Goal: Task Accomplishment & Management: Manage account settings

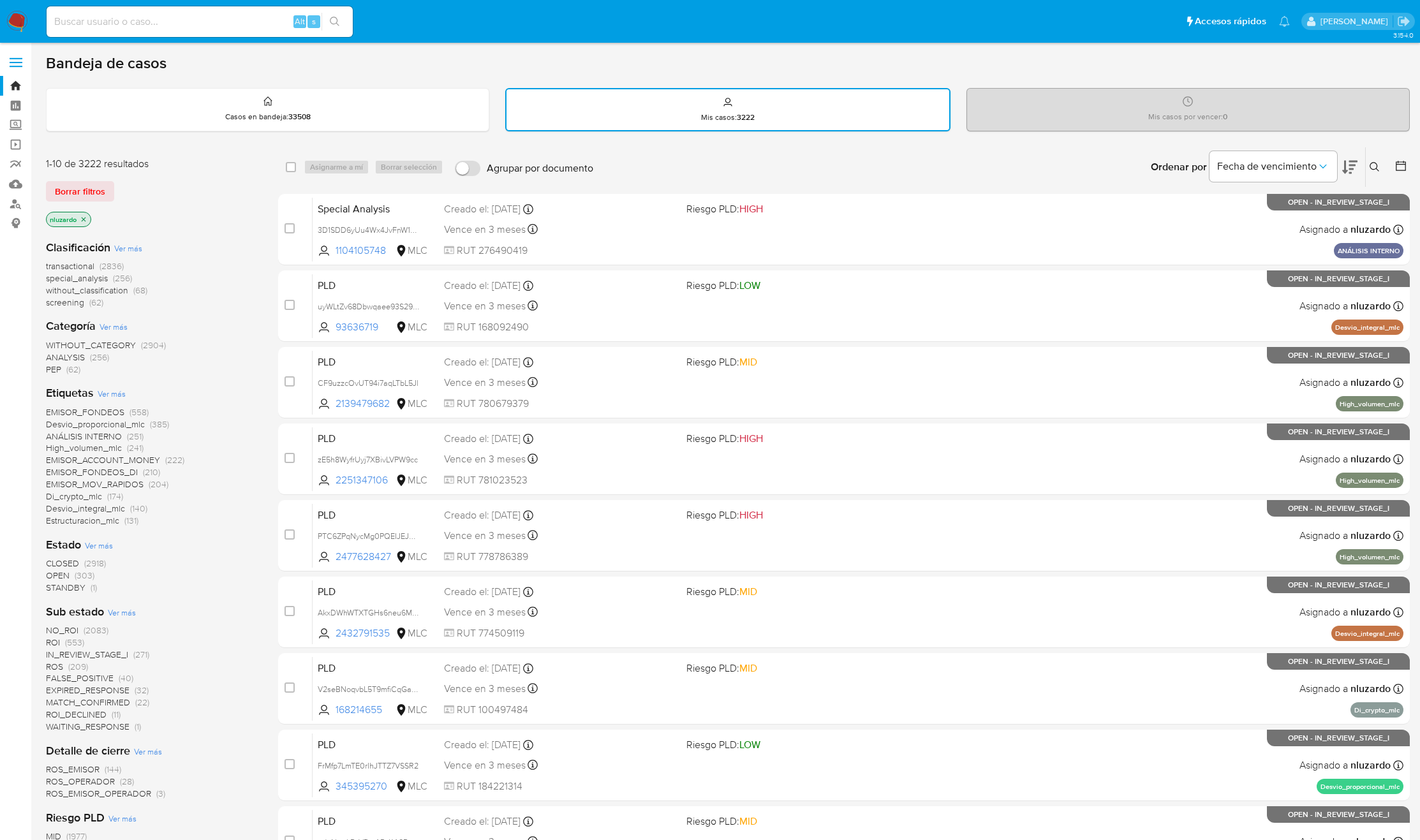
drag, startPoint x: 1373, startPoint y: 169, endPoint x: 1365, endPoint y: 172, distance: 8.5
click at [1373, 169] on icon at bounding box center [1373, 167] width 10 height 10
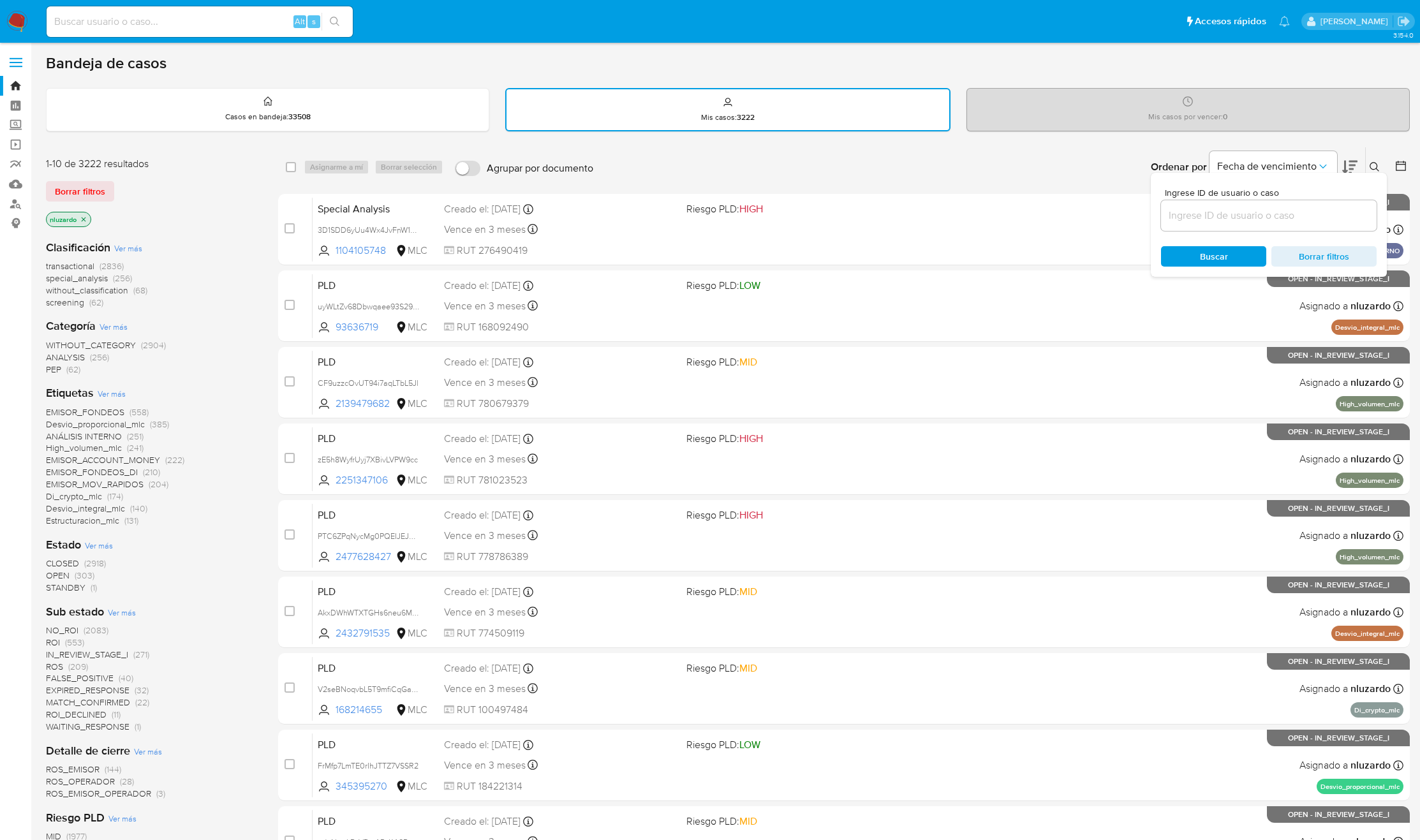
click at [1248, 222] on div at bounding box center [1268, 215] width 216 height 31
click at [1244, 215] on input at bounding box center [1268, 216] width 216 height 17
paste input "2232548456"
type input "2232548456"
drag, startPoint x: 1209, startPoint y: 241, endPoint x: 1205, endPoint y: 247, distance: 7.2
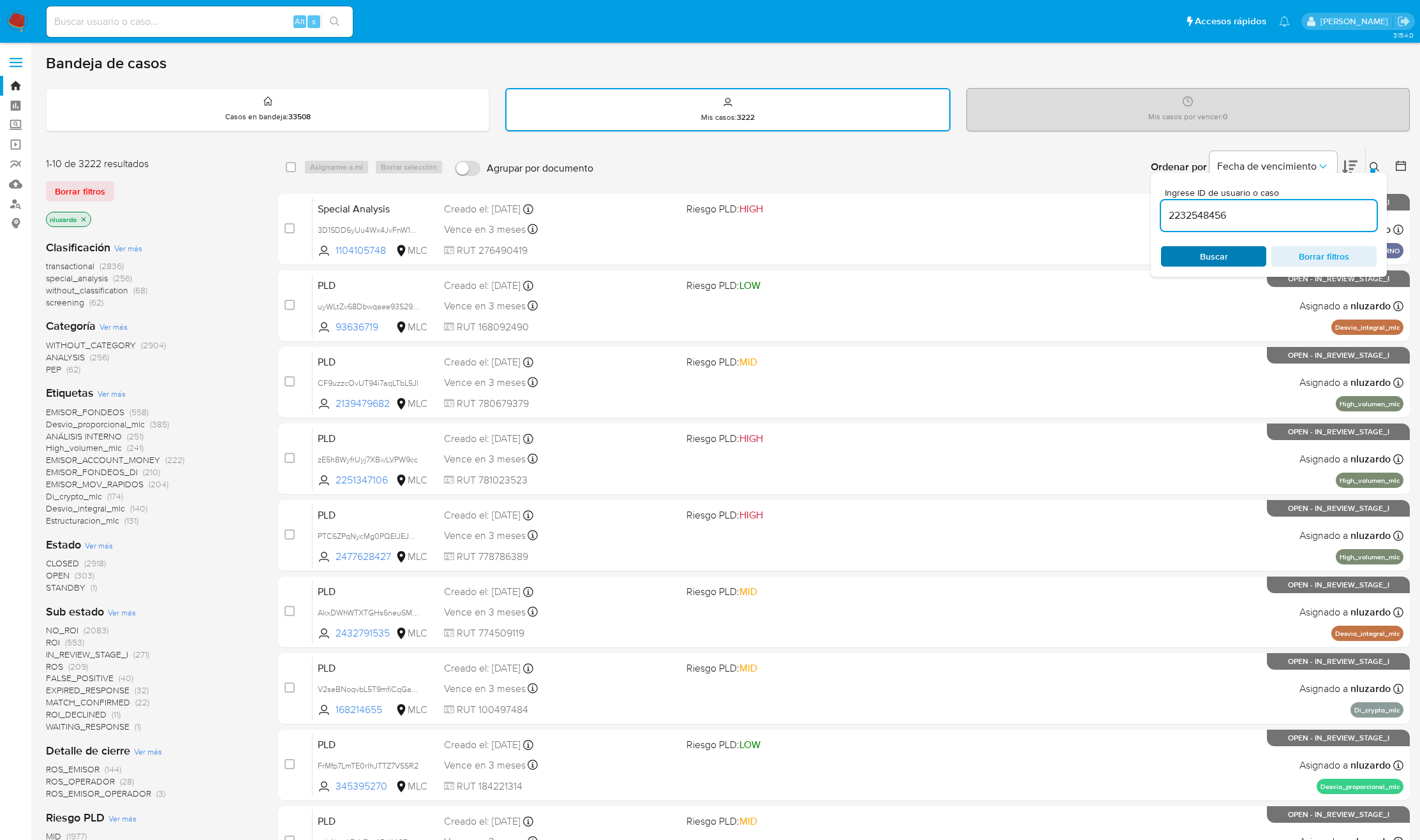
click at [1209, 242] on div "Ingrese ID de usuario o caso 2232548456 Buscar Borrar filtros" at bounding box center [1268, 225] width 236 height 104
click at [1205, 251] on div "Buscar Borrar filtros" at bounding box center [1268, 257] width 216 height 20
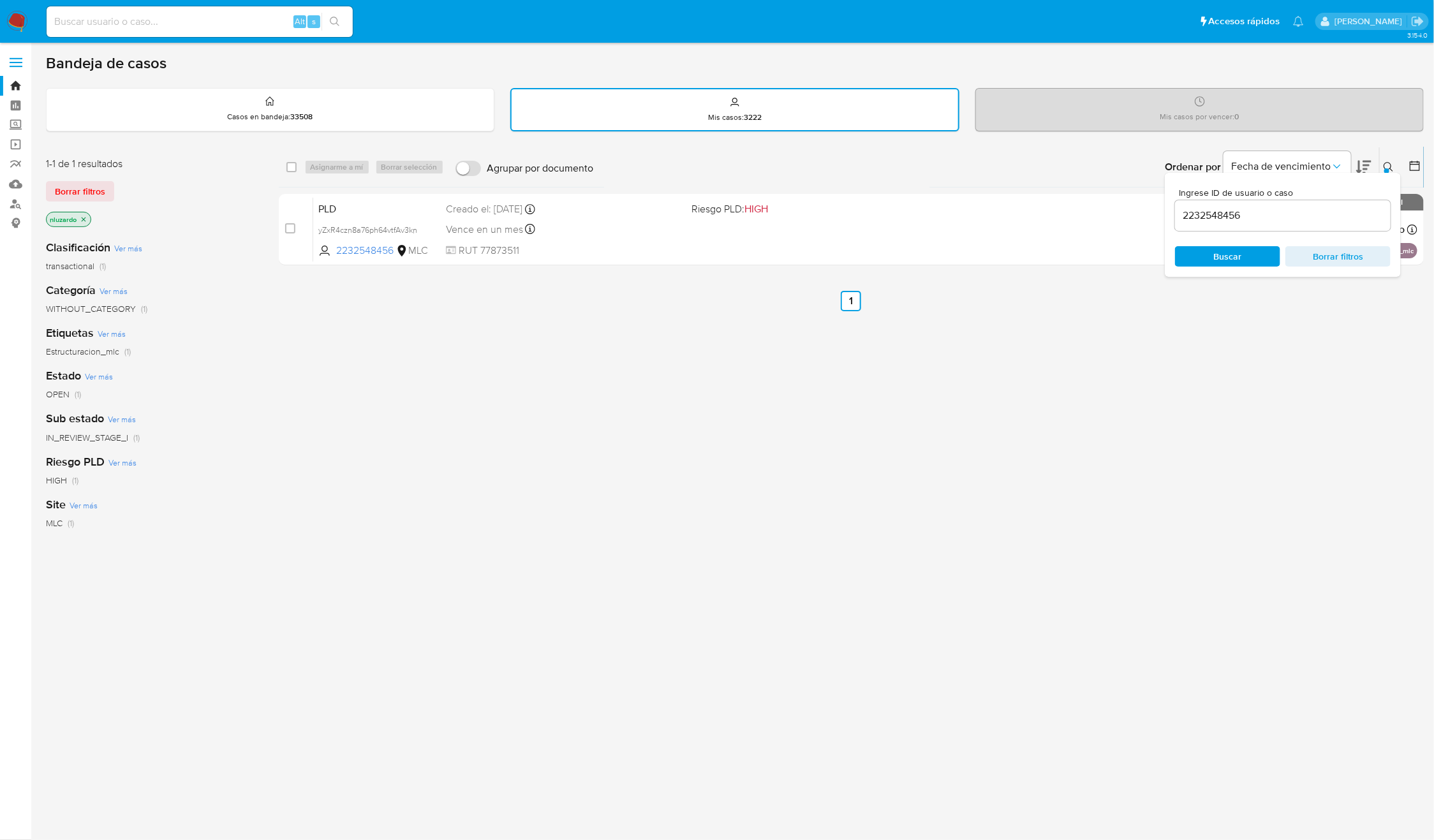
click at [1378, 161] on div "Ordenar por Fecha de vencimiento No es posible ordenar los resultados mientras …" at bounding box center [1012, 167] width 824 height 39
click at [935, 400] on div "select-all-cases-checkbox Asignarme a mí Borrar selección Agrupar por documento…" at bounding box center [851, 435] width 1146 height 578
click at [1381, 161] on button at bounding box center [1389, 167] width 21 height 15
drag, startPoint x: 1133, startPoint y: 408, endPoint x: 1093, endPoint y: 408, distance: 40.0
click at [1132, 409] on div "select-all-cases-checkbox Asignarme a mí Borrar selección Agrupar por documento…" at bounding box center [851, 435] width 1146 height 578
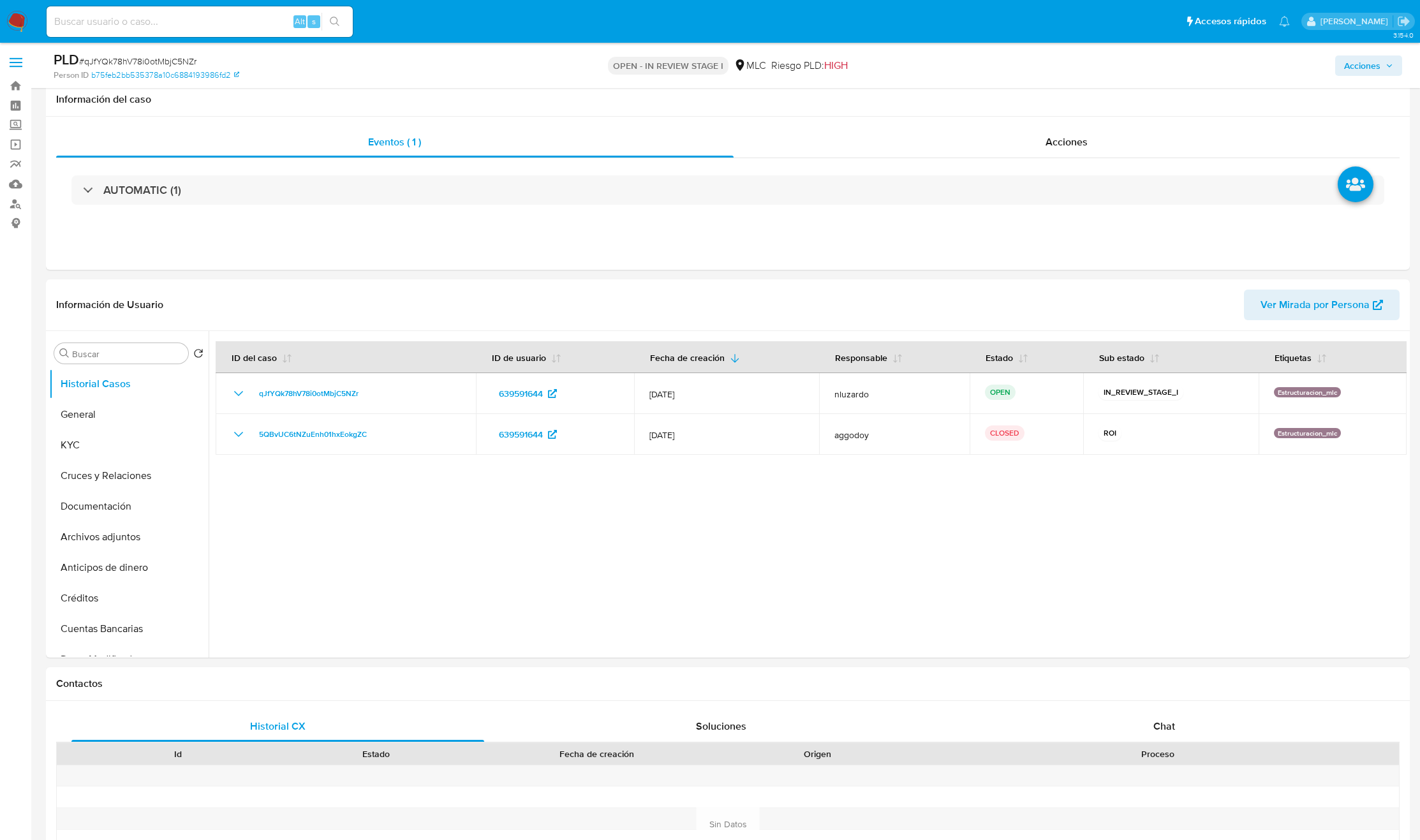
select select "10"
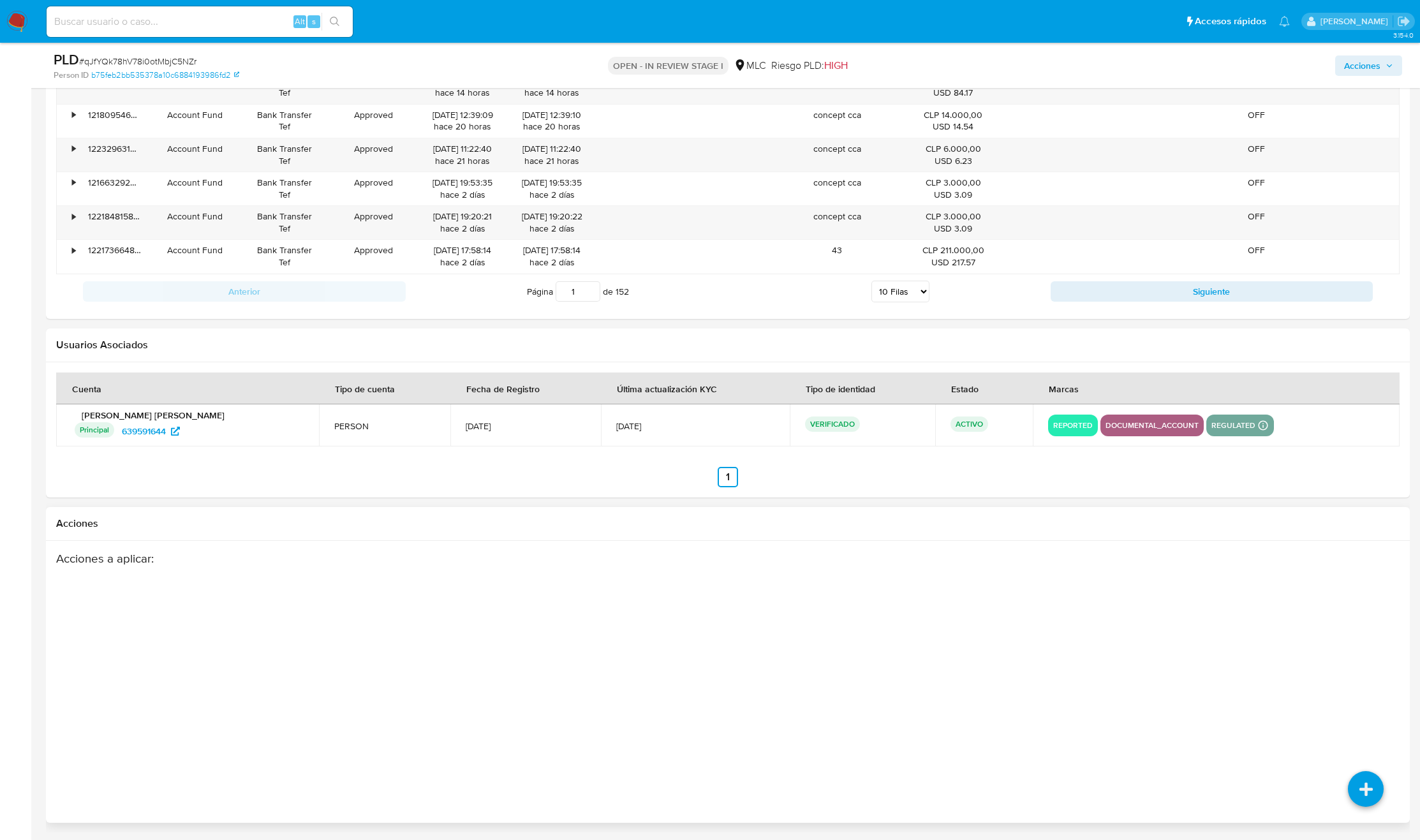
drag, startPoint x: 753, startPoint y: 465, endPoint x: 996, endPoint y: 684, distance: 327.1
click at [958, 662] on div "Acciones a aplicar :" at bounding box center [653, 652] width 1195 height 204
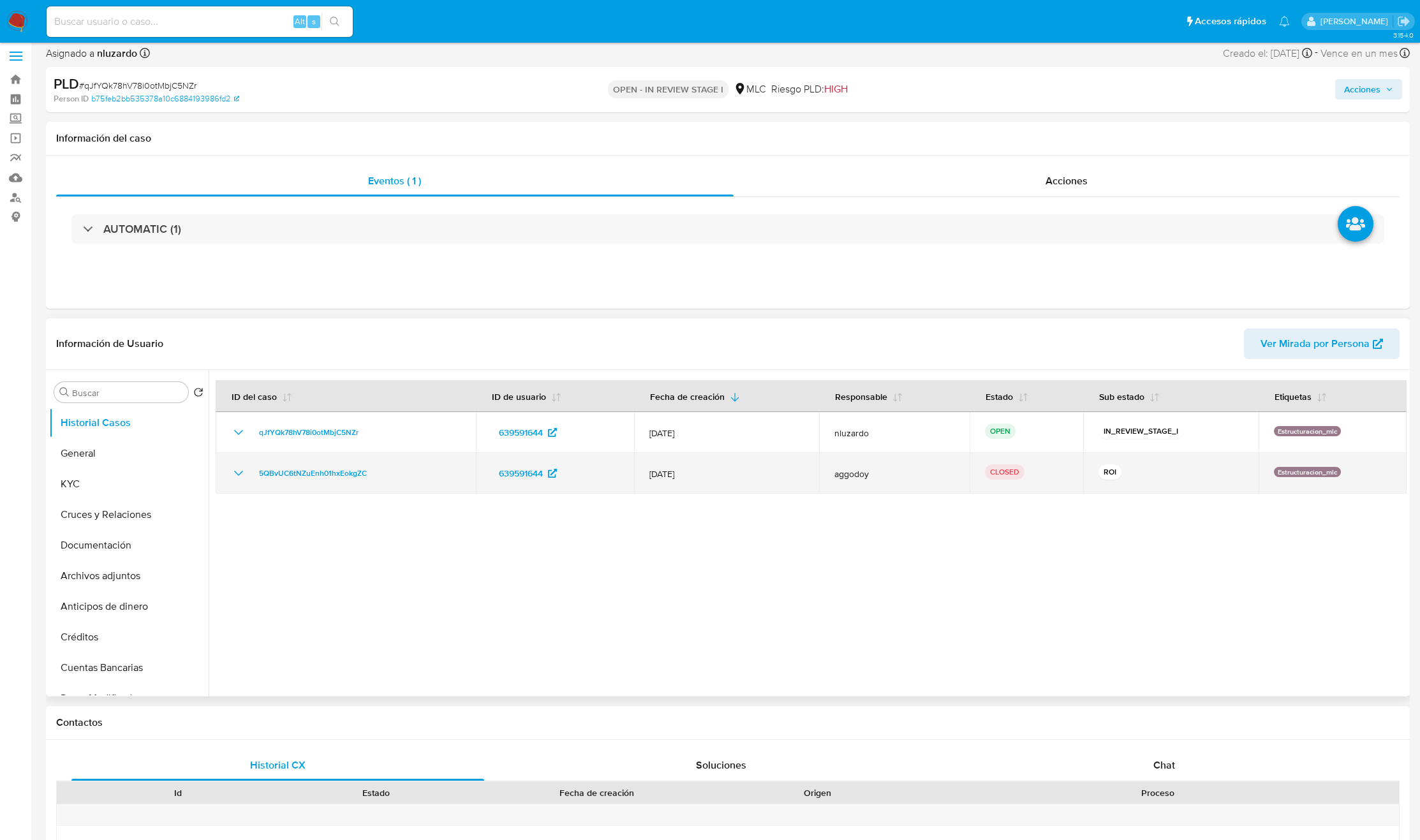
scroll to position [0, 0]
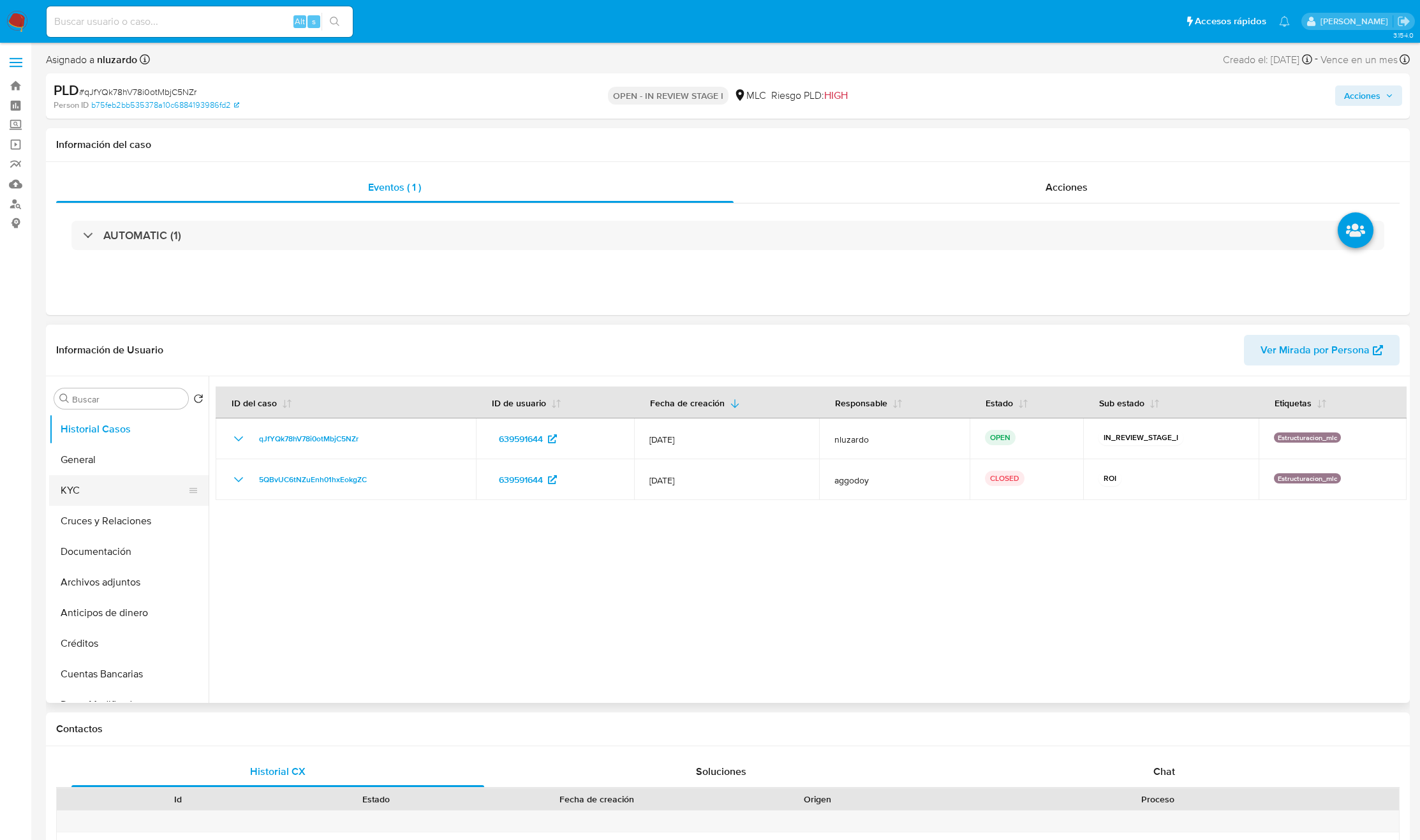
click at [83, 488] on button "KYC" at bounding box center [124, 490] width 149 height 31
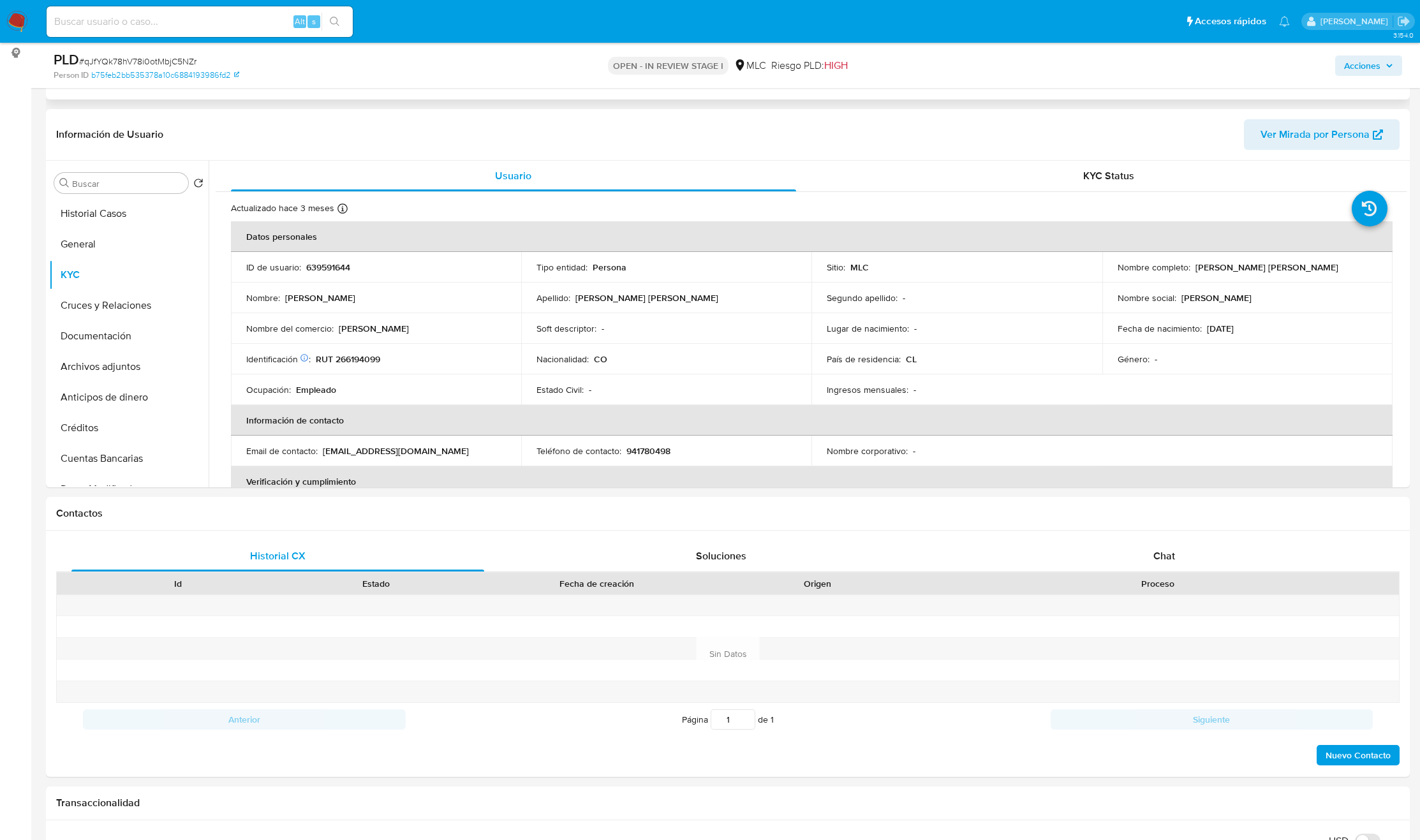
scroll to position [192, 0]
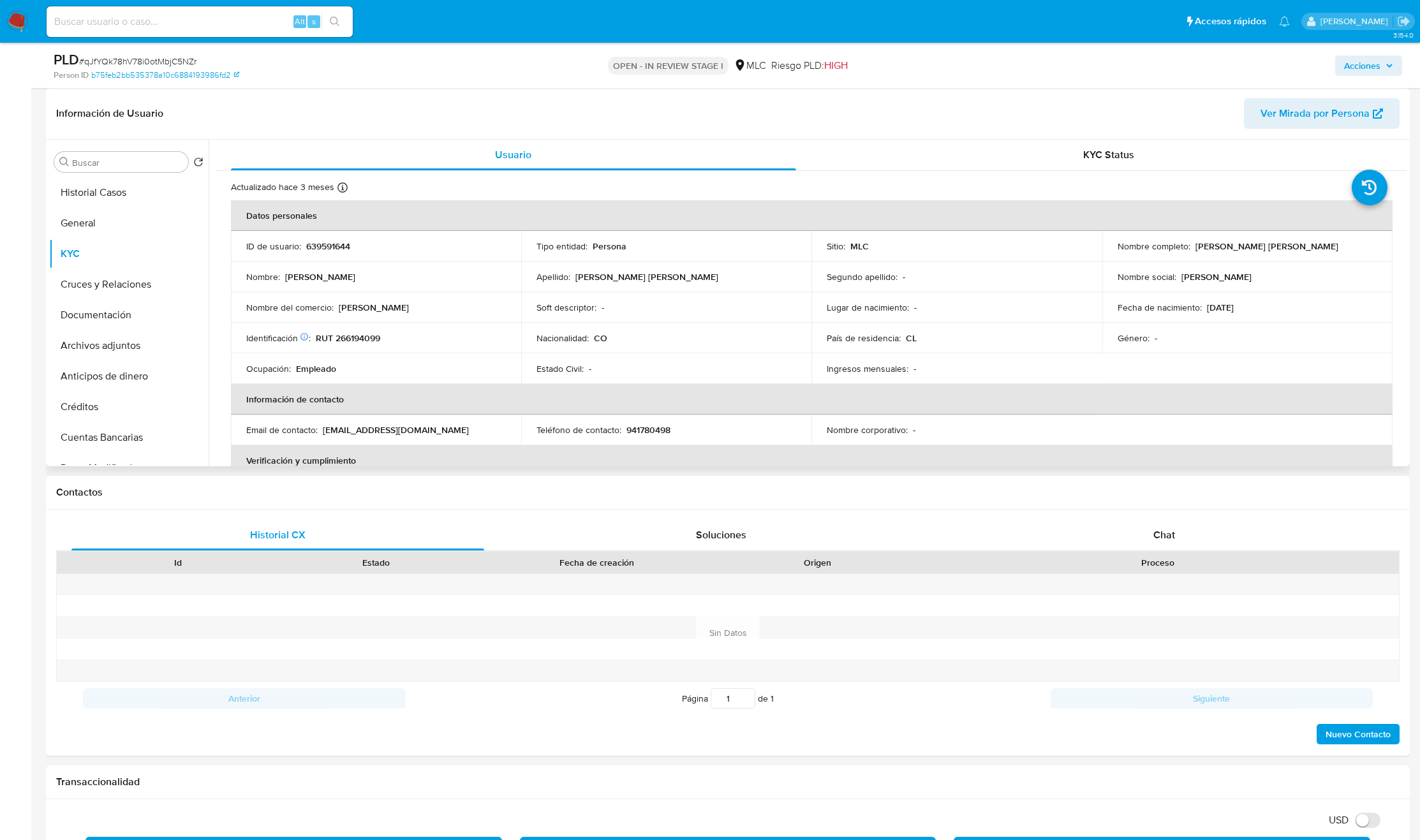
click at [851, 367] on p "Ingresos mensuales :" at bounding box center [867, 368] width 82 height 11
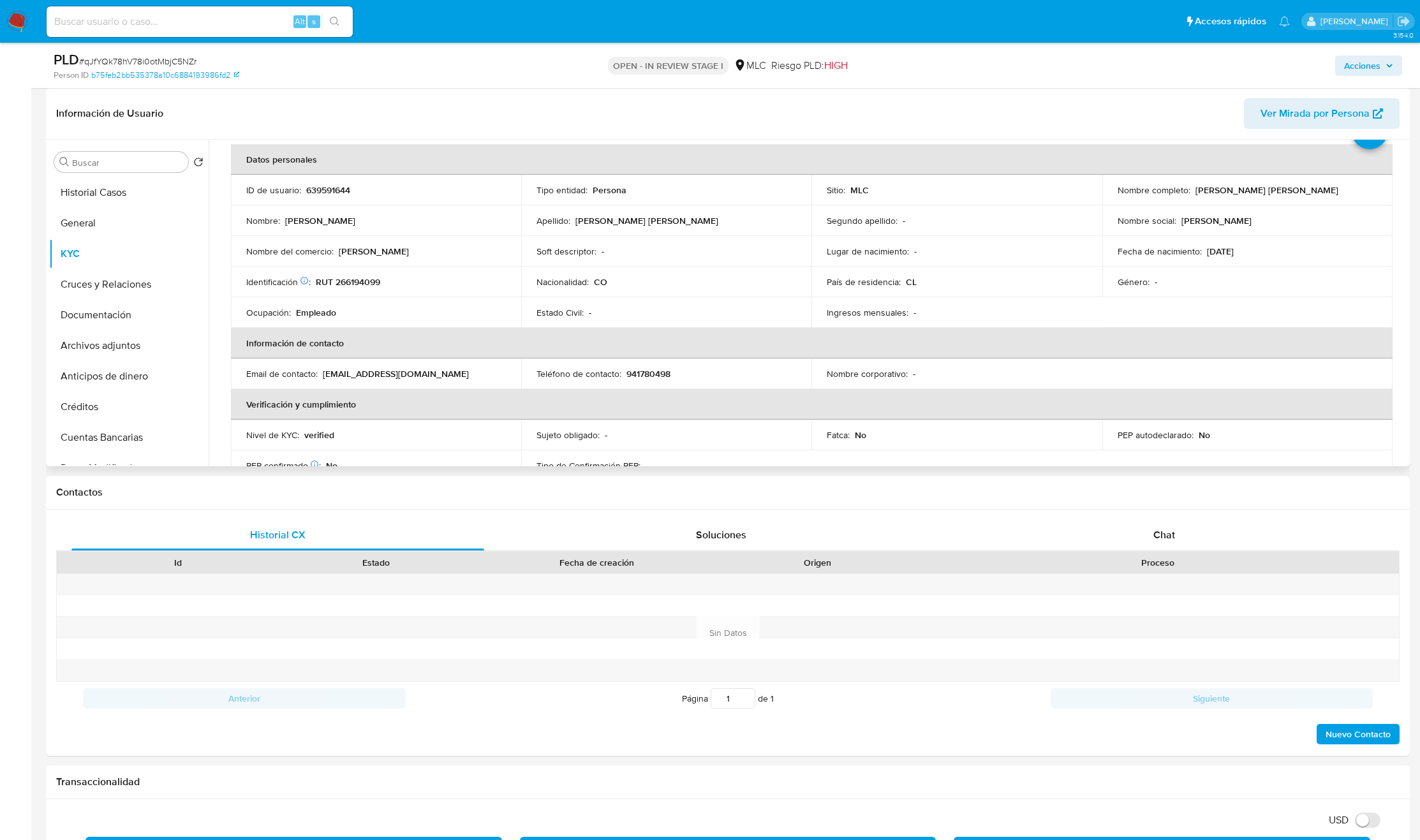
scroll to position [45, 0]
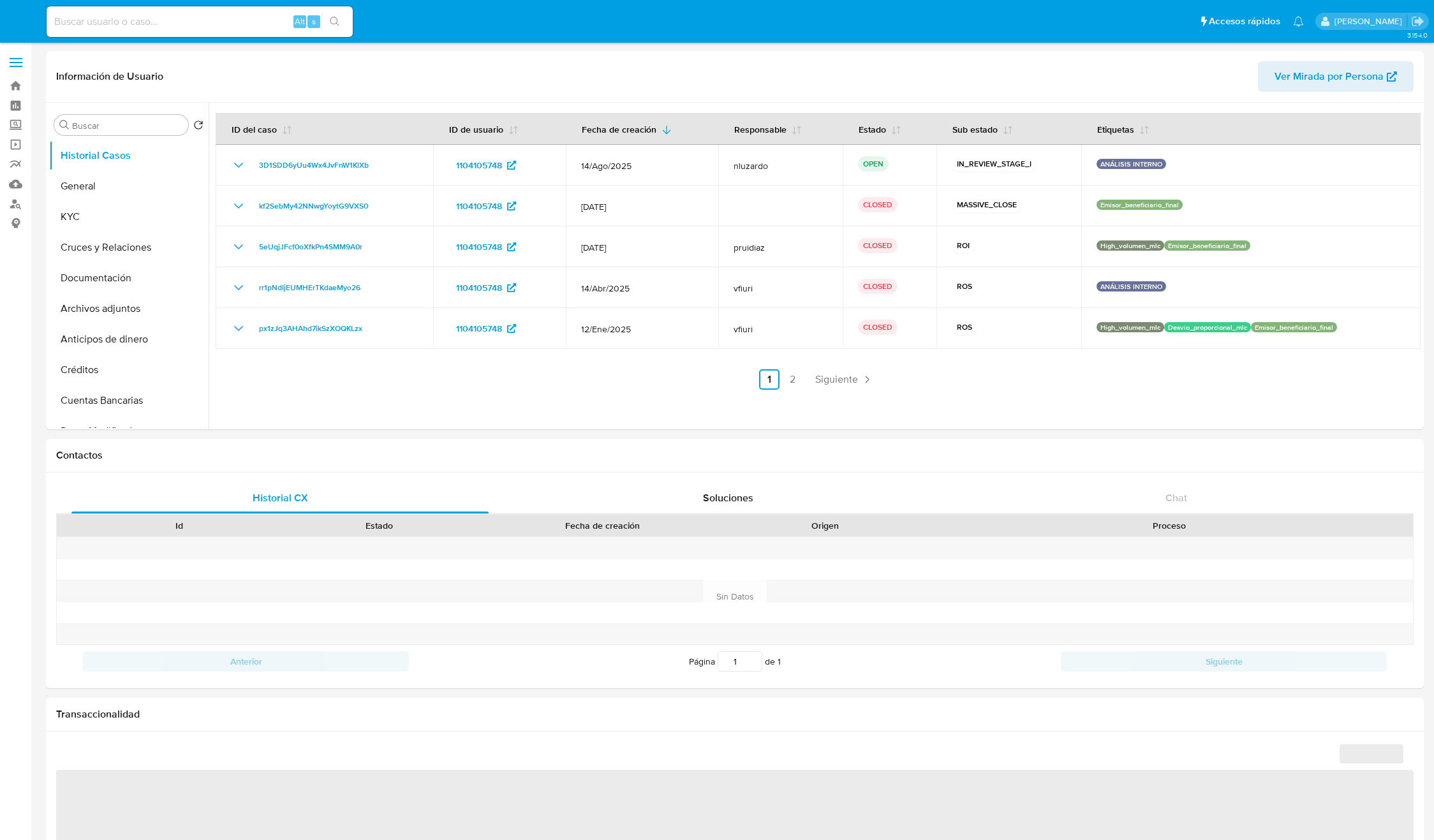
select select "10"
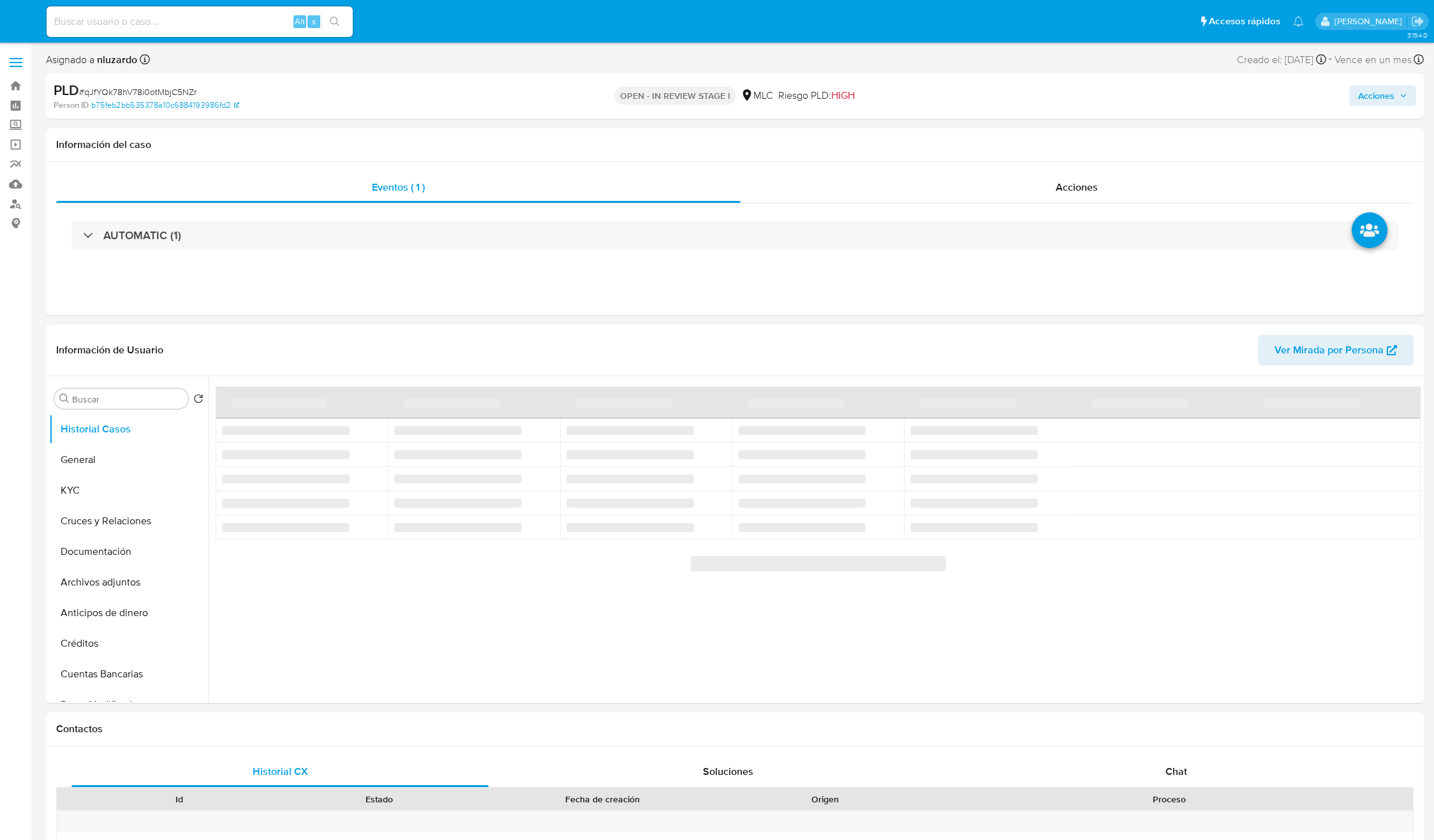
select select "10"
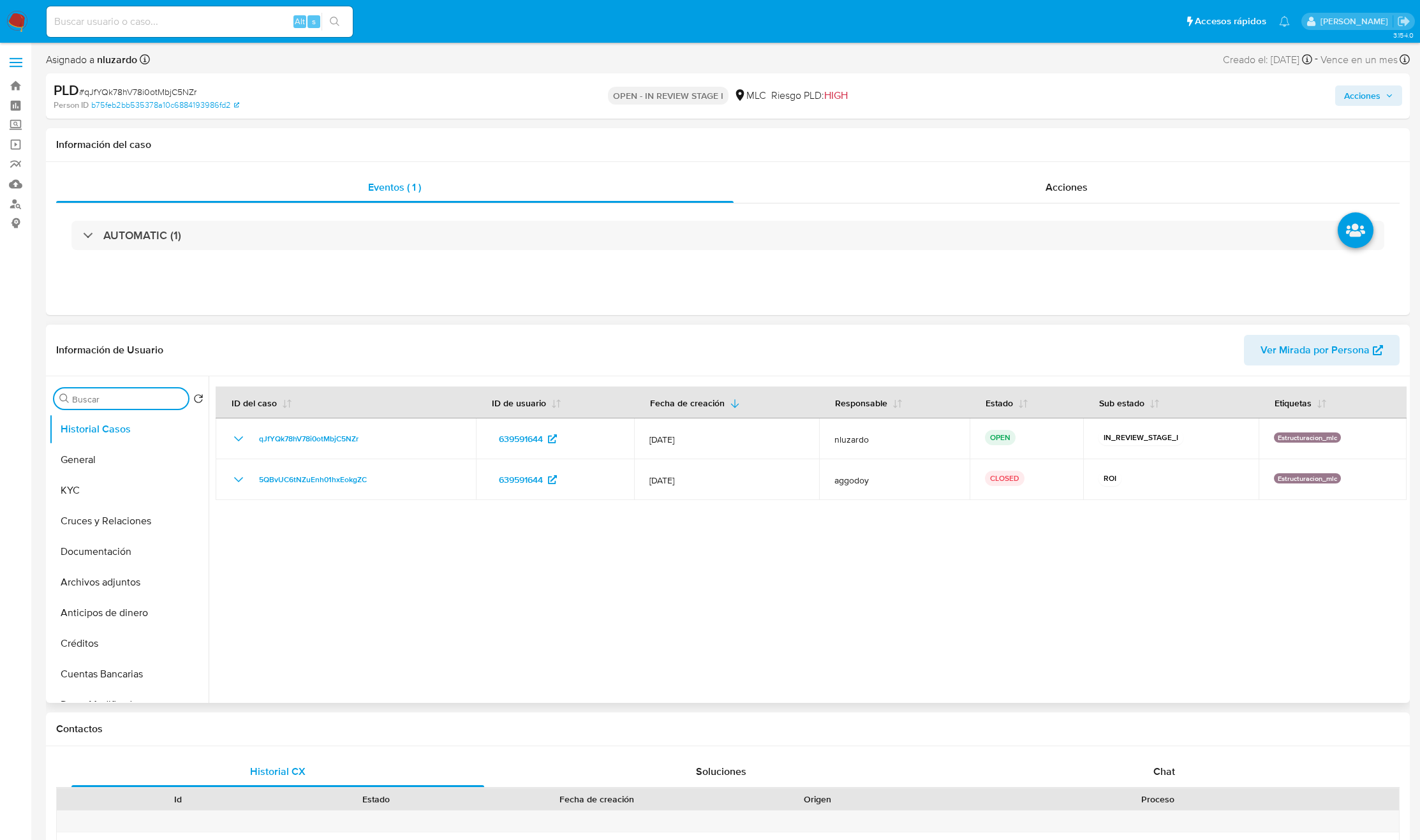
click at [85, 398] on input "Buscar" at bounding box center [127, 399] width 111 height 11
click at [121, 461] on button "Cruces y Relaciones" at bounding box center [124, 460] width 149 height 31
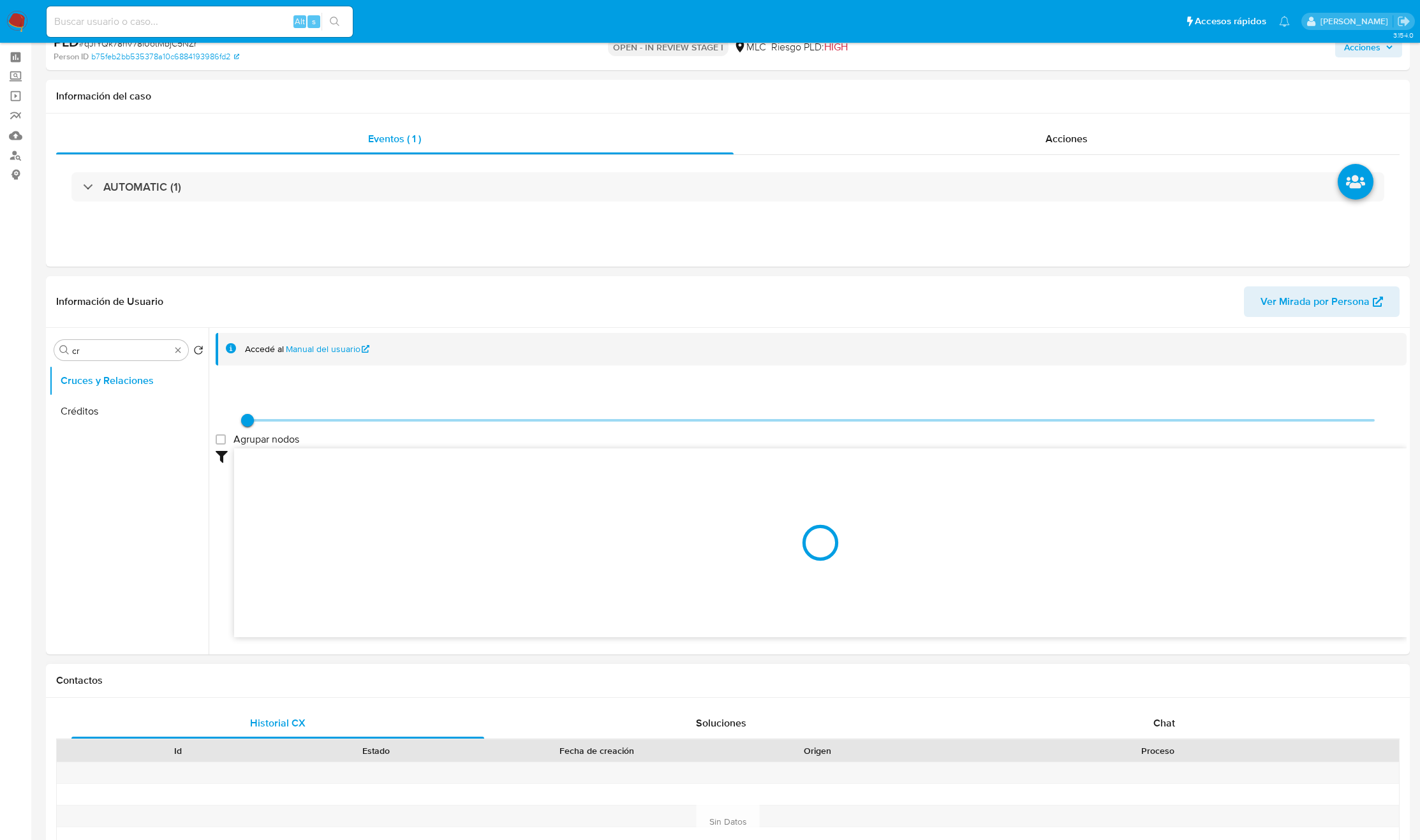
scroll to position [96, 0]
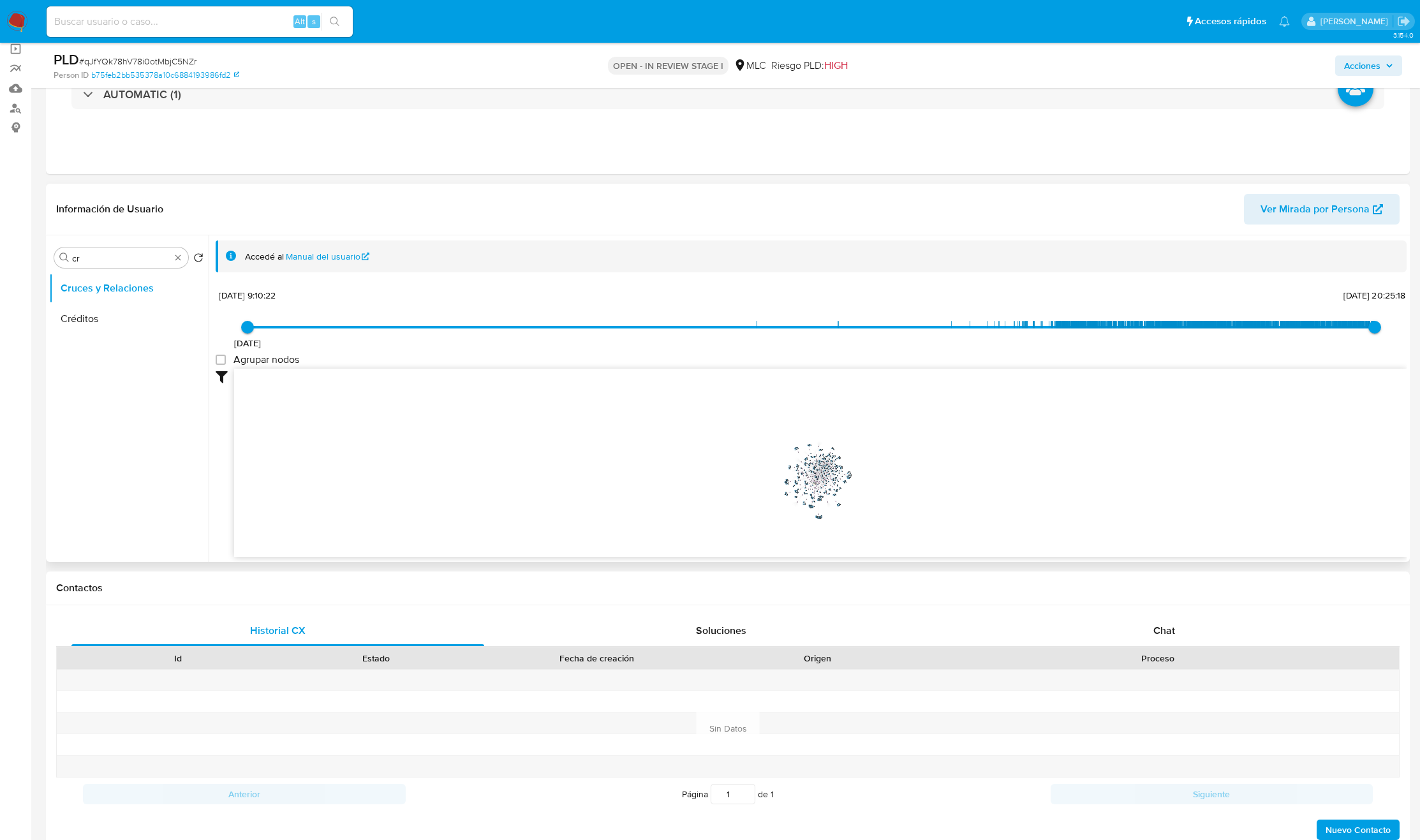
drag, startPoint x: 978, startPoint y: 498, endPoint x: 786, endPoint y: 467, distance: 194.5
click at [786, 467] on icon "user-639591644  639591644 phone-0a2cc158be5a832572758fe00f9dd524  person-b75f…" at bounding box center [821, 460] width 1172 height 185
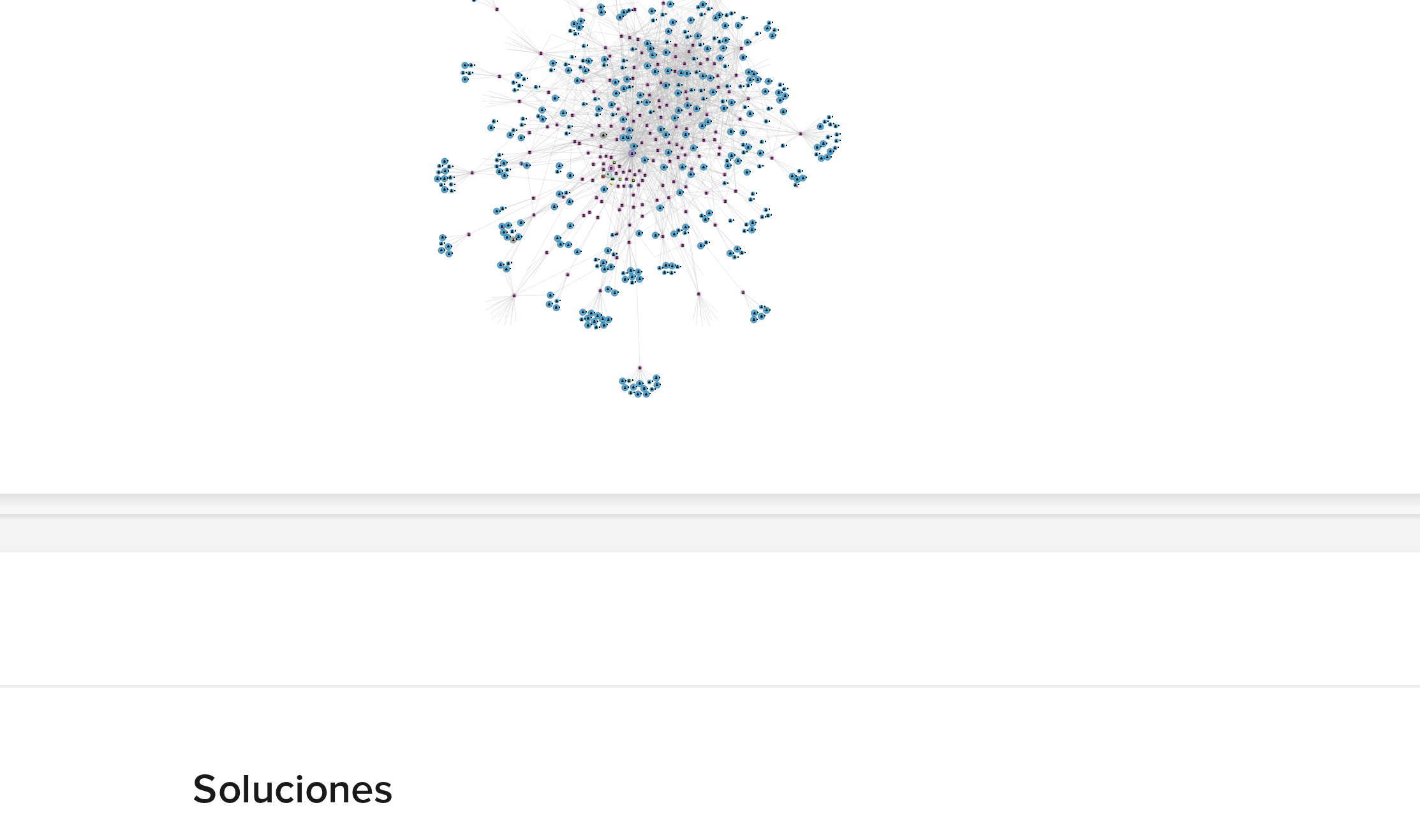
click at [863, 578] on div "Contactos" at bounding box center [727, 588] width 1363 height 33
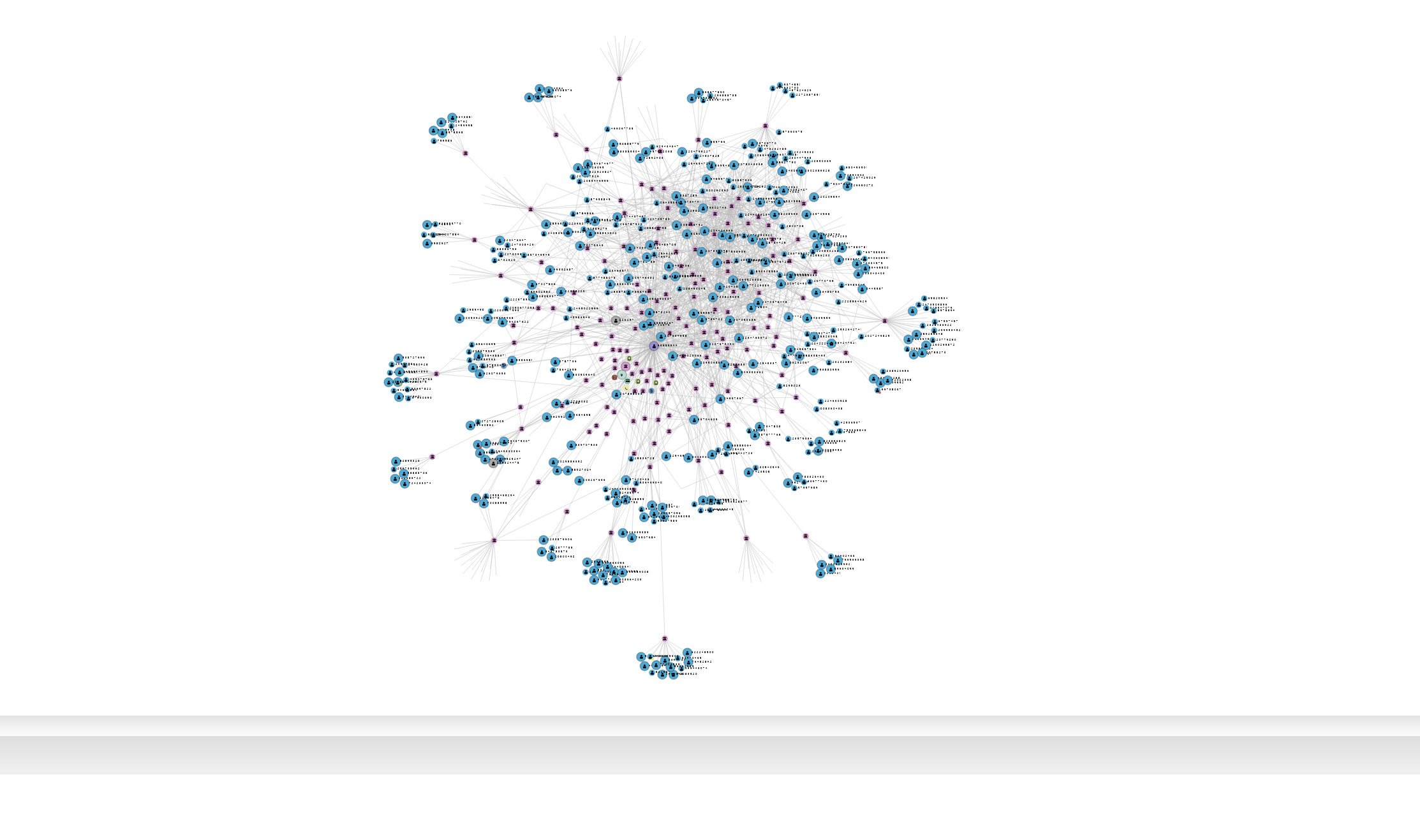
drag, startPoint x: 875, startPoint y: 488, endPoint x: 897, endPoint y: 484, distance: 22.4
click at [900, 489] on icon "user-639591644  639591644 phone-0a2cc158be5a832572758fe00f9dd524  person-b75f…" at bounding box center [821, 460] width 1172 height 185
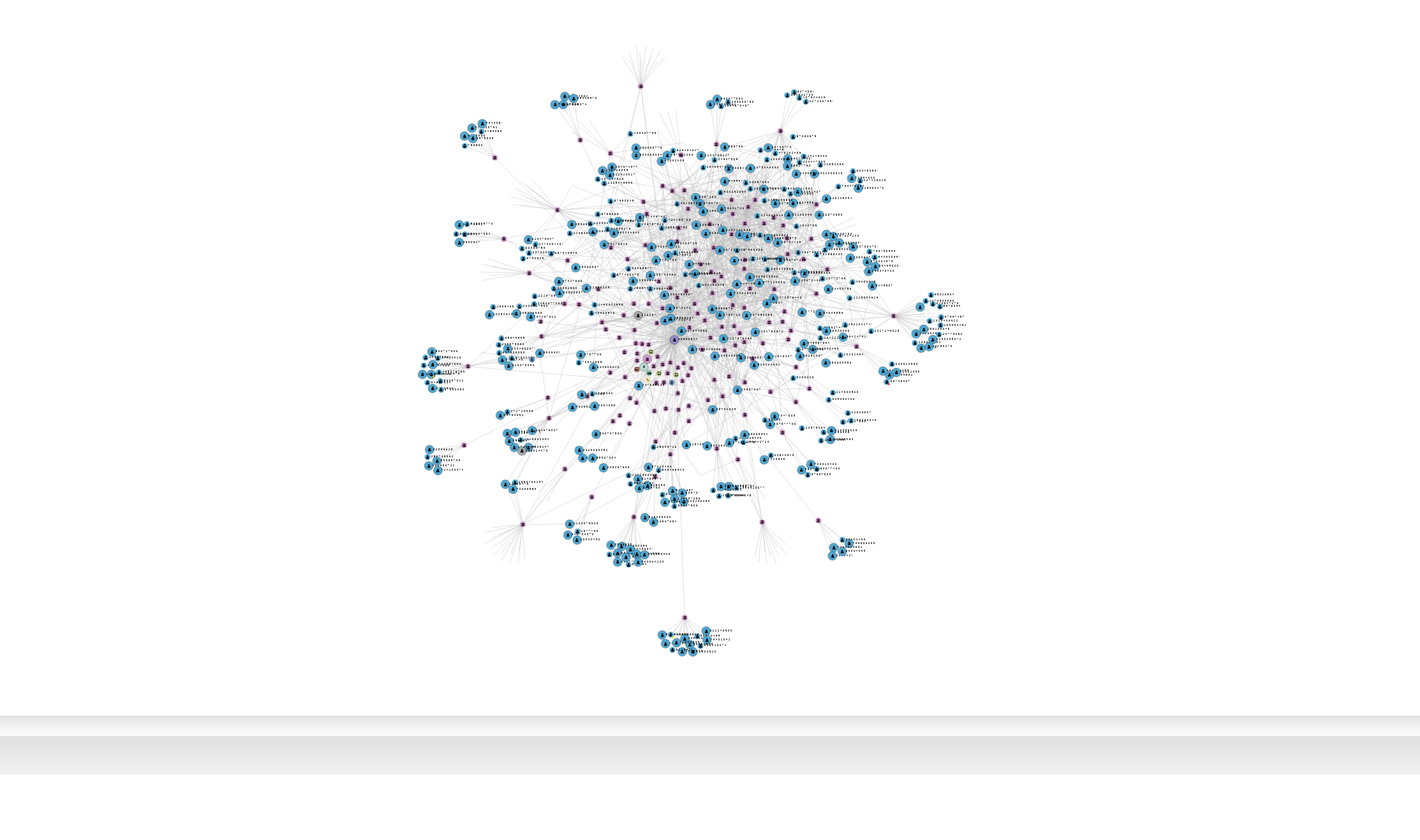
click at [889, 469] on icon "user-639591644  639591644 phone-0a2cc158be5a832572758fe00f9dd524  person-b75f…" at bounding box center [821, 460] width 1172 height 185
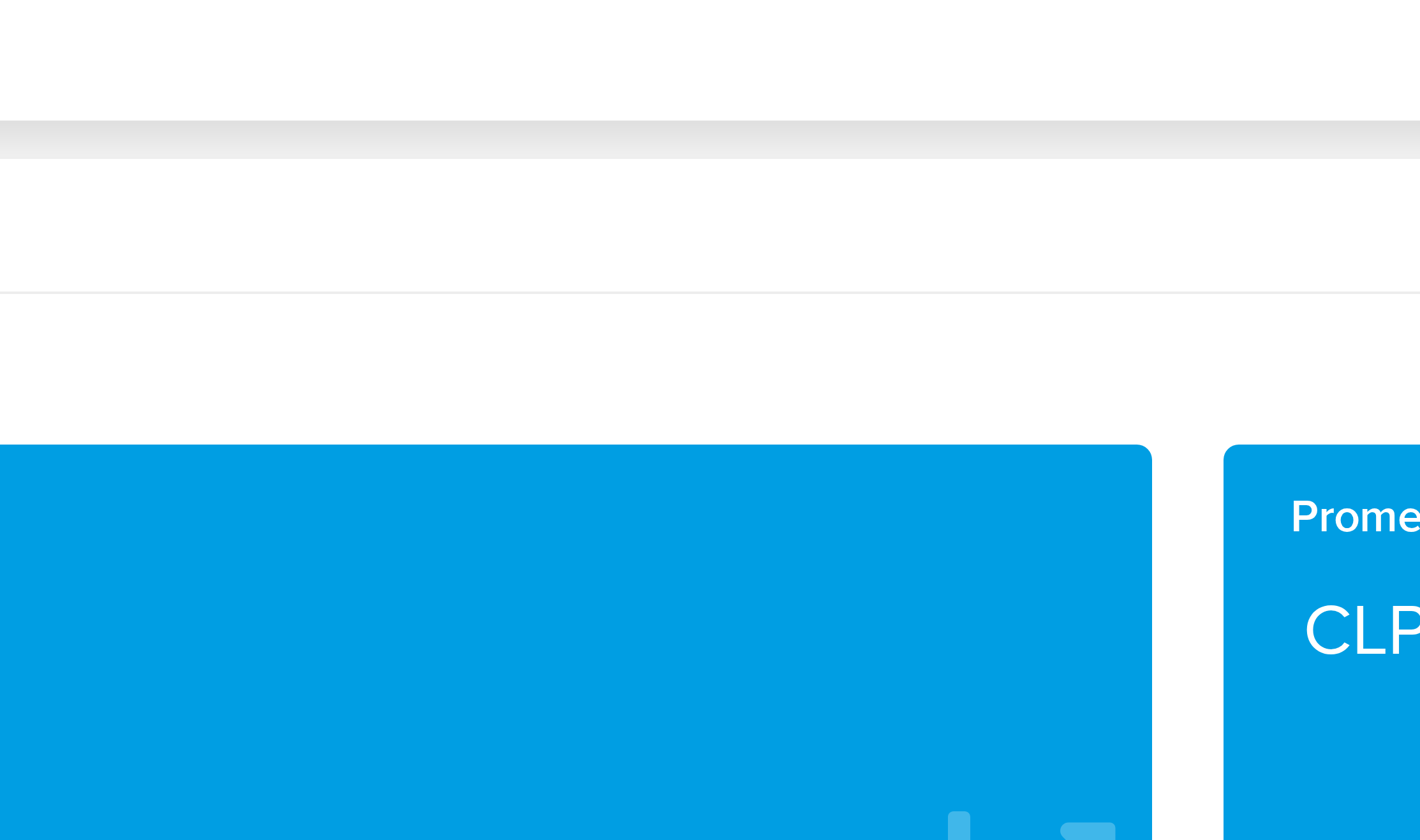
scroll to position [286, 0]
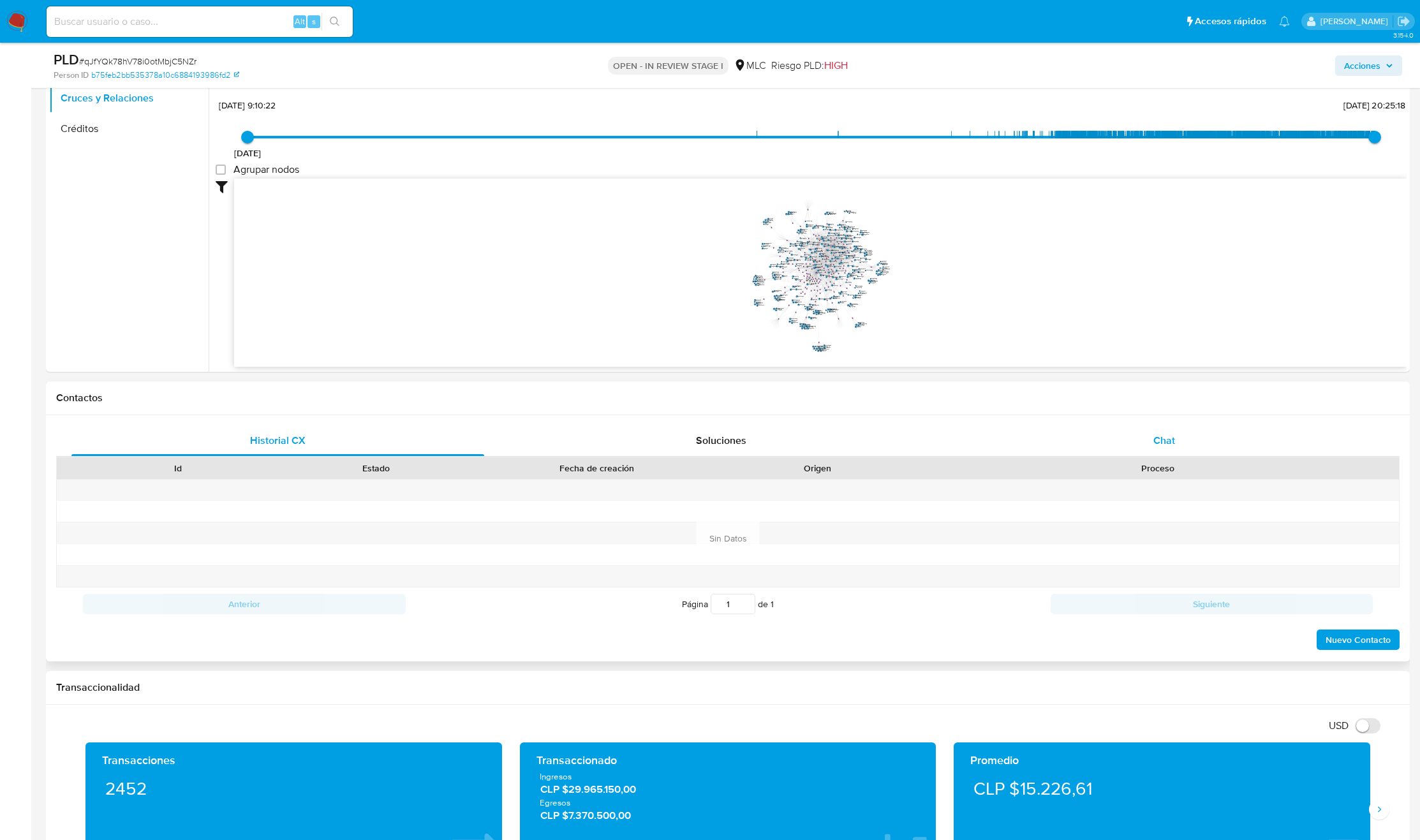
click at [1160, 443] on span "Chat" at bounding box center [1163, 440] width 21 height 15
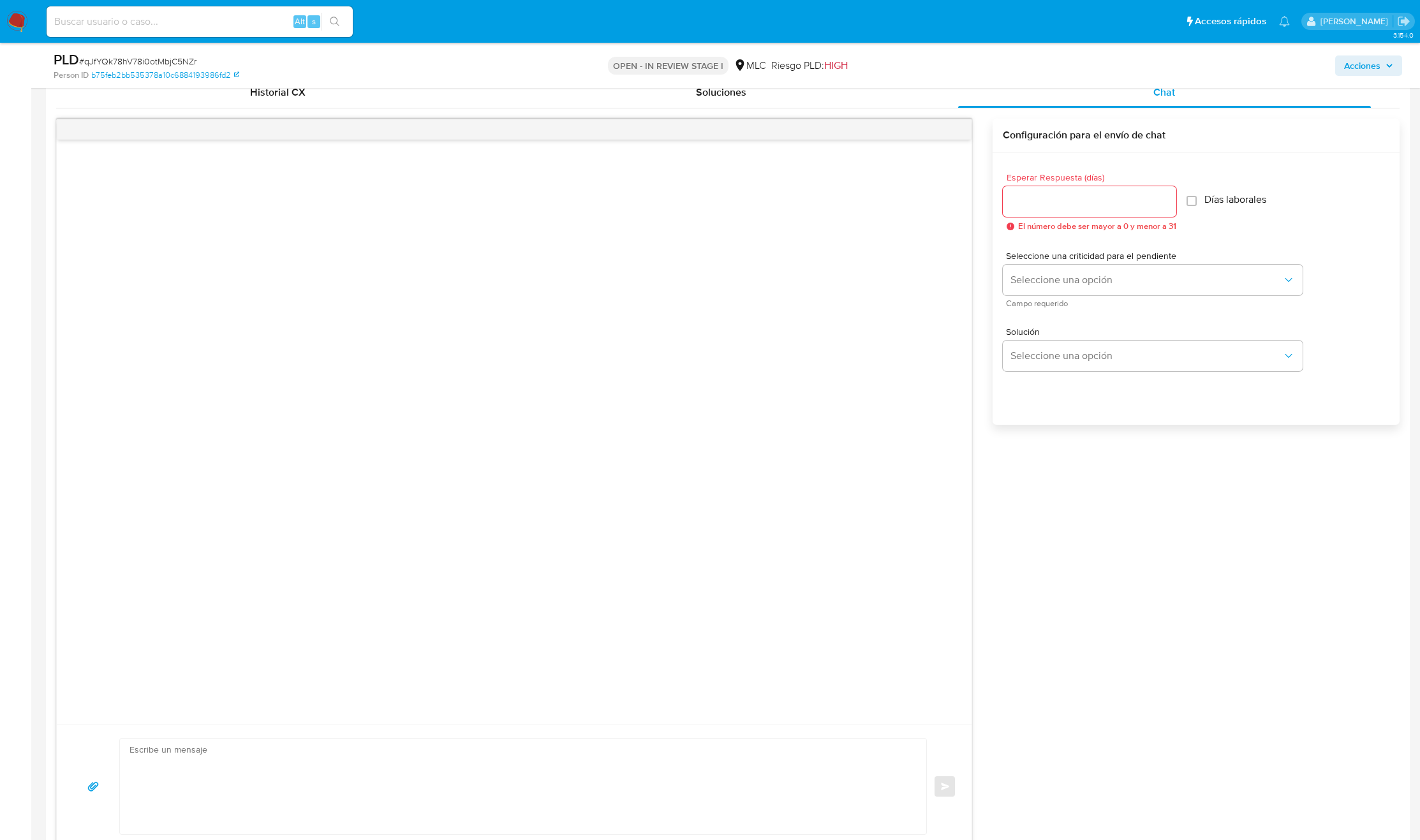
scroll to position [668, 0]
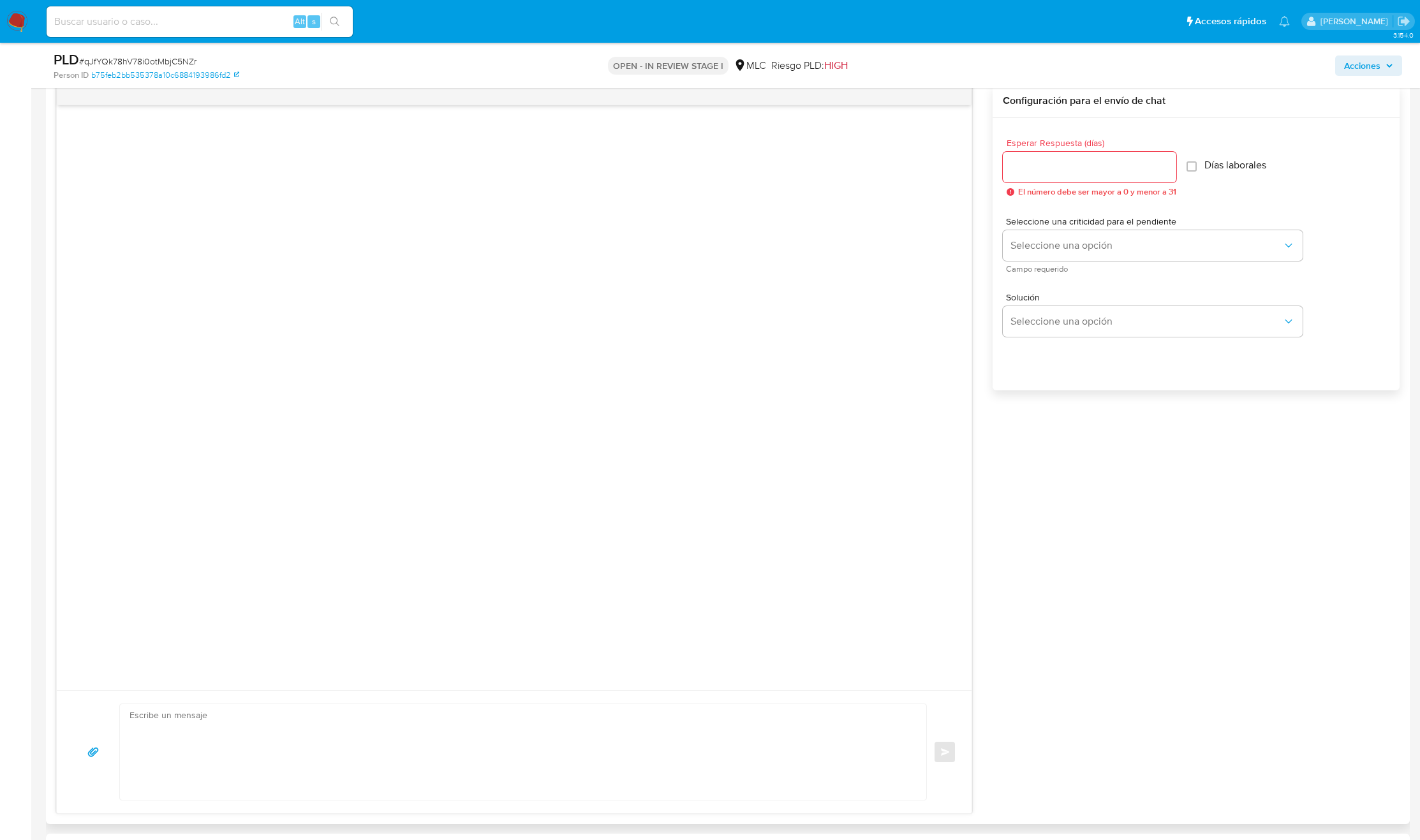
drag, startPoint x: 952, startPoint y: 754, endPoint x: 970, endPoint y: 748, distance: 19.0
click at [959, 751] on div "Enviar" at bounding box center [514, 752] width 915 height 123
drag, startPoint x: 1024, startPoint y: 734, endPoint x: 1014, endPoint y: 737, distance: 10.4
click at [1024, 737] on div "Enviar Configuración para el envío de chat Esperar Respuesta (días) El número d…" at bounding box center [727, 448] width 1343 height 729
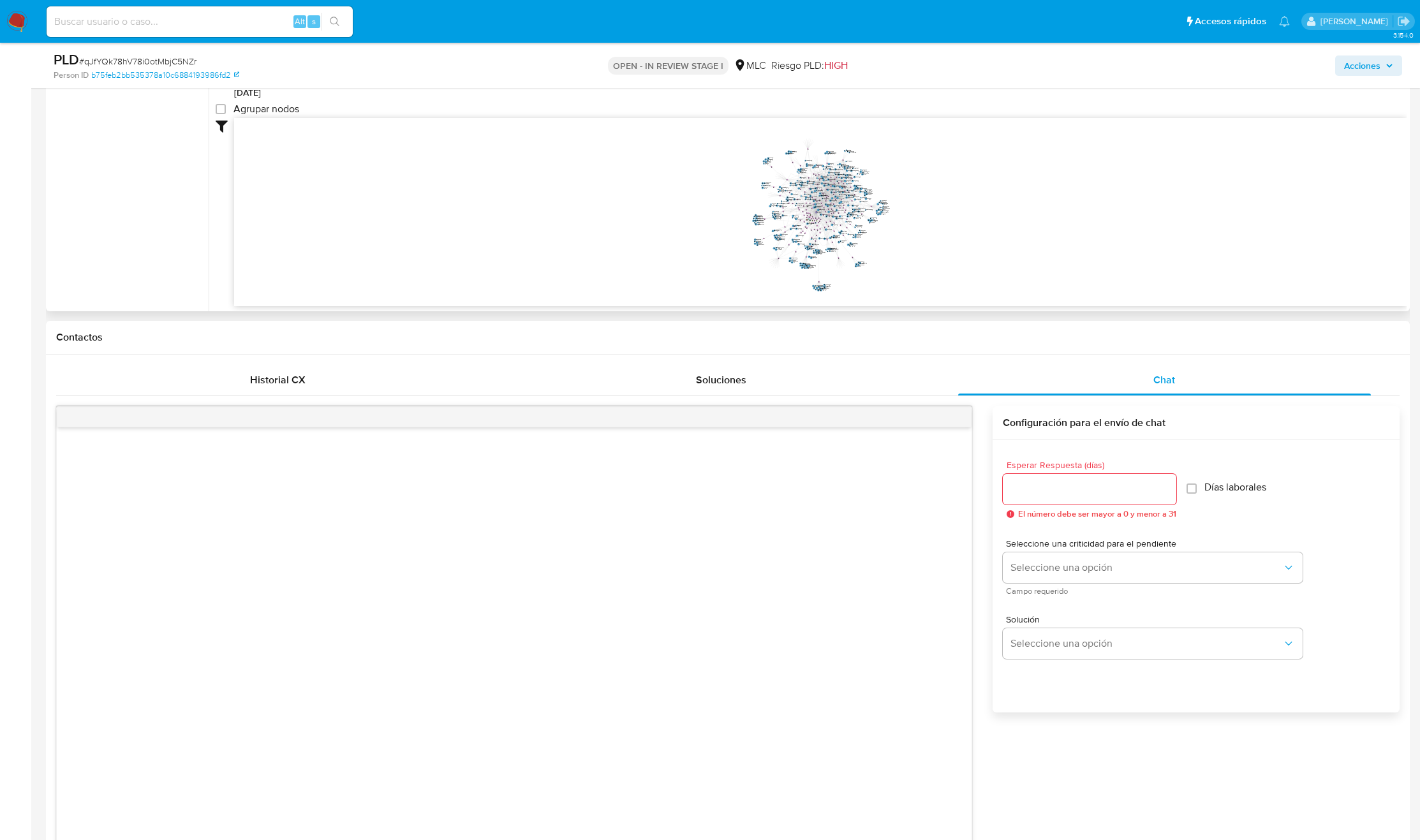
scroll to position [0, 0]
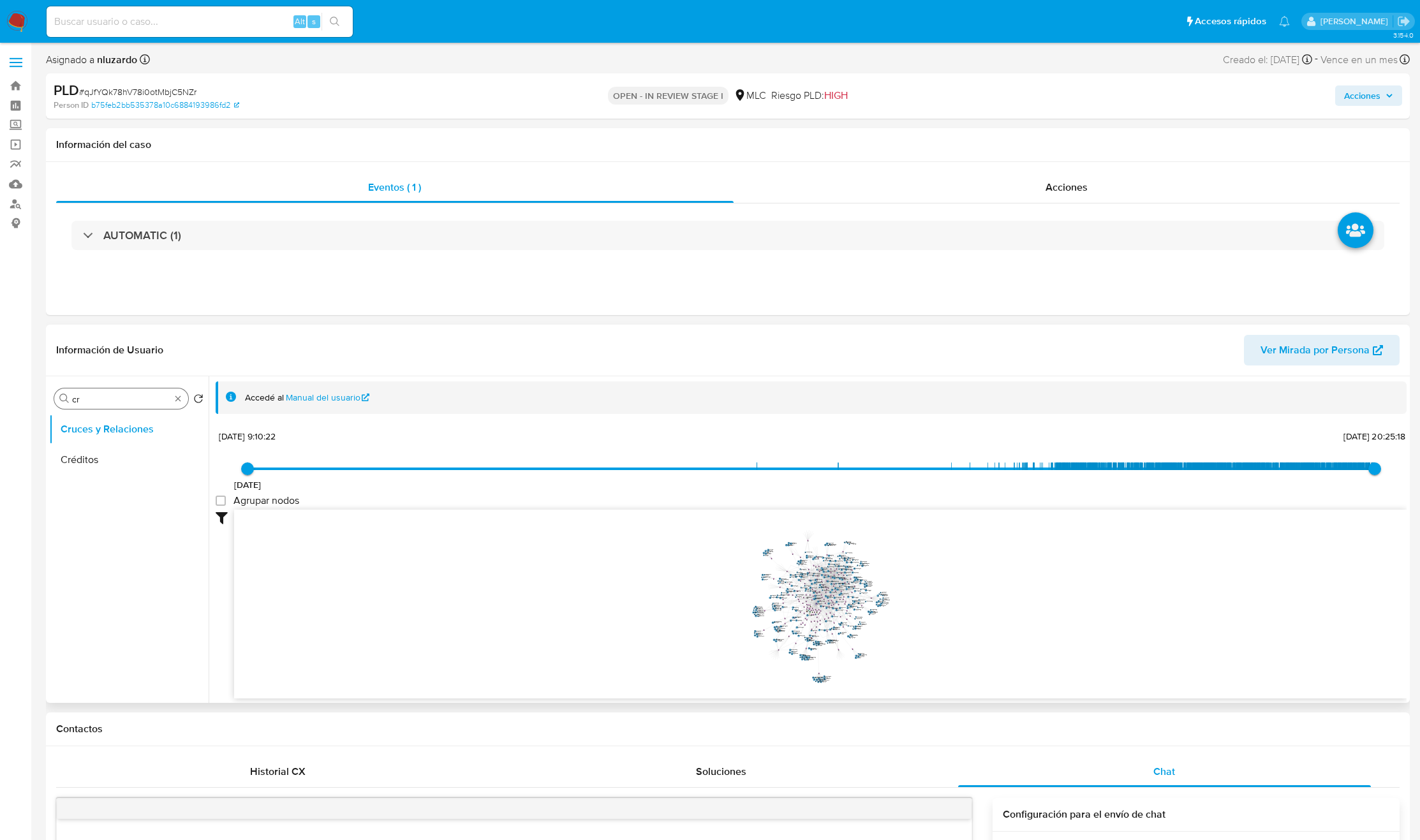
click at [99, 394] on input "cr" at bounding box center [121, 399] width 99 height 11
type input "DOC"
click at [90, 455] on button "Documentación" at bounding box center [124, 460] width 149 height 31
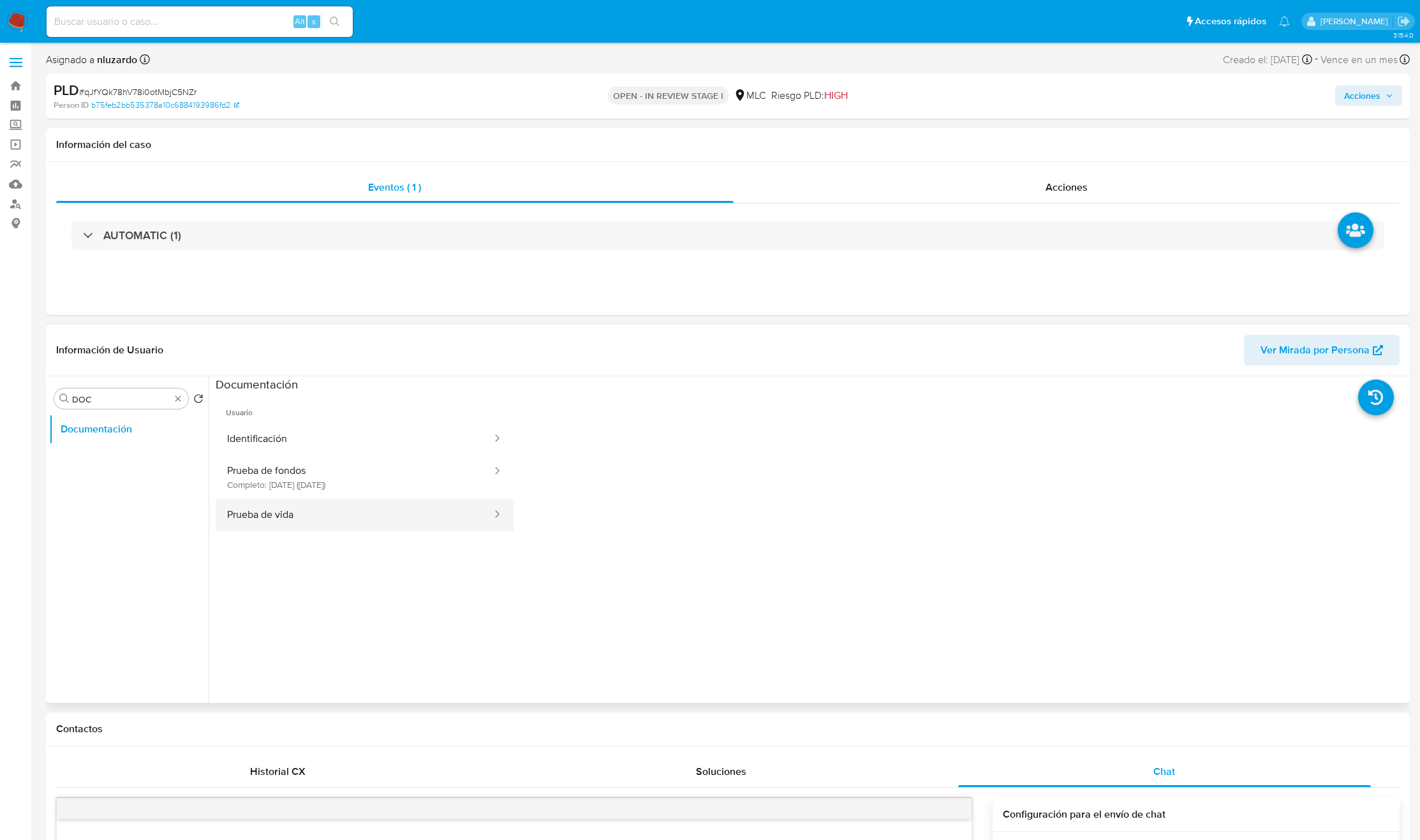
click at [345, 515] on button "Prueba de vida" at bounding box center [355, 514] width 277 height 33
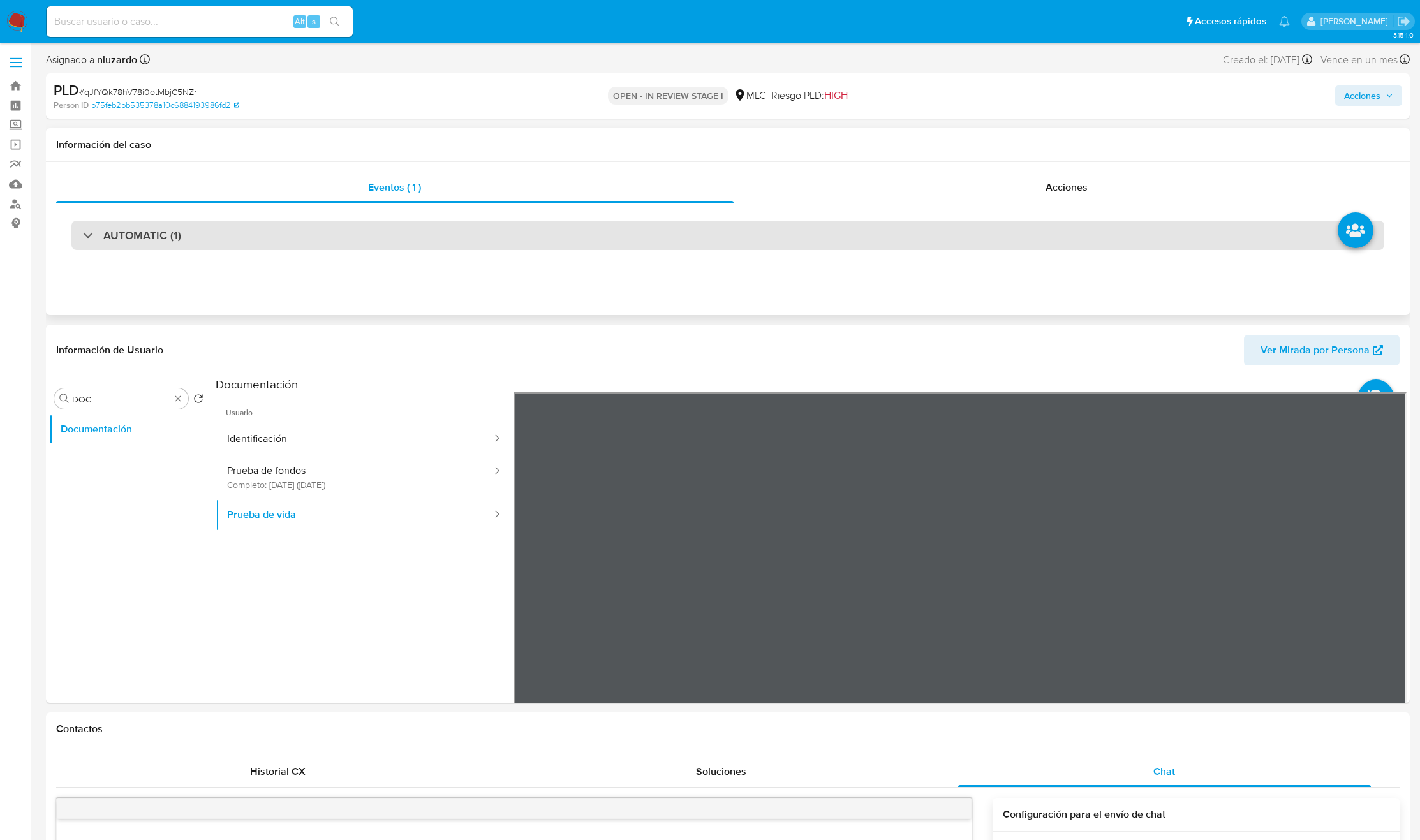
scroll to position [96, 0]
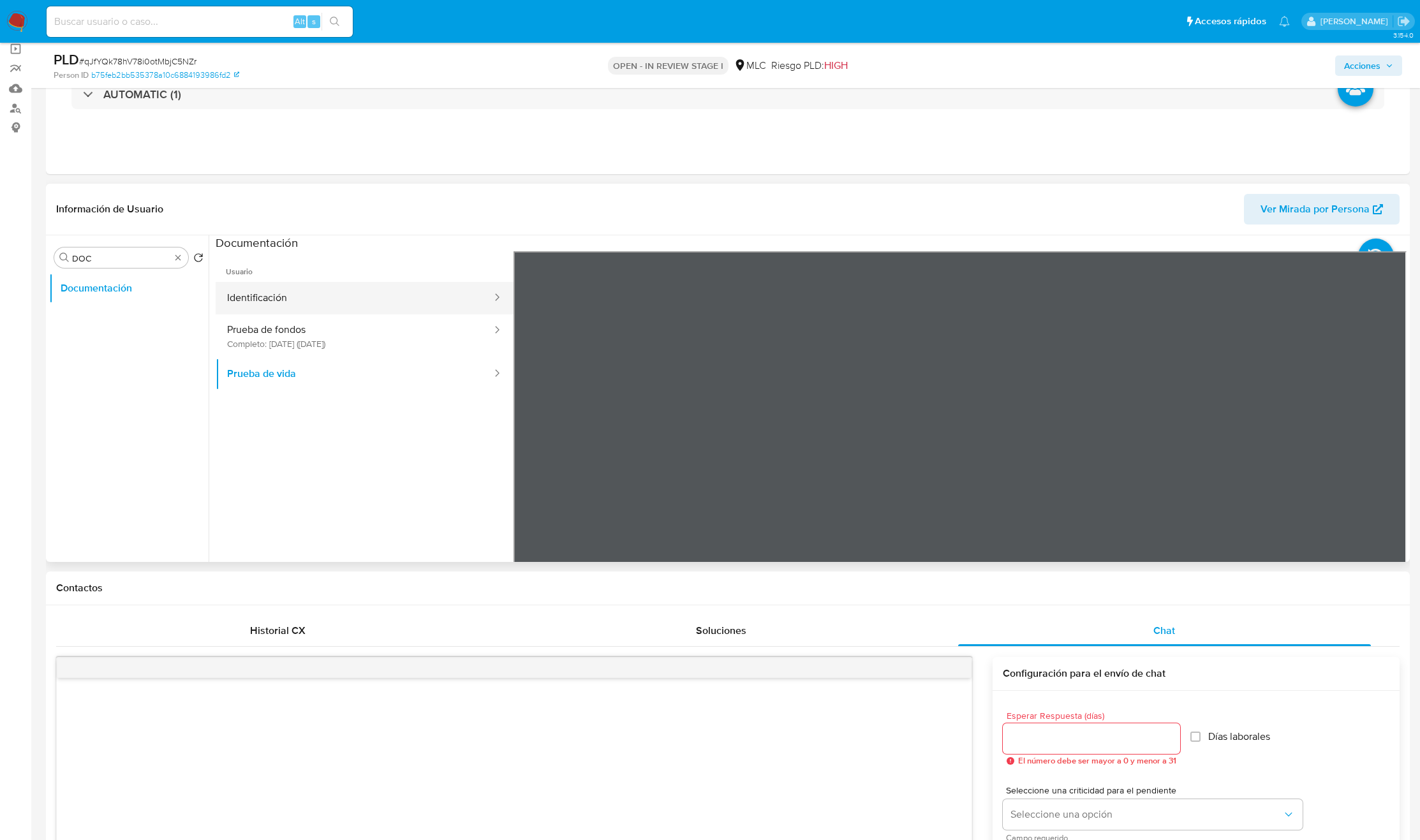
click at [317, 300] on button "Identificación" at bounding box center [355, 298] width 277 height 33
click at [331, 303] on button "Identificación" at bounding box center [355, 298] width 277 height 33
click at [289, 378] on button "Prueba de vida" at bounding box center [355, 373] width 277 height 33
click at [264, 338] on button "Prueba de fondos Completo: 11/03/2025 (hace 5 meses)" at bounding box center [355, 336] width 277 height 44
click at [987, 190] on div "Información de Usuario Ver Mirada por Persona Buscar DOC Volver al orden por de…" at bounding box center [727, 372] width 1363 height 378
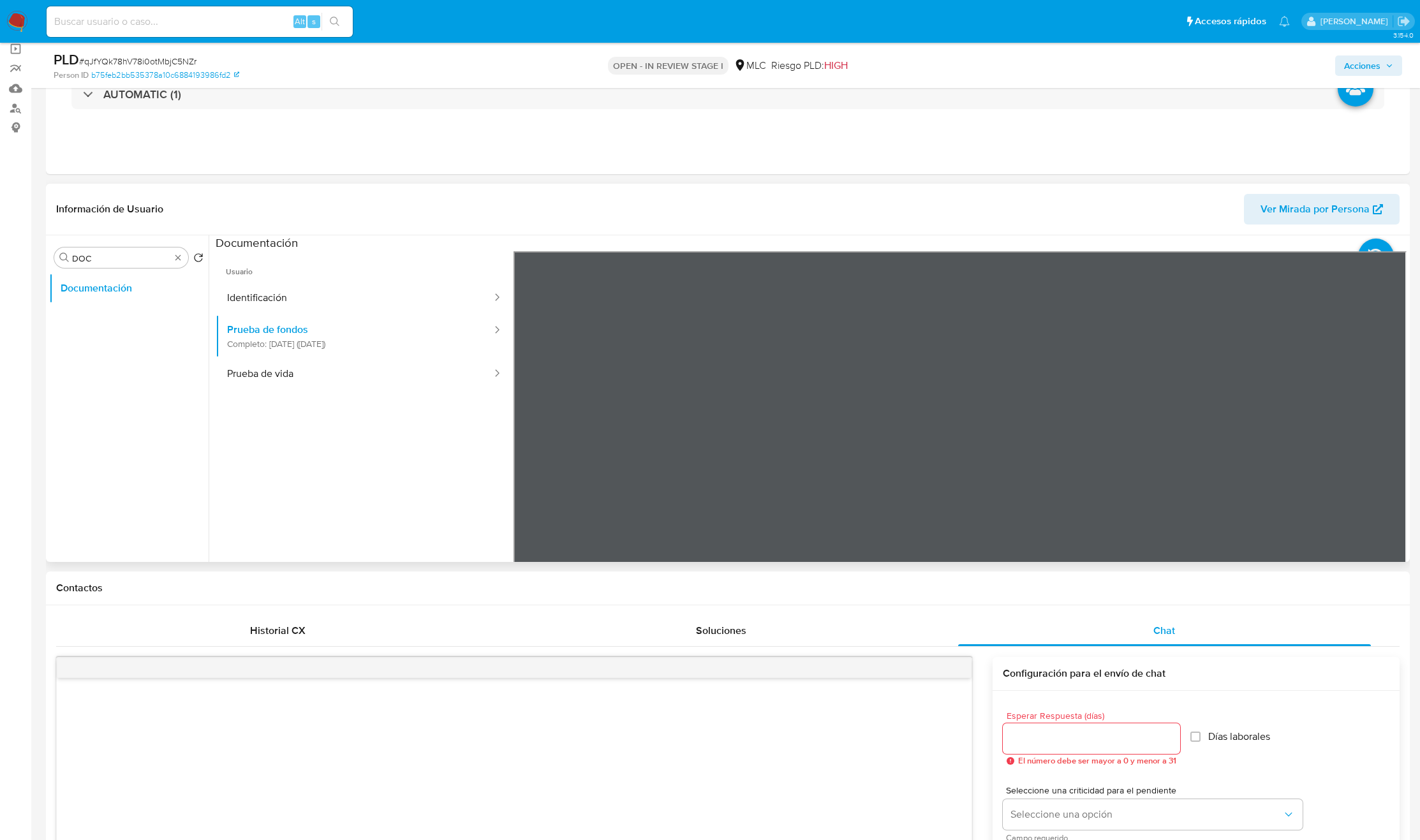
click at [962, 239] on section at bounding box center [811, 447] width 1191 height 424
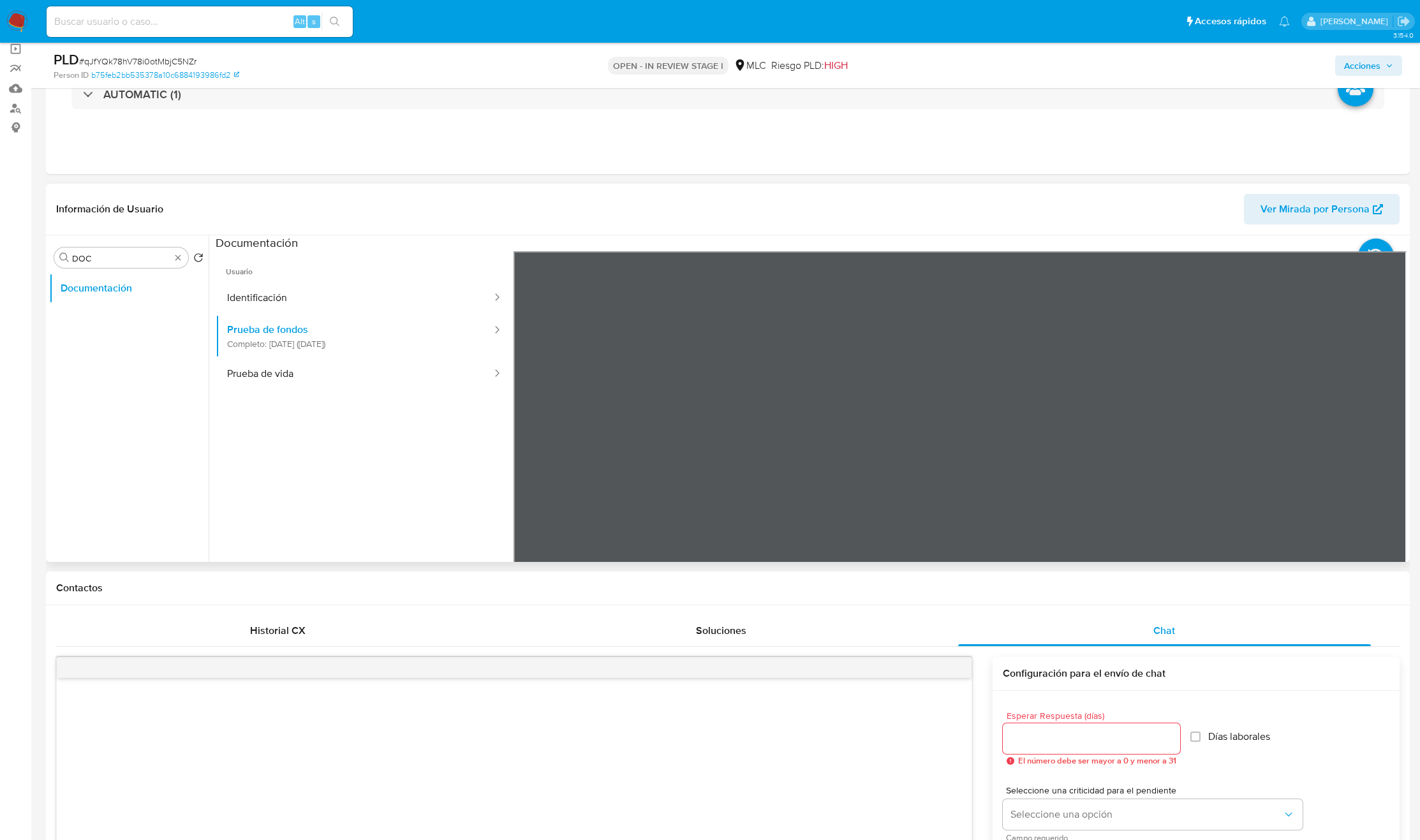
click at [797, 193] on div "Información de Usuario Ver Mirada por Persona Buscar DOC Volver al orden por de…" at bounding box center [727, 372] width 1363 height 378
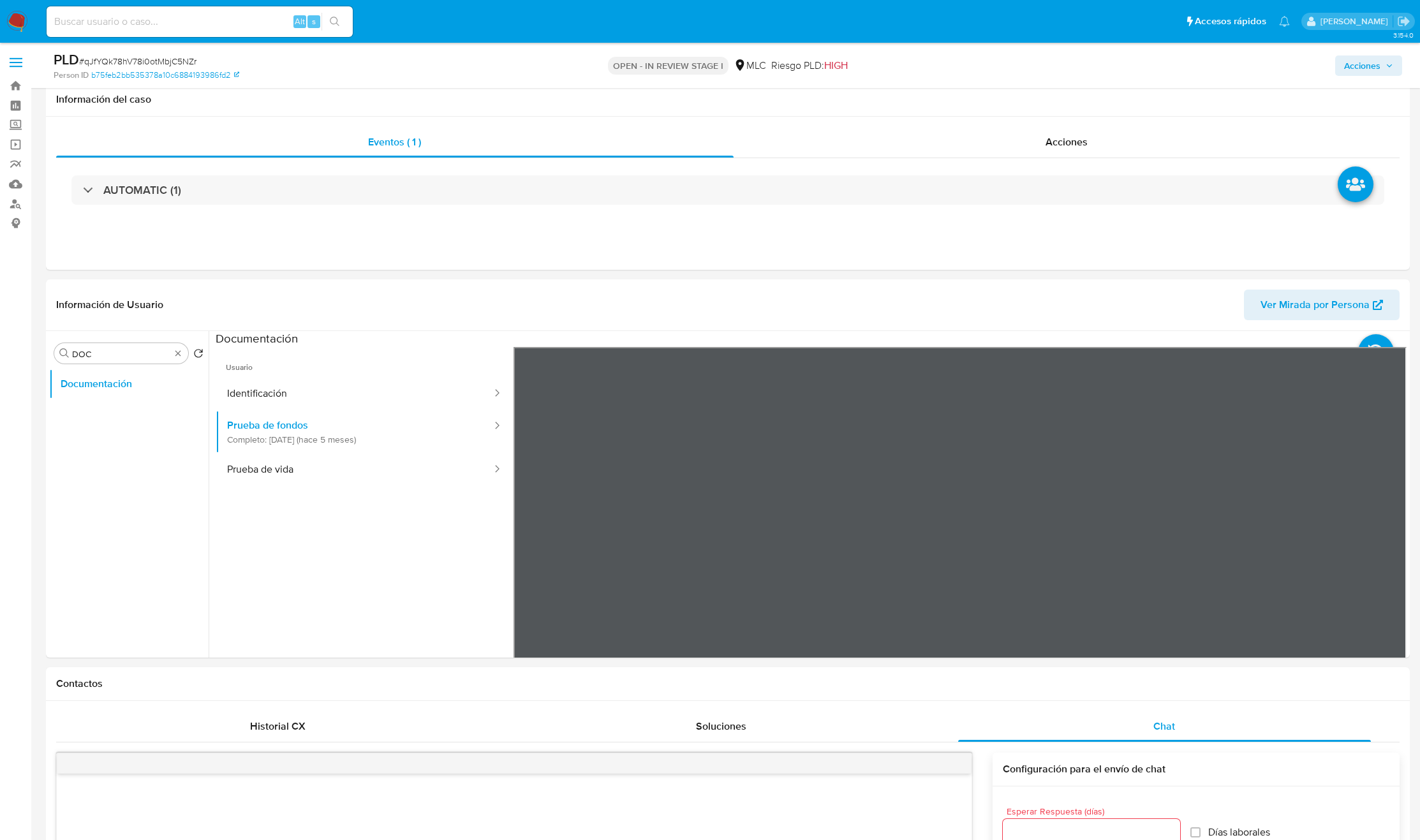
select select "10"
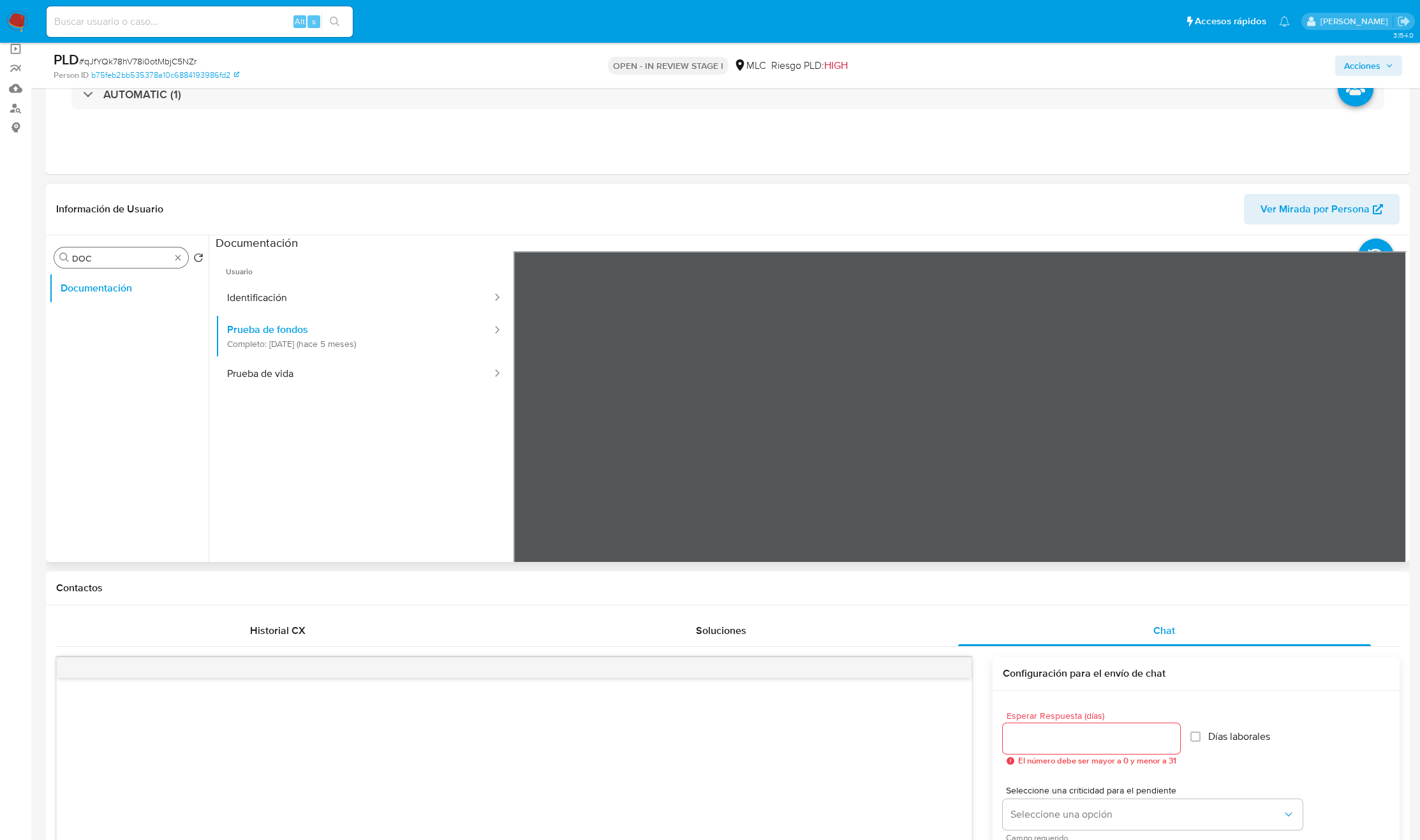
click at [133, 255] on input "DOC" at bounding box center [121, 258] width 99 height 11
click at [138, 297] on button "Documentación" at bounding box center [124, 287] width 149 height 31
click at [137, 304] on button "Archivos adjuntos" at bounding box center [124, 318] width 149 height 31
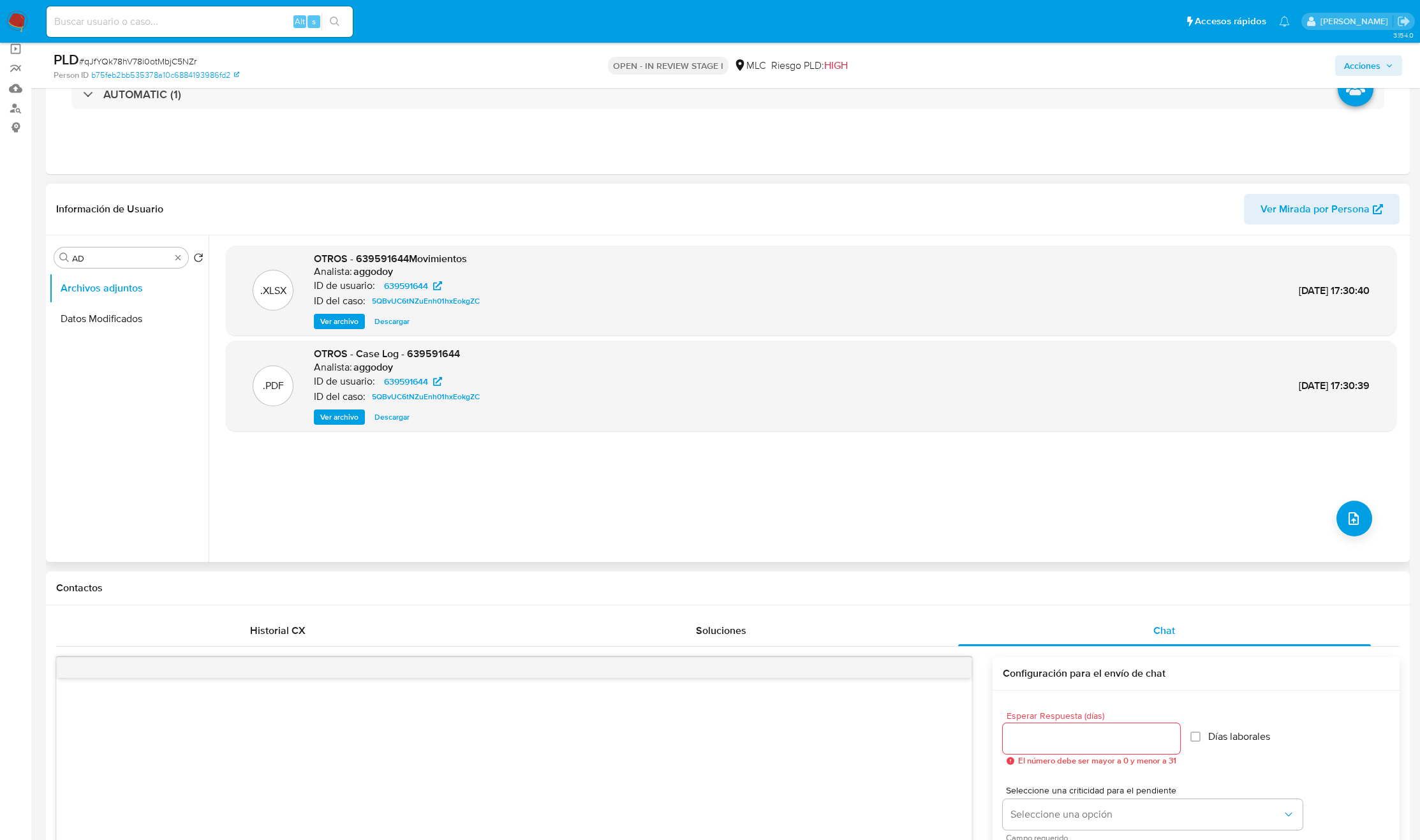
click at [326, 417] on span "Ver archivo" at bounding box center [339, 417] width 38 height 13
click at [409, 424] on div "Ver archivo Ver archivo Descargar" at bounding box center [399, 417] width 171 height 15
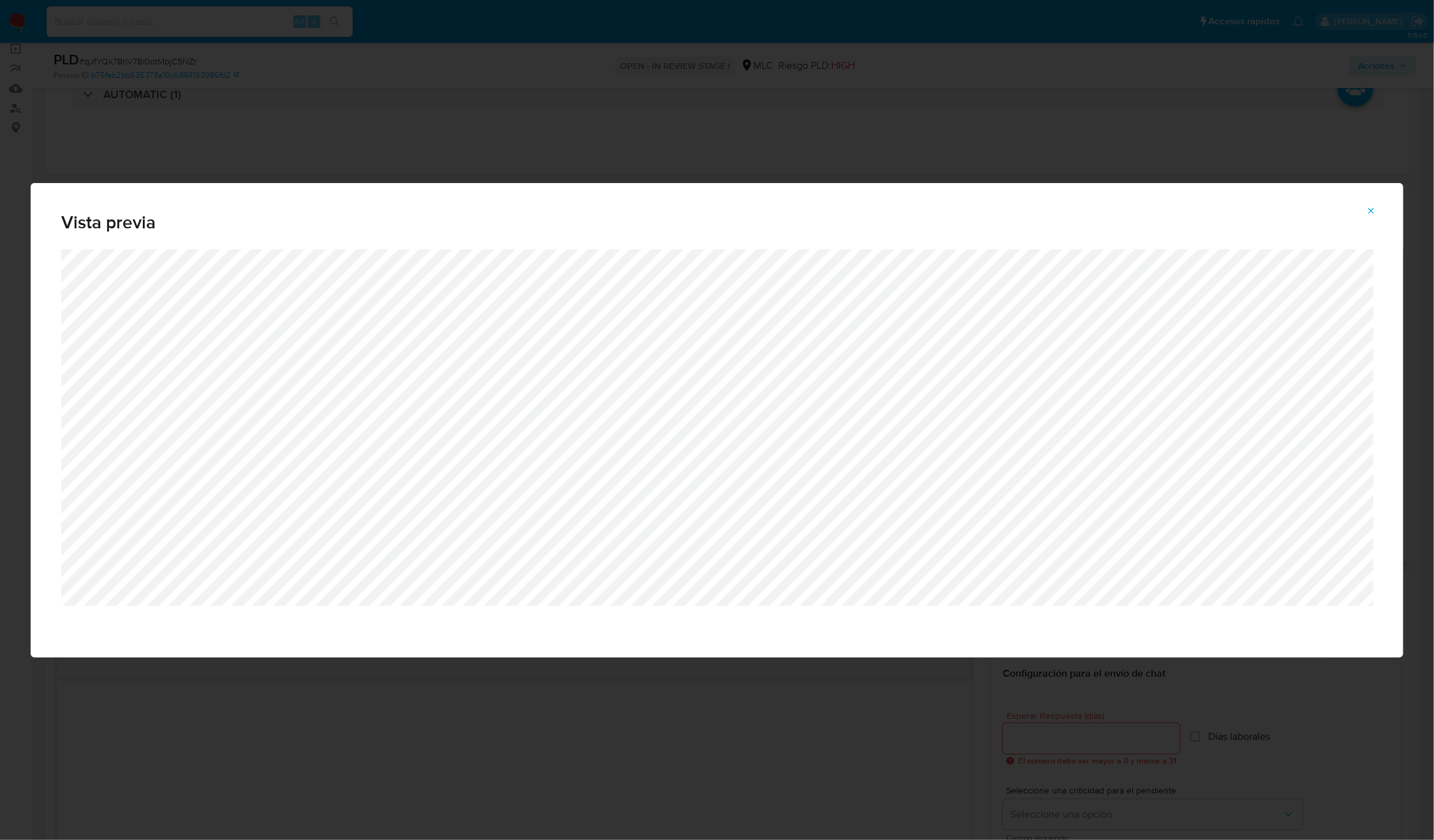
click at [505, 734] on div "Vista previa" at bounding box center [717, 420] width 1434 height 840
click at [1372, 212] on icon "Attachment preview" at bounding box center [1371, 210] width 10 height 10
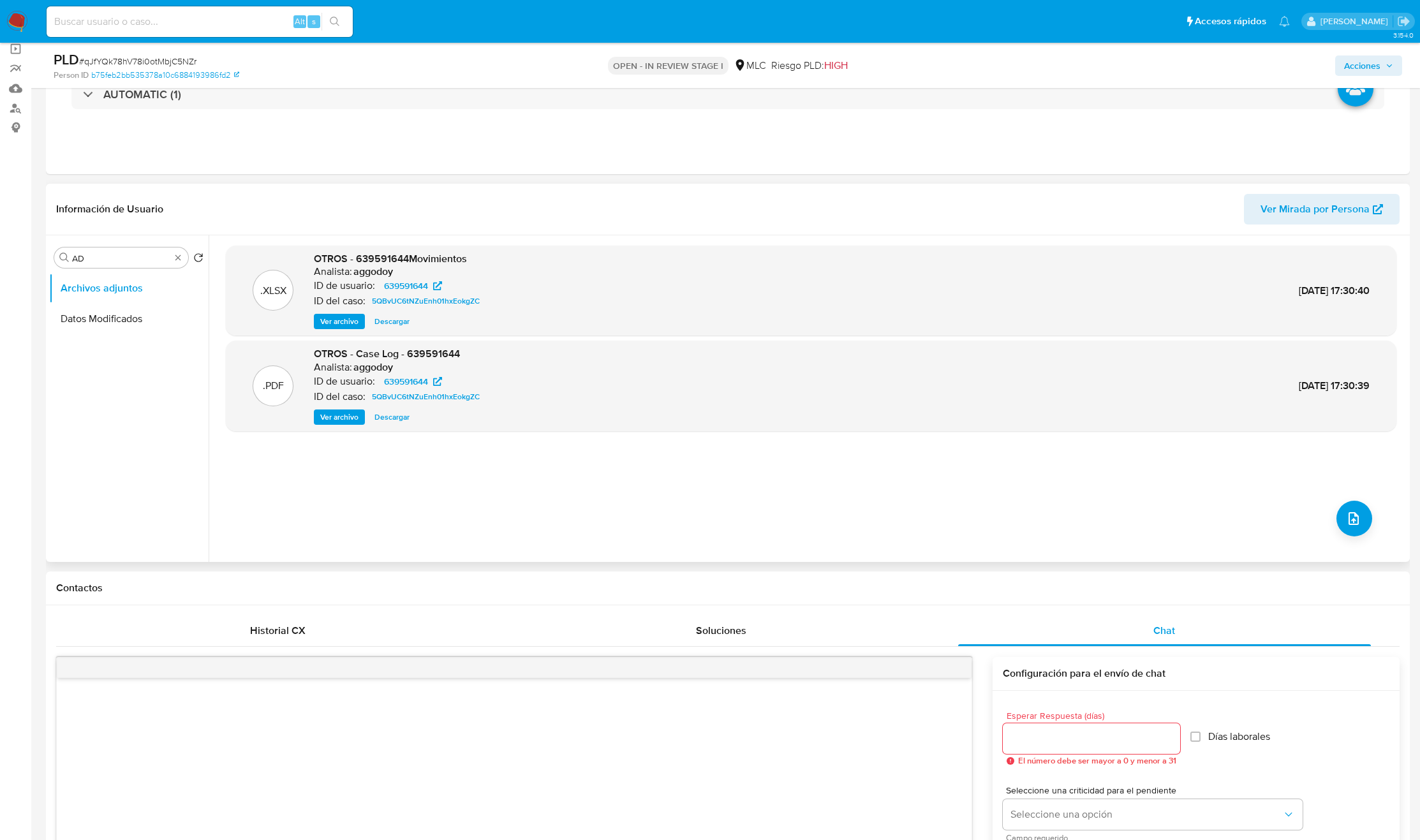
click at [385, 421] on span "Descargar" at bounding box center [392, 417] width 35 height 13
click at [125, 247] on div "Buscar AD" at bounding box center [121, 258] width 134 height 20
click at [123, 254] on input "AD" at bounding box center [121, 258] width 99 height 11
type input "res"
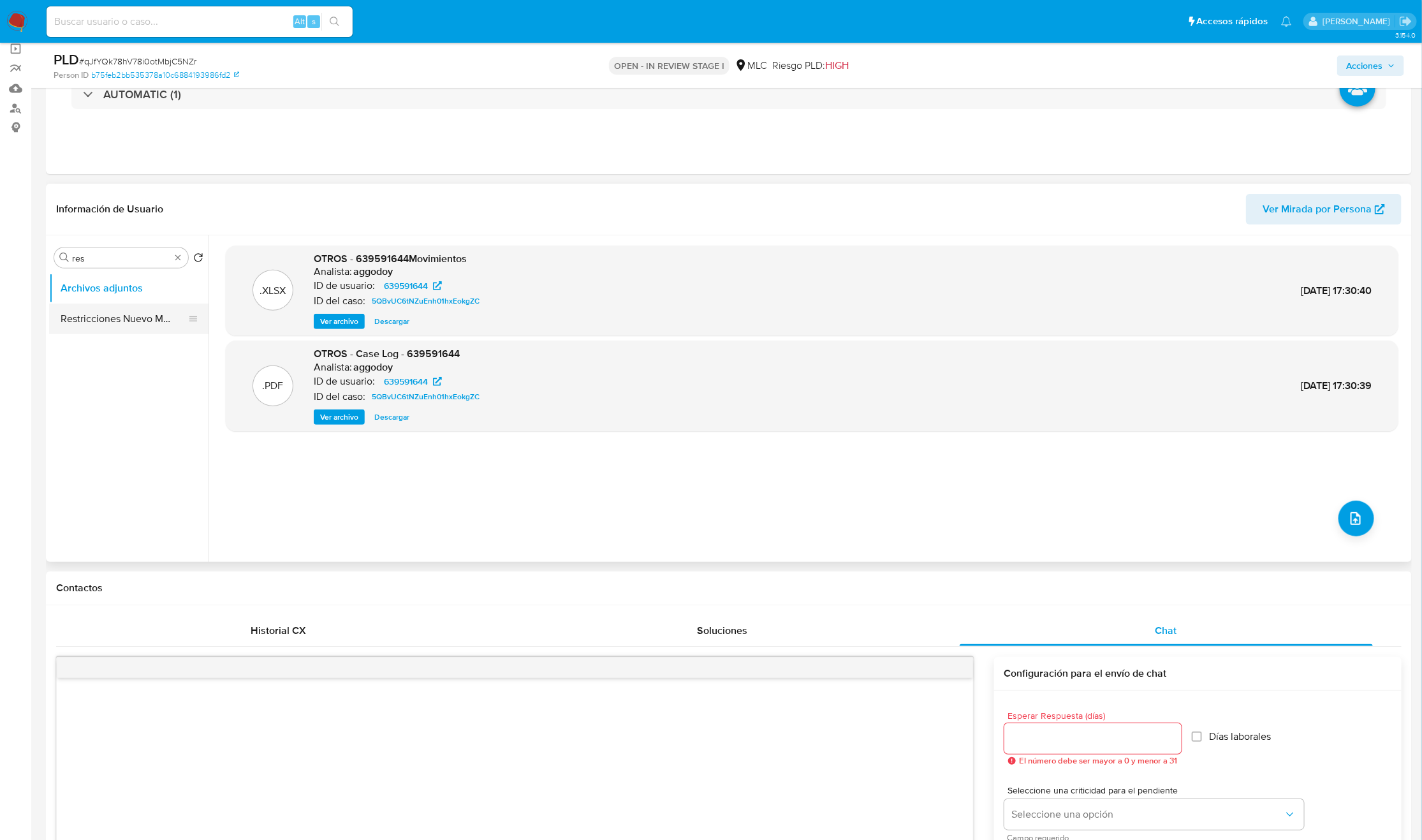
click at [108, 313] on button "Restricciones Nuevo Mundo" at bounding box center [124, 318] width 149 height 31
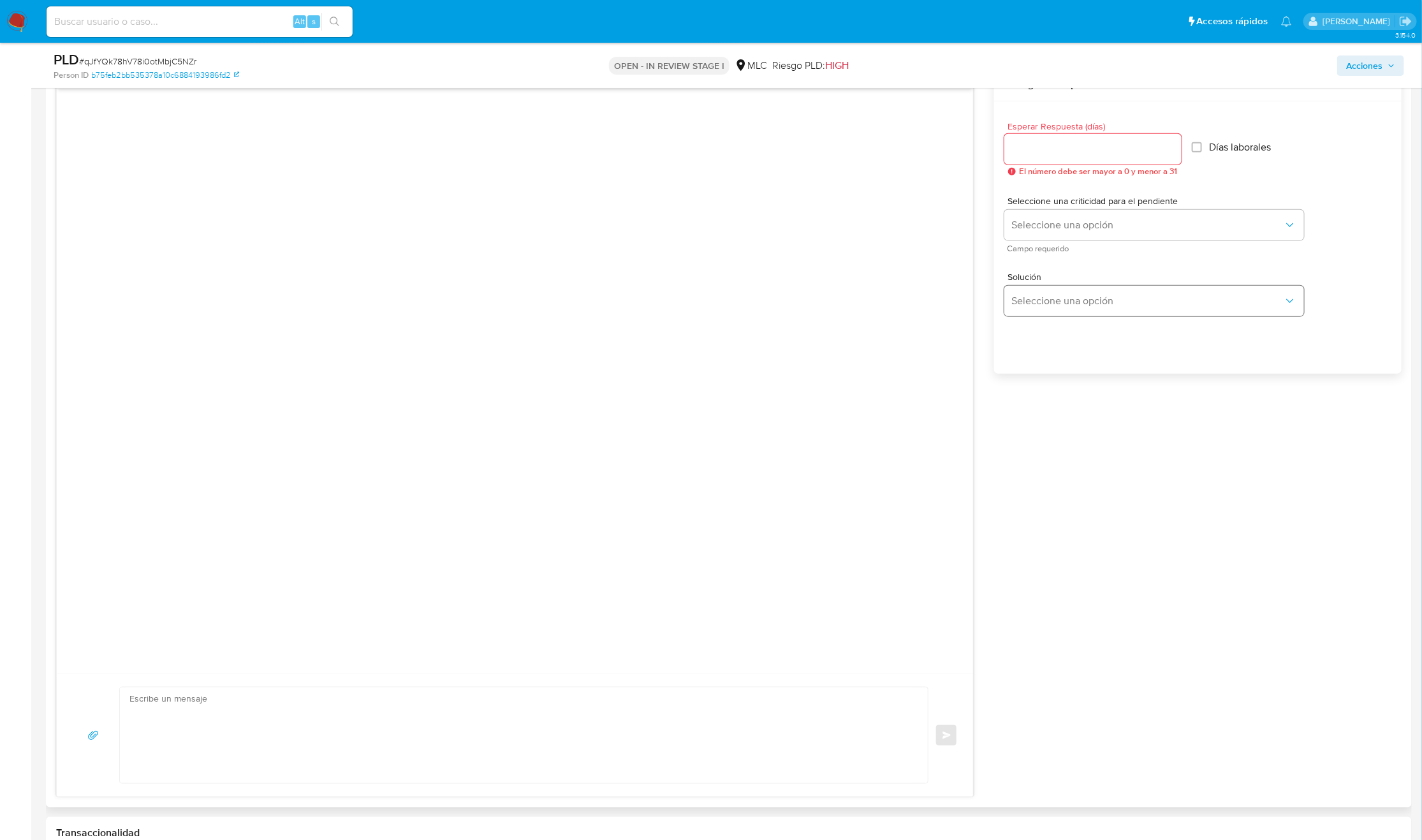
scroll to position [670, 0]
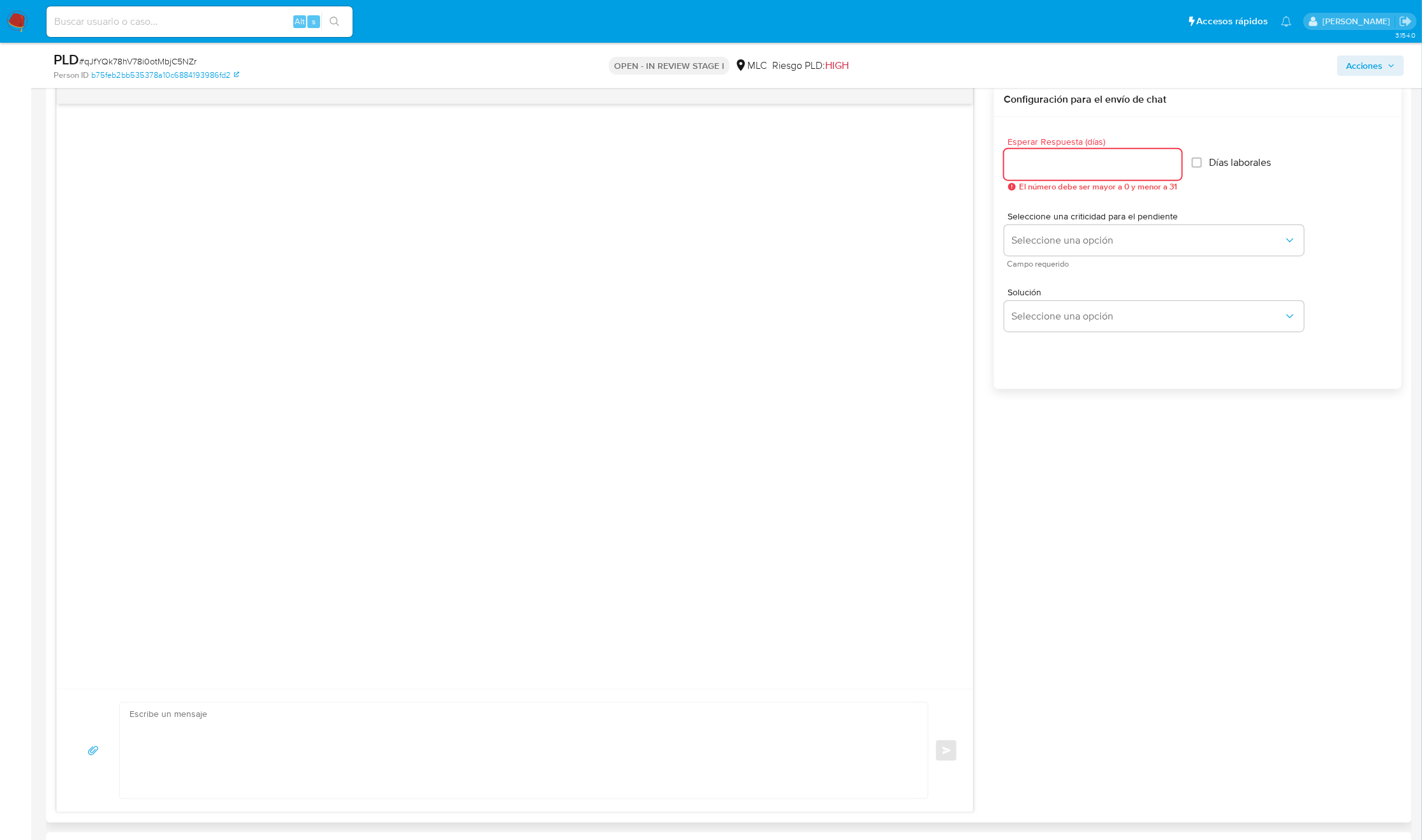
click at [1075, 159] on input "Esperar Respuesta (días)" at bounding box center [1093, 165] width 178 height 17
click at [1036, 157] on input "2" at bounding box center [1090, 165] width 171 height 17
type input "3"
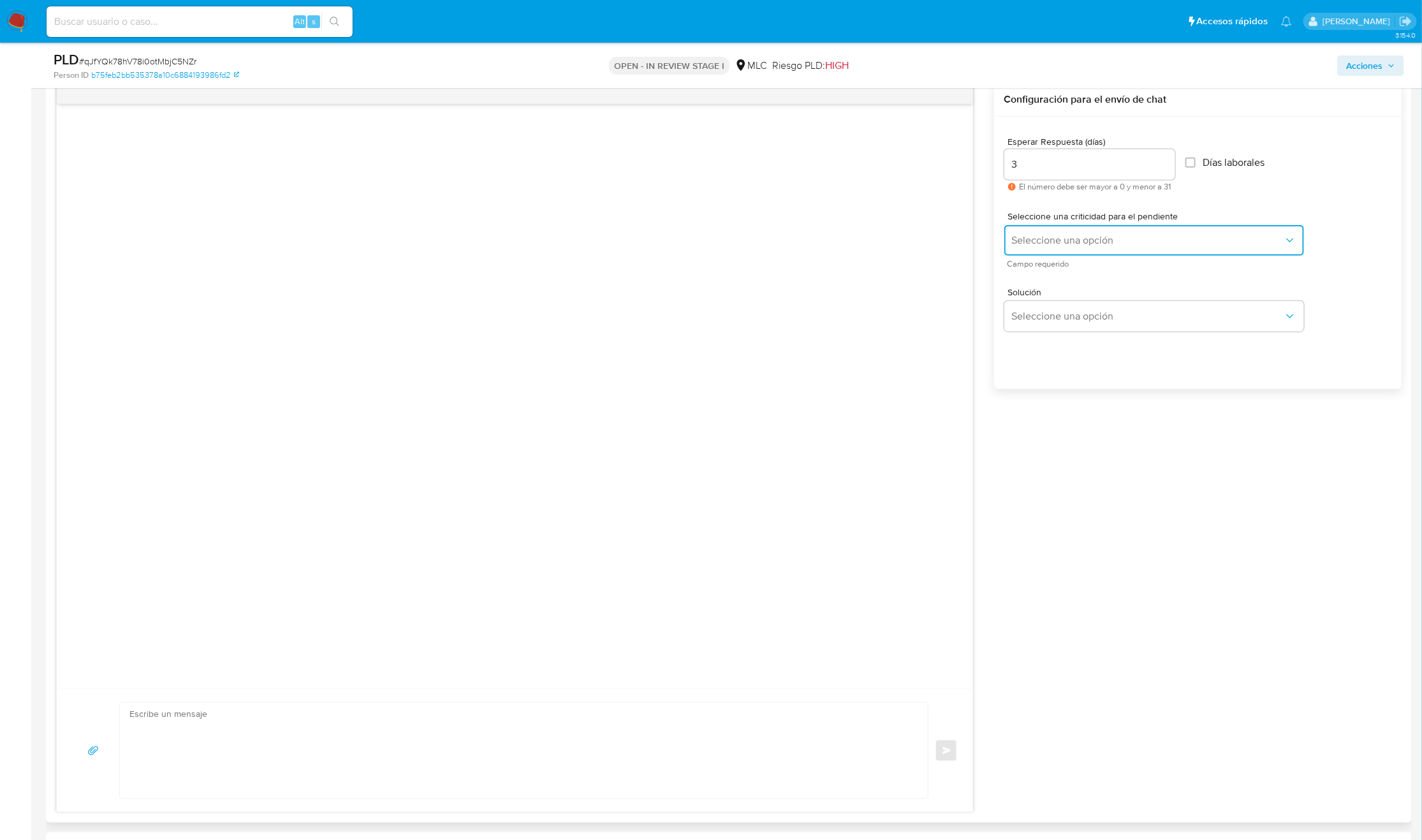
click at [1039, 245] on span "Seleccione una opción" at bounding box center [1148, 241] width 272 height 13
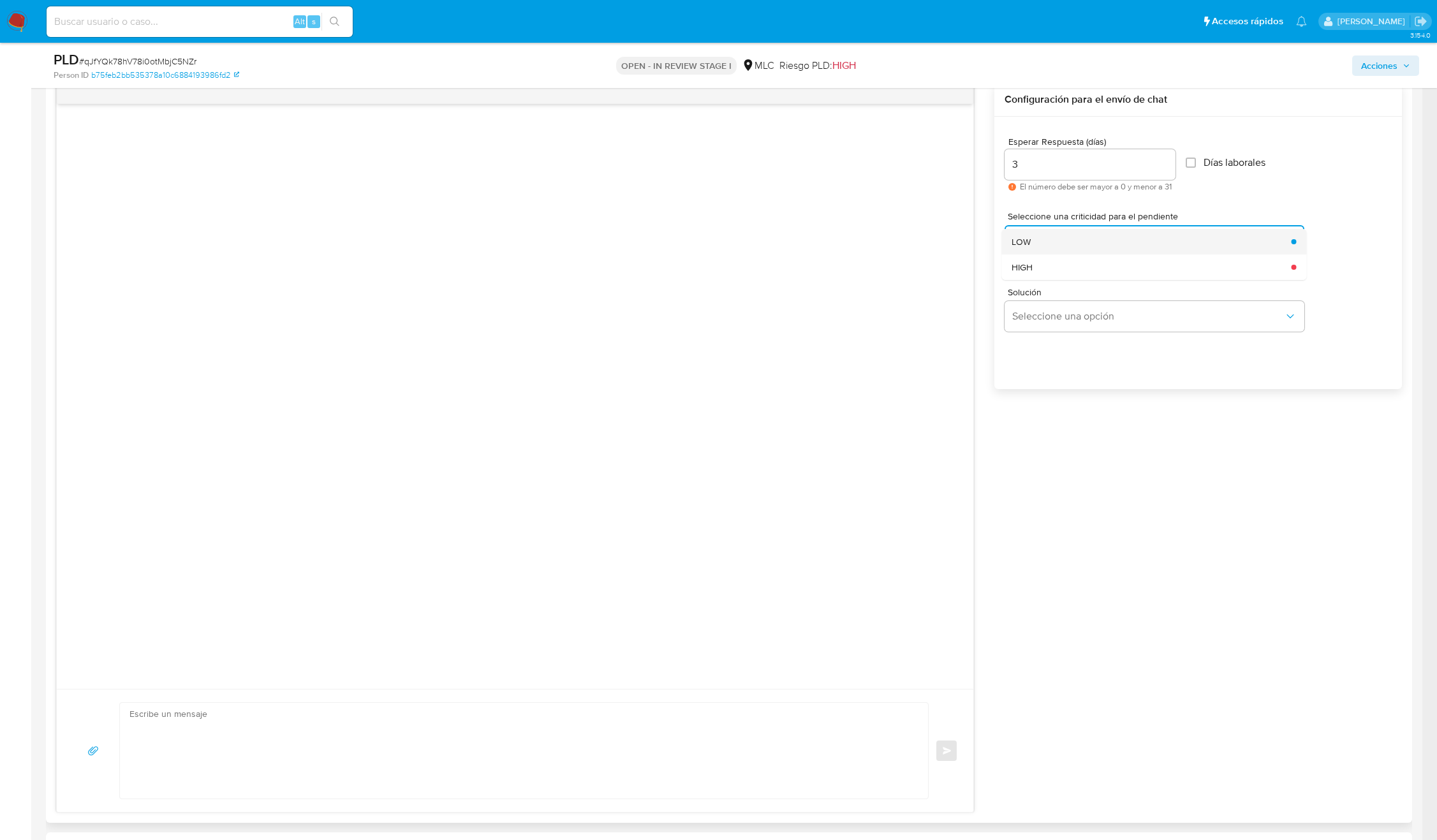
click at [1053, 241] on div "LOW" at bounding box center [1148, 241] width 272 height 25
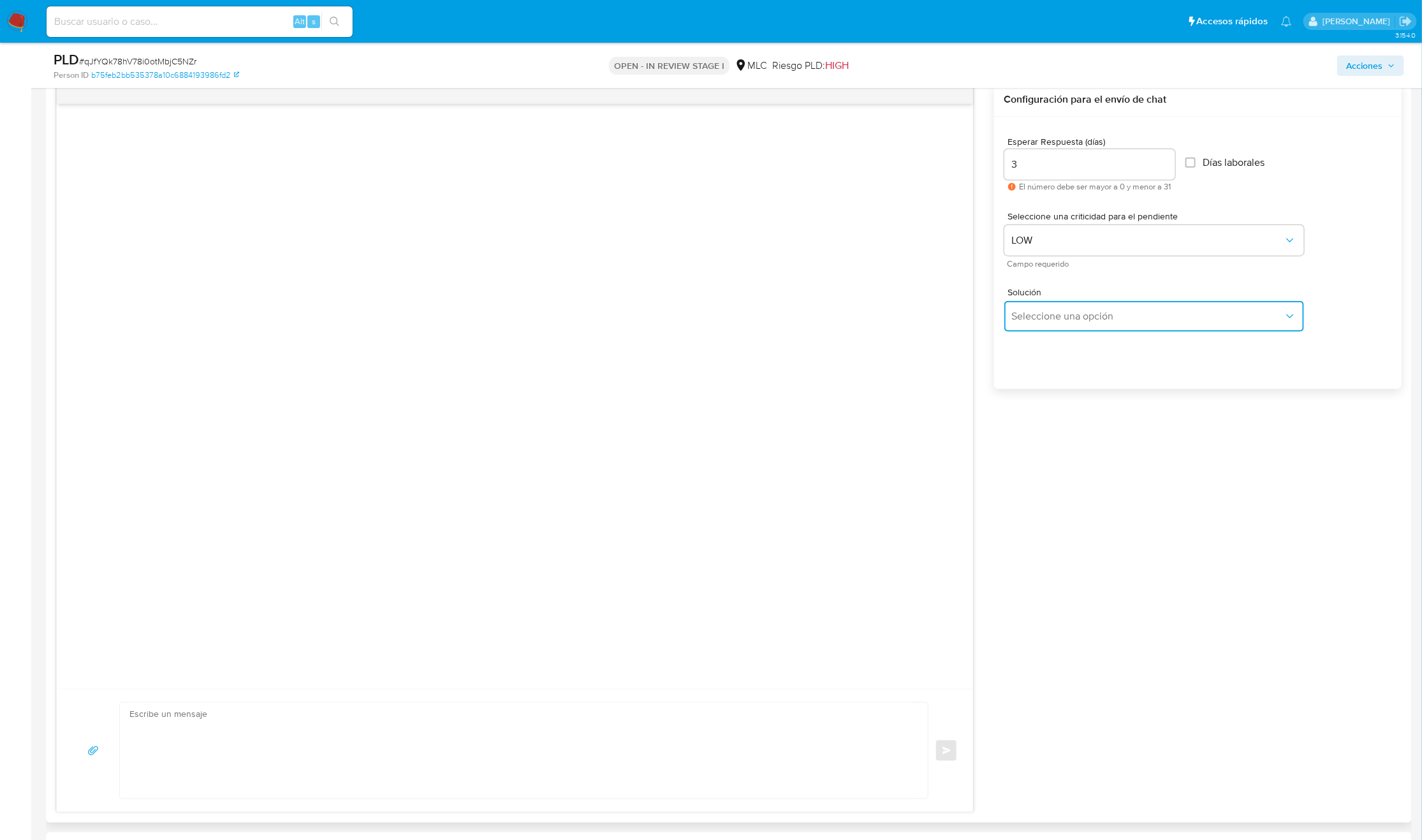
click at [1060, 326] on button "Seleccione una opción" at bounding box center [1154, 315] width 300 height 31
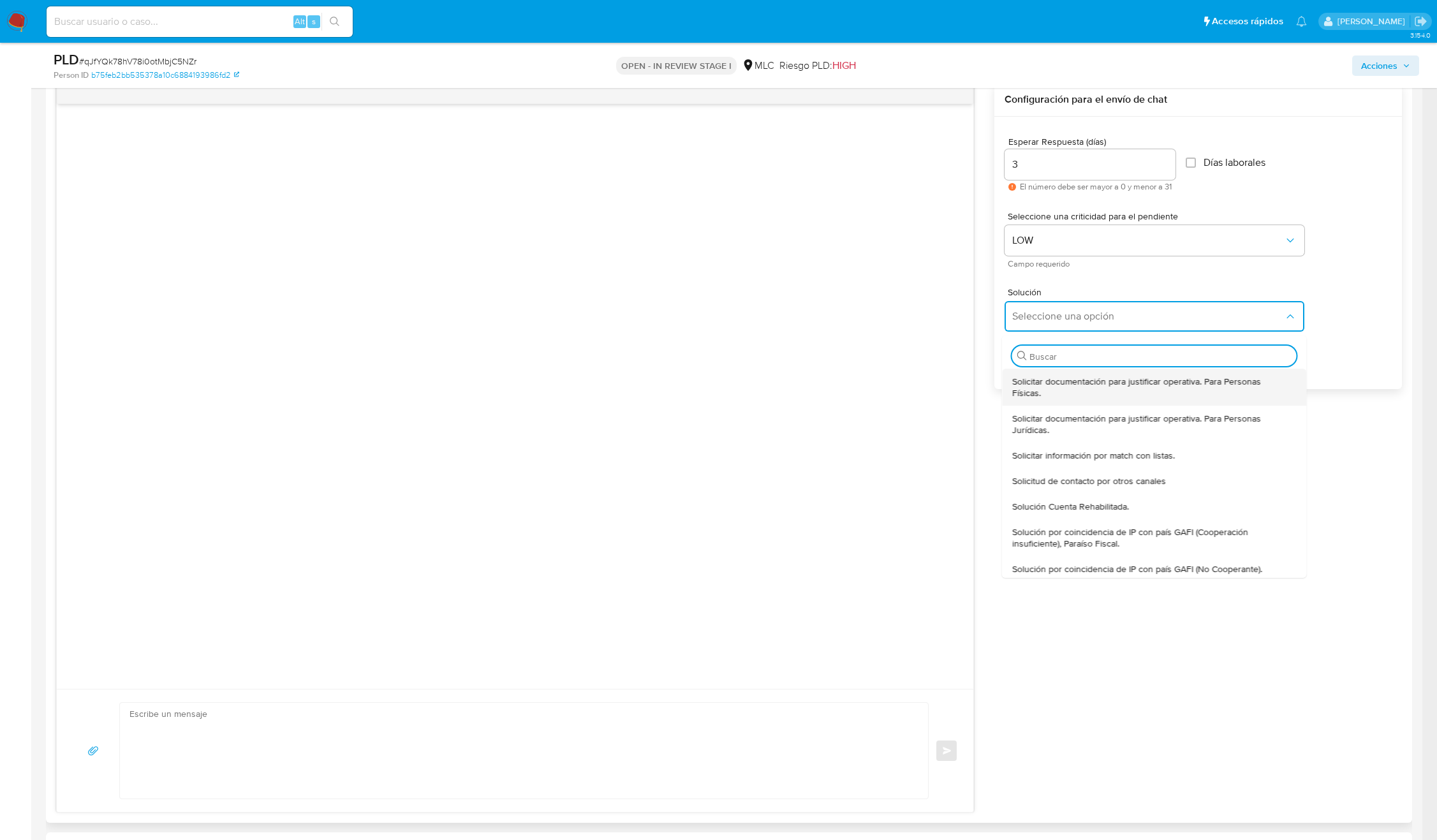
click at [1066, 376] on span "Solicitar documentación para justificar operativa. Para Personas Físicas." at bounding box center [1149, 387] width 276 height 23
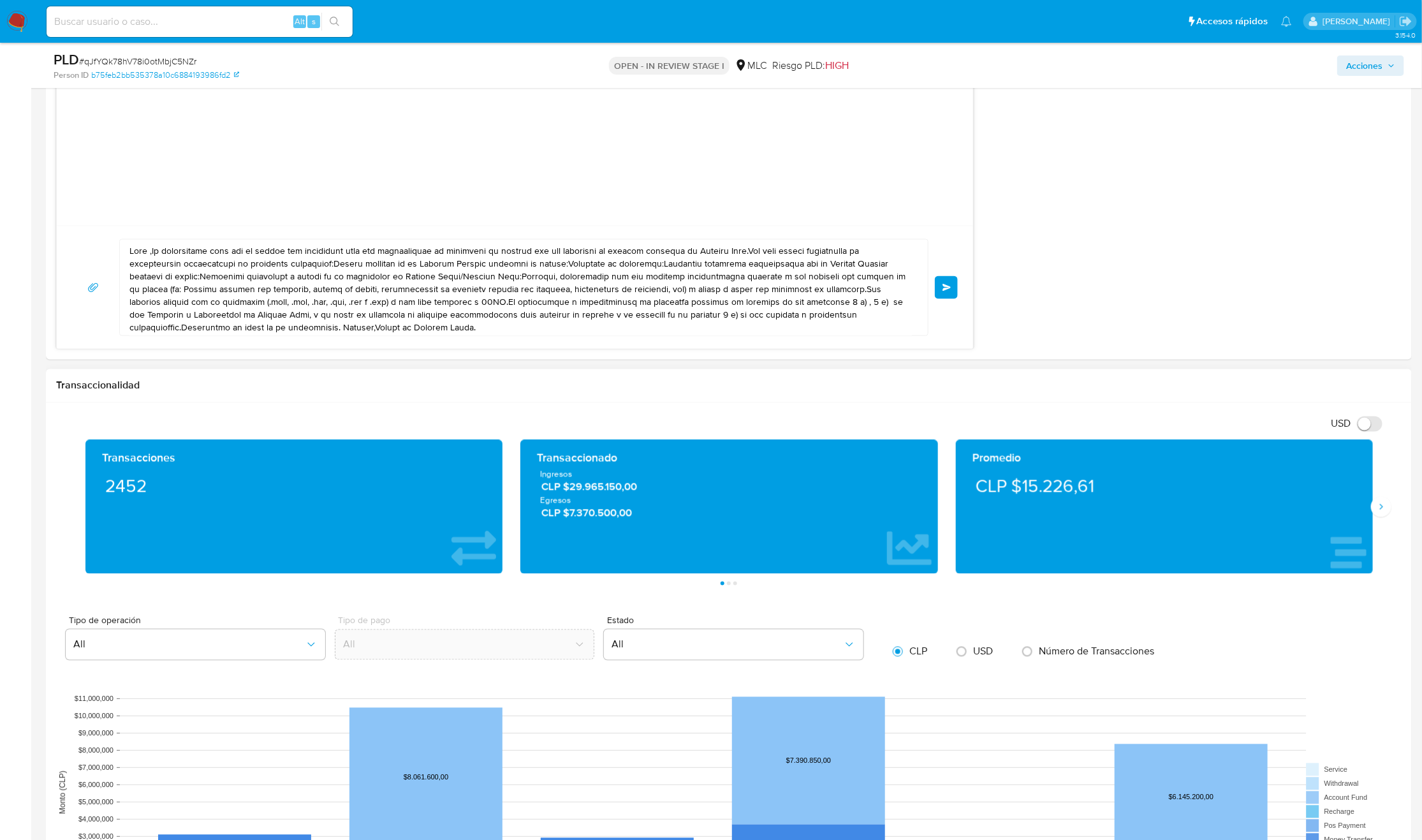
scroll to position [1148, 0]
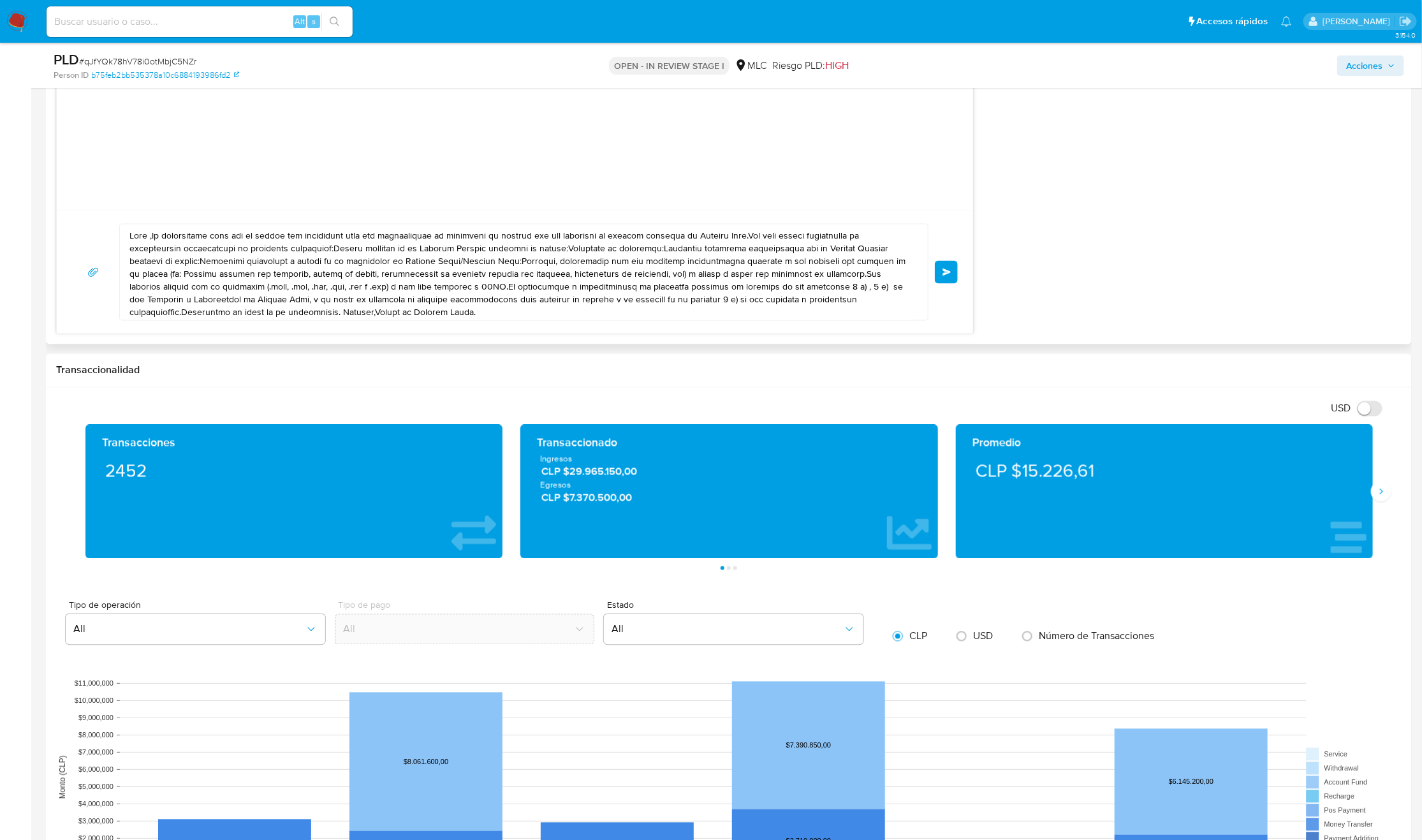
click at [516, 295] on textarea at bounding box center [520, 272] width 783 height 96
paste textarea ", Jessica. Es un gusto saludarte. Te contactamos ya que necesitamos verificar a…"
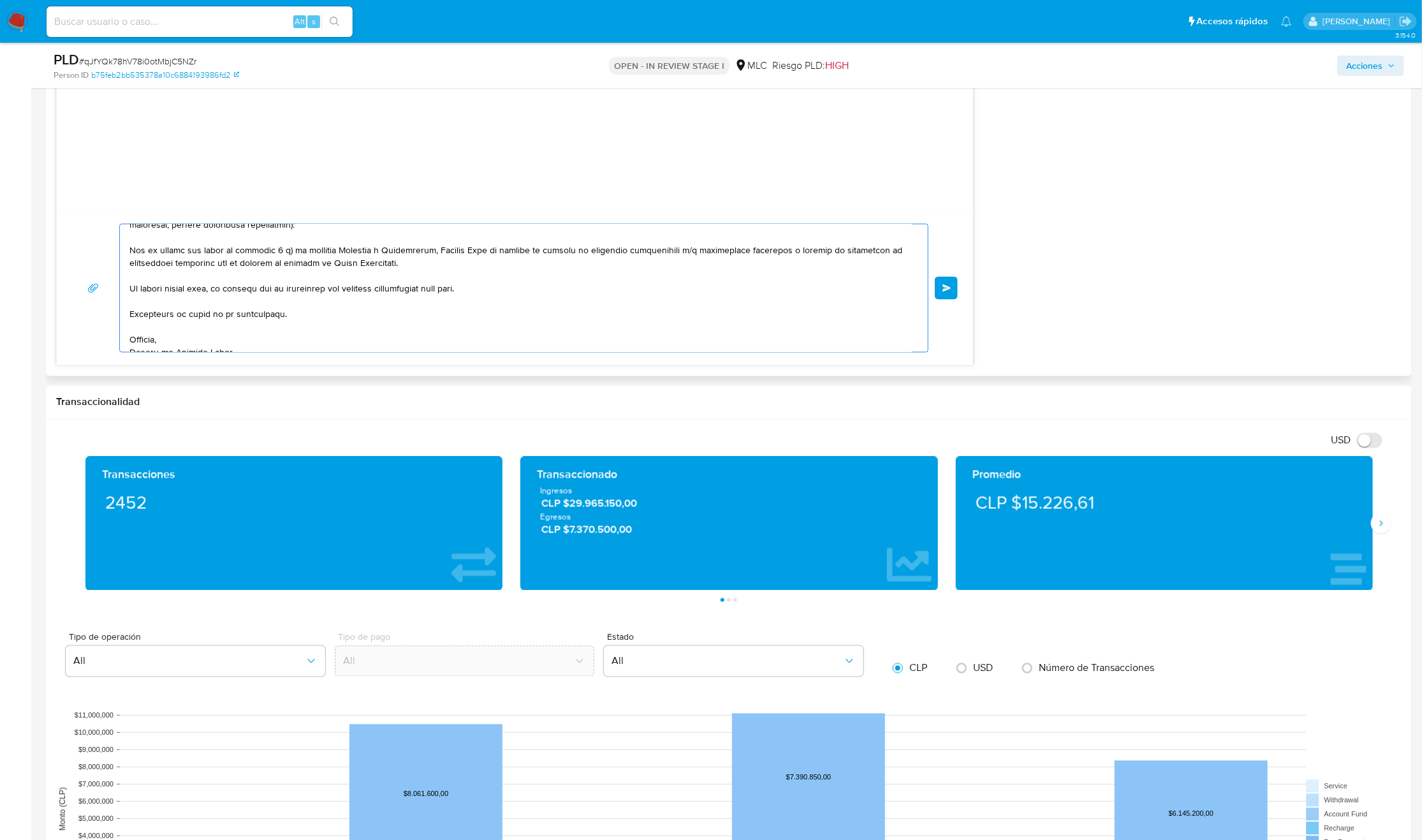
scroll to position [0, 0]
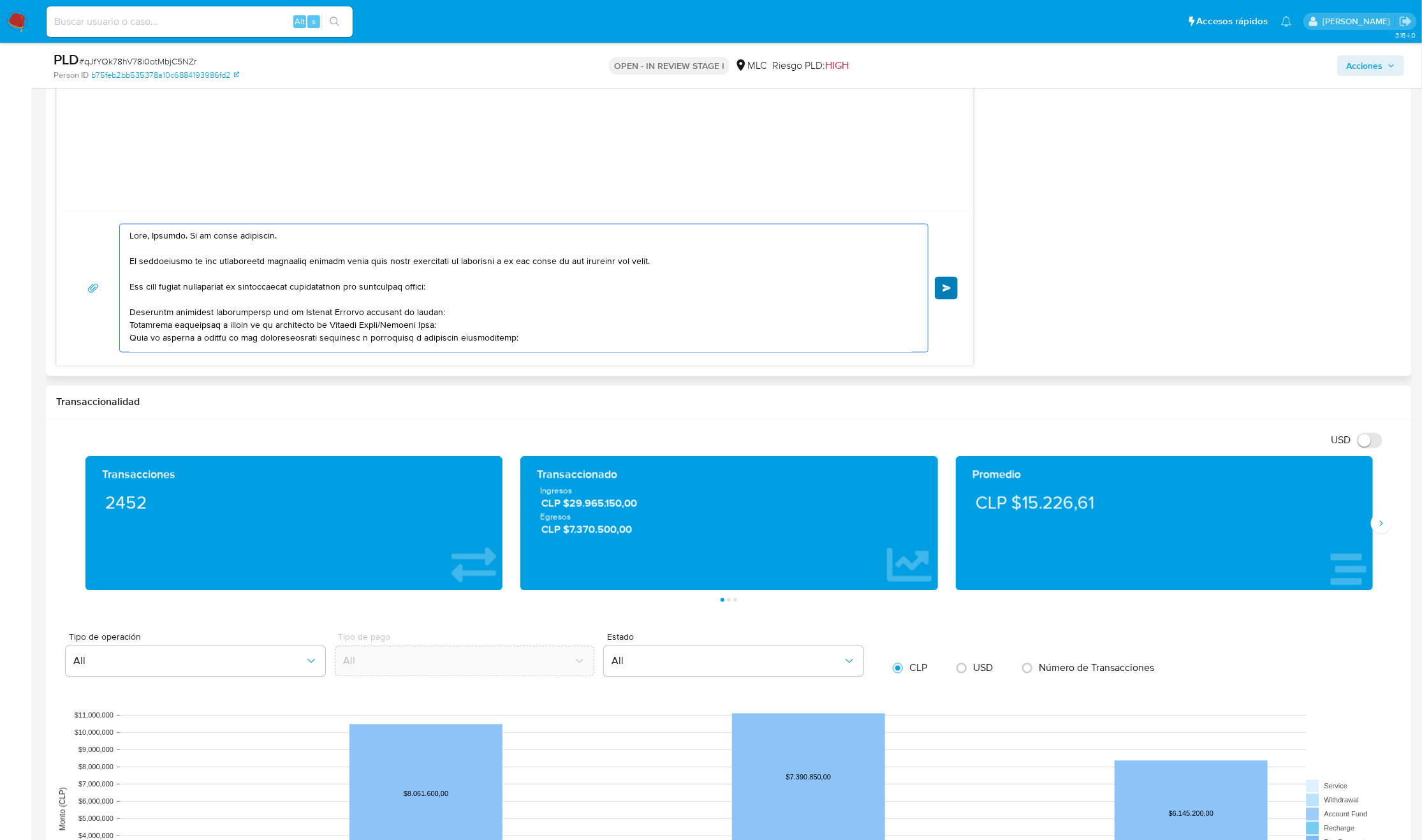
type textarea "Hola, Jessica. Es un gusto saludarte. Te contactamos ya que necesitamos verific…"
click at [936, 295] on button "Enviar" at bounding box center [946, 287] width 23 height 23
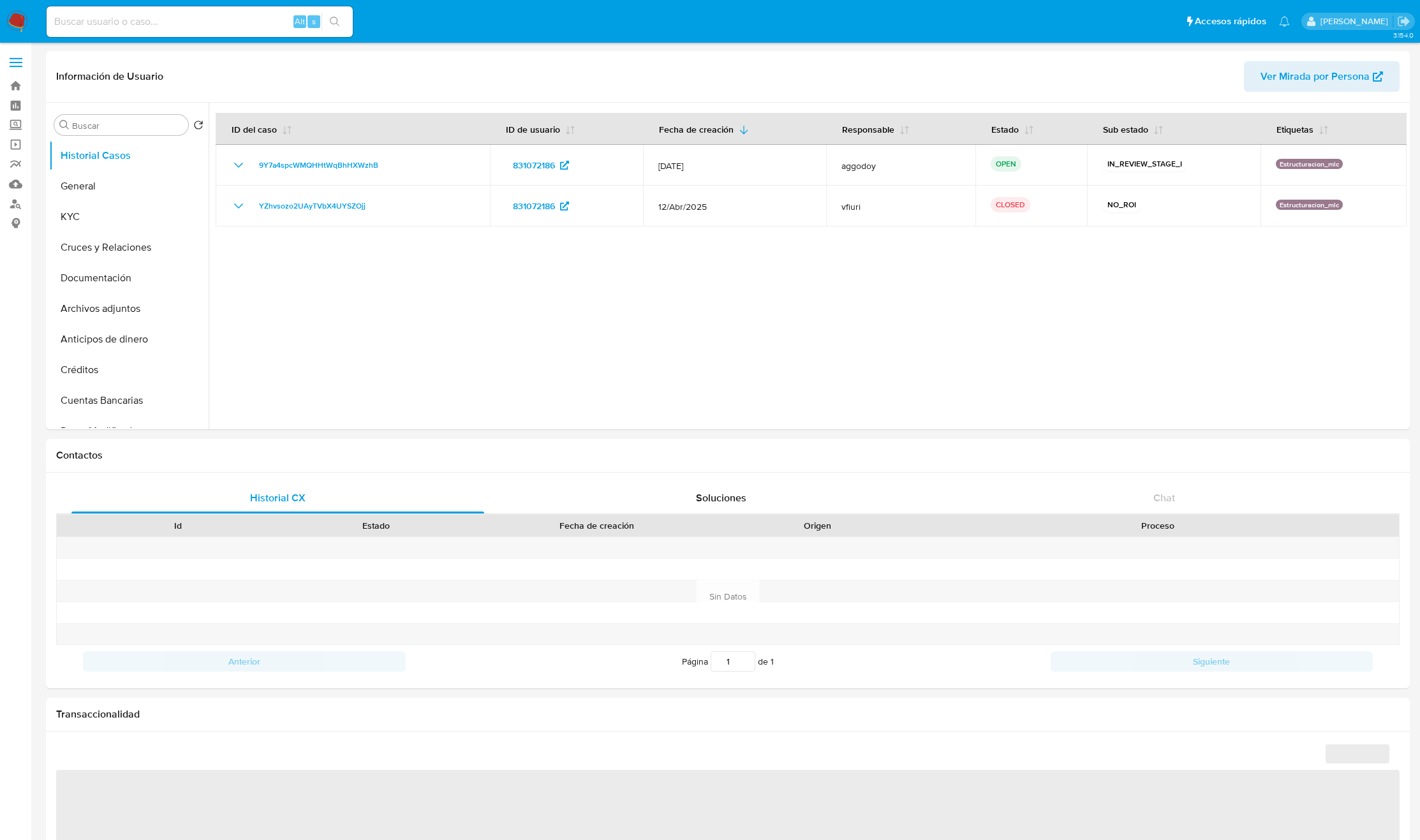
select select "10"
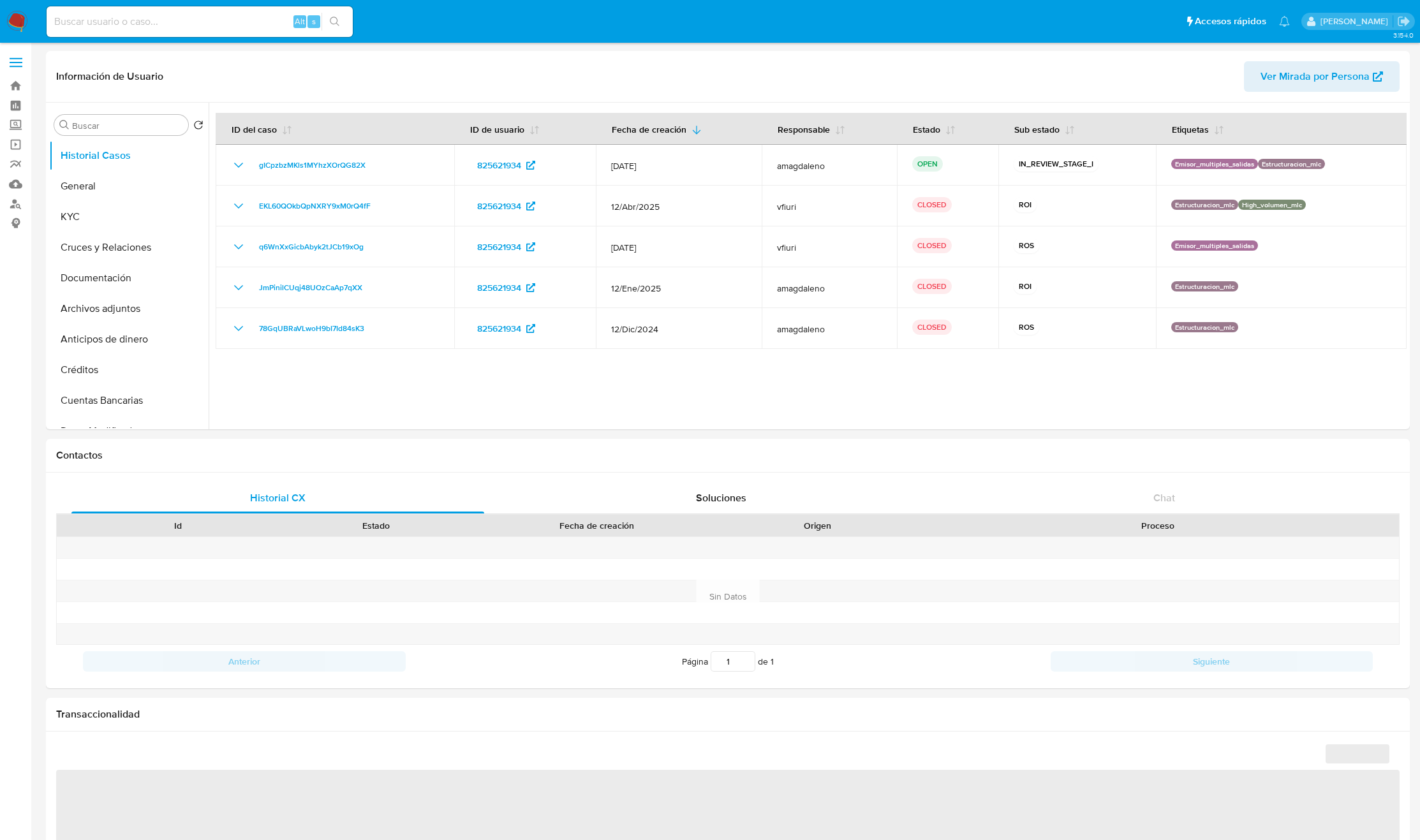
select select "10"
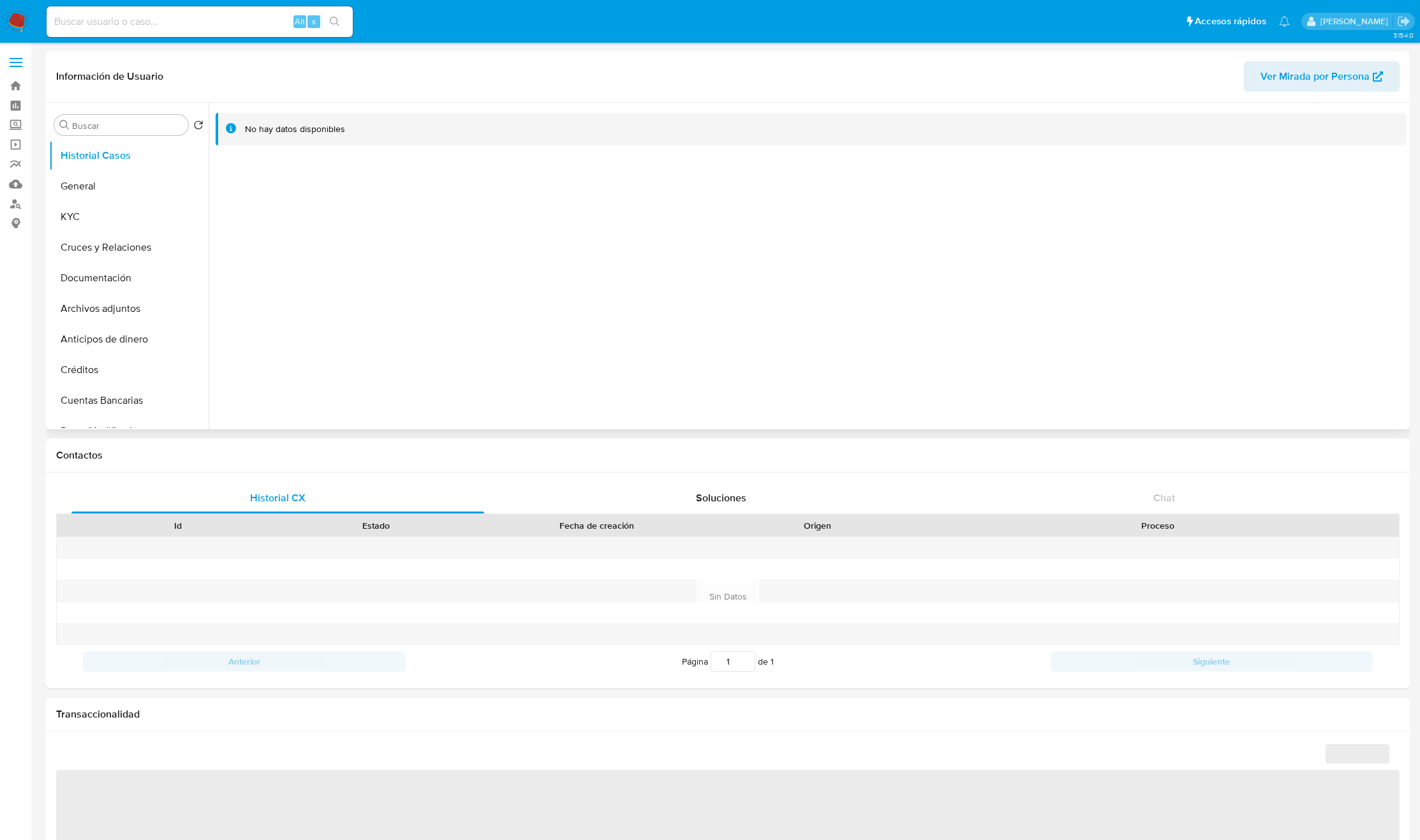
select select "10"
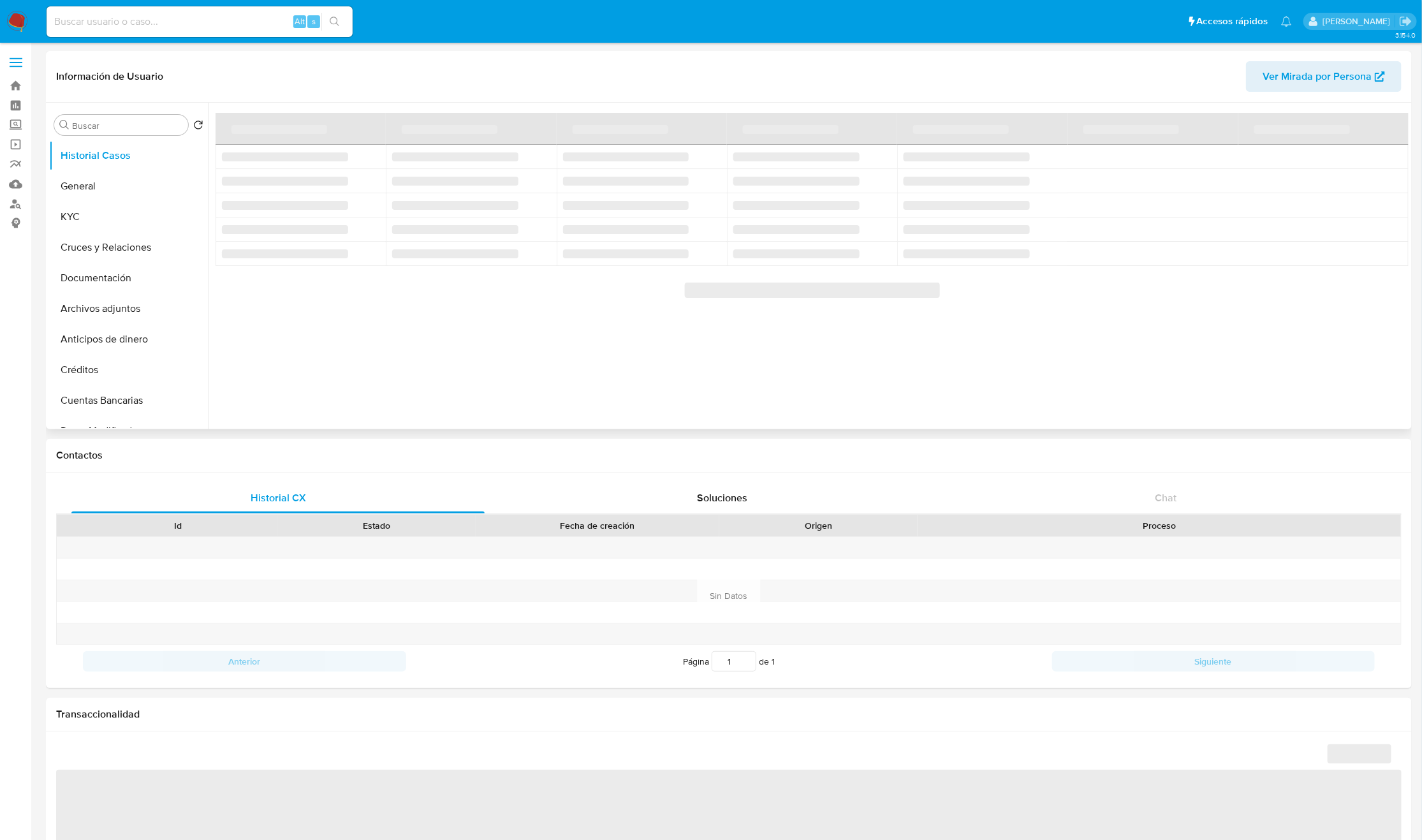
select select "10"
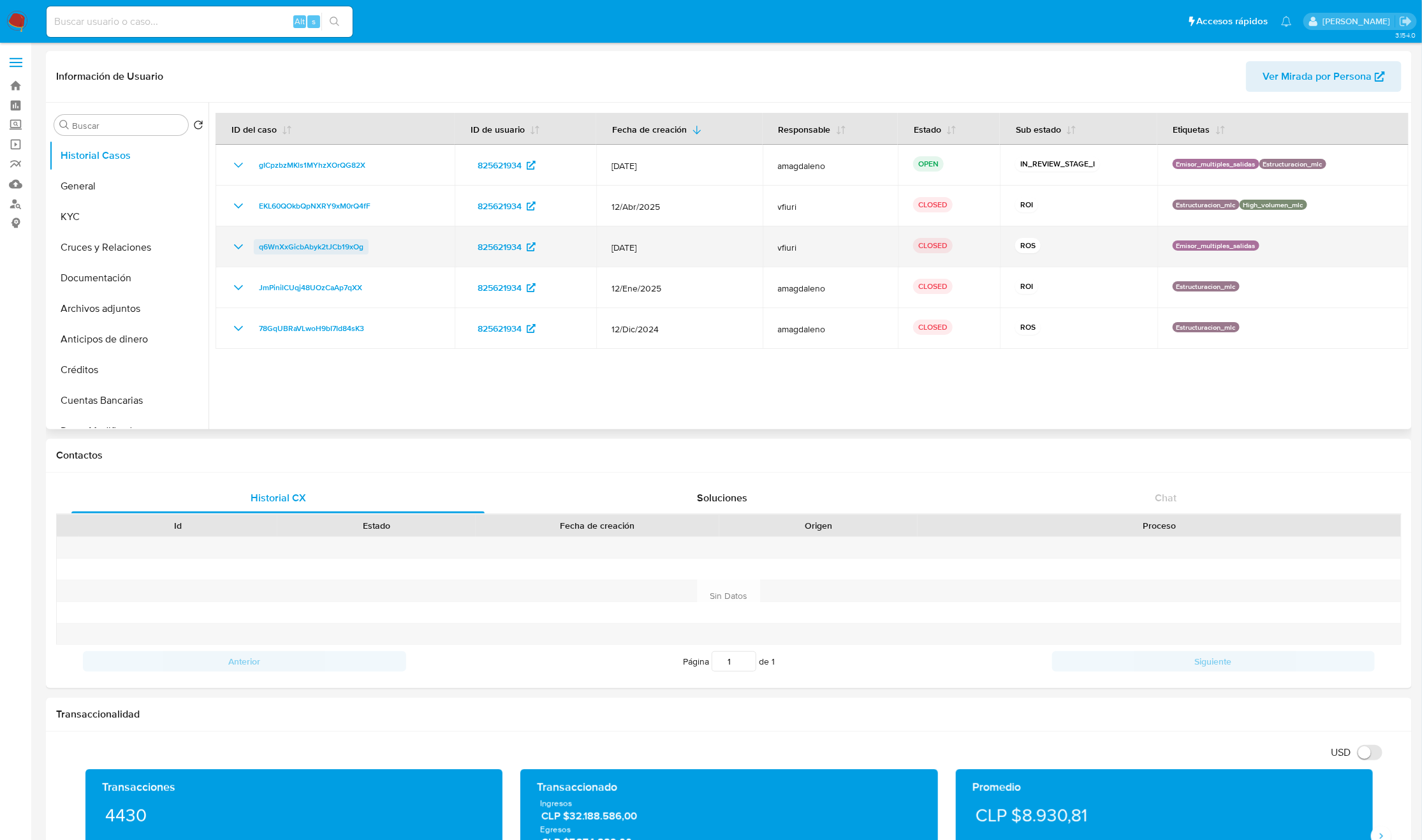
click at [318, 243] on span "q6WnXxGicbAbyk2tJCb19xOg" at bounding box center [311, 247] width 104 height 15
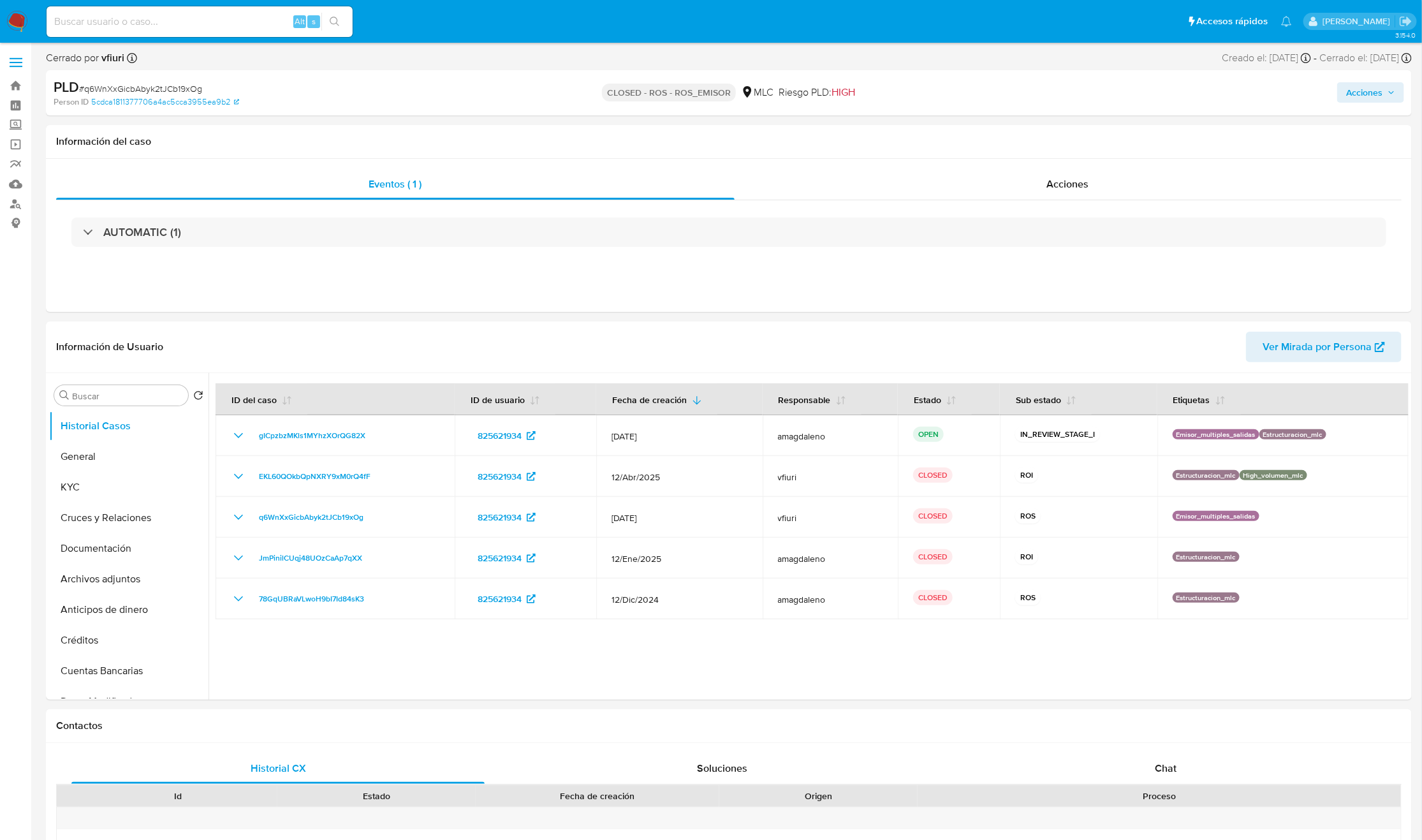
select select "10"
click at [1078, 187] on span "Acciones" at bounding box center [1067, 184] width 42 height 15
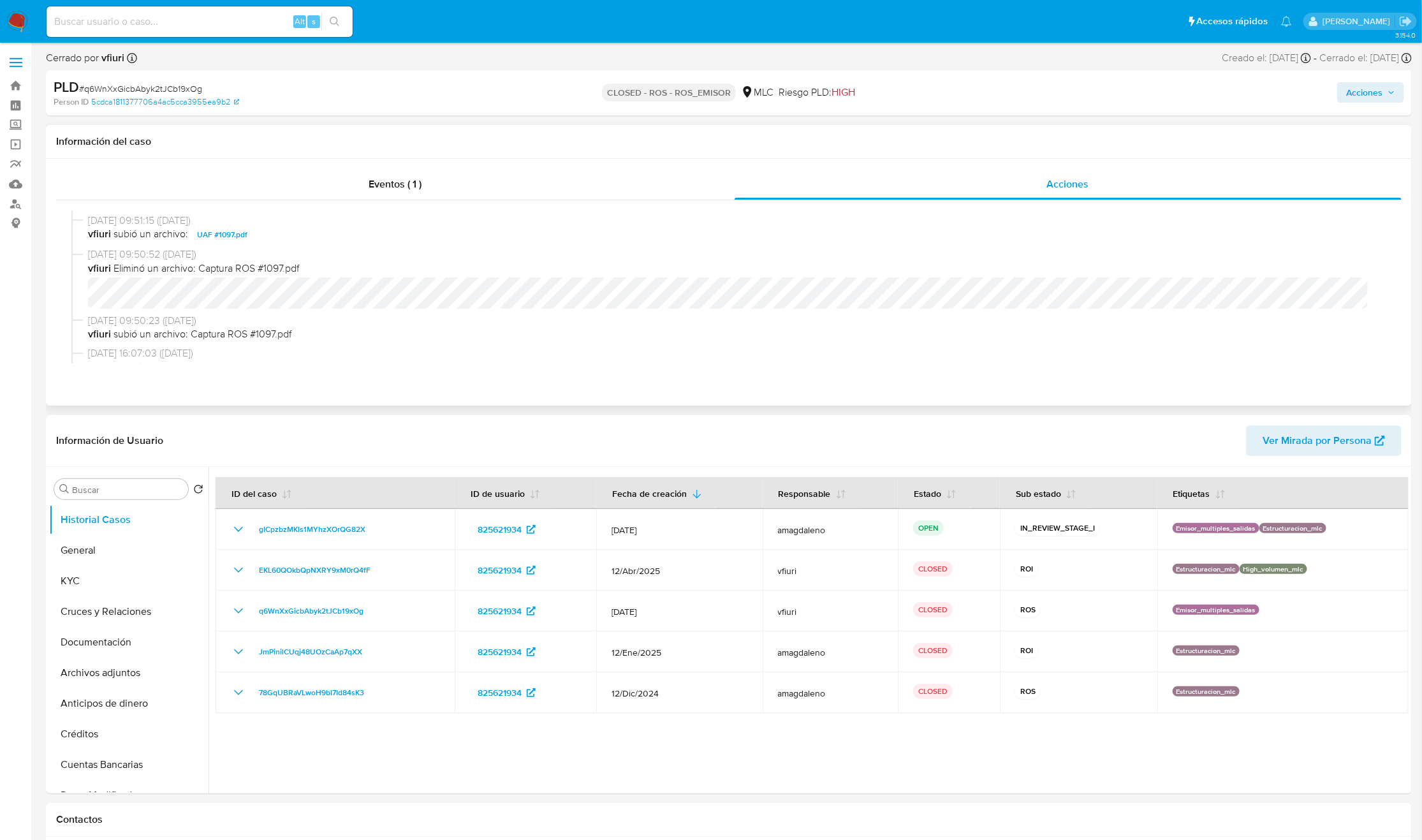
scroll to position [192, 0]
click at [99, 579] on button "KYC" at bounding box center [124, 580] width 149 height 31
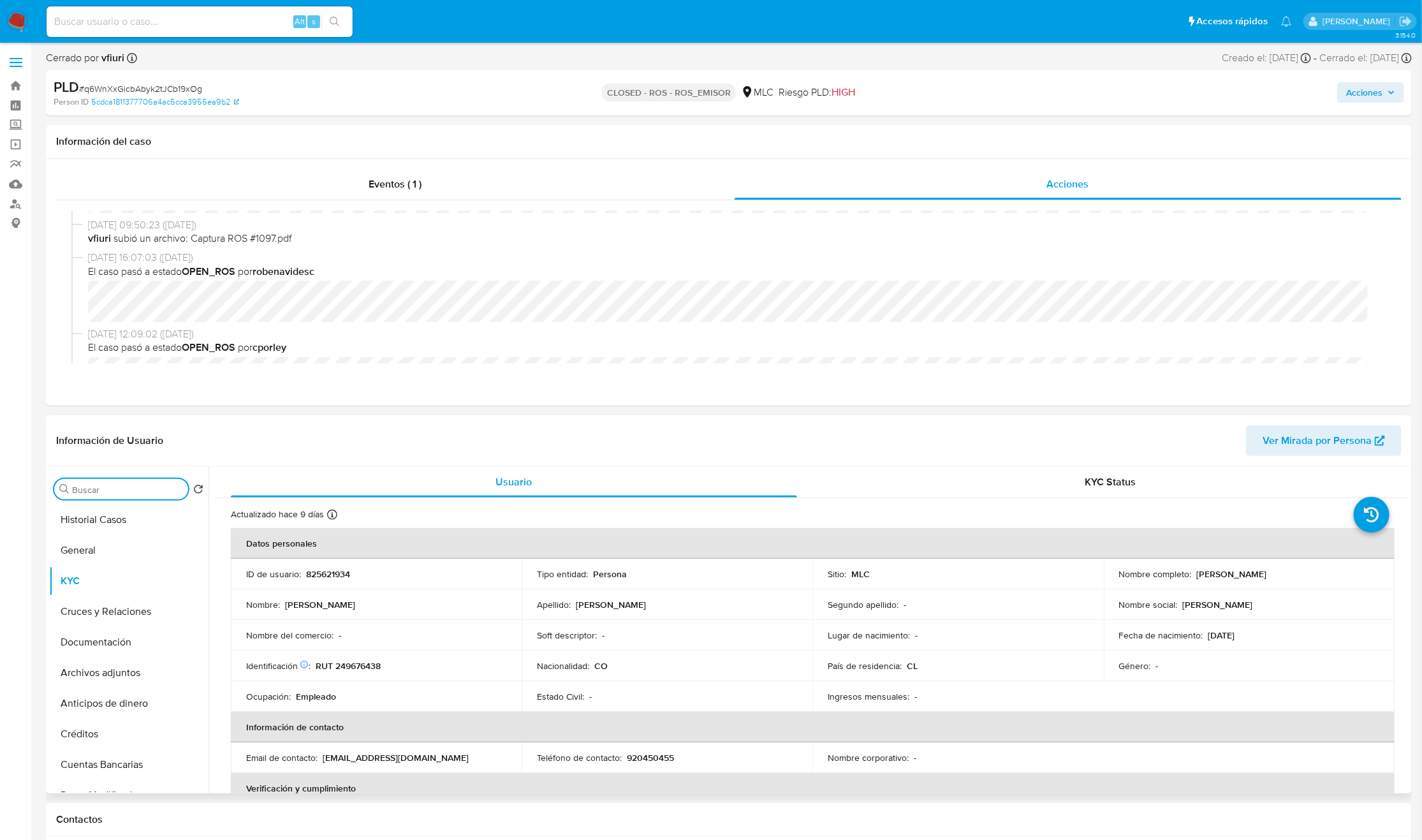
click at [141, 486] on input "Buscar" at bounding box center [127, 489] width 111 height 11
type input "res"
click at [130, 551] on button "Restricciones Nuevo Mundo" at bounding box center [124, 550] width 149 height 31
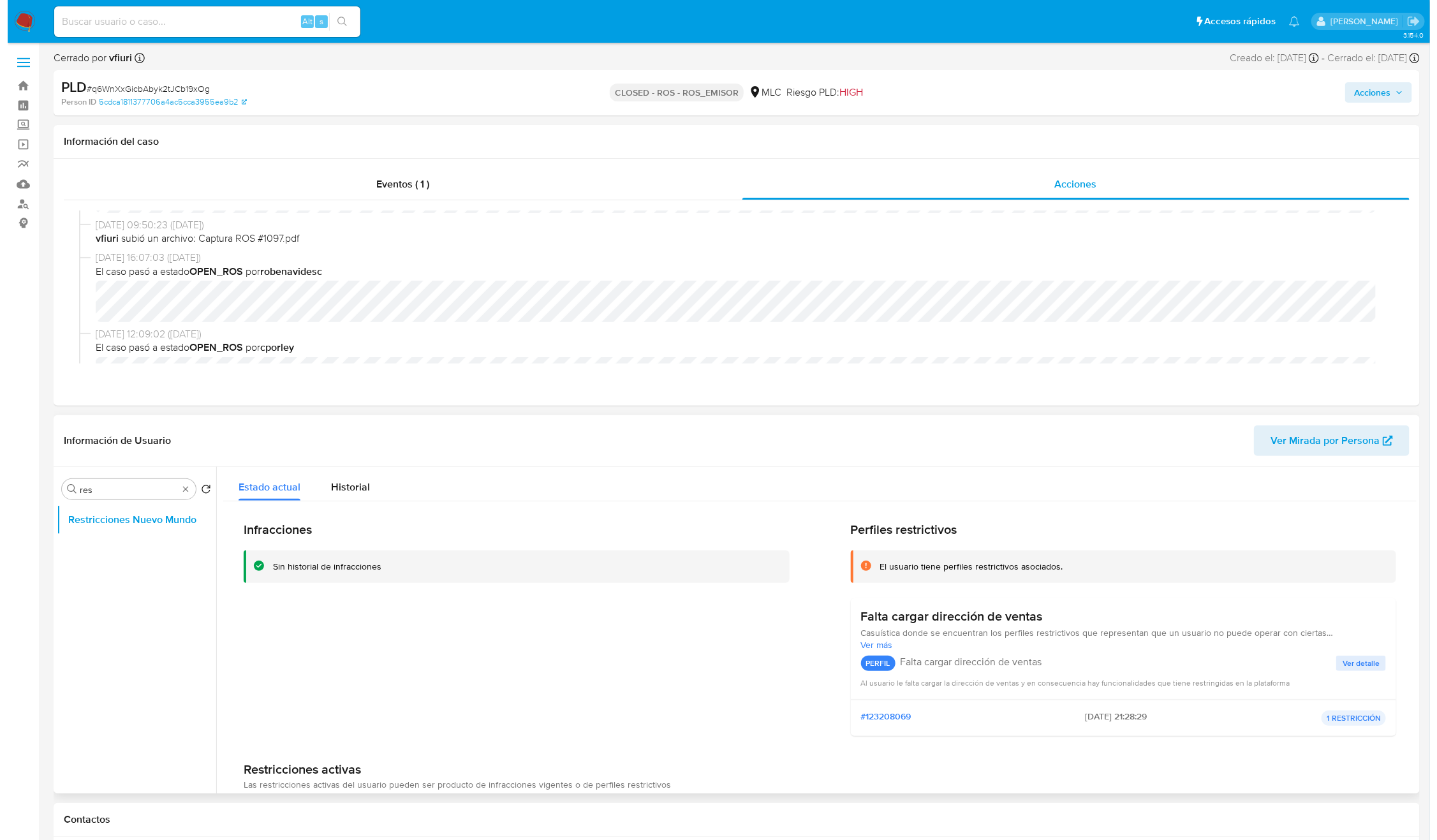
scroll to position [88, 0]
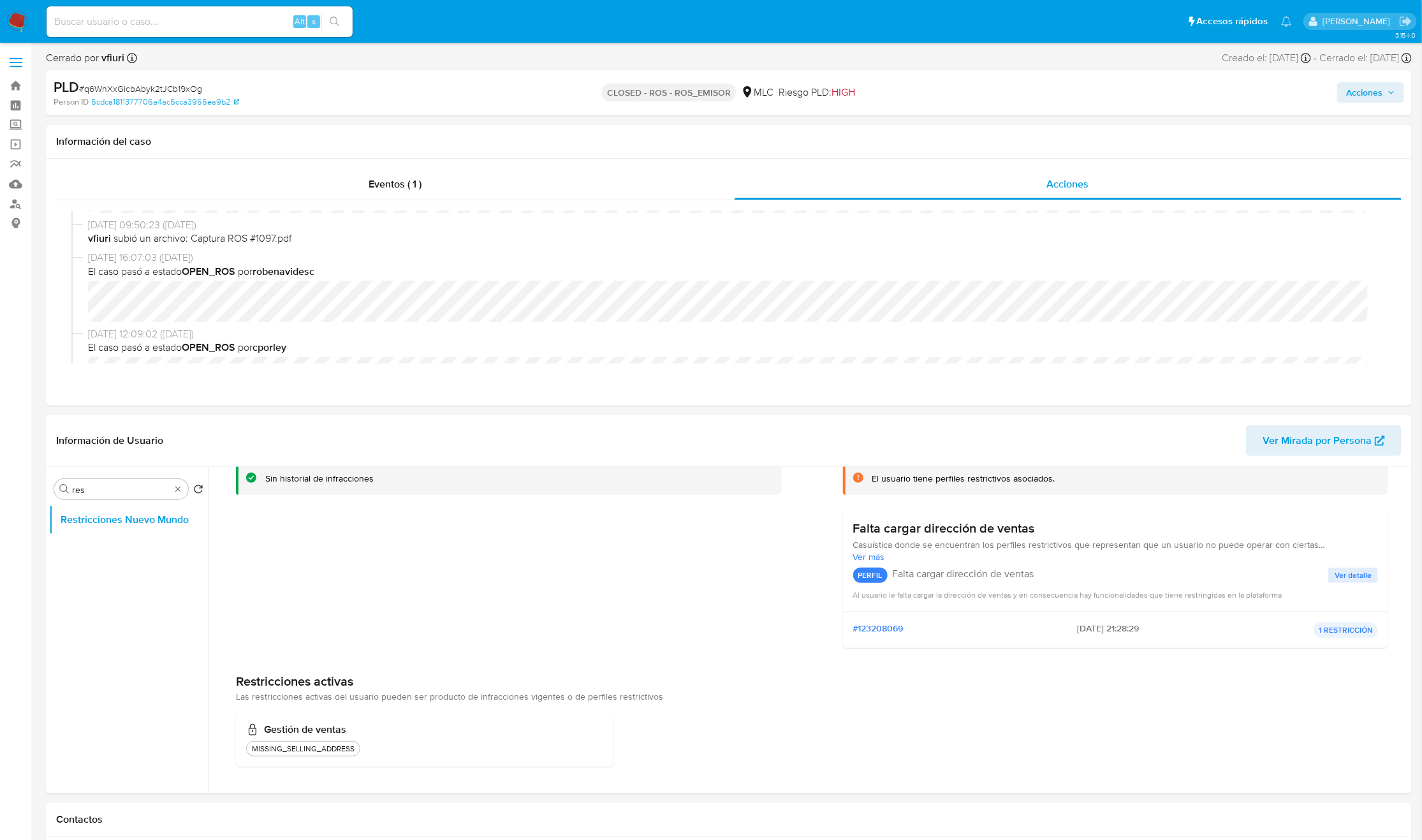
click at [209, 23] on input at bounding box center [199, 21] width 306 height 17
paste input "226855181"
type input "226855181"
click at [343, 21] on button "search-icon" at bounding box center [334, 21] width 26 height 18
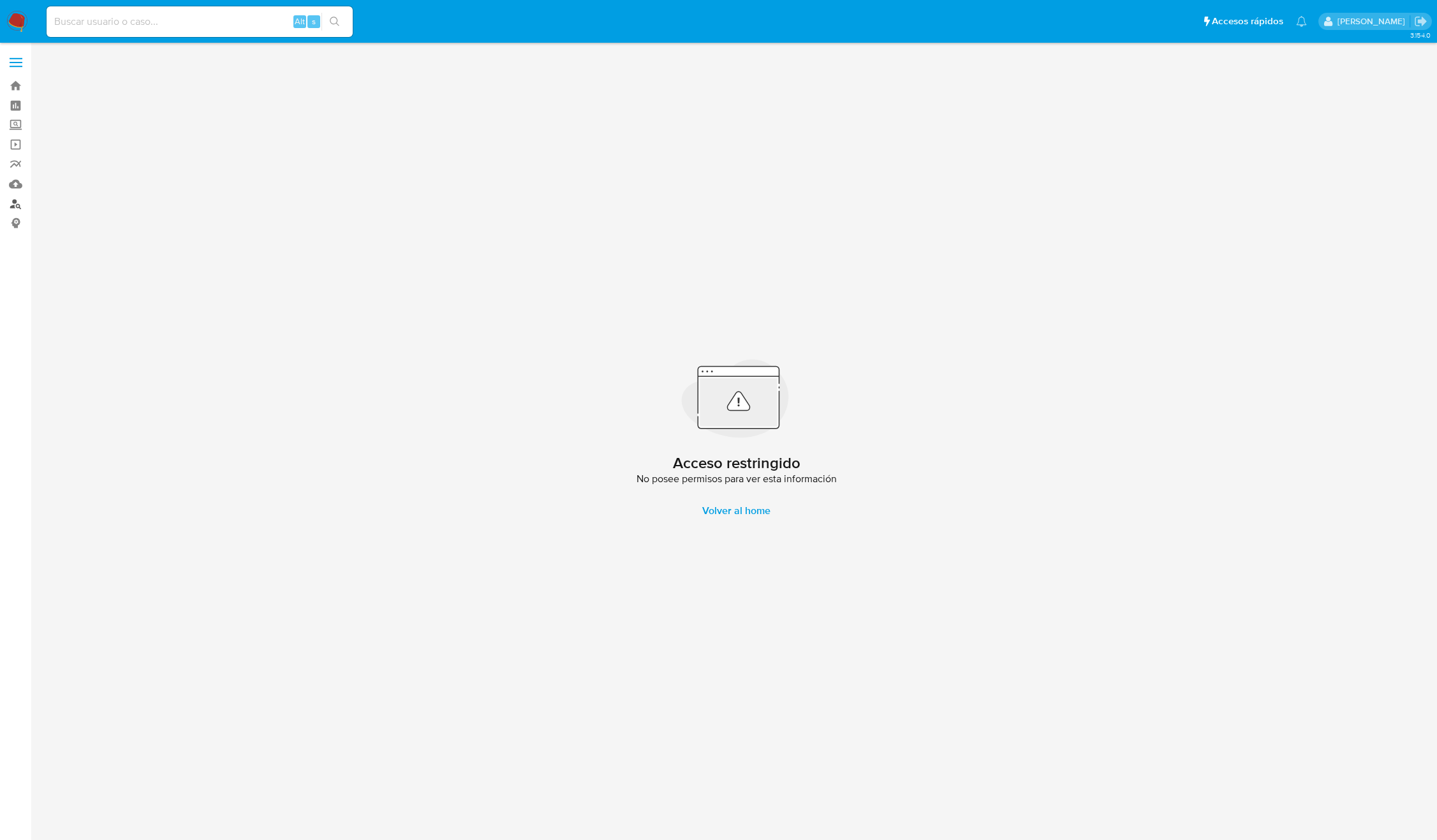
click at [13, 203] on link "Buscador de personas" at bounding box center [75, 203] width 152 height 20
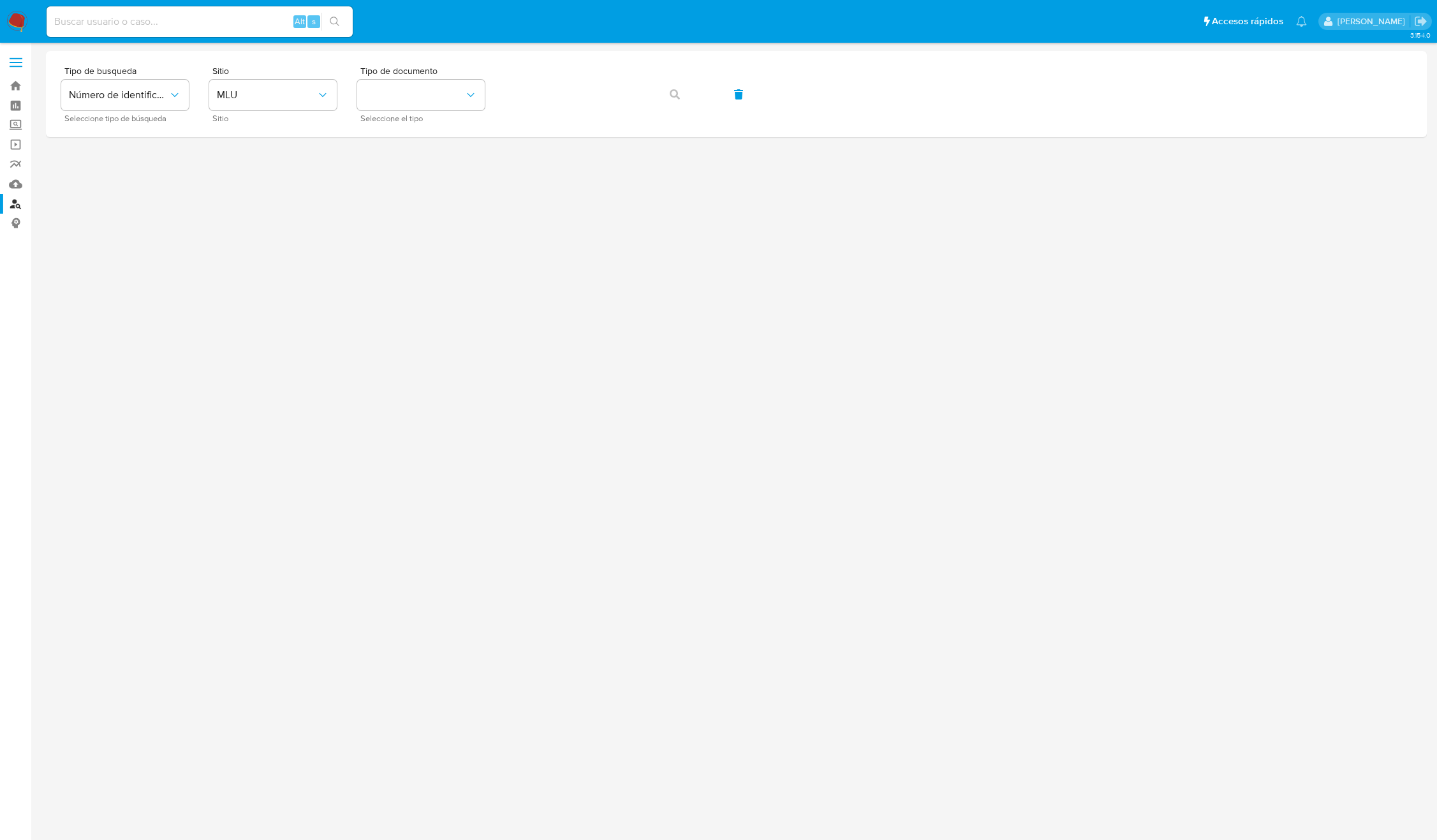
click at [232, 32] on div "Alt s" at bounding box center [199, 21] width 306 height 31
click at [230, 23] on input at bounding box center [199, 21] width 306 height 17
paste input "226855181"
click at [137, 27] on input "226855181" at bounding box center [199, 21] width 306 height 17
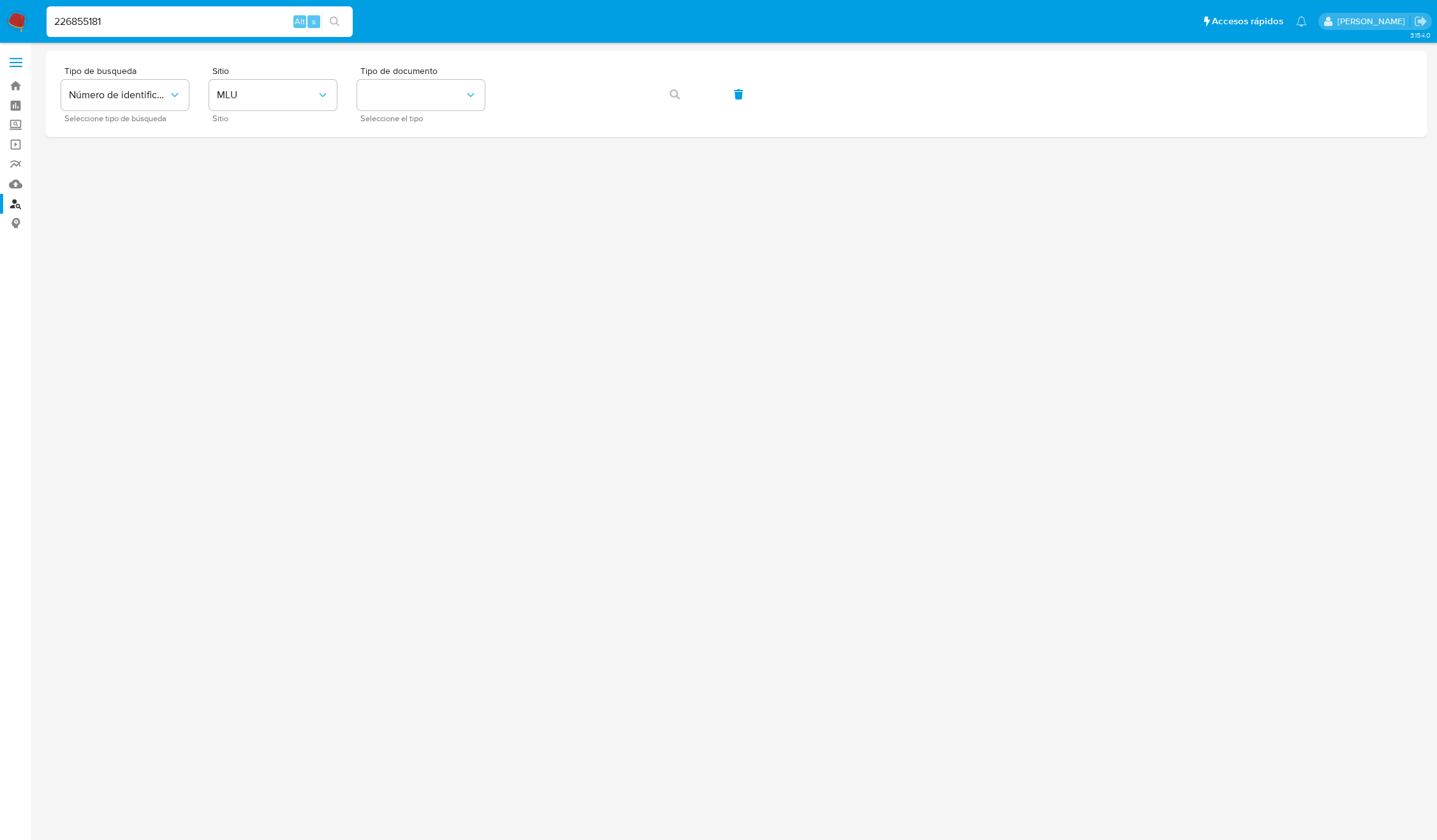
paste input "831072186"
type input "831072186"
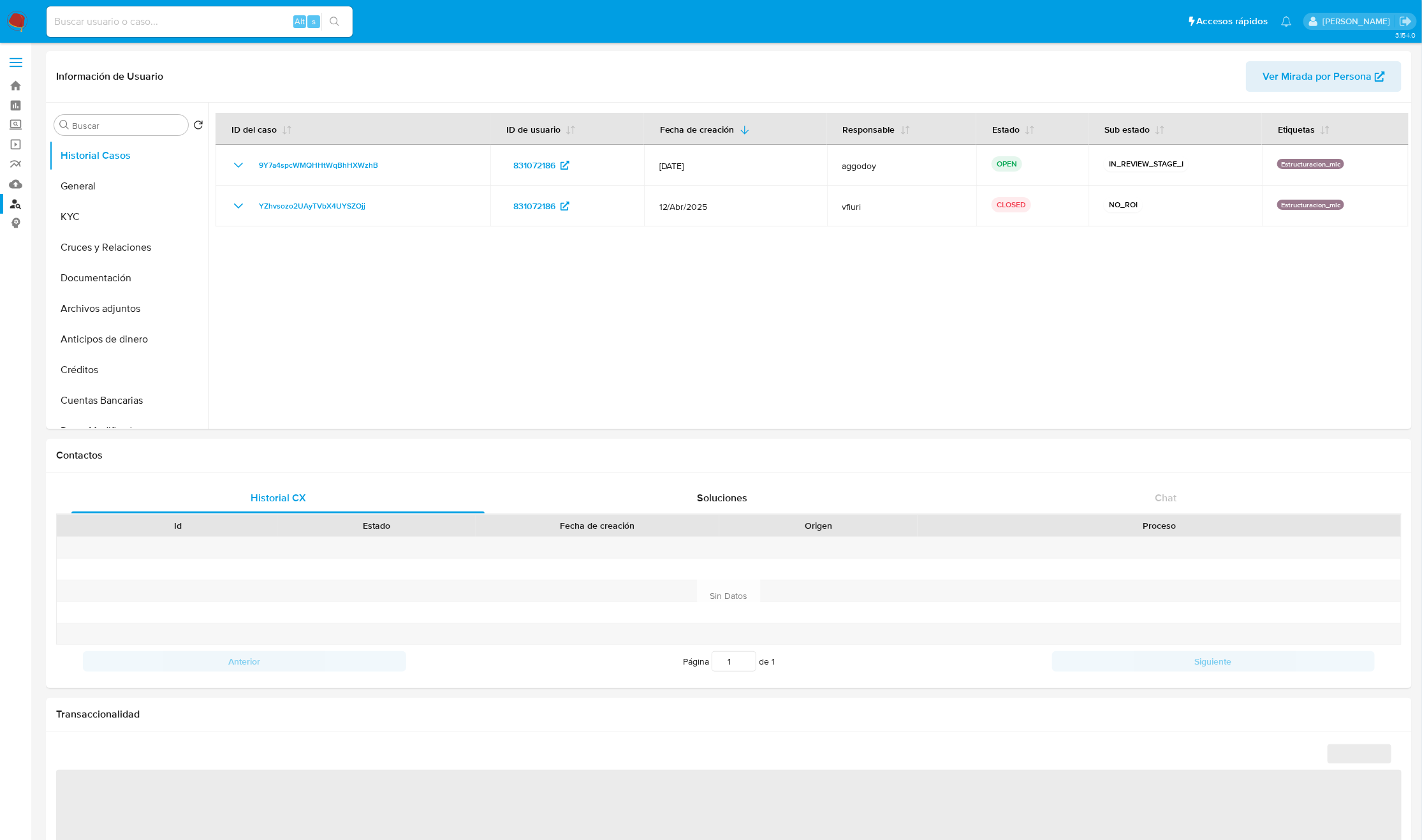
select select "10"
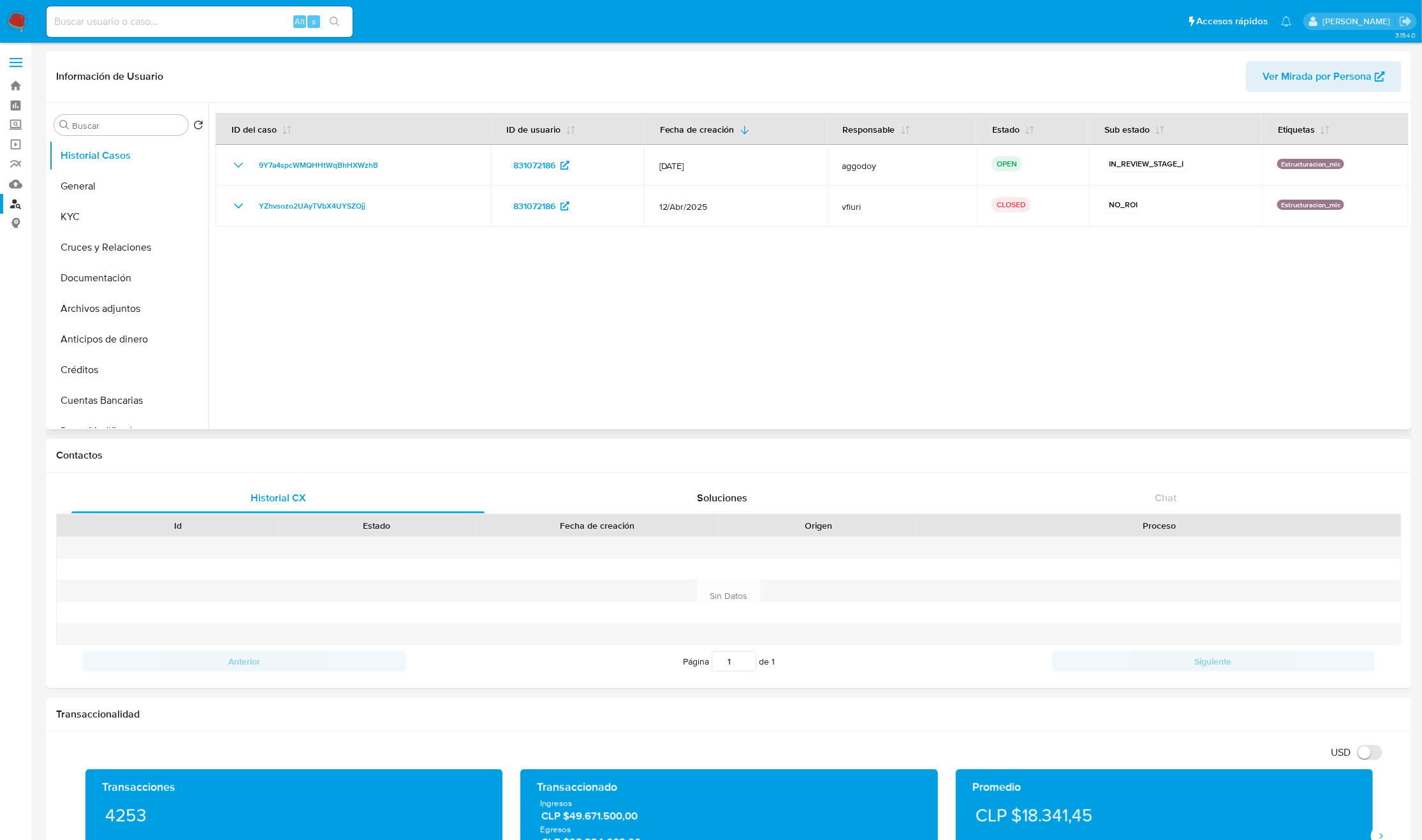
click at [759, 342] on div at bounding box center [809, 265] width 1201 height 327
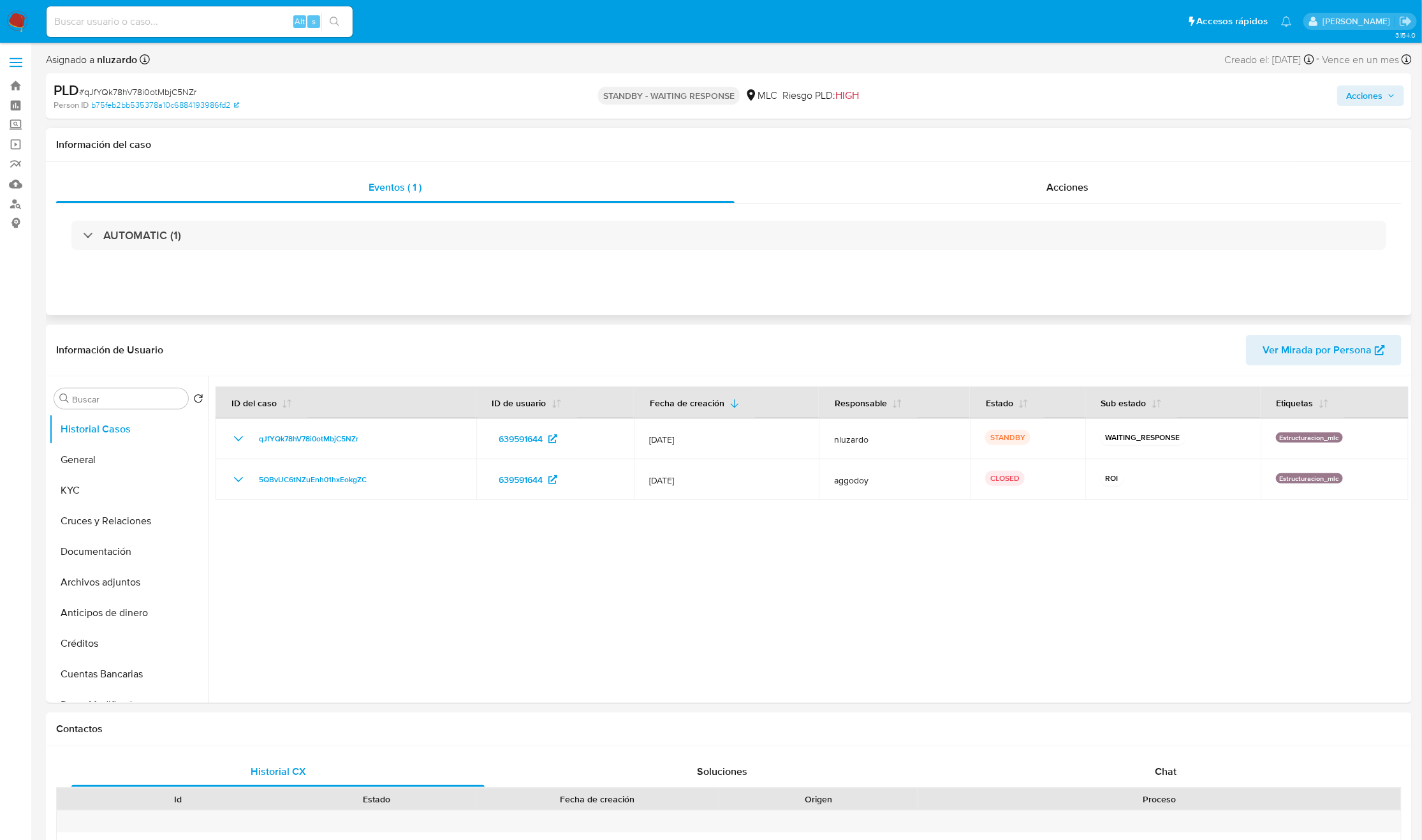
select select "10"
click at [793, 662] on div at bounding box center [809, 539] width 1201 height 327
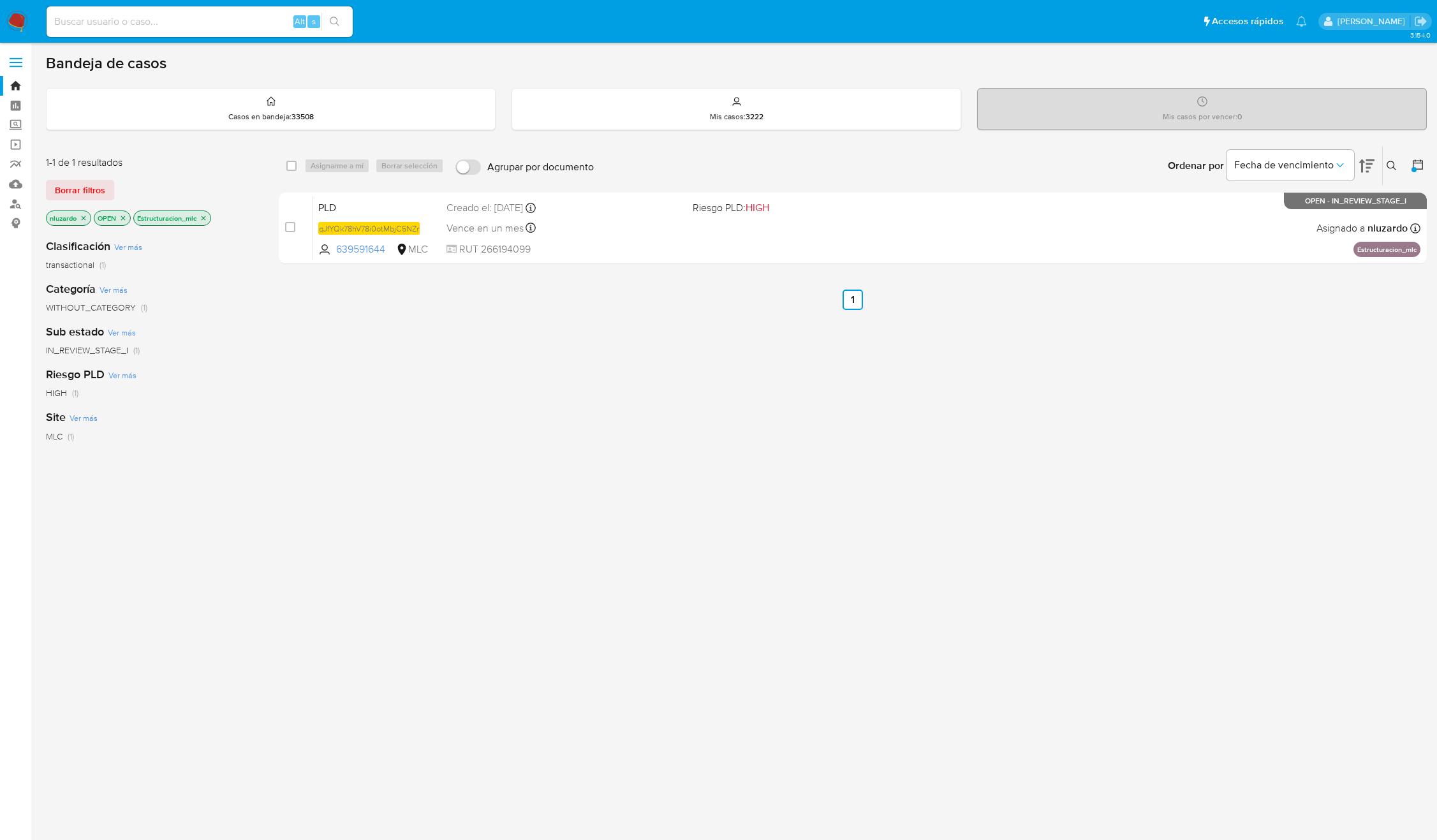
click at [920, 639] on div "select-all-cases-checkbox Asignarme a mí Borrar selección Agrupar por documento…" at bounding box center [853, 433] width 1148 height 578
click at [1002, 532] on div "select-all-cases-checkbox Asignarme a mí Borrar selección Agrupar por documento…" at bounding box center [853, 433] width 1148 height 578
click at [1391, 167] on icon at bounding box center [1391, 166] width 10 height 10
click at [1304, 212] on input at bounding box center [1286, 214] width 216 height 17
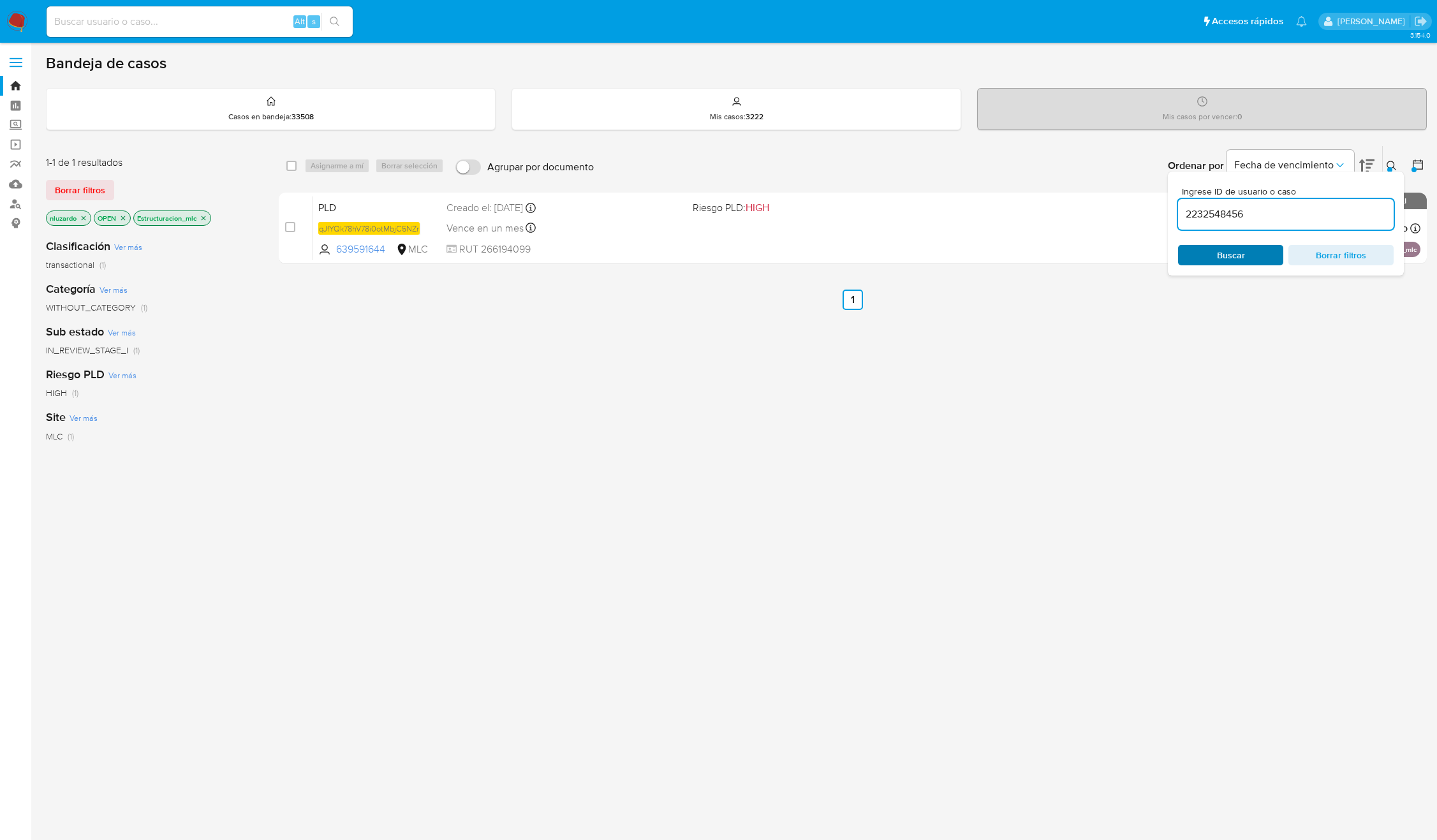
type input "2232548456"
drag, startPoint x: 1230, startPoint y: 254, endPoint x: 1267, endPoint y: 237, distance: 40.7
click at [1230, 255] on span "Buscar" at bounding box center [1231, 255] width 28 height 20
click at [1391, 168] on icon at bounding box center [1391, 166] width 10 height 10
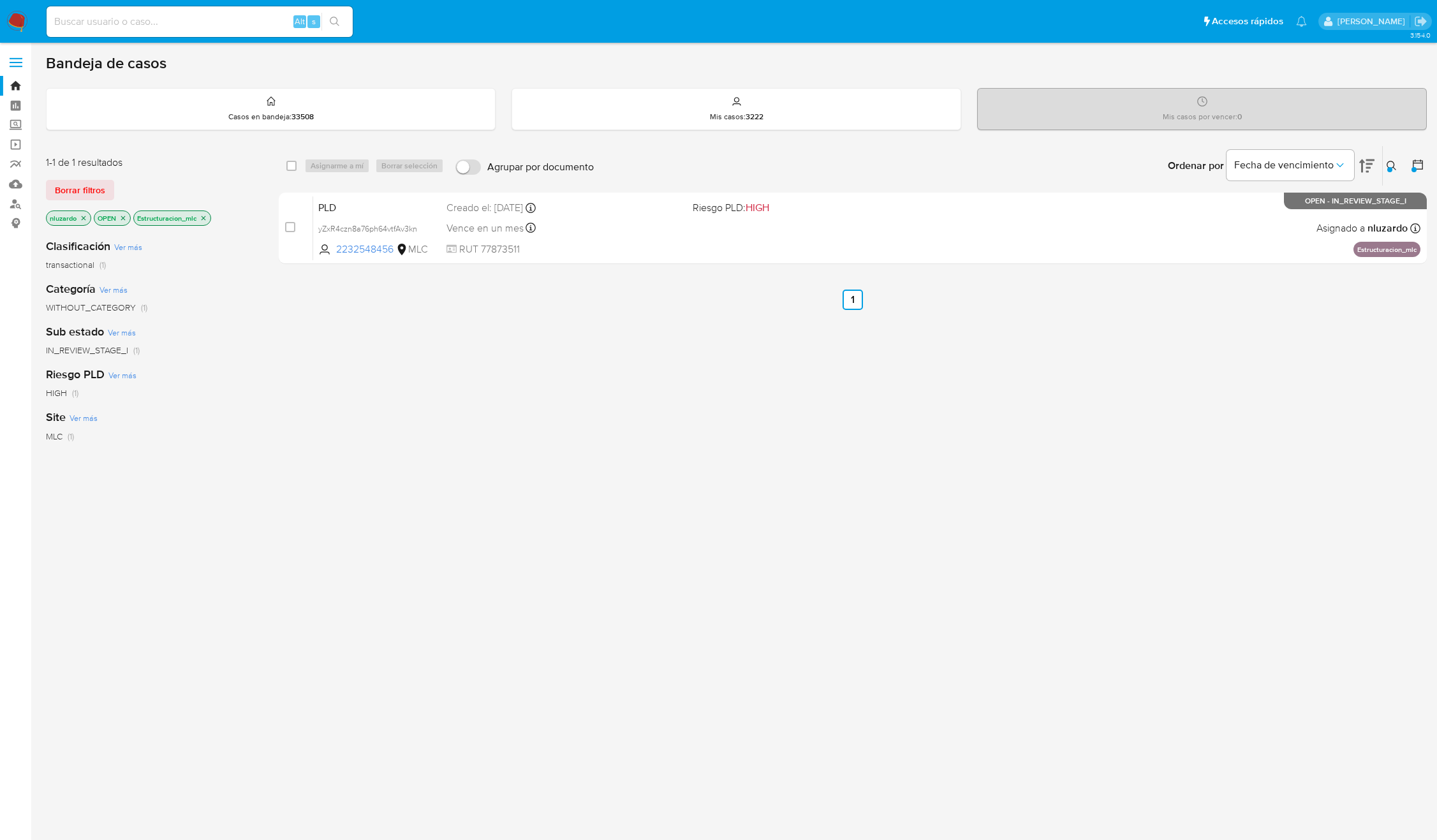
click at [828, 565] on div "select-all-cases-checkbox Asignarme a mí Borrar selección Agrupar por documento…" at bounding box center [853, 433] width 1148 height 578
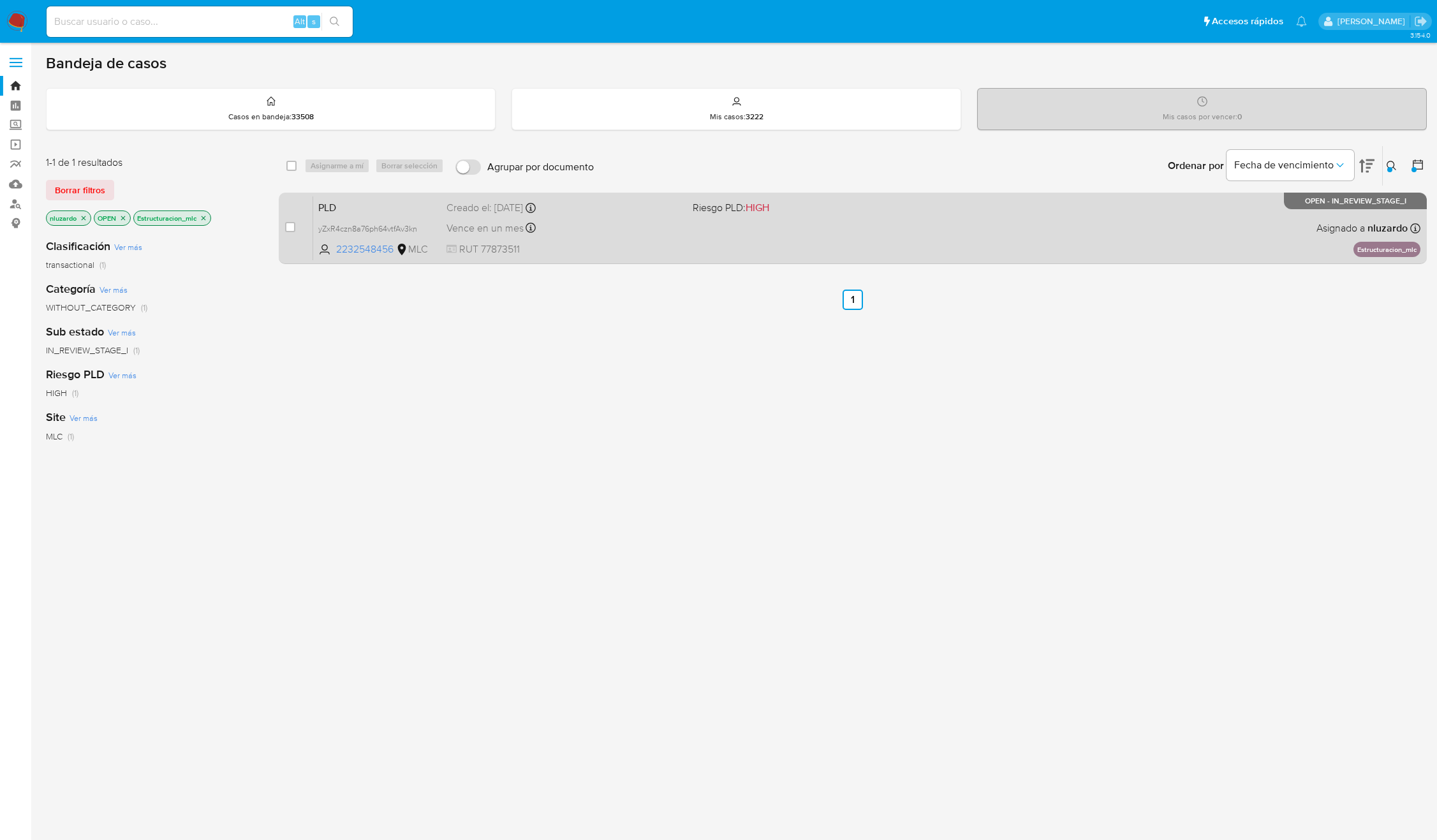
click at [759, 242] on div "PLD yZxR4czn8a76ph64vtfAv3kn 2232548456 MLC Riesgo PLD: HIGH Creado el: [DATE] …" at bounding box center [866, 227] width 1108 height 64
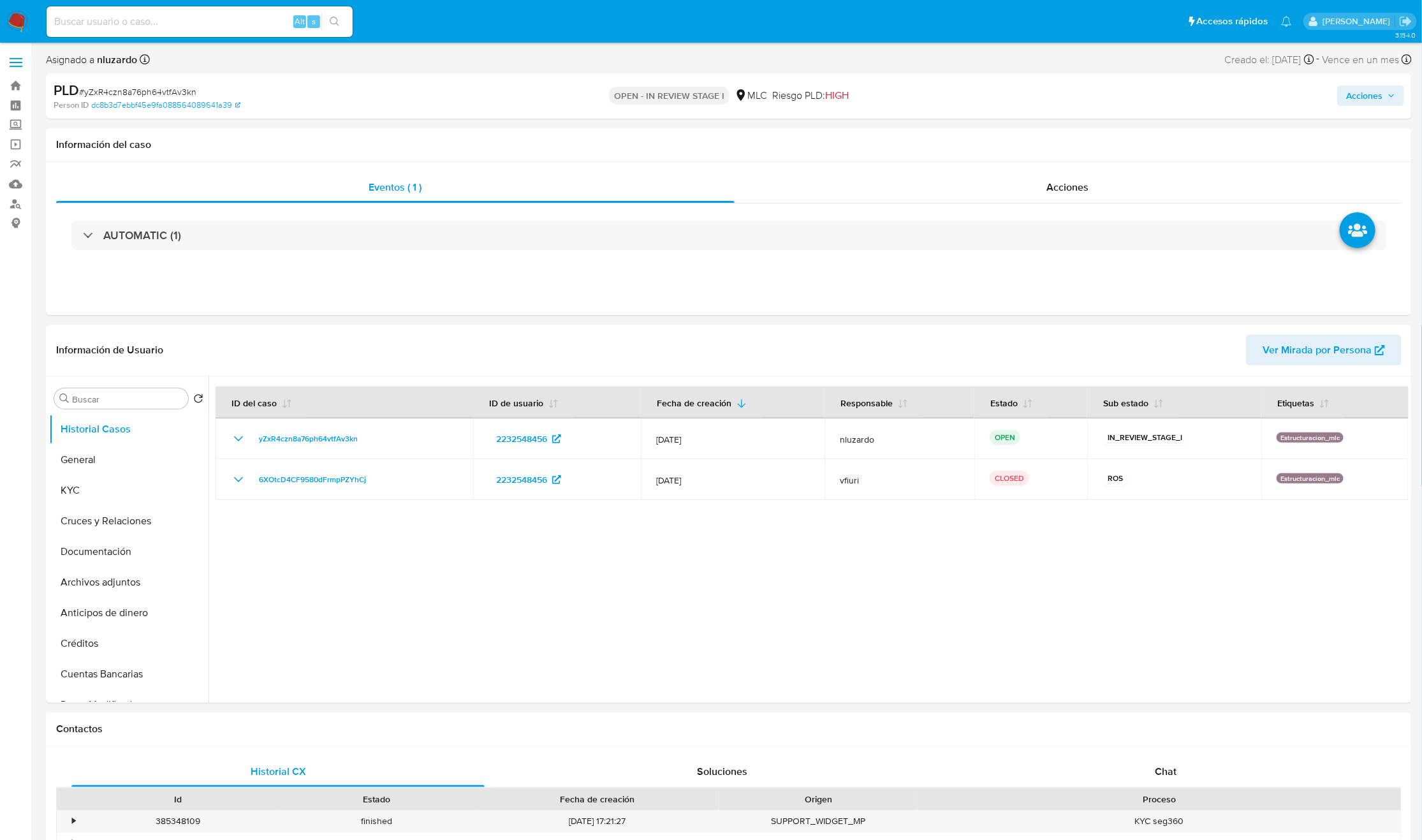
select select "10"
click at [190, 9] on div "Alt s" at bounding box center [199, 21] width 306 height 31
click at [195, 16] on div "Alt s" at bounding box center [199, 21] width 306 height 31
click at [195, 16] on input at bounding box center [199, 21] width 306 height 17
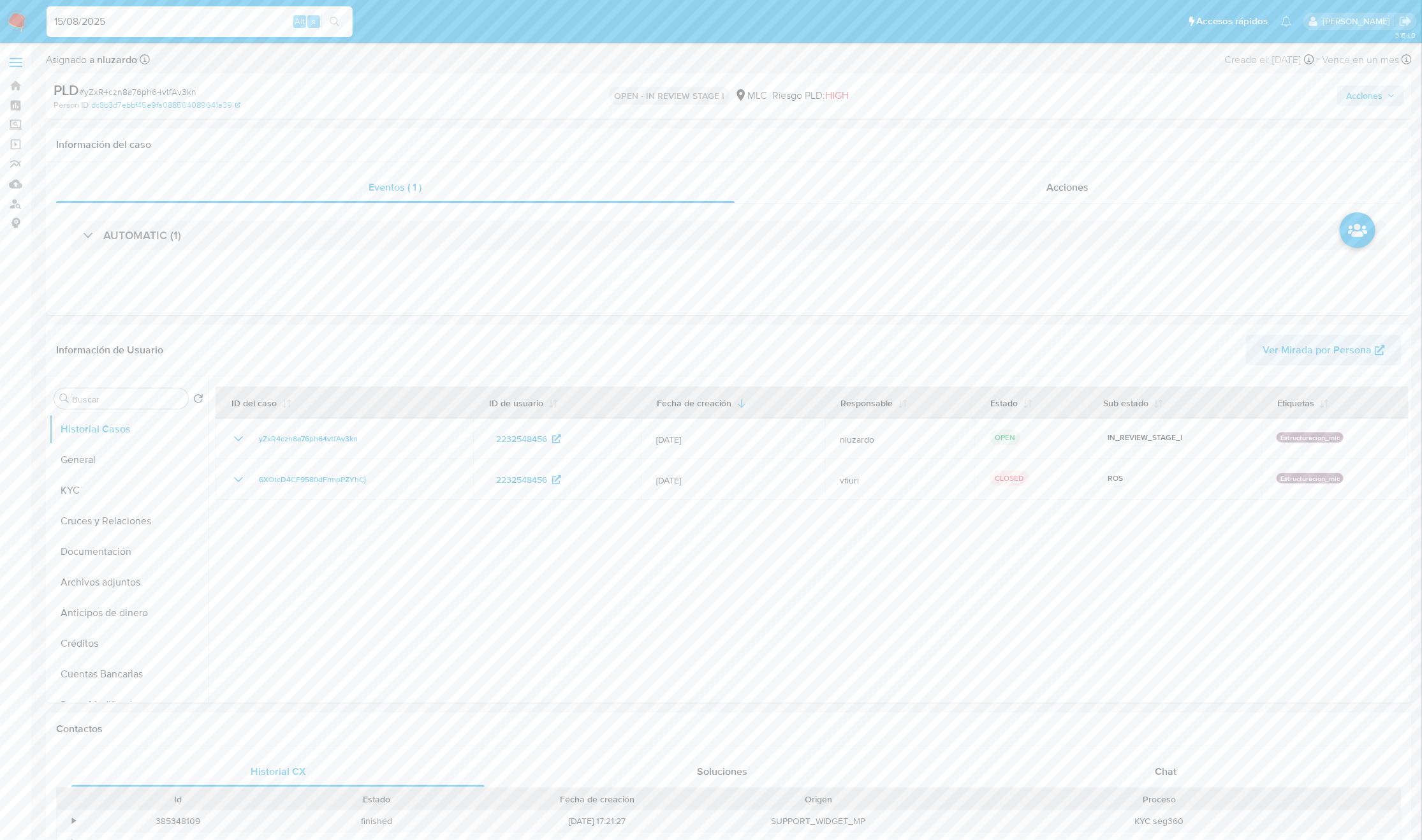
type input "15/08/2025"
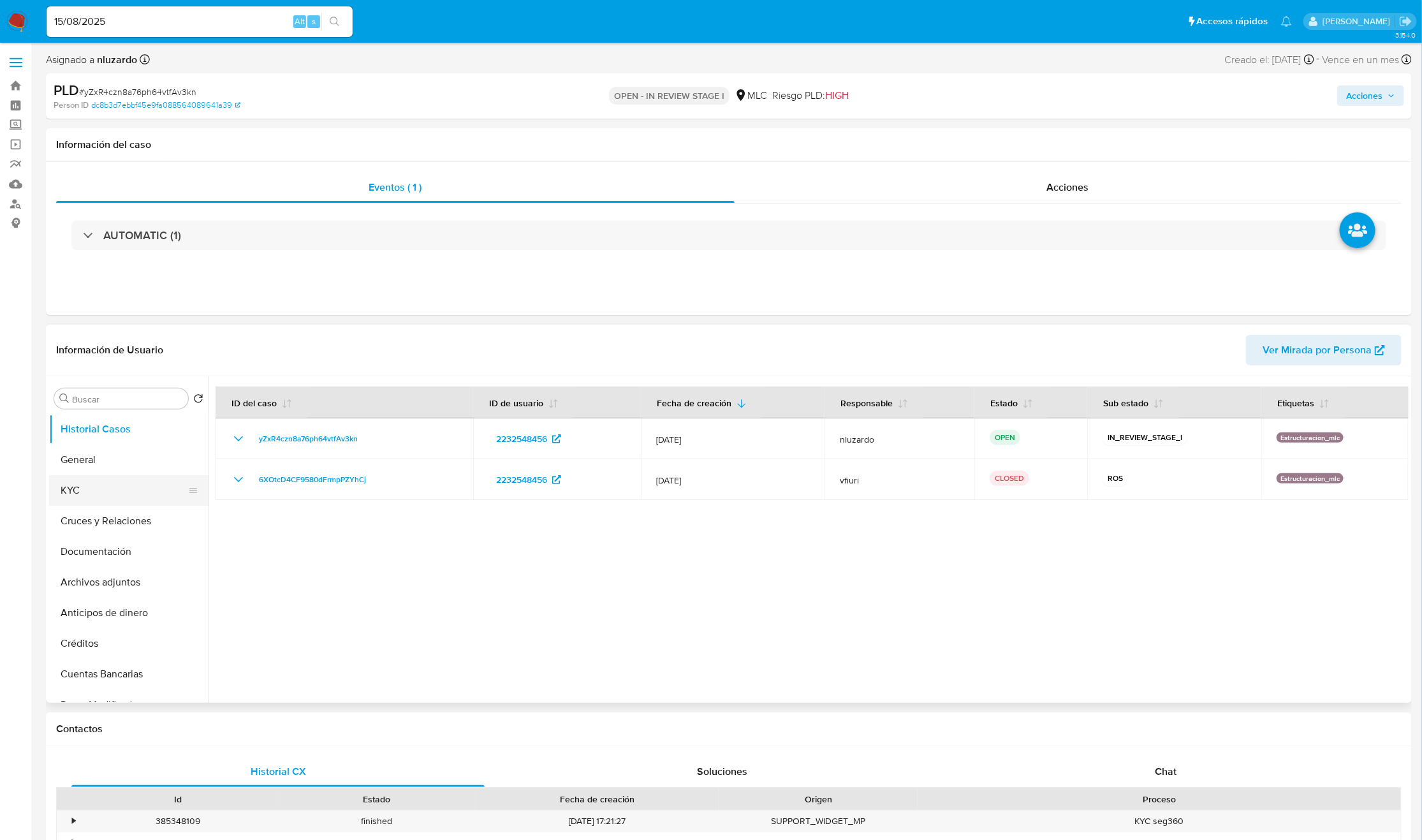
click at [80, 503] on button "KYC" at bounding box center [124, 490] width 149 height 31
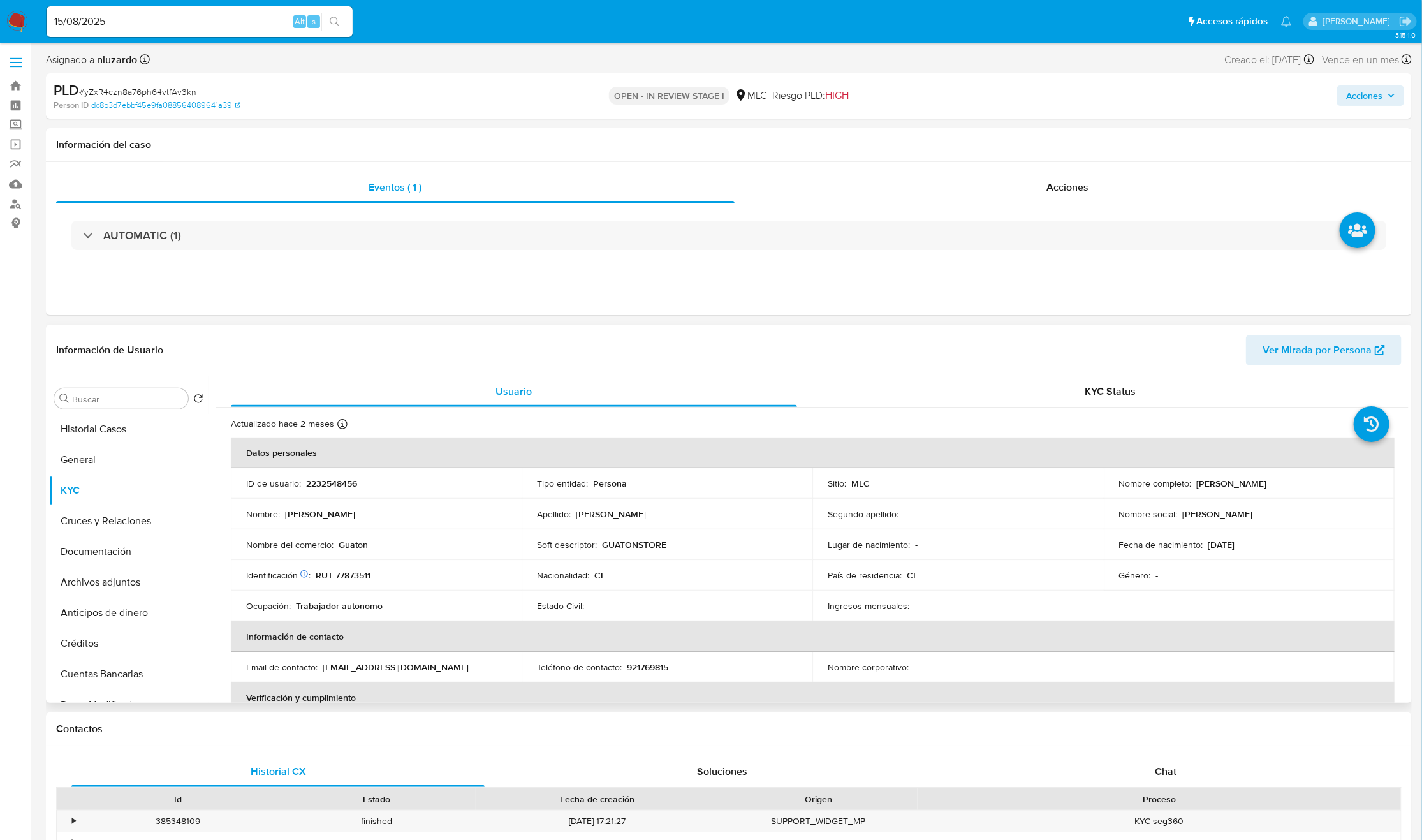
click at [1227, 482] on p "Efraín Segundo Carvajal Cabrera" at bounding box center [1231, 483] width 70 height 11
click at [1197, 482] on p "Efraín Segundo Carvajal Cabrera" at bounding box center [1231, 483] width 70 height 11
drag, startPoint x: 1299, startPoint y: 487, endPoint x: 1351, endPoint y: 491, distance: 52.2
click at [1351, 491] on td "Nombre completo : Efraín Segundo Carvajal Cabrera" at bounding box center [1249, 483] width 291 height 31
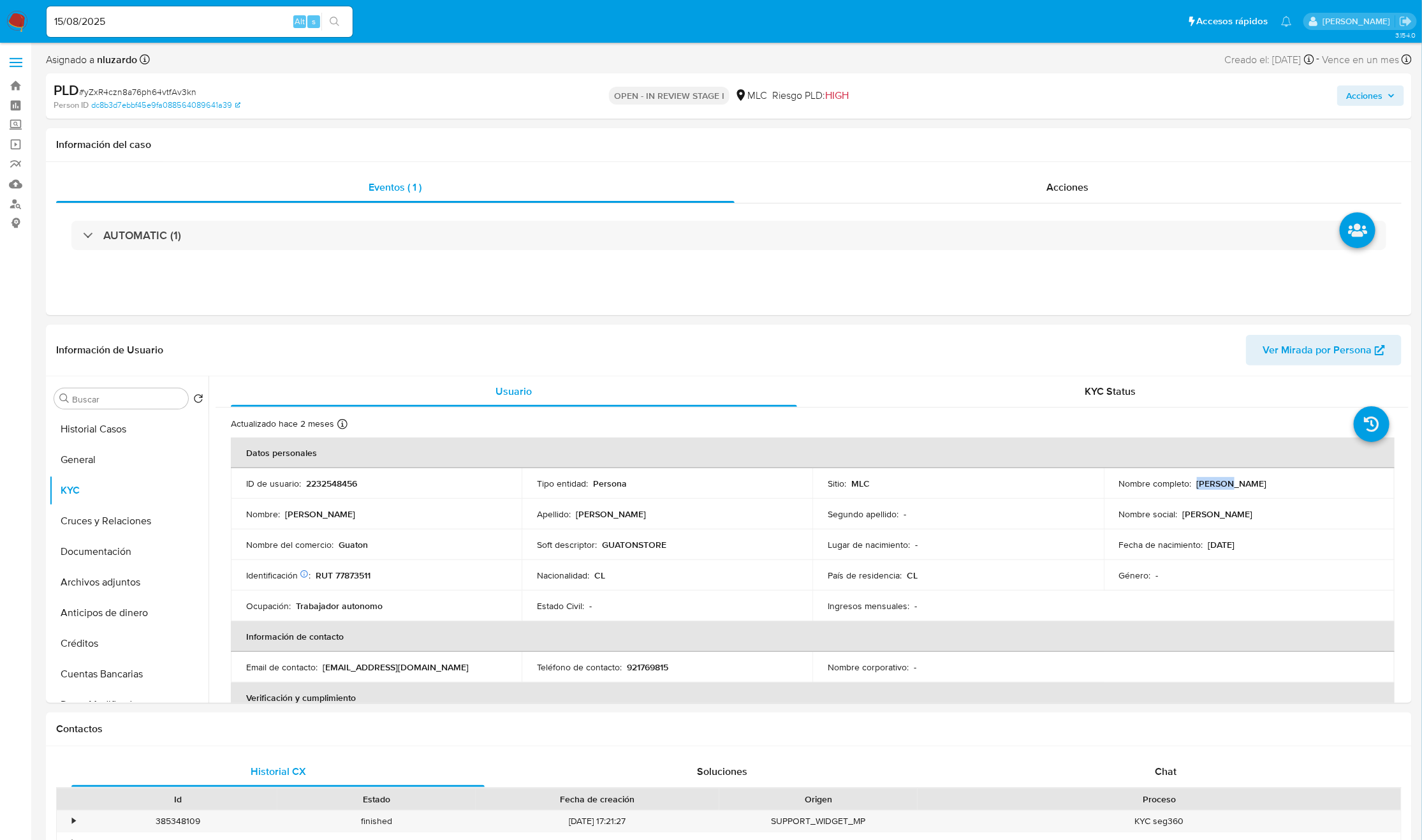
copy p "Efraín Segundo Carvajal Cabrera"
click at [423, 593] on td "Ocupación : Trabajador autonomo" at bounding box center [376, 606] width 291 height 31
click at [368, 576] on p "RUT 77873511" at bounding box center [342, 575] width 55 height 11
copy p "77873511"
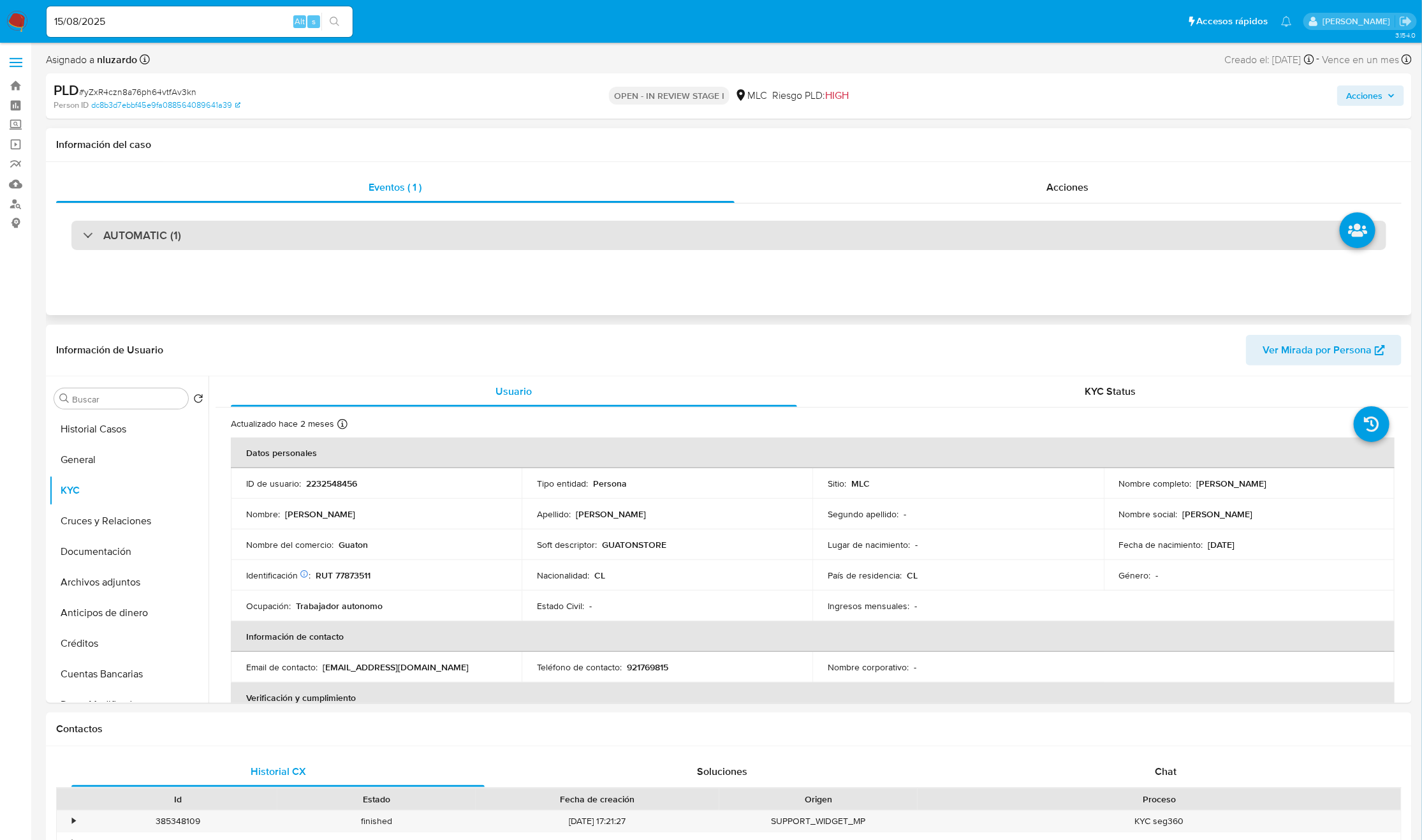
drag, startPoint x: 235, startPoint y: 238, endPoint x: 235, endPoint y: 247, distance: 9.0
click at [236, 238] on div "AUTOMATIC (1)" at bounding box center [729, 235] width 1315 height 30
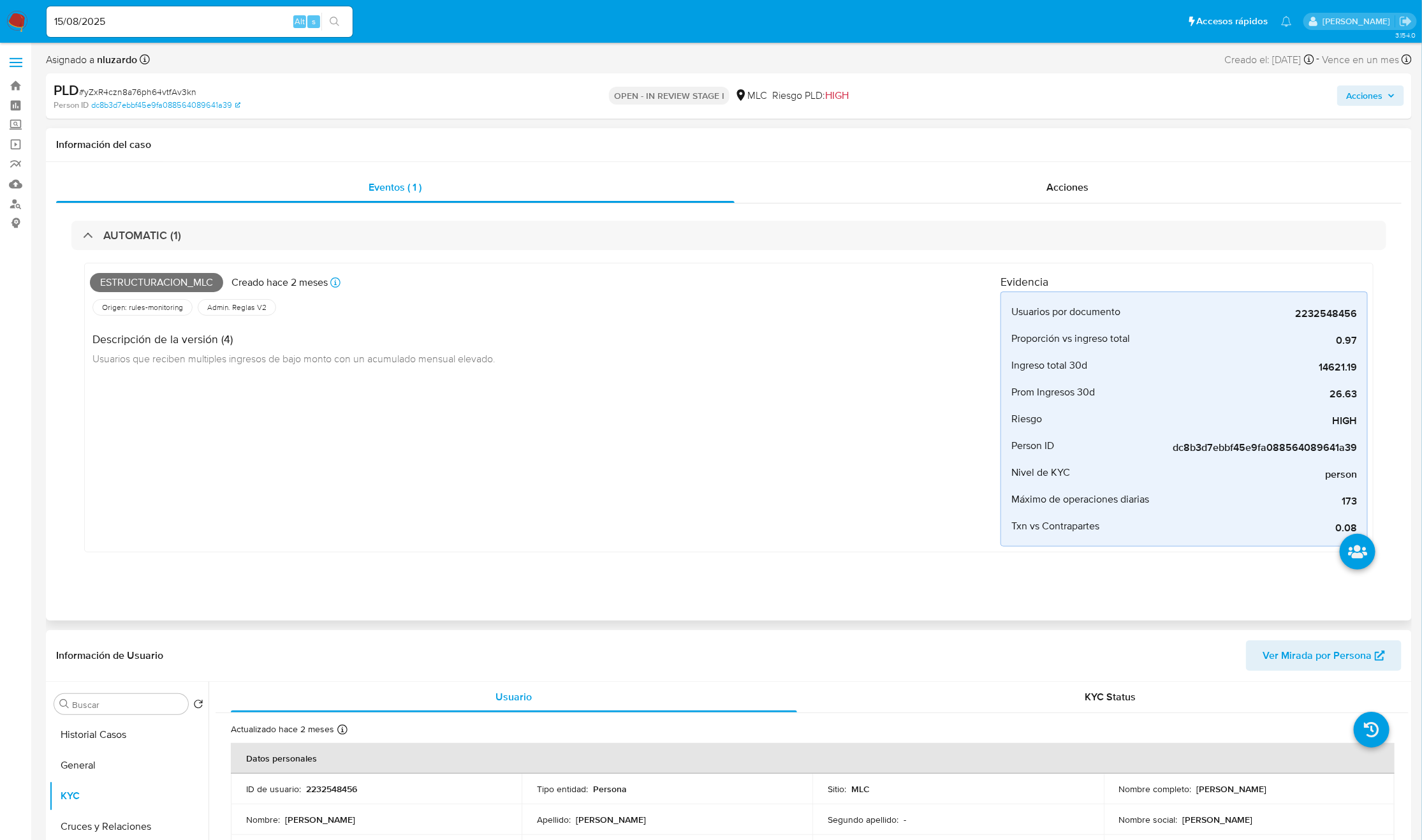
click at [176, 286] on span "Estructuracion_mlc" at bounding box center [156, 282] width 133 height 20
copy span "Estructuracion_mlc"
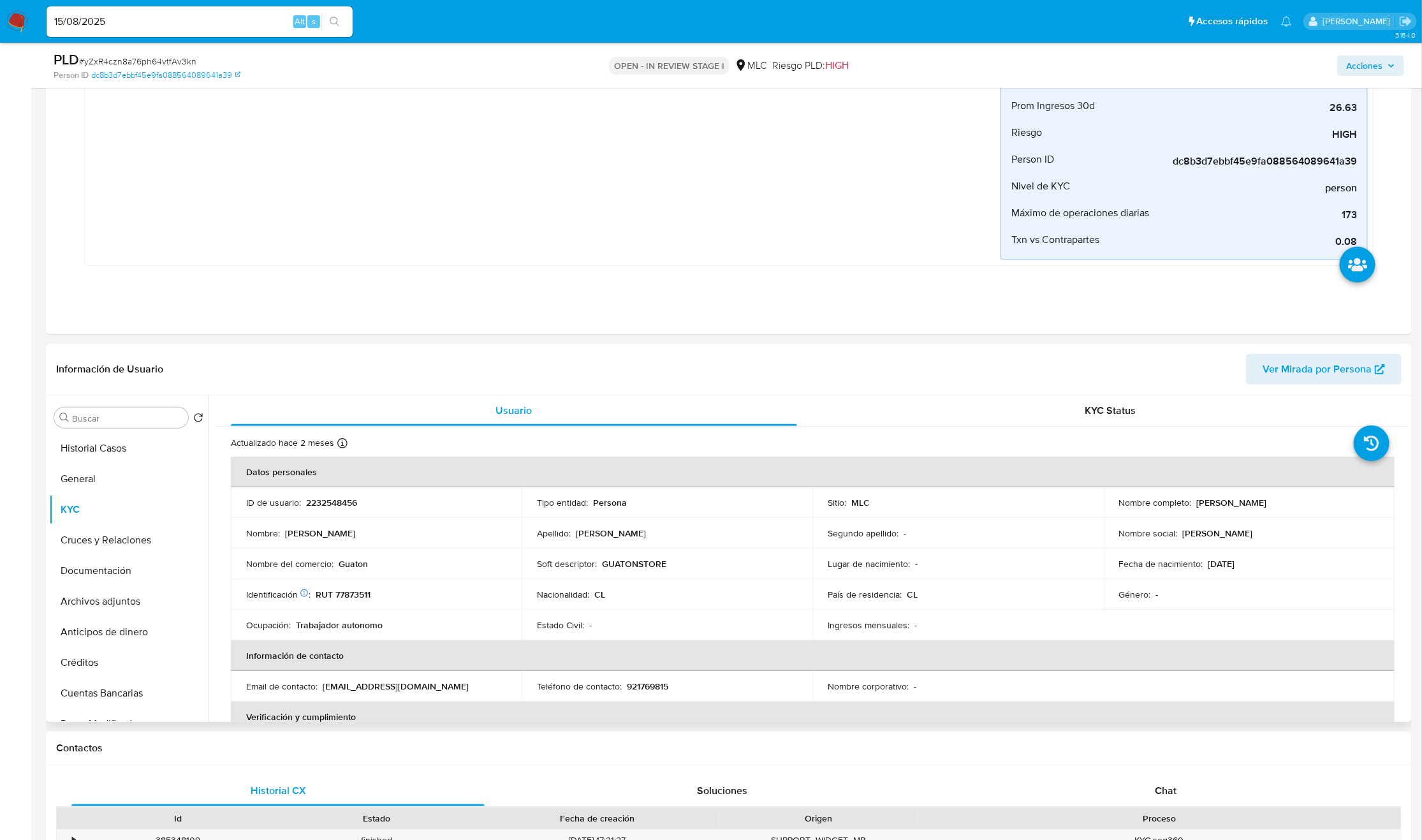
scroll to position [382, 0]
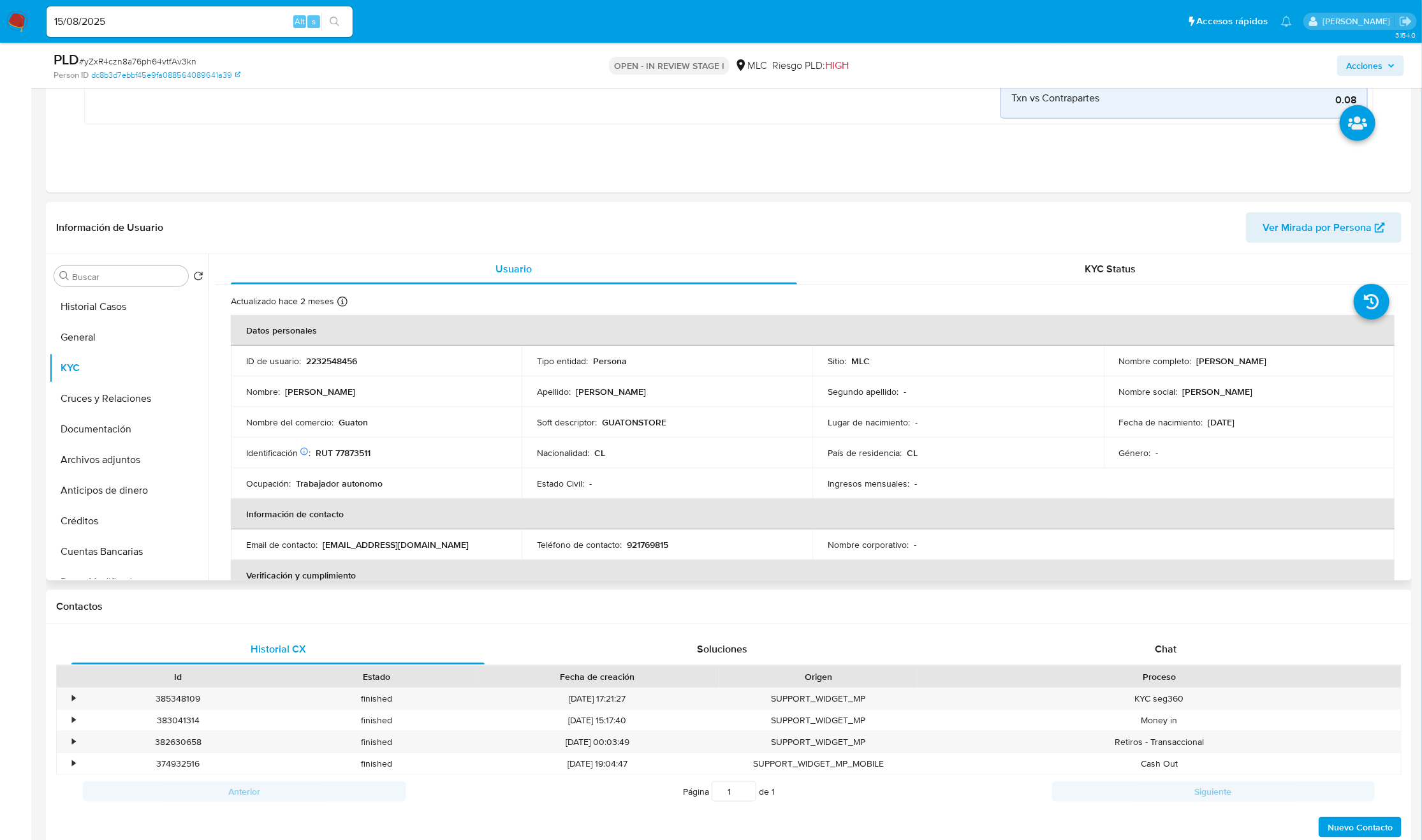
click at [793, 488] on div "Estado Civil : -" at bounding box center [667, 483] width 261 height 11
drag, startPoint x: 1402, startPoint y: 316, endPoint x: 1402, endPoint y: 324, distance: 8.0
click at [1402, 324] on div "Actualizado hace 2 meses Creado: 24/01/2025 20:34:43 Actualizado: 20/06/2025 18…" at bounding box center [812, 782] width 1193 height 996
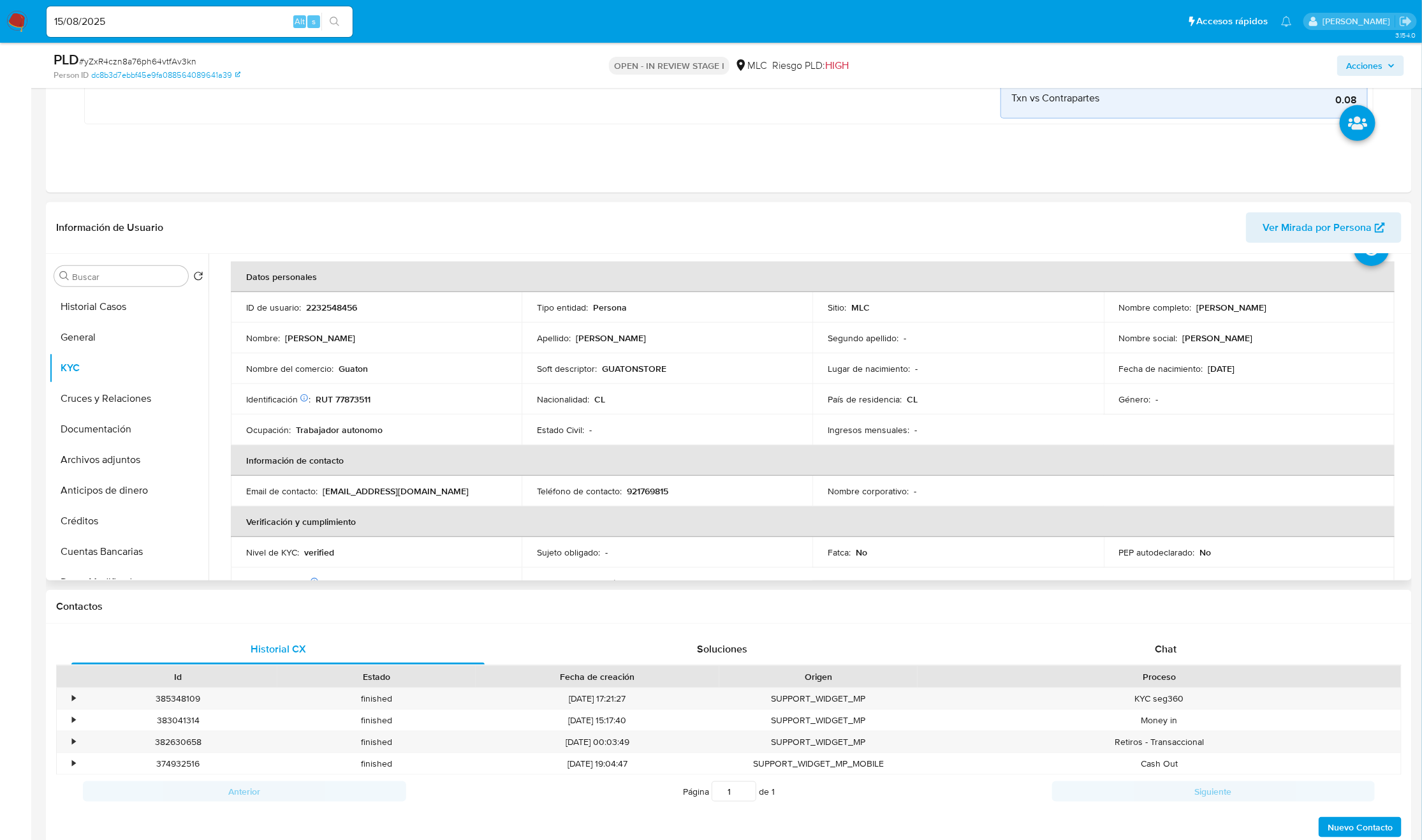
scroll to position [48, 0]
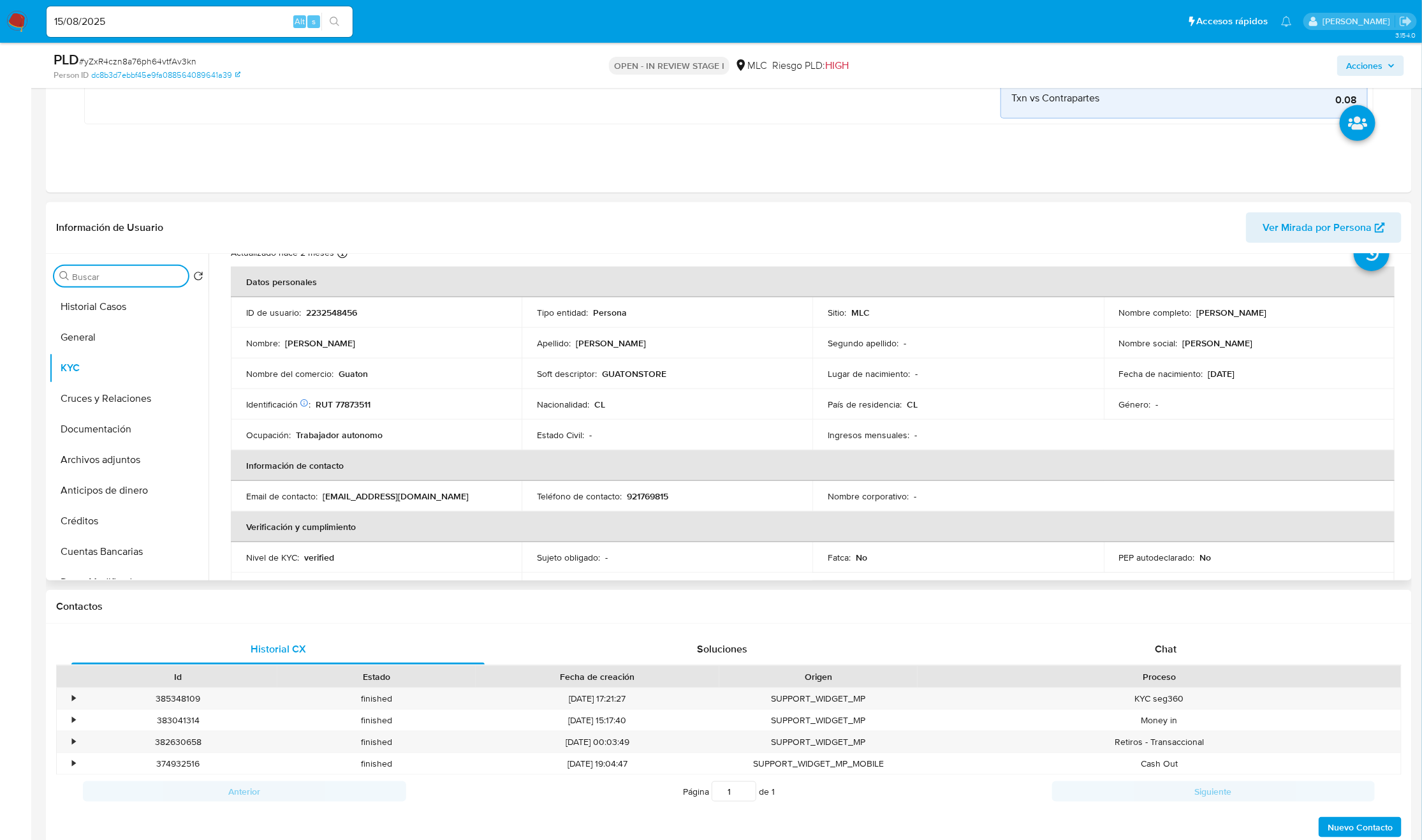
click at [127, 277] on input "Buscar" at bounding box center [127, 276] width 111 height 11
type input "CR"
click at [112, 327] on button "Cruces y Relaciones" at bounding box center [124, 337] width 149 height 31
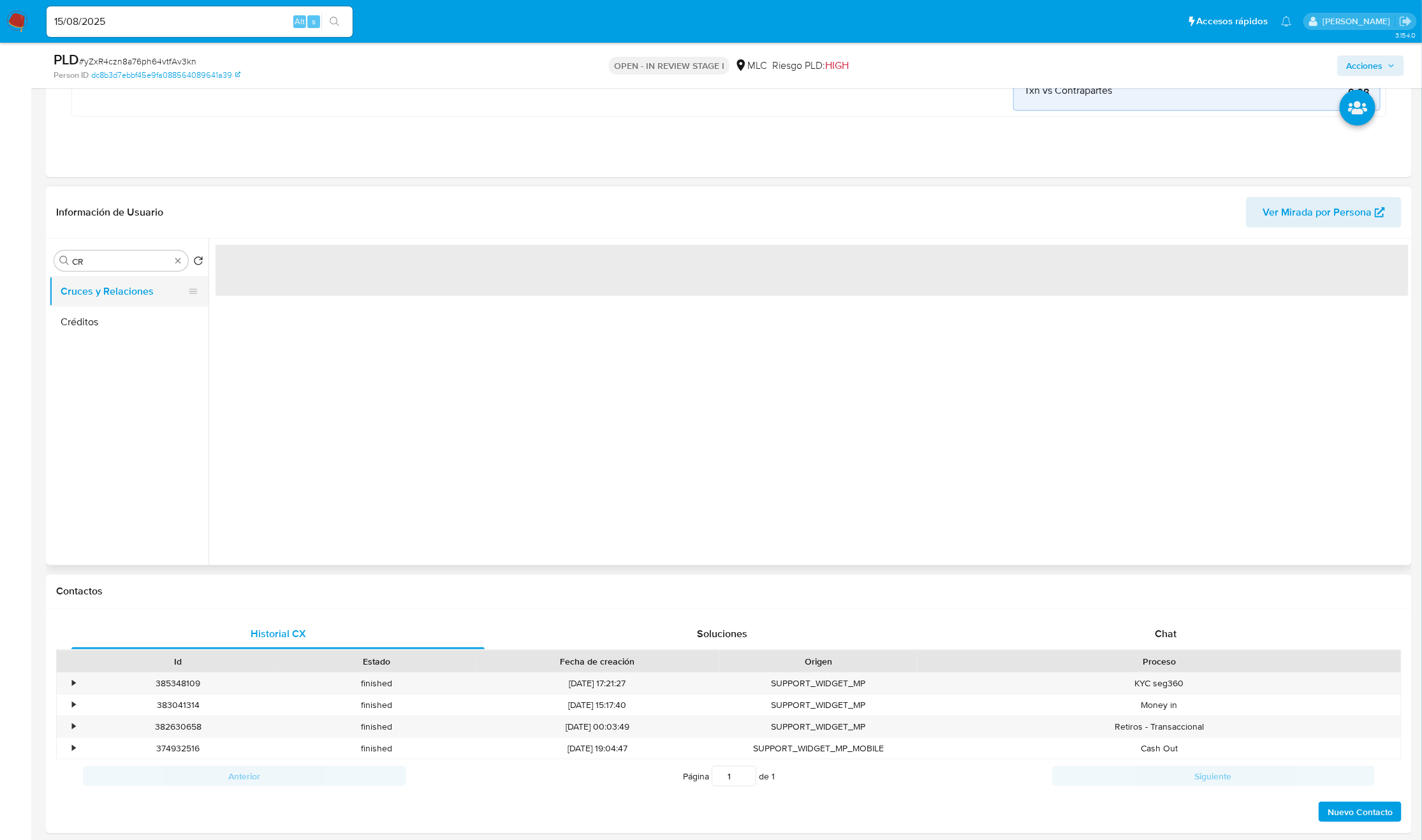
scroll to position [0, 0]
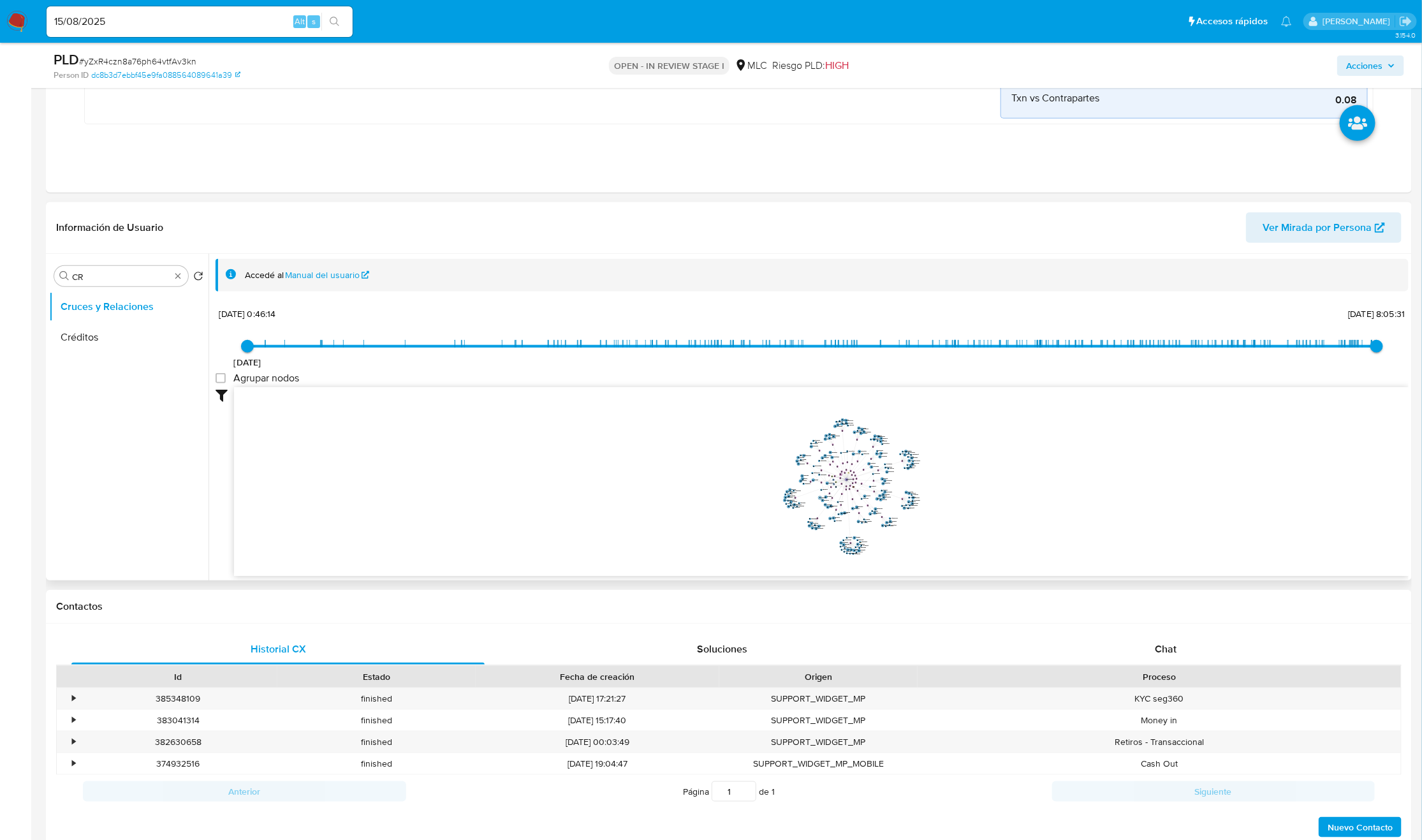
drag, startPoint x: 924, startPoint y: 494, endPoint x: 819, endPoint y: 500, distance: 105.2
click at [819, 500] on icon "user-2232548456  2232548456 phone-32e1df3b3d308afd26522026b5607e20  phone-32e…" at bounding box center [822, 479] width 1174 height 185
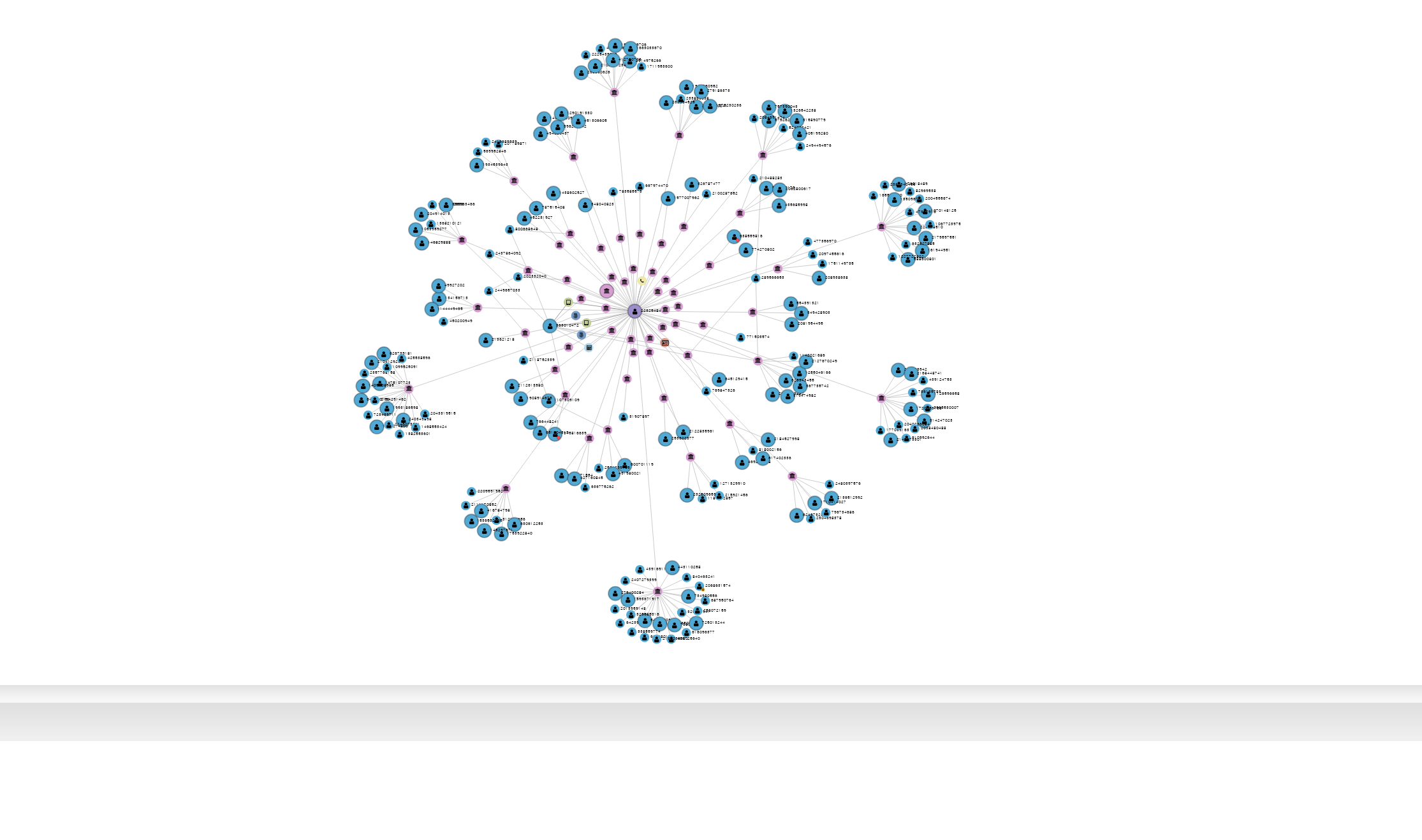
click at [902, 553] on icon "user-2232548456  2232548456 phone-32e1df3b3d308afd26522026b5607e20  phone-32e…" at bounding box center [822, 479] width 1174 height 185
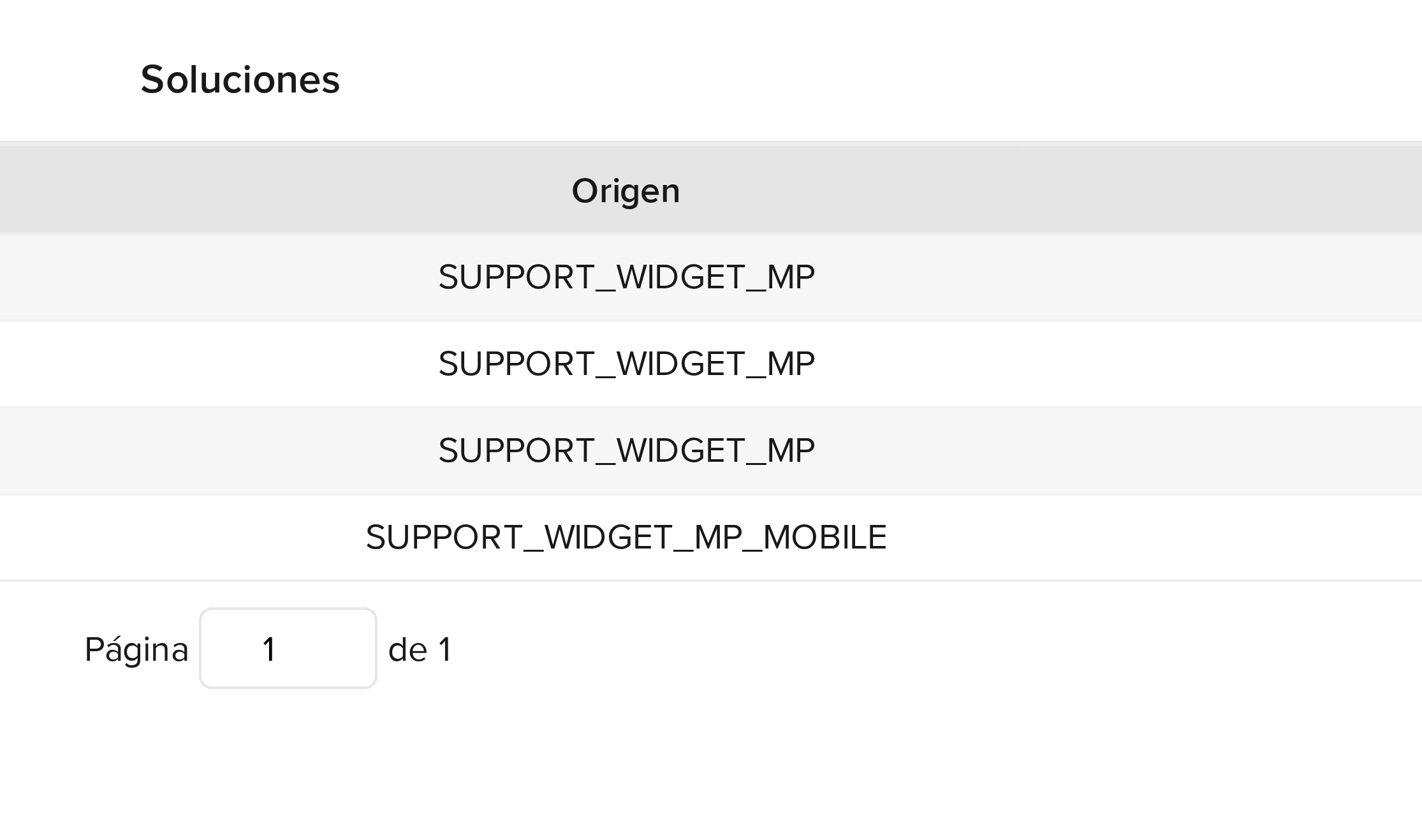
scroll to position [380, 0]
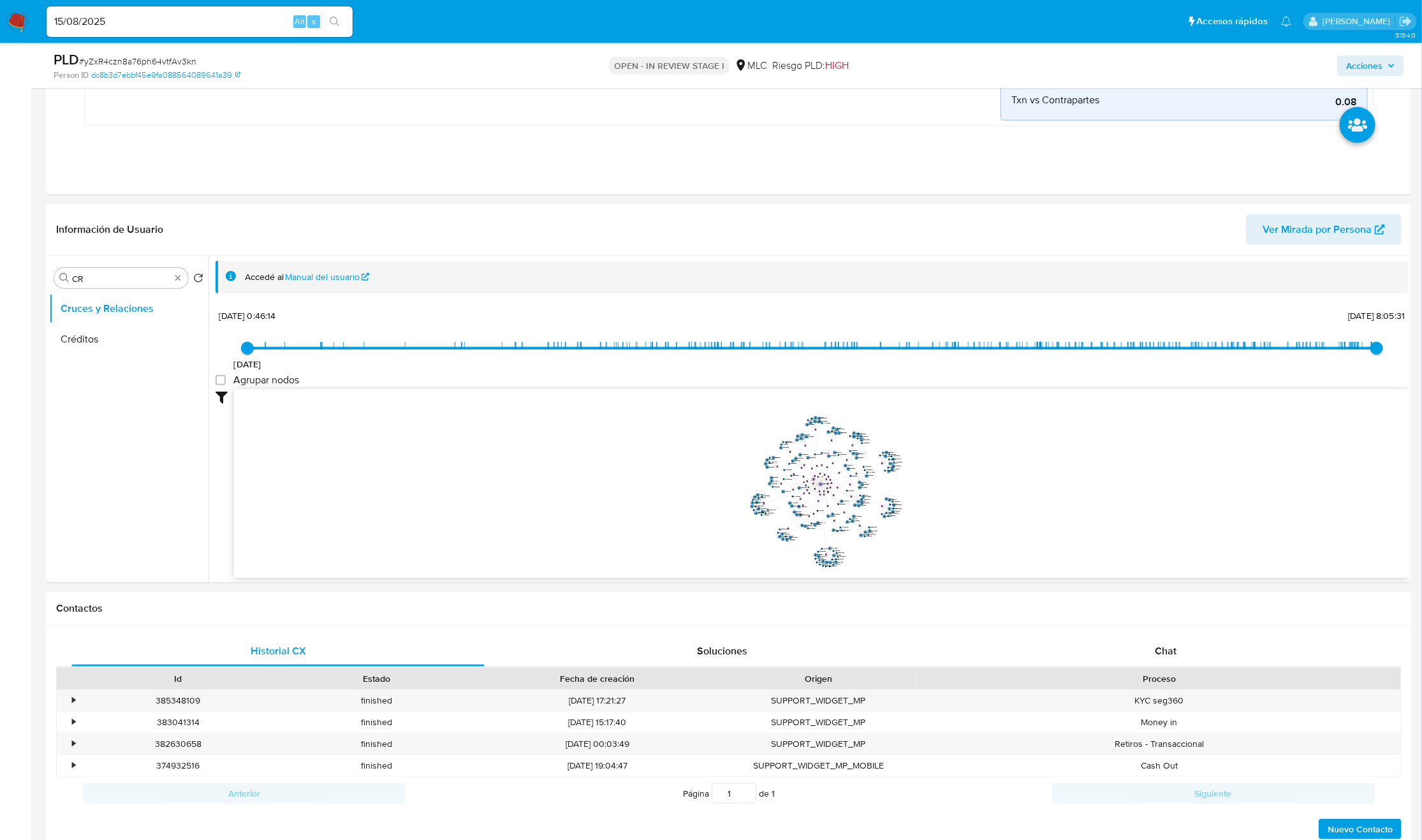
click at [1131, 668] on div "Id Estado Fecha de creación Origen Proceso" at bounding box center [729, 678] width 1346 height 22
click at [1132, 660] on div "Chat" at bounding box center [1166, 650] width 413 height 31
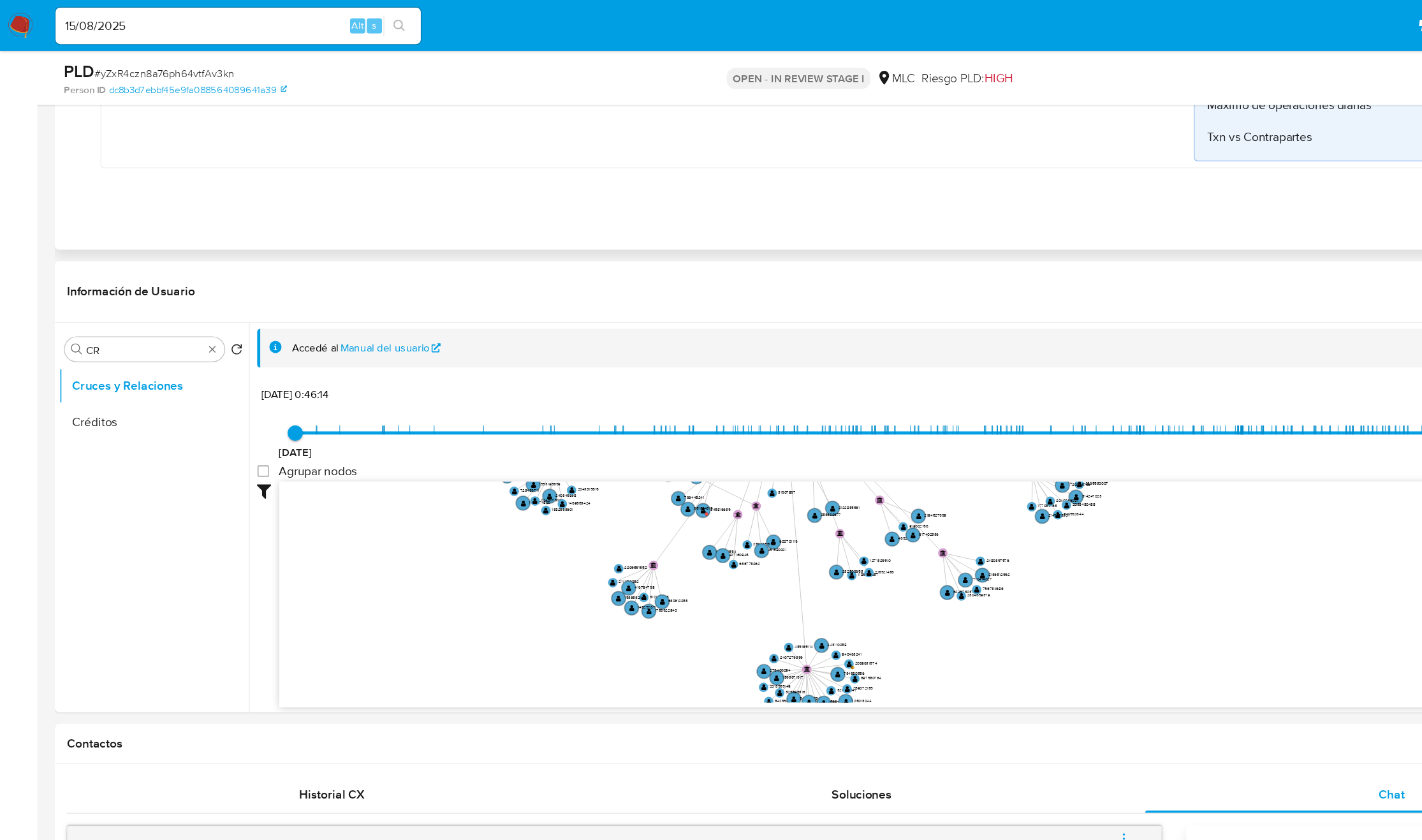
scroll to position [248, 0]
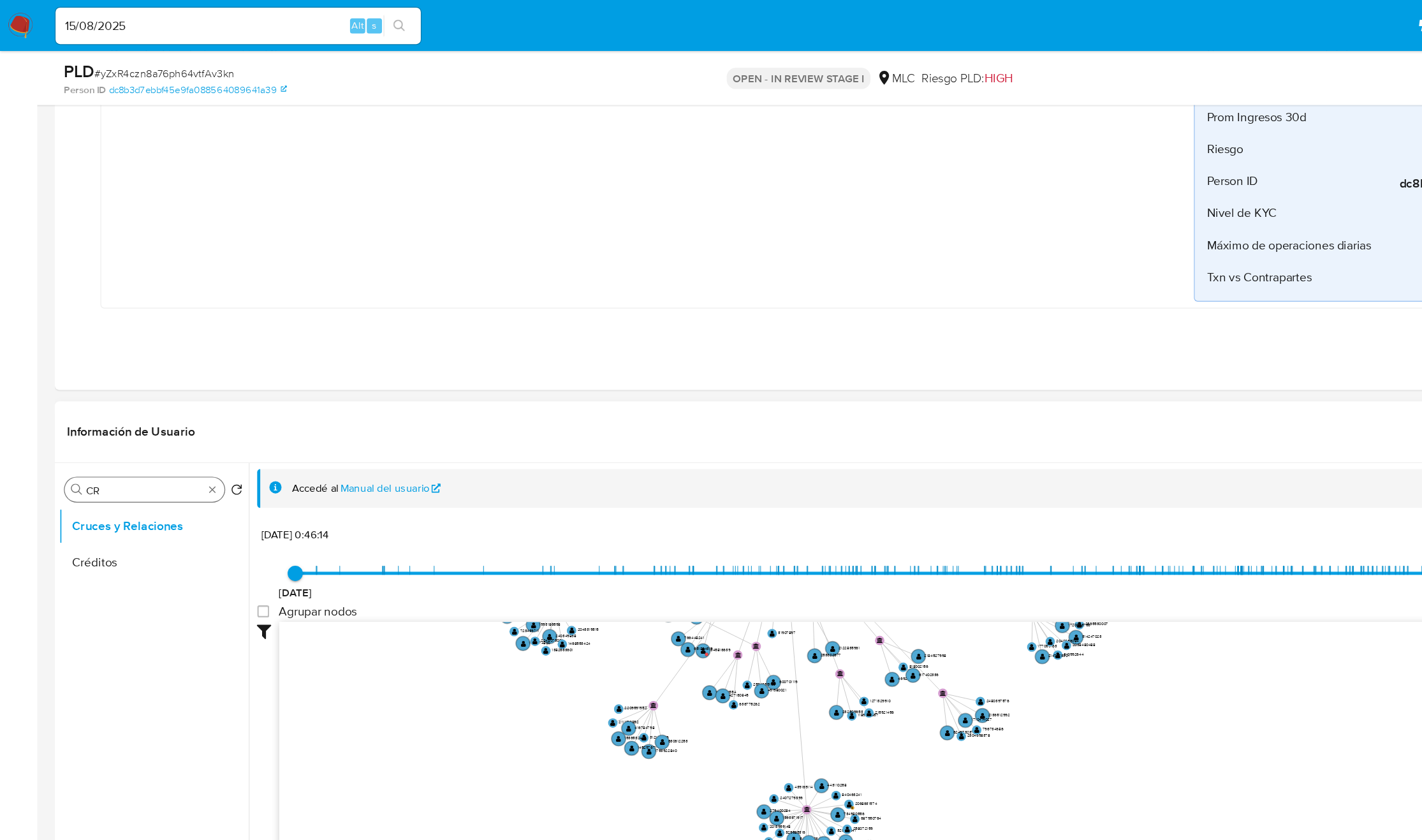
click at [87, 410] on input "CR" at bounding box center [121, 410] width 99 height 11
type input "doc"
click at [96, 473] on button "Documentación" at bounding box center [124, 471] width 149 height 31
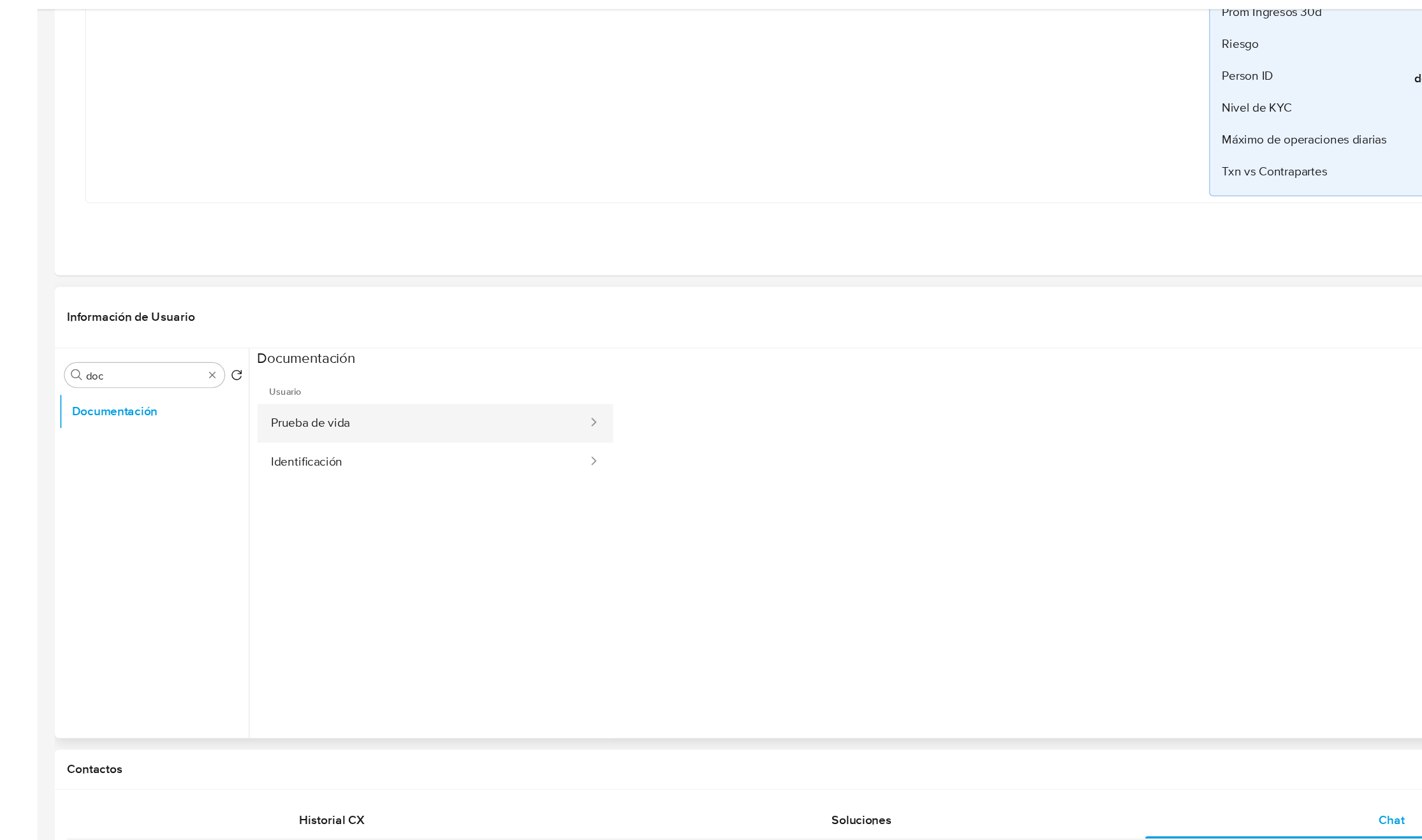
click at [361, 446] on button "Prueba de vida" at bounding box center [355, 434] width 278 height 33
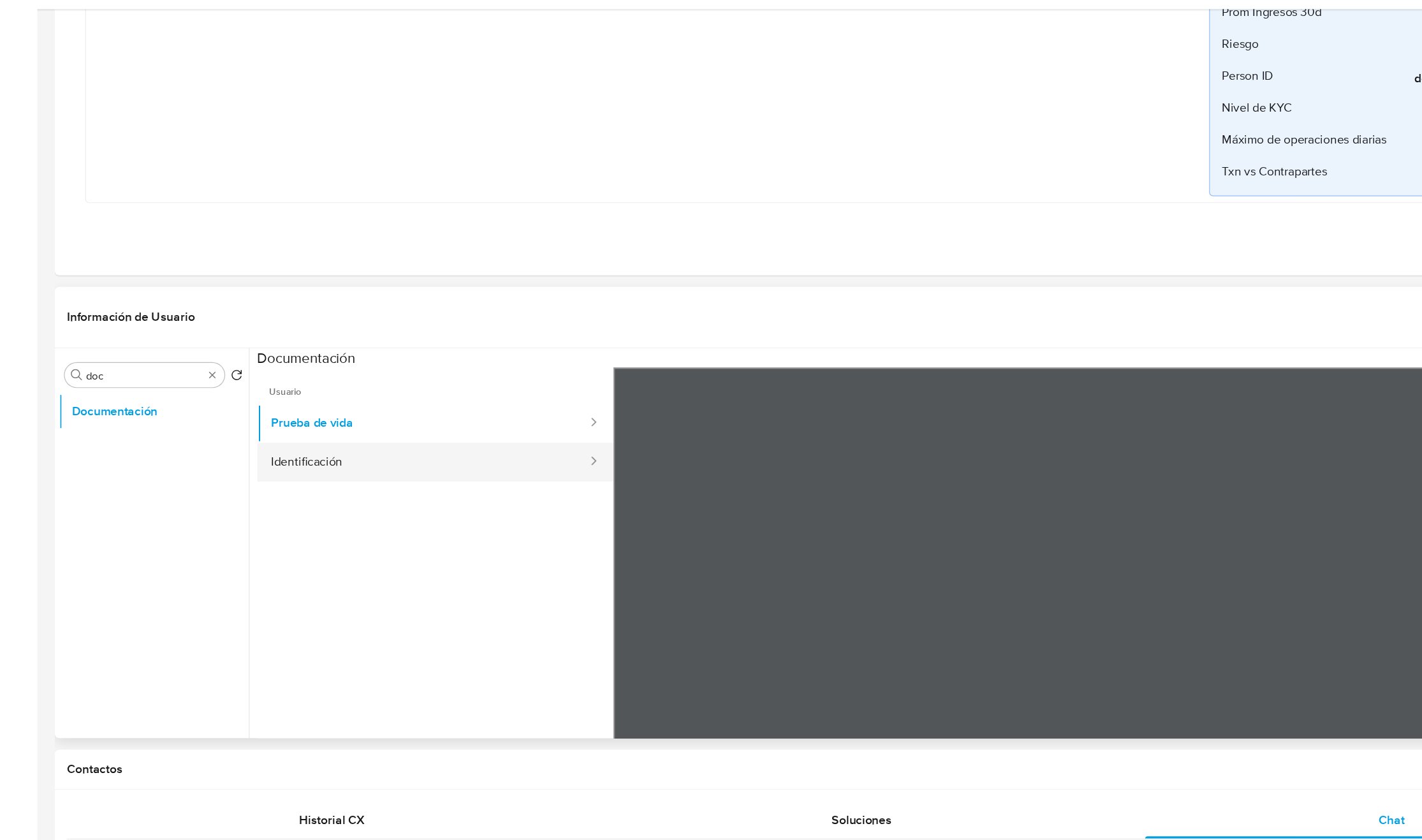
click at [278, 471] on button "Identificación" at bounding box center [355, 467] width 278 height 33
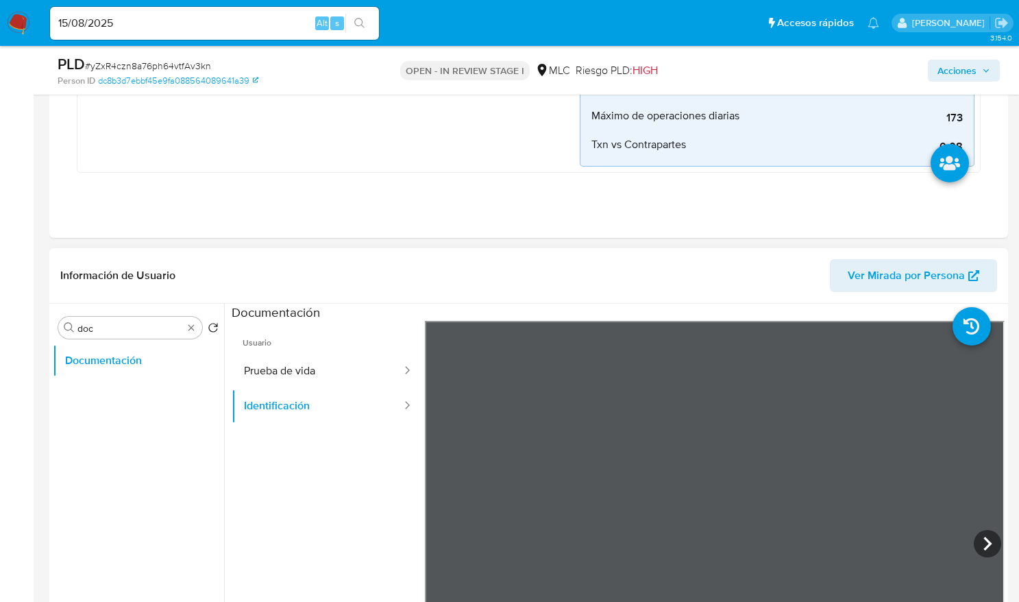
scroll to position [405, 0]
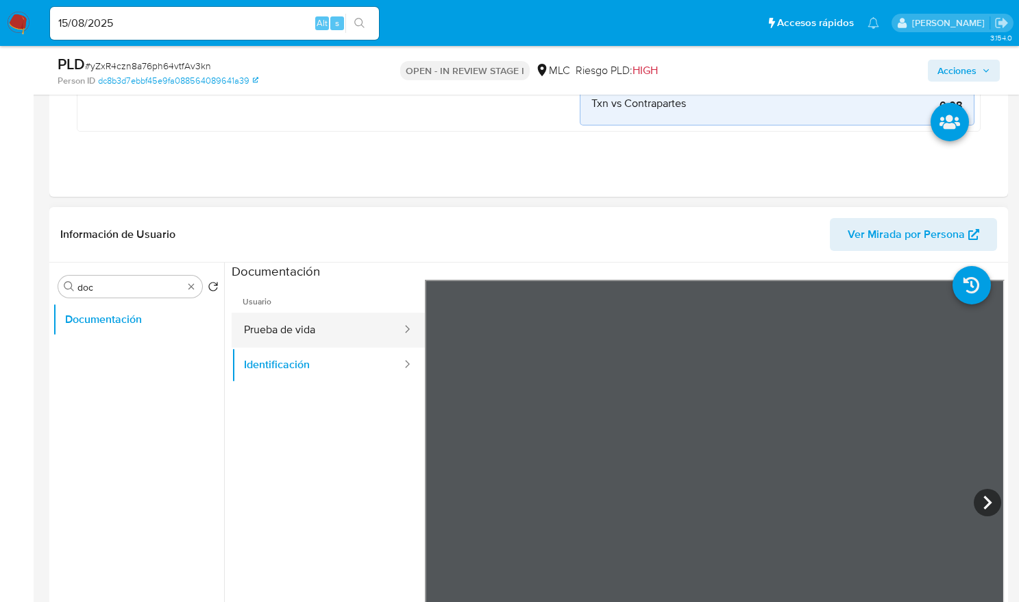
click at [283, 319] on button "Prueba de vida" at bounding box center [317, 330] width 171 height 35
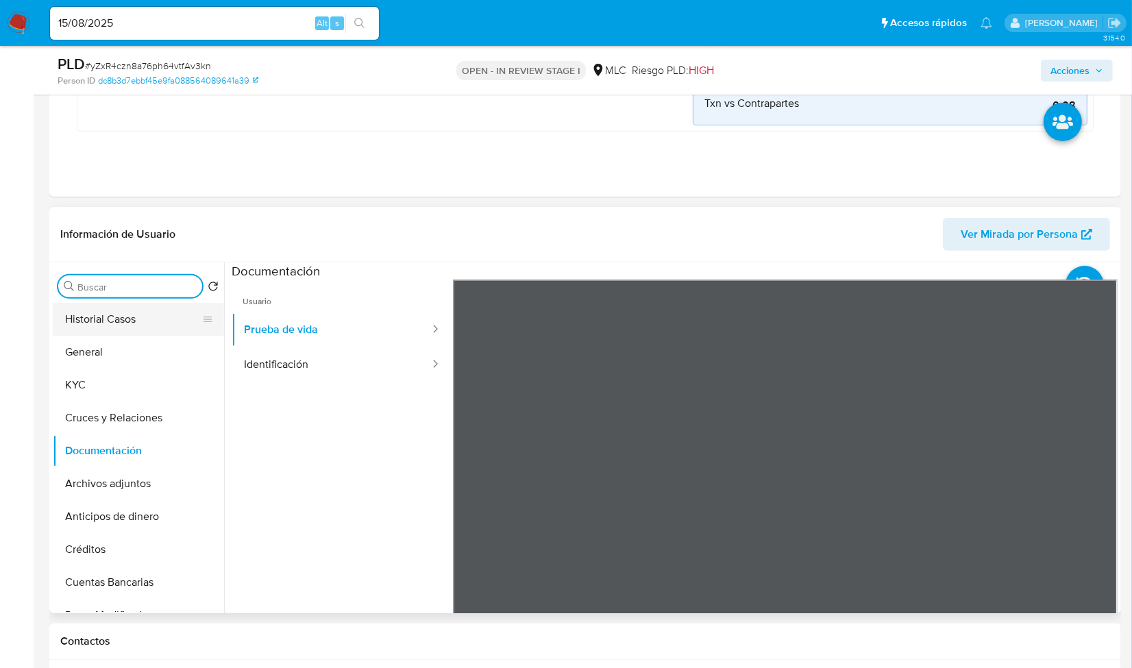
click at [110, 328] on button "Historial Casos" at bounding box center [133, 319] width 160 height 33
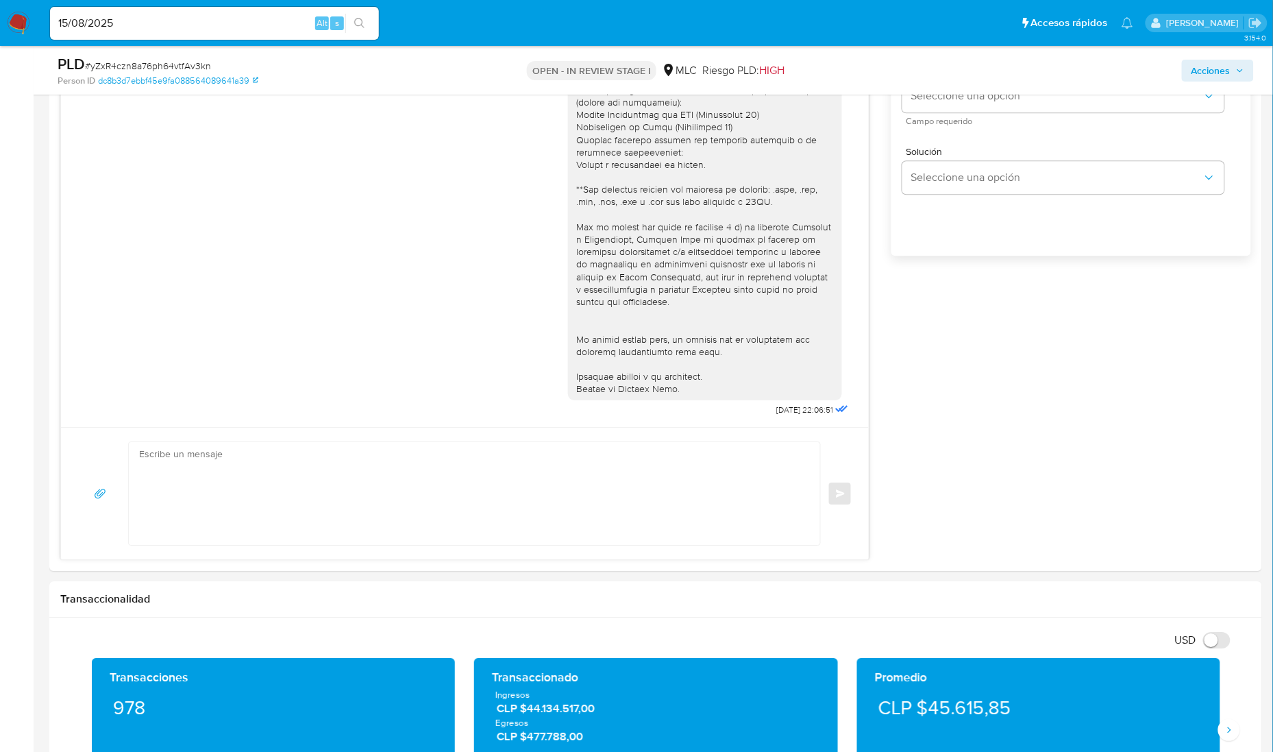
scroll to position [1199, 0]
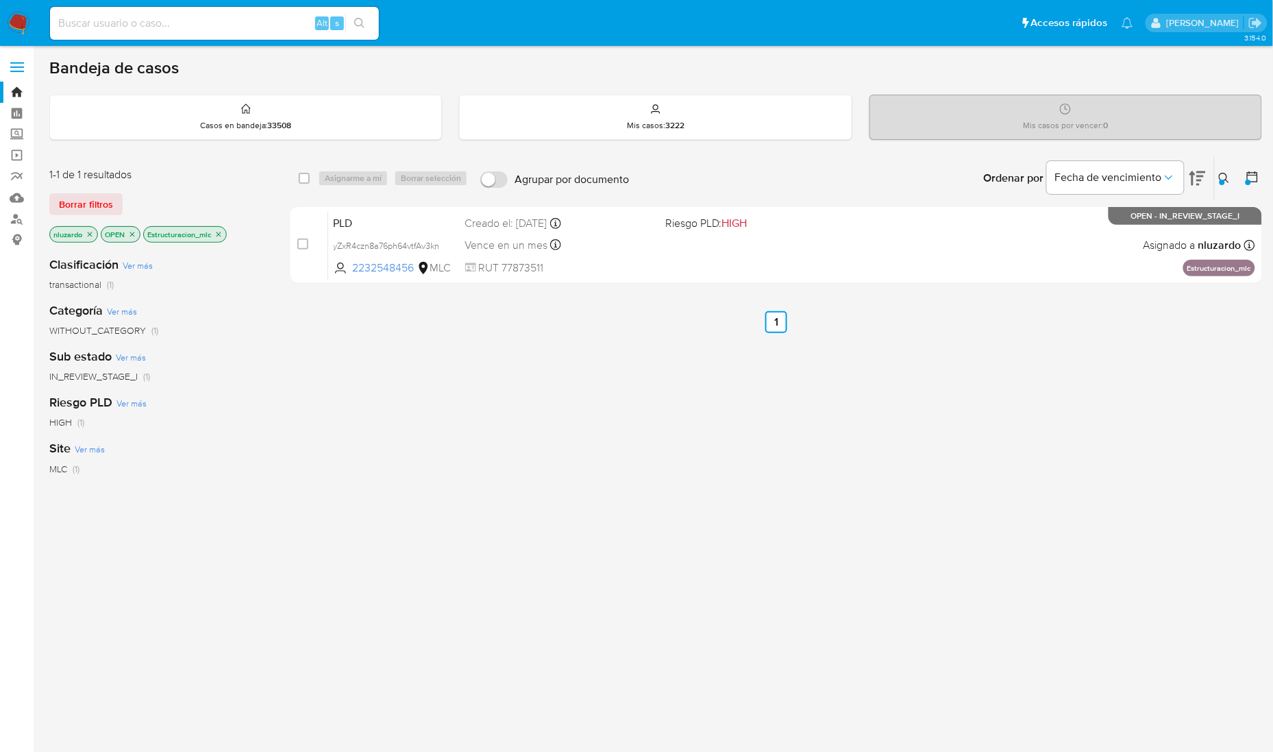
click at [219, 233] on icon "close-filter" at bounding box center [219, 234] width 8 height 8
click at [1232, 175] on button at bounding box center [1226, 178] width 23 height 16
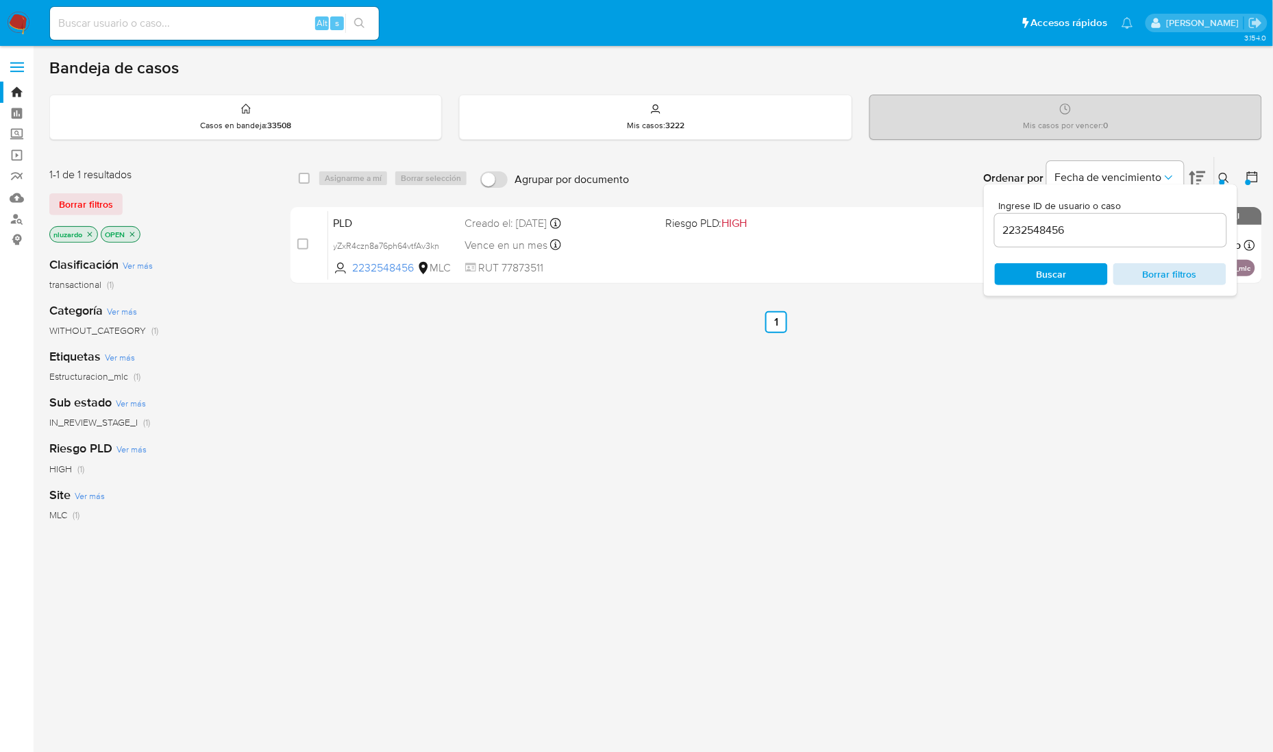
click at [1187, 273] on span "Borrar filtros" at bounding box center [1170, 274] width 94 height 19
click at [1033, 286] on div "Ingrese ID de usuario o caso 2232548456 Buscar Borrar filtros" at bounding box center [1111, 240] width 254 height 112
click at [1035, 275] on span "Buscar" at bounding box center [1052, 274] width 94 height 19
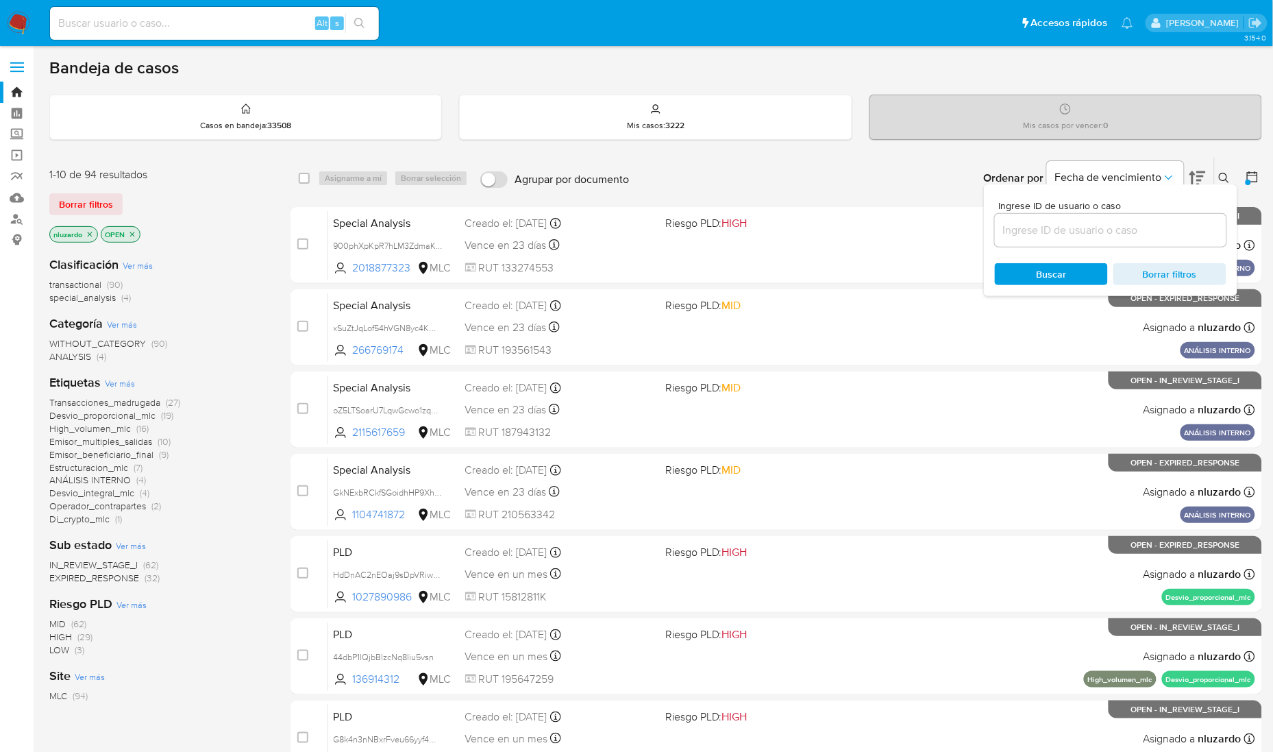
click at [252, 258] on div "Clasificación Ver más transactional (90) special_analysis (4)" at bounding box center [158, 280] width 219 height 48
click at [1219, 179] on icon at bounding box center [1224, 178] width 11 height 11
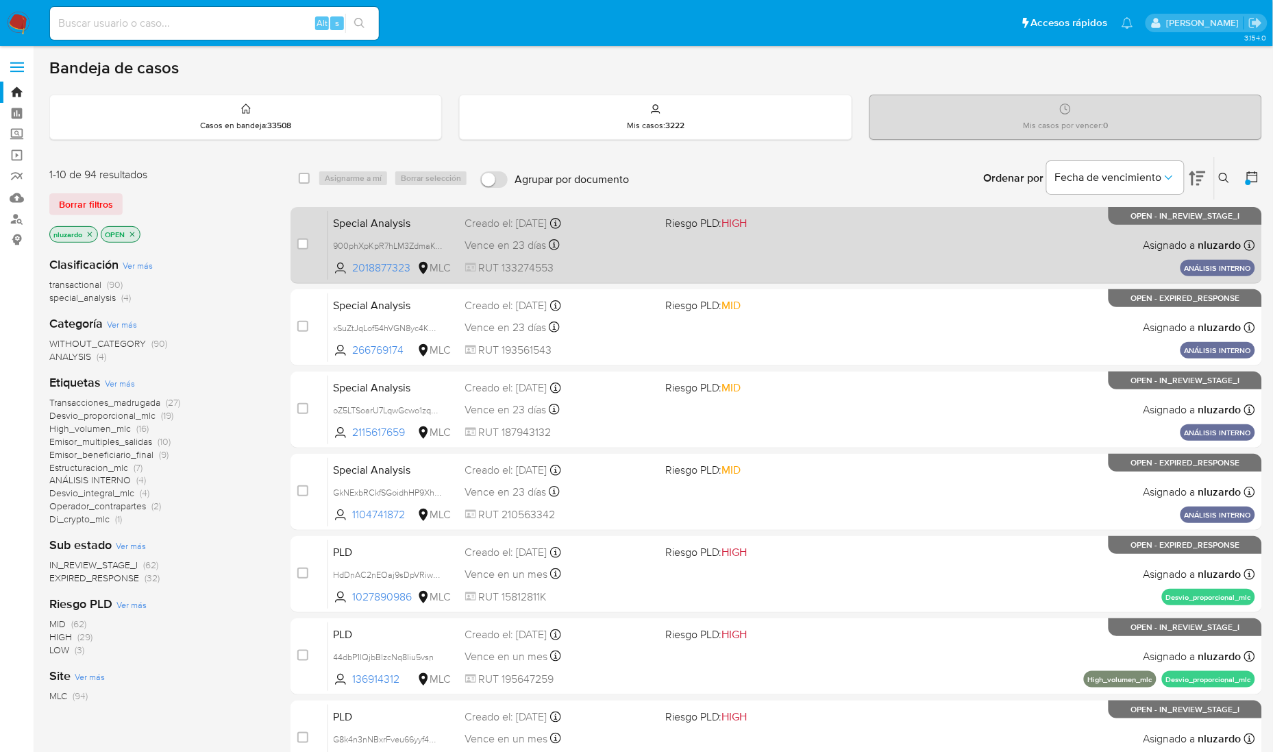
click at [707, 241] on div "Special Analysis 900phXpKpR7hLM3ZdmaKOKZg 2018877323 MLC Riesgo PLD: HIGH Cread…" at bounding box center [791, 244] width 927 height 69
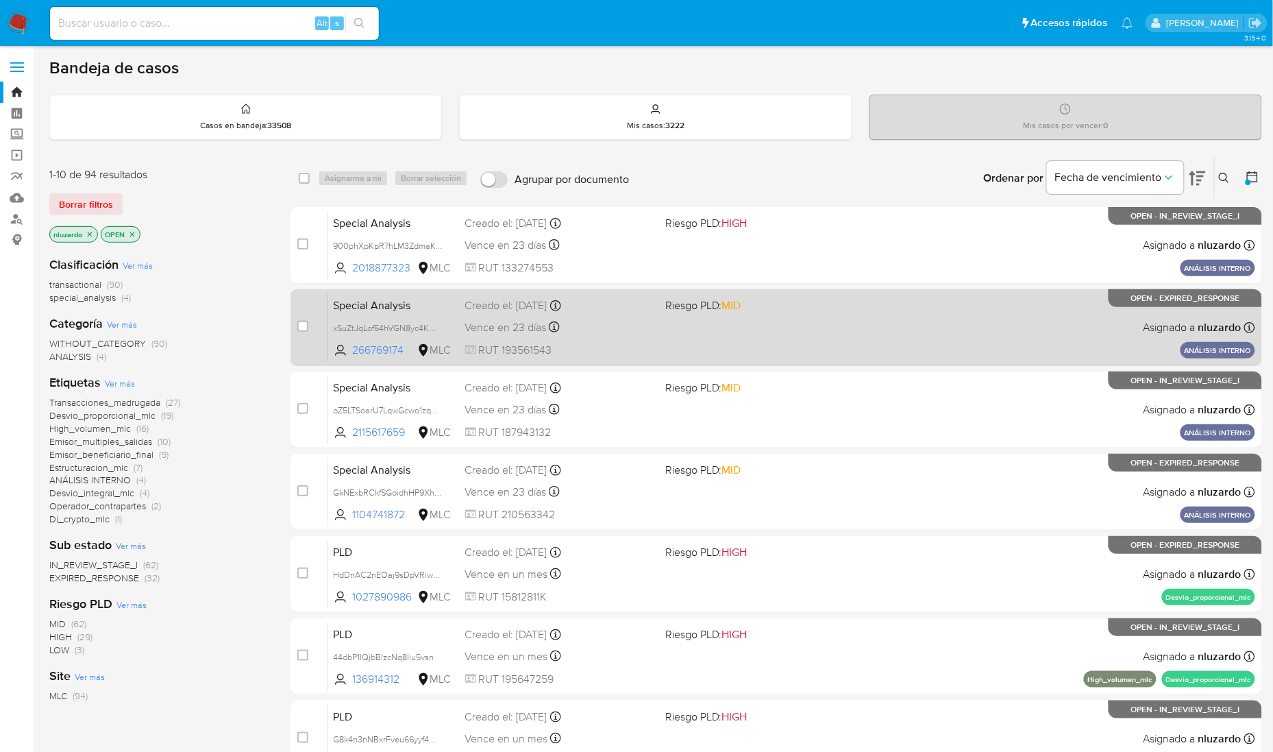
click at [704, 334] on div "Special Analysis xSuZtJqLof54hVGN8yc4KM31 266769174 MLC Riesgo PLD: MID Creado …" at bounding box center [791, 327] width 927 height 69
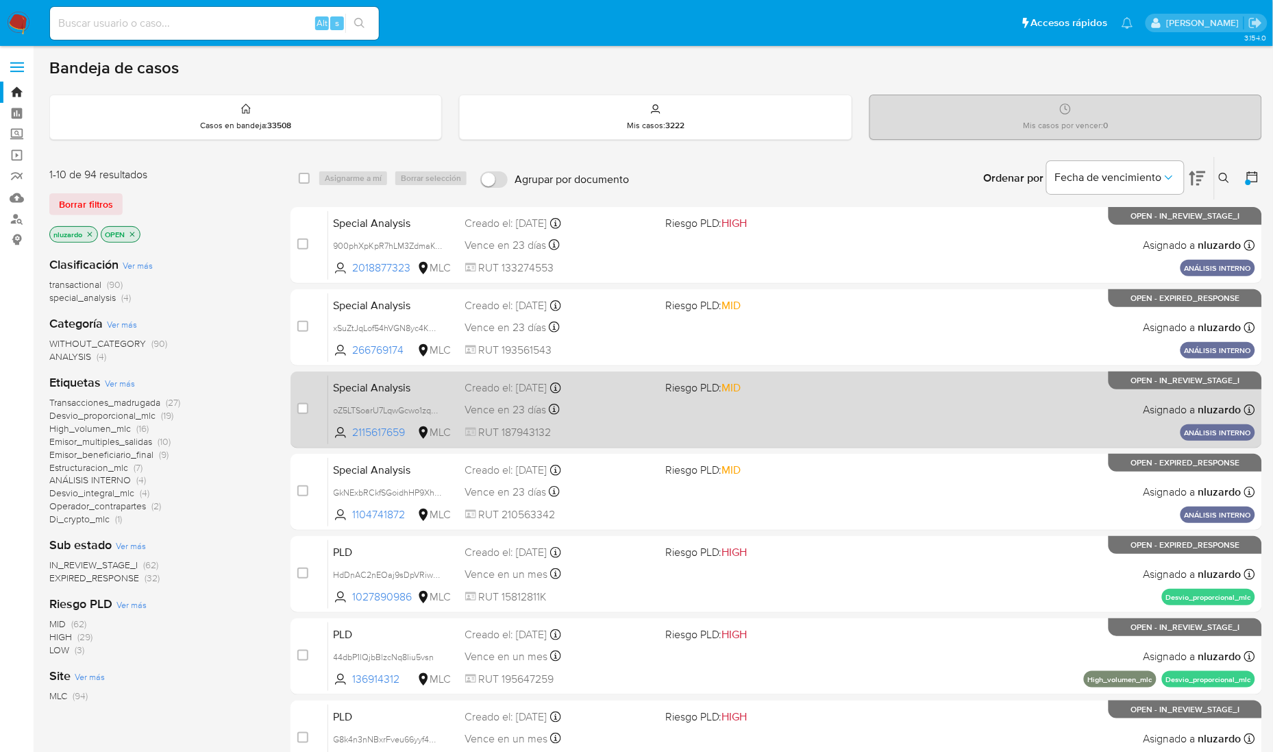
click at [694, 406] on div "Special Analysis oZ5LTSoarU7LqwGcwo1zqpo7 2115617659 MLC Riesgo PLD: MID Creado…" at bounding box center [791, 409] width 927 height 69
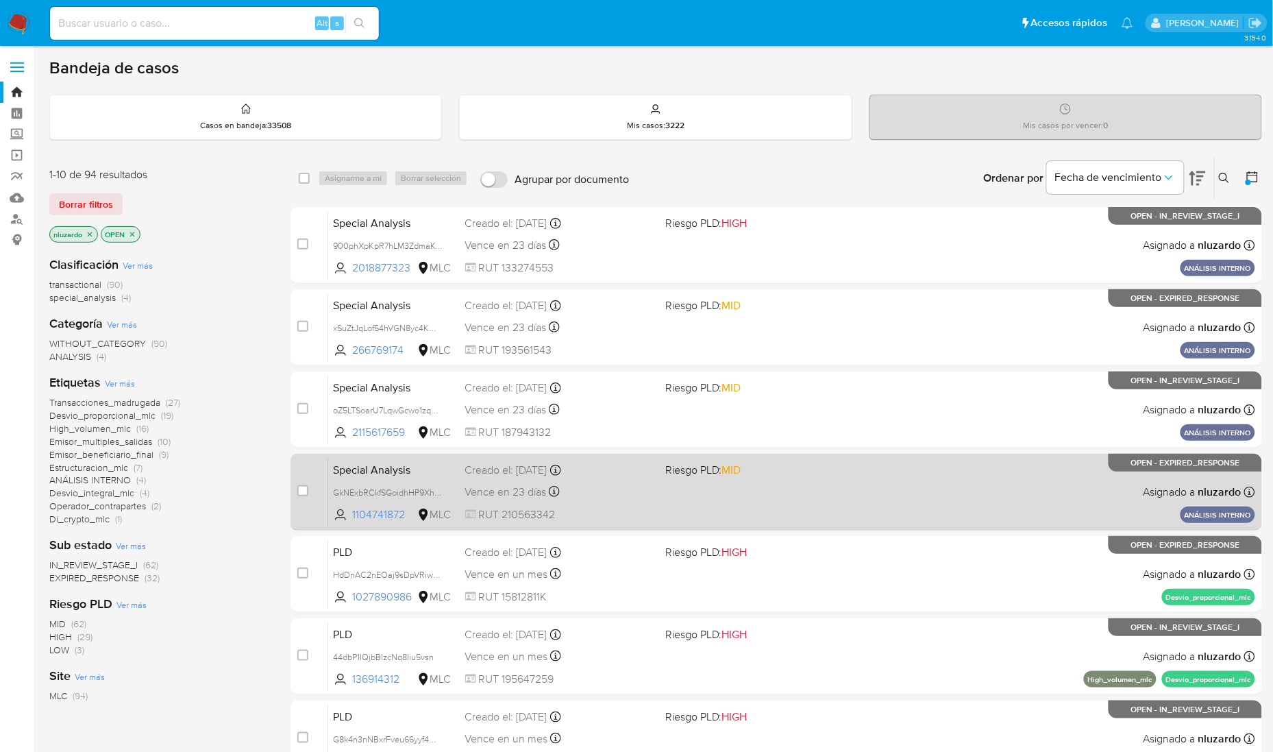
click at [692, 480] on div "Special Analysis GkNExbRCkfSGoidhHP9XhyNn 1104741872 MLC Riesgo PLD: MID Creado…" at bounding box center [791, 491] width 927 height 69
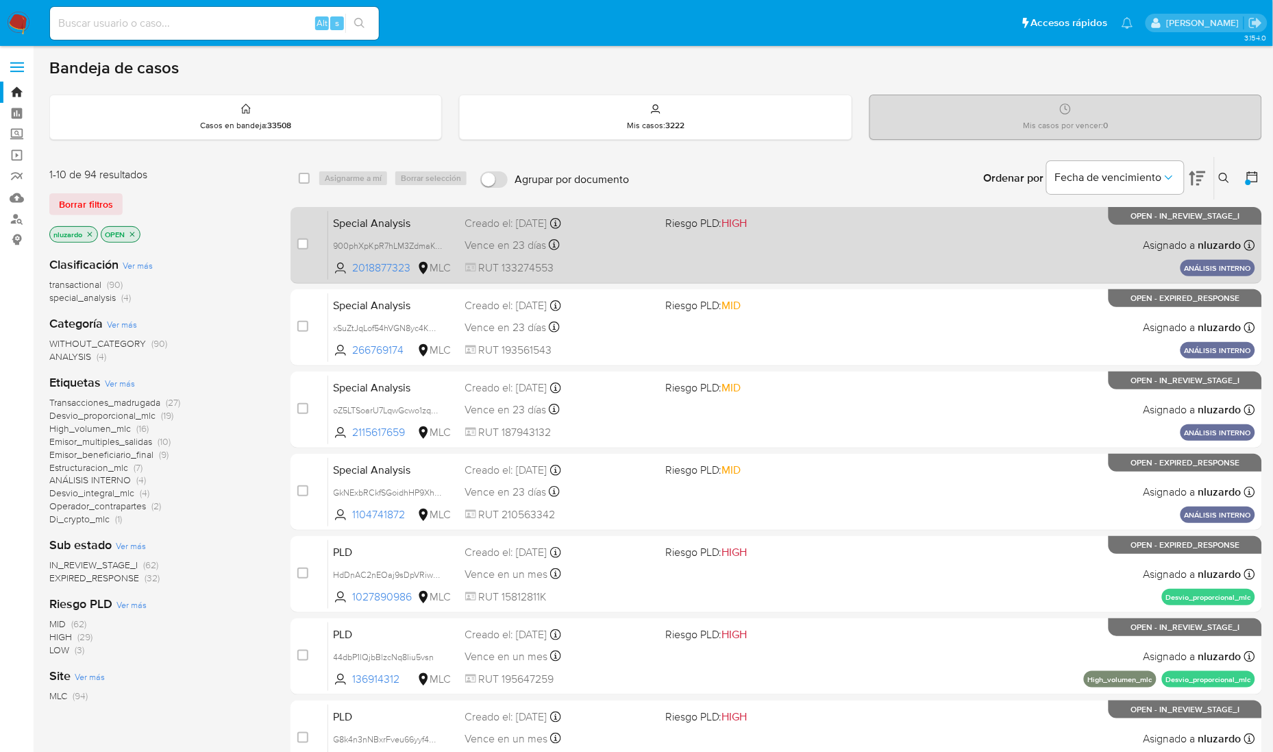
click at [821, 249] on div "Special Analysis 900phXpKpR7hLM3ZdmaKOKZg 2018877323 MLC Riesgo PLD: HIGH Cread…" at bounding box center [791, 244] width 927 height 69
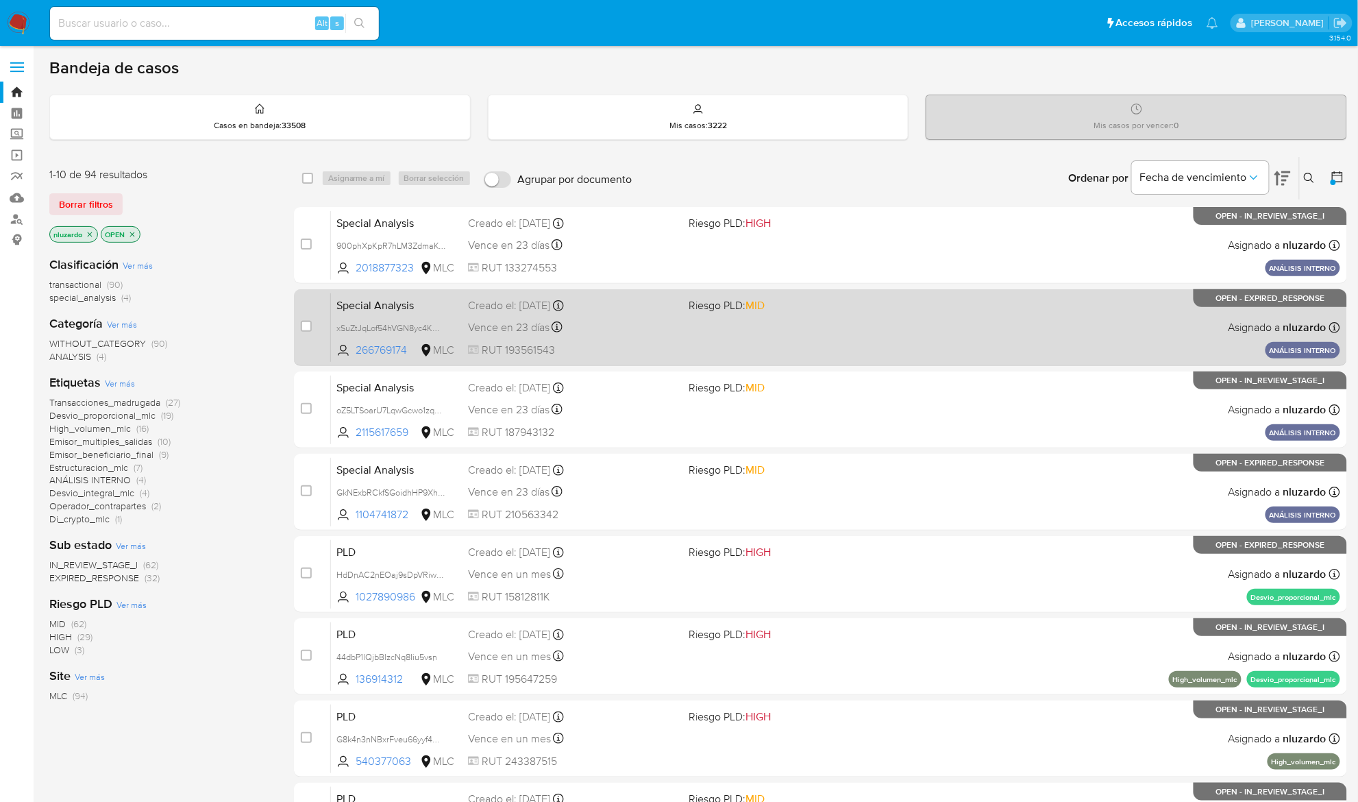
click at [691, 343] on div "Special Analysis xSuZtJqLof54hVGN8yc4KM31 266769174 MLC Riesgo PLD: MID Creado …" at bounding box center [835, 327] width 1009 height 69
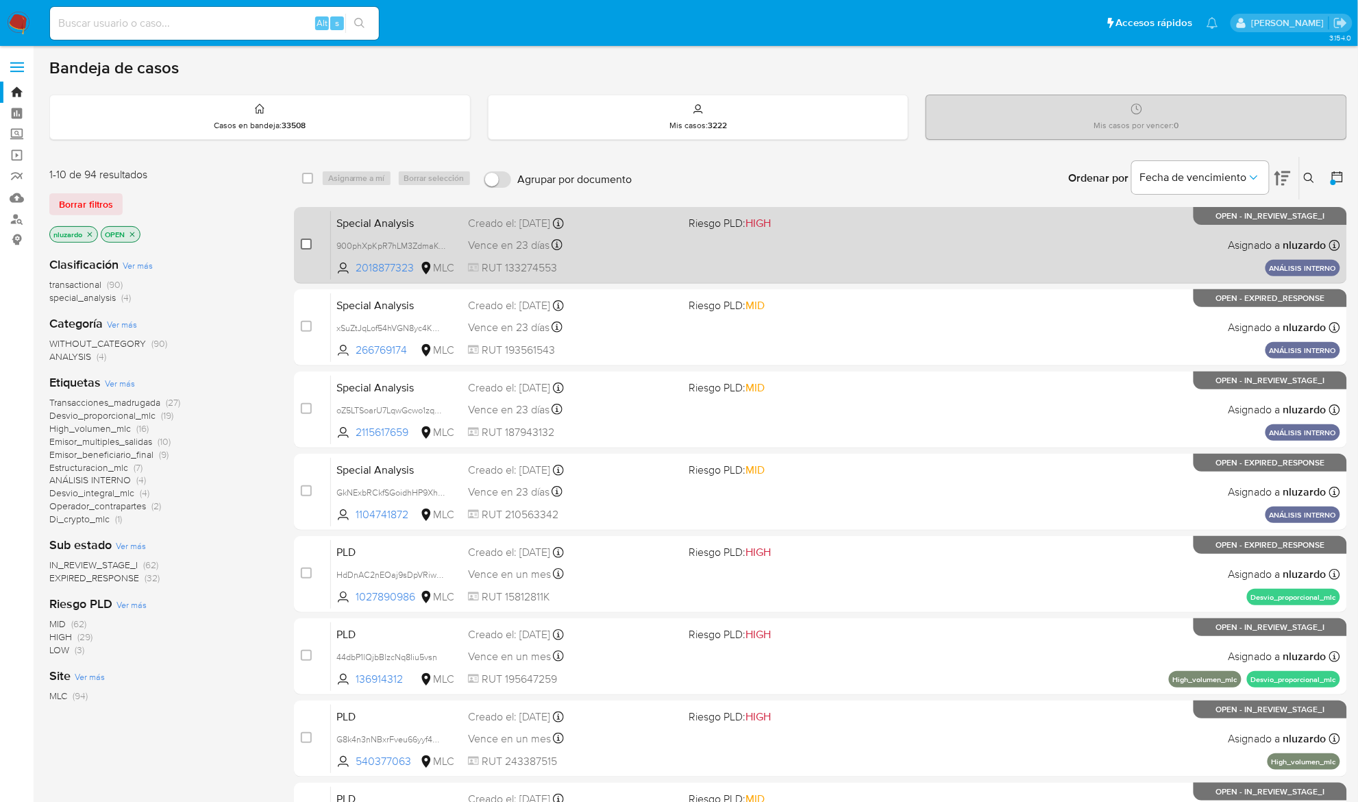
click at [302, 244] on input "checkbox" at bounding box center [306, 243] width 11 height 11
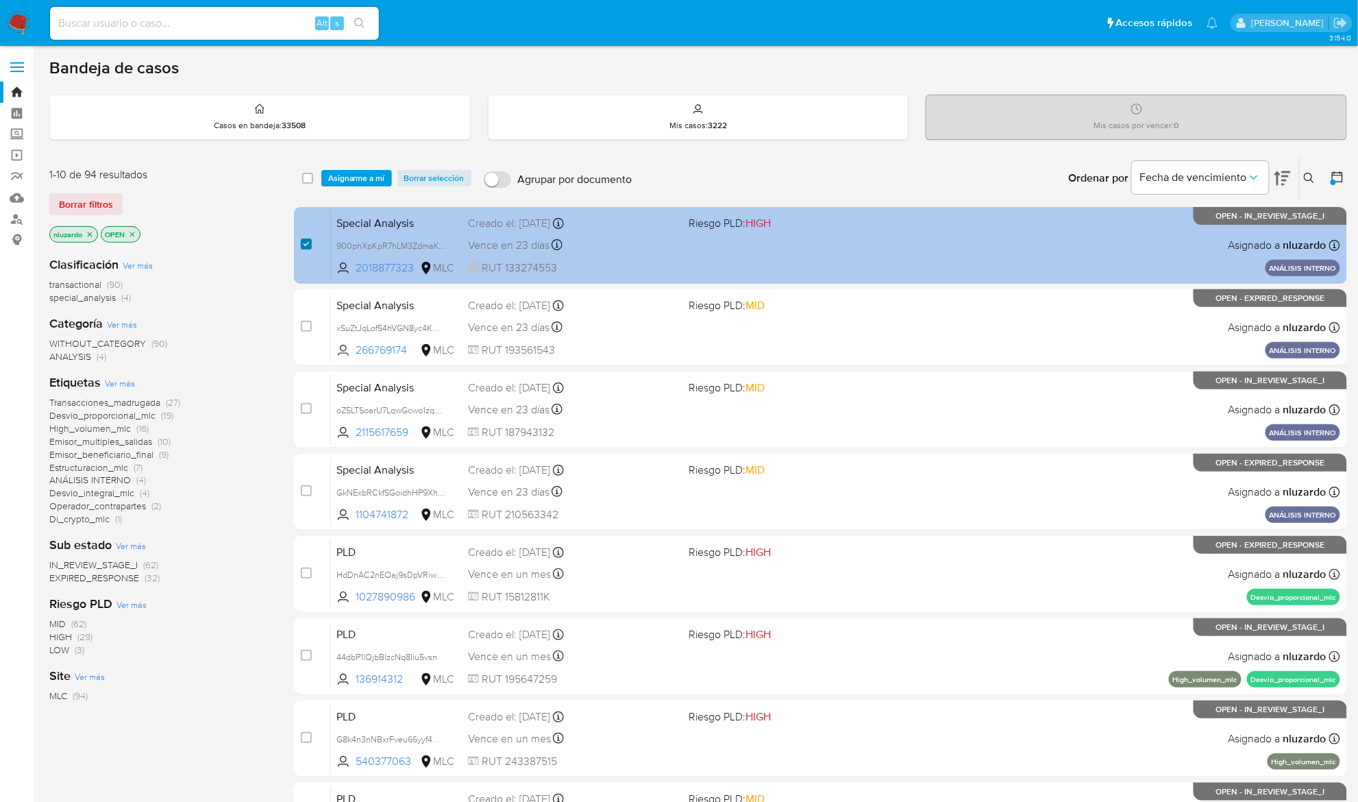
click at [302, 244] on input "checkbox" at bounding box center [306, 243] width 11 height 11
checkbox input "false"
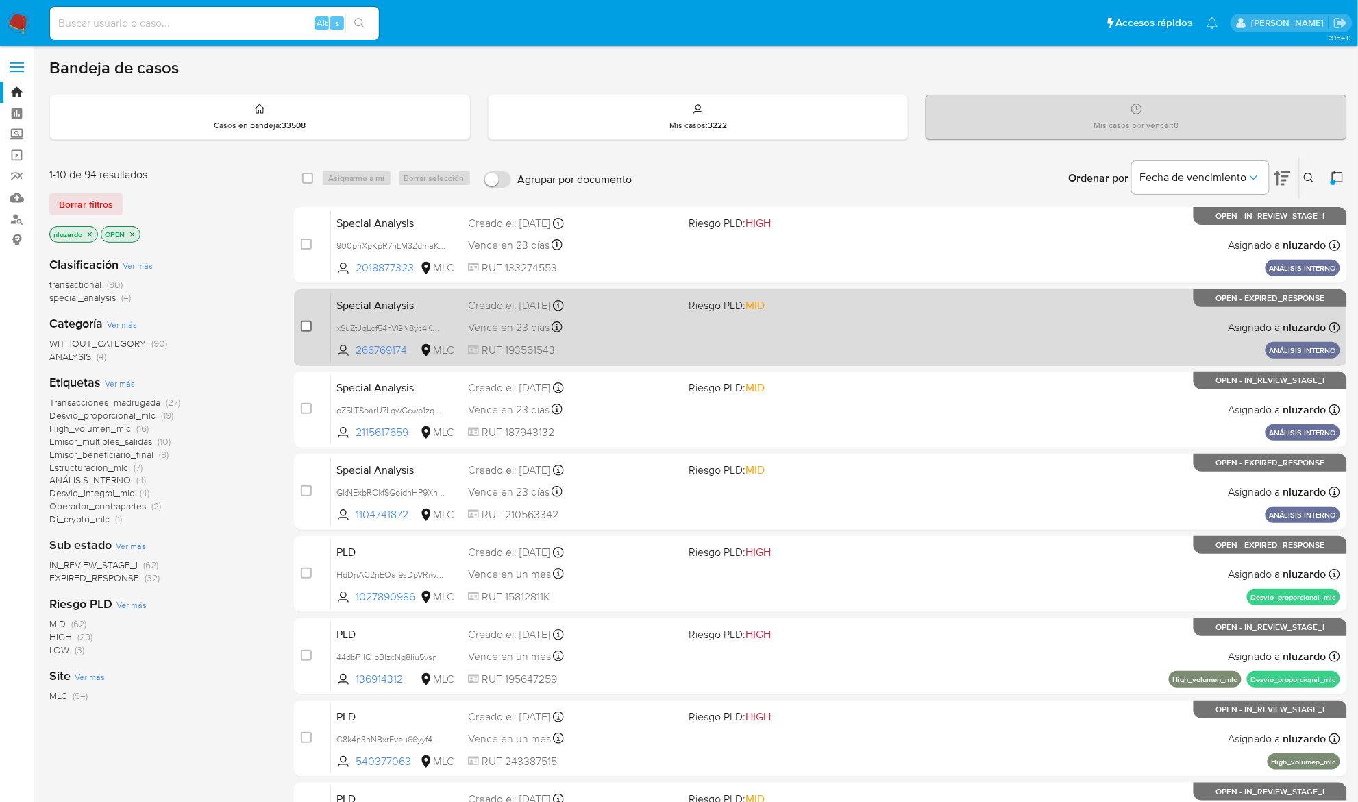
click at [302, 321] on input "checkbox" at bounding box center [306, 326] width 11 height 11
checkbox input "true"
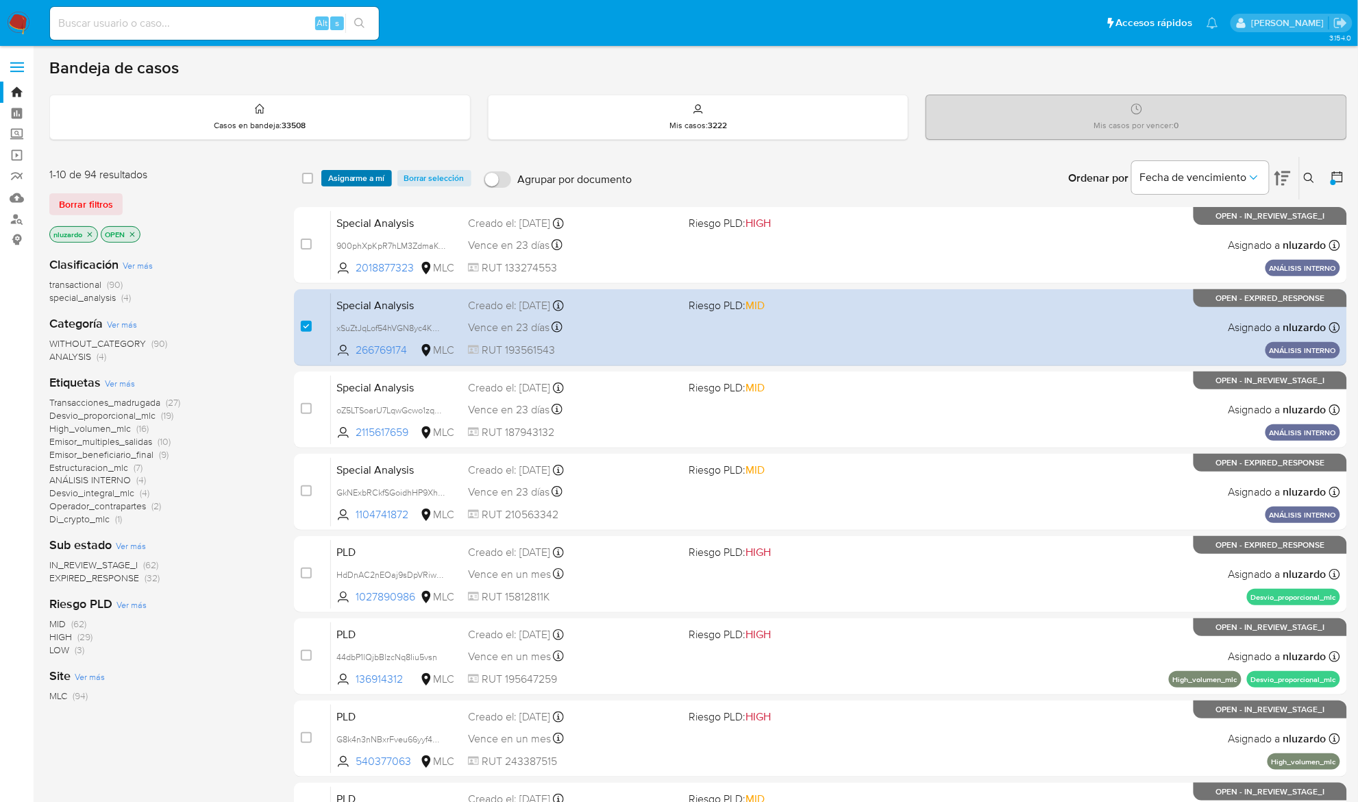
click at [341, 185] on span "Asignarme a mí" at bounding box center [356, 178] width 57 height 14
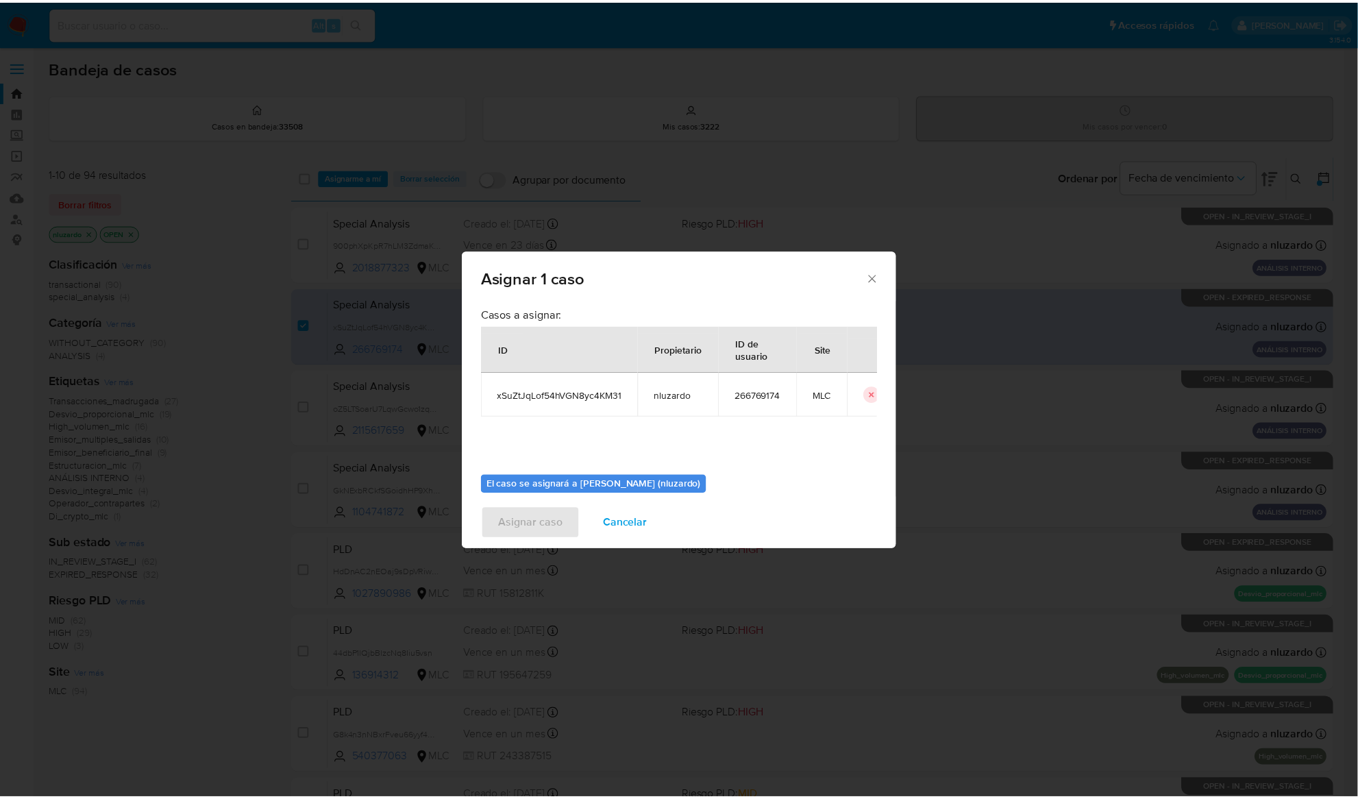
scroll to position [70, 0]
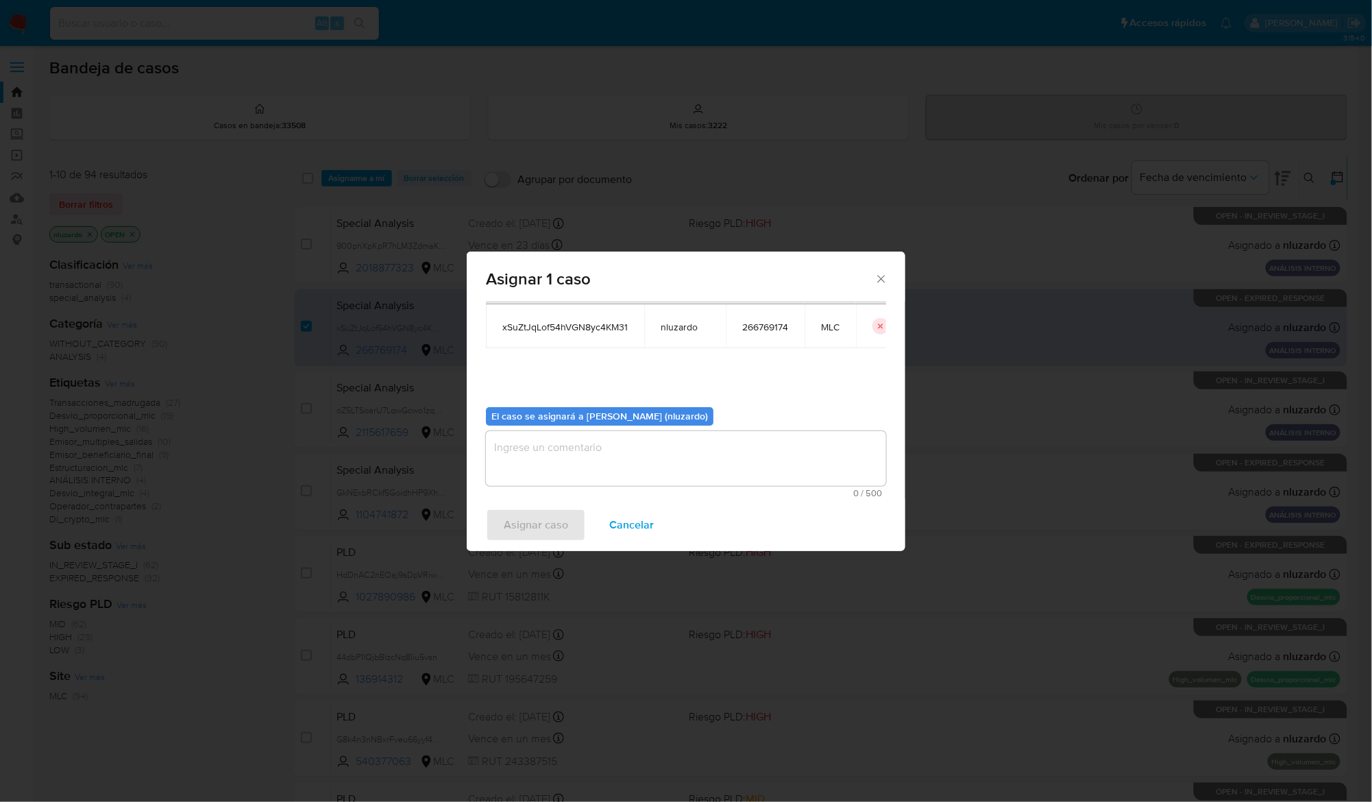
click at [530, 463] on textarea "assign-modal" at bounding box center [686, 458] width 400 height 55
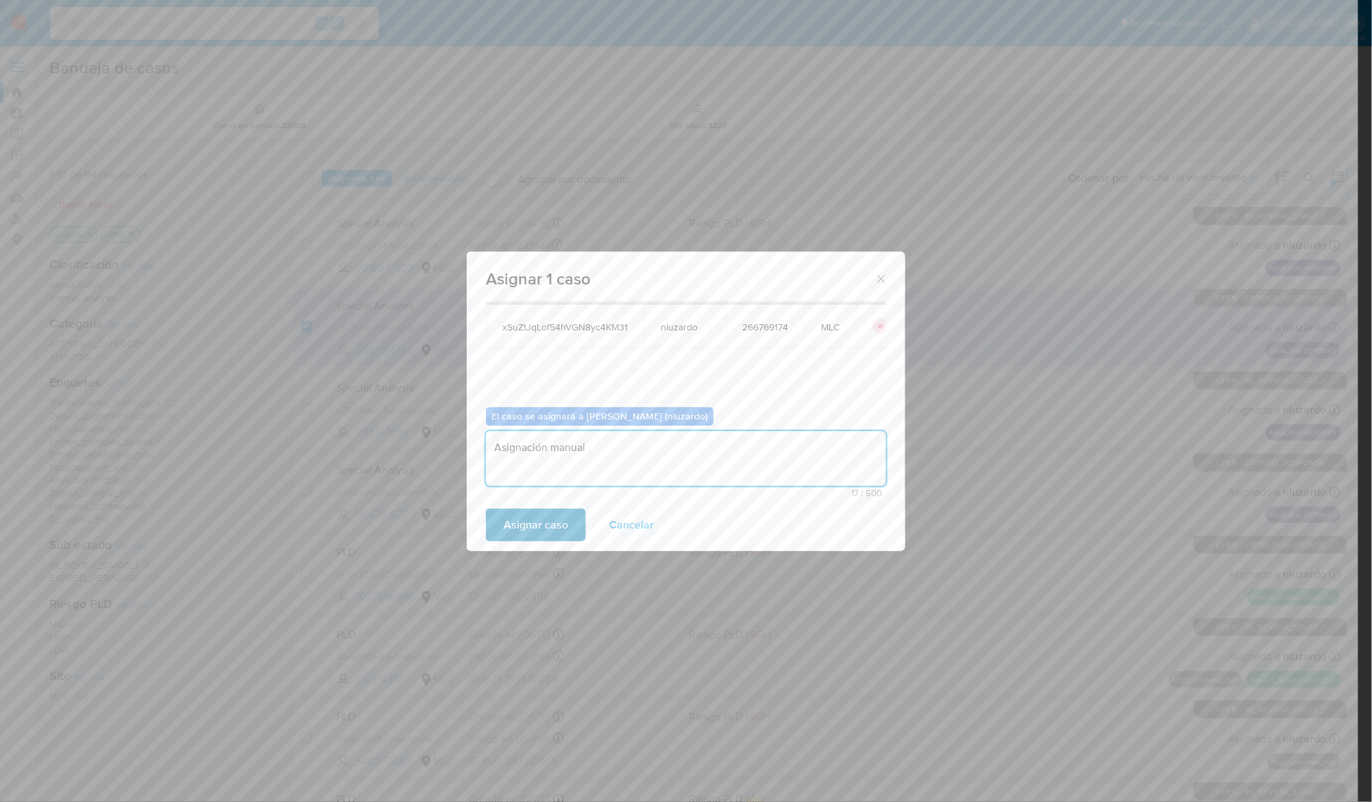
type textarea "Asignación manual"
click at [548, 524] on span "Asignar caso" at bounding box center [536, 525] width 64 height 30
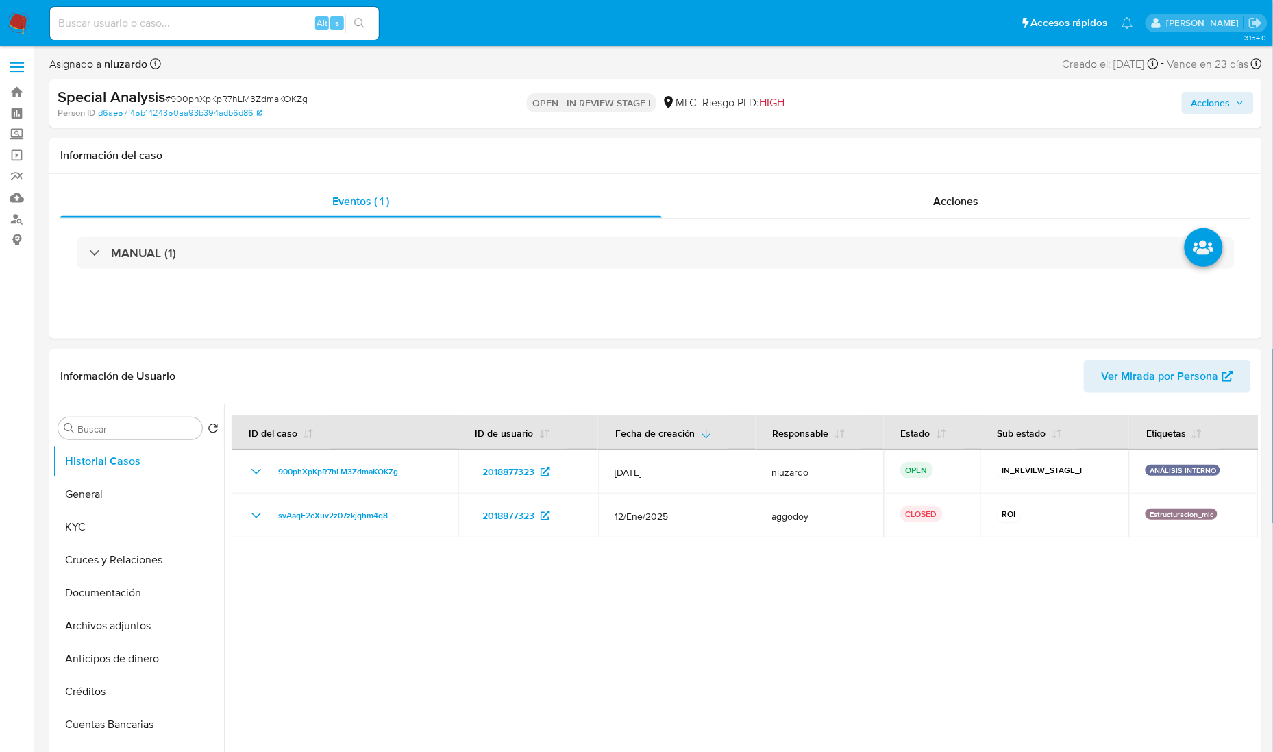
select select "10"
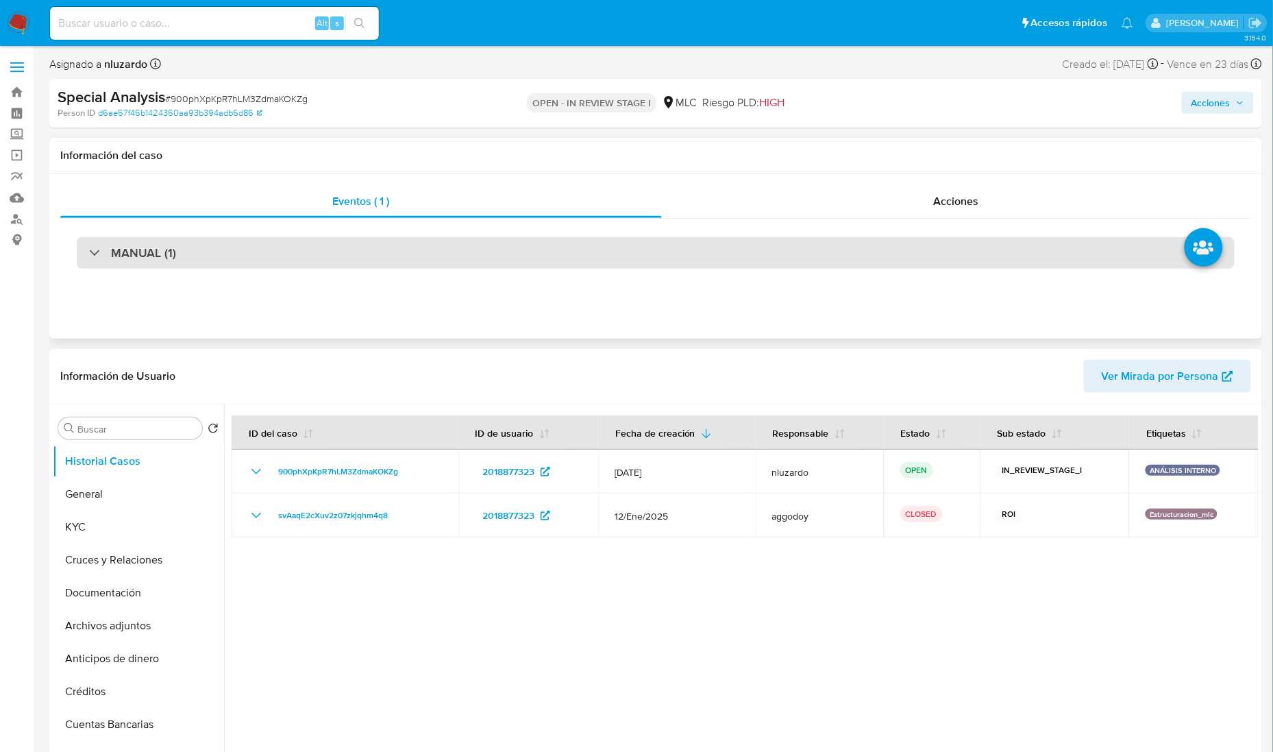
click at [289, 245] on div "MANUAL (1)" at bounding box center [656, 253] width 1158 height 32
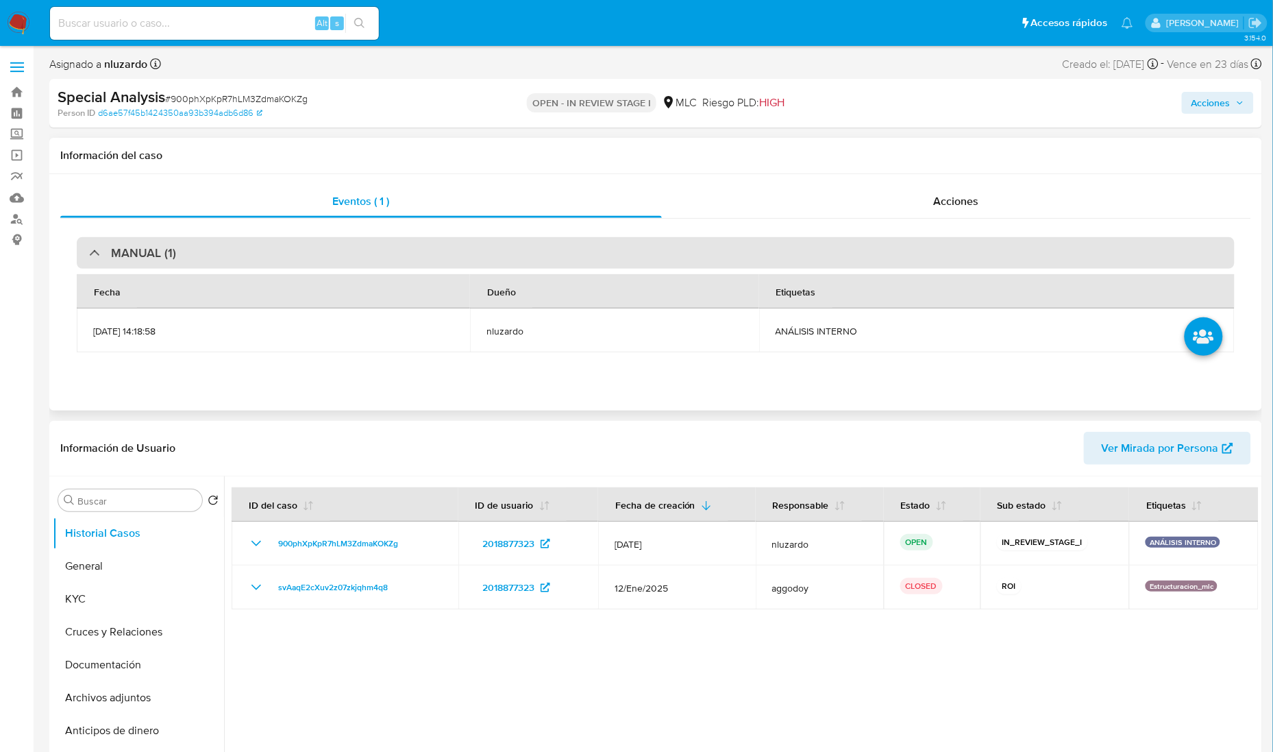
click at [289, 245] on div "MANUAL (1)" at bounding box center [656, 253] width 1158 height 32
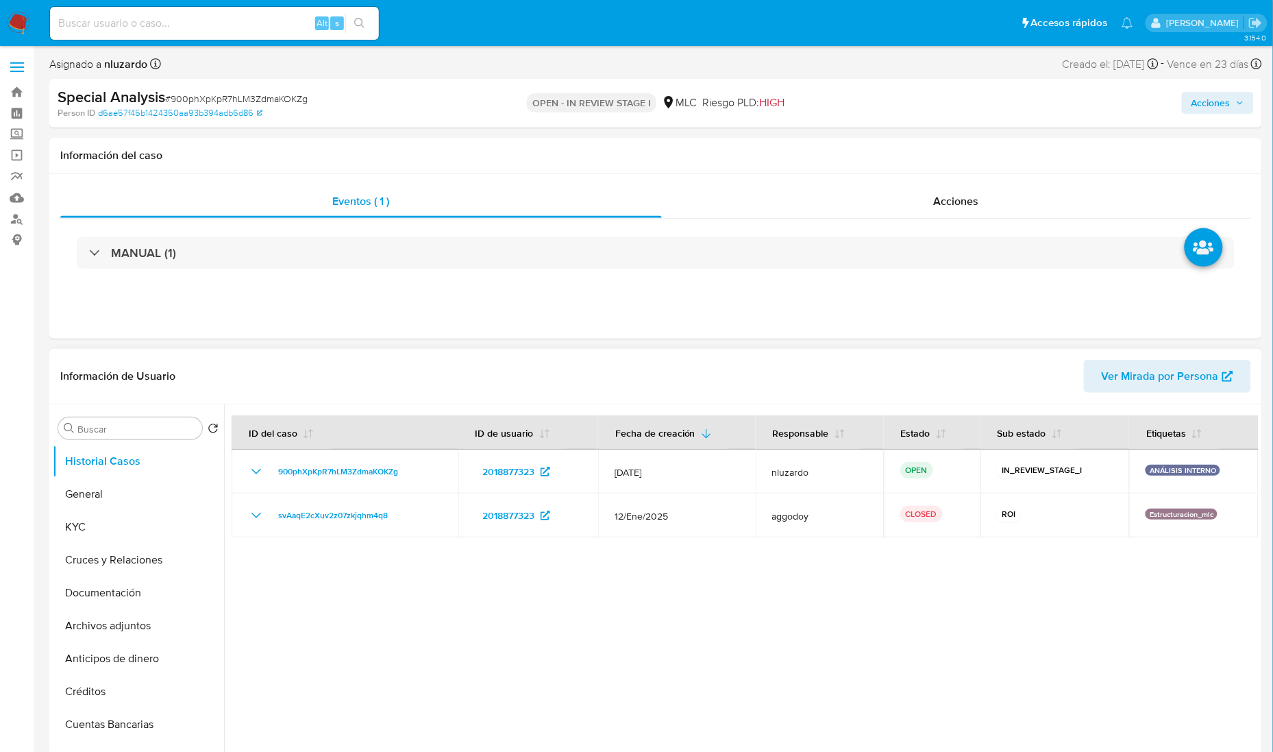
drag, startPoint x: 454, startPoint y: 698, endPoint x: 450, endPoint y: 685, distance: 13.2
click at [454, 694] on div at bounding box center [741, 579] width 1035 height 351
click at [475, 583] on div at bounding box center [741, 579] width 1035 height 351
drag, startPoint x: 464, startPoint y: 524, endPoint x: 519, endPoint y: 579, distance: 77.5
click at [530, 556] on div at bounding box center [741, 579] width 1035 height 351
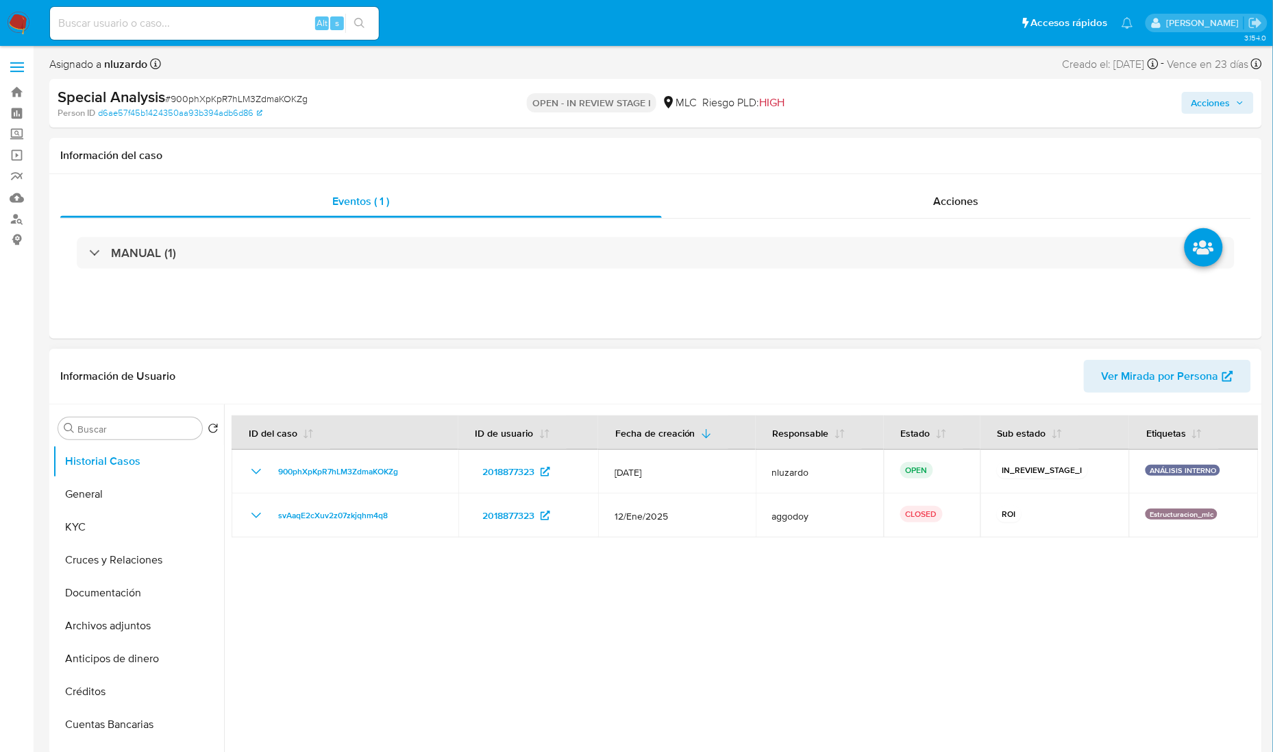
click at [498, 628] on div at bounding box center [741, 579] width 1035 height 351
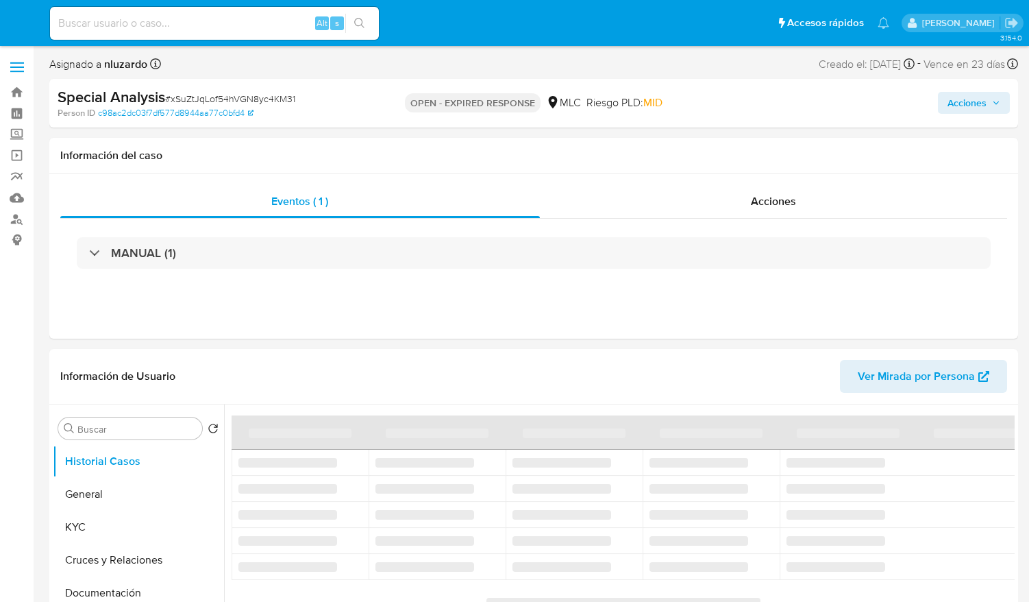
select select "10"
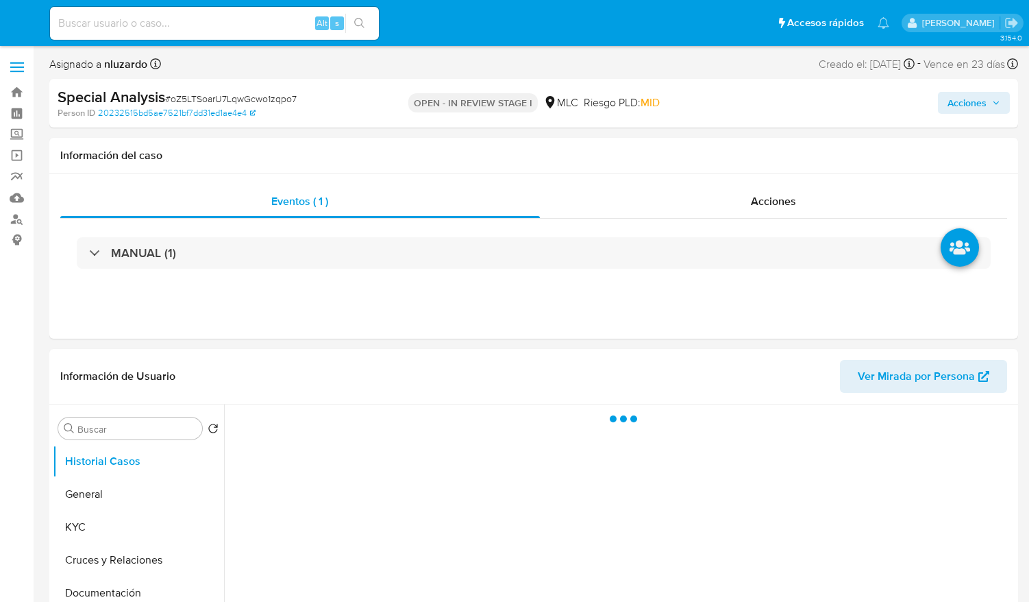
select select "10"
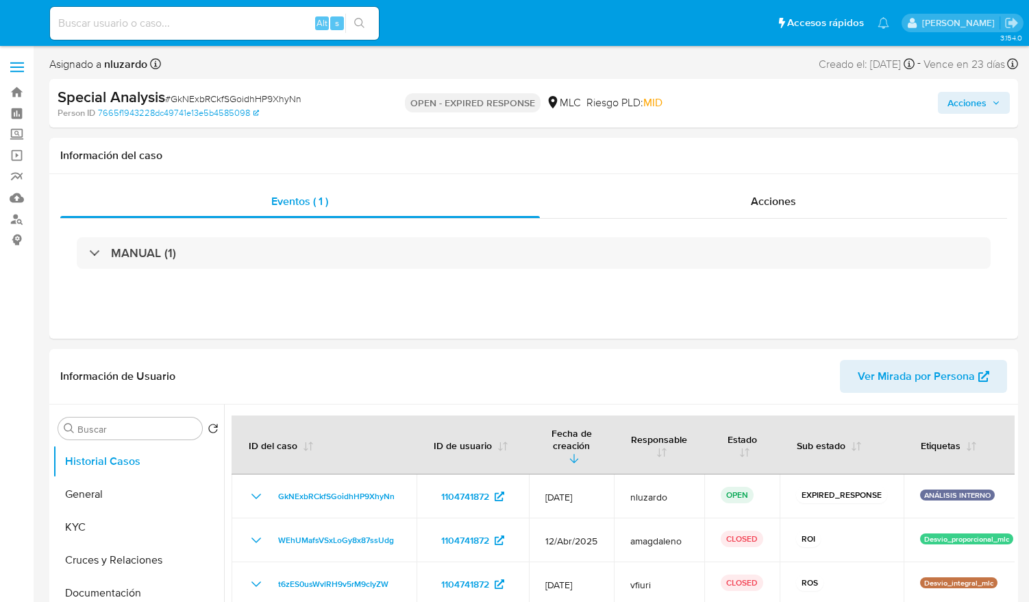
select select "10"
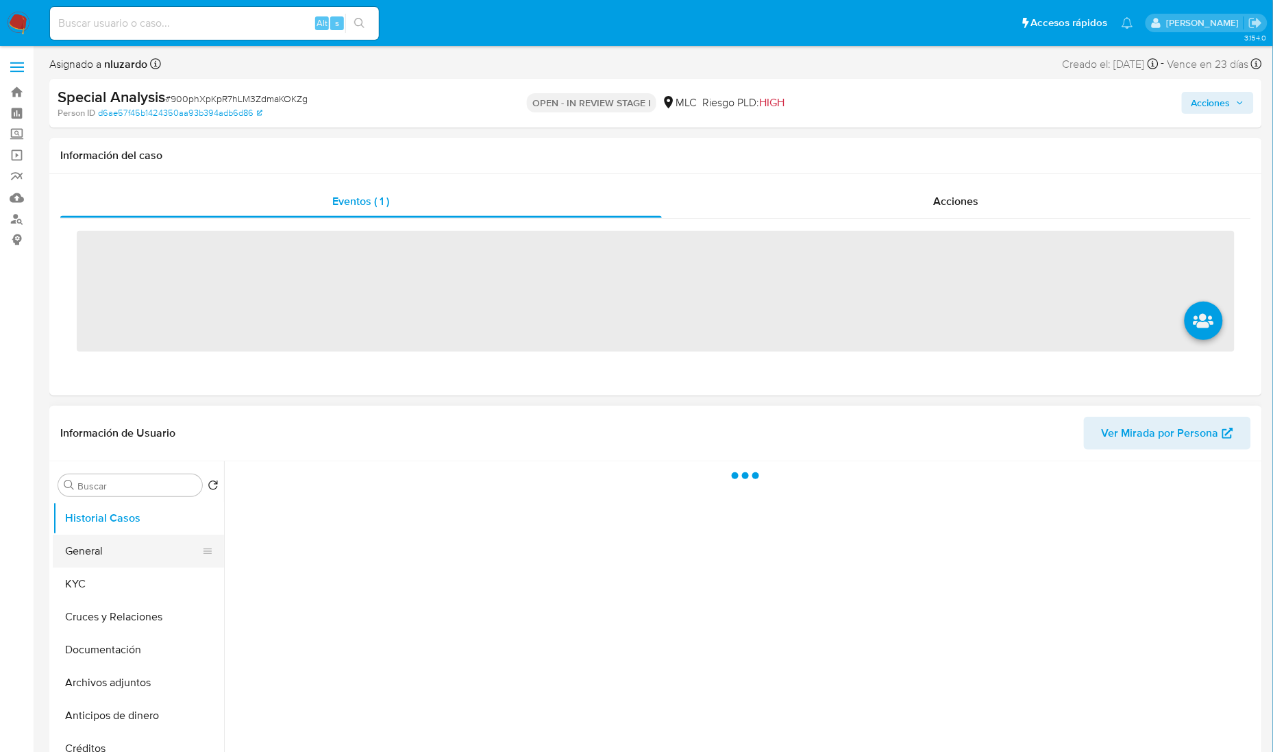
click at [103, 550] on button "General" at bounding box center [133, 551] width 160 height 33
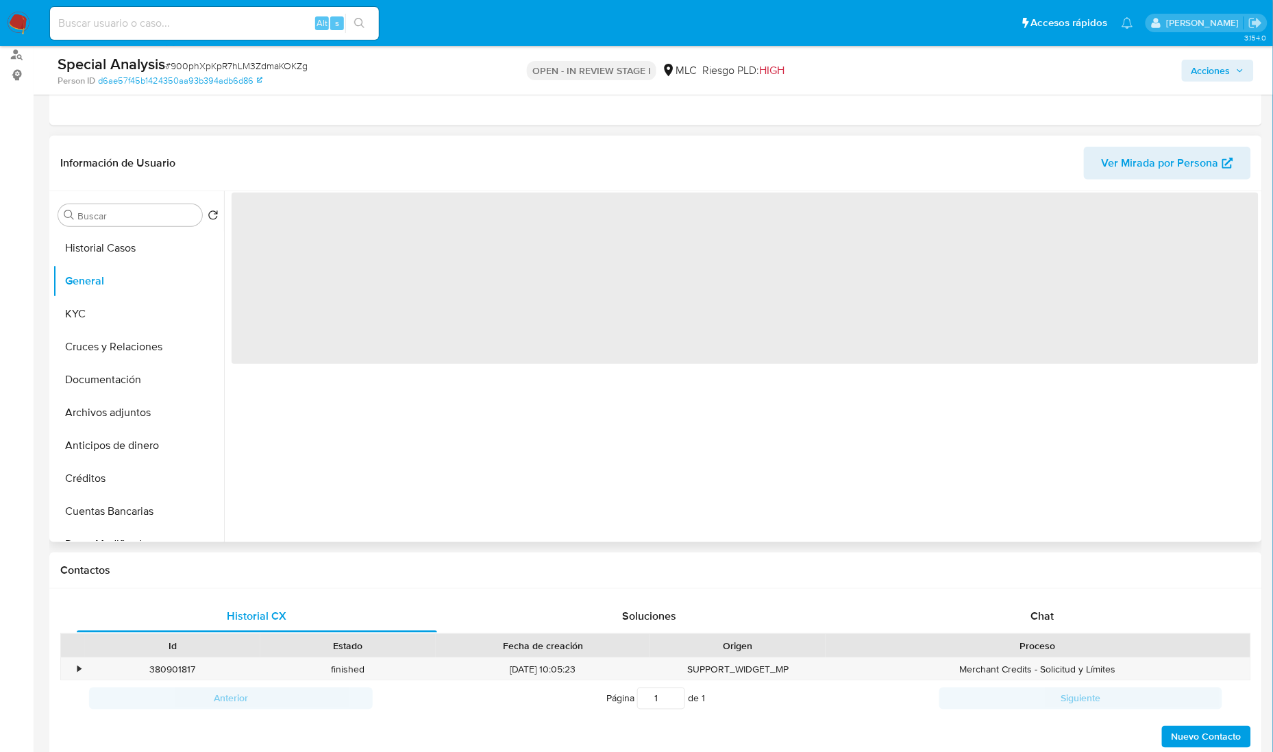
scroll to position [171, 0]
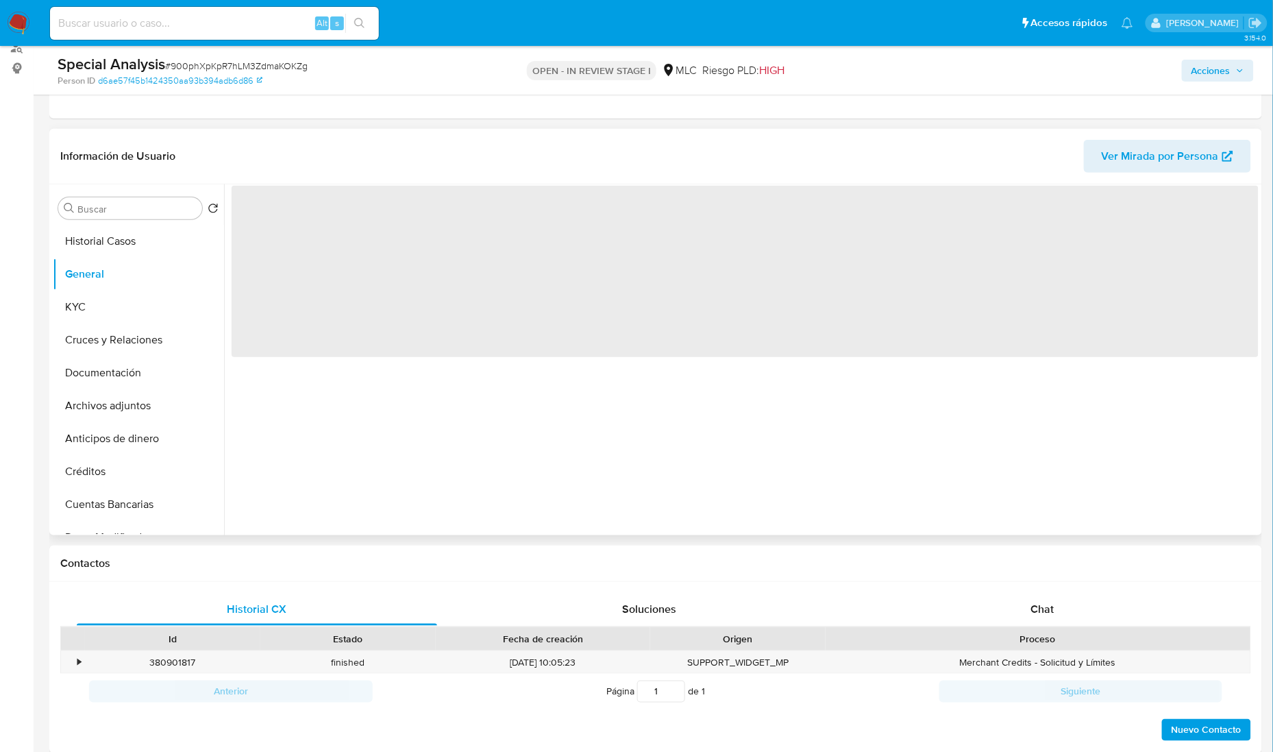
select select "10"
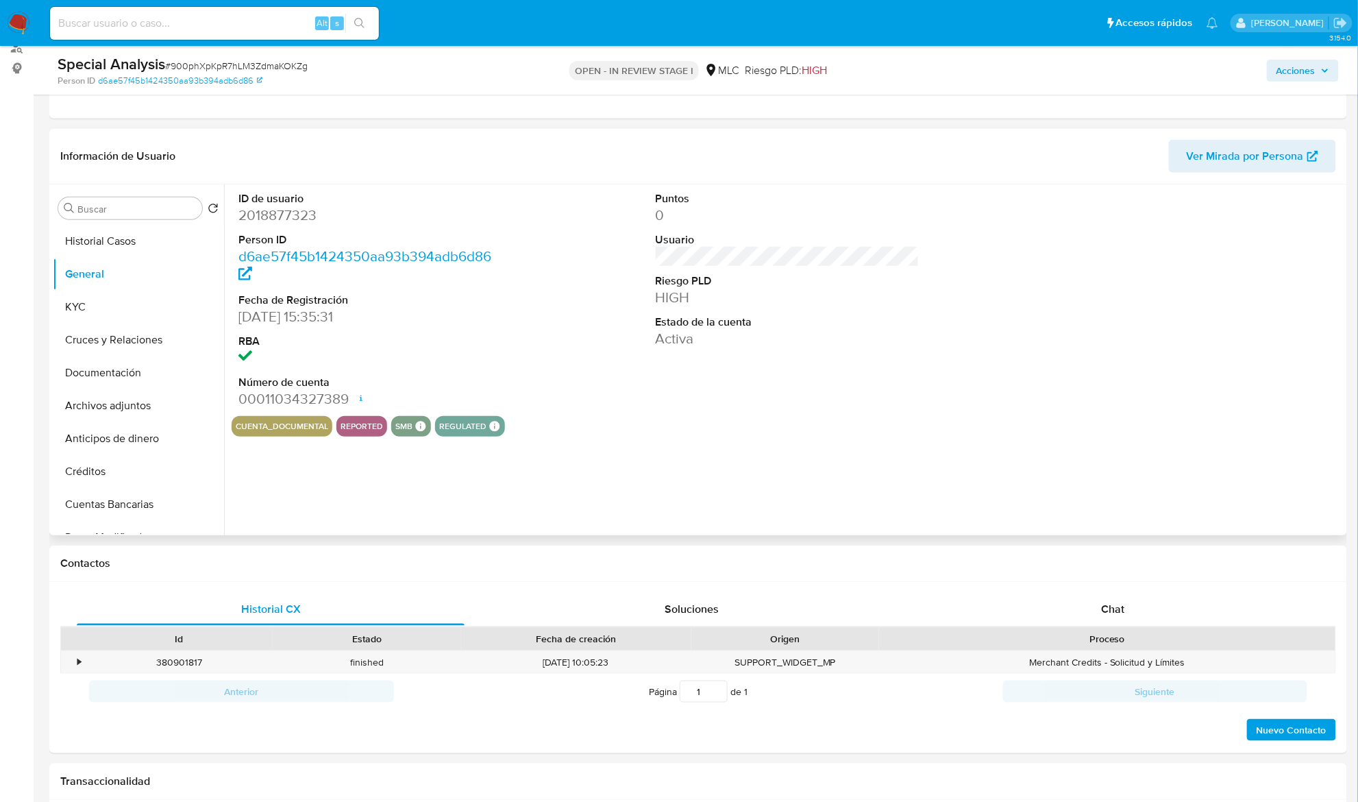
click at [306, 214] on dd "2018877323" at bounding box center [370, 215] width 265 height 19
copy dd "2018877323"
click at [302, 211] on dd "2018877323" at bounding box center [370, 215] width 265 height 19
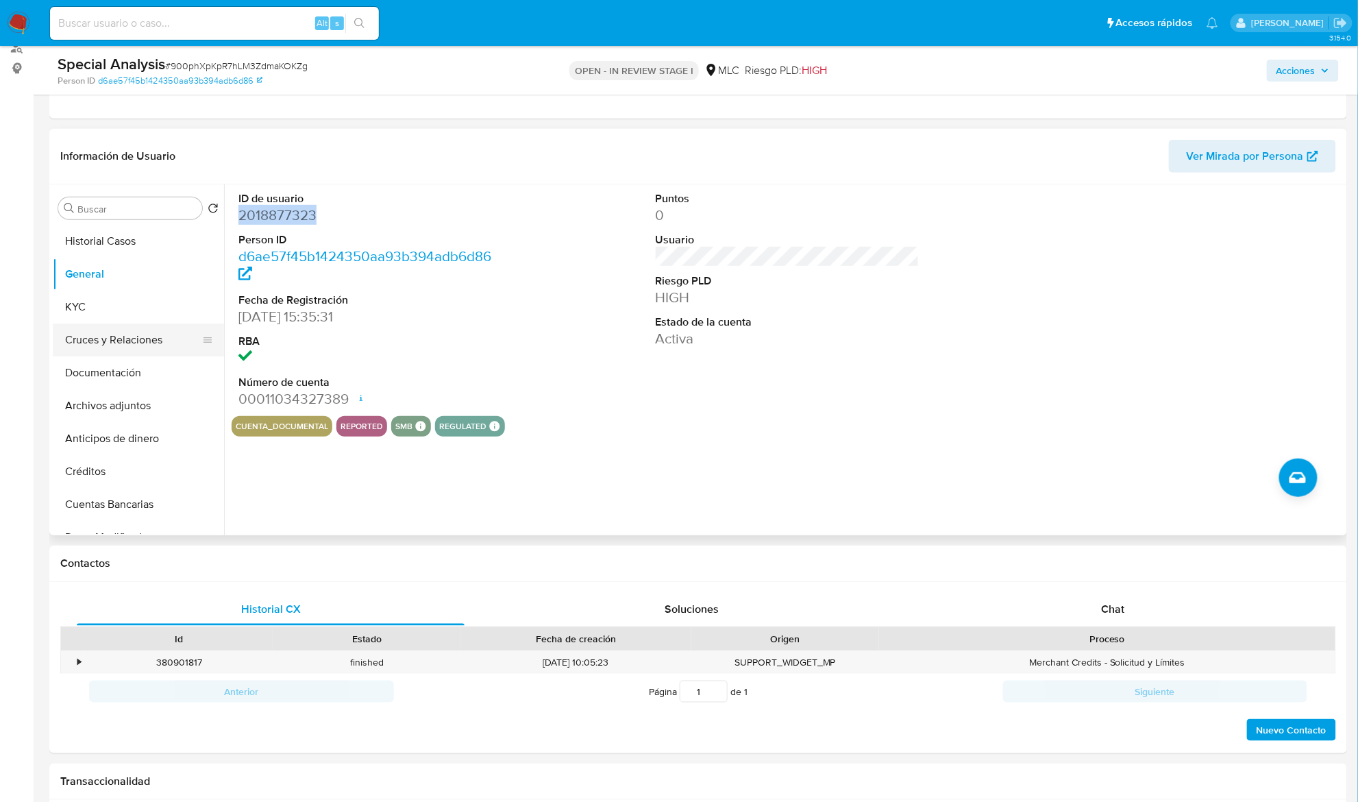
click at [108, 323] on button "Cruces y Relaciones" at bounding box center [133, 339] width 160 height 33
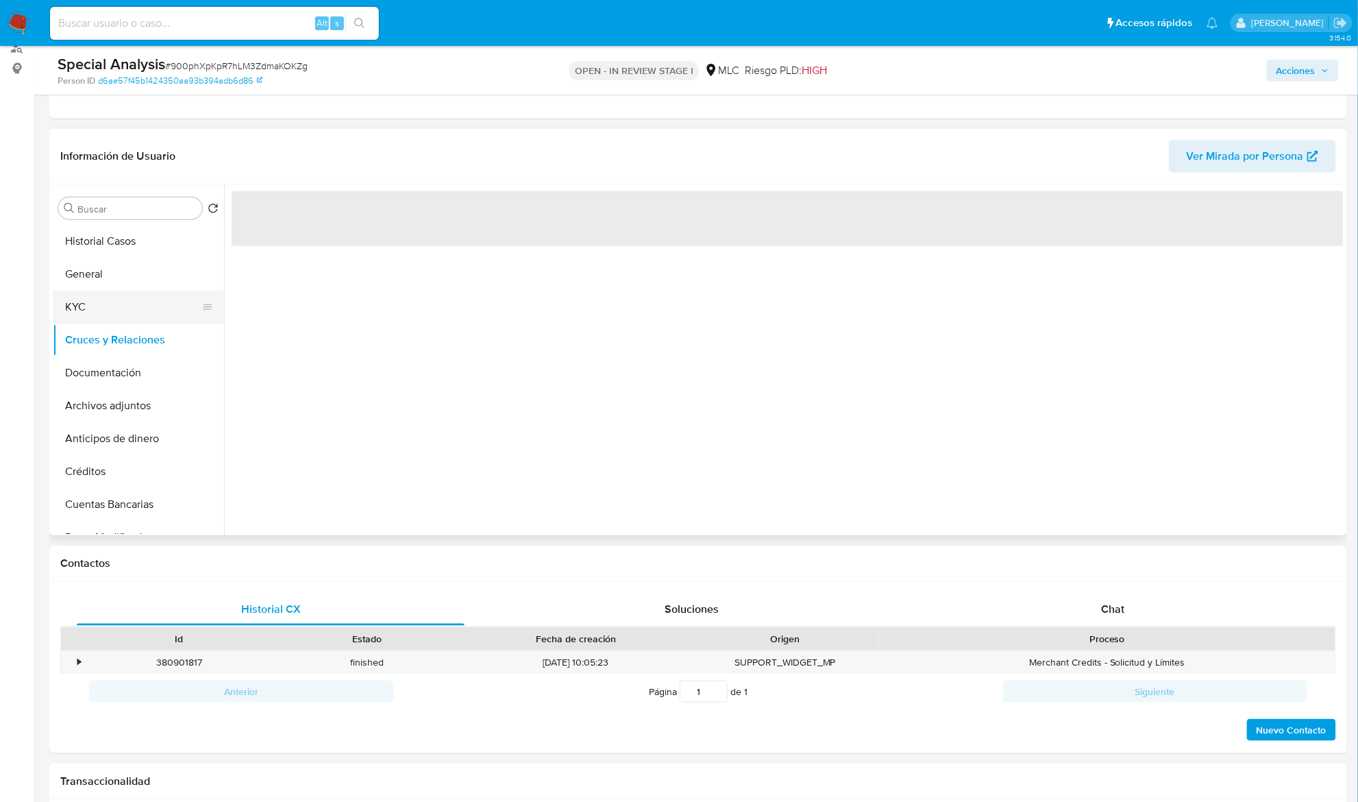
click at [113, 304] on button "KYC" at bounding box center [133, 307] width 160 height 33
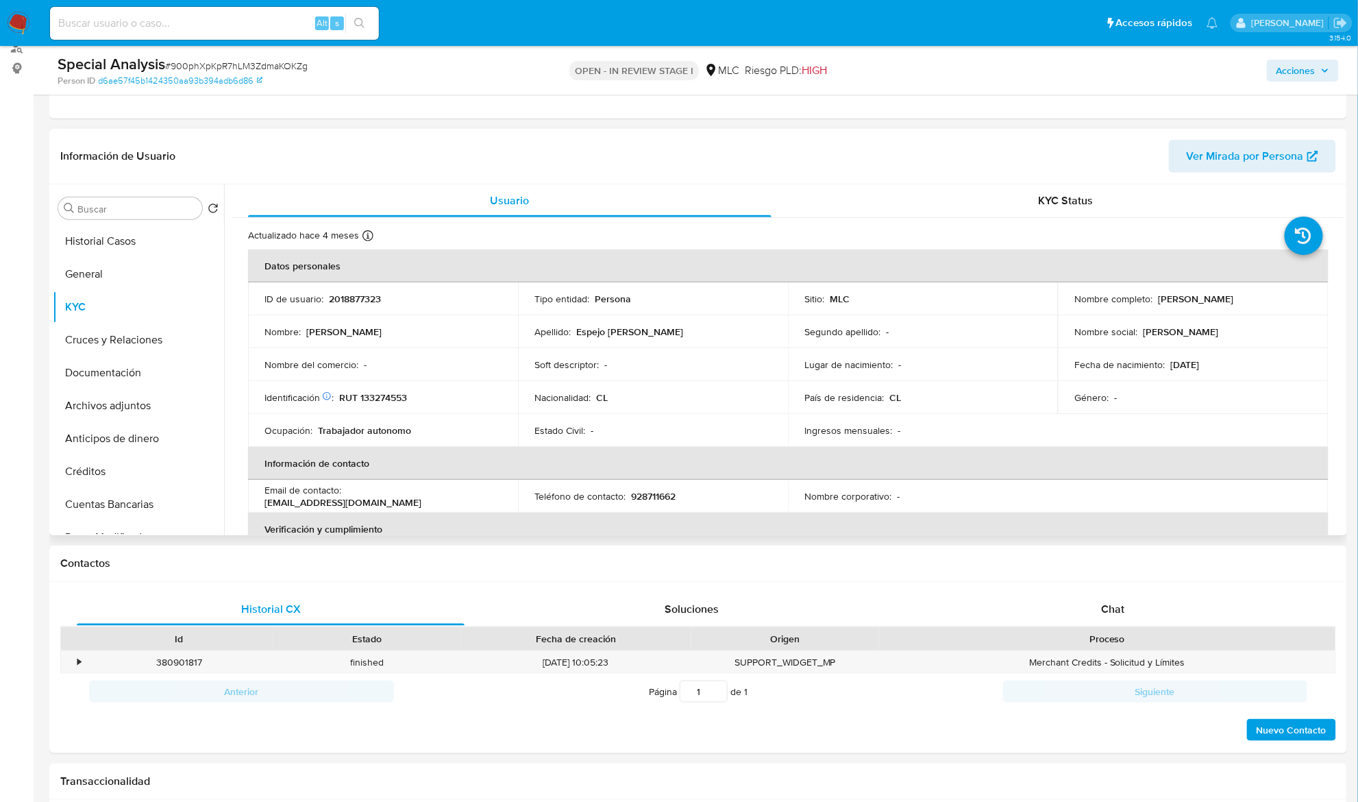
click at [1174, 297] on p "Jacqueline Estela Espejo Picón" at bounding box center [1195, 299] width 75 height 12
drag, startPoint x: 1260, startPoint y: 308, endPoint x: 1309, endPoint y: 302, distance: 49.6
click at [1273, 302] on td "Nombre completo : Jacqueline Estela Espejo Picón" at bounding box center [1193, 298] width 270 height 33
copy p "Jacqueline Estela Espejo Picón"
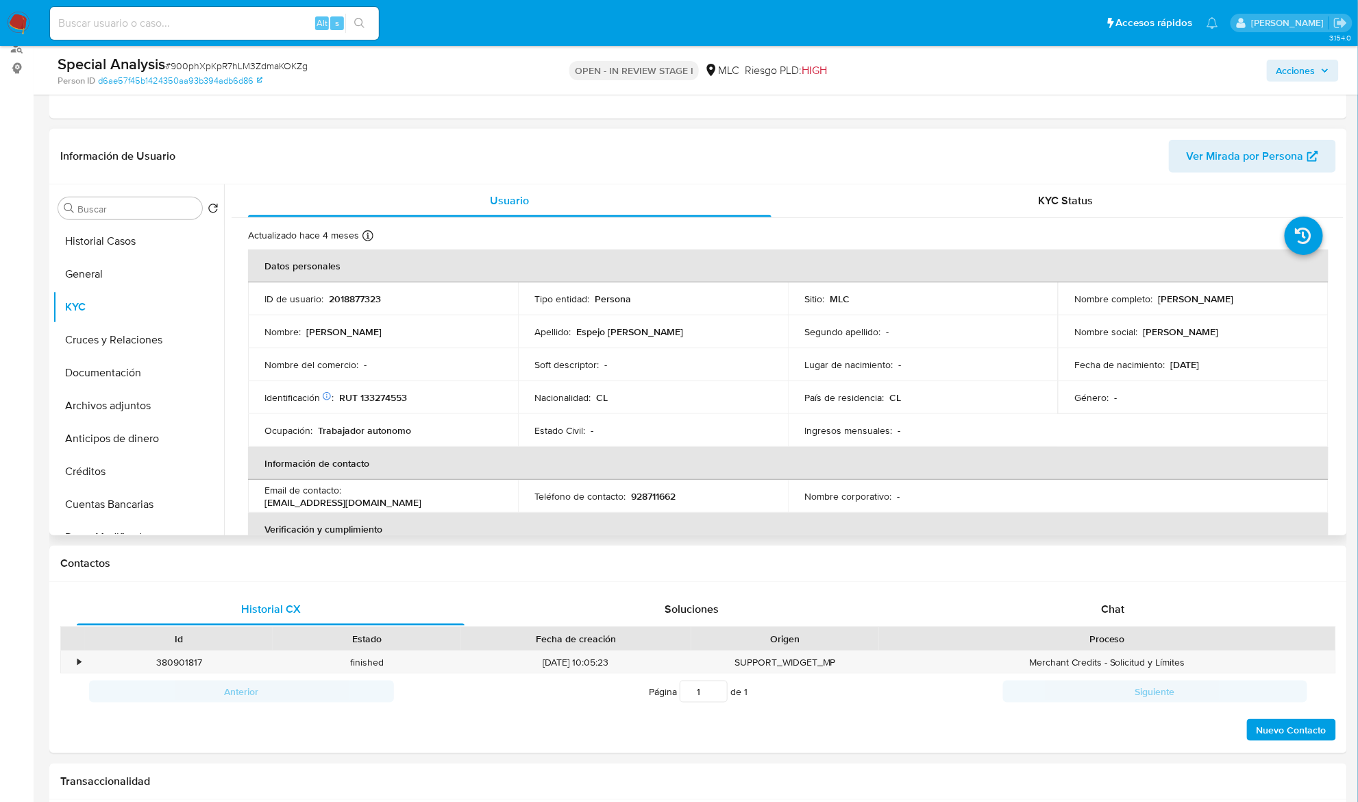
drag, startPoint x: 415, startPoint y: 374, endPoint x: 356, endPoint y: 354, distance: 61.6
click at [411, 374] on td "Nombre del comercio : -" at bounding box center [383, 364] width 270 height 33
click at [404, 400] on p "RUT 133274553" at bounding box center [373, 397] width 68 height 12
copy p "133274553"
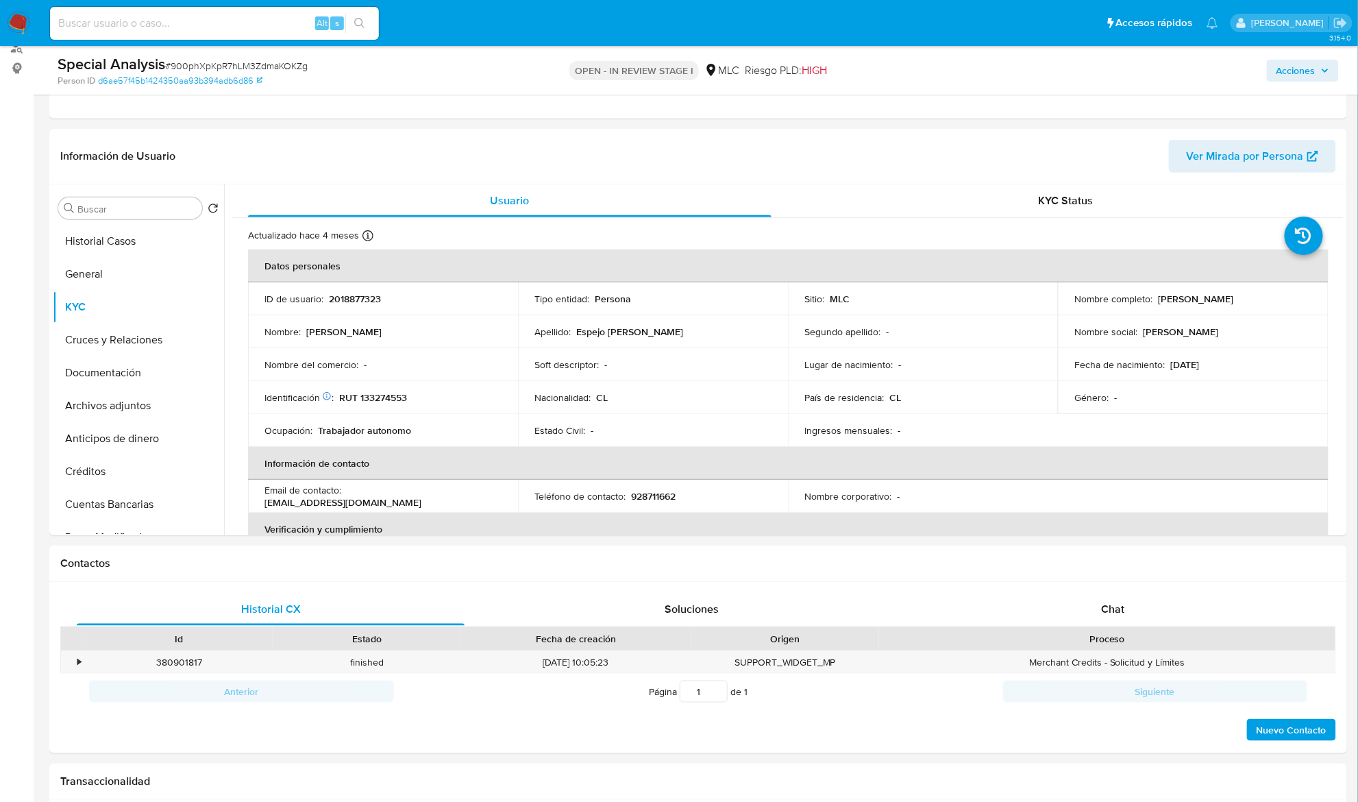
click at [820, 74] on span "HIGH" at bounding box center [814, 70] width 25 height 16
copy span "HIGH"
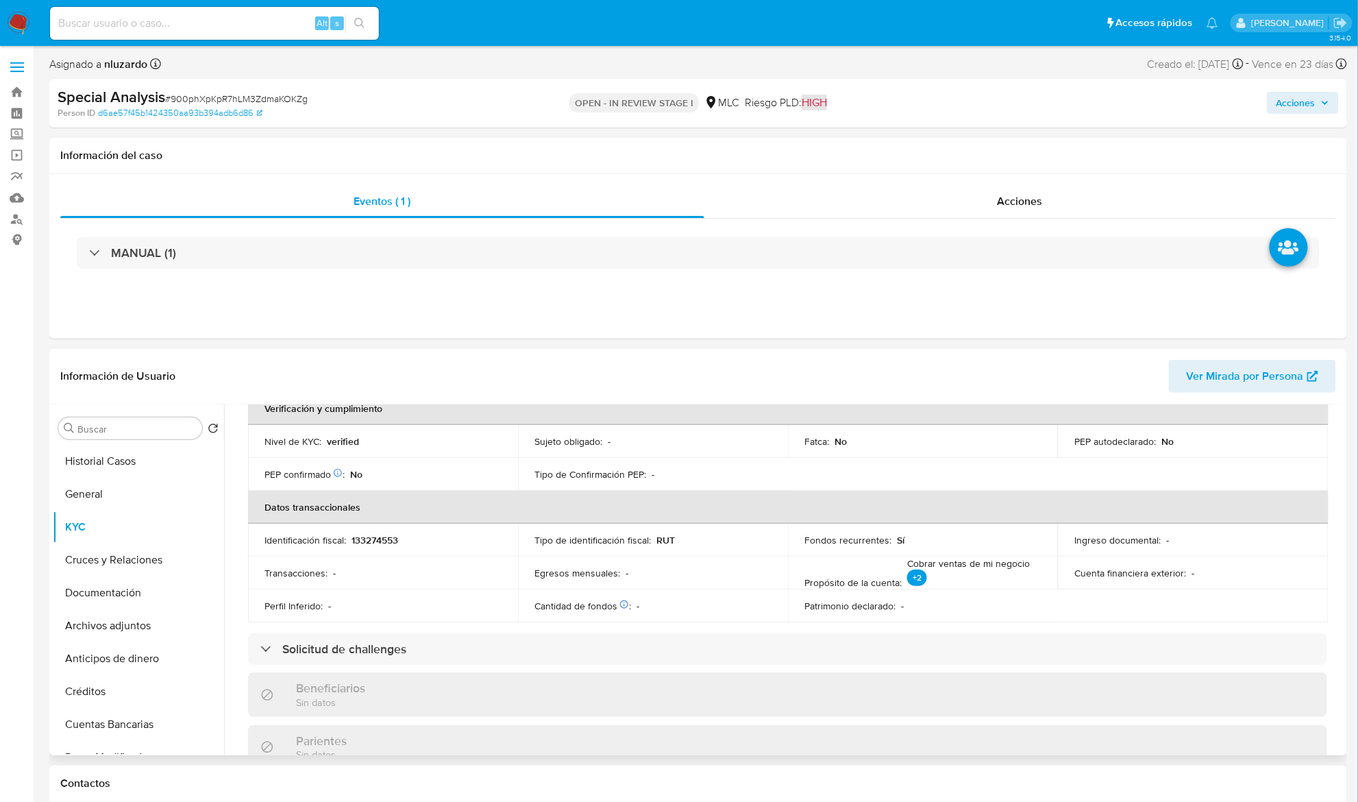
scroll to position [743, 0]
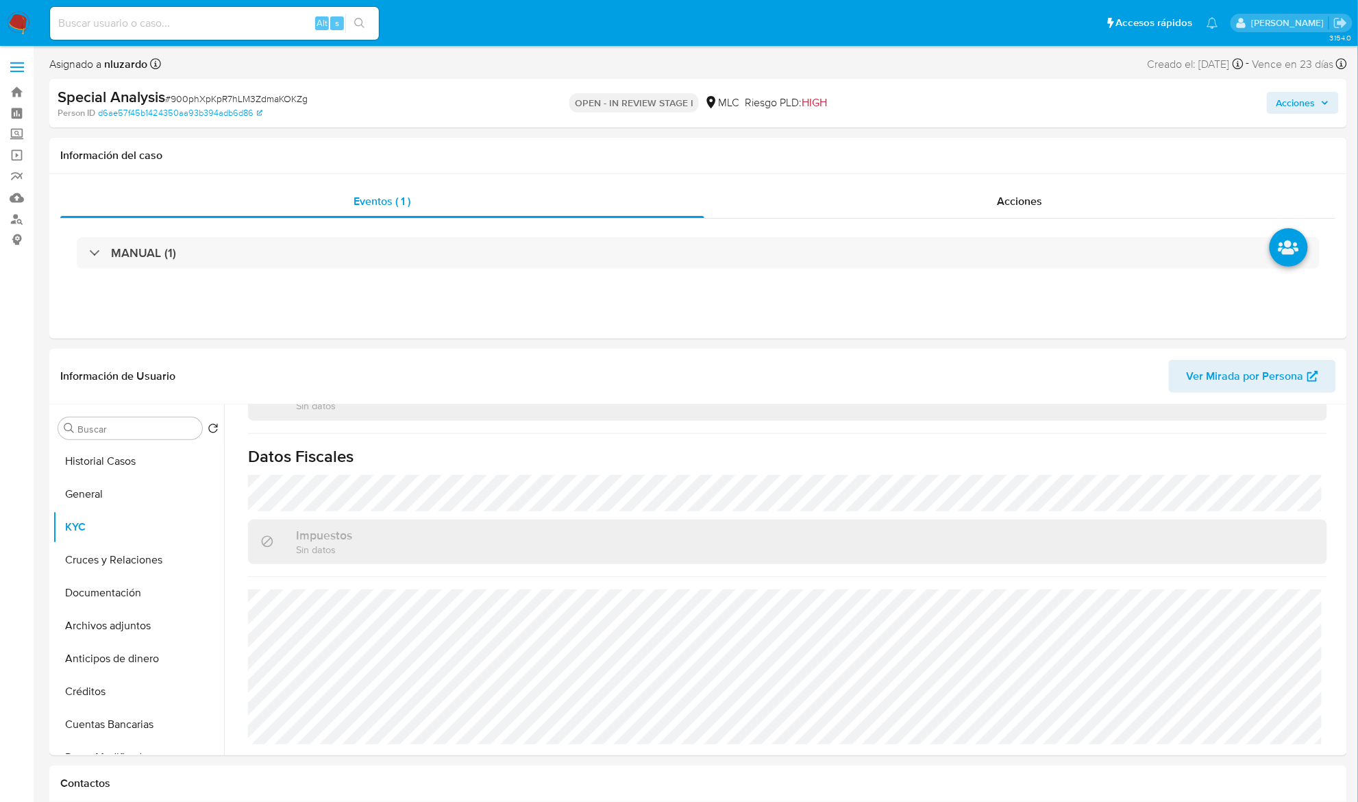
drag, startPoint x: 86, startPoint y: 532, endPoint x: 25, endPoint y: 541, distance: 61.6
click at [102, 530] on button "KYC" at bounding box center [133, 527] width 160 height 33
click at [202, 530] on icon at bounding box center [207, 527] width 11 height 11
click at [204, 530] on icon at bounding box center [208, 526] width 8 height 5
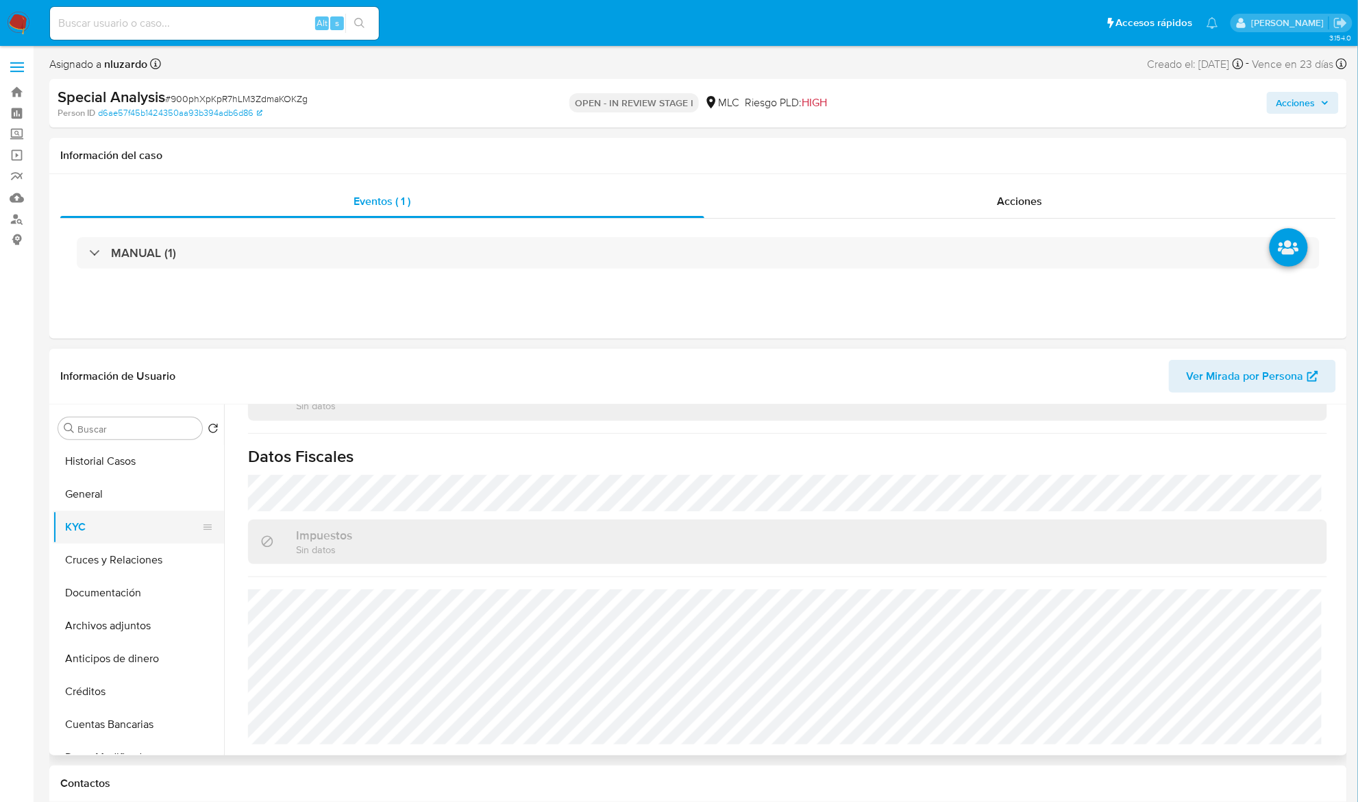
click at [79, 526] on button "KYC" at bounding box center [133, 527] width 160 height 33
drag, startPoint x: 584, startPoint y: 243, endPoint x: 467, endPoint y: 543, distance: 322.2
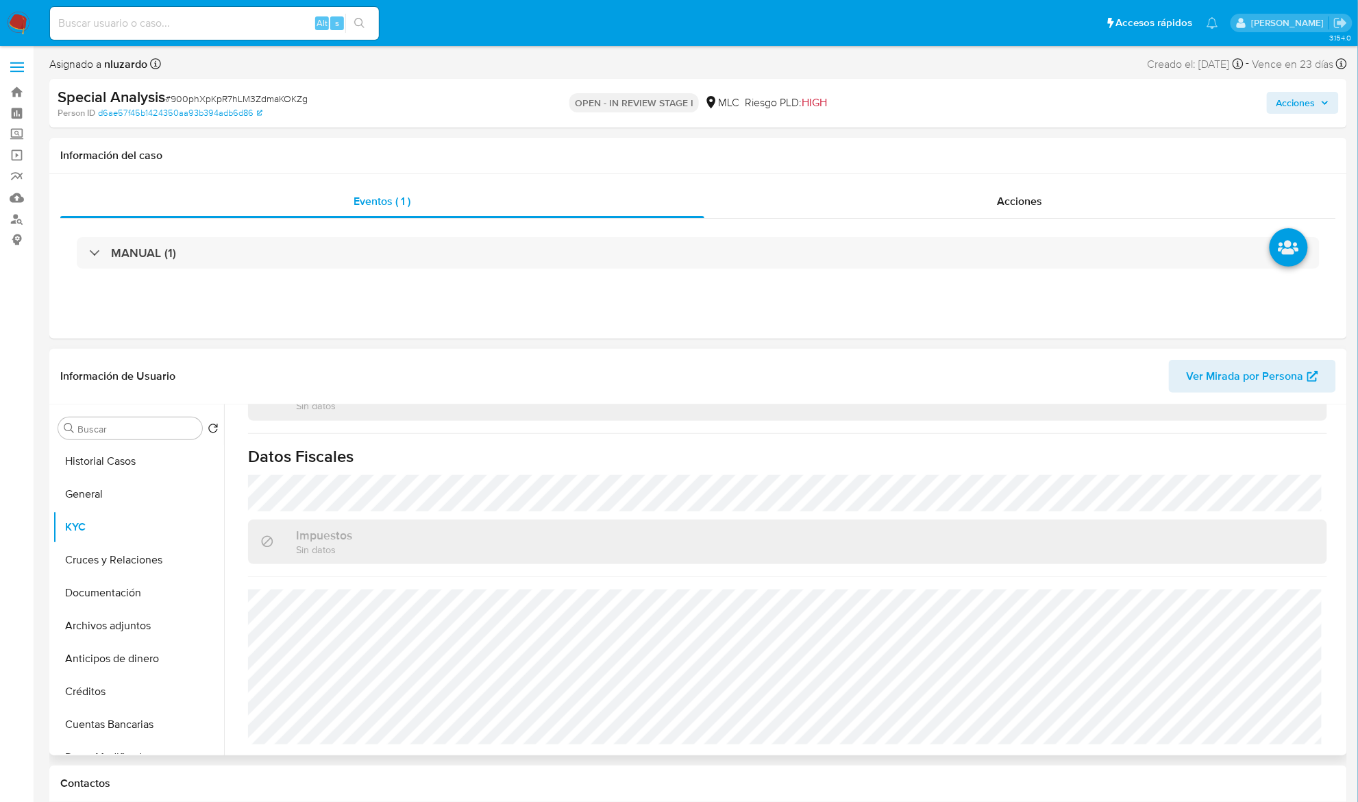
click at [467, 543] on div "Impuestos Sin datos" at bounding box center [787, 541] width 1079 height 45
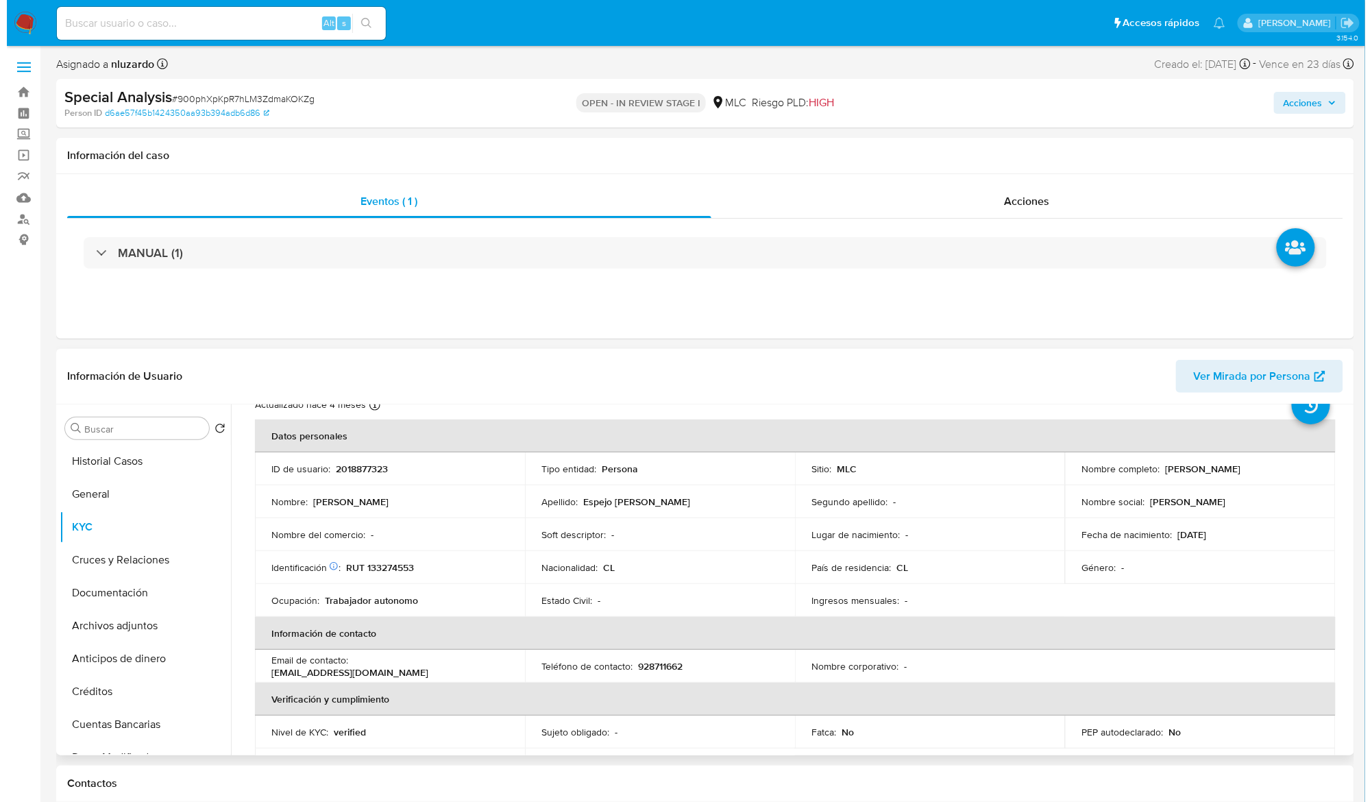
scroll to position [0, 0]
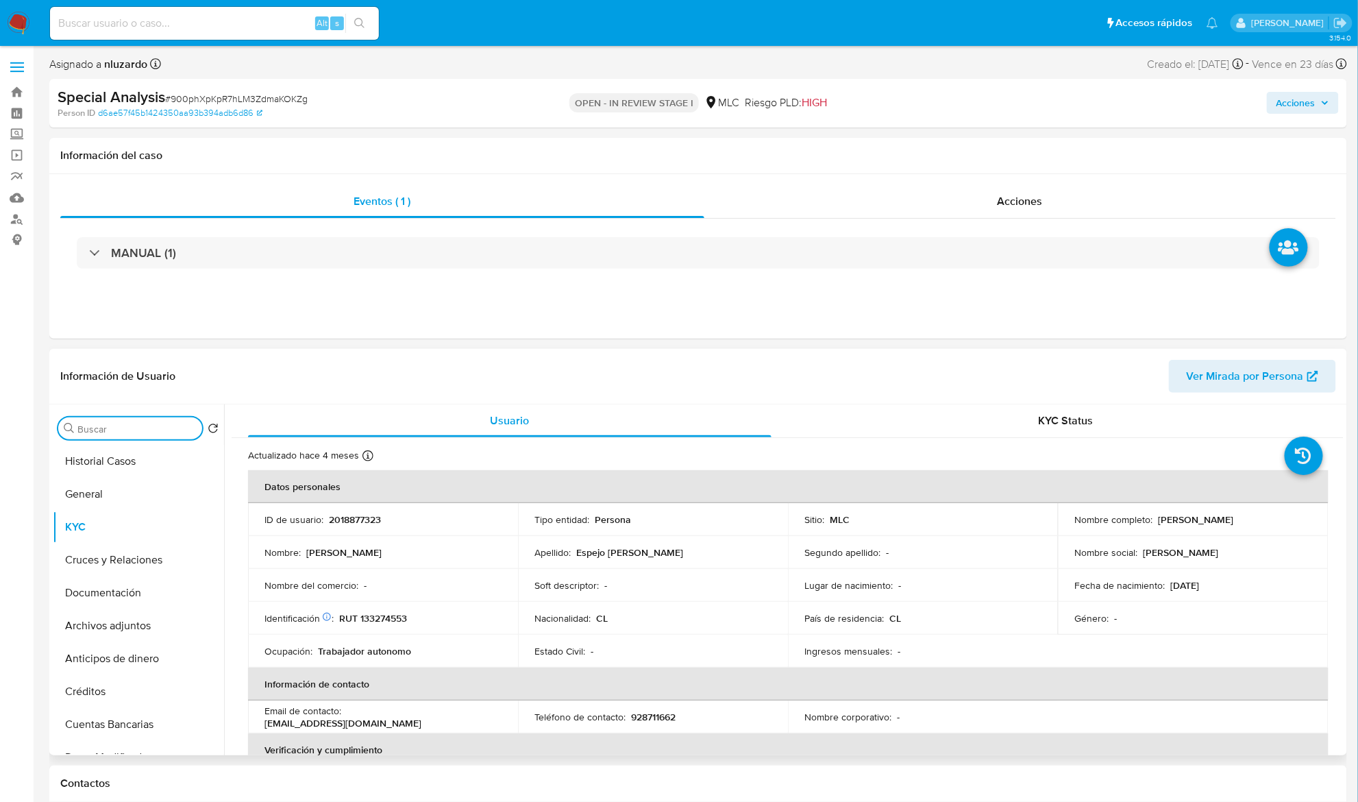
click at [116, 431] on input "Buscar" at bounding box center [136, 429] width 119 height 12
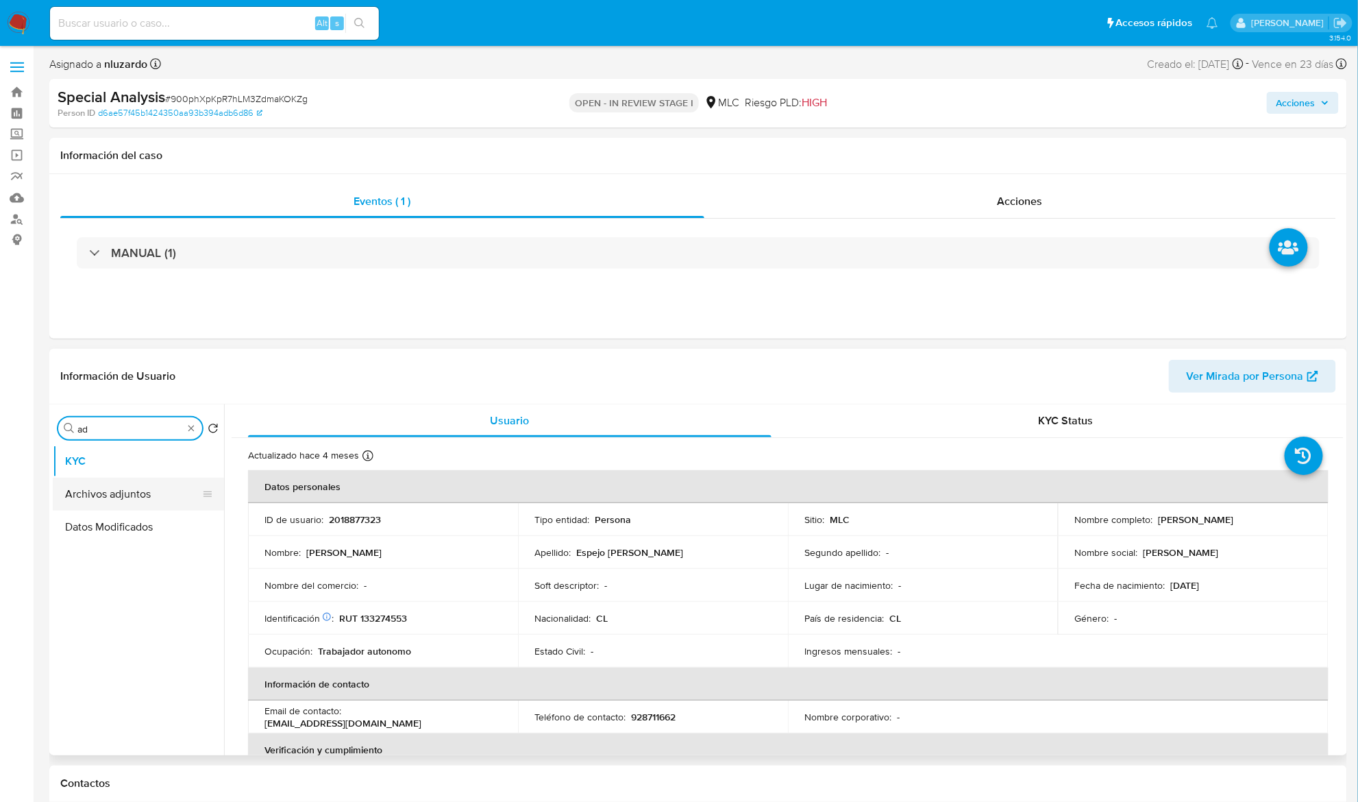
type input "ad"
click at [119, 495] on button "Archivos adjuntos" at bounding box center [133, 494] width 160 height 33
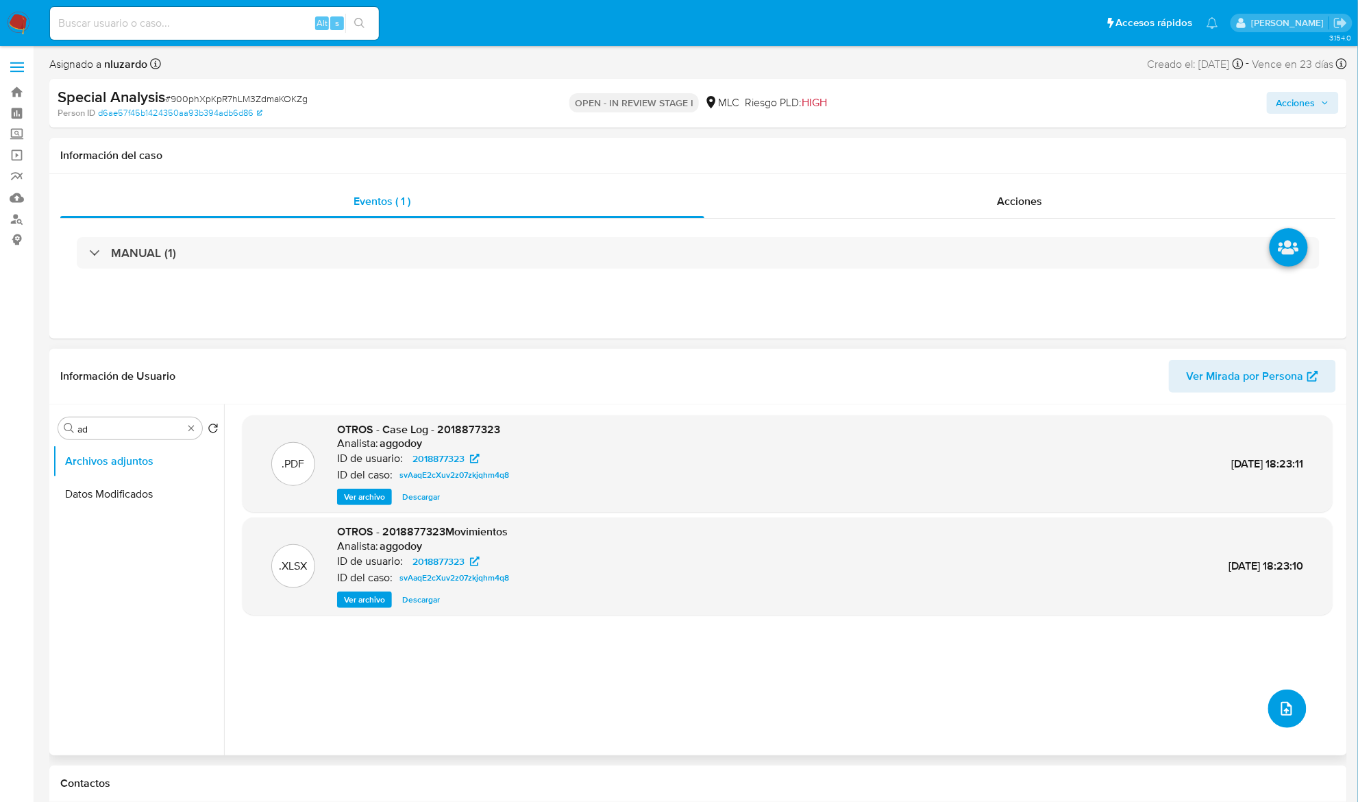
click at [1273, 710] on icon "upload-file" at bounding box center [1287, 708] width 16 height 16
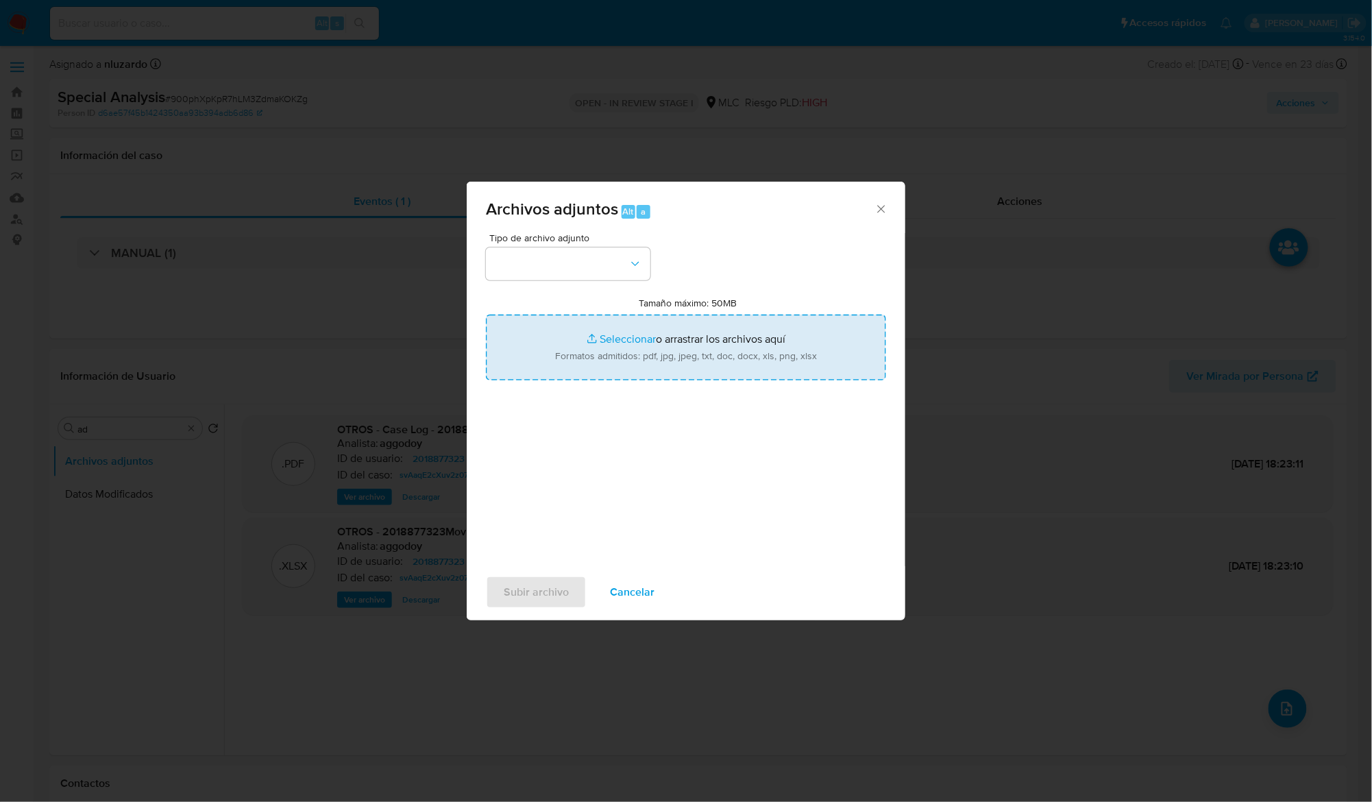
type input "C:\fakepath\2018877323 - Case Log.pdf"
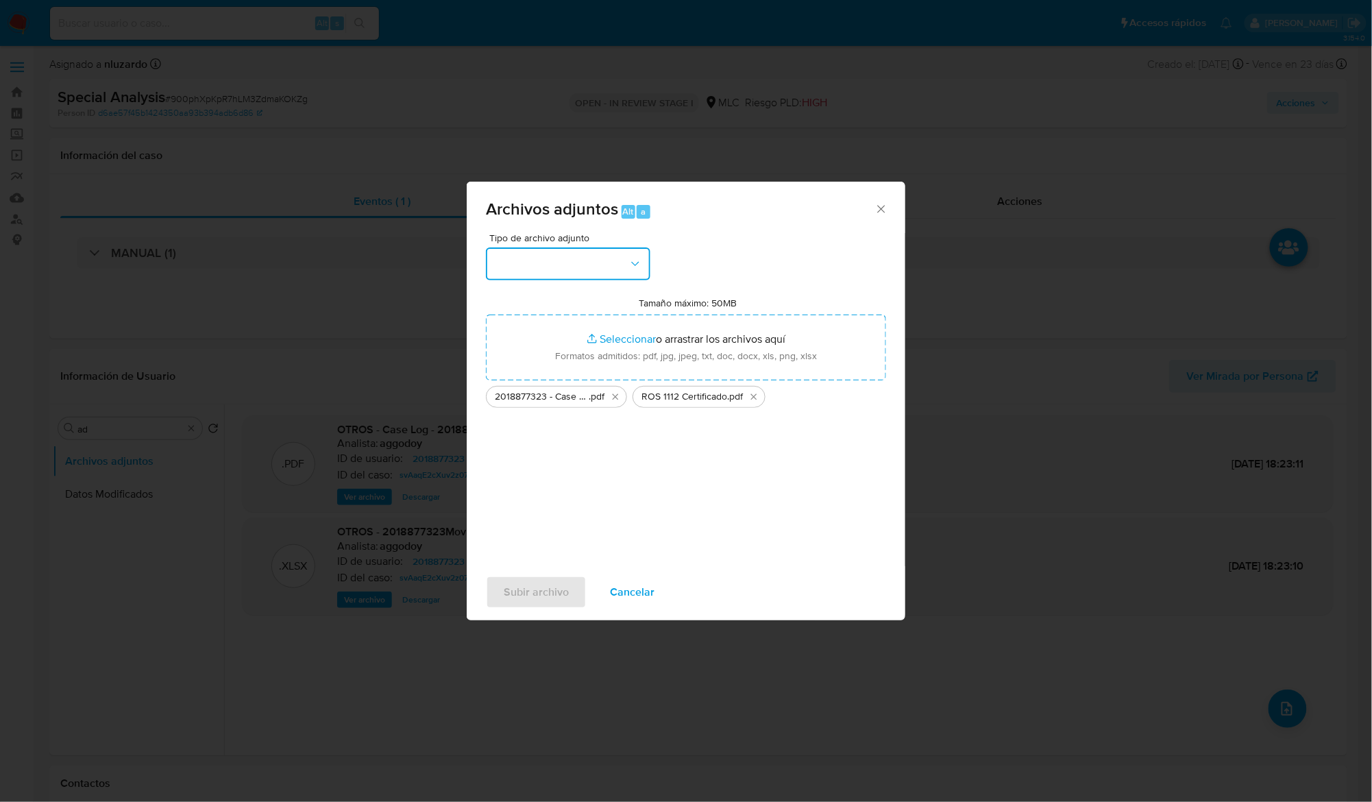
click at [618, 264] on button "button" at bounding box center [568, 263] width 164 height 33
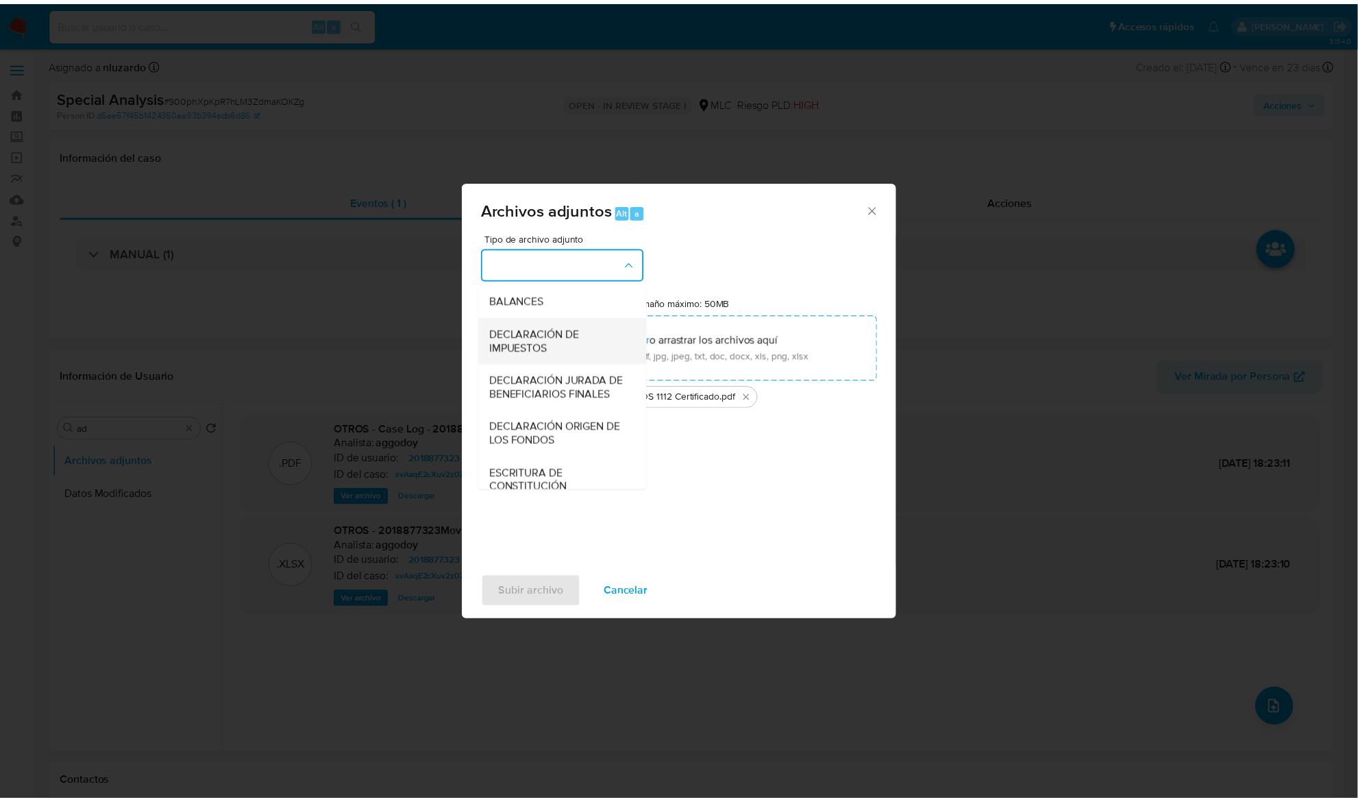
scroll to position [204, 0]
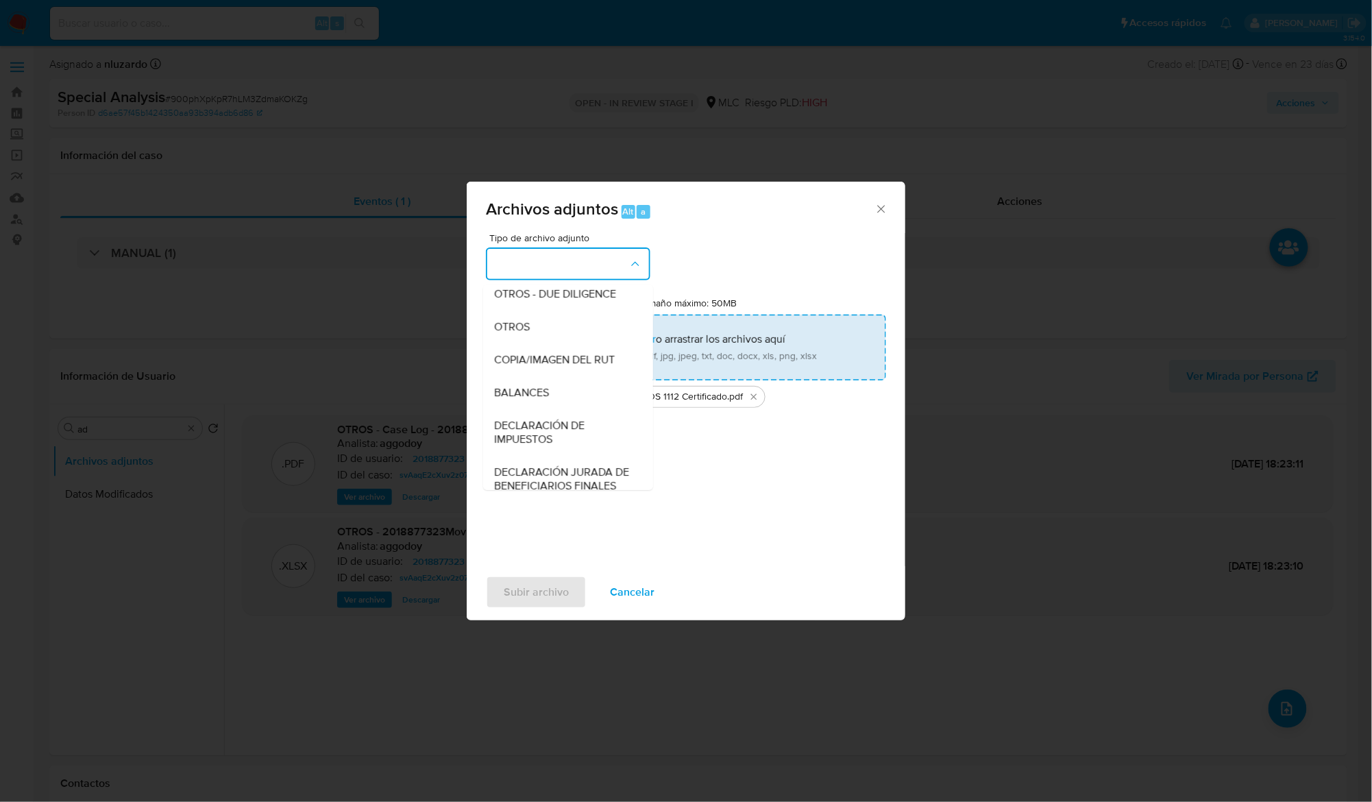
click at [535, 343] on div "OTROS" at bounding box center [564, 326] width 140 height 33
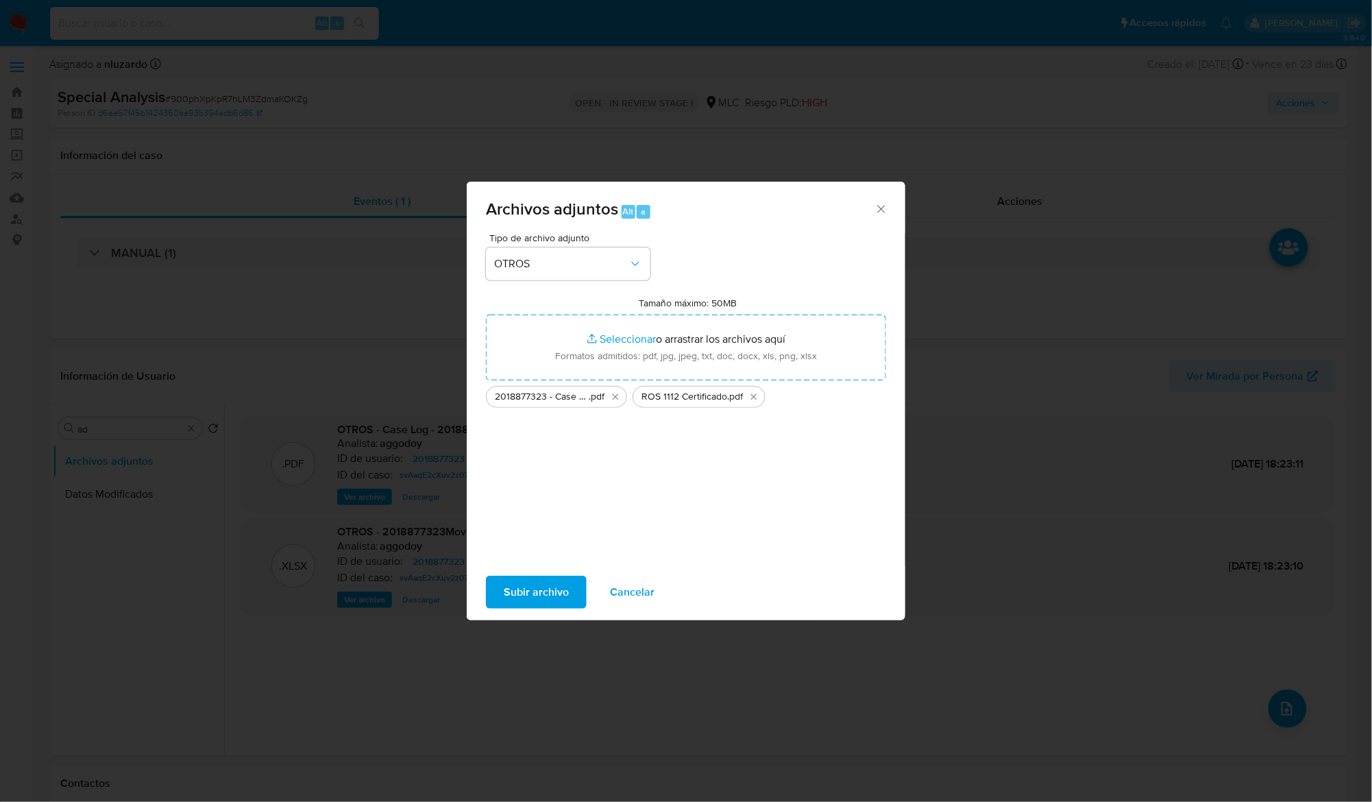
click at [533, 592] on span "Subir archivo" at bounding box center [536, 592] width 65 height 30
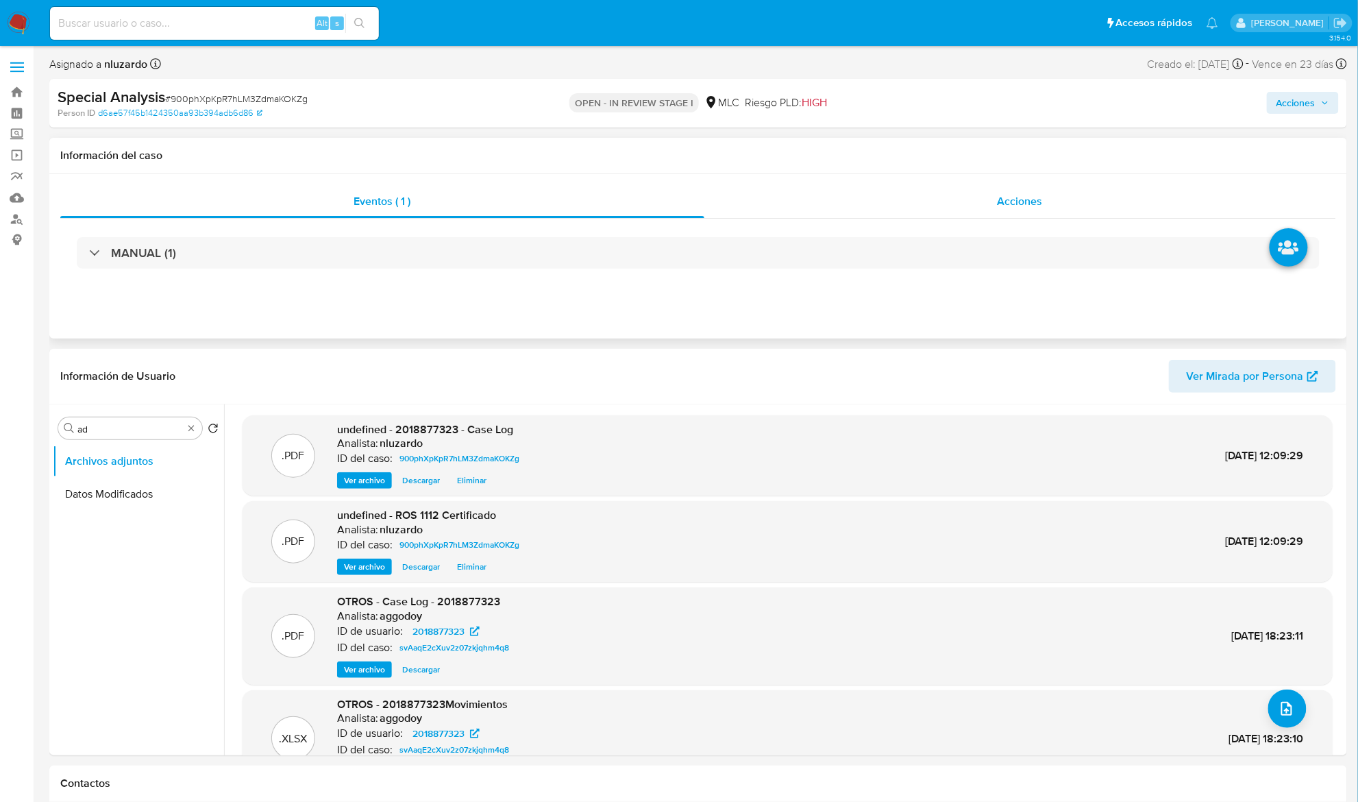
click at [971, 200] on div "Acciones" at bounding box center [1021, 201] width 633 height 33
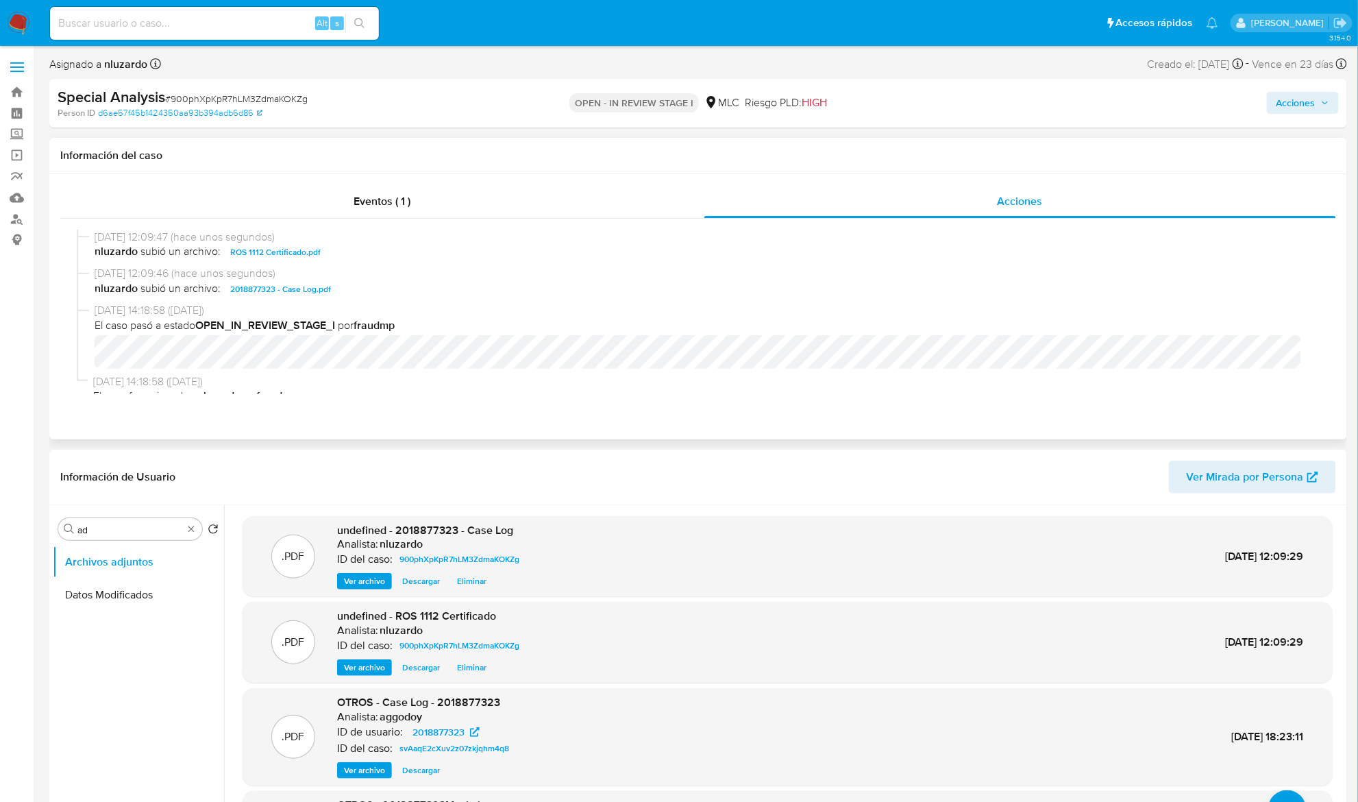
click at [362, 289] on span "nluzardo subió un archivo: 2018877323 - Case Log.pdf" at bounding box center [705, 289] width 1220 height 16
copy span "2018877323 - Case Log.pdf"
click at [1273, 103] on span "Acciones" at bounding box center [1296, 103] width 39 height 22
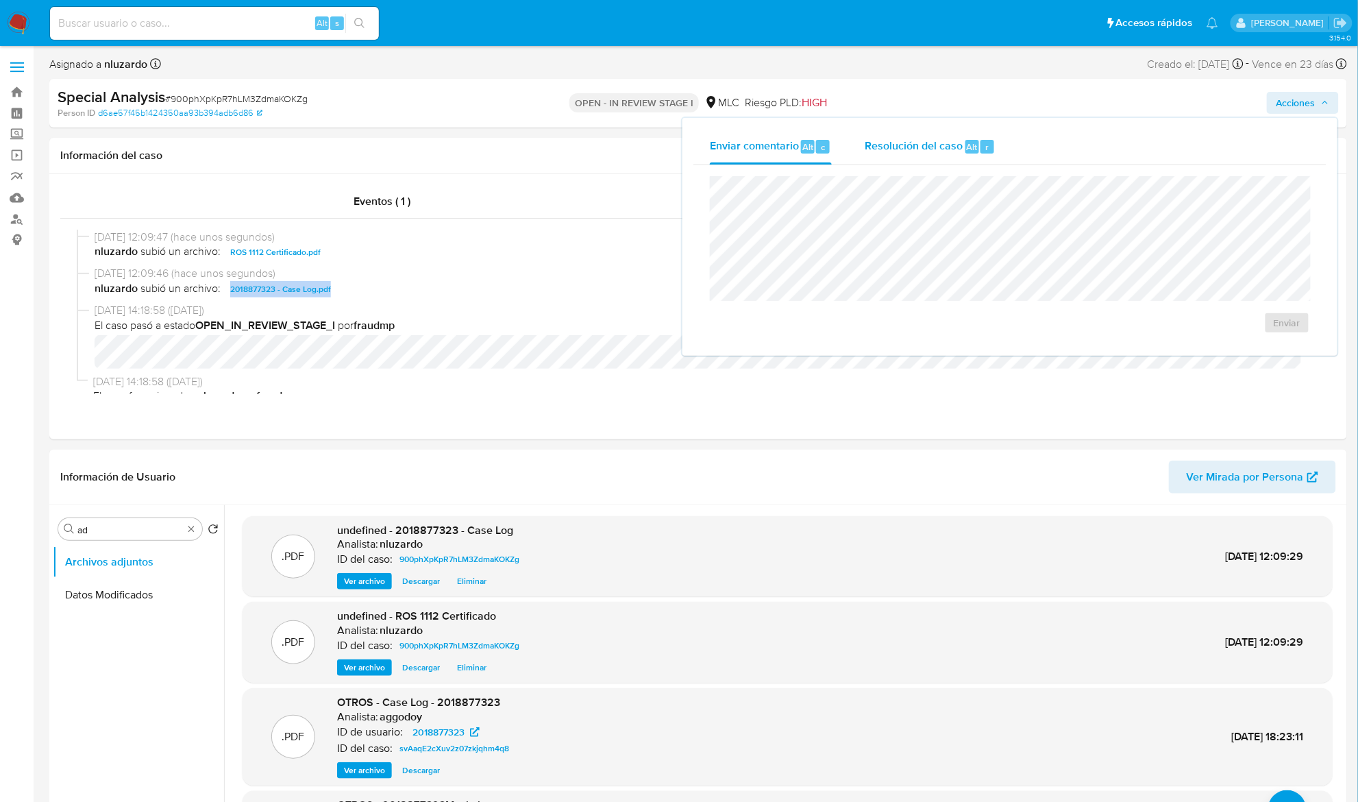
click at [938, 143] on span "Resolución del caso" at bounding box center [914, 146] width 98 height 16
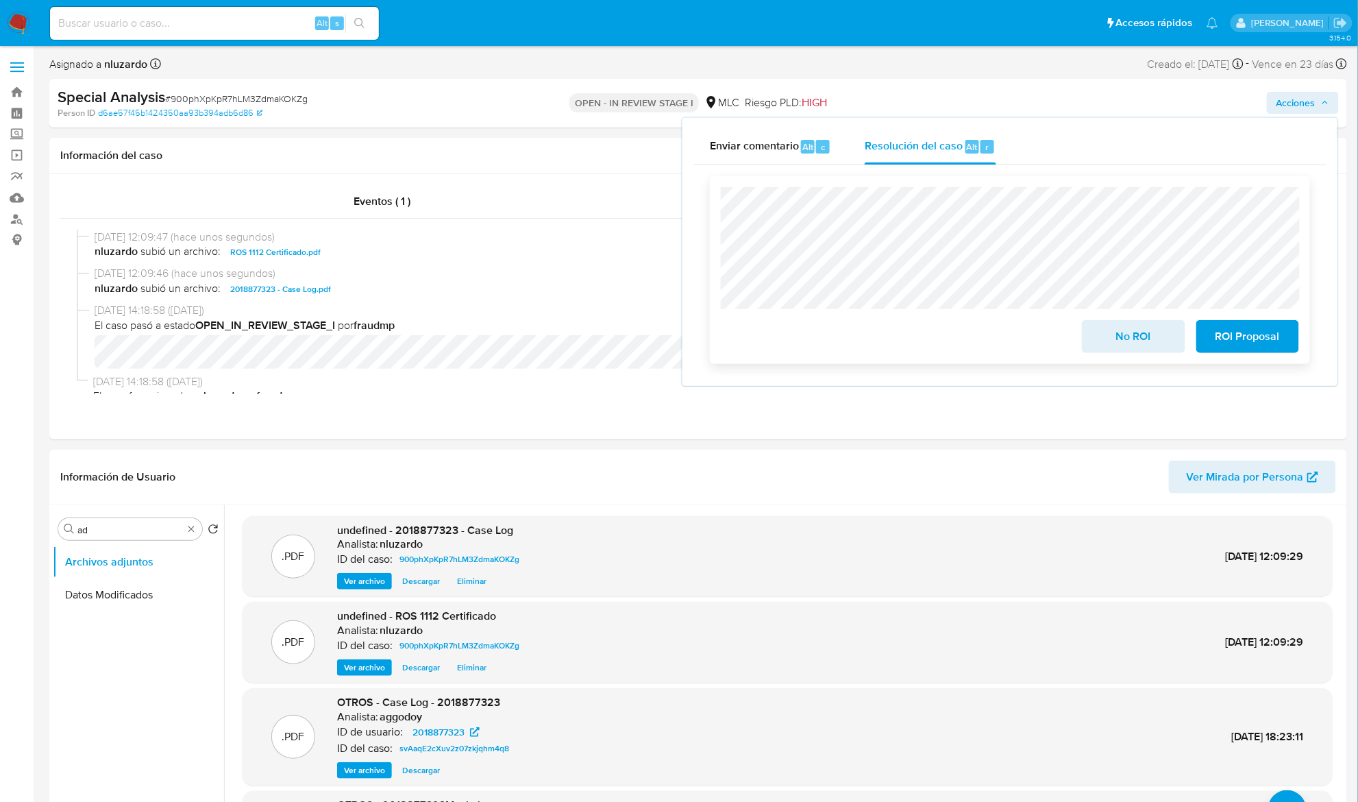
click at [1247, 343] on span "ROI Proposal" at bounding box center [1247, 336] width 67 height 30
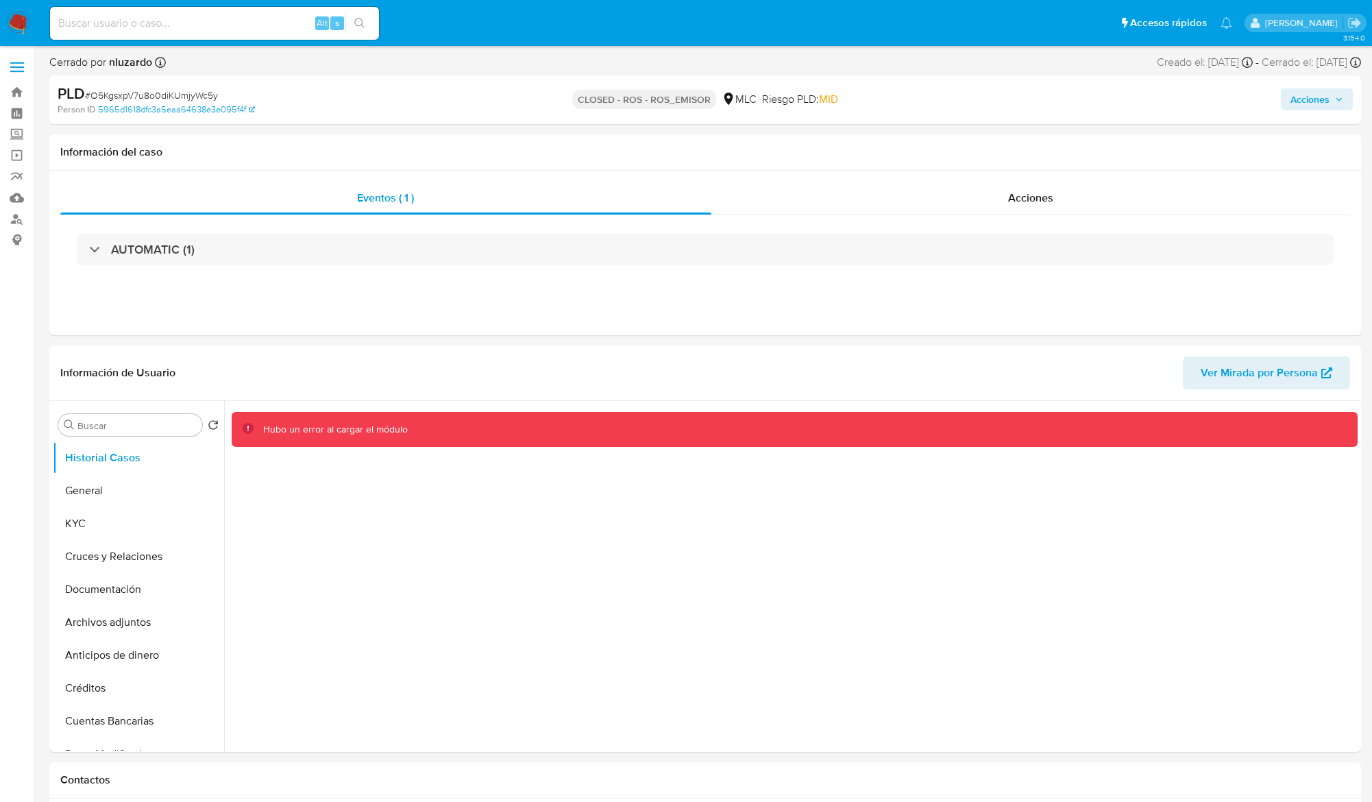
select select "10"
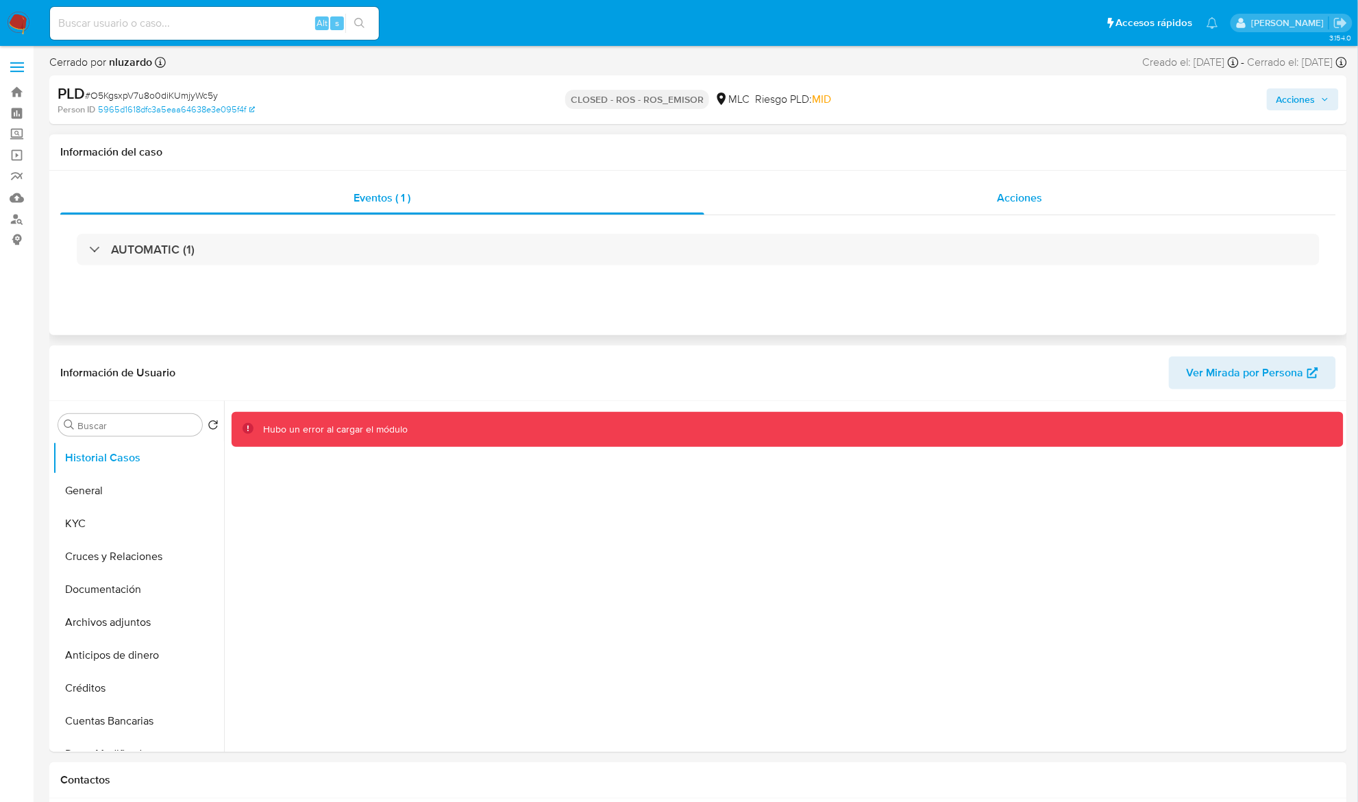
click at [987, 201] on div "Acciones" at bounding box center [1021, 198] width 633 height 33
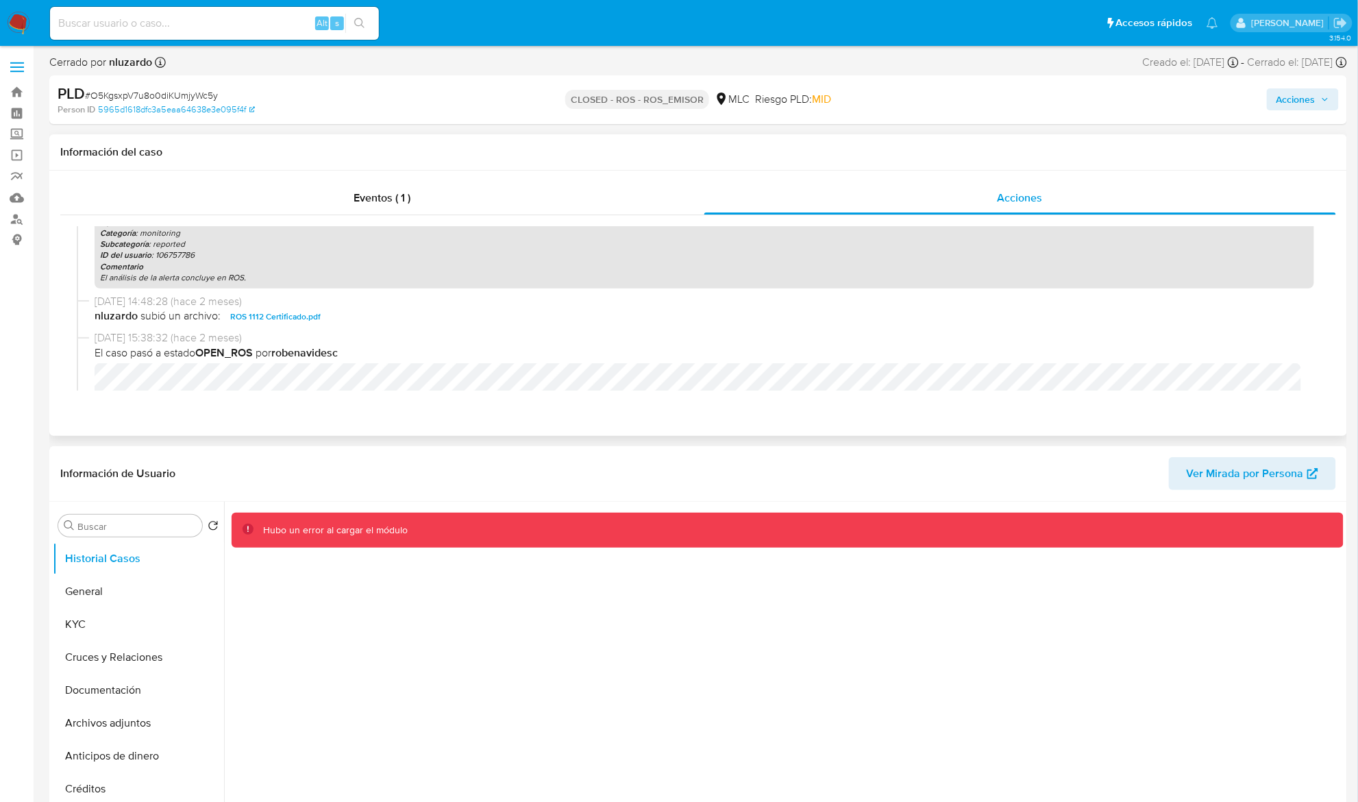
scroll to position [182, 0]
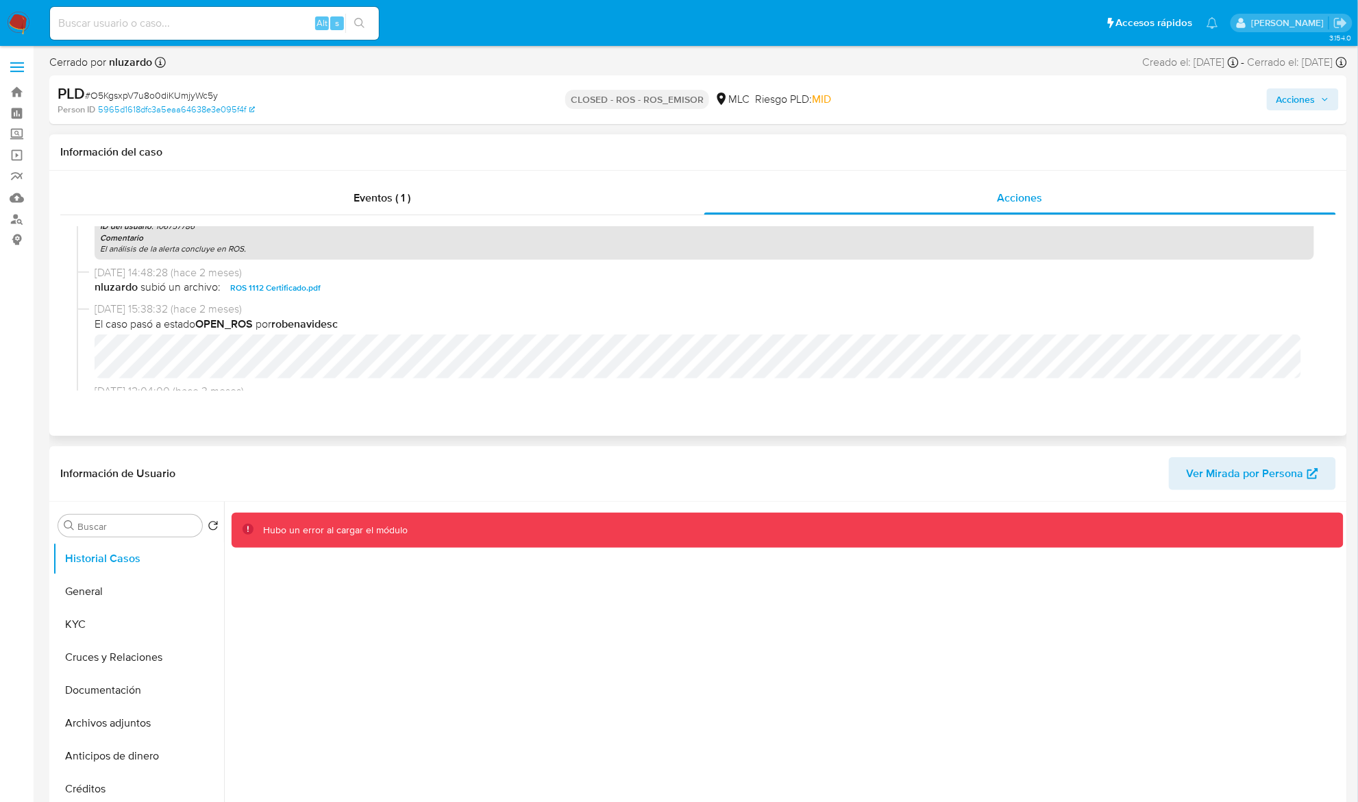
click at [297, 289] on span "ROS 1112 Certificado.pdf" at bounding box center [275, 288] width 90 height 16
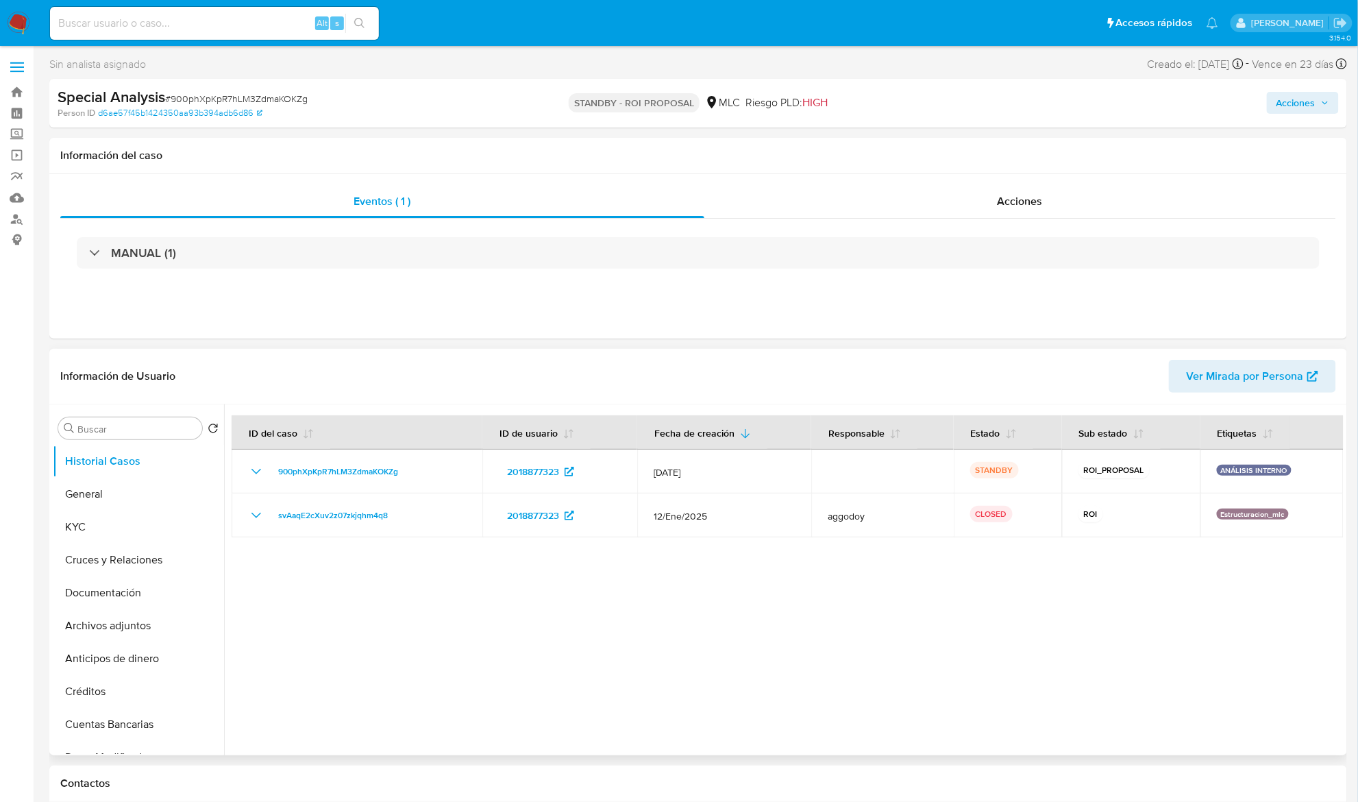
select select "10"
click at [669, 632] on div at bounding box center [784, 579] width 1120 height 351
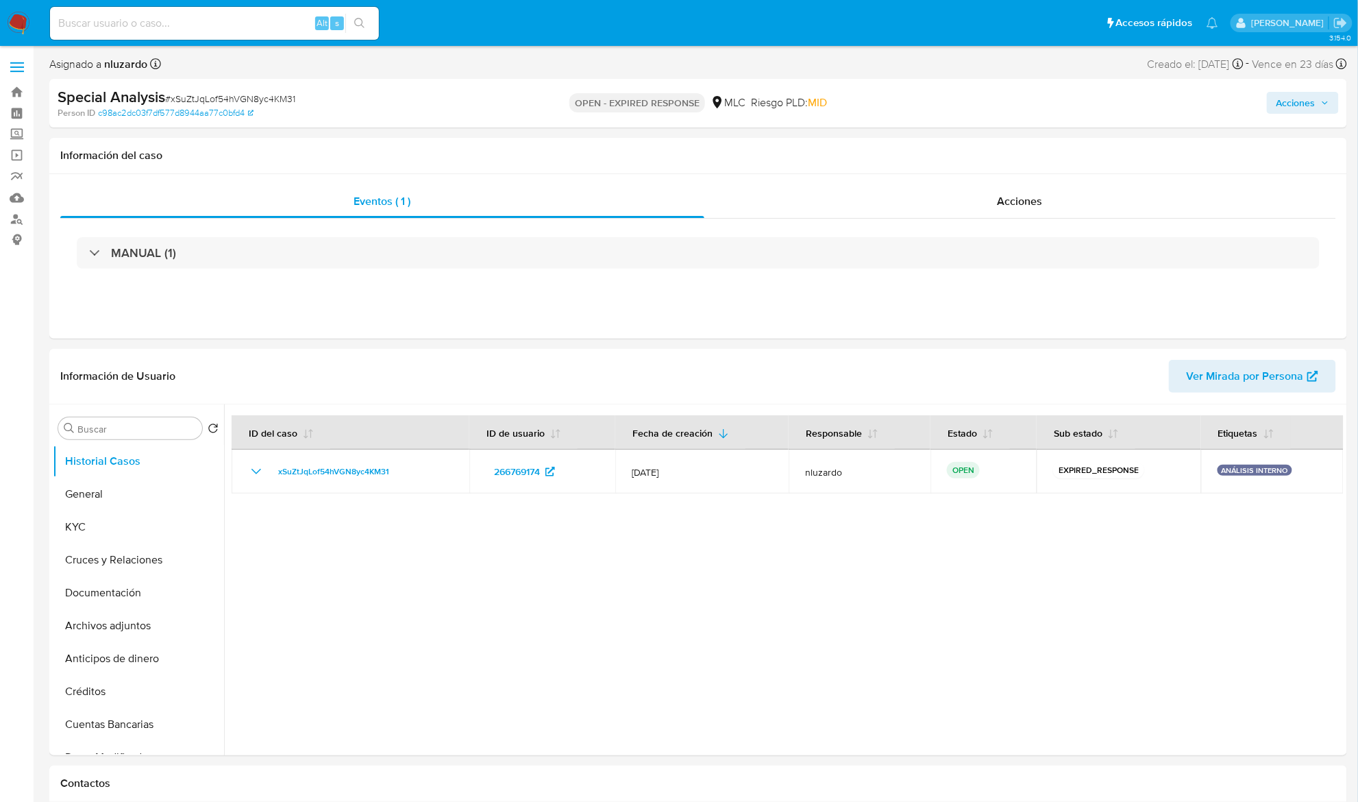
select select "10"
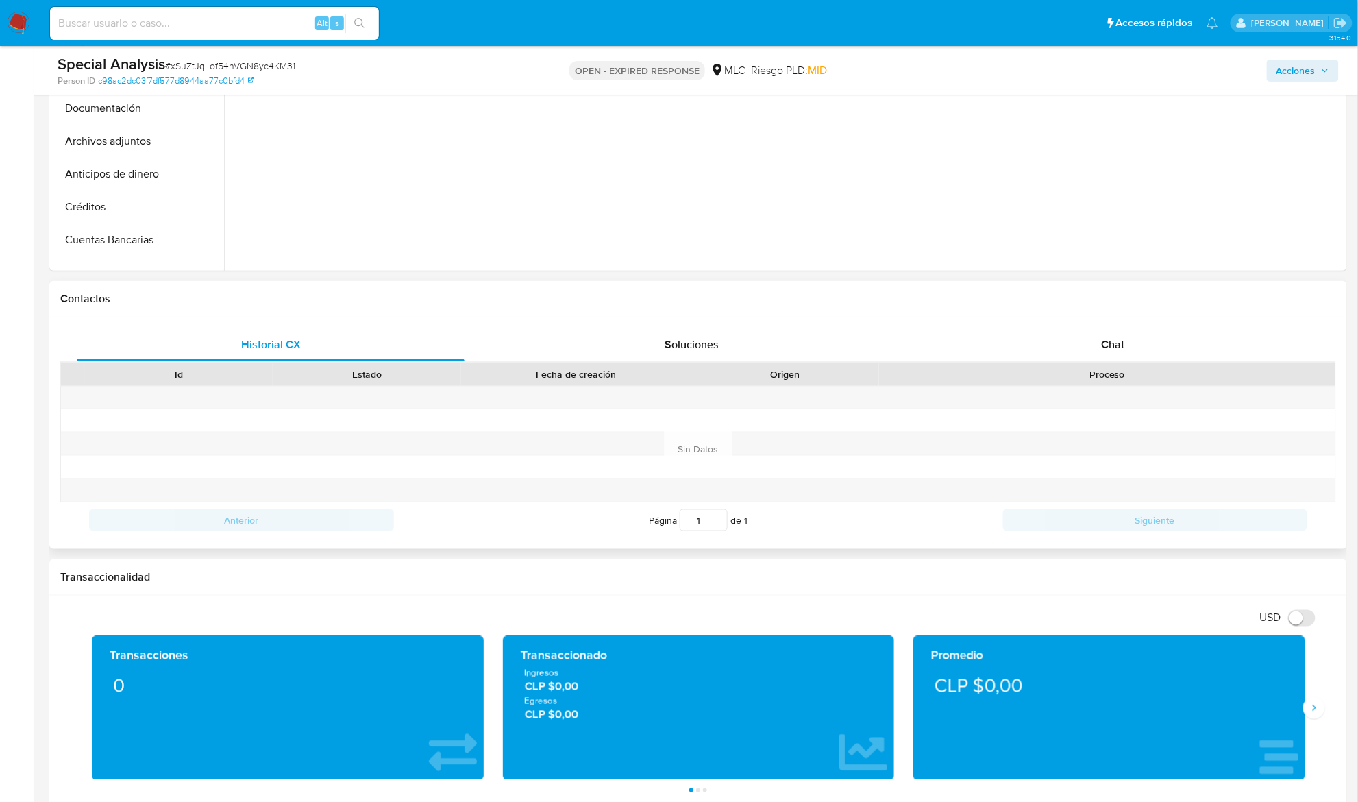
scroll to position [456, 0]
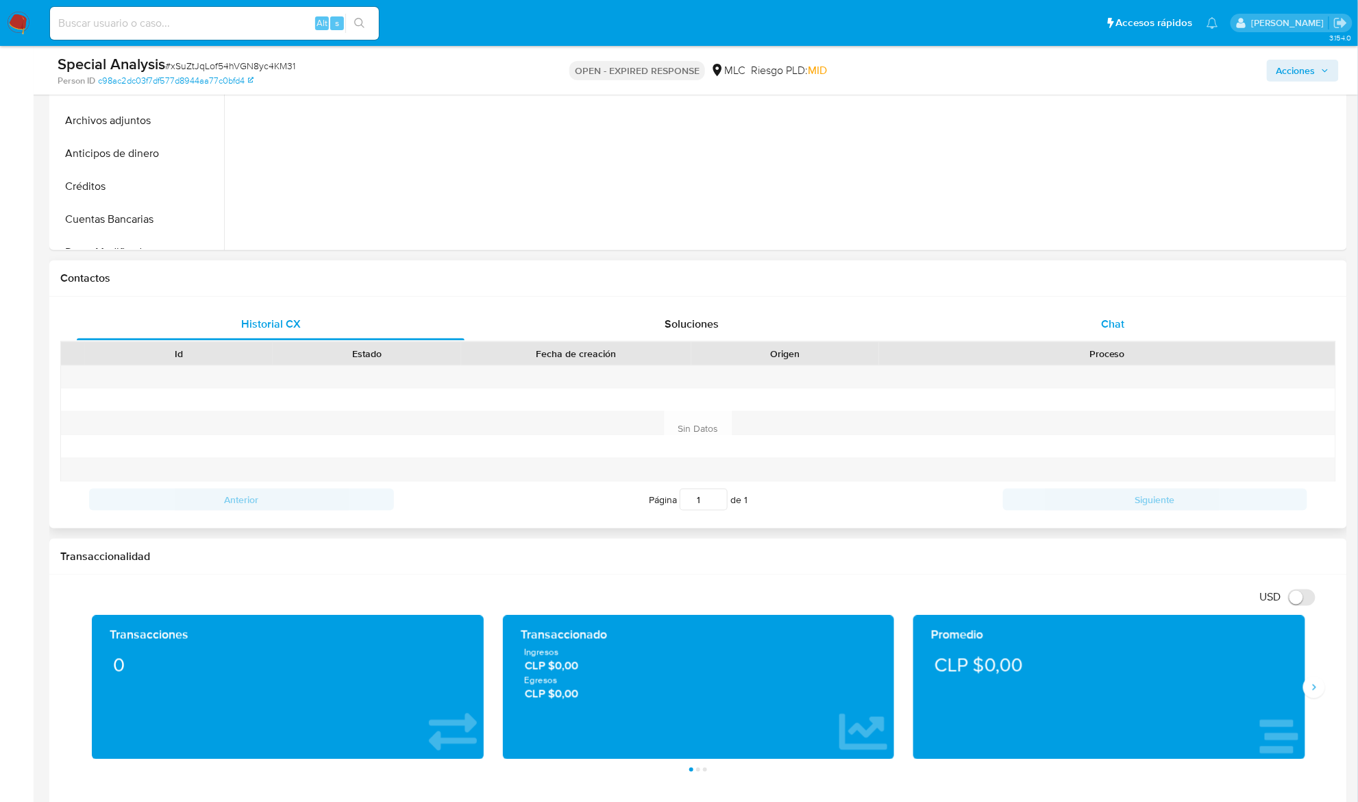
click at [1120, 330] on span "Chat" at bounding box center [1112, 324] width 23 height 16
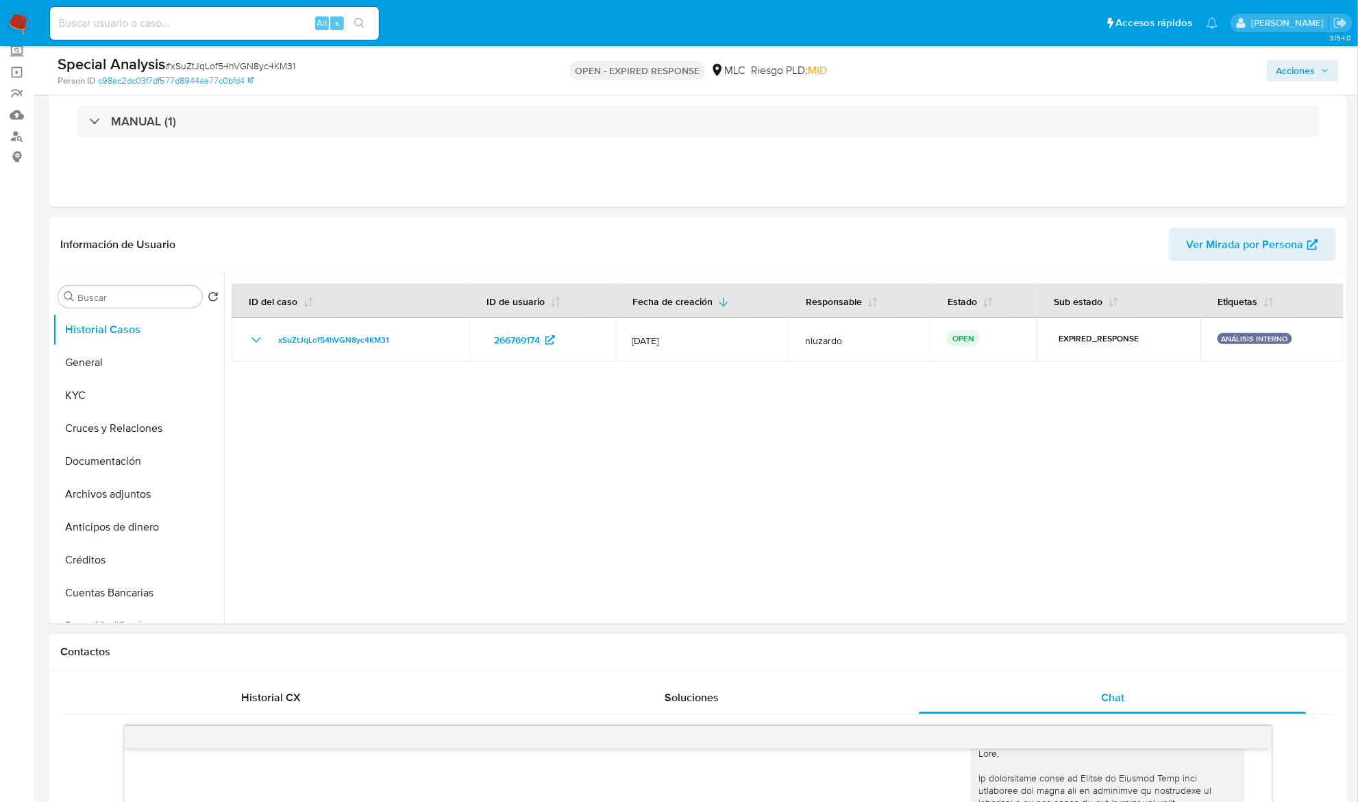
scroll to position [36, 0]
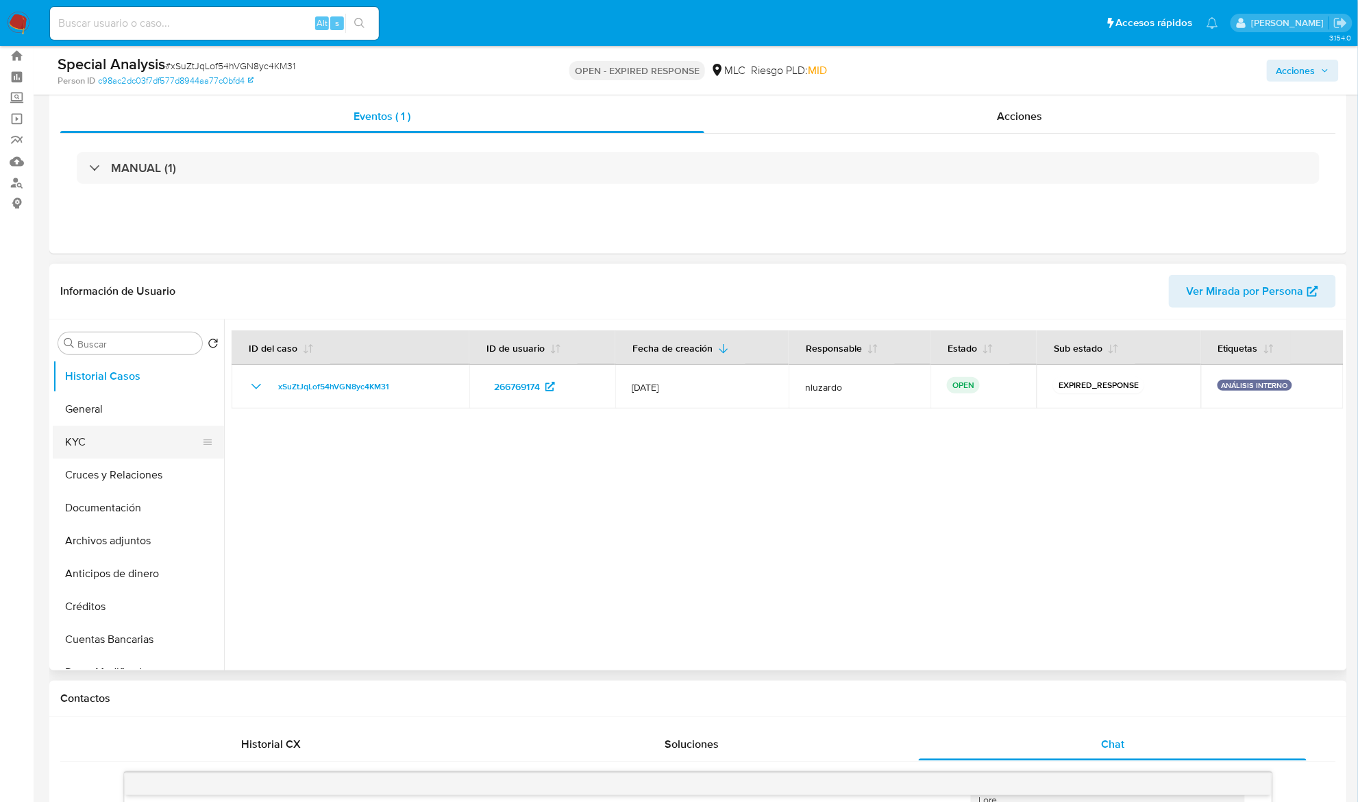
click at [96, 426] on button "KYC" at bounding box center [133, 442] width 160 height 33
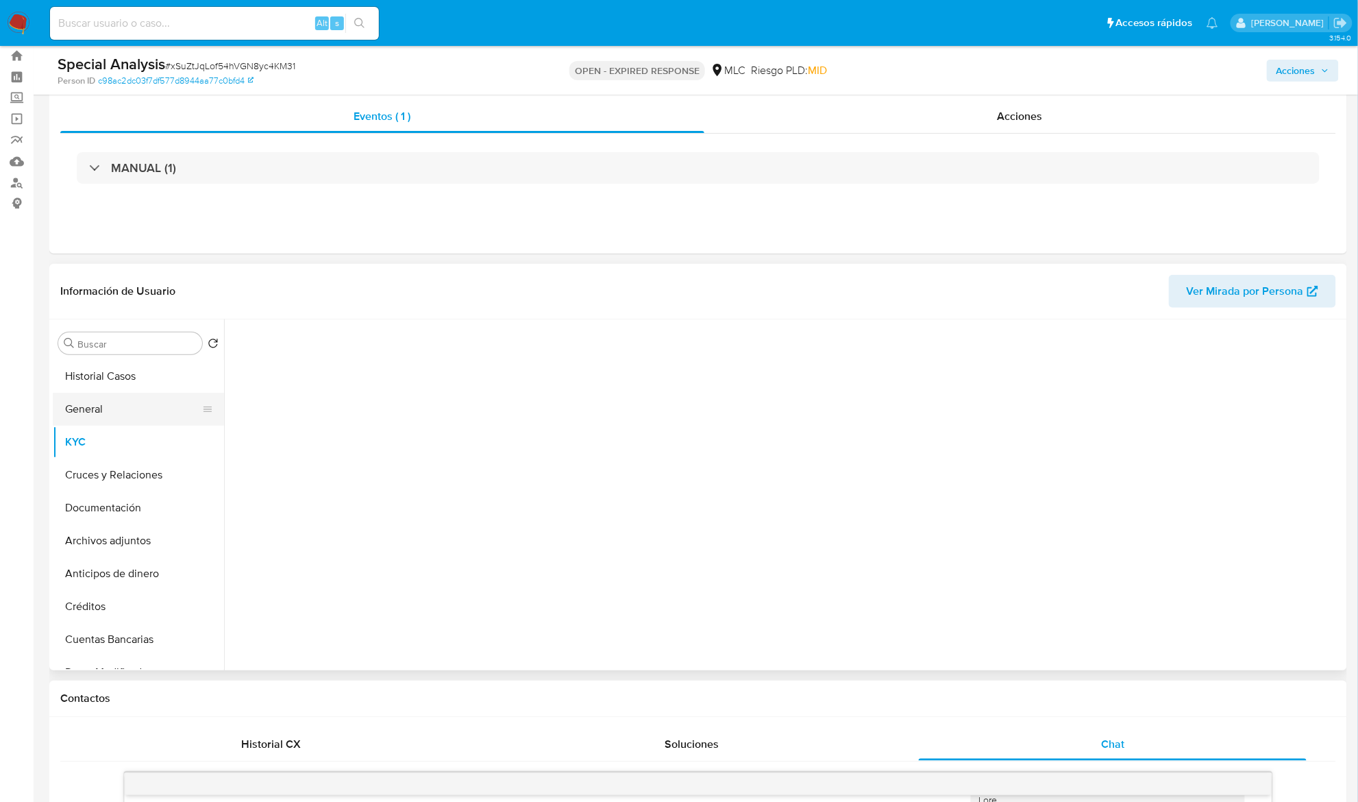
click at [96, 406] on button "General" at bounding box center [133, 409] width 160 height 33
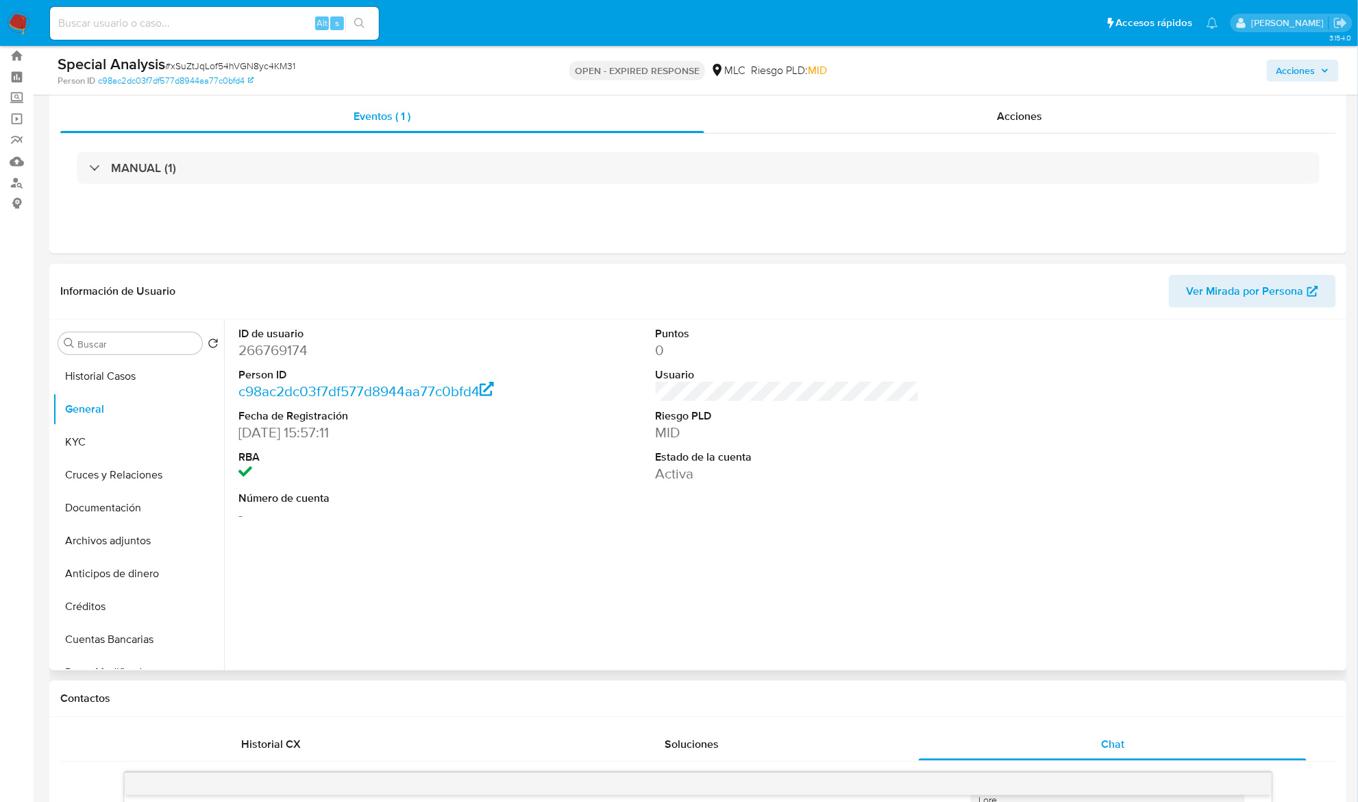
click at [278, 338] on dt "ID de usuario" at bounding box center [370, 333] width 265 height 15
copy dt "usuario"
click at [282, 345] on dd "266769174" at bounding box center [370, 350] width 265 height 19
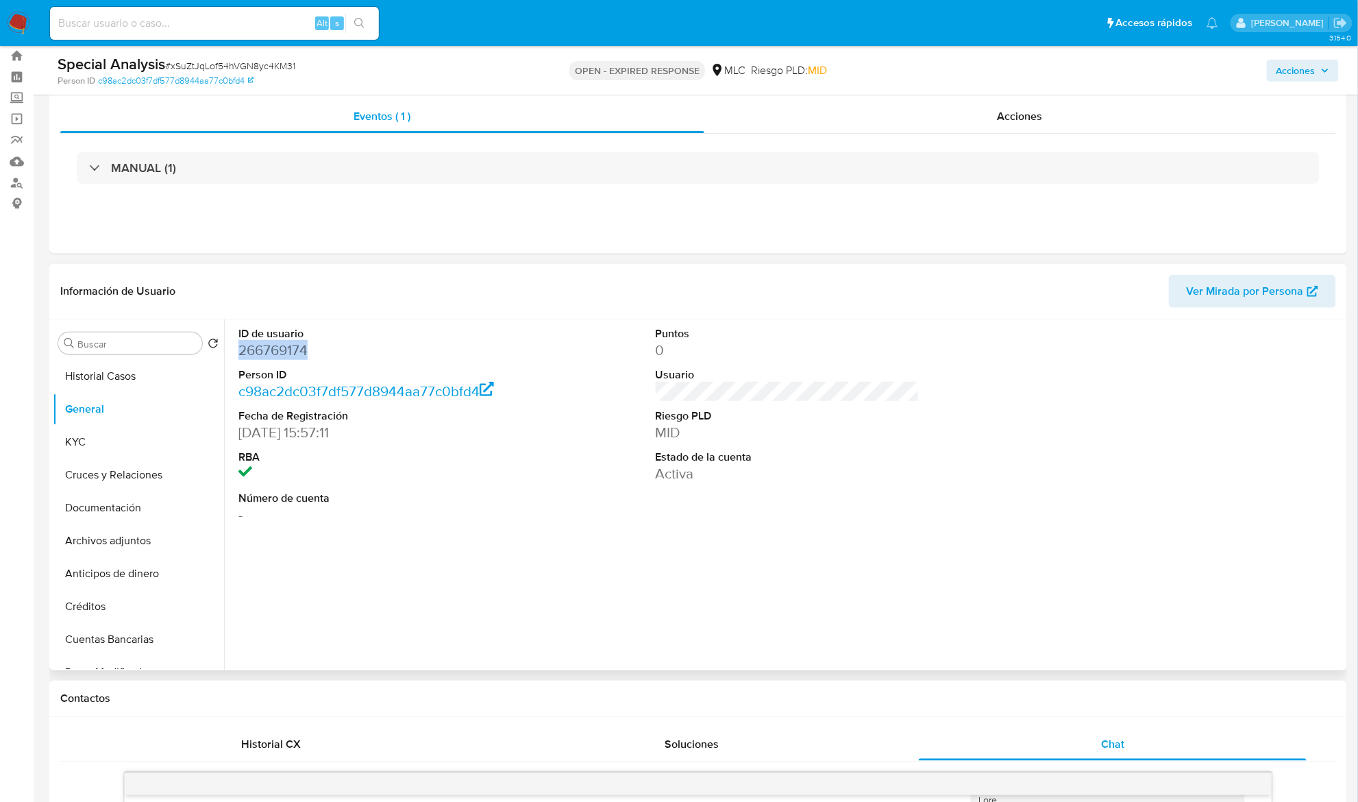
copy dd "266769174"
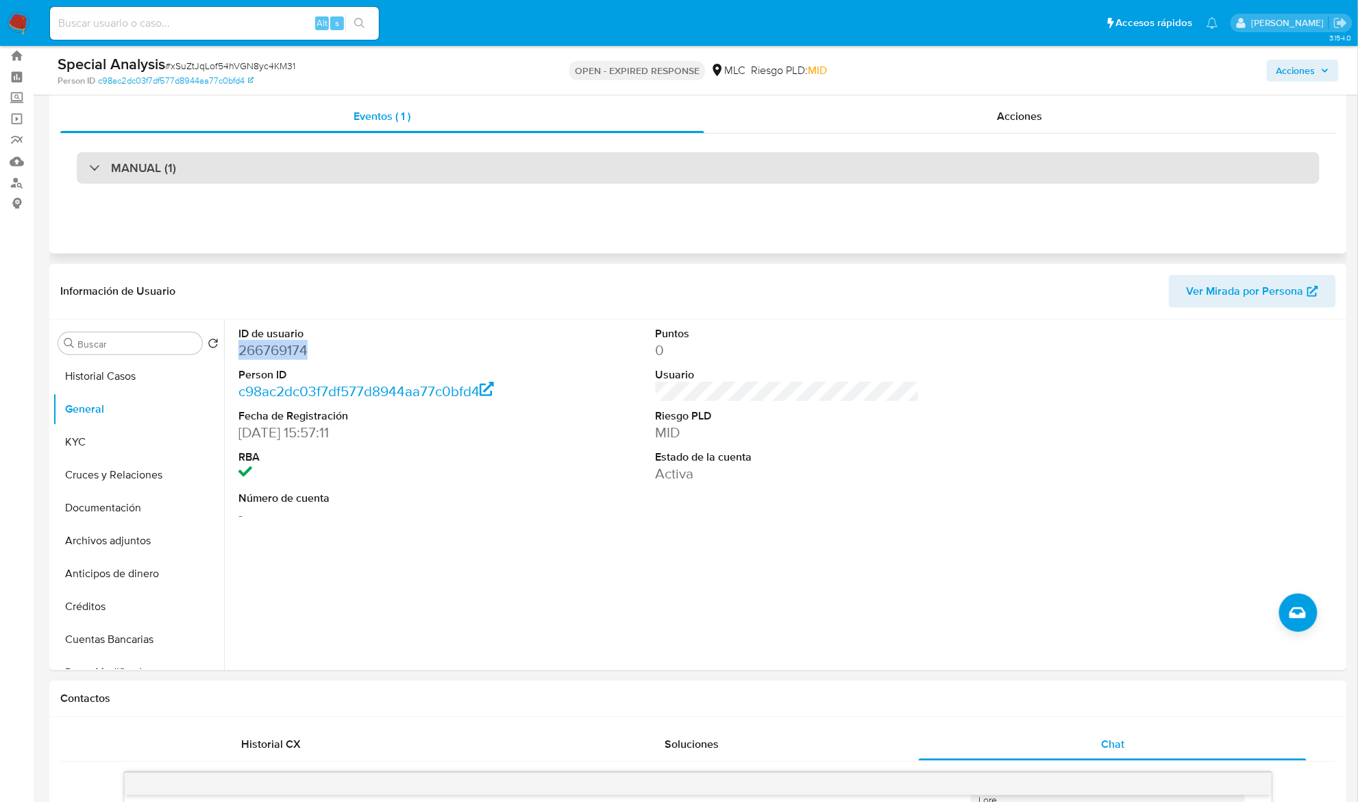
drag, startPoint x: 253, startPoint y: 168, endPoint x: 245, endPoint y: 182, distance: 15.6
click at [253, 168] on div "MANUAL (1)" at bounding box center [698, 168] width 1243 height 32
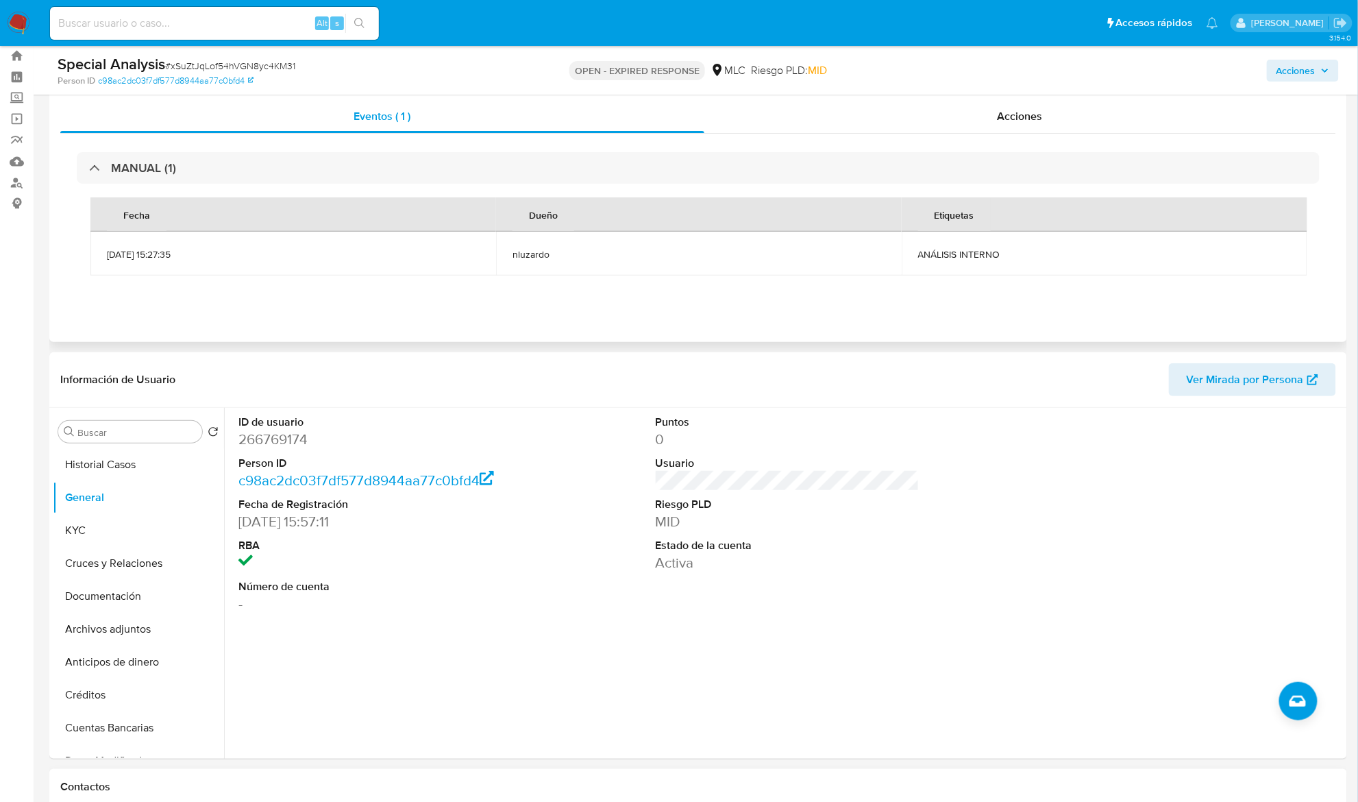
click at [182, 215] on th "Fecha" at bounding box center [293, 214] width 406 height 34
click at [985, 256] on span "ANÁLISIS INTERNO" at bounding box center [1104, 254] width 373 height 12
copy div "ANÁLISIS INTERNO"
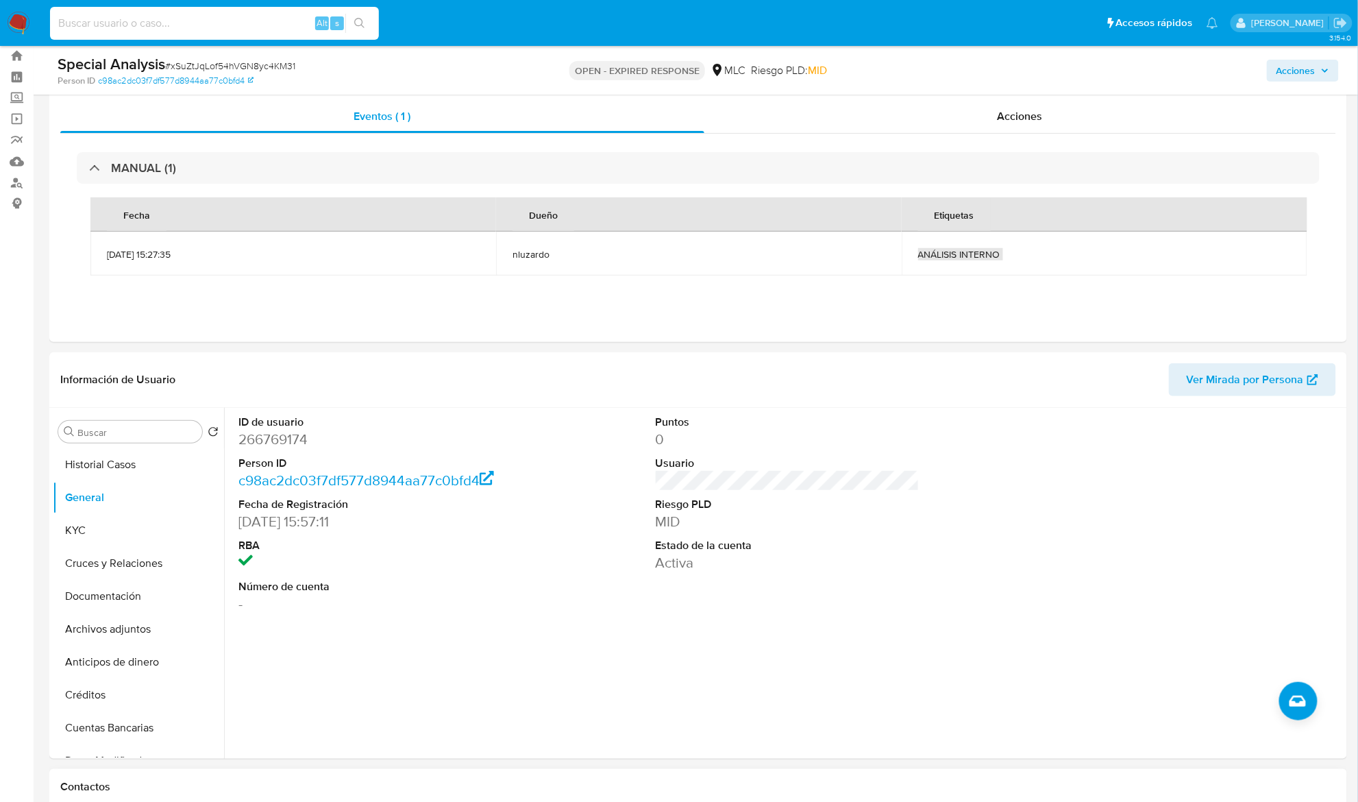
click at [179, 18] on input at bounding box center [214, 23] width 329 height 18
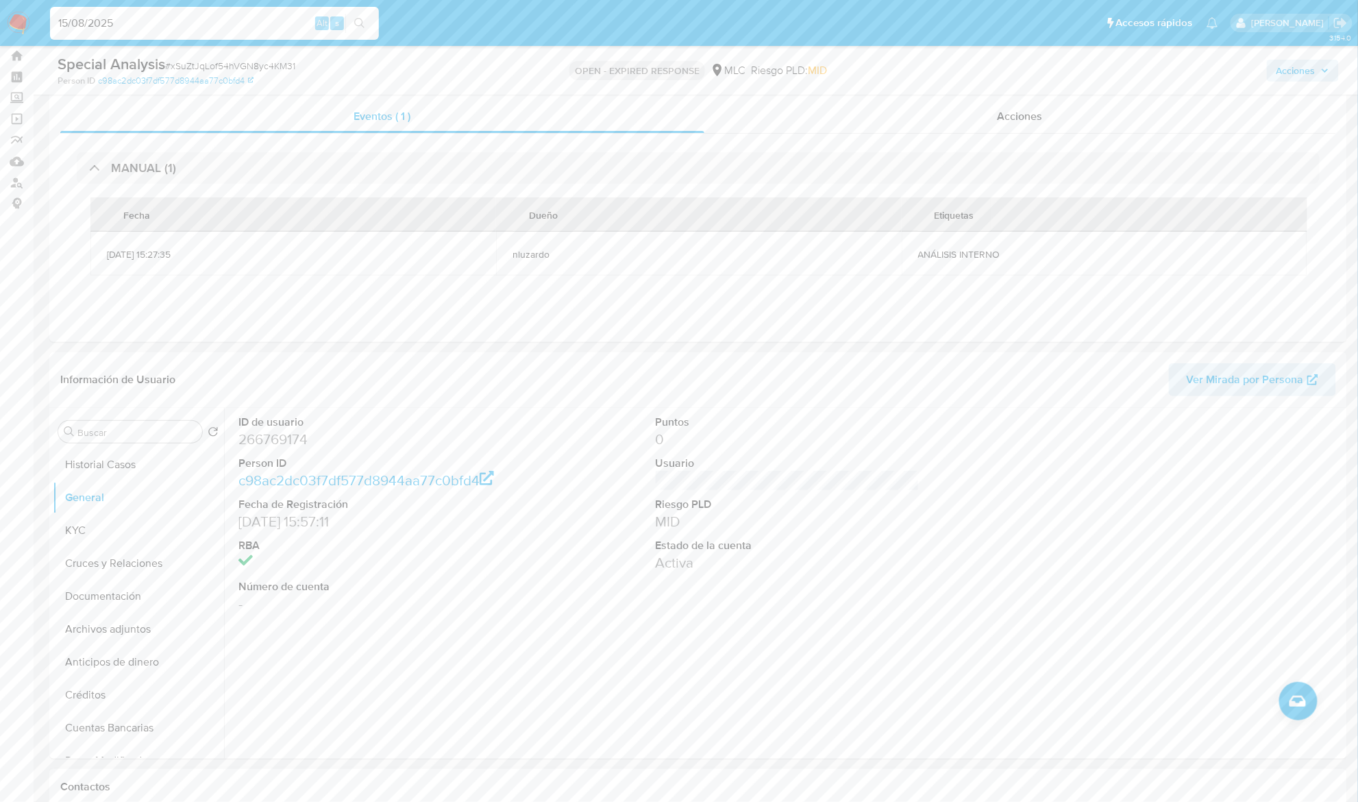
type input "15/08/2025"
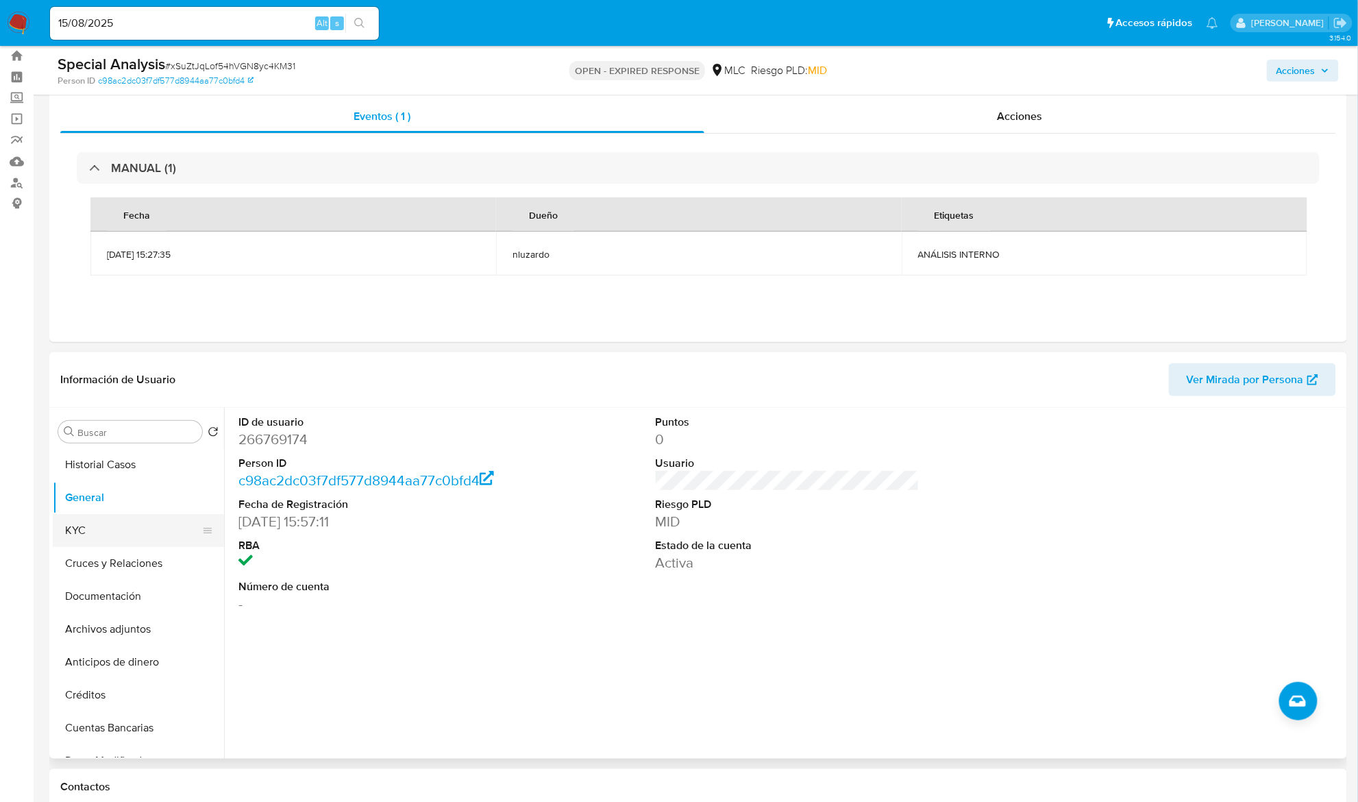
click at [157, 529] on button "KYC" at bounding box center [133, 530] width 160 height 33
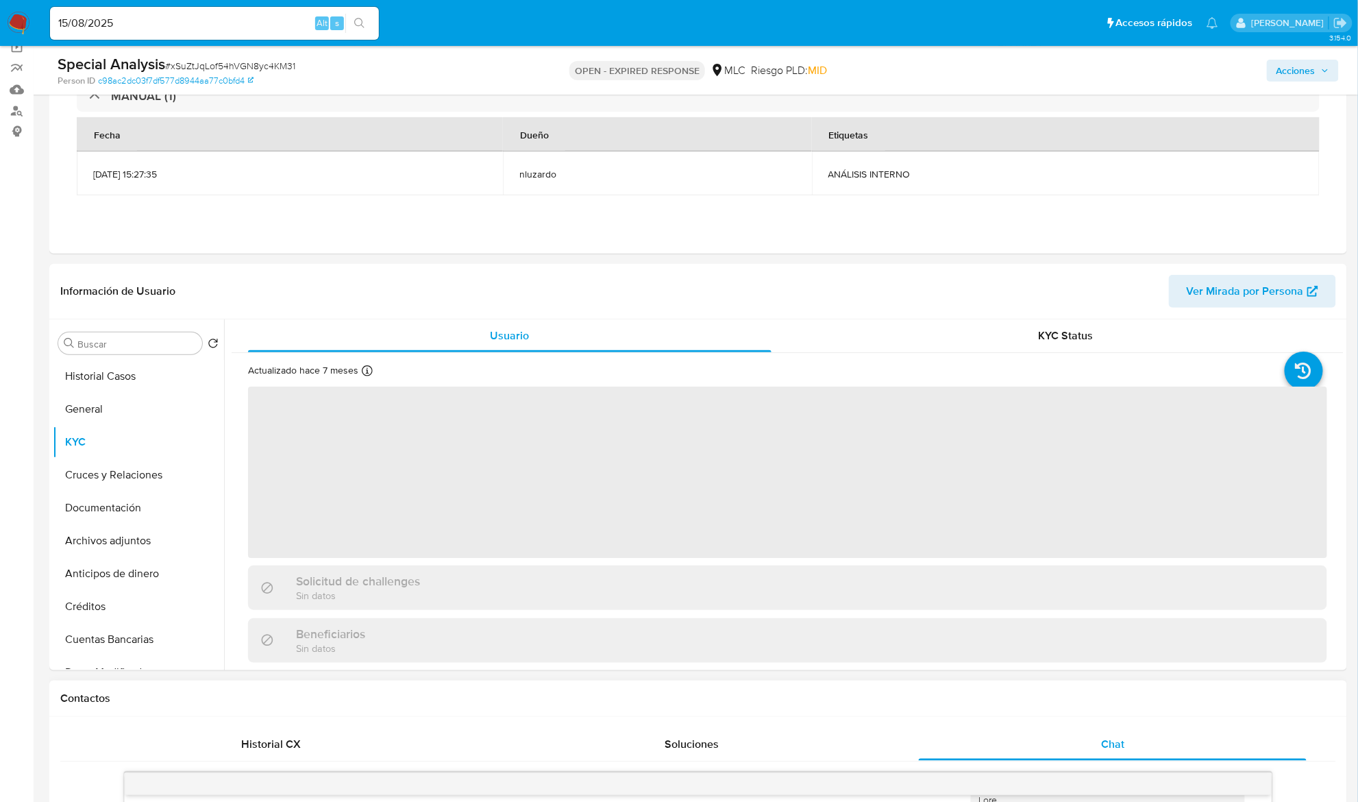
scroll to position [127, 0]
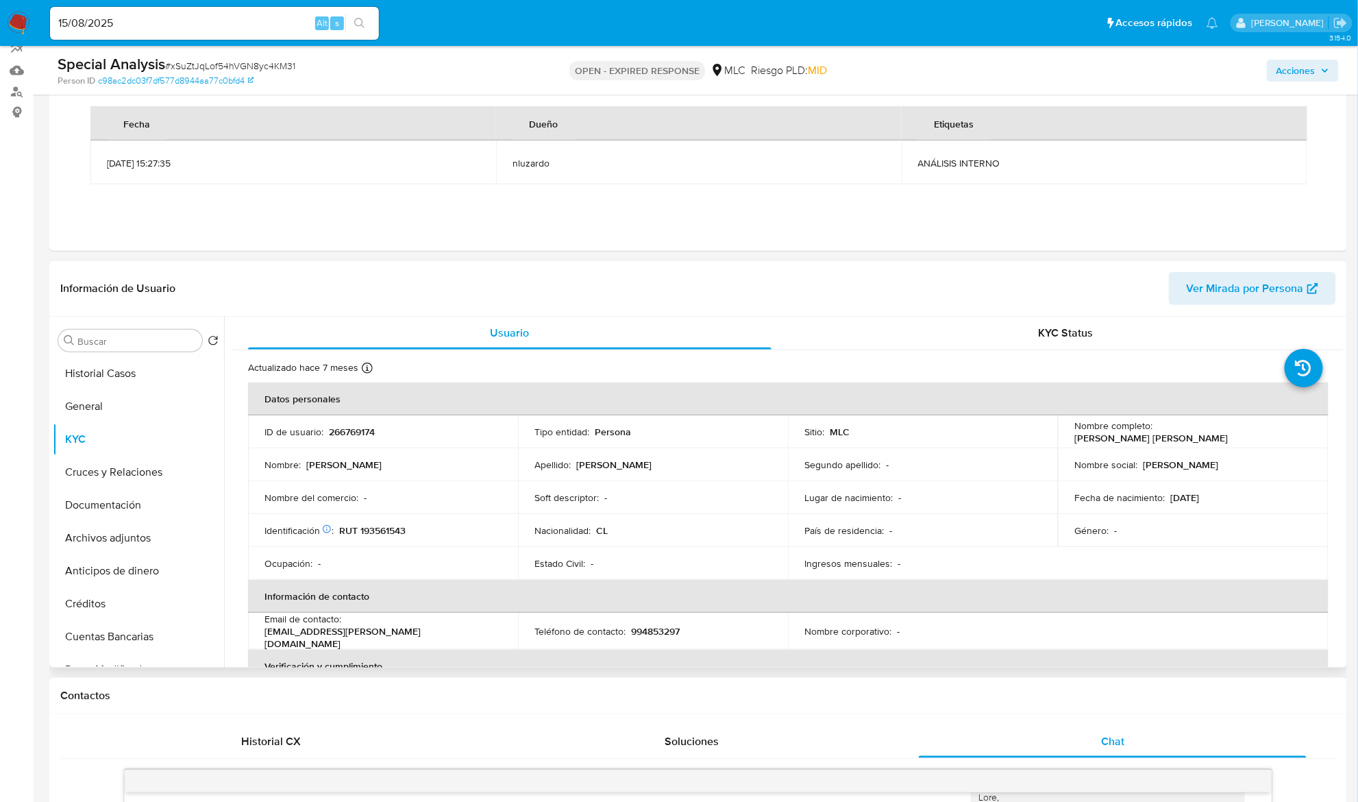
click at [1172, 432] on p "[PERSON_NAME] [PERSON_NAME]" at bounding box center [1152, 438] width 154 height 12
drag, startPoint x: 1243, startPoint y: 434, endPoint x: 1341, endPoint y: 400, distance: 104.2
click at [1303, 433] on div "Nombre completo : [PERSON_NAME] [PERSON_NAME]" at bounding box center [1193, 431] width 237 height 25
copy p "[PERSON_NAME] [PERSON_NAME]"
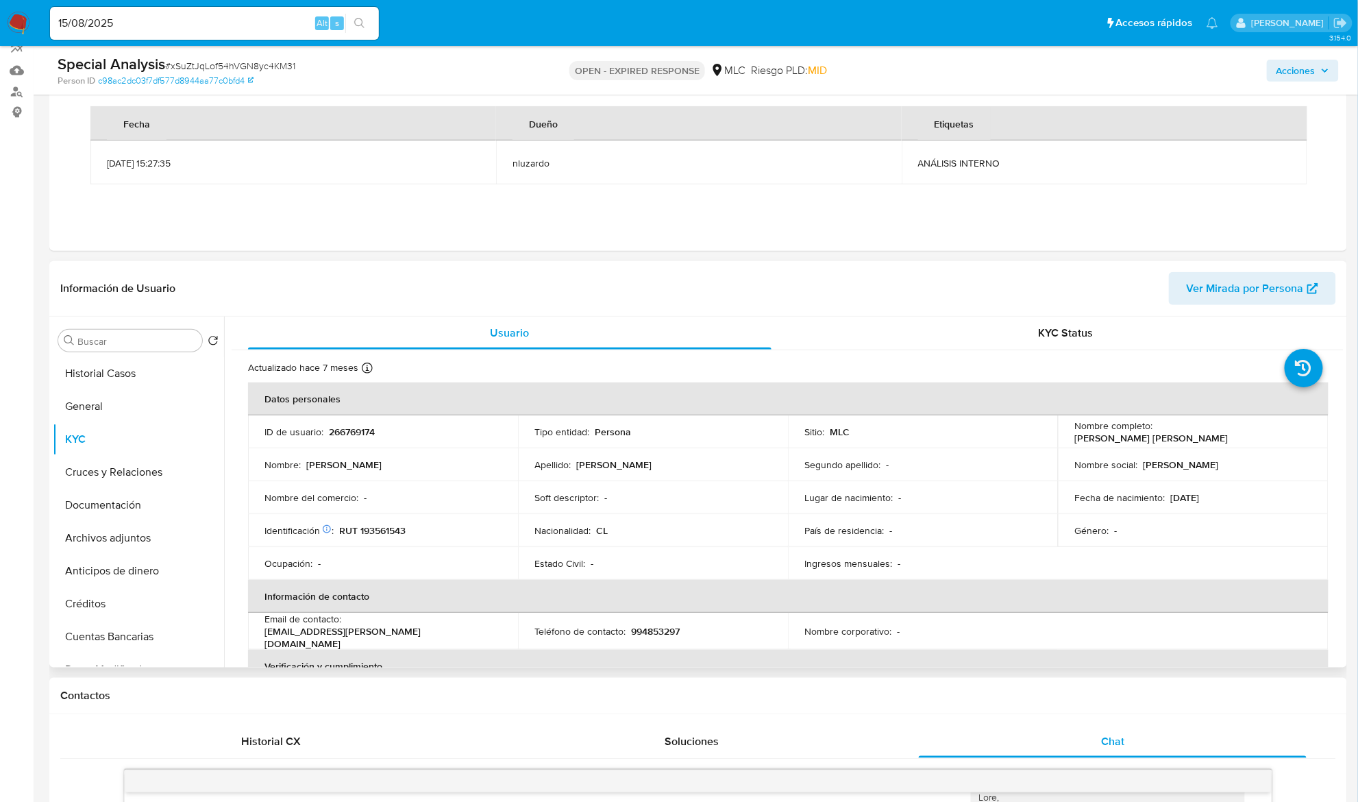
drag, startPoint x: 440, startPoint y: 506, endPoint x: 370, endPoint y: 514, distance: 70.4
click at [439, 506] on td "Nombre del comercio : -" at bounding box center [383, 497] width 270 height 33
click at [363, 529] on p "RUT 193561543" at bounding box center [372, 530] width 66 height 12
copy p "193561543"
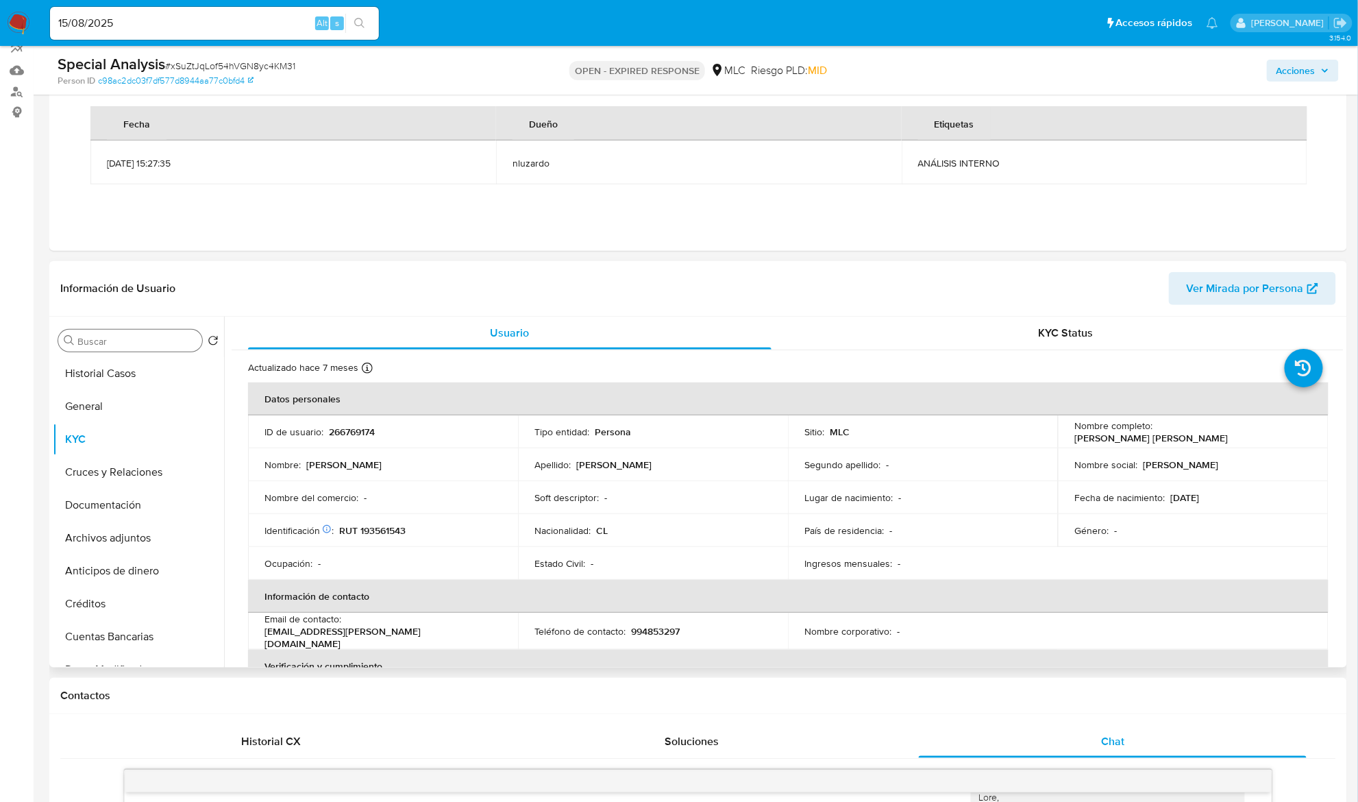
click at [106, 341] on input "Buscar" at bounding box center [136, 341] width 119 height 12
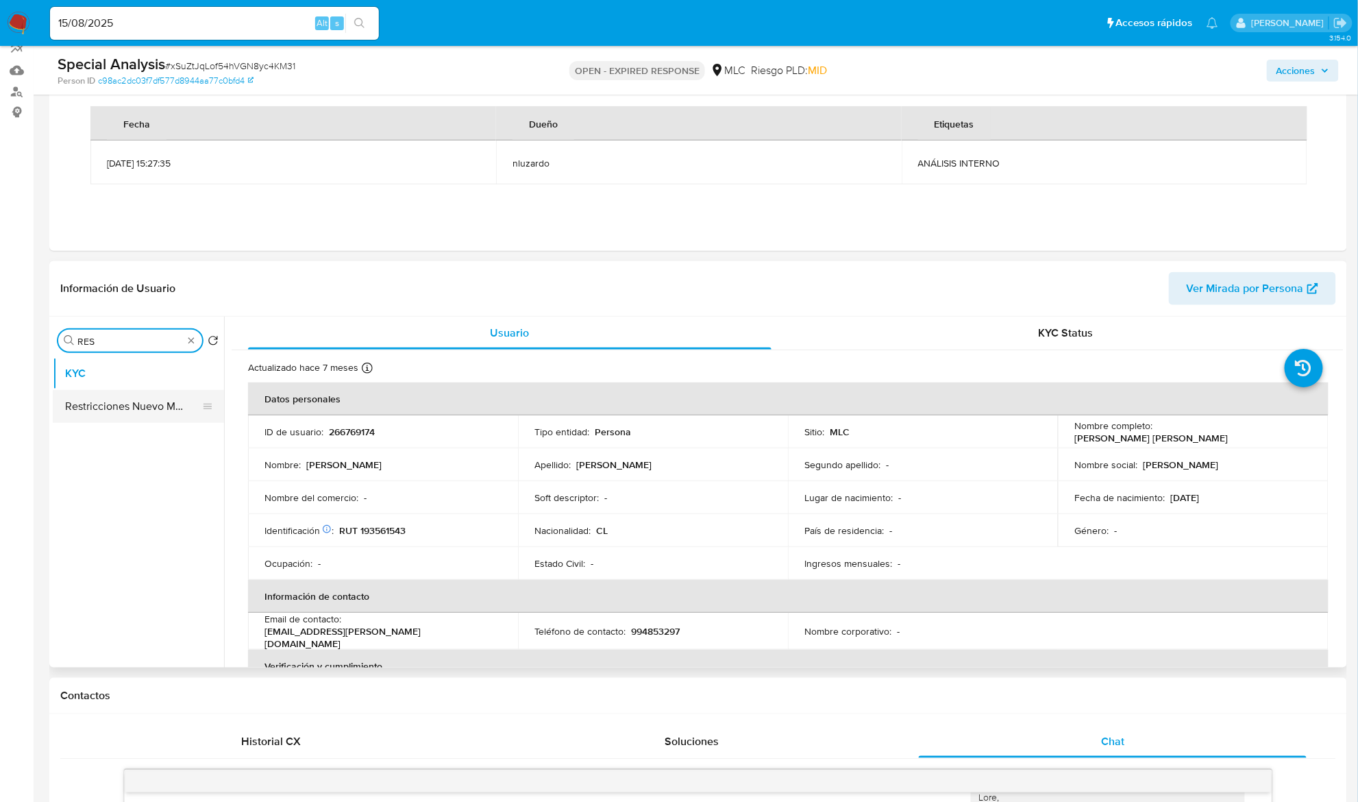
type input "RES"
click at [111, 398] on button "Restricciones Nuevo Mundo" at bounding box center [133, 406] width 160 height 33
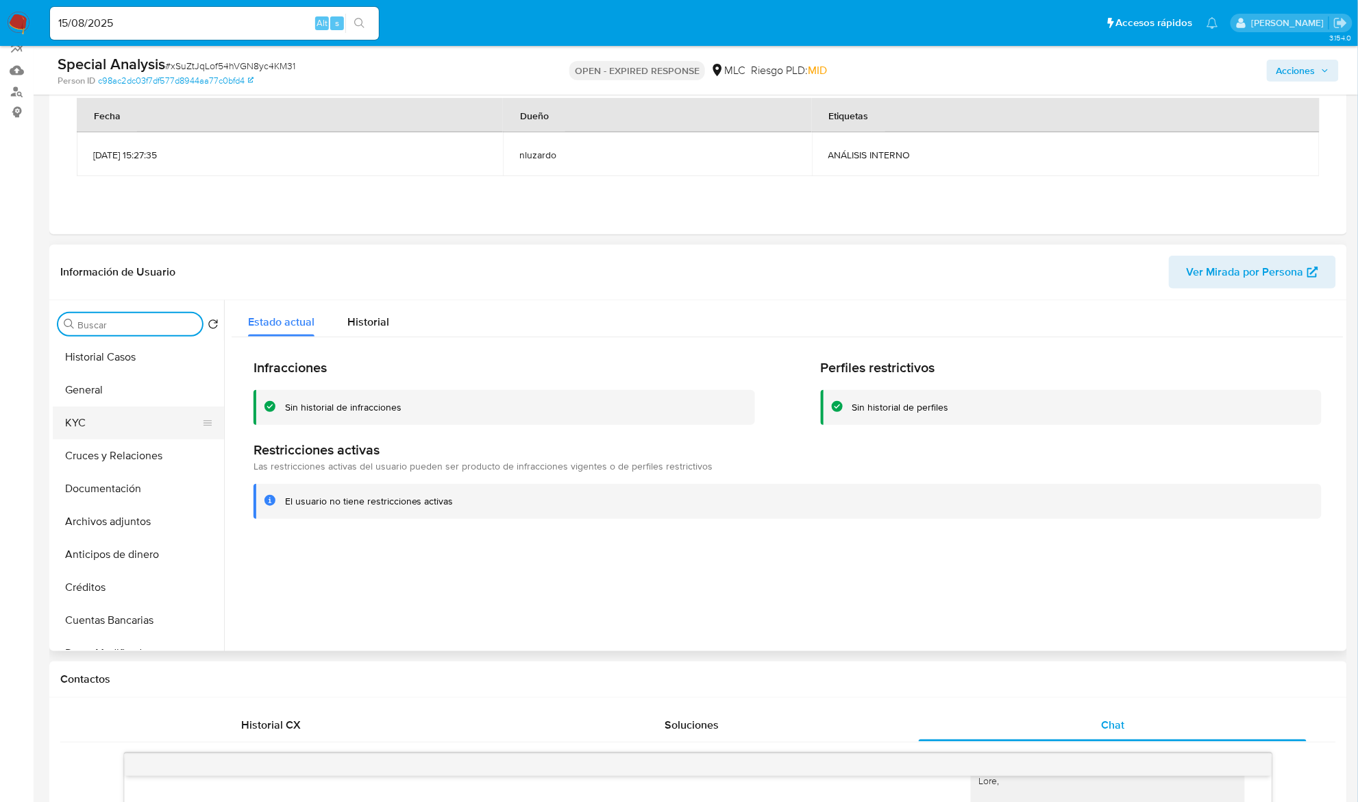
click at [149, 390] on button "General" at bounding box center [138, 390] width 171 height 33
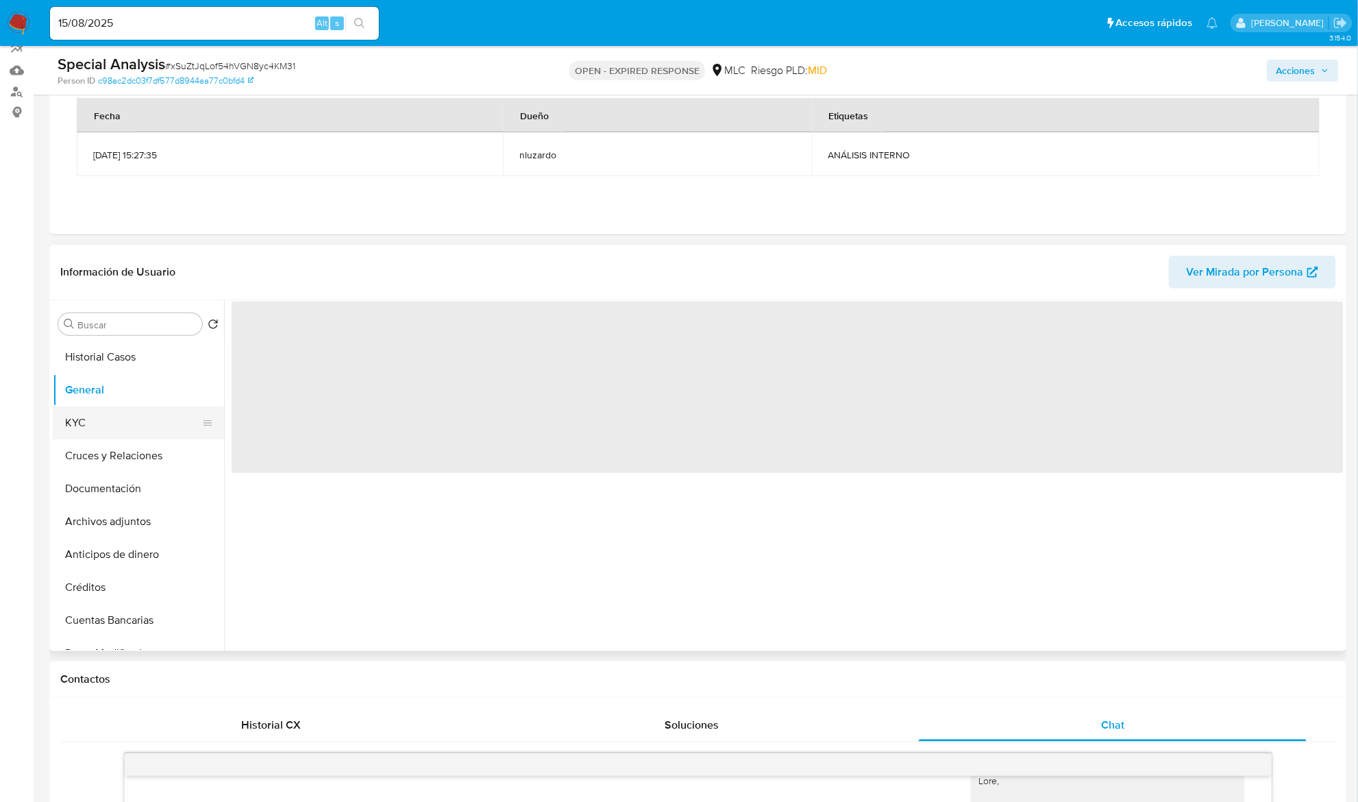
click at [132, 415] on button "KYC" at bounding box center [133, 422] width 160 height 33
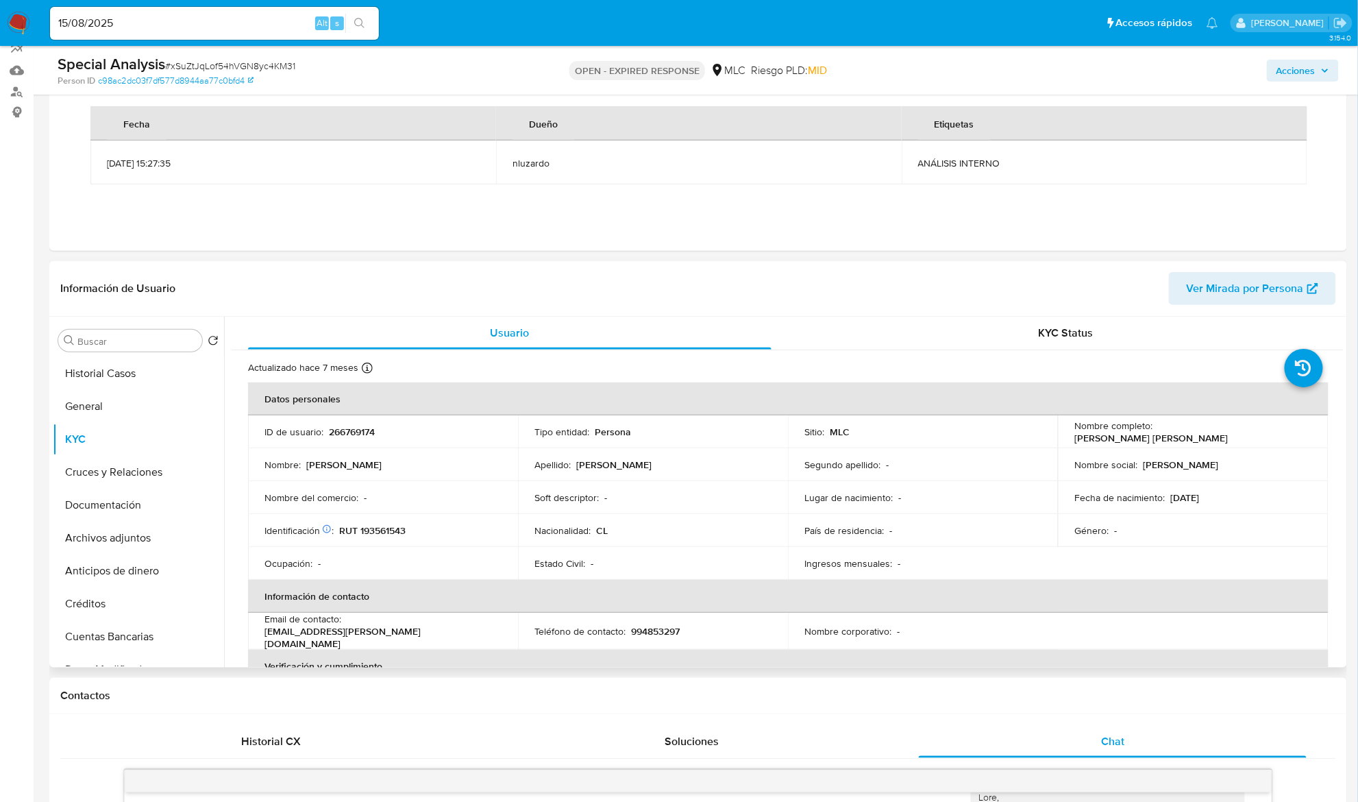
click at [1345, 379] on div "Buscar Volver al orden por defecto Historial Casos General KYC Cruces y Relacio…" at bounding box center [698, 492] width 1298 height 351
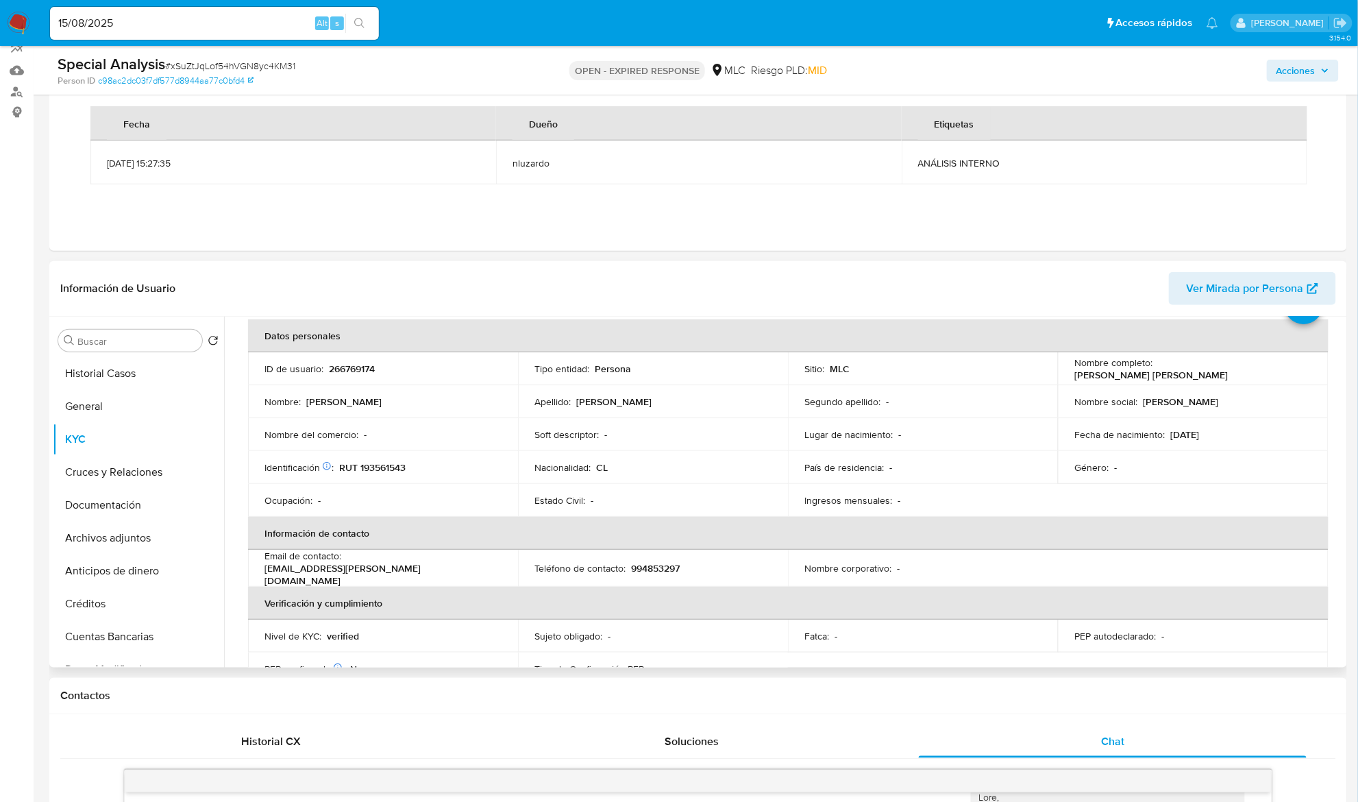
scroll to position [58, 0]
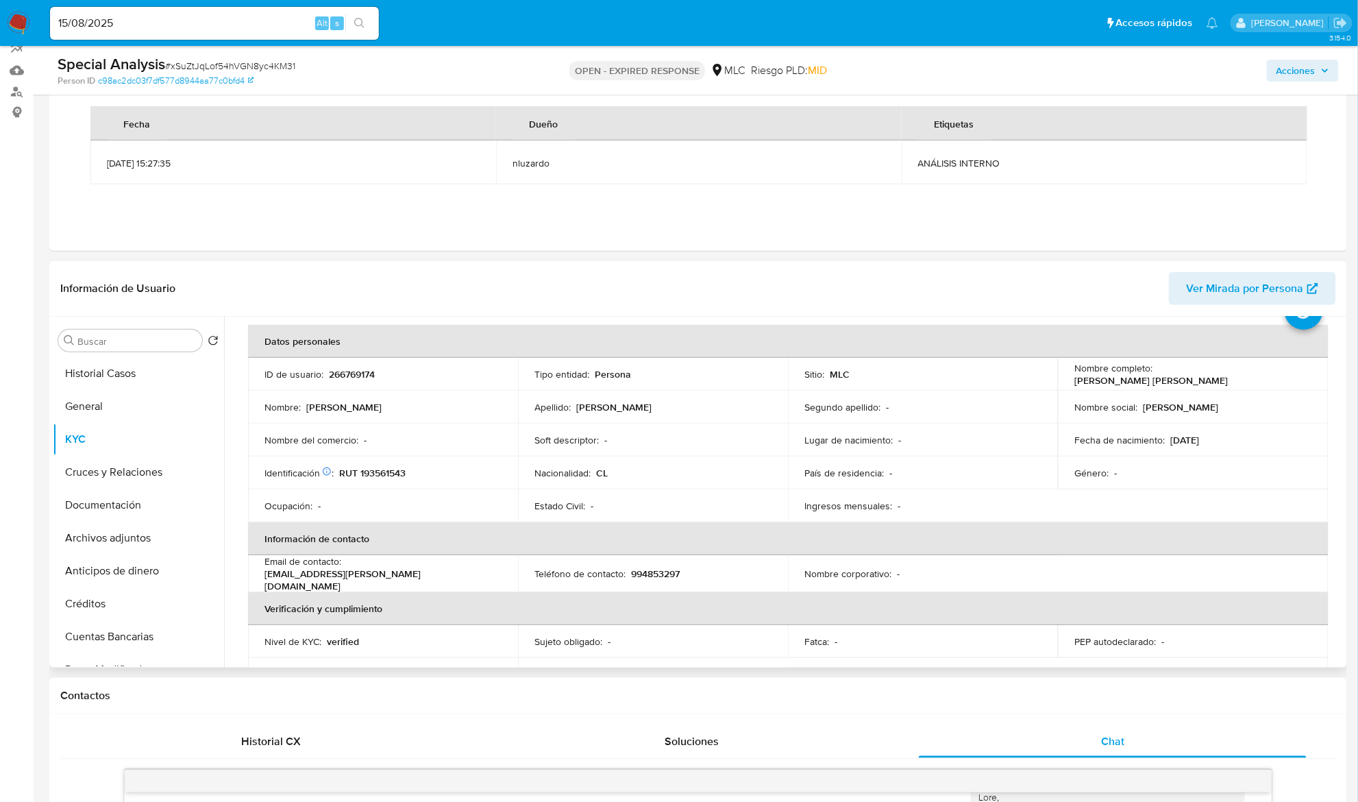
click at [1261, 464] on td "Género : -" at bounding box center [1193, 472] width 270 height 33
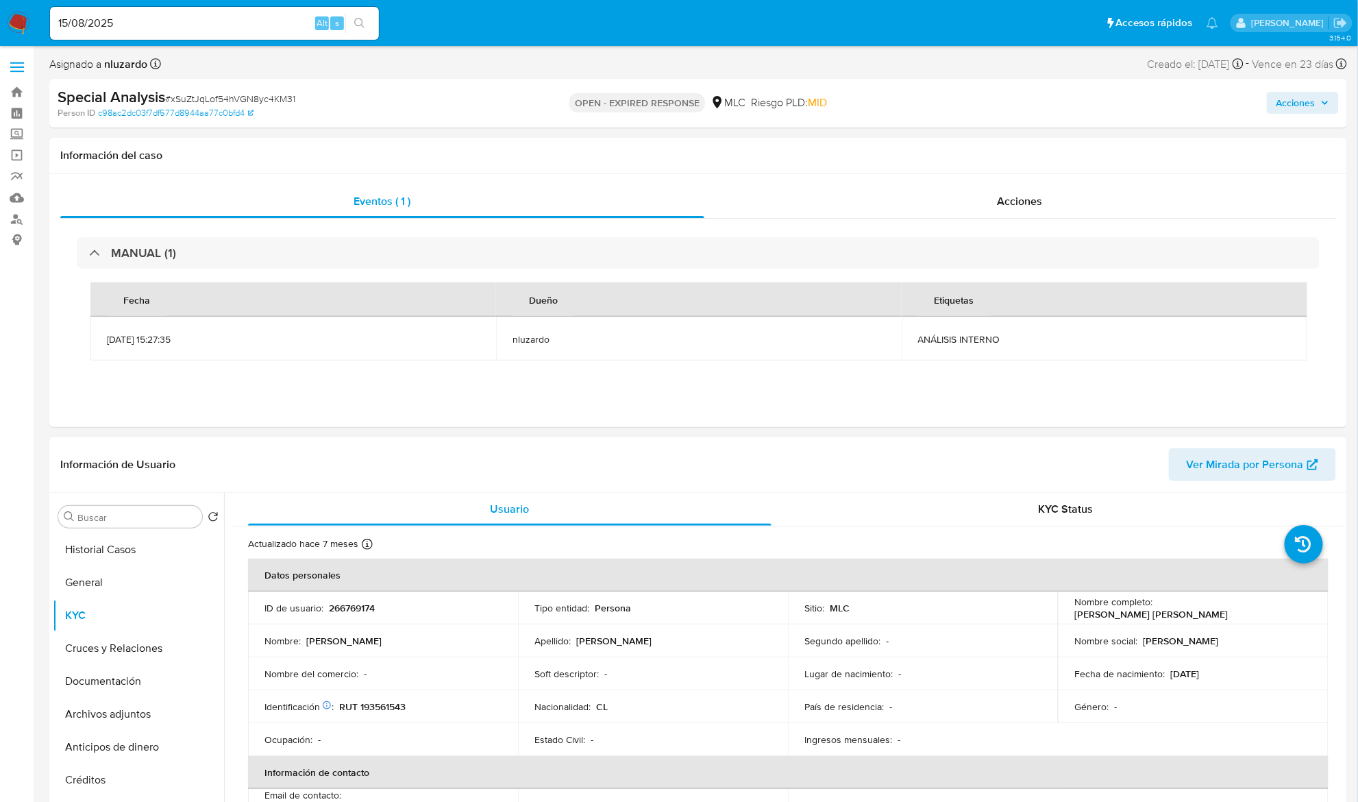
scroll to position [757, 0]
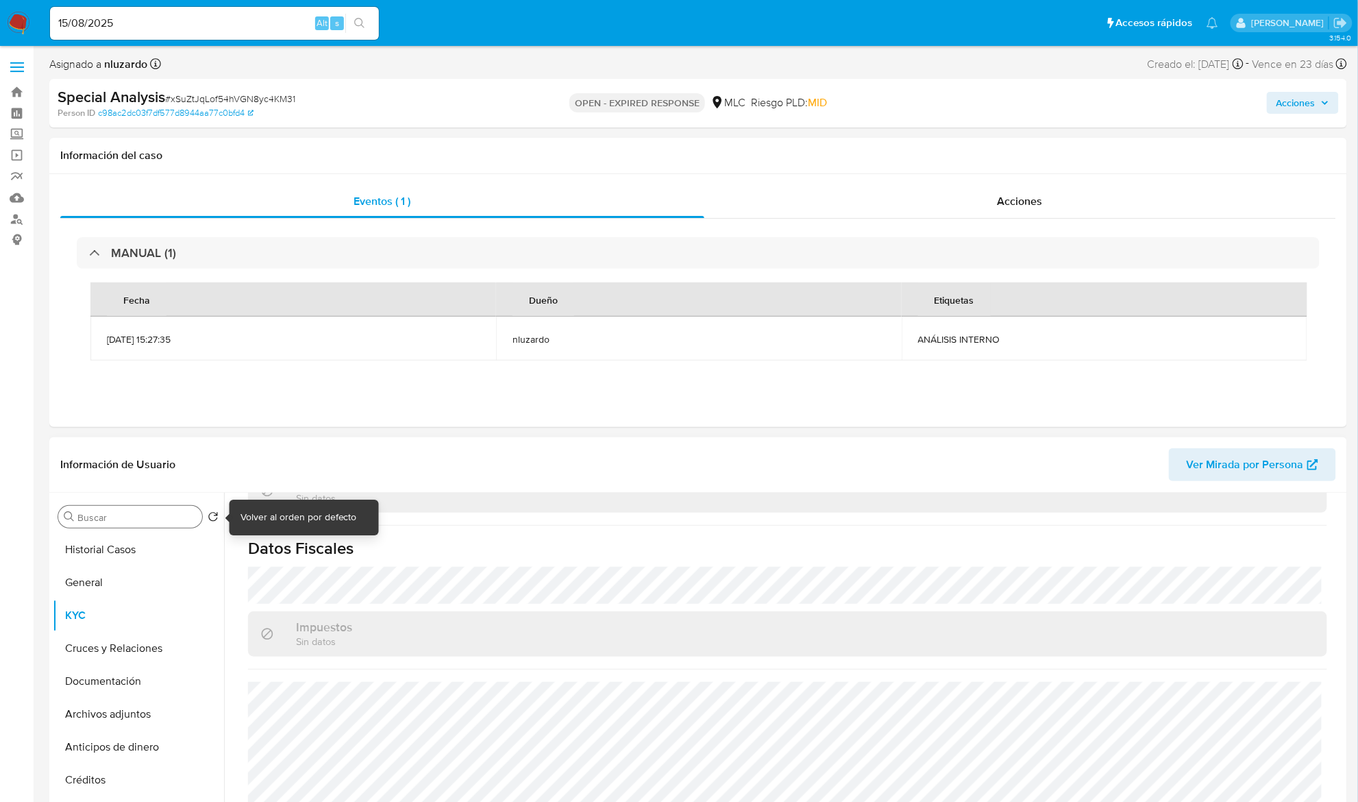
click at [166, 526] on div "Buscar" at bounding box center [130, 517] width 144 height 22
click at [151, 522] on input "Buscar" at bounding box center [136, 517] width 119 height 12
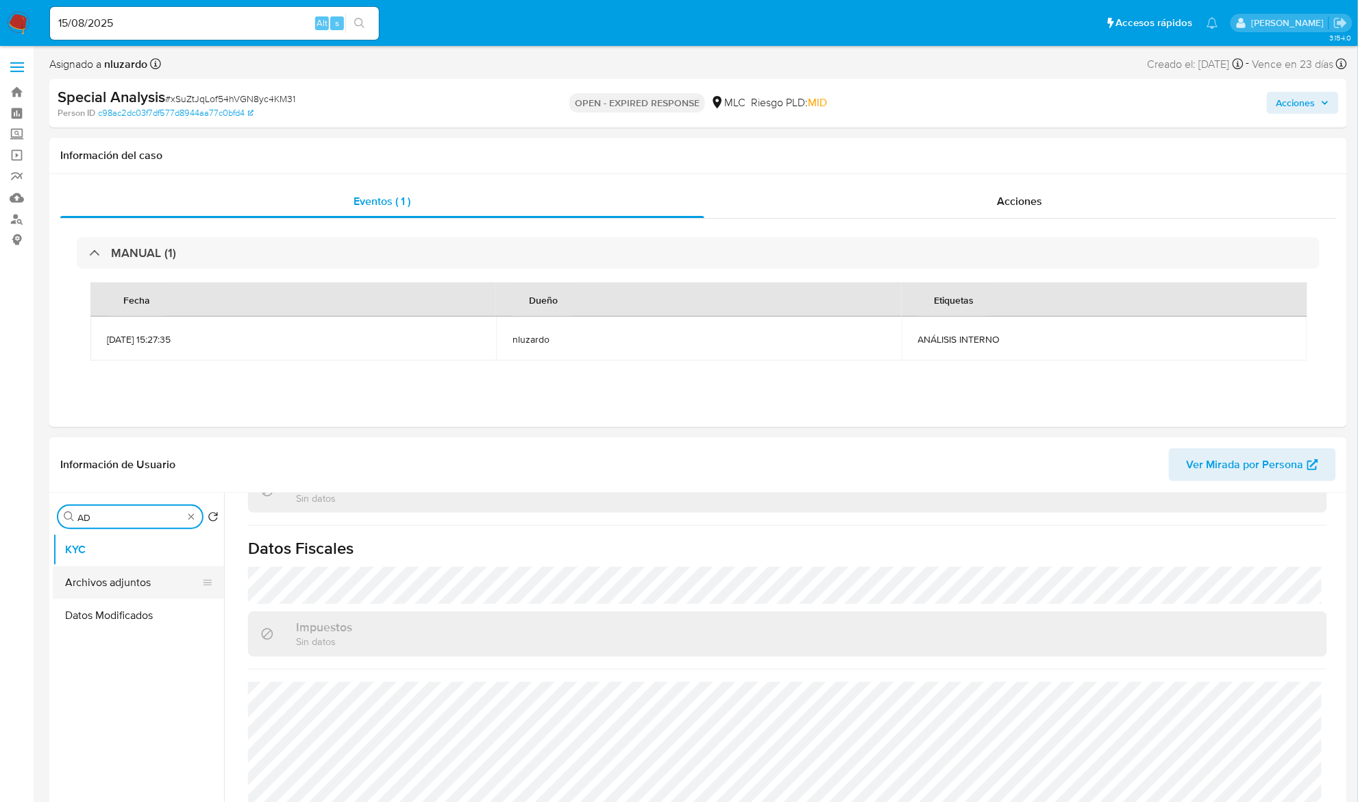
type input "AD"
click at [132, 585] on button "Archivos adjuntos" at bounding box center [133, 582] width 160 height 33
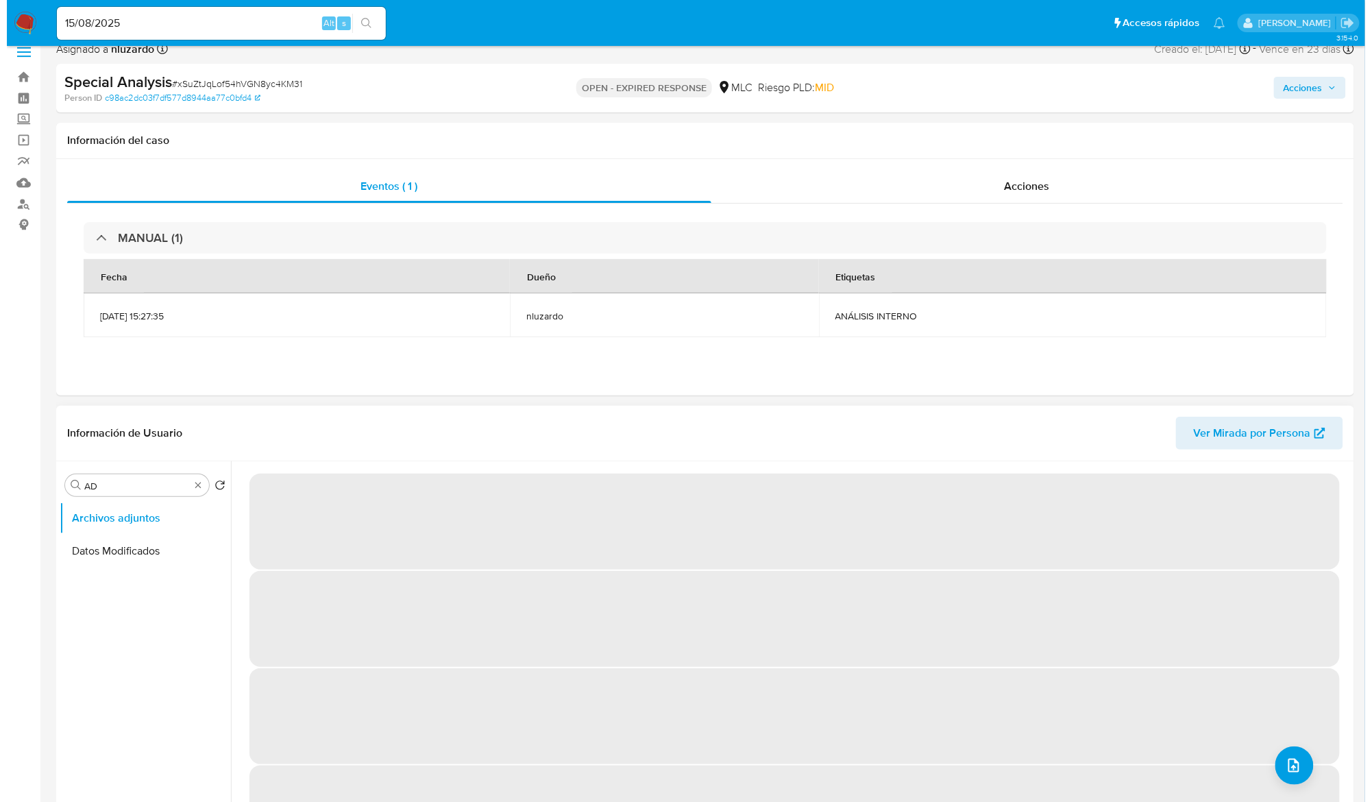
scroll to position [182, 0]
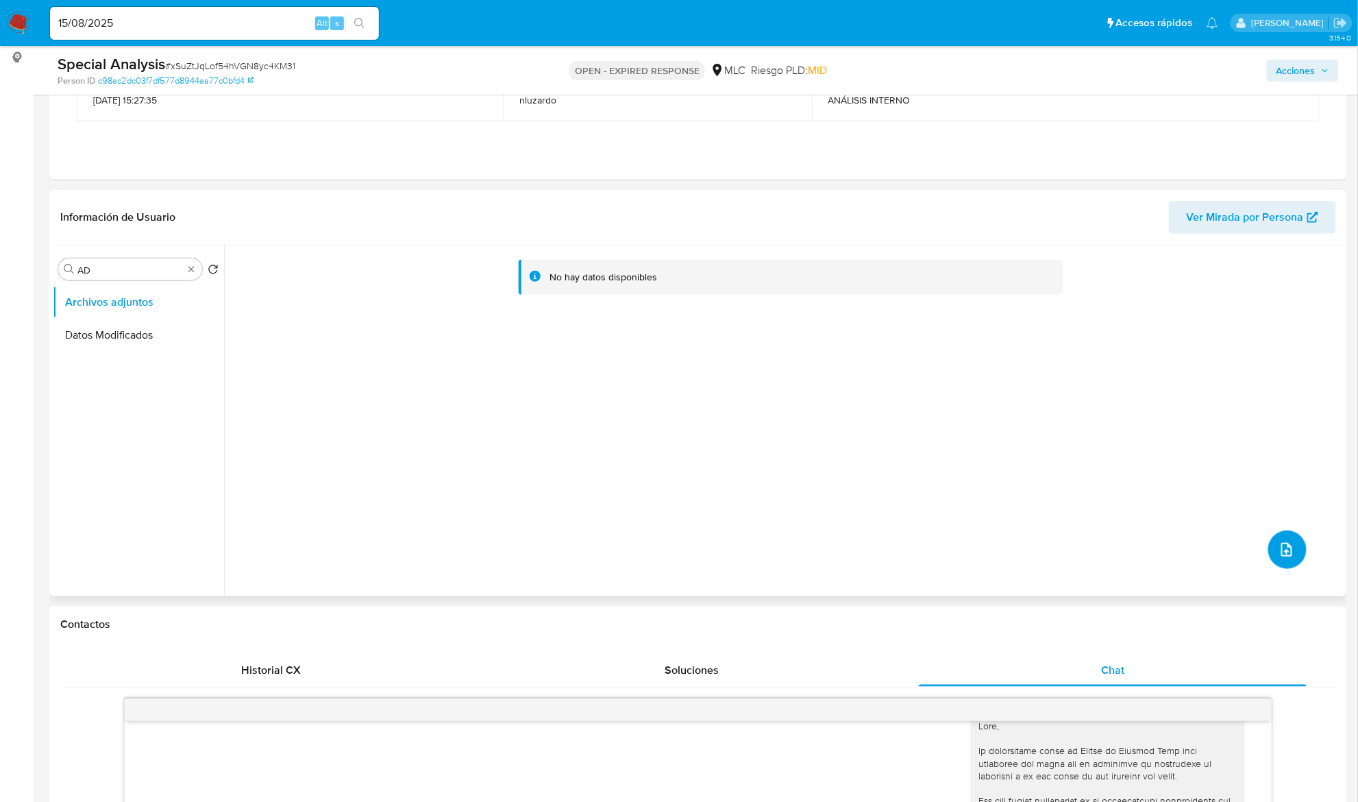
click at [1269, 554] on button "upload-file" at bounding box center [1288, 549] width 38 height 38
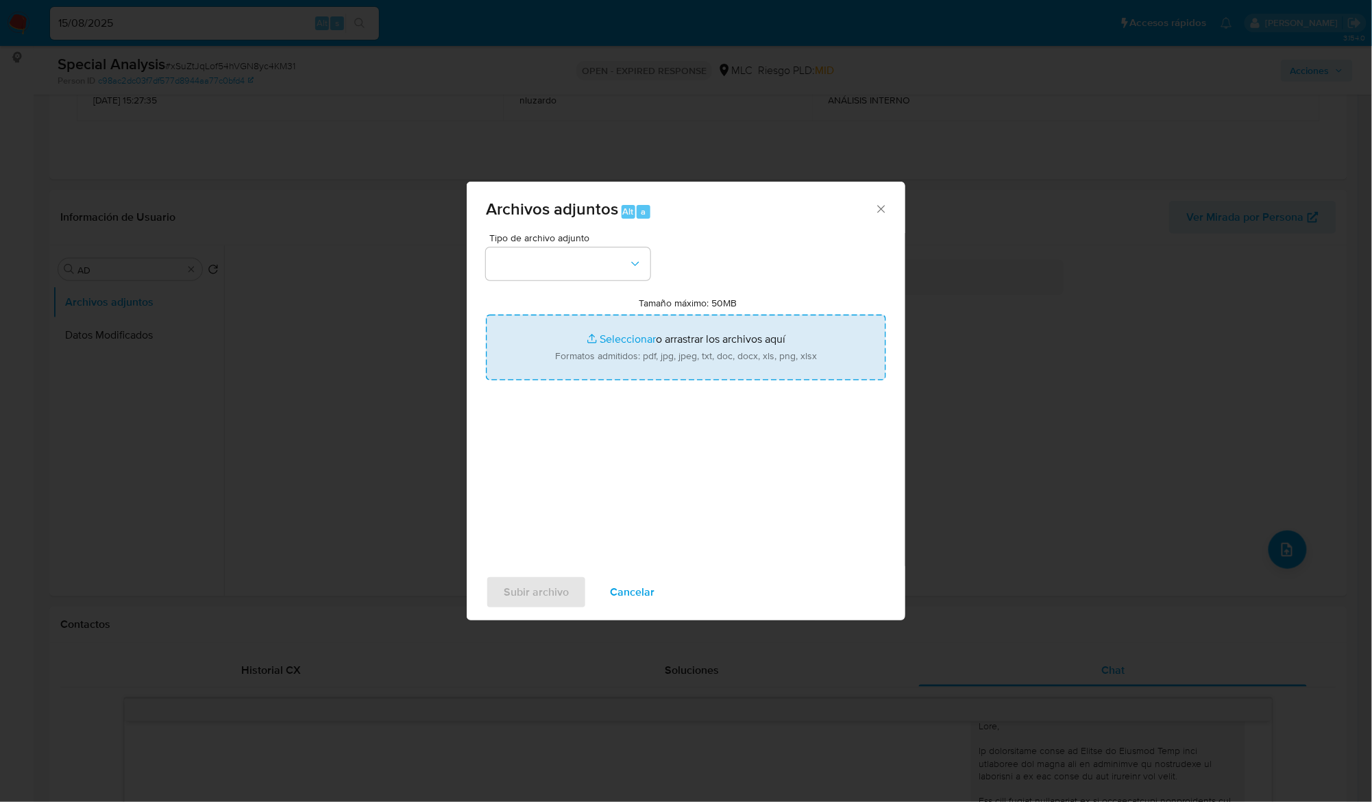
type input "C:\fakepath\ROS 1114 Certificado.pdf"
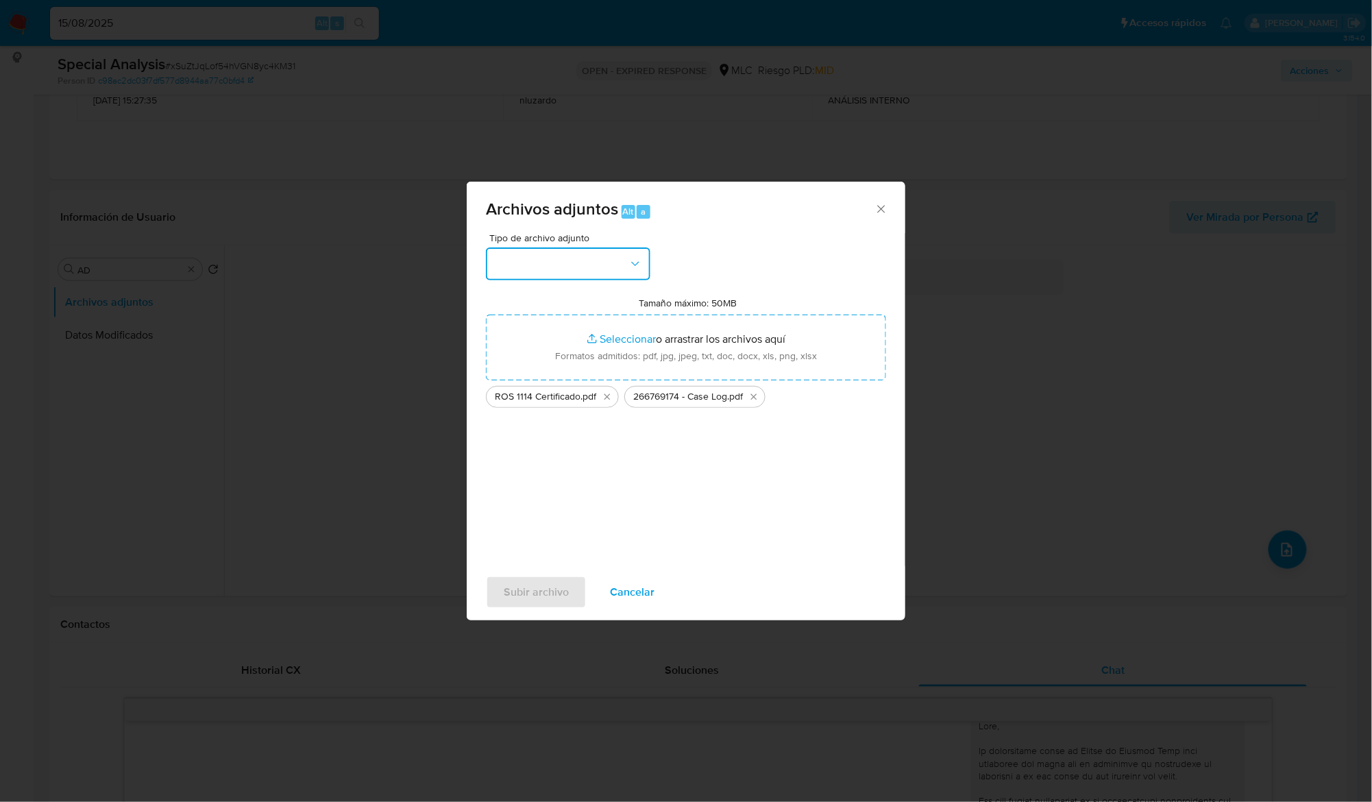
click at [549, 272] on button "button" at bounding box center [568, 263] width 164 height 33
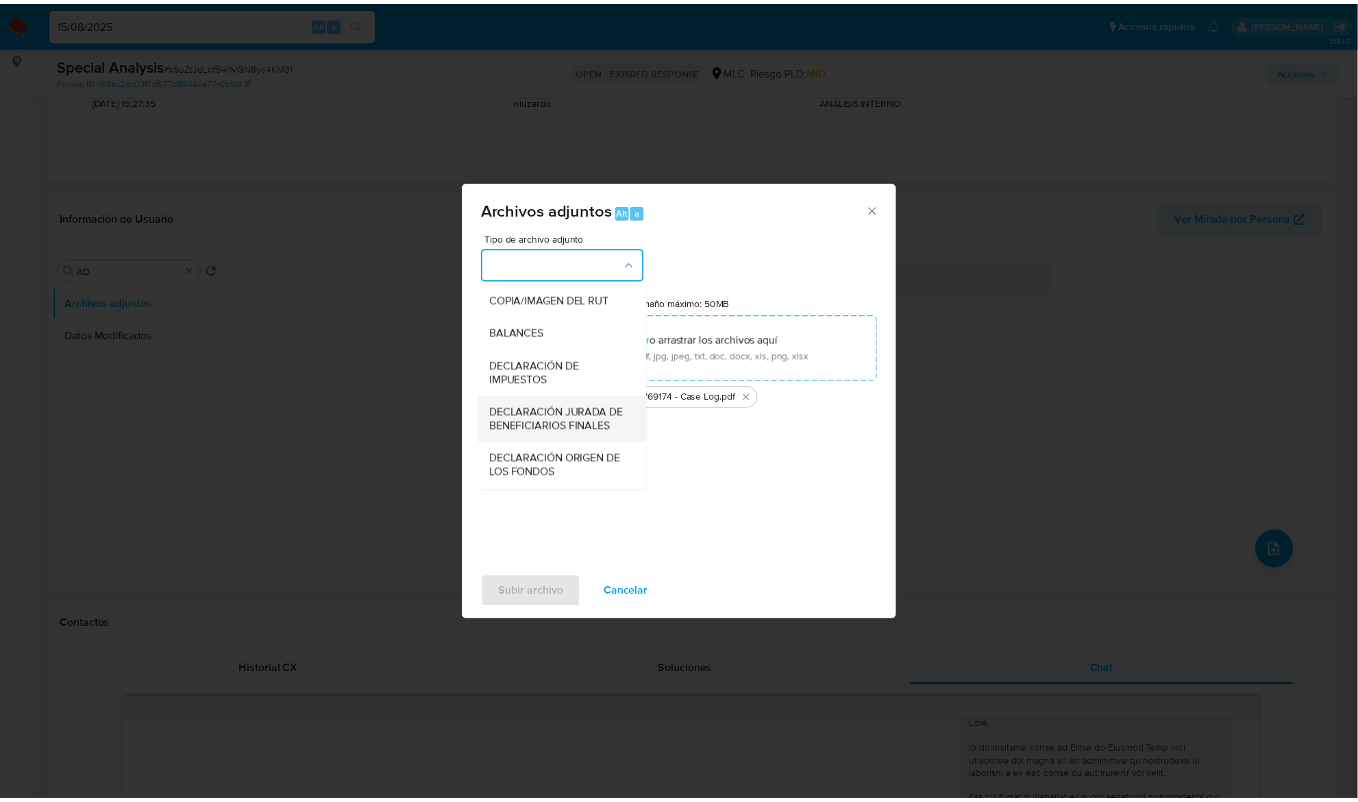
scroll to position [204, 0]
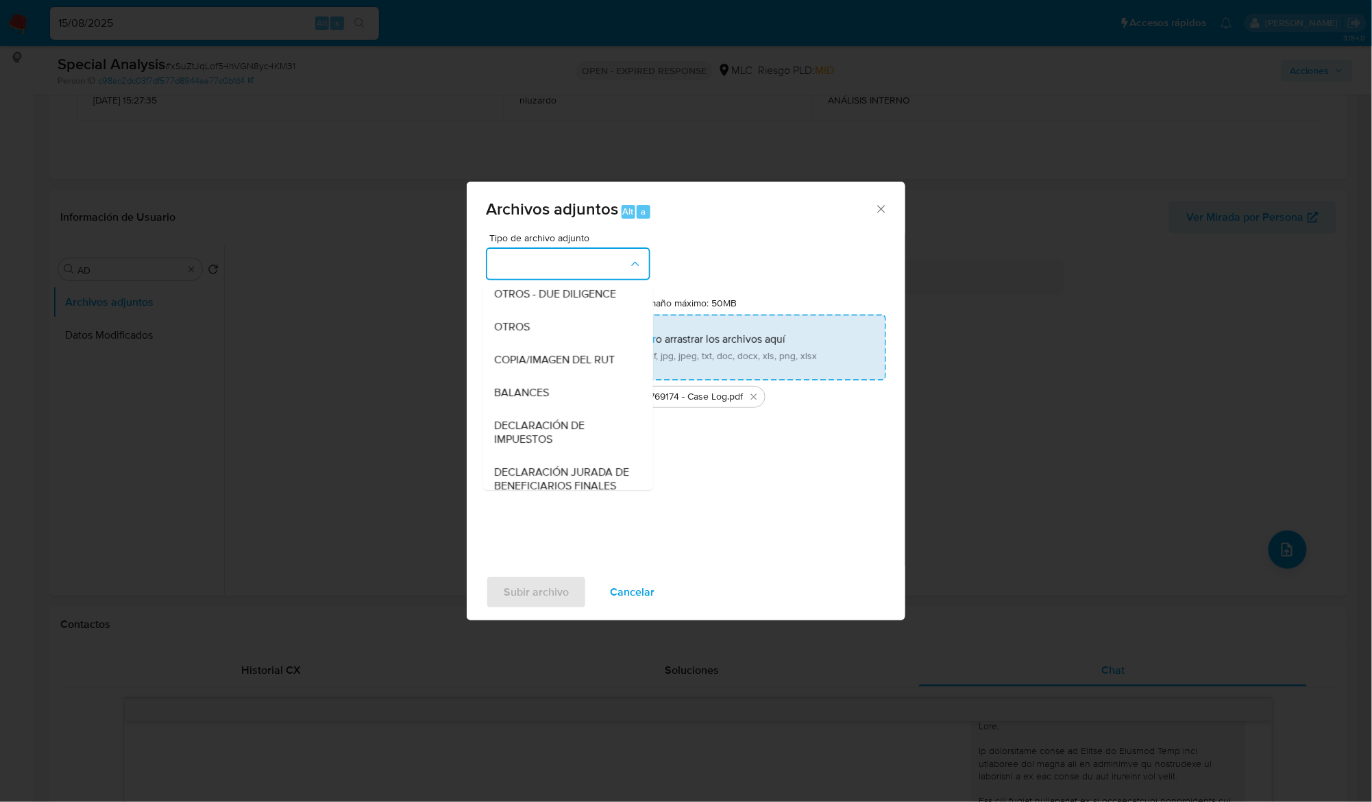
click at [500, 334] on span "OTROS" at bounding box center [512, 327] width 36 height 14
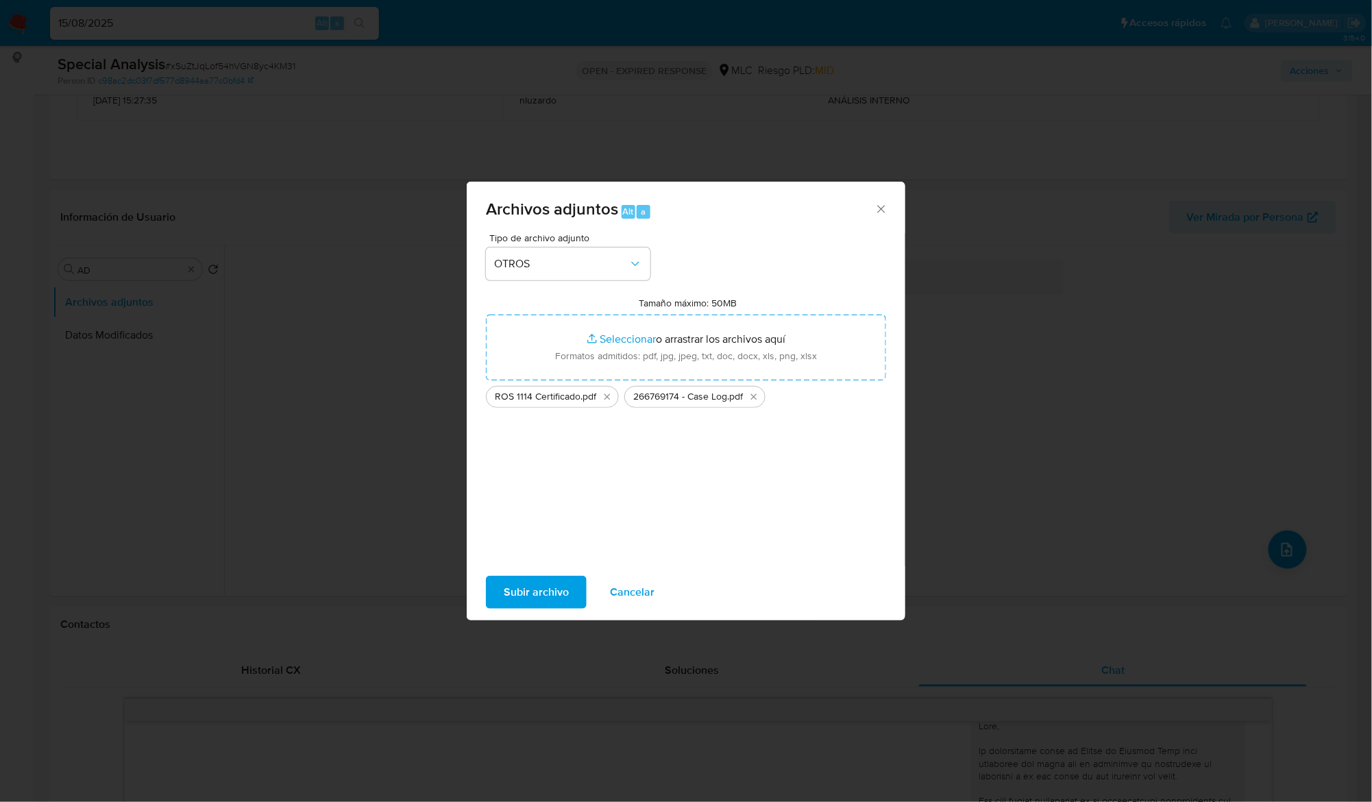
click at [557, 589] on span "Subir archivo" at bounding box center [536, 592] width 65 height 30
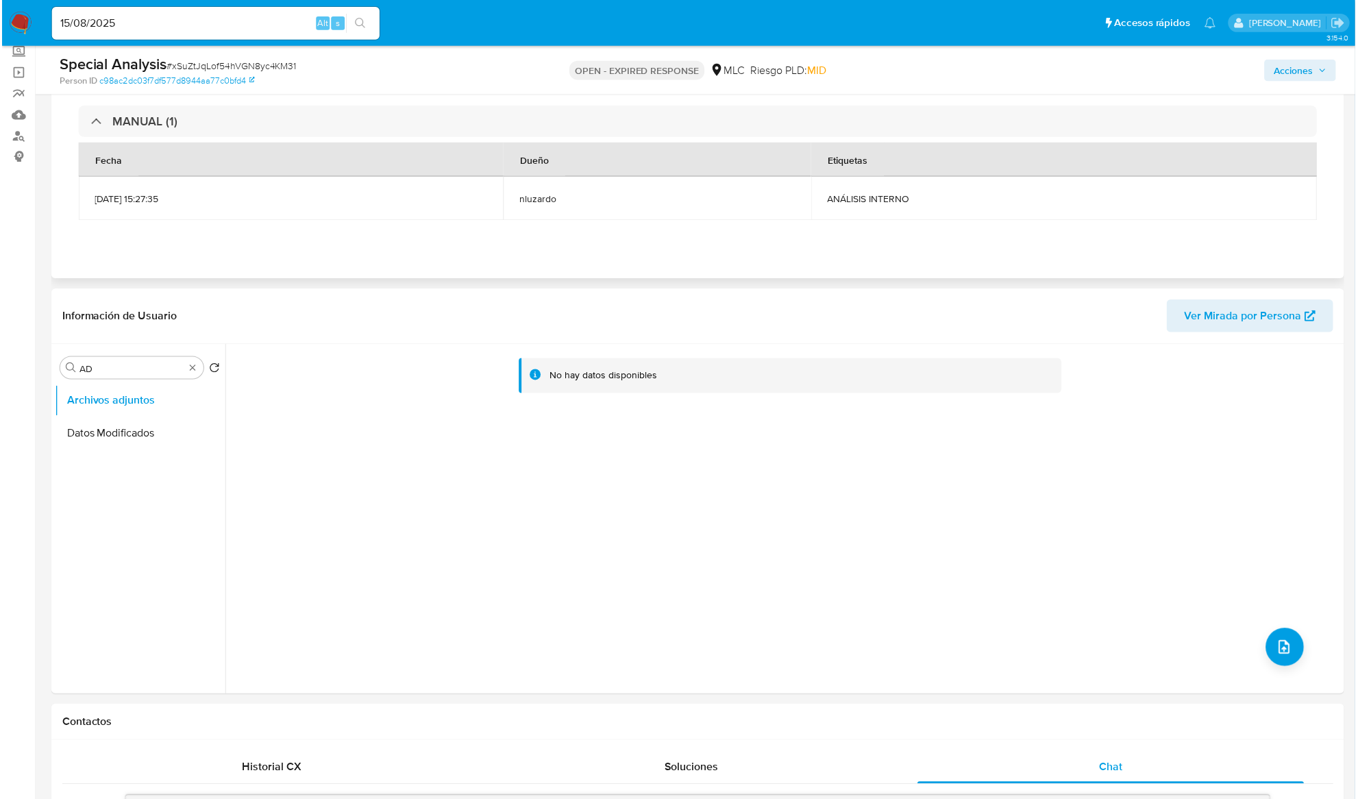
scroll to position [0, 0]
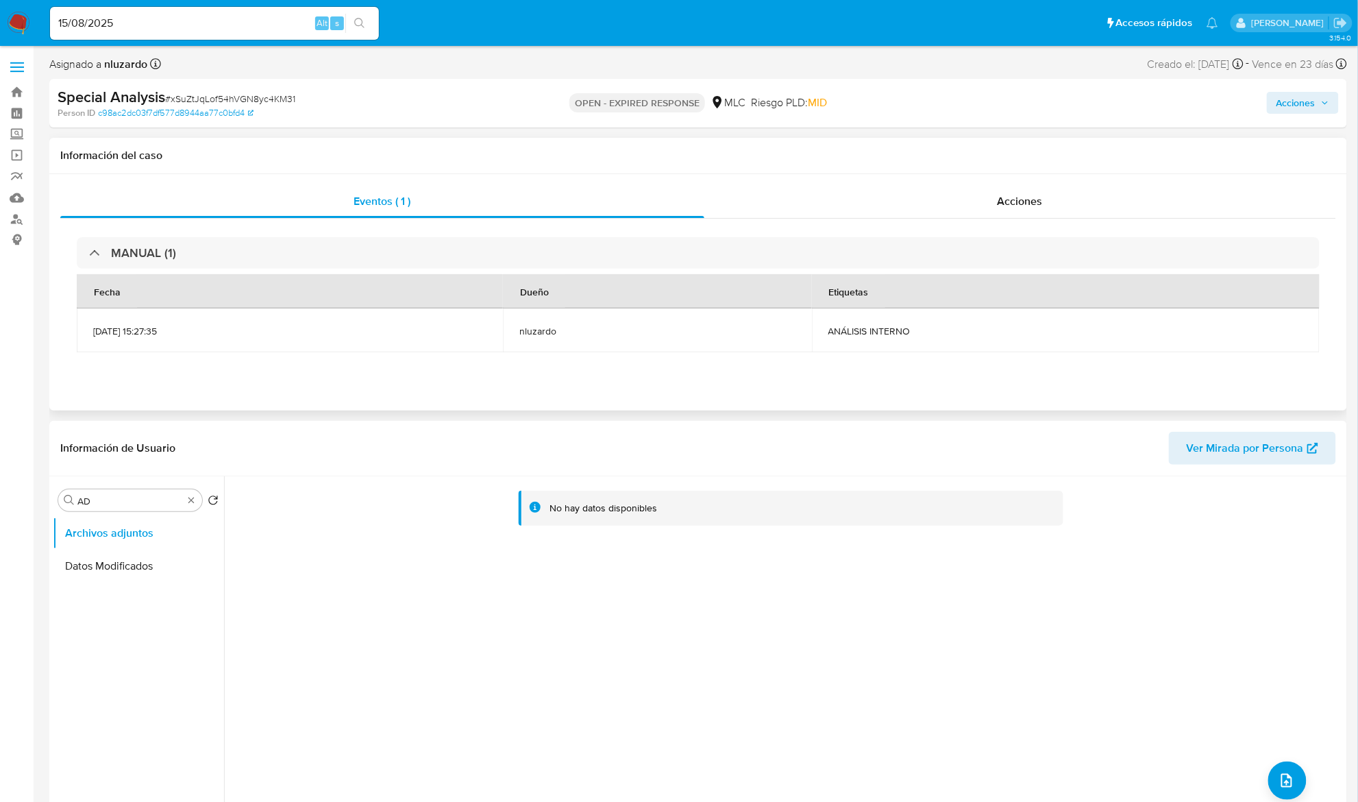
drag, startPoint x: 951, startPoint y: 206, endPoint x: 930, endPoint y: 221, distance: 25.7
click at [951, 206] on div "Acciones" at bounding box center [1021, 201] width 633 height 33
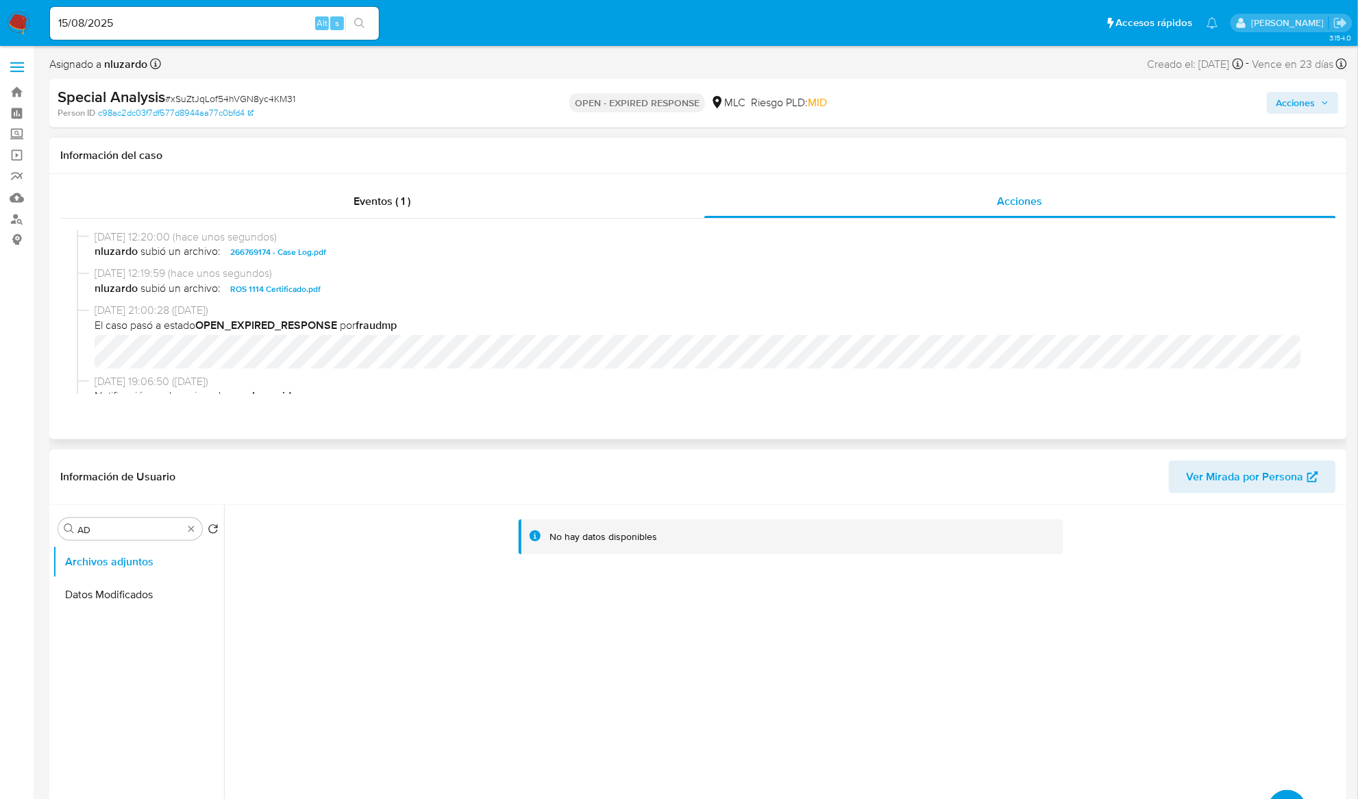
click at [424, 248] on span "nluzardo subió un archivo: 266769174 - Case Log.pdf" at bounding box center [705, 252] width 1220 height 16
copy span "266769174 - Case Log.pdf"
click at [1320, 107] on span "Acciones" at bounding box center [1303, 102] width 53 height 19
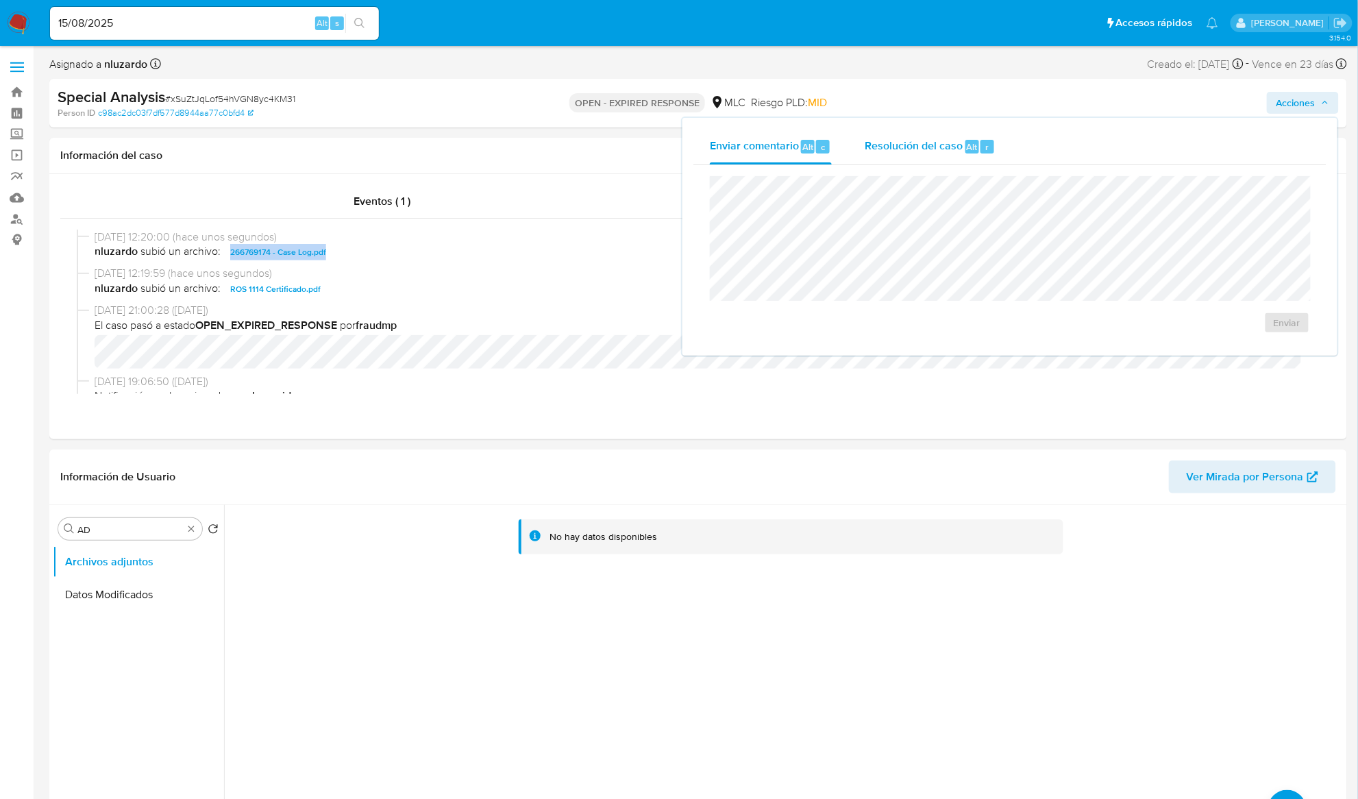
click at [968, 146] on span "Alt" at bounding box center [972, 146] width 11 height 13
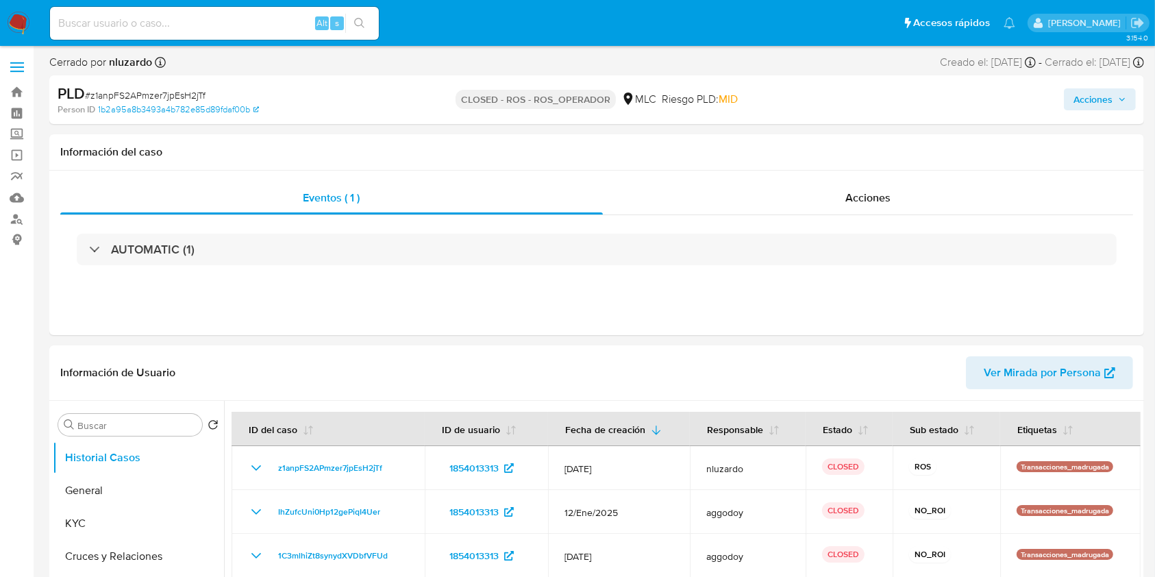
select select "10"
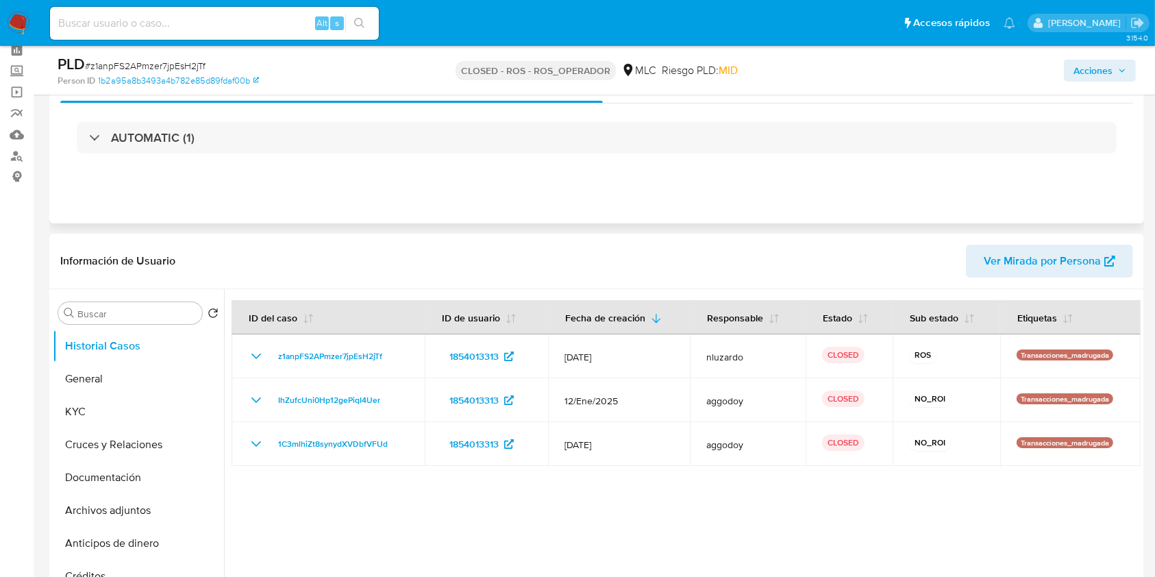
scroll to position [91, 0]
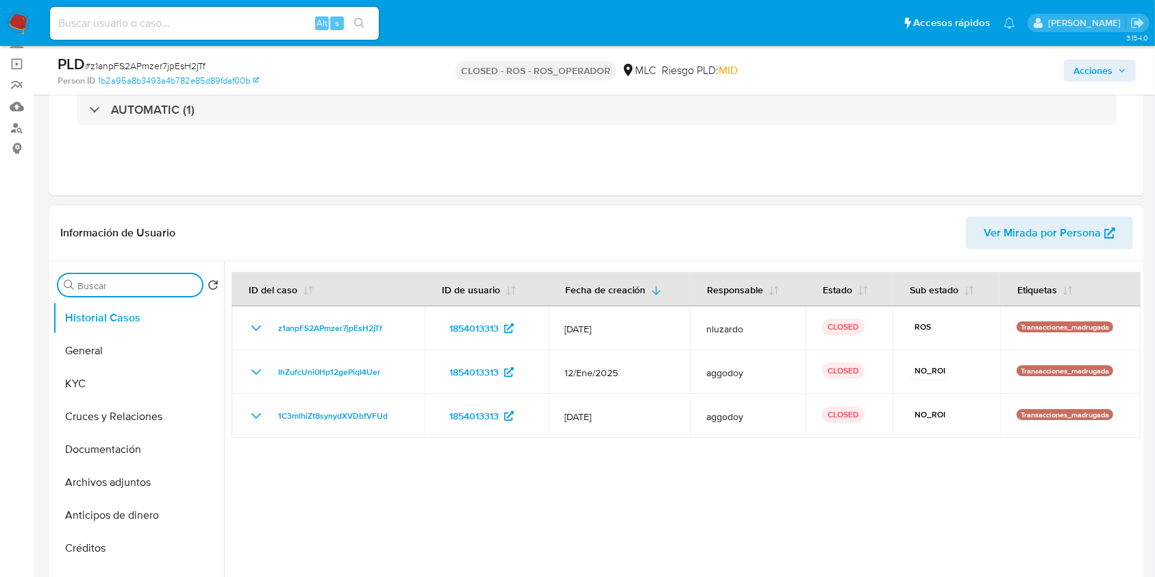
click at [124, 282] on input "Buscar" at bounding box center [136, 286] width 119 height 12
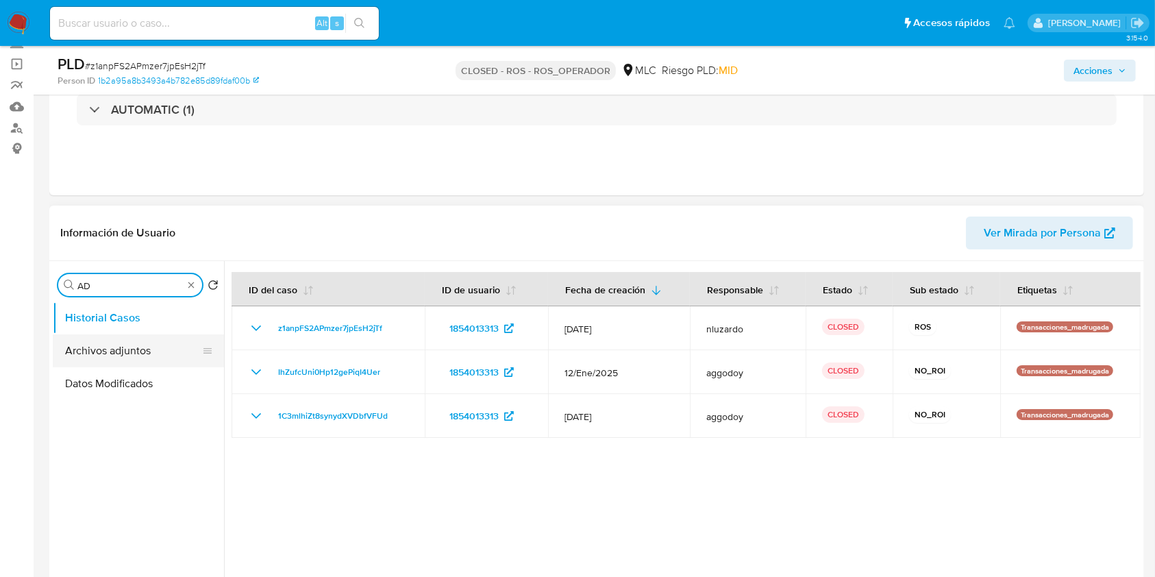
type input "AD"
click at [125, 343] on button "Archivos adjuntos" at bounding box center [133, 350] width 160 height 33
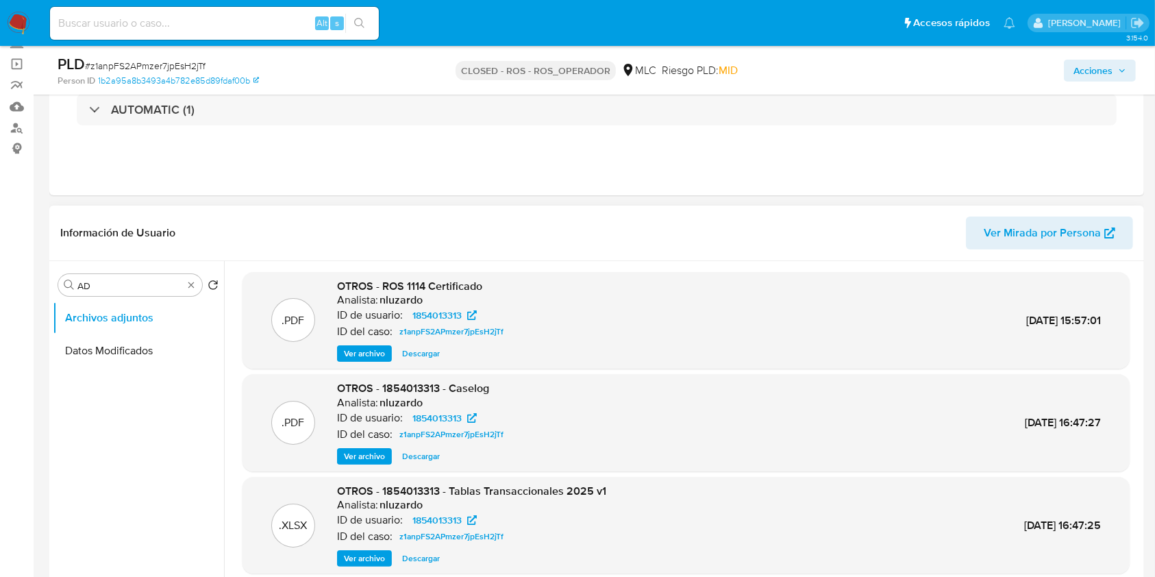
click at [408, 353] on span "Descargar" at bounding box center [421, 354] width 38 height 14
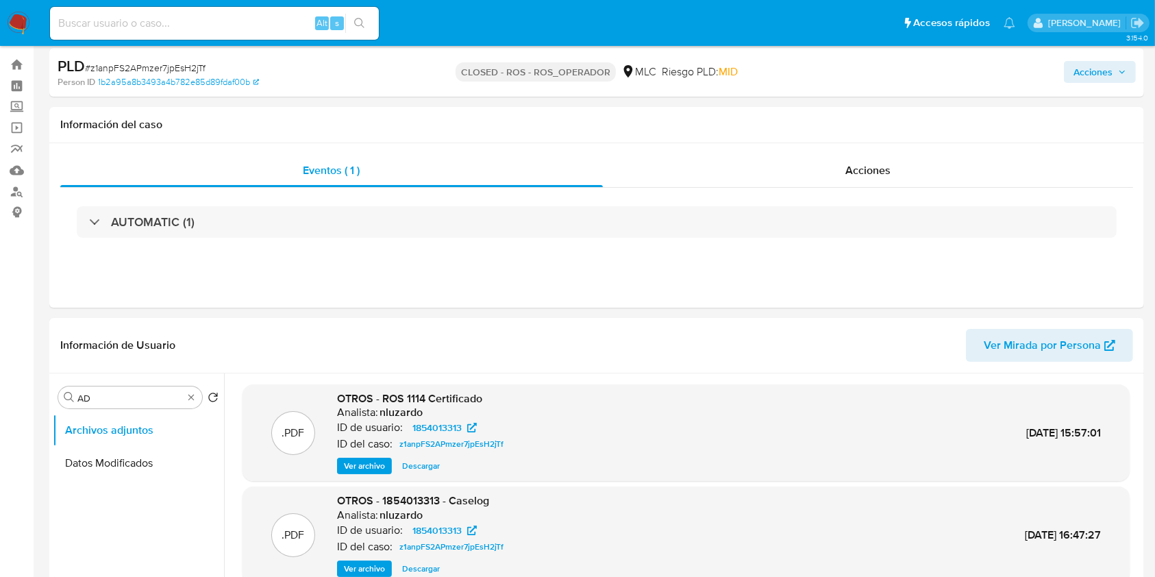
scroll to position [0, 0]
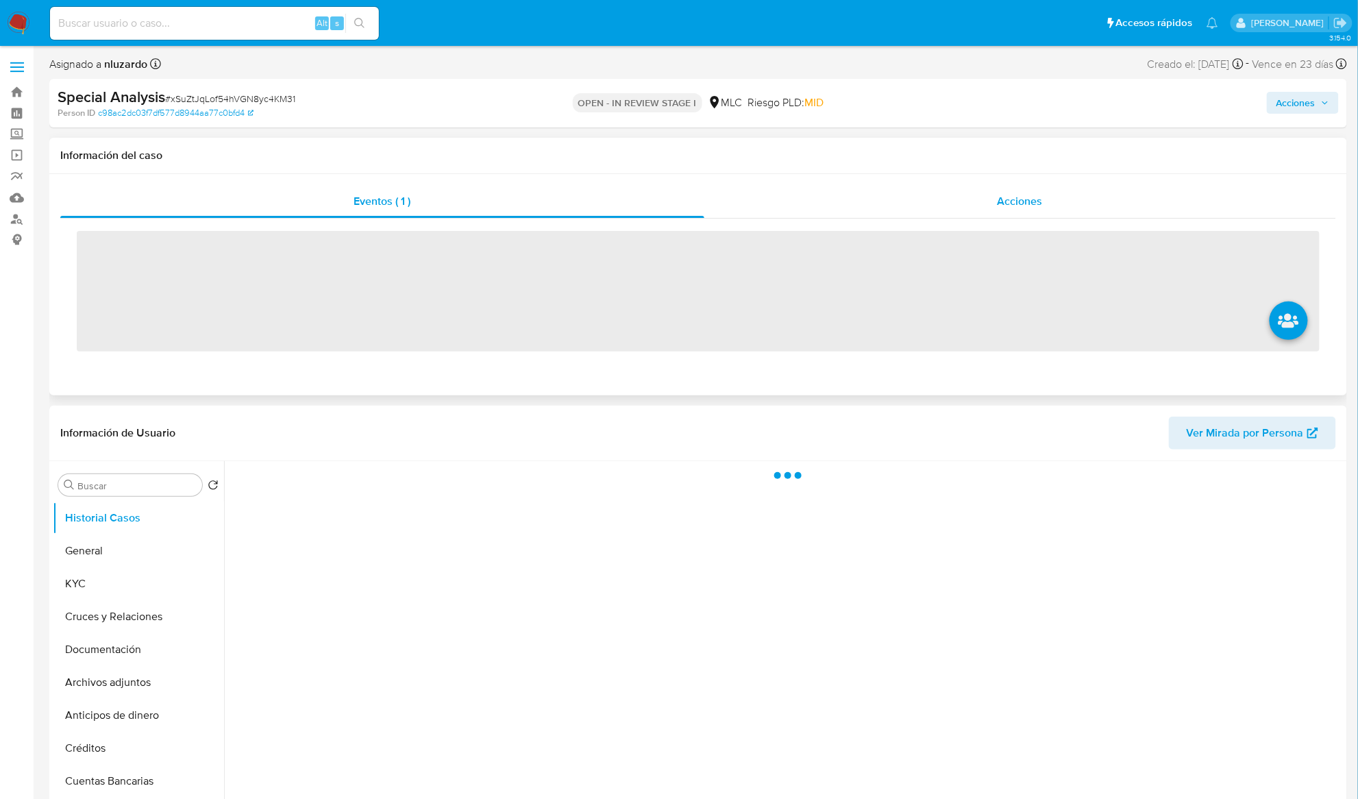
click at [1033, 195] on span "Acciones" at bounding box center [1020, 201] width 45 height 16
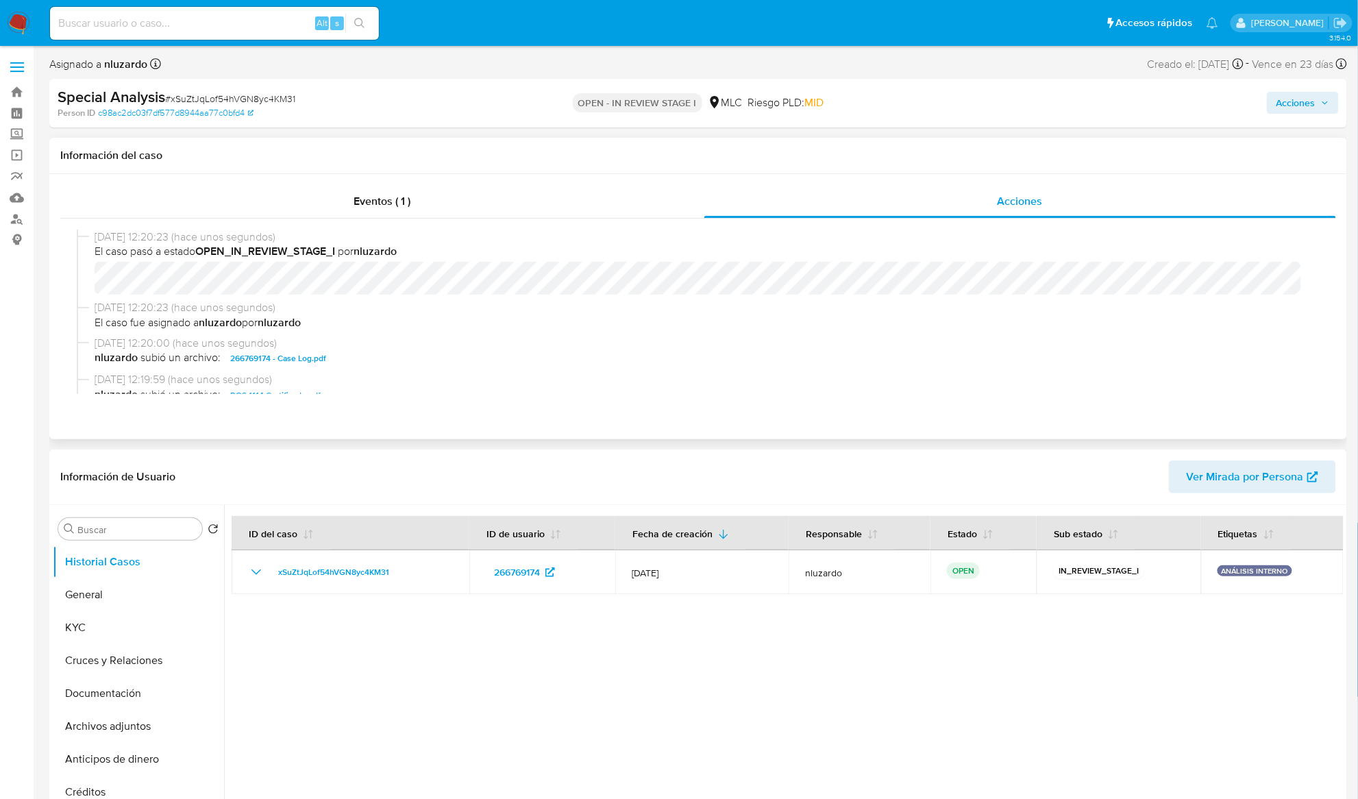
click at [384, 360] on span "nluzardo subió un archivo: 266769174 - Case Log.pdf" at bounding box center [705, 358] width 1220 height 16
select select "10"
click at [384, 360] on span "nluzardo subió un archivo: 266769174 - Case Log.pdf" at bounding box center [705, 358] width 1220 height 16
copy span "266769174 - Case Log.pdf"
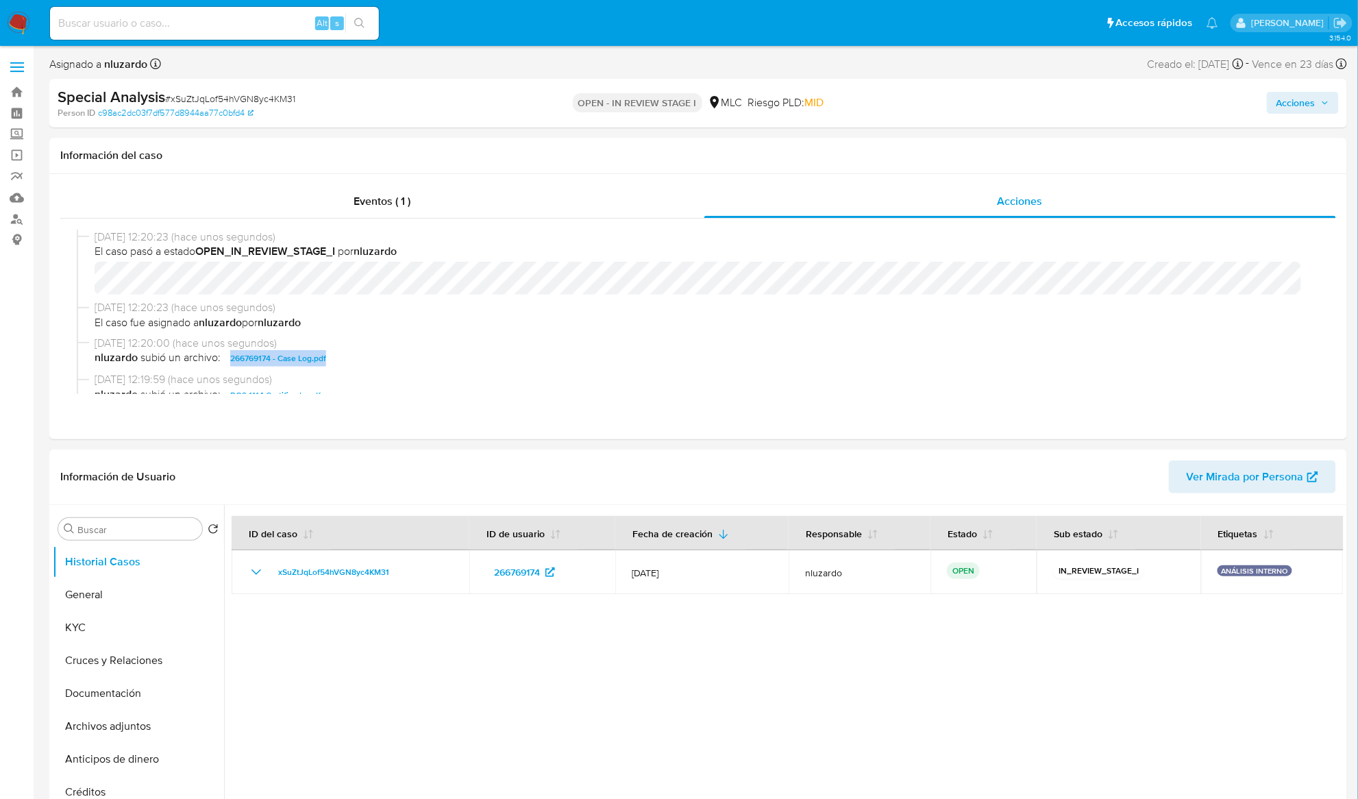
click at [1295, 103] on span "Acciones" at bounding box center [1296, 103] width 39 height 22
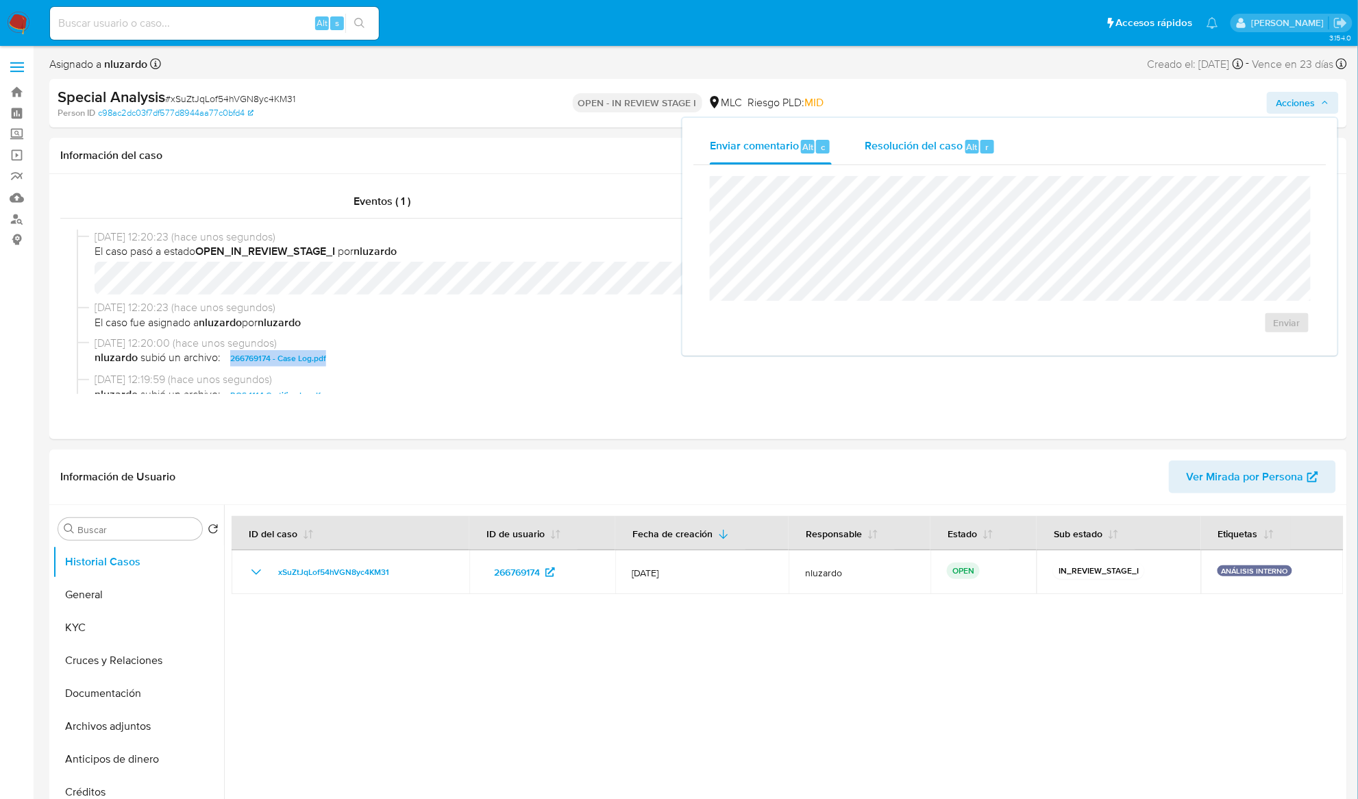
click at [946, 154] on div "Resolución del caso Alt r" at bounding box center [930, 147] width 131 height 36
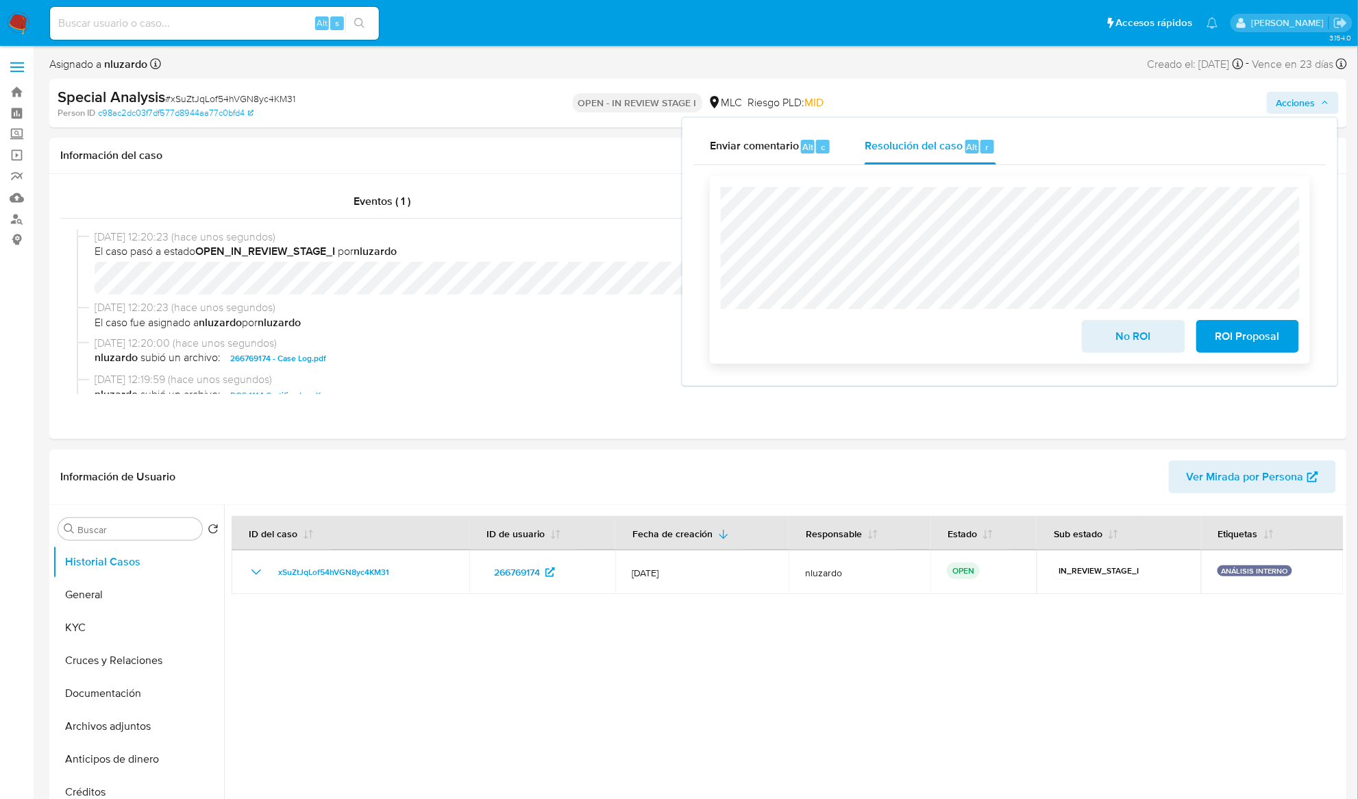
click at [1225, 337] on span "ROI Proposal" at bounding box center [1247, 336] width 67 height 30
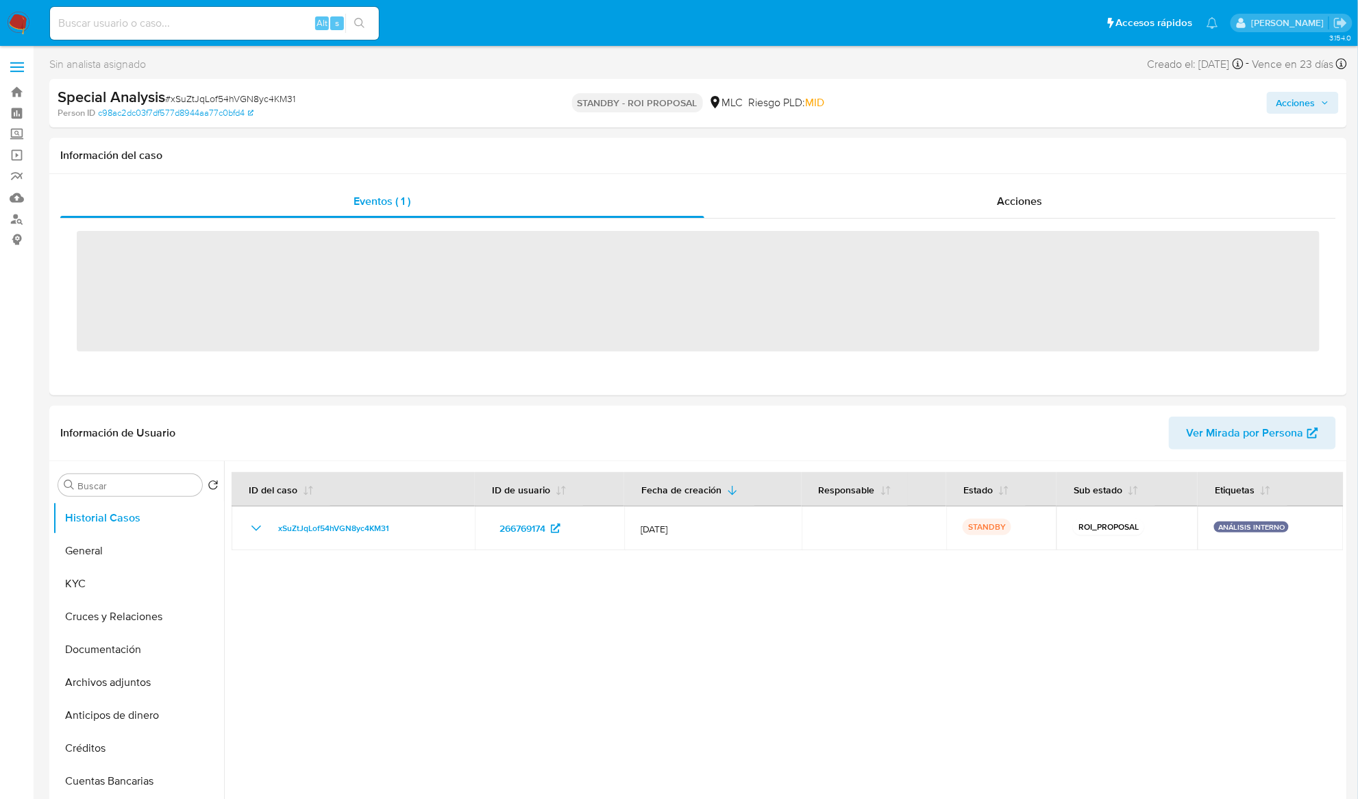
select select "10"
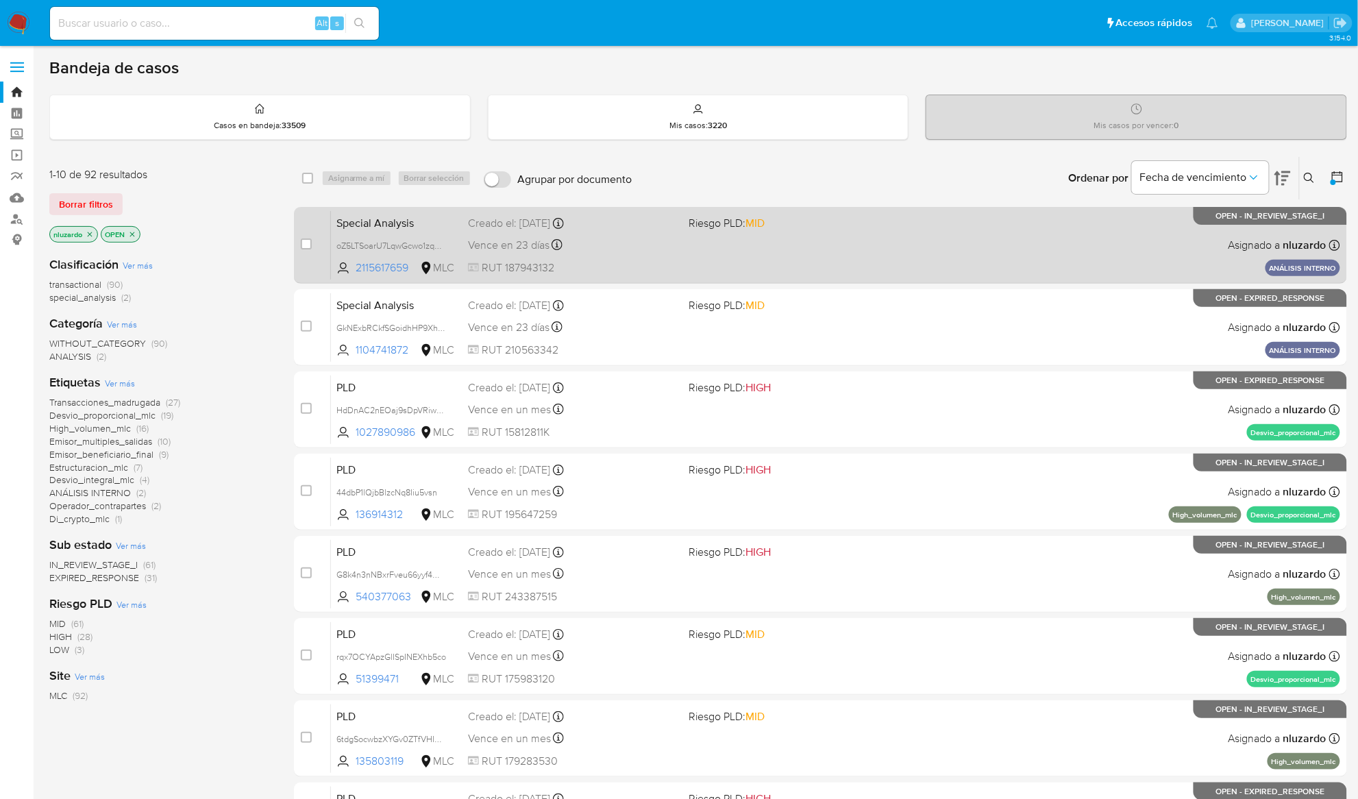
click at [837, 239] on div "Special Analysis oZ5LTSoarU7LqwGcwo1zqpo7 2115617659 MLC Riesgo PLD: MID Creado…" at bounding box center [835, 244] width 1009 height 69
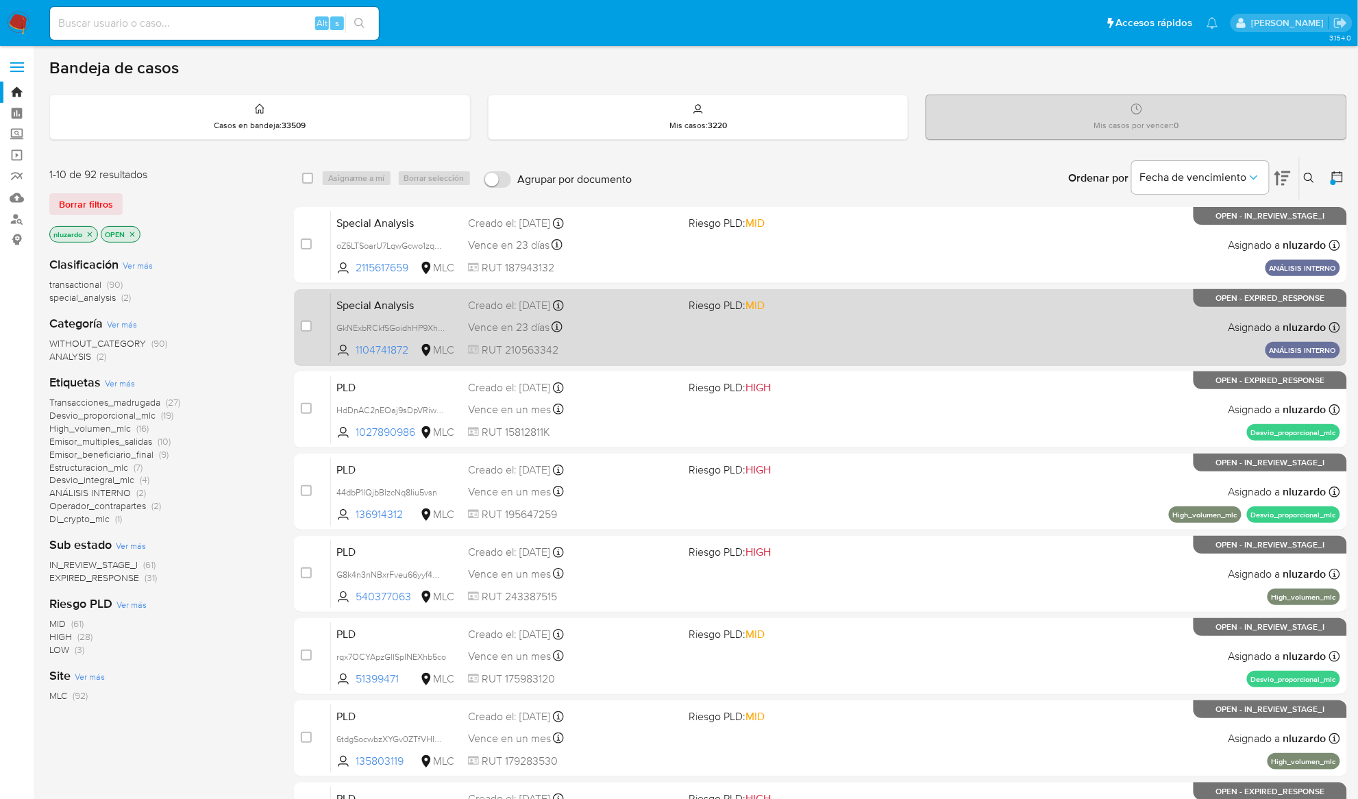
click at [806, 346] on div "Special Analysis GkNExbRCkfSGoidhHP9XhyNn 1104741872 MLC Riesgo PLD: MID Creado…" at bounding box center [835, 327] width 1009 height 69
click at [724, 307] on span "Riesgo PLD: MID" at bounding box center [727, 304] width 76 height 15
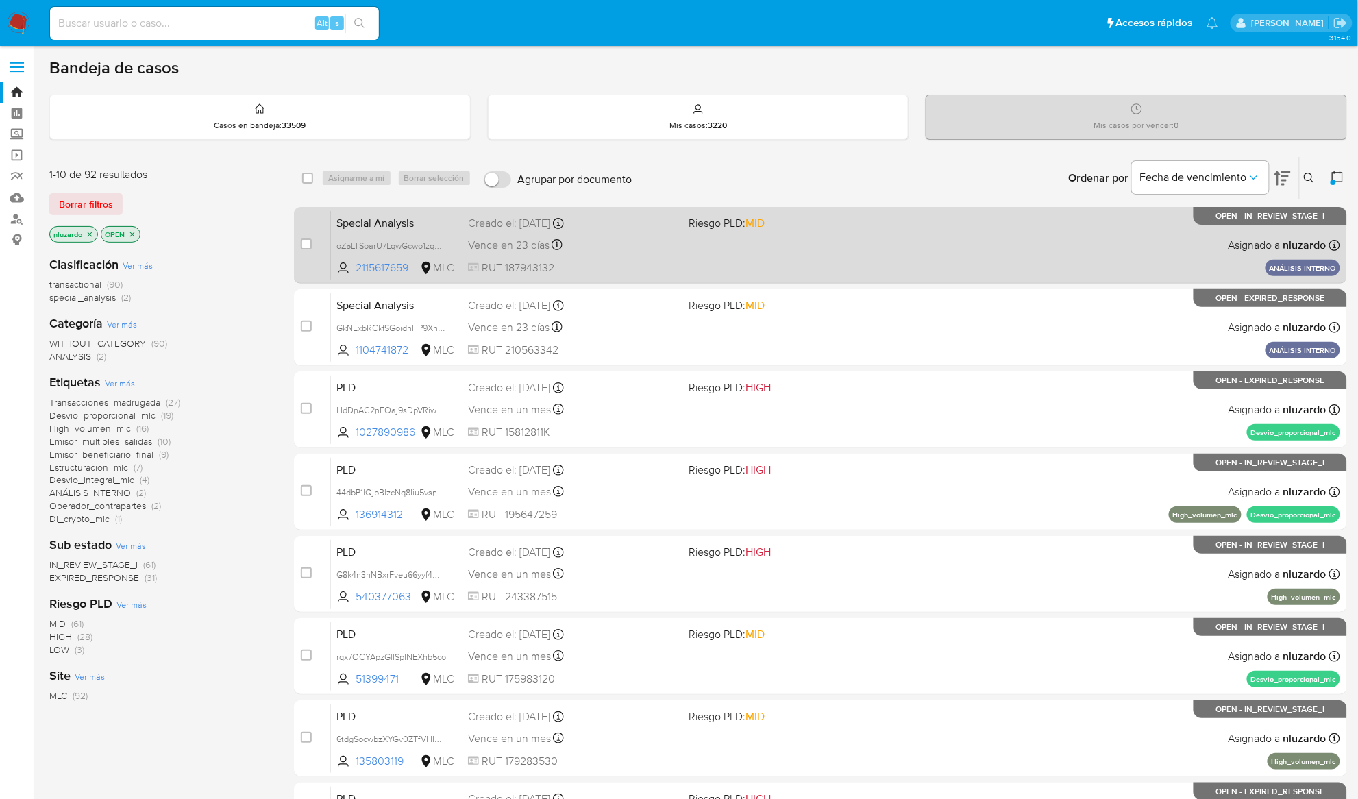
click at [670, 240] on div "Vence en 23 días Vence el [DATE] 16:50:18" at bounding box center [573, 245] width 210 height 19
click at [804, 247] on div "Special Analysis oZ5LTSoarU7LqwGcwo1zqpo7 2115617659 MLC Riesgo PLD: MID Creado…" at bounding box center [835, 244] width 1009 height 69
click at [596, 256] on div "Special Analysis oZ5LTSoarU7LqwGcwo1zqpo7 2115617659 MLC Riesgo PLD: MID Creado…" at bounding box center [835, 244] width 1009 height 69
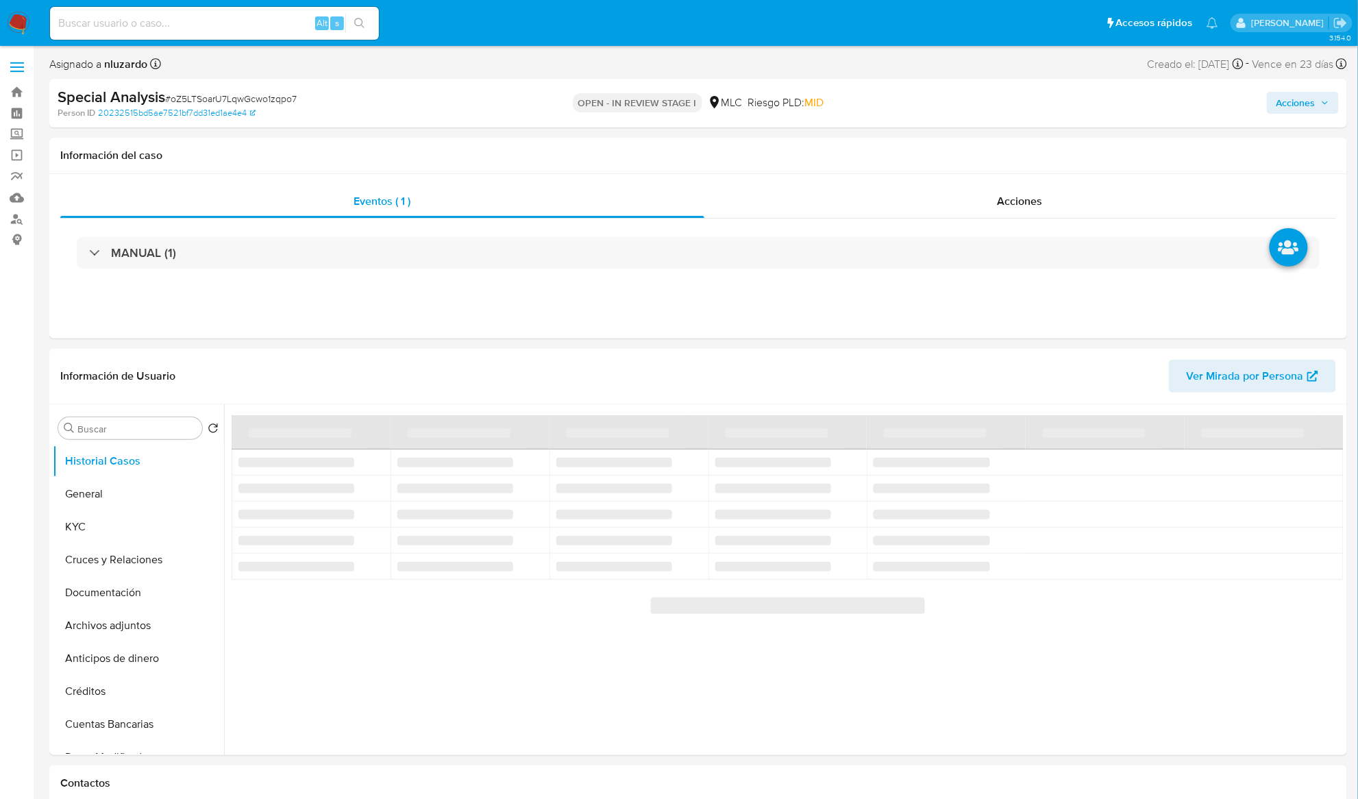
select select "10"
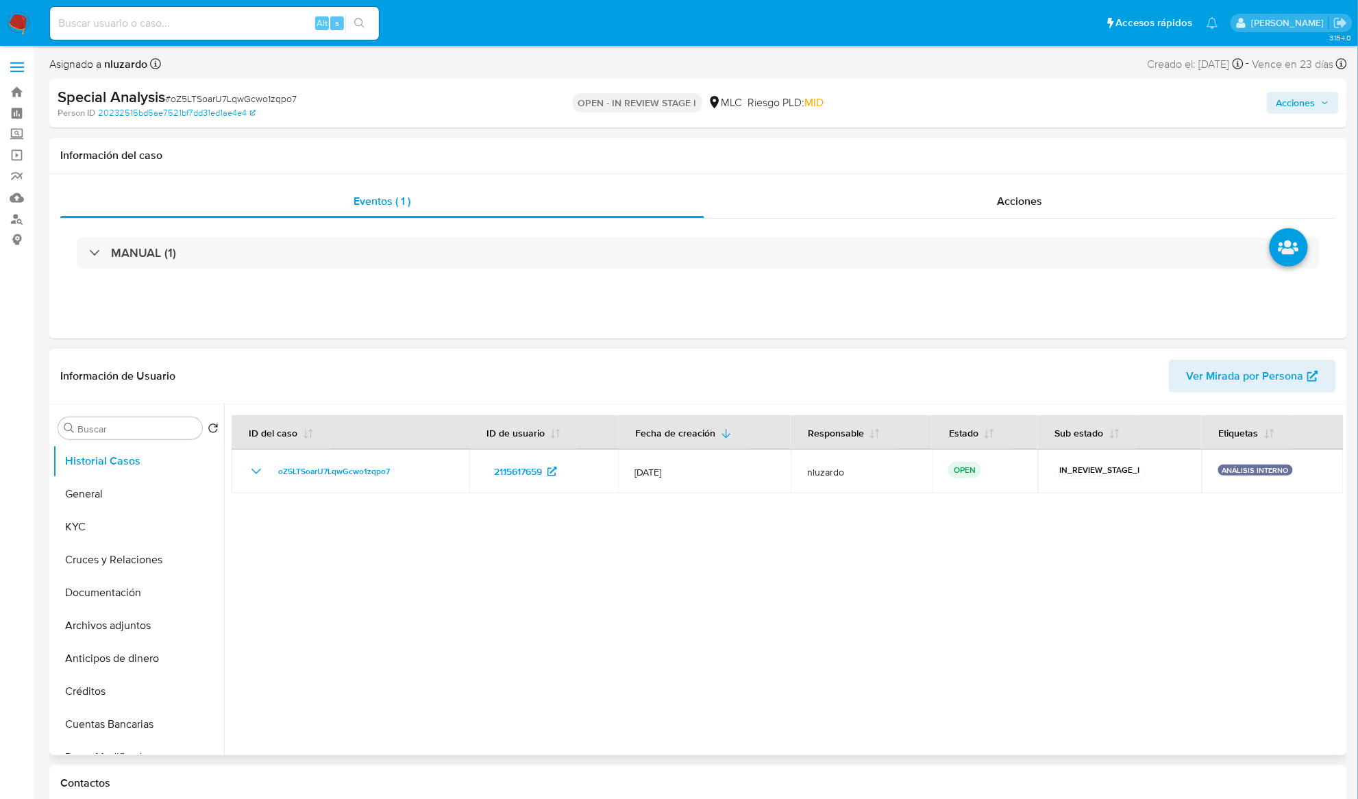
drag, startPoint x: 489, startPoint y: 483, endPoint x: 530, endPoint y: 543, distance: 73.0
click at [533, 540] on div at bounding box center [784, 579] width 1120 height 351
click at [432, 574] on div at bounding box center [784, 579] width 1120 height 351
click at [901, 593] on div at bounding box center [784, 579] width 1120 height 351
click at [295, 20] on input at bounding box center [214, 23] width 329 height 18
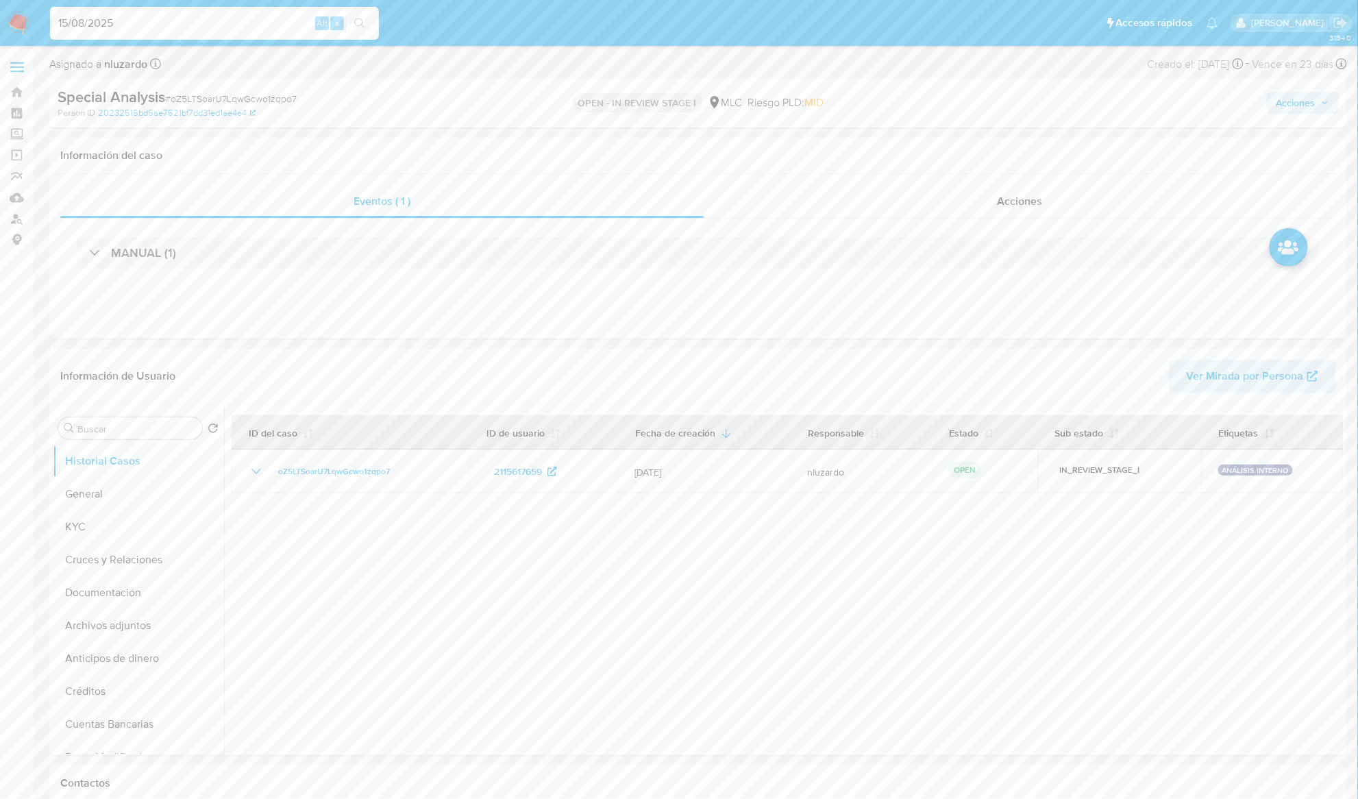
type input "15/08/2025"
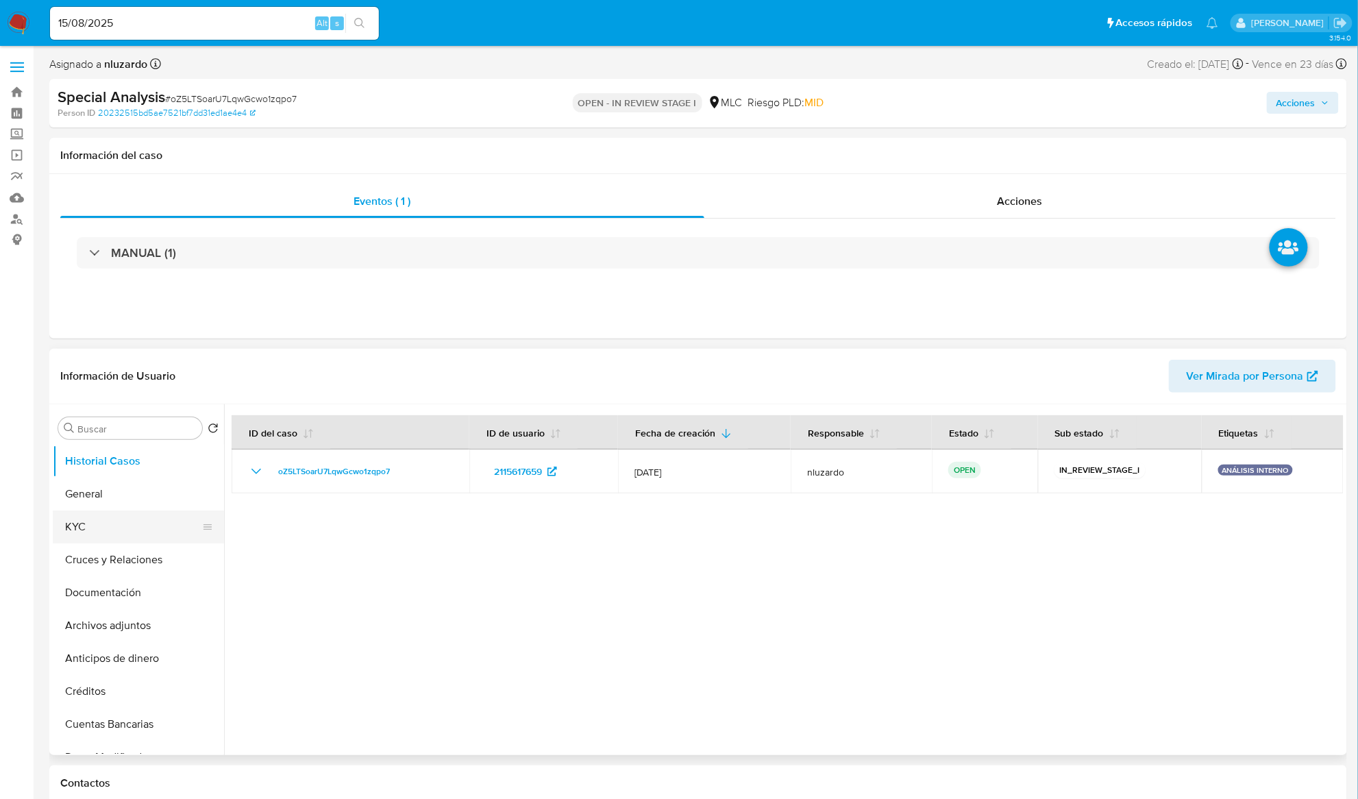
click at [104, 539] on button "KYC" at bounding box center [133, 527] width 160 height 33
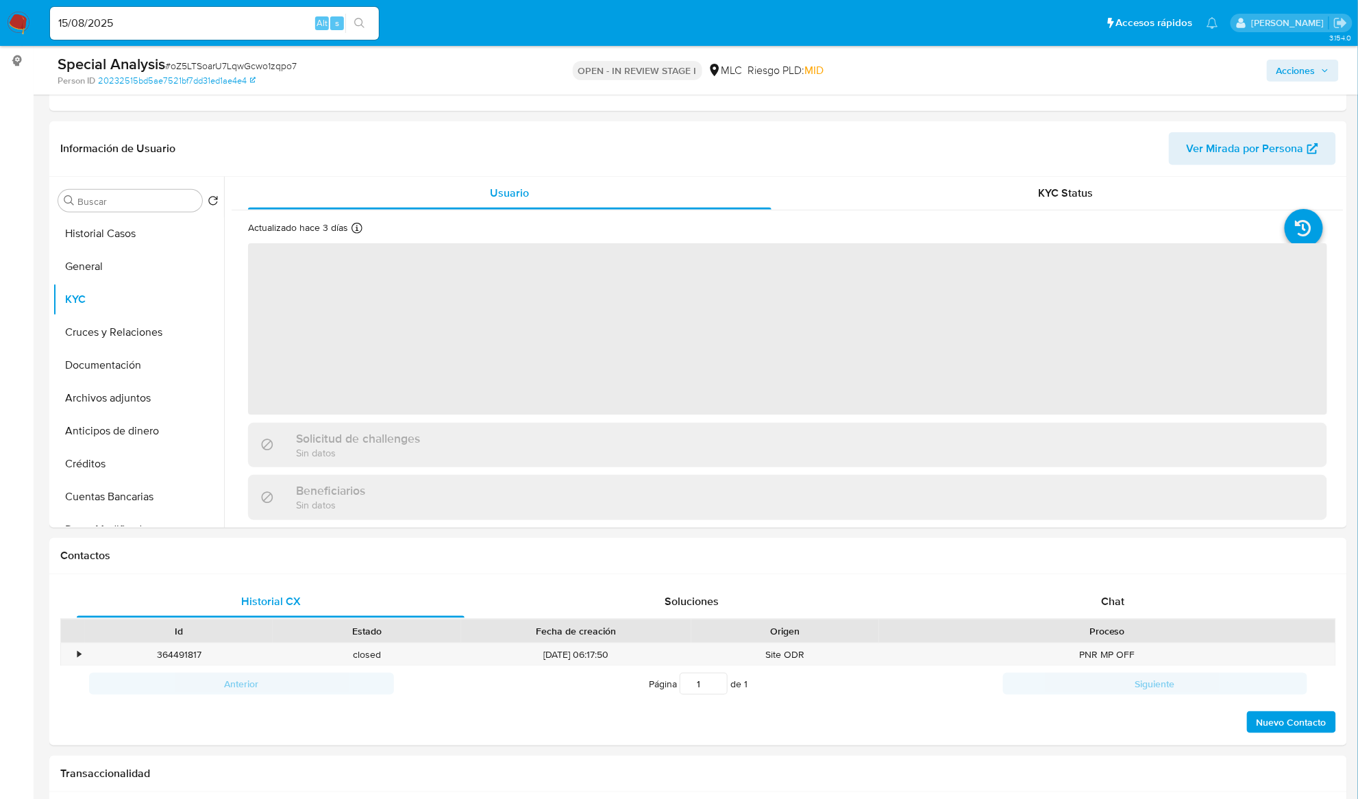
scroll to position [182, 0]
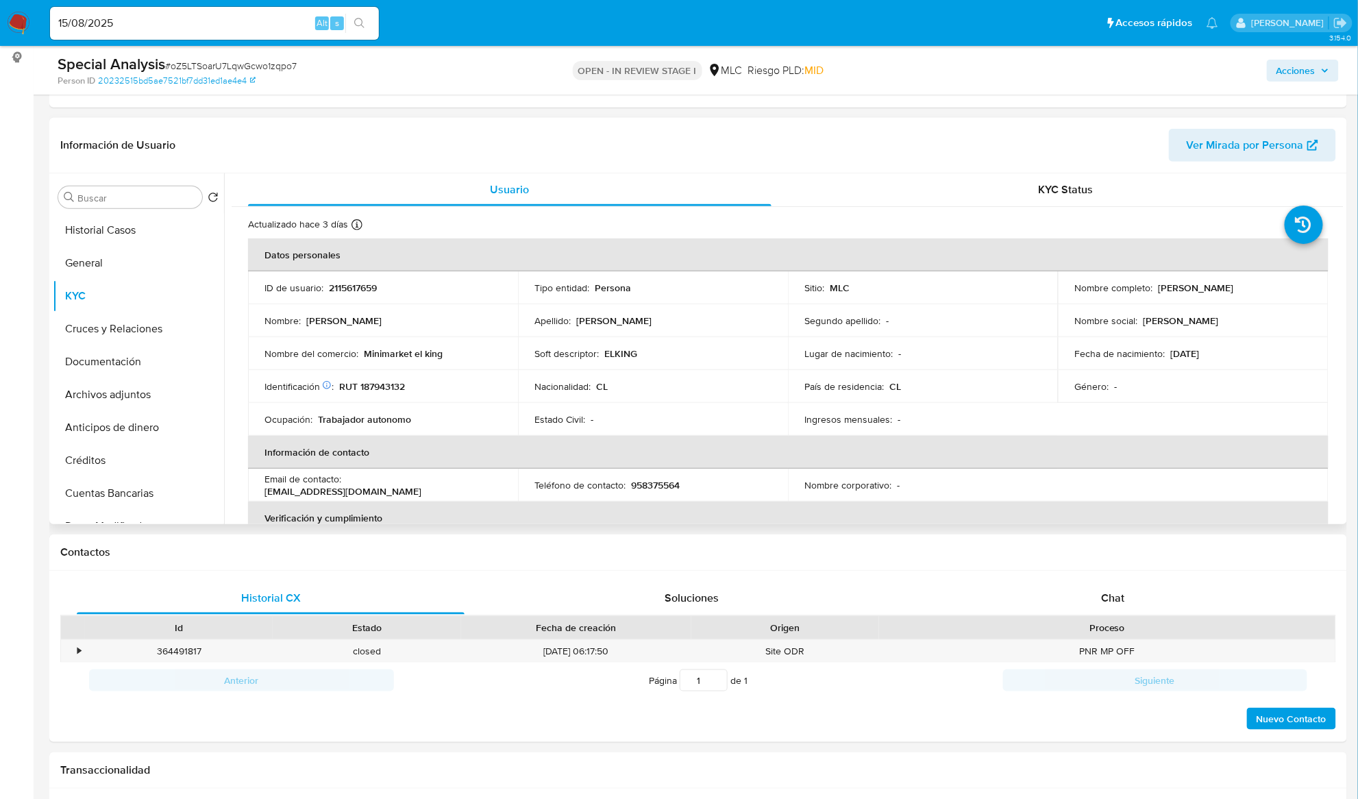
click at [1166, 292] on p "Nicole Andrea Sánchez Alarcón" at bounding box center [1195, 288] width 75 height 12
drag, startPoint x: 1225, startPoint y: 296, endPoint x: 1371, endPoint y: 244, distance: 155.0
click at [1294, 299] on td "Nombre completo : Nicole Andrea Sánchez Alarcón" at bounding box center [1193, 287] width 270 height 33
copy p "Nicole Andrea Sánchez Alarcón"
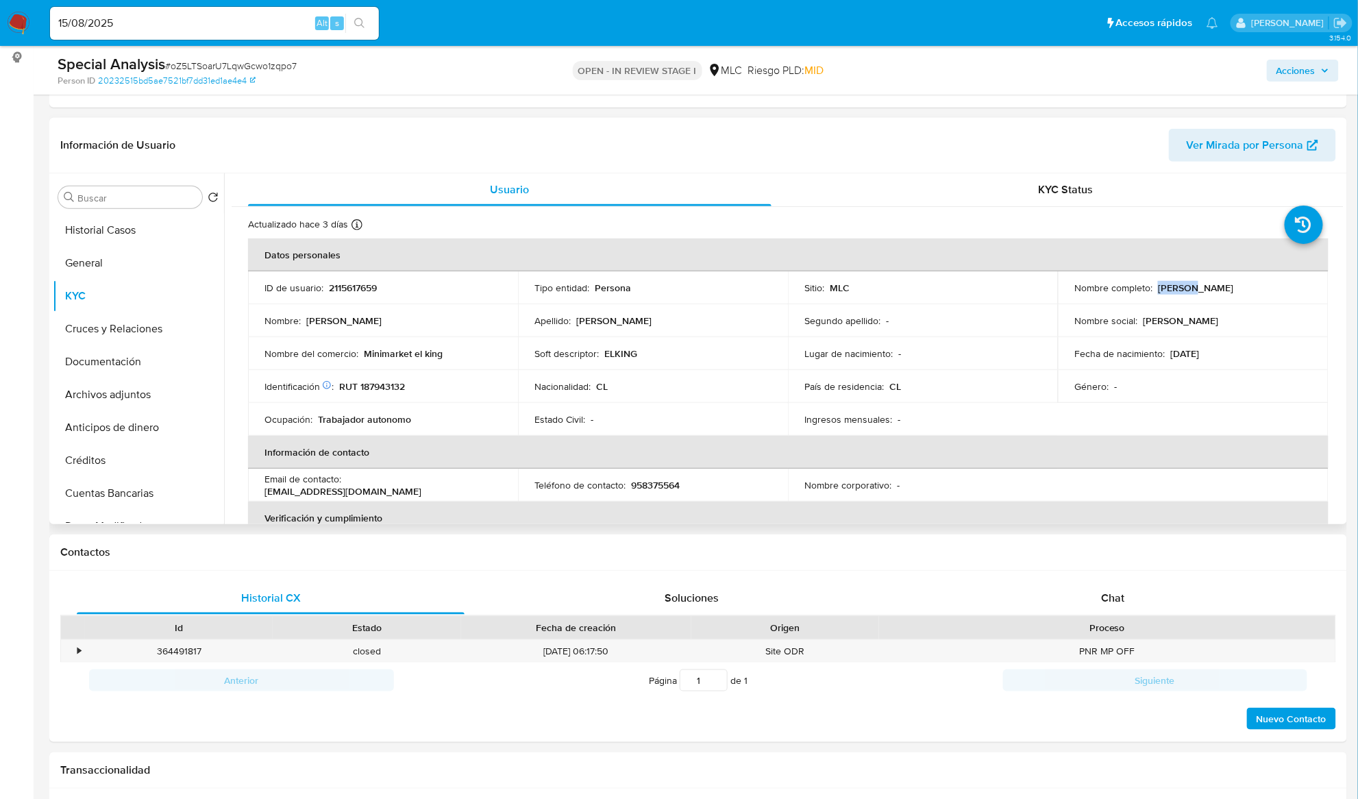
click at [373, 395] on td "Identificación Nº de serie: 531136710 : RUT 187943132" at bounding box center [383, 386] width 270 height 33
click at [378, 384] on p "RUT 187943132" at bounding box center [372, 386] width 66 height 12
copy p "187943132"
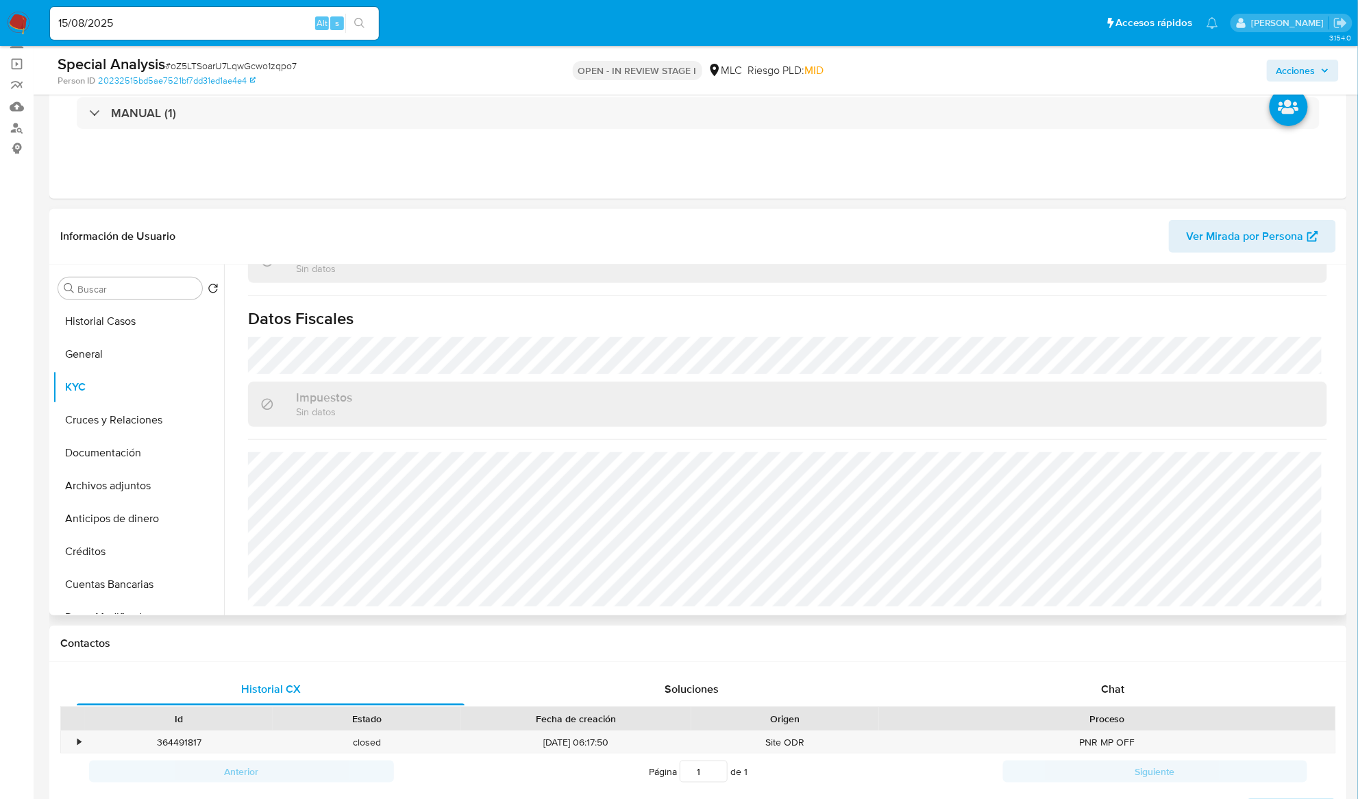
scroll to position [743, 0]
click at [807, 71] on span "MID" at bounding box center [814, 70] width 19 height 16
copy span "MID"
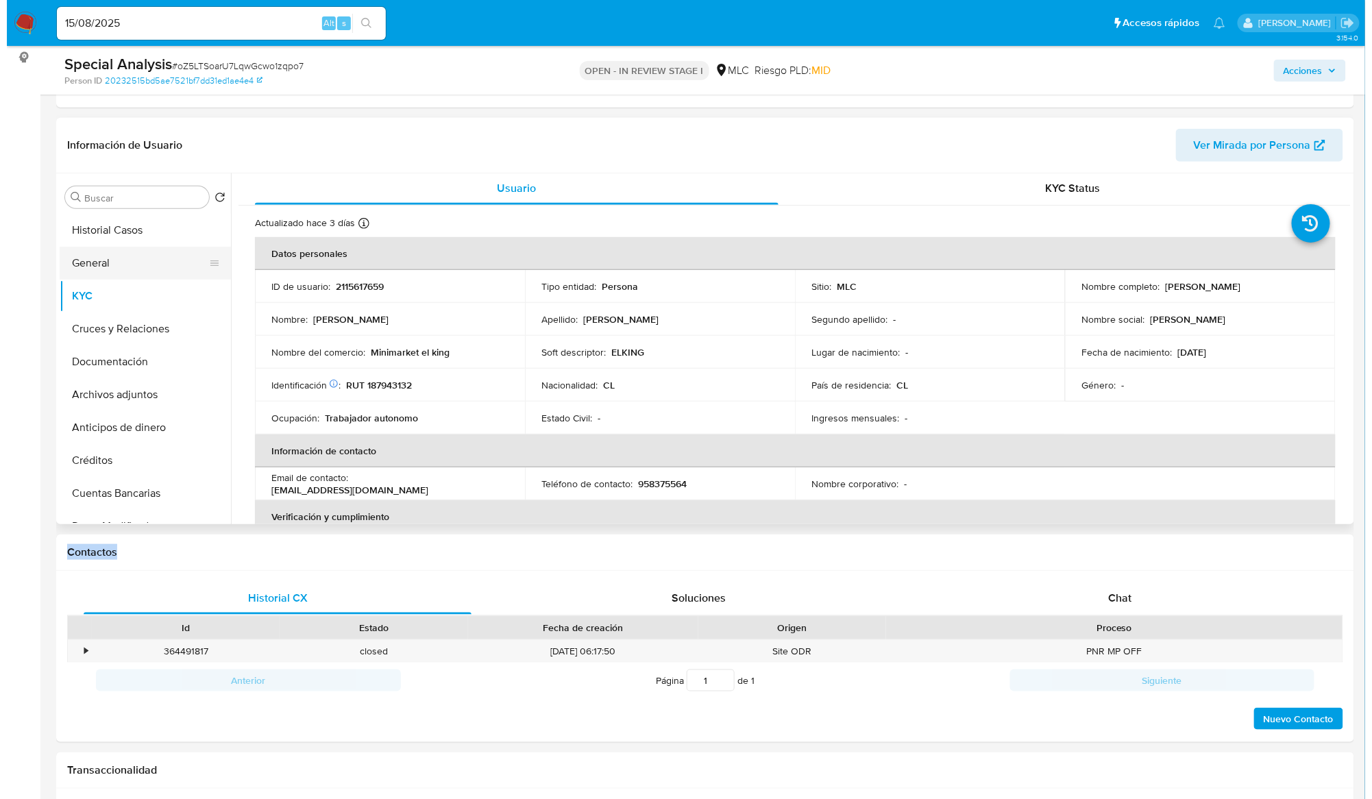
scroll to position [0, 0]
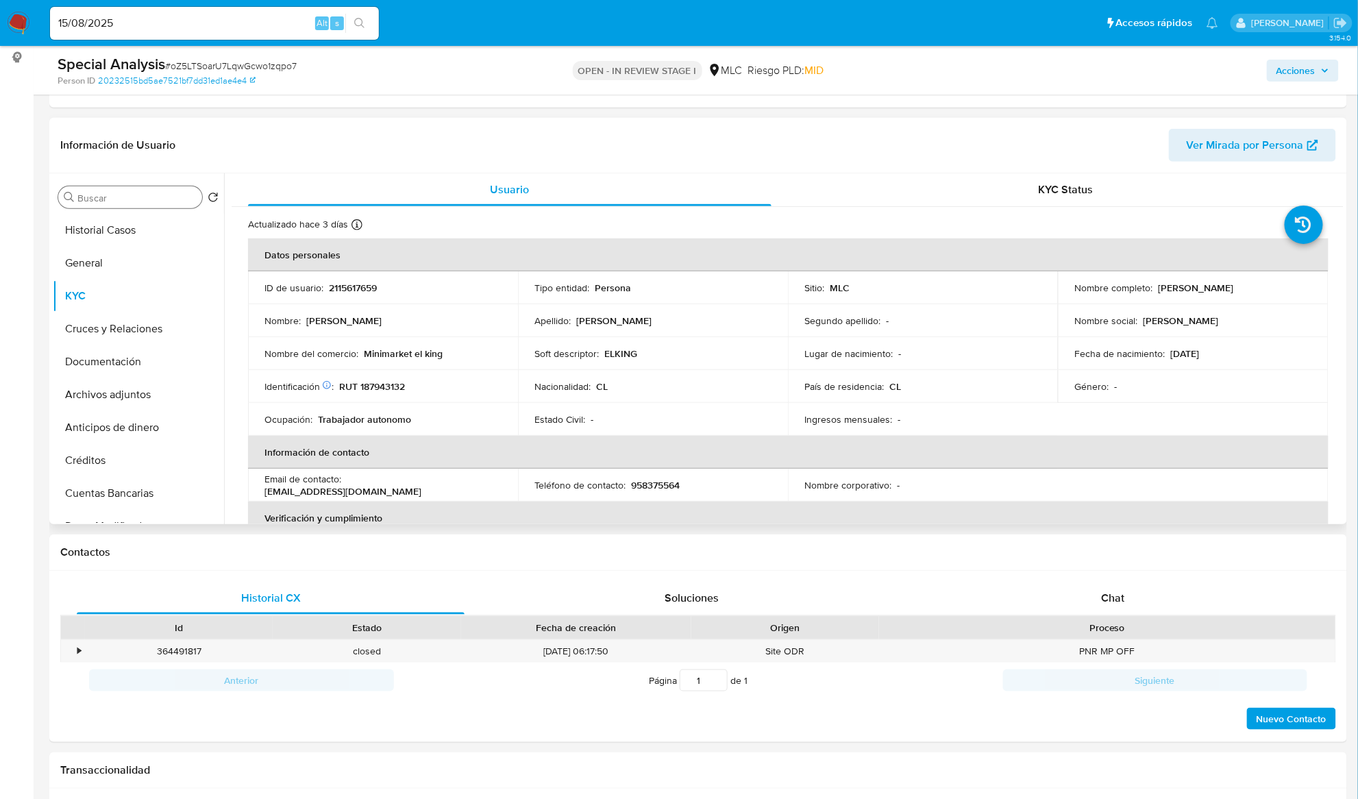
click at [108, 195] on input "Buscar" at bounding box center [136, 198] width 119 height 12
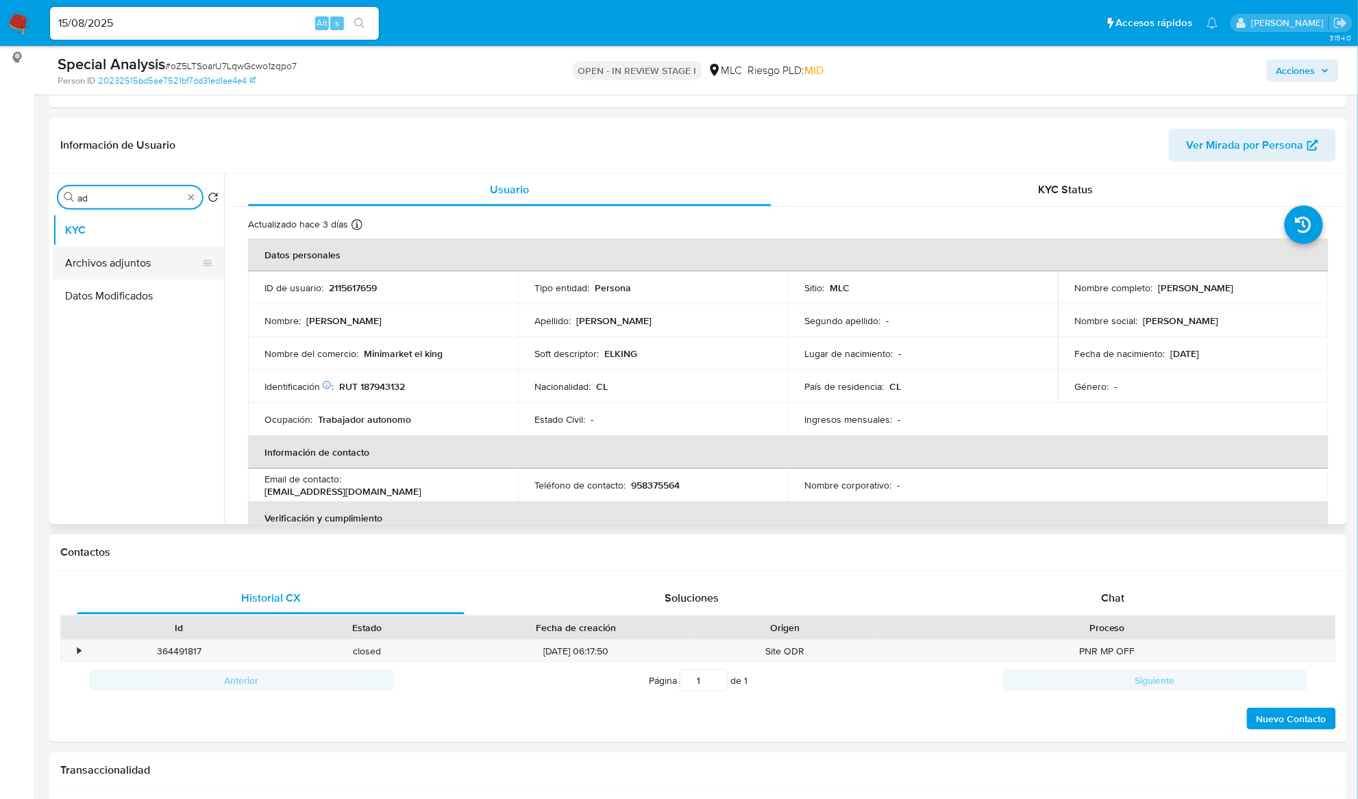
type input "ad"
click at [114, 256] on button "Archivos adjuntos" at bounding box center [133, 263] width 160 height 33
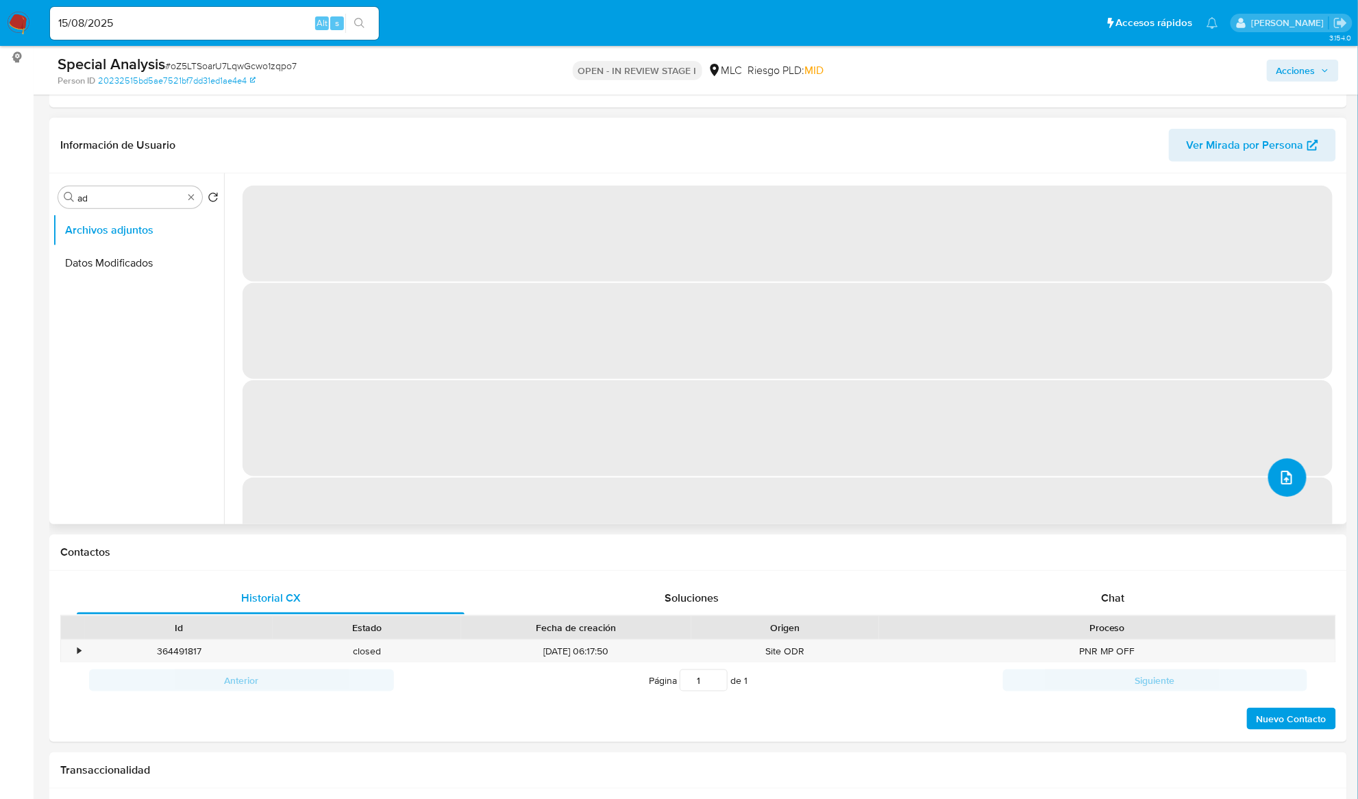
click at [1283, 484] on icon "upload-file" at bounding box center [1287, 477] width 16 height 16
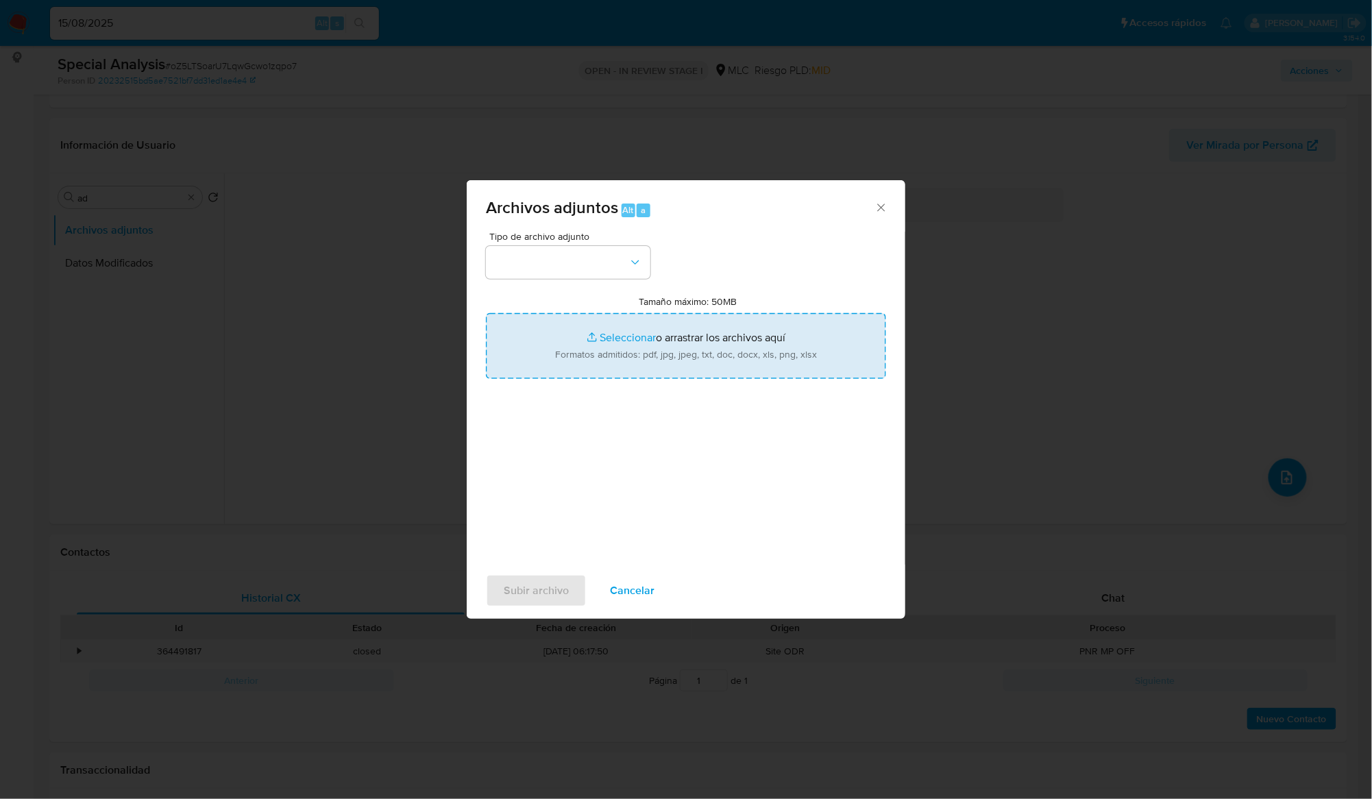
type input "C:\fakepath\ROS 1117 Certificado.pdf"
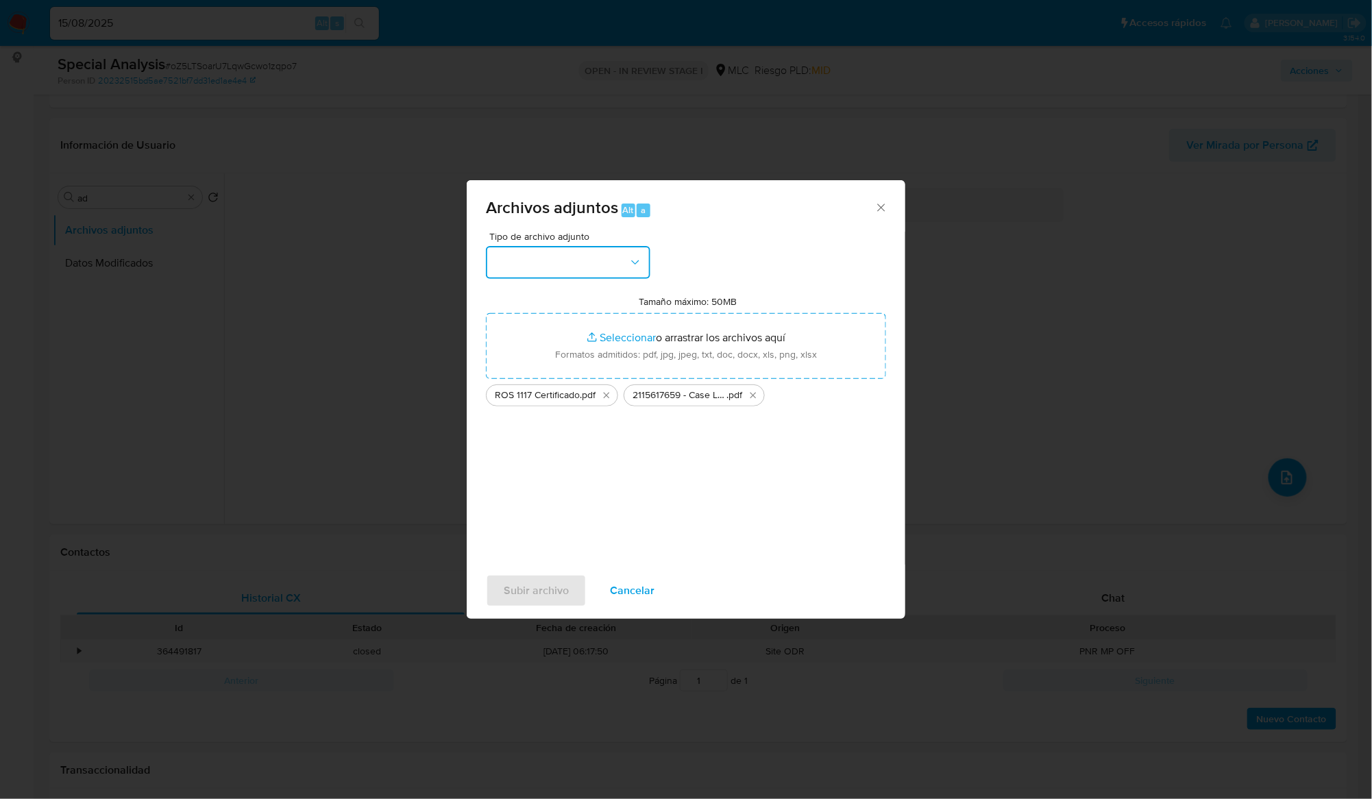
click at [614, 264] on button "button" at bounding box center [568, 262] width 164 height 33
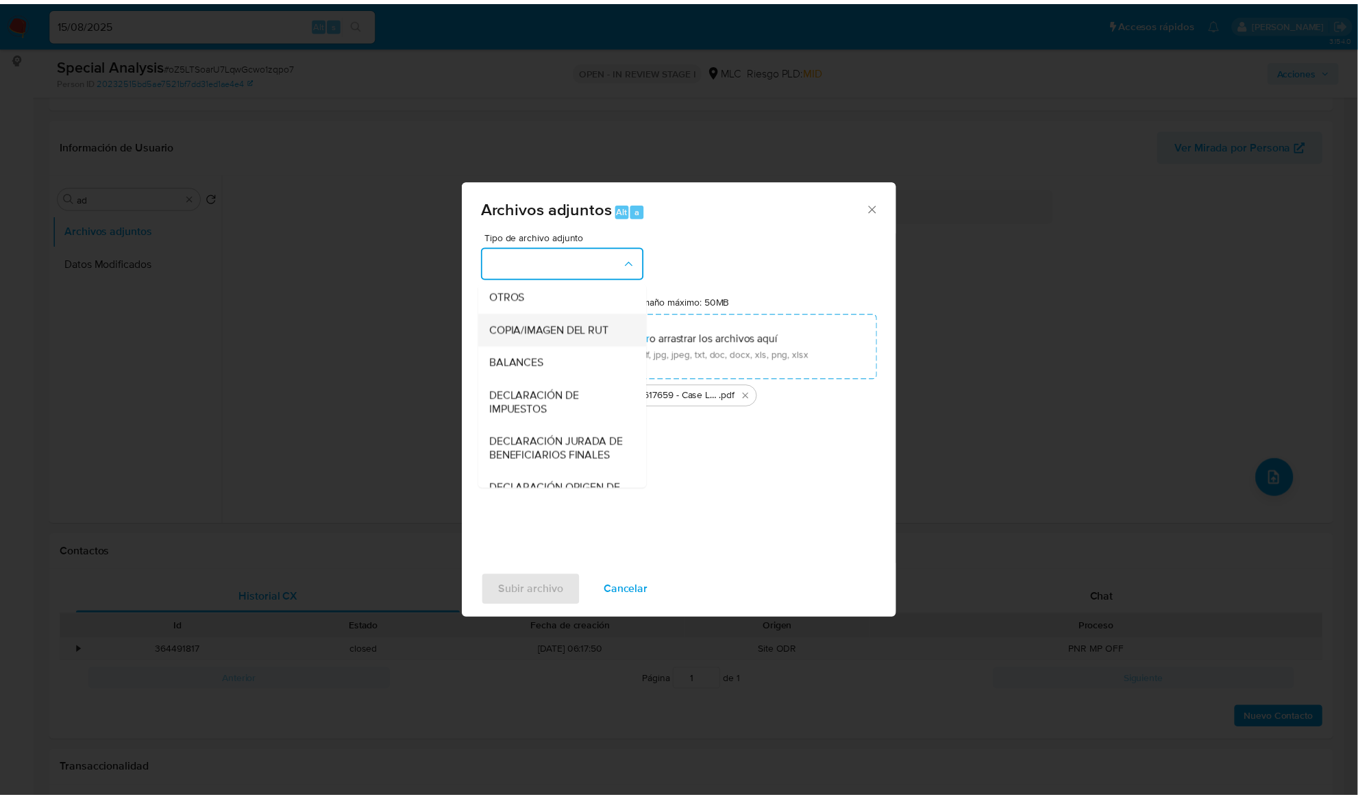
scroll to position [204, 0]
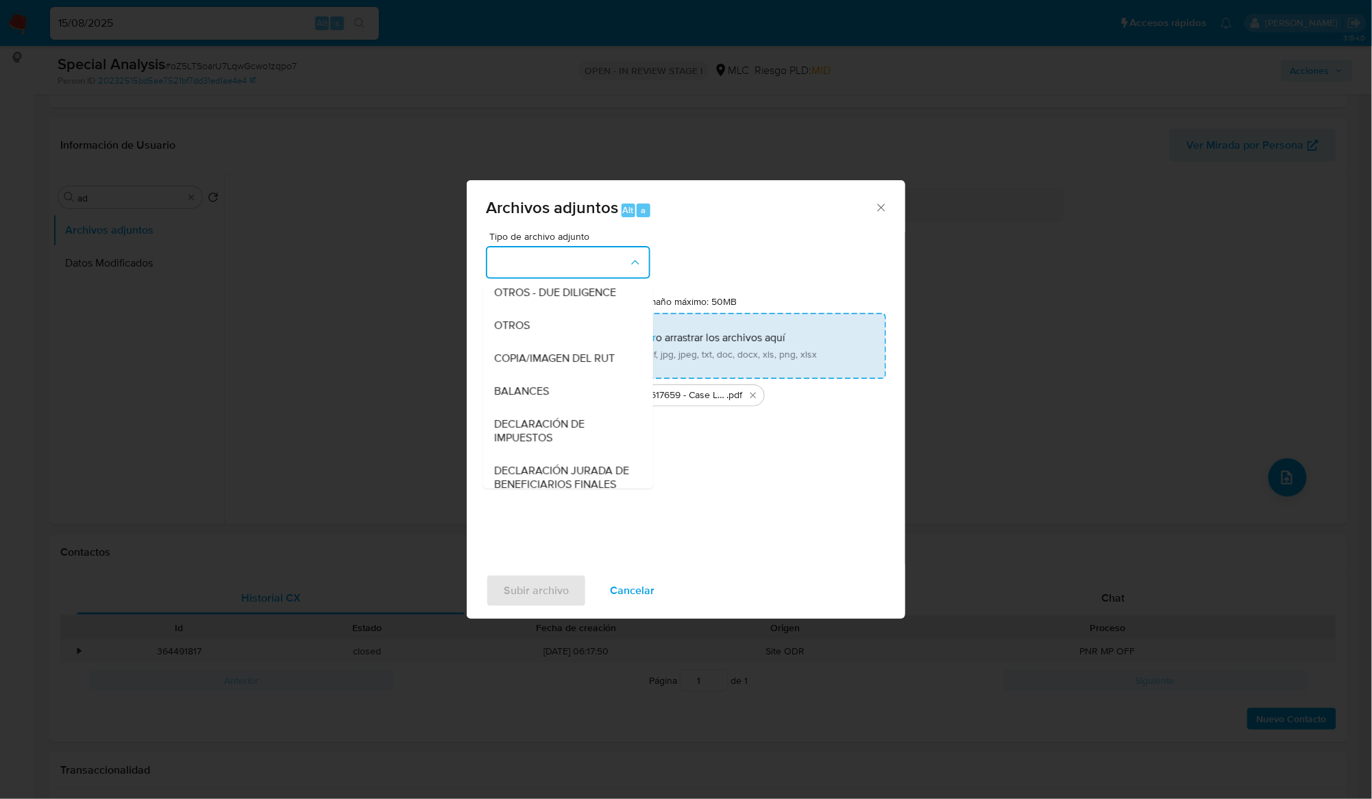
click at [527, 332] on span "OTROS" at bounding box center [512, 326] width 36 height 14
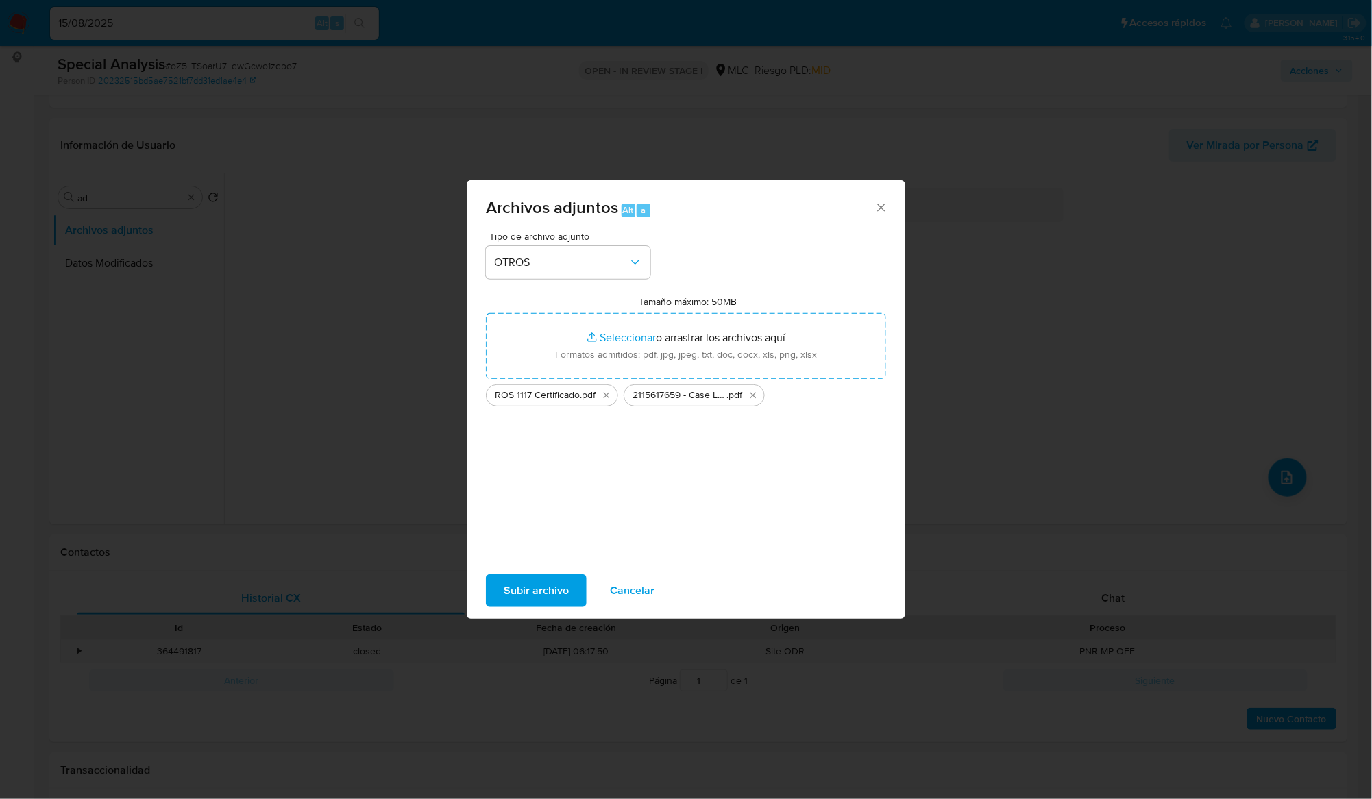
click at [516, 593] on span "Subir archivo" at bounding box center [536, 591] width 65 height 30
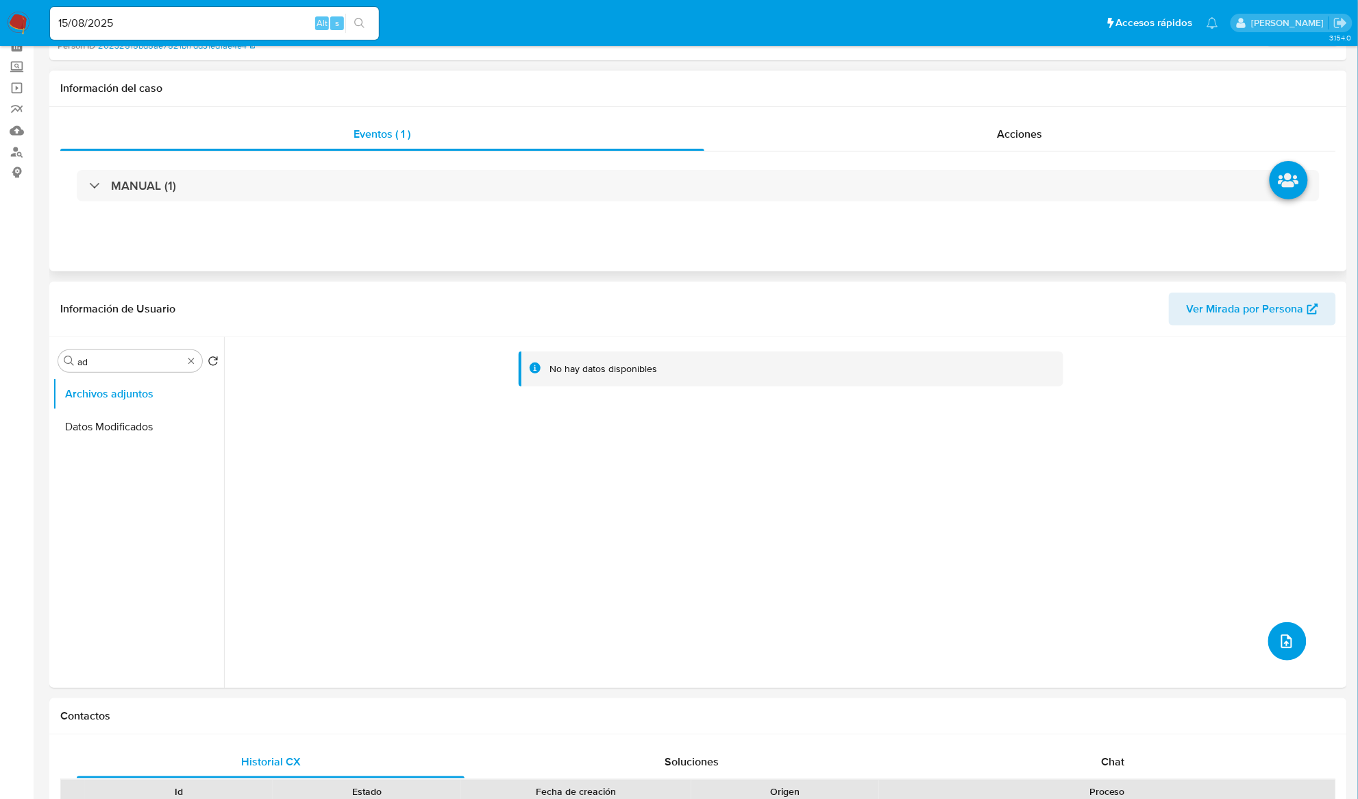
scroll to position [0, 0]
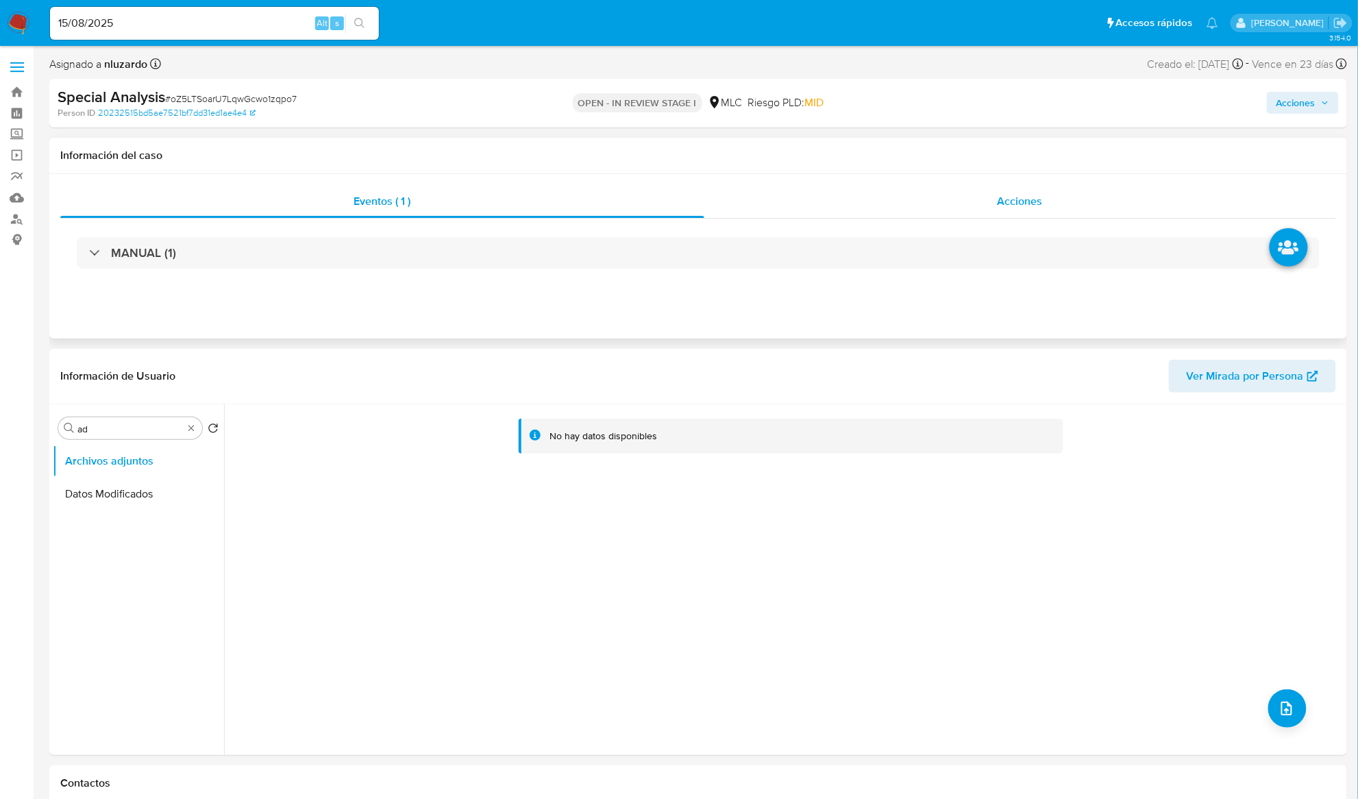
click at [1016, 207] on span "Acciones" at bounding box center [1020, 201] width 45 height 16
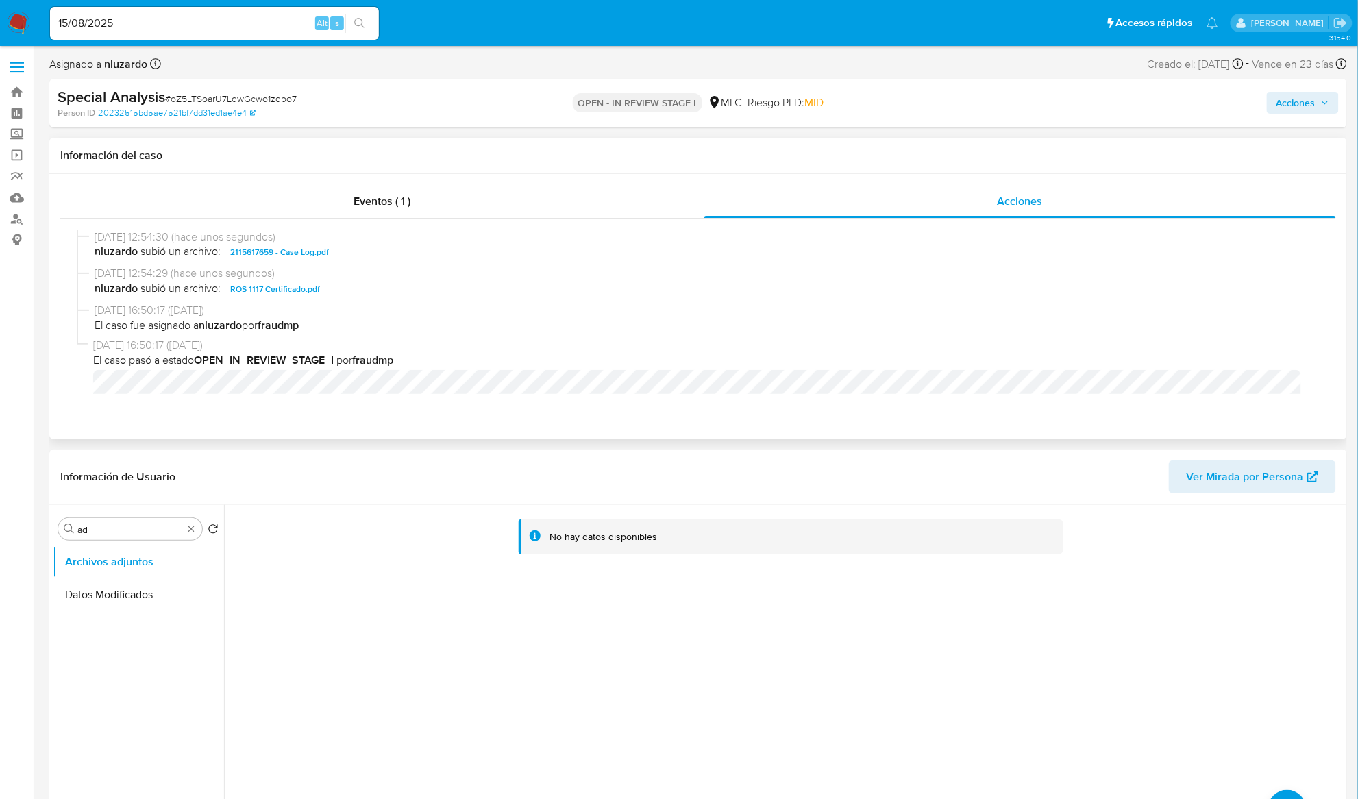
click at [385, 258] on span "nluzardo subió un archivo: 2115617659 - Case Log.pdf" at bounding box center [705, 252] width 1220 height 16
copy span "2115617659 - Case Log.pdf"
click at [1286, 102] on span "Acciones" at bounding box center [1296, 103] width 39 height 22
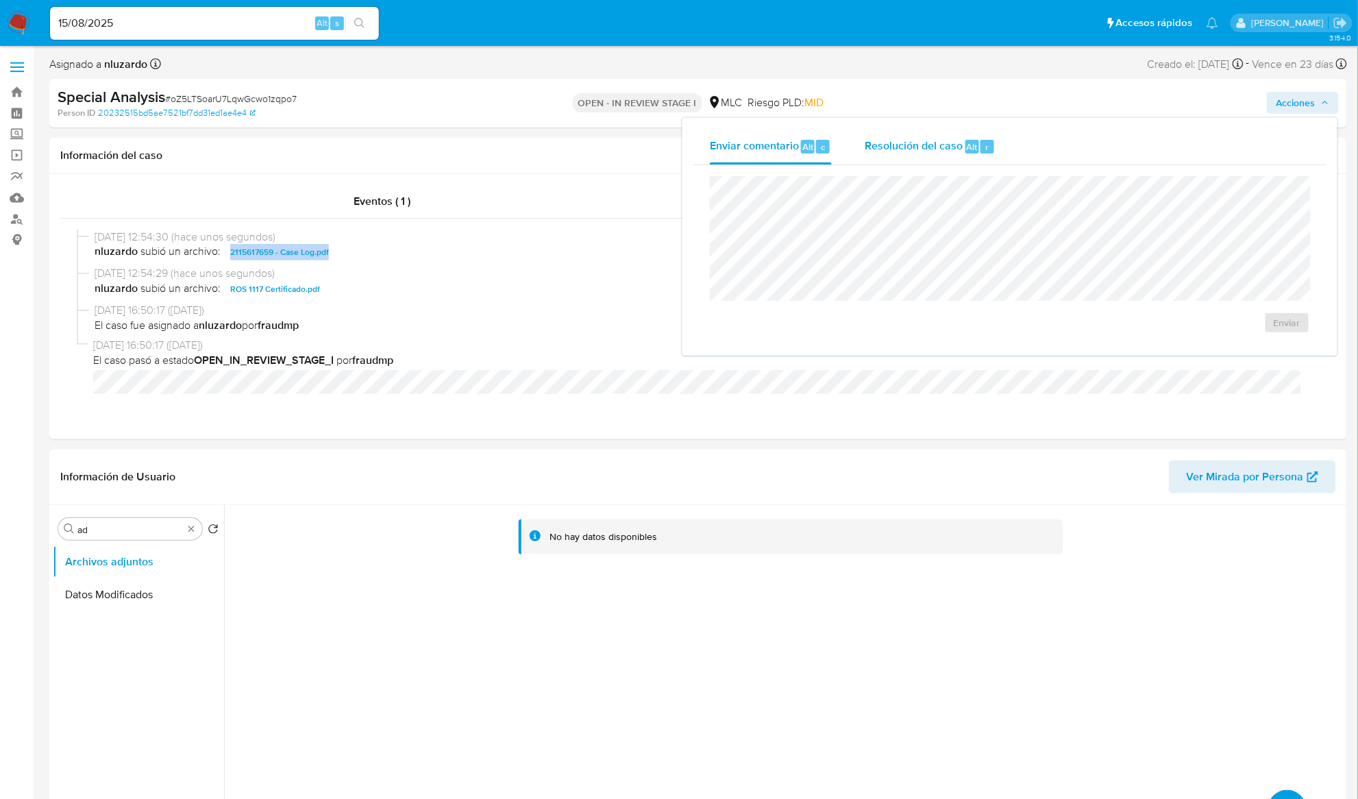
click at [895, 146] on span "Resolución del caso" at bounding box center [914, 146] width 98 height 16
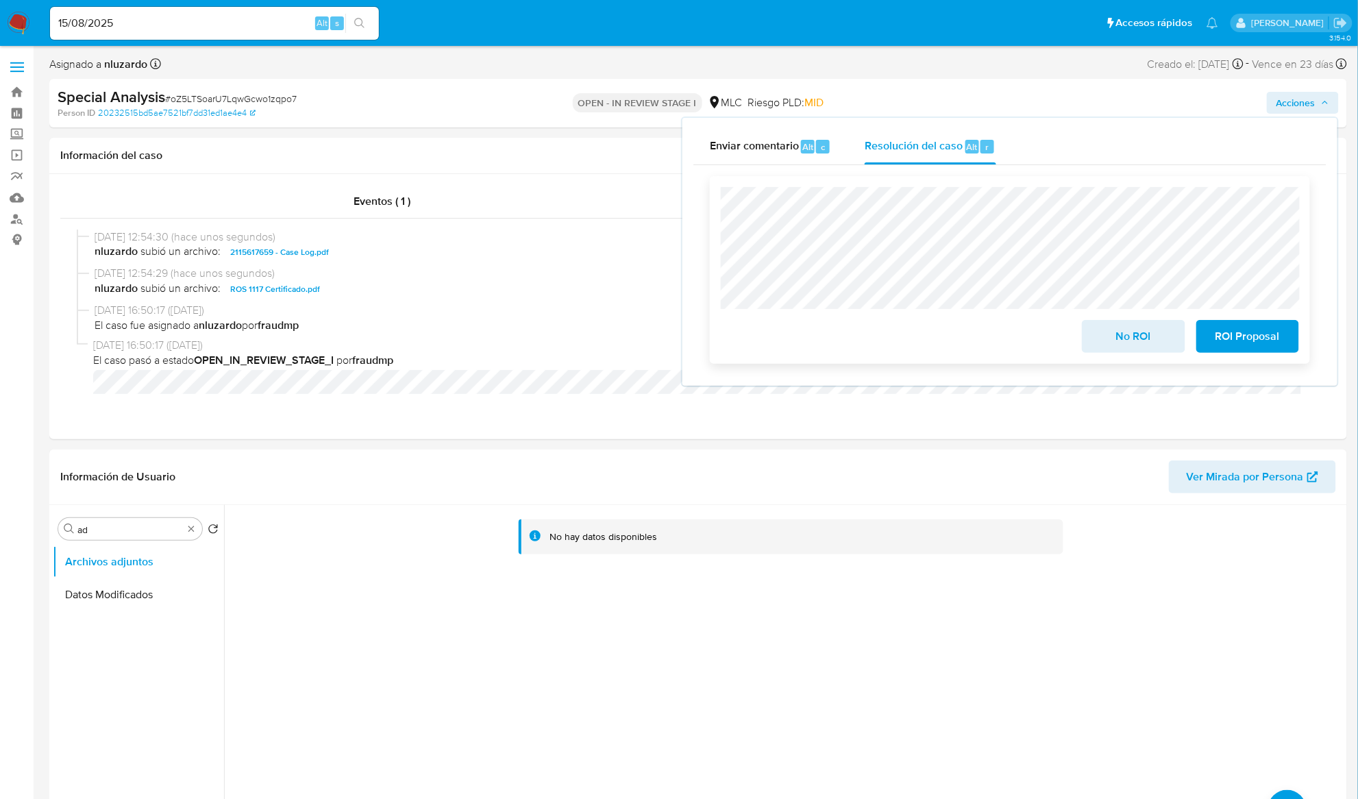
click at [1221, 334] on span "ROI Proposal" at bounding box center [1247, 336] width 67 height 30
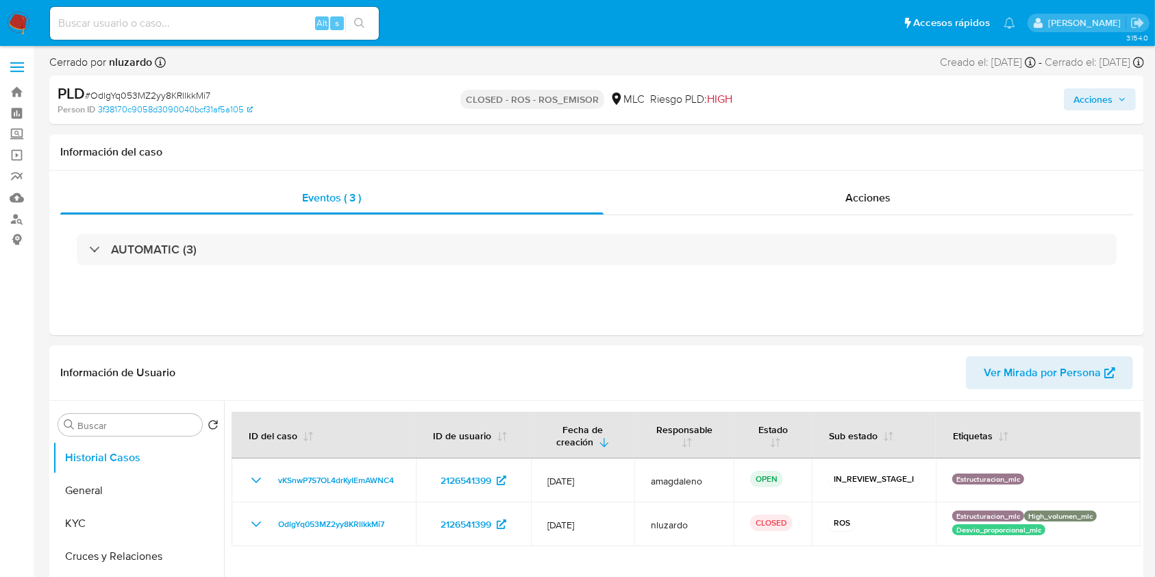
select select "10"
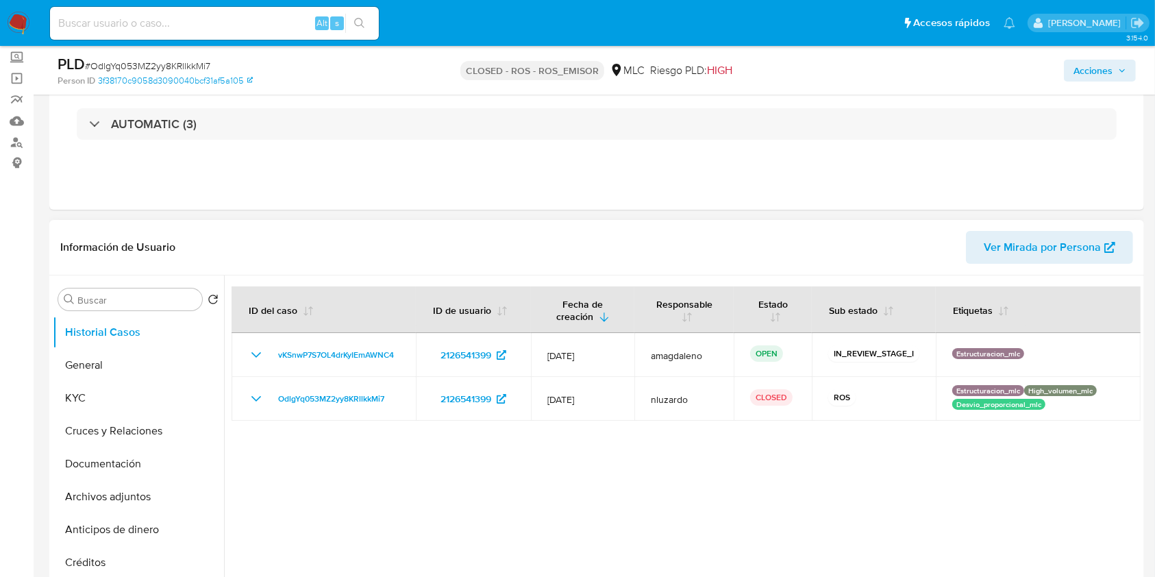
scroll to position [91, 0]
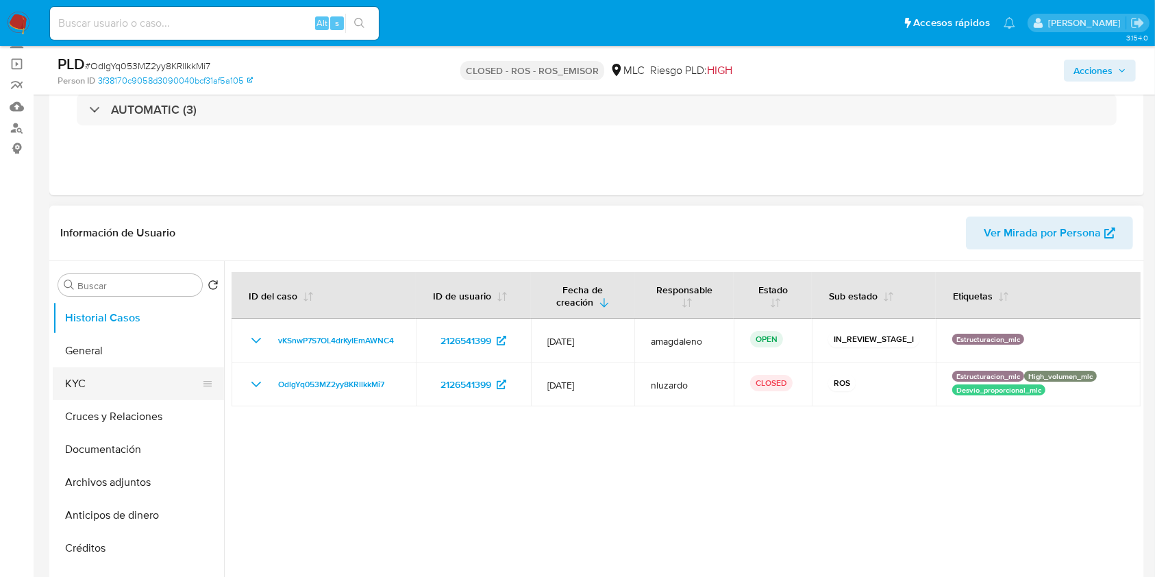
click at [103, 391] on button "KYC" at bounding box center [133, 383] width 160 height 33
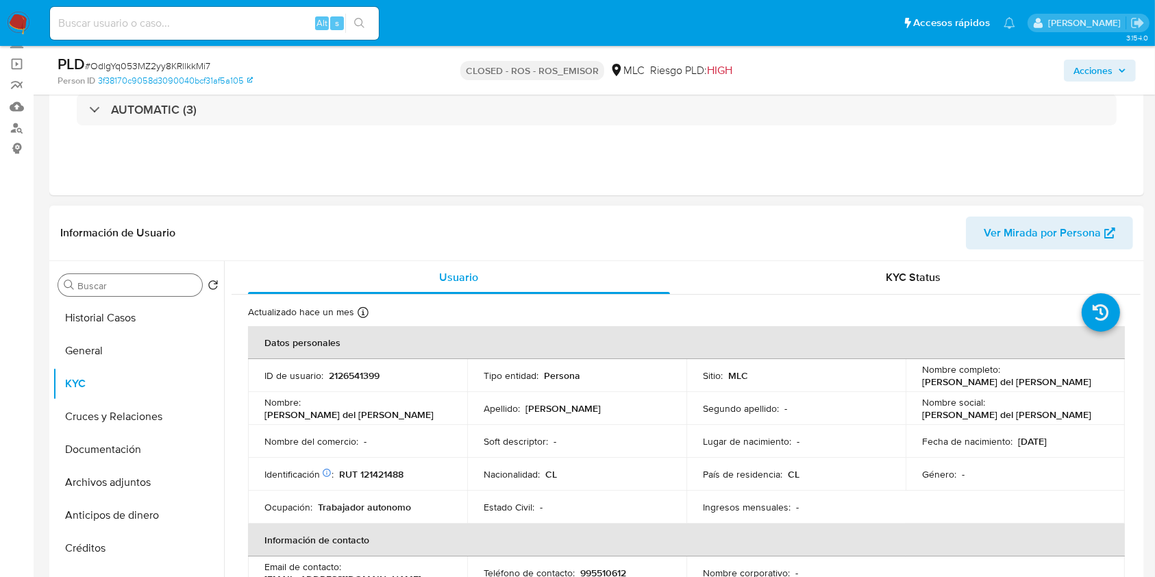
click at [103, 286] on input "Buscar" at bounding box center [136, 286] width 119 height 12
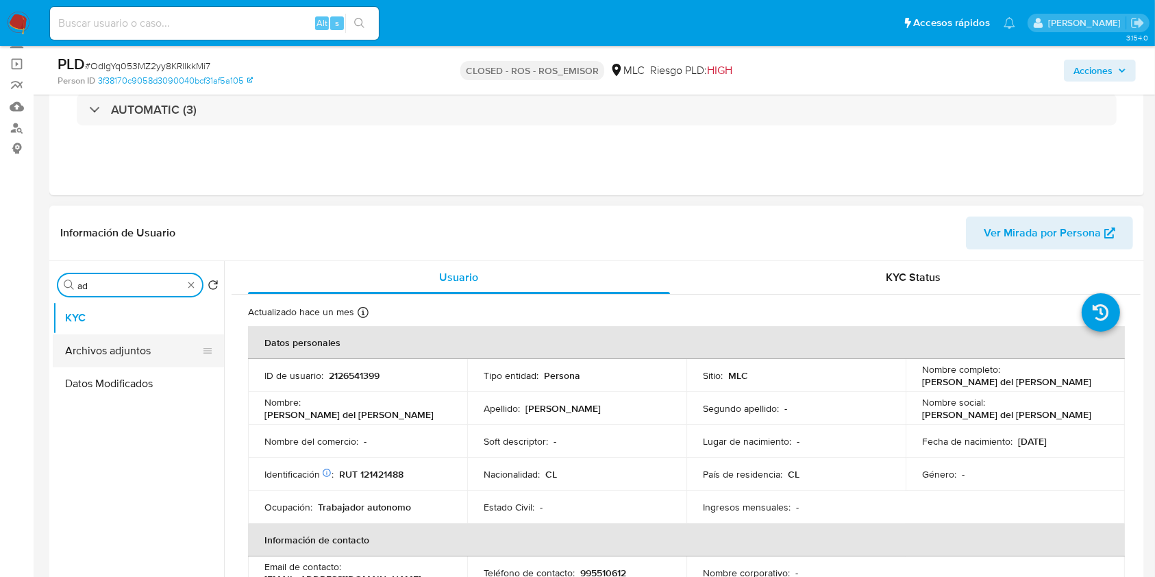
type input "ad"
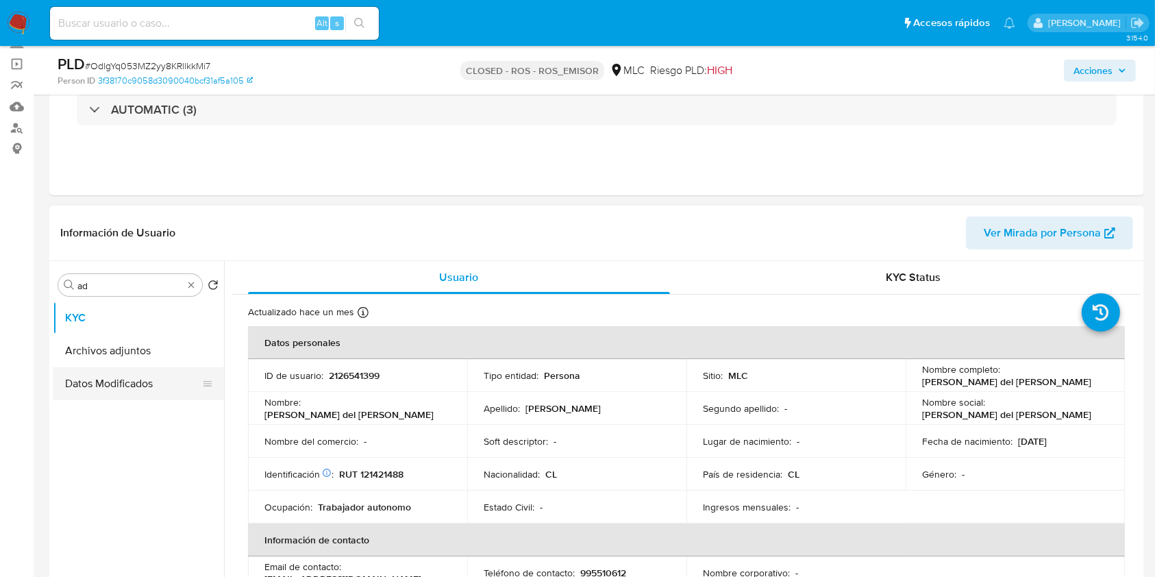
click at [127, 343] on button "Archivos adjuntos" at bounding box center [138, 350] width 171 height 33
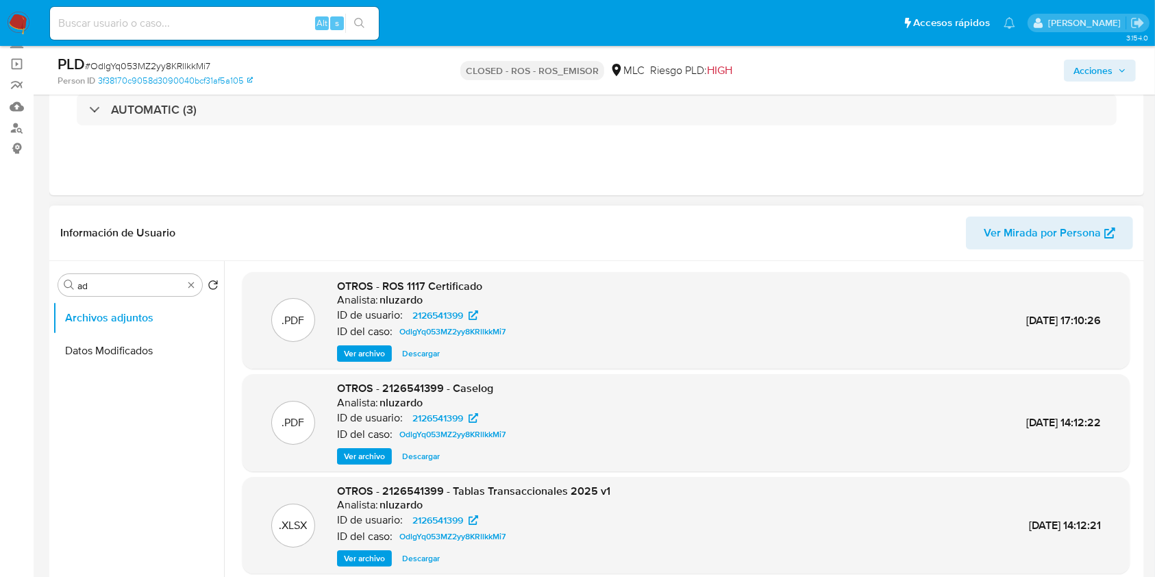
click at [411, 359] on span "Descargar" at bounding box center [421, 354] width 38 height 14
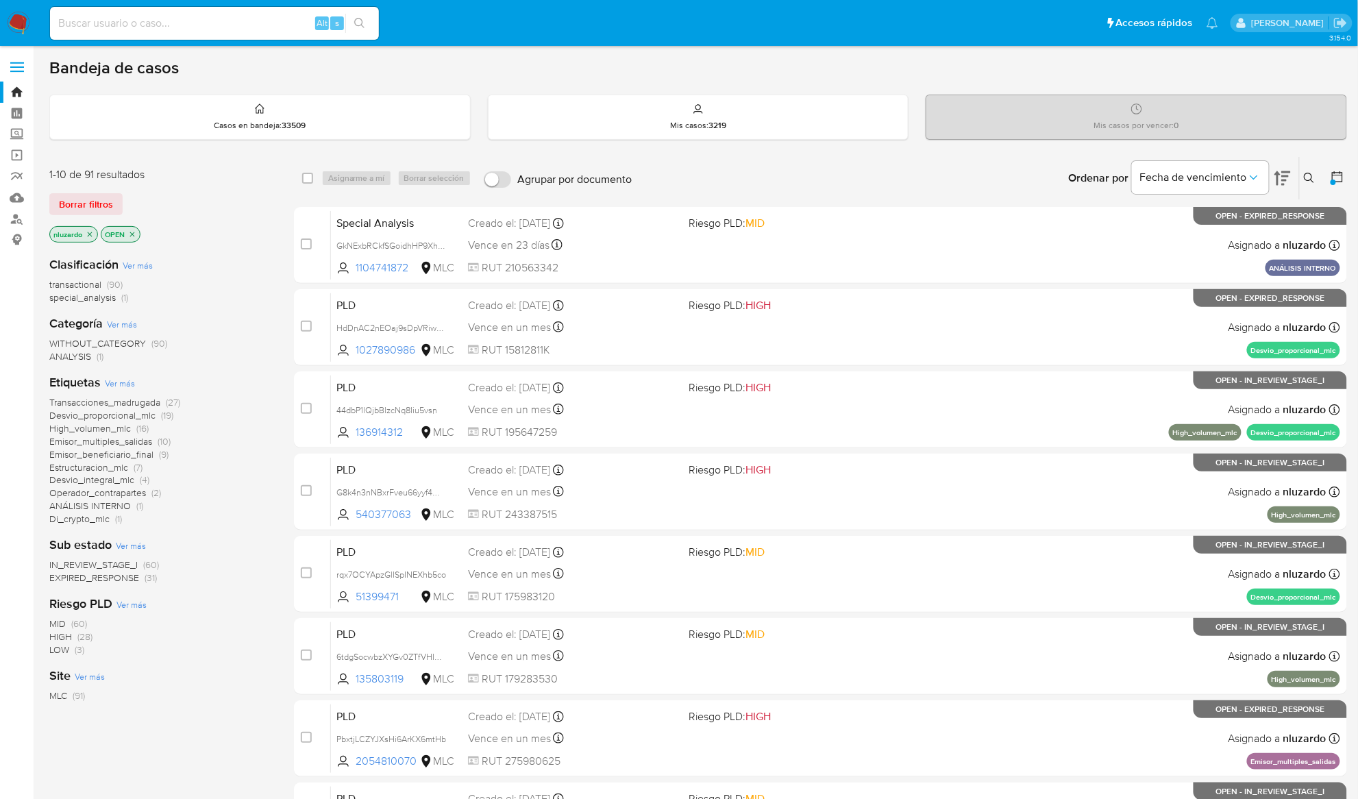
drag, startPoint x: 414, startPoint y: 263, endPoint x: 288, endPoint y: 378, distance: 170.8
click at [291, 374] on div "1-10 de 91 resultados Borrar filtros nluzardo OPEN Clasificación Ver más transa…" at bounding box center [698, 614] width 1298 height 917
click at [234, 401] on div "Transacciones_madrugada (27) Desvio_proporcional_mlc (19) High_volumen_mlc (16)…" at bounding box center [160, 461] width 223 height 130
click at [269, 339] on div "WITHOUT_CATEGORY (90) ANALYSIS (1)" at bounding box center [160, 350] width 223 height 26
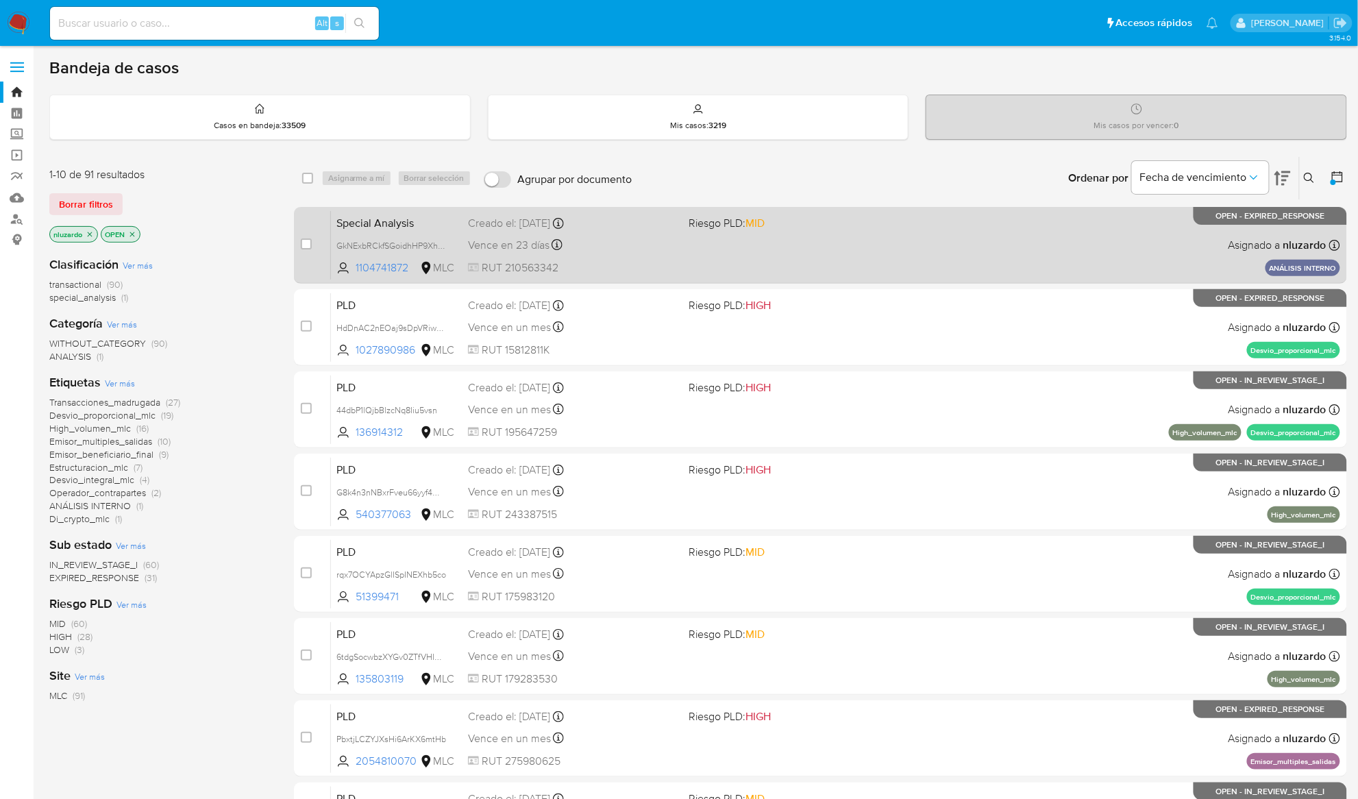
click at [766, 270] on div "Special Analysis GkNExbRCkfSGoidhHP9XhyNn 1104741872 MLC Riesgo PLD: MID Creado…" at bounding box center [835, 244] width 1009 height 69
click at [306, 247] on input "checkbox" at bounding box center [306, 243] width 11 height 11
checkbox input "true"
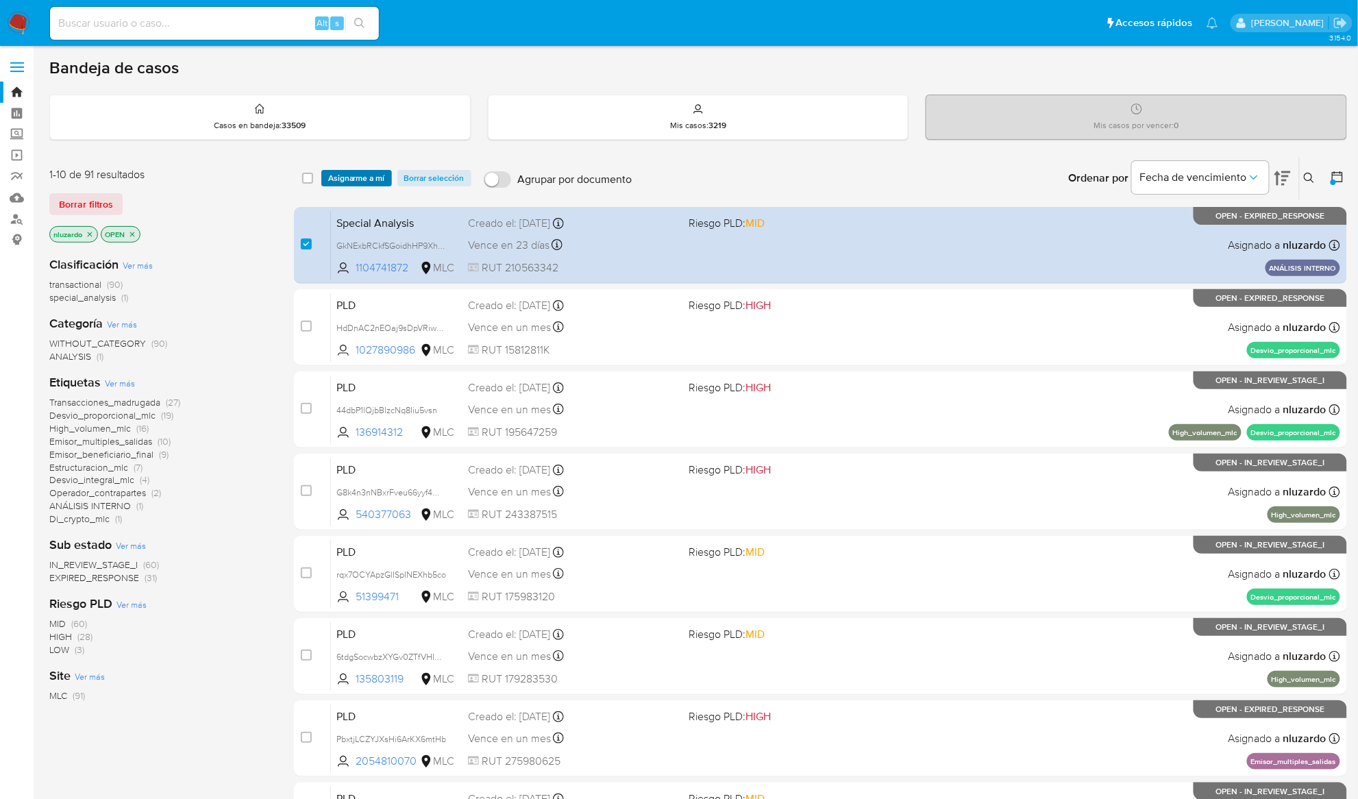
click at [354, 185] on span "Asignarme a mí" at bounding box center [356, 178] width 57 height 14
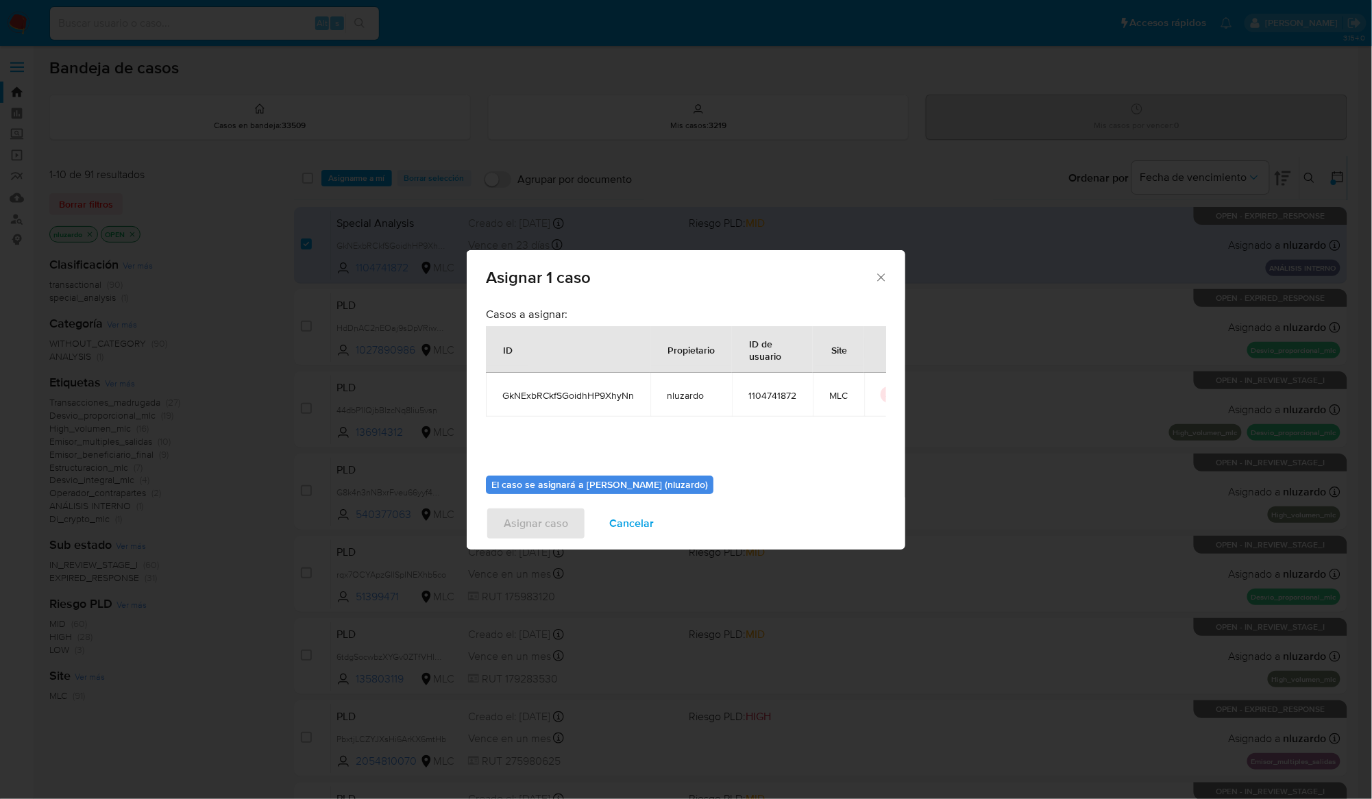
click at [355, 178] on div "Asignar 1 caso Casos a asignar: ID Propietario ID de usuario Site GkNExbRCkfSGo…" at bounding box center [686, 399] width 1372 height 799
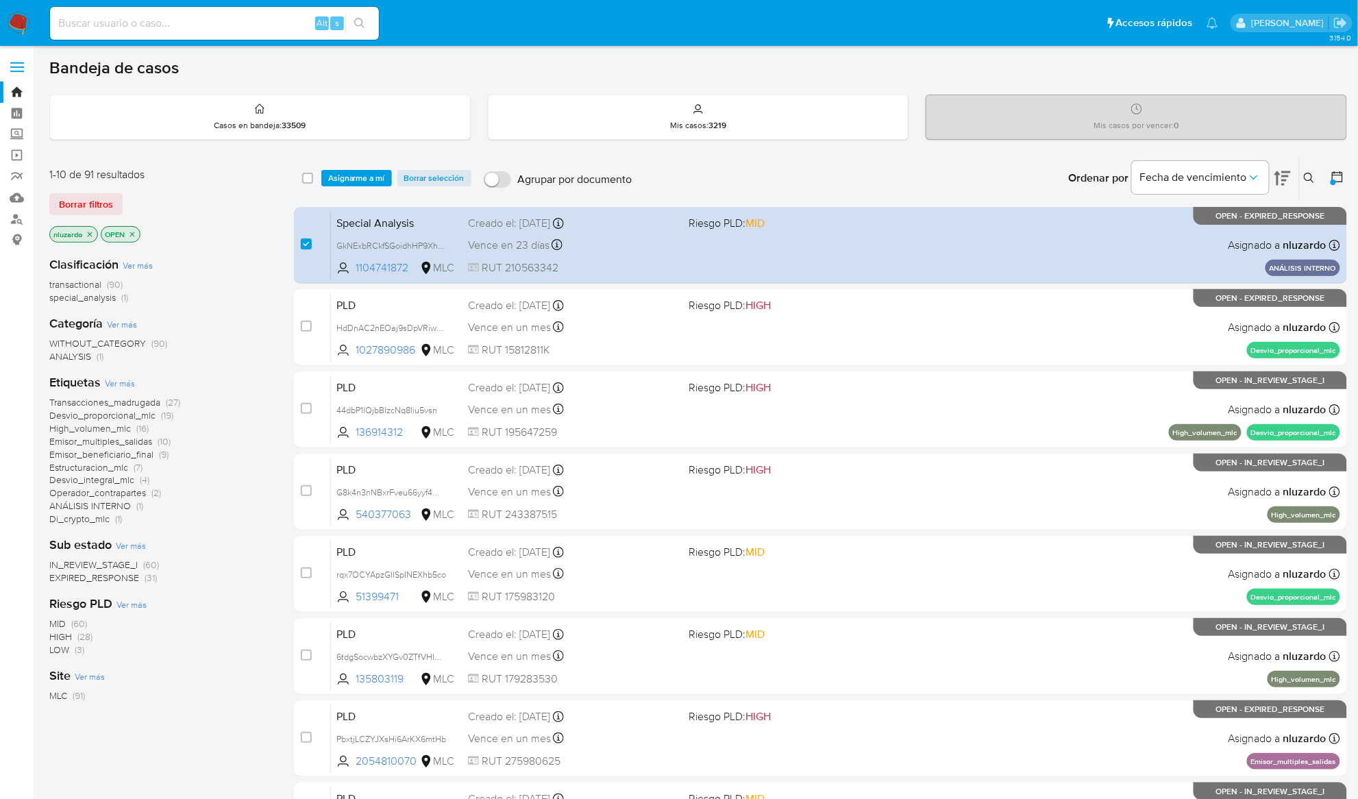
click at [366, 177] on span "Asignarme a mí" at bounding box center [356, 178] width 57 height 14
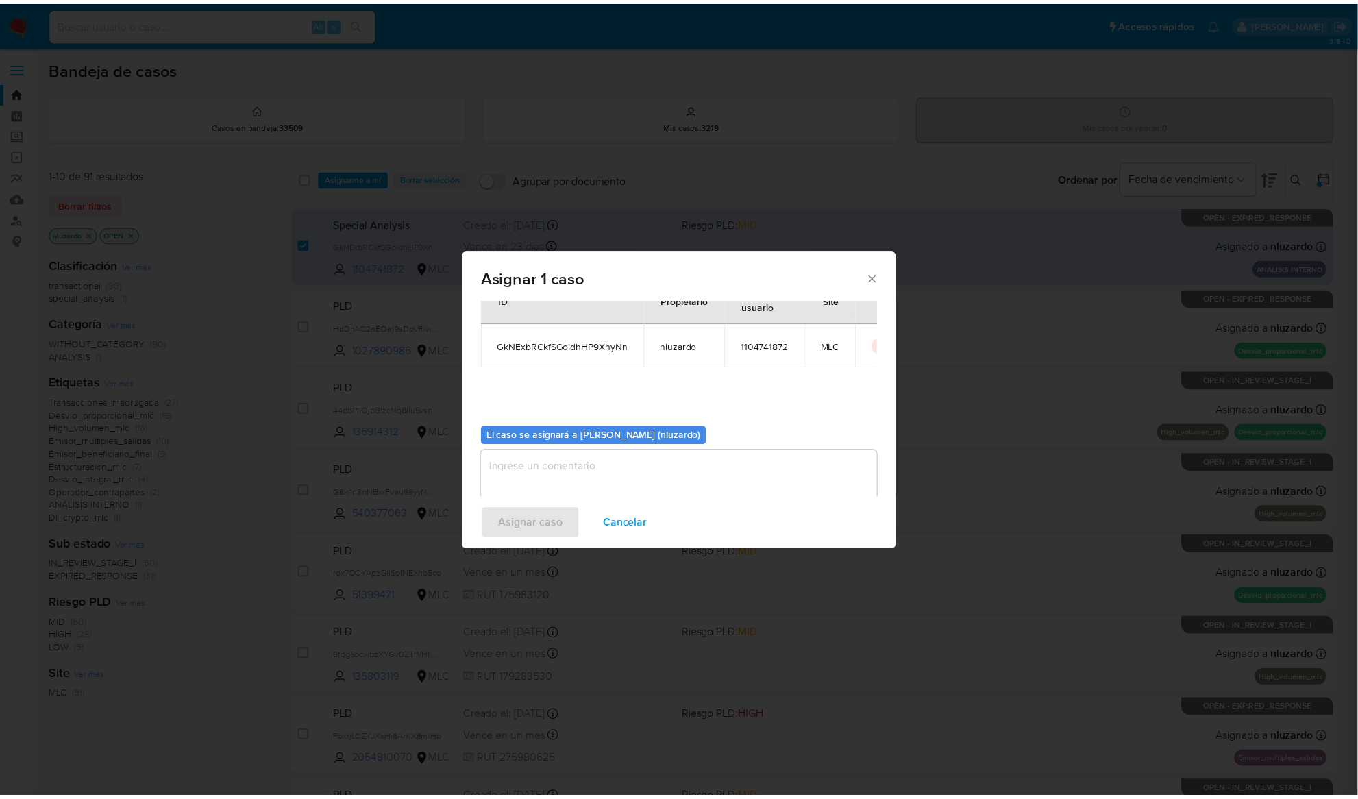
scroll to position [70, 0]
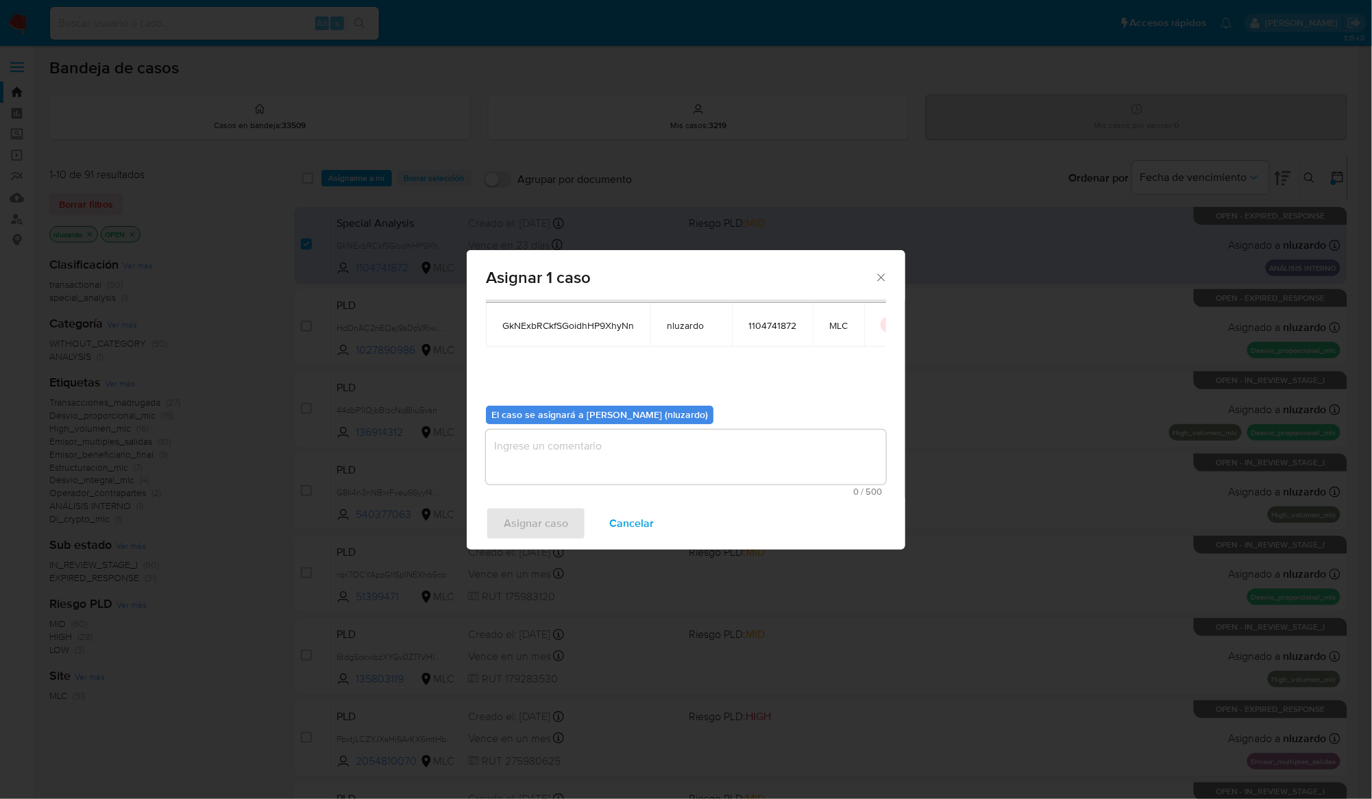
click at [593, 466] on textarea "assign-modal" at bounding box center [686, 457] width 400 height 55
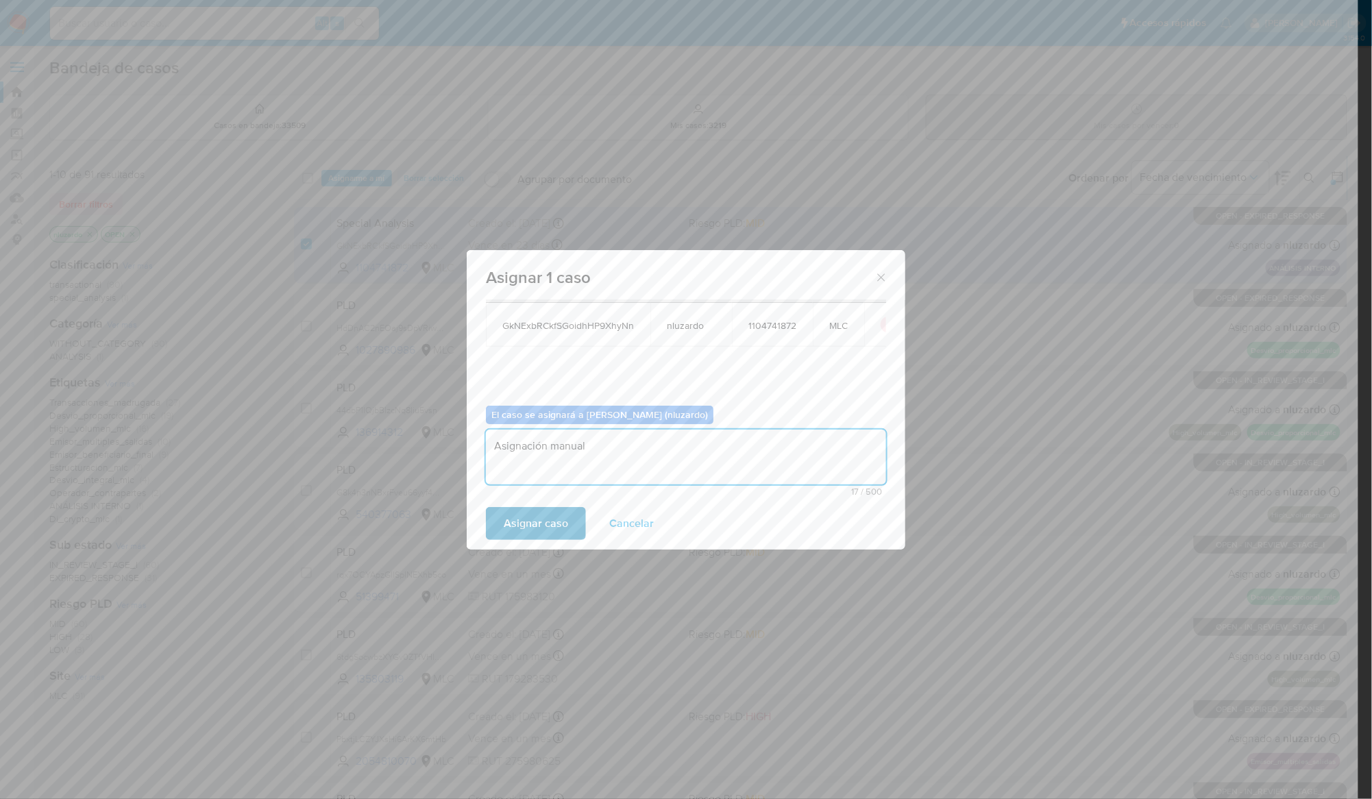
type textarea "Asignación manual"
click at [560, 525] on span "Asignar caso" at bounding box center [536, 524] width 64 height 30
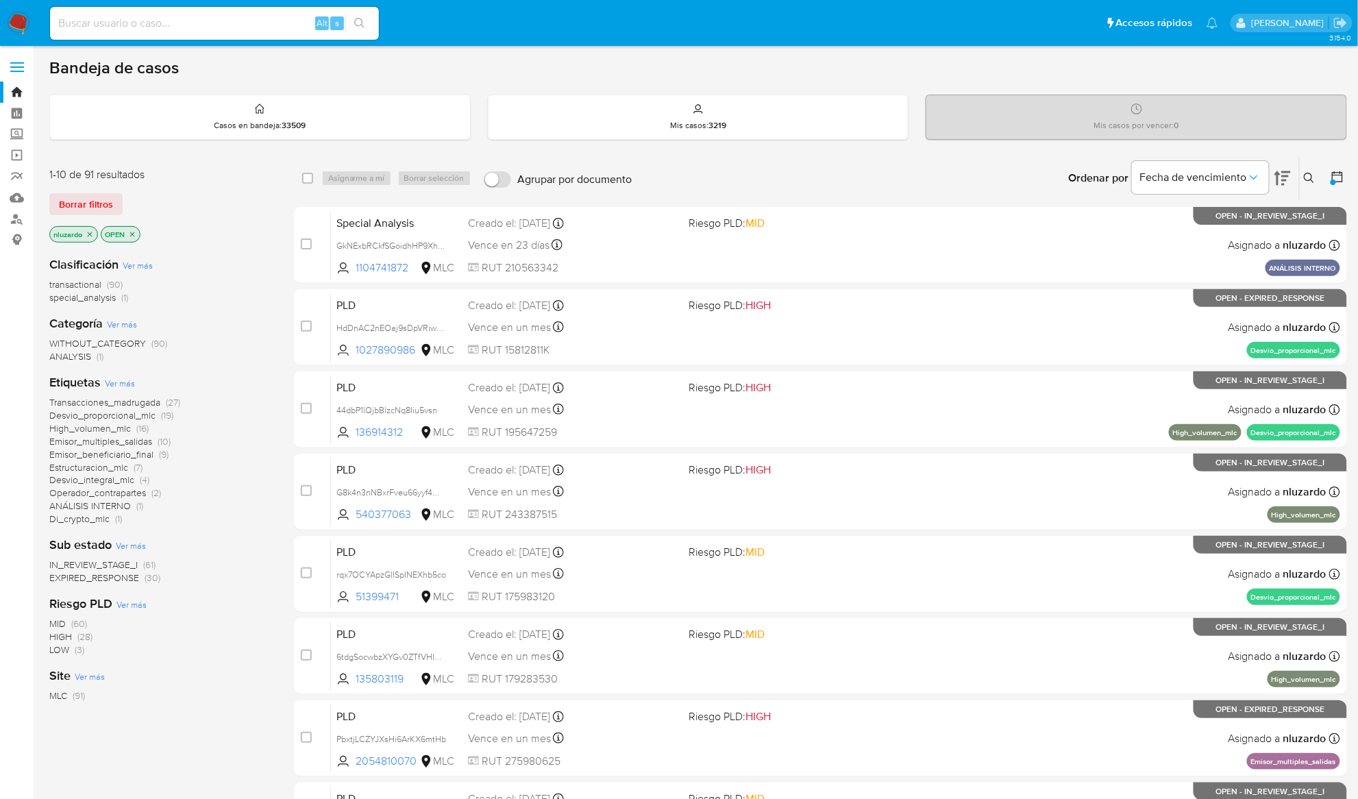
click at [255, 247] on div "Clasificación Ver más transactional (90) special_analysis (1) Categoría Ver más…" at bounding box center [160, 478] width 223 height 466
click at [1330, 176] on div at bounding box center [1335, 178] width 25 height 42
click at [1332, 176] on icon at bounding box center [1338, 177] width 14 height 14
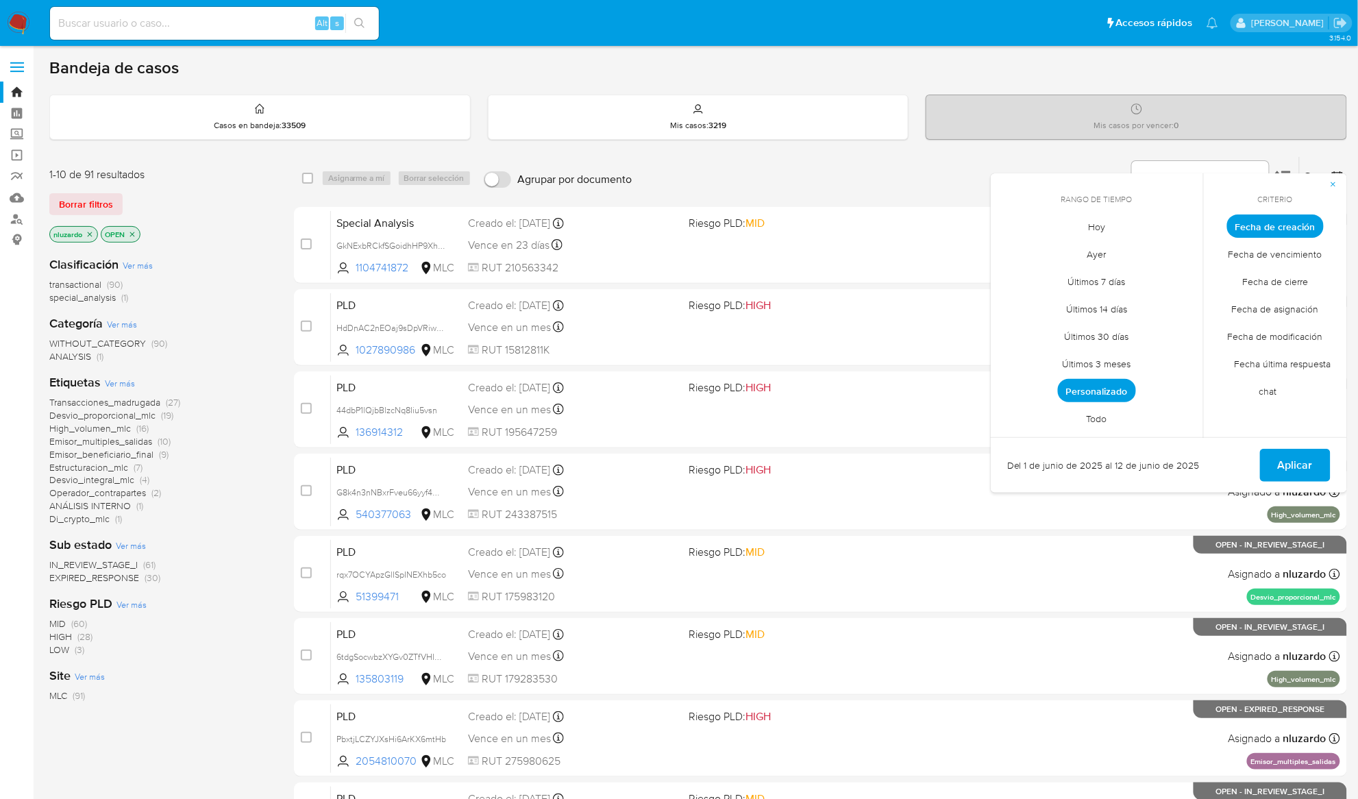
click at [226, 506] on div "Transacciones_madrugada (27) Desvio_proporcional_mlc (19) High_volumen_mlc (16)…" at bounding box center [160, 461] width 223 height 130
click at [86, 463] on span "Estructuracion_mlc" at bounding box center [88, 468] width 79 height 14
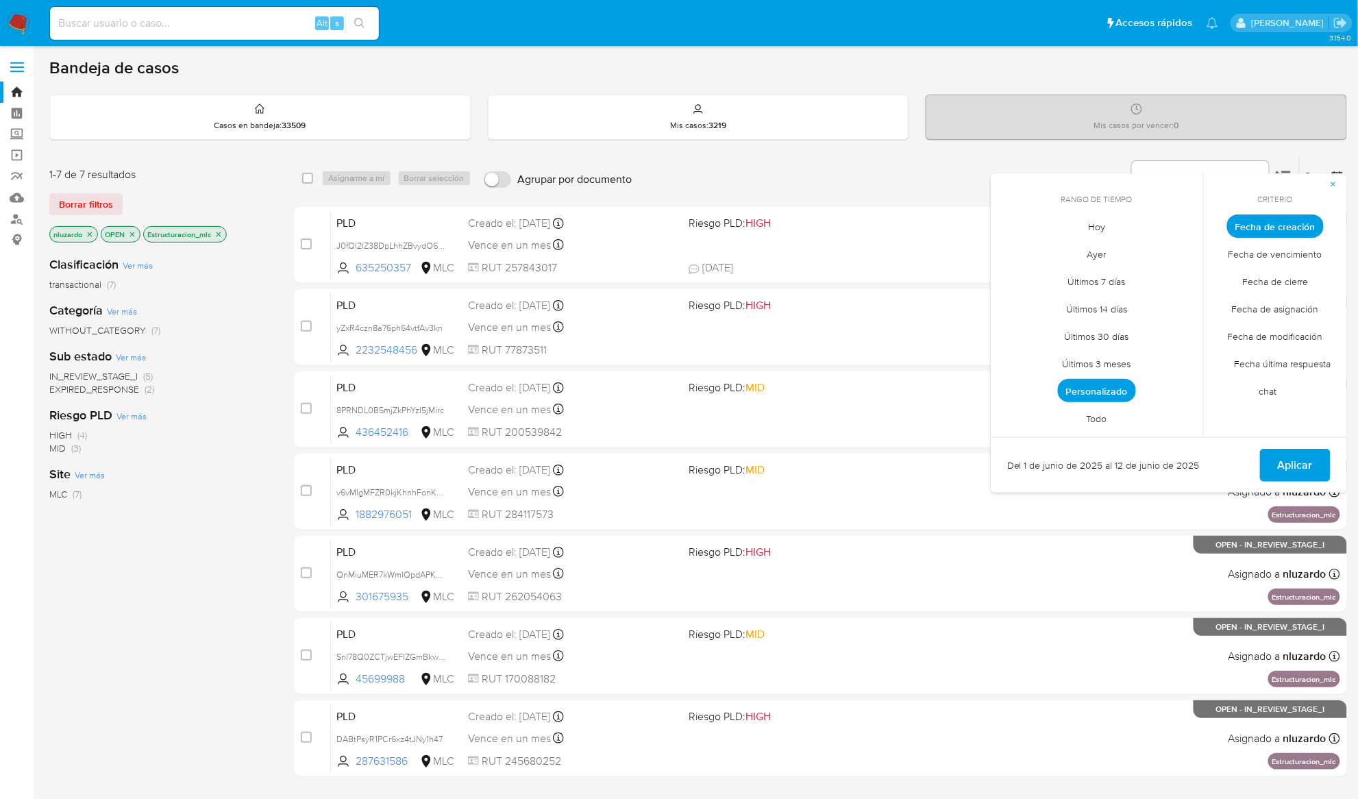
click at [1335, 184] on icon "button" at bounding box center [1334, 184] width 5 height 5
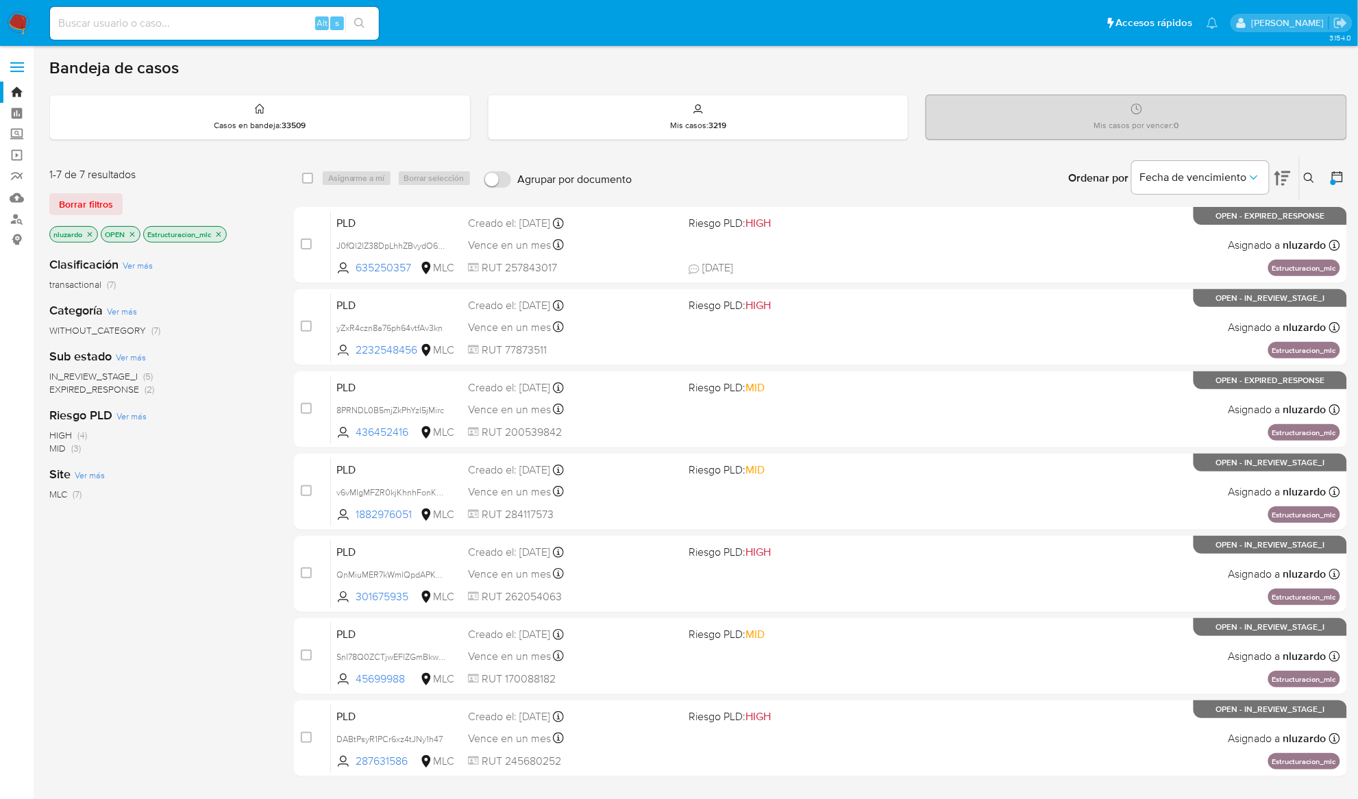
drag, startPoint x: 417, startPoint y: 270, endPoint x: 251, endPoint y: 381, distance: 199.6
click at [251, 381] on div "1-7 de 7 resultados Borrar filtros nluzardo OPEN Estructuracion_mlc Clasificaci…" at bounding box center [698, 491] width 1298 height 670
click at [256, 384] on div "IN_REVIEW_STAGE_I (5) EXPIRED_RESPONSE (2)" at bounding box center [160, 383] width 223 height 26
drag, startPoint x: 414, startPoint y: 275, endPoint x: 267, endPoint y: 423, distance: 208.9
click at [273, 415] on div "1-7 de 7 resultados Borrar filtros nluzardo OPEN Estructuracion_mlc Clasificaci…" at bounding box center [698, 491] width 1298 height 670
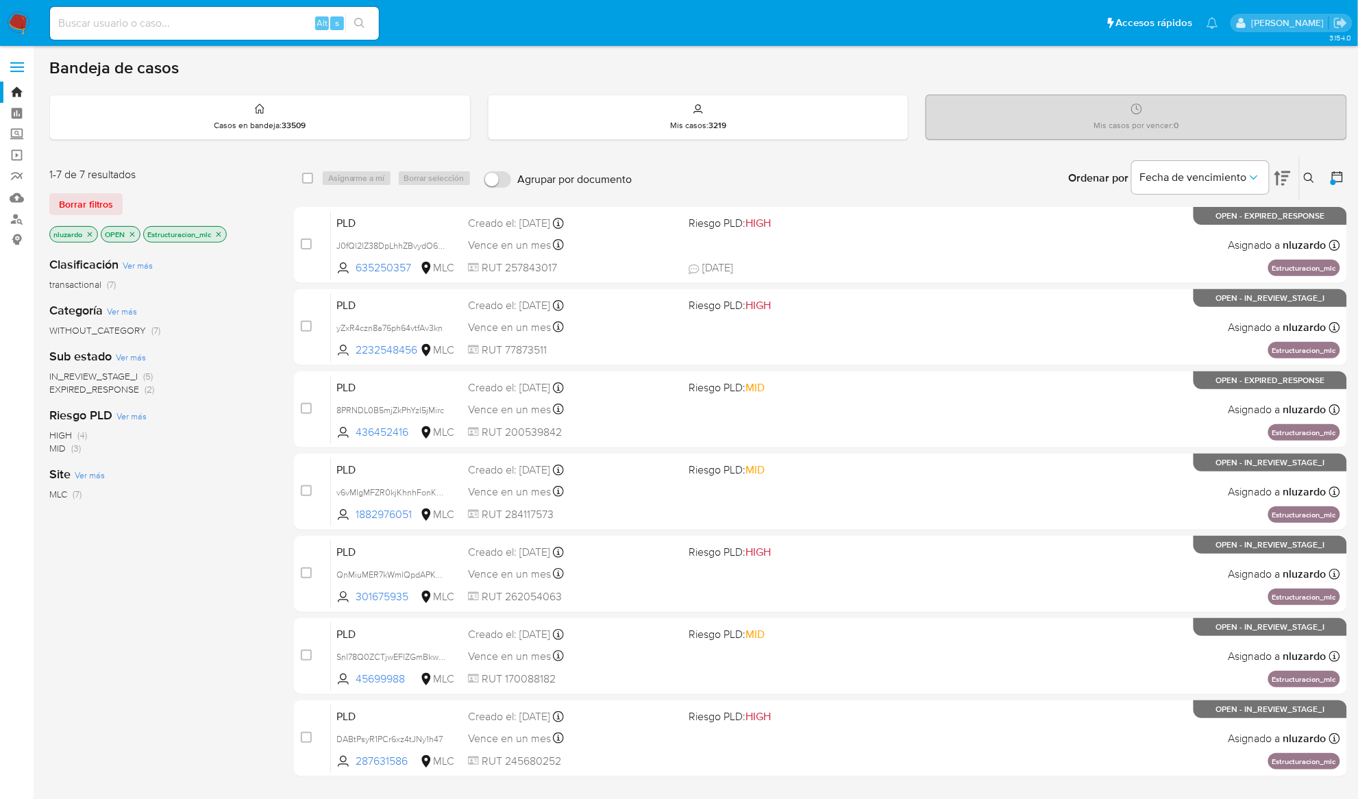
click at [265, 425] on div "Riesgo PLD Ver más HIGH (4) MID (3)" at bounding box center [160, 431] width 223 height 48
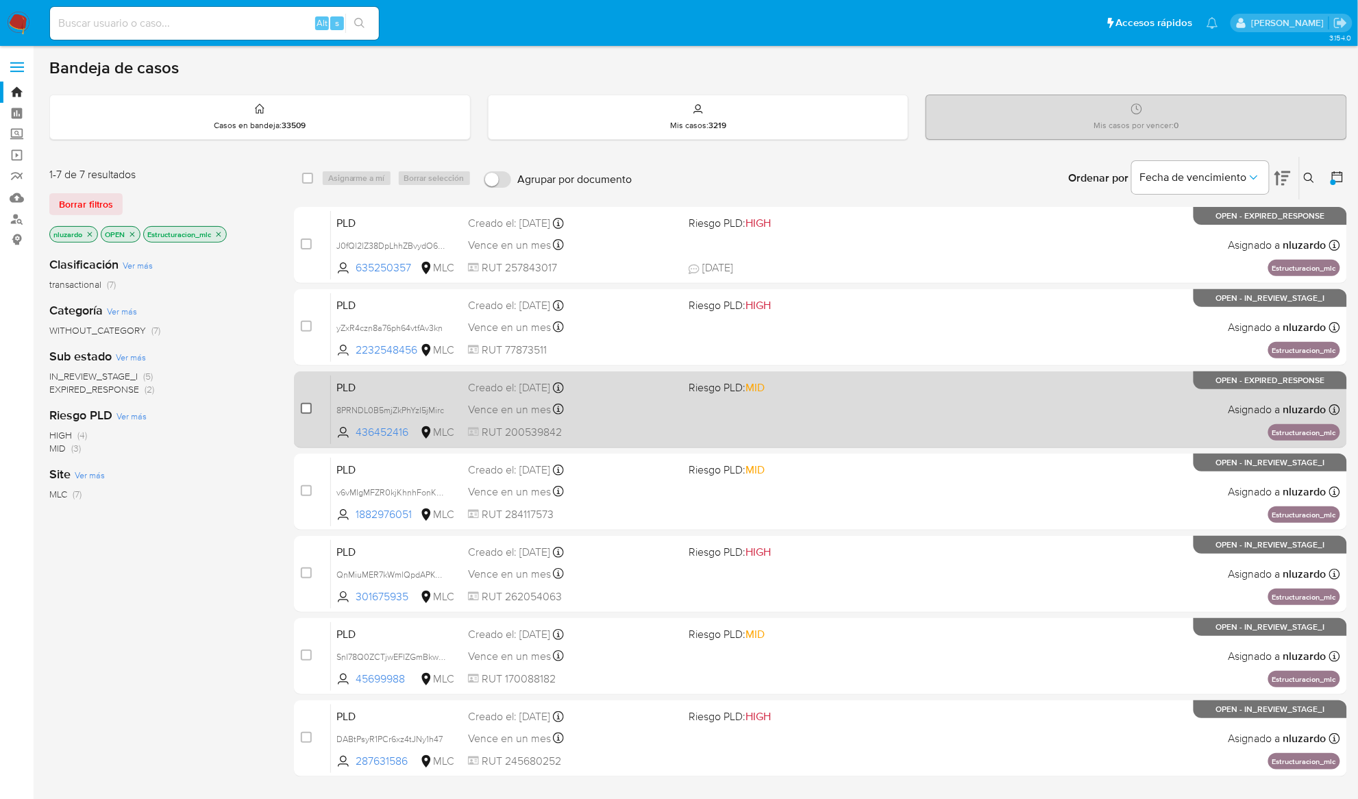
click at [308, 412] on input "checkbox" at bounding box center [306, 408] width 11 height 11
checkbox input "true"
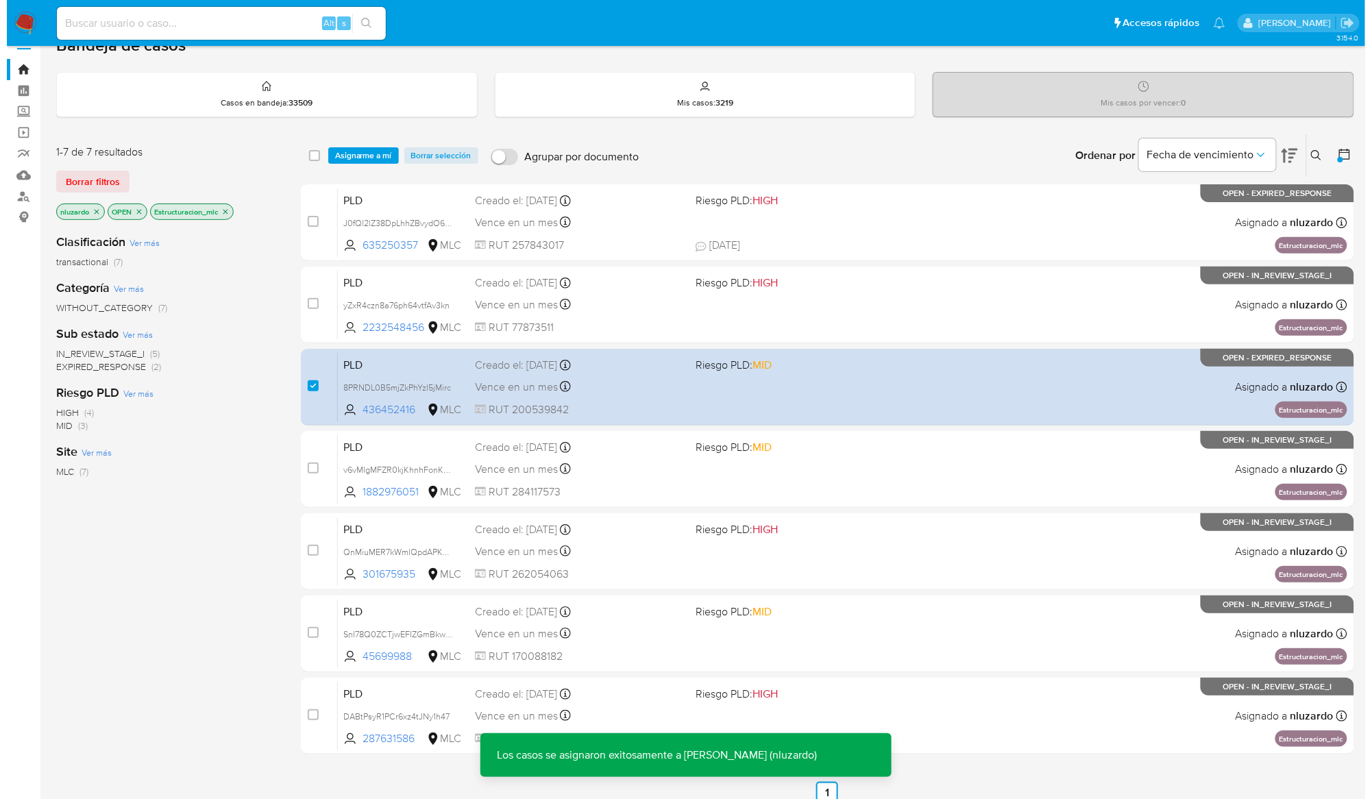
scroll to position [36, 0]
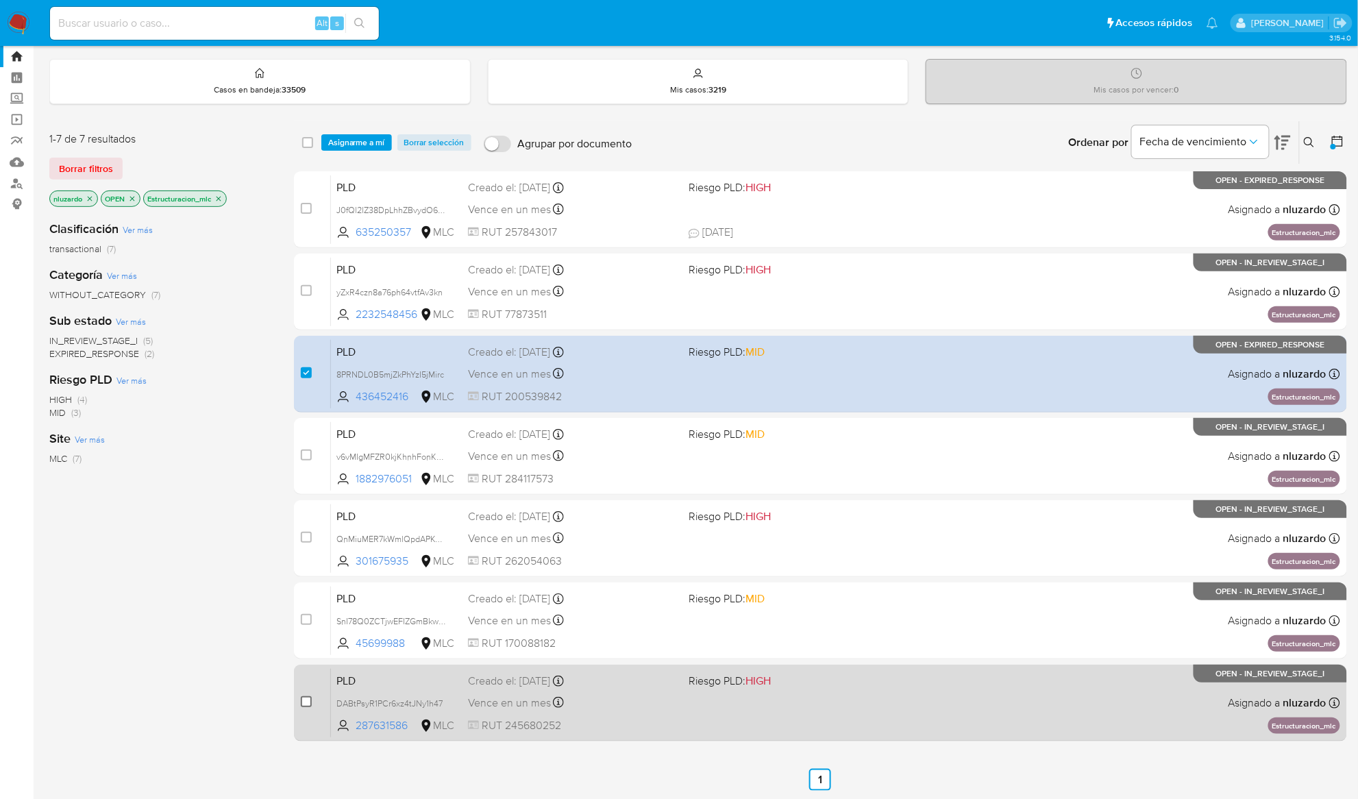
click at [307, 705] on input "checkbox" at bounding box center [306, 701] width 11 height 11
checkbox input "true"
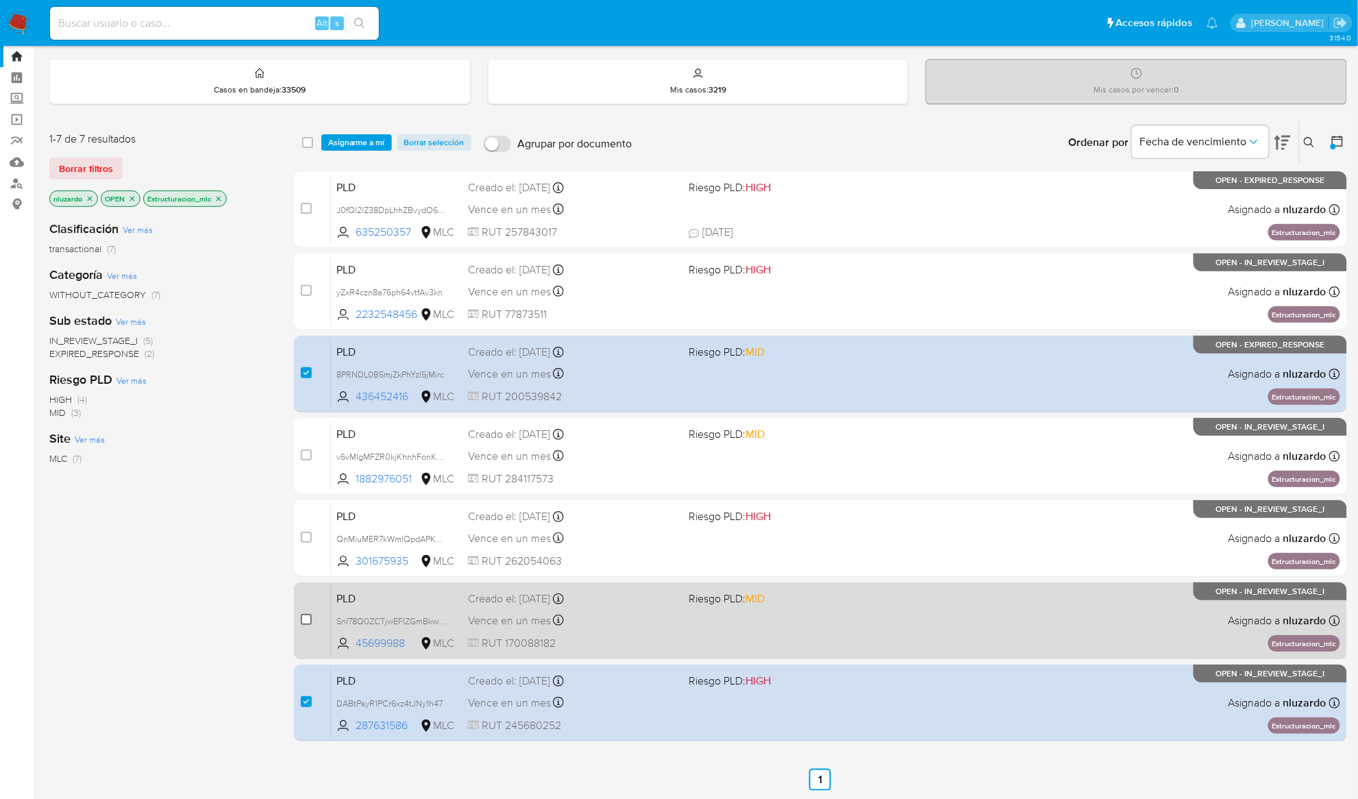
click at [302, 620] on input "checkbox" at bounding box center [306, 619] width 11 height 11
checkbox input "true"
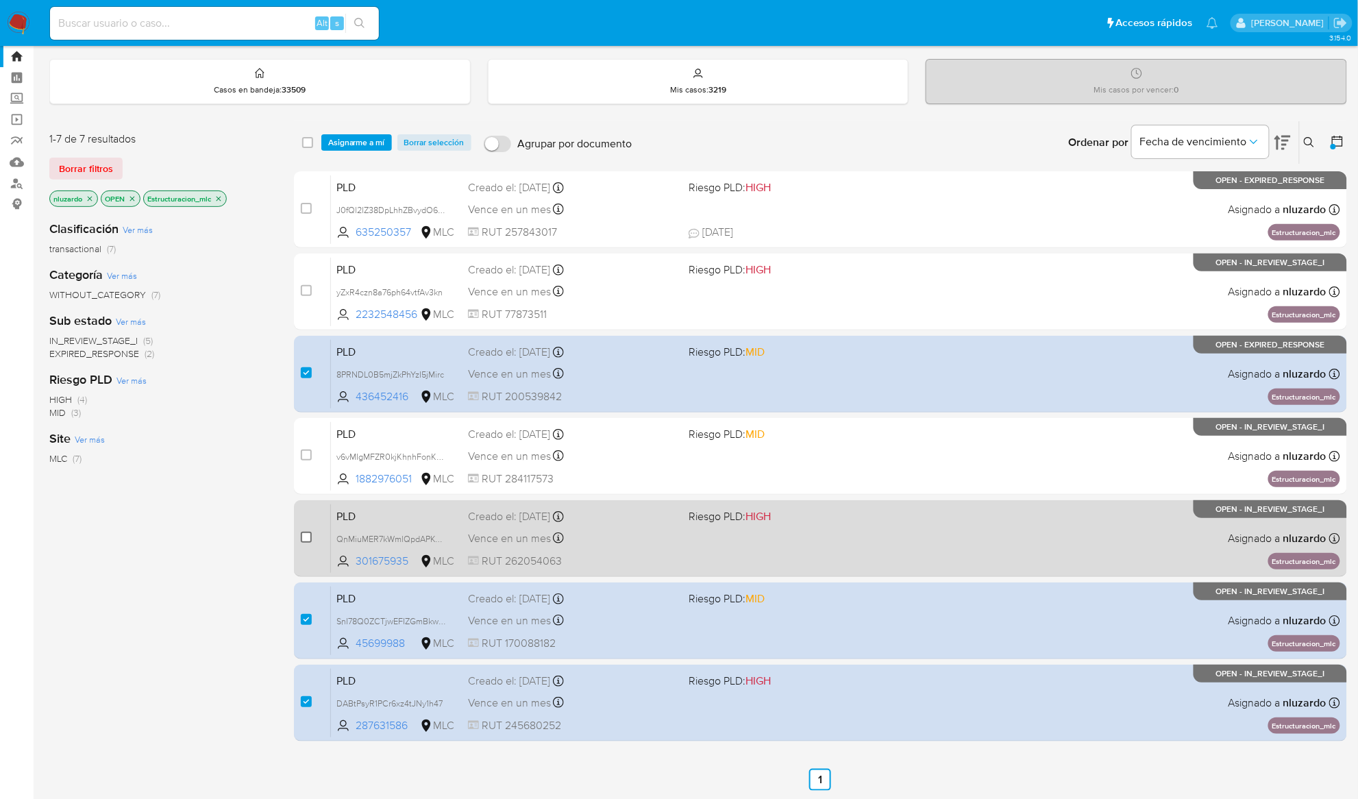
click at [307, 541] on input "checkbox" at bounding box center [306, 537] width 11 height 11
checkbox input "true"
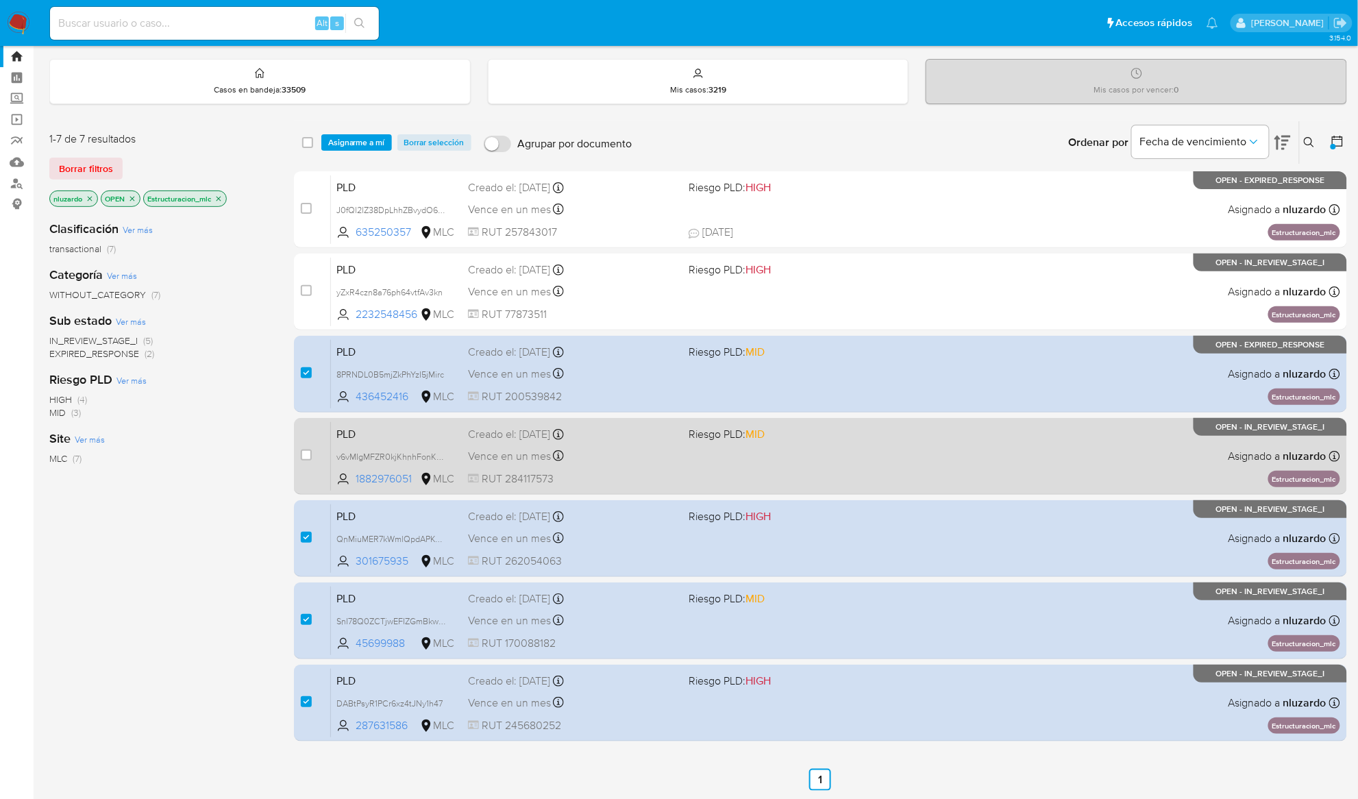
click at [313, 452] on div "case-item-checkbox No es posible asignar el caso" at bounding box center [316, 455] width 30 height 69
click at [313, 453] on div "case-item-checkbox No es posible asignar el caso" at bounding box center [316, 455] width 30 height 69
click at [310, 453] on input "checkbox" at bounding box center [306, 455] width 11 height 11
checkbox input "true"
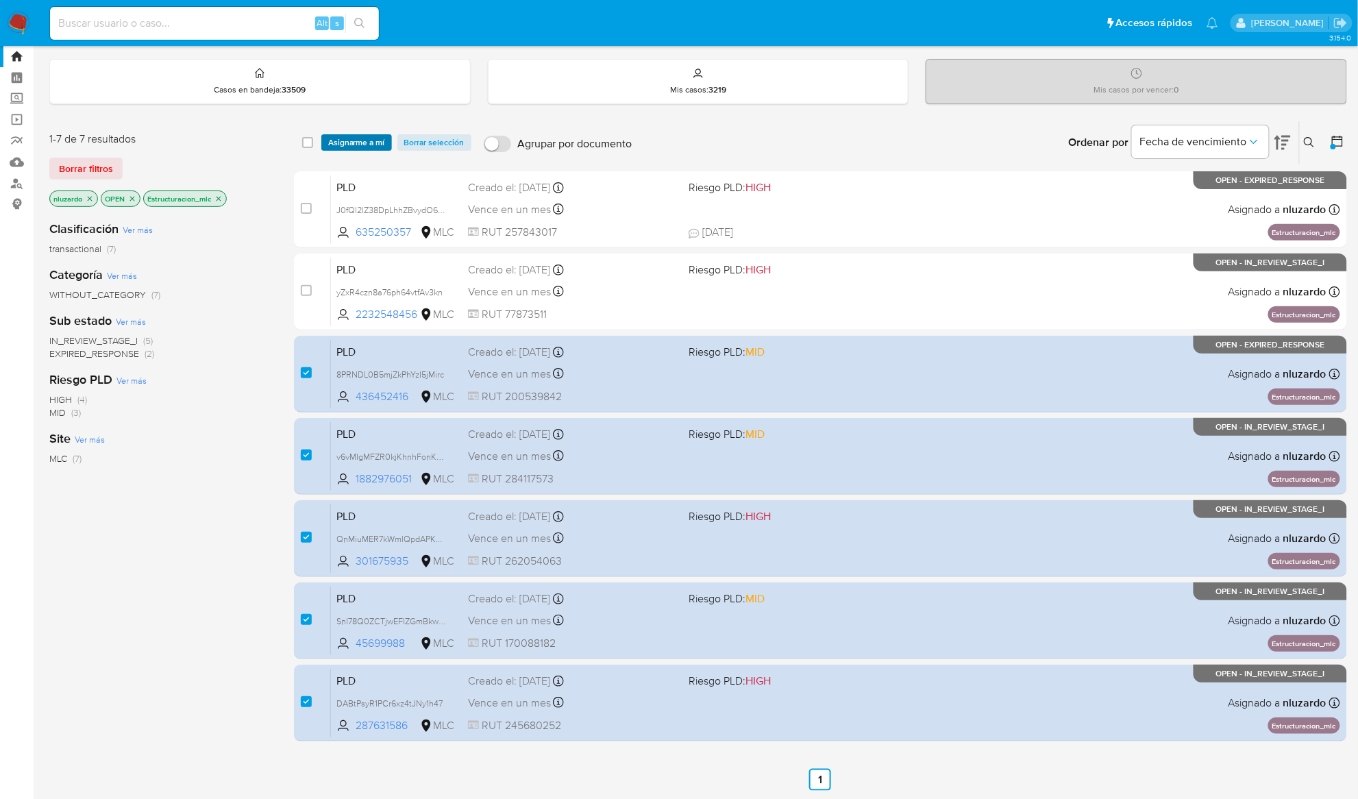
click at [377, 140] on span "Asignarme a mí" at bounding box center [356, 143] width 57 height 14
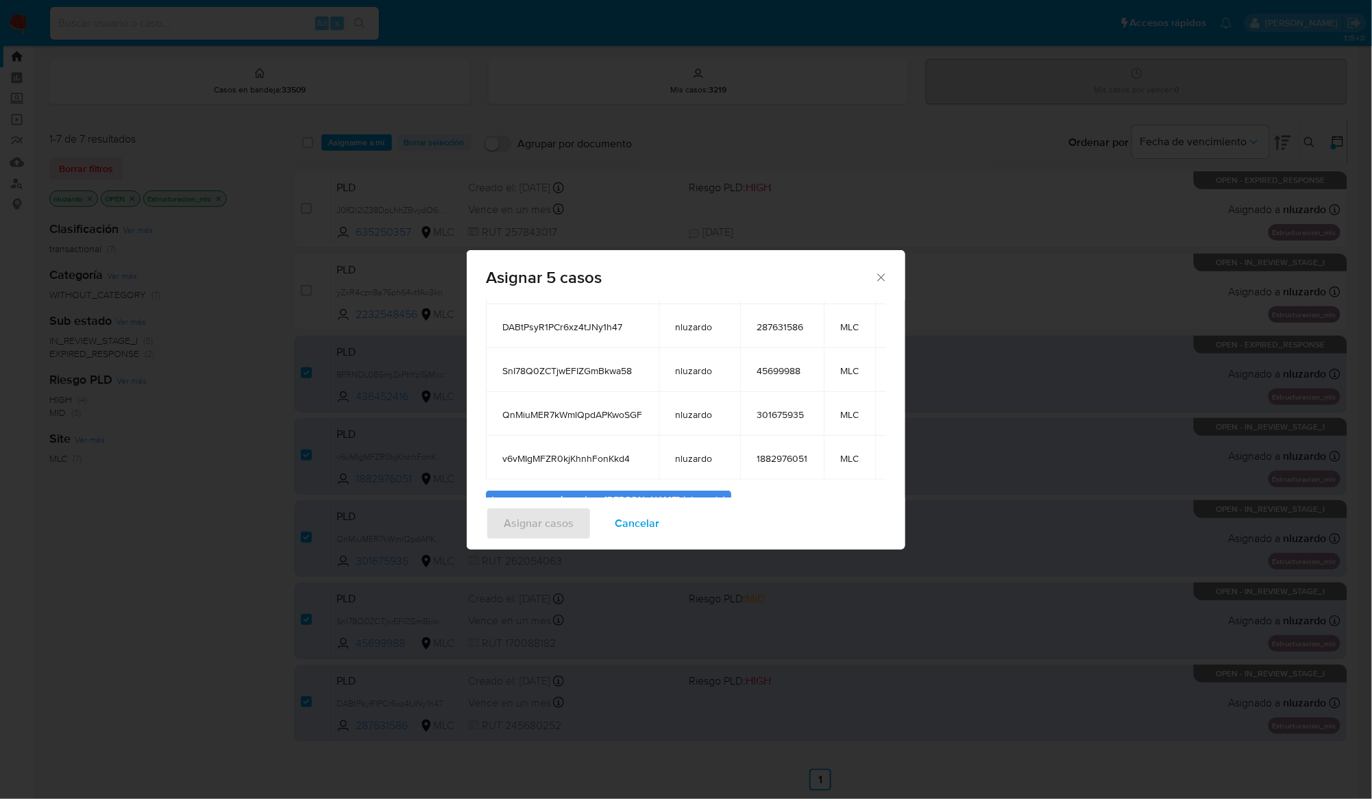
scroll to position [225, 0]
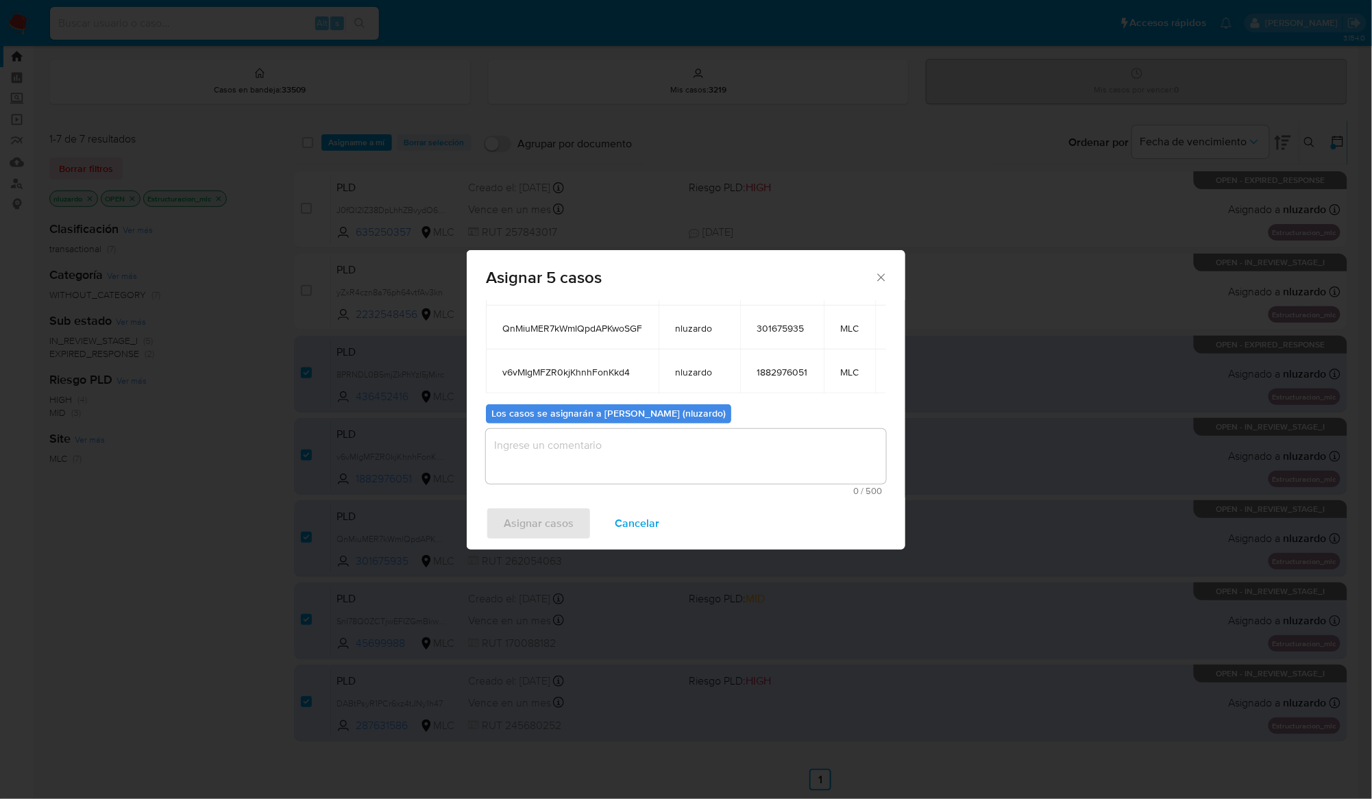
click at [526, 437] on textarea "assign-modal" at bounding box center [686, 456] width 400 height 55
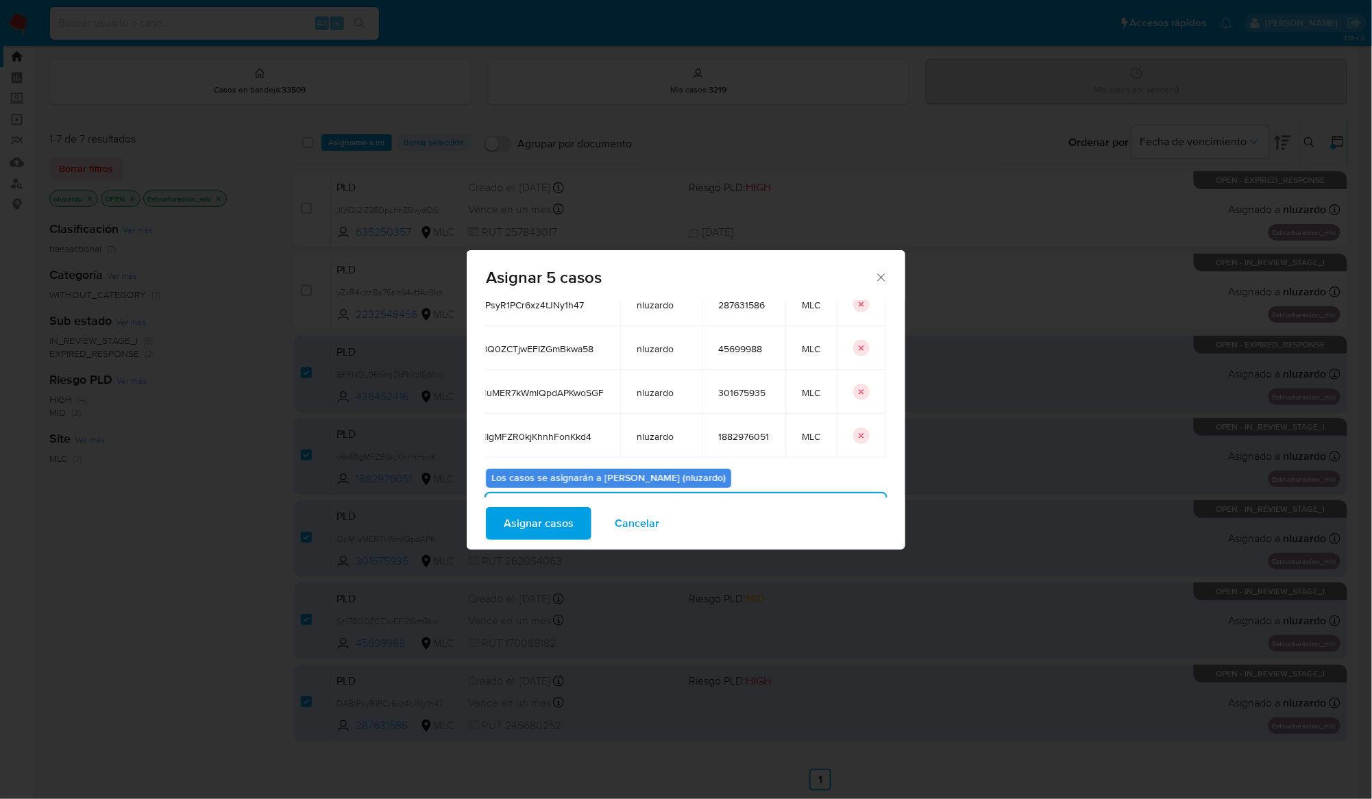
scroll to position [0, 53]
type textarea "Asignación manual"
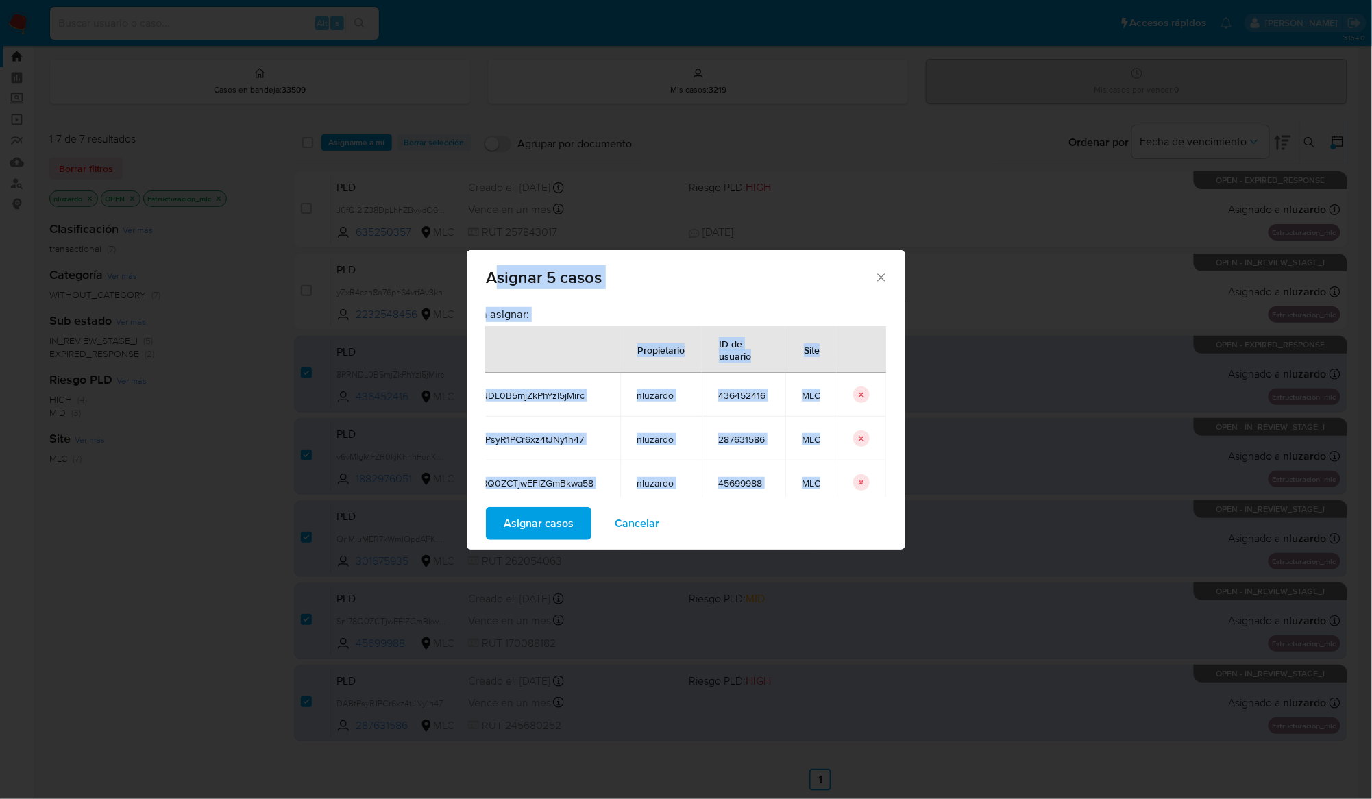
scroll to position [0, 0]
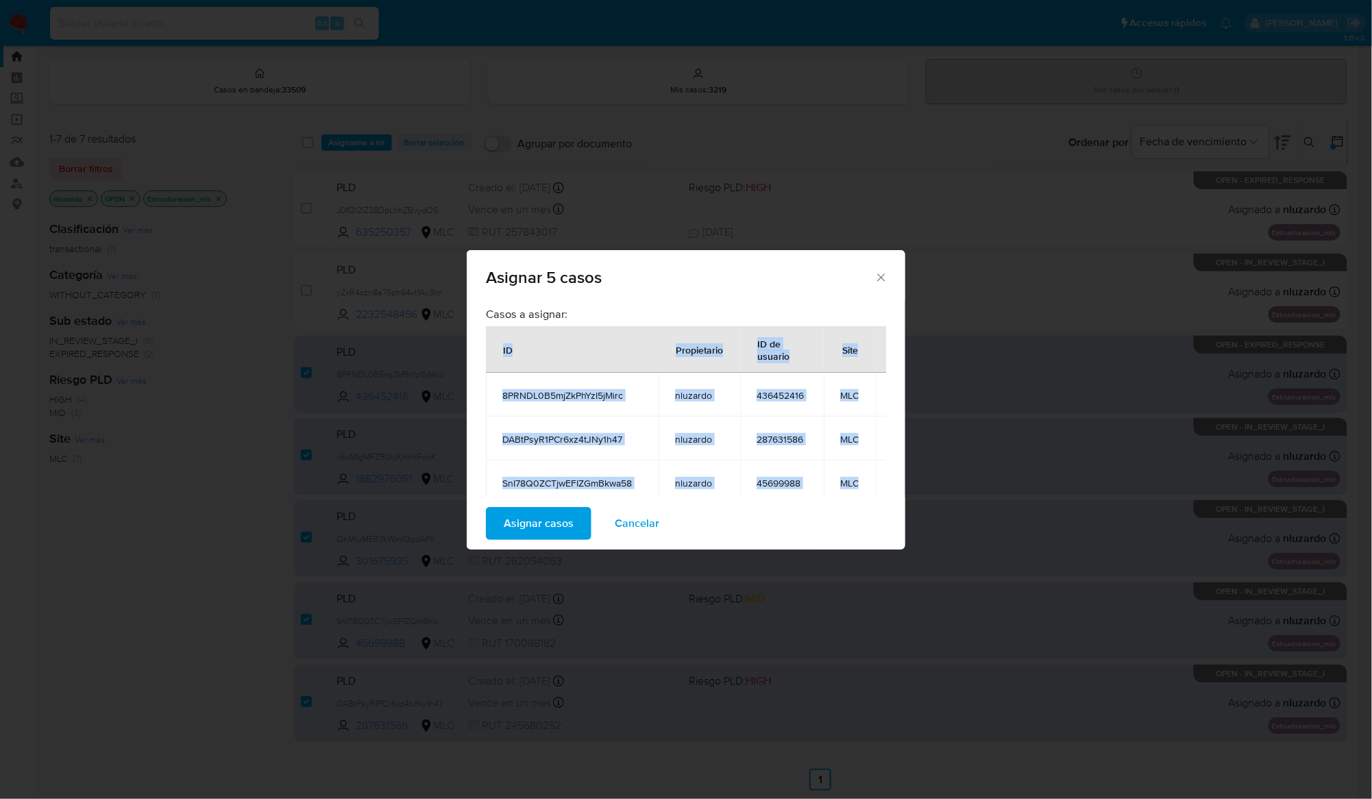
drag, startPoint x: 811, startPoint y: 445, endPoint x: 503, endPoint y: 352, distance: 322.4
click at [503, 352] on table "ID Propietario ID de usuario Site 8PRNDL0B5mjZkPhYzI5jMirc nluzardo 436452416 M…" at bounding box center [705, 459] width 439 height 266
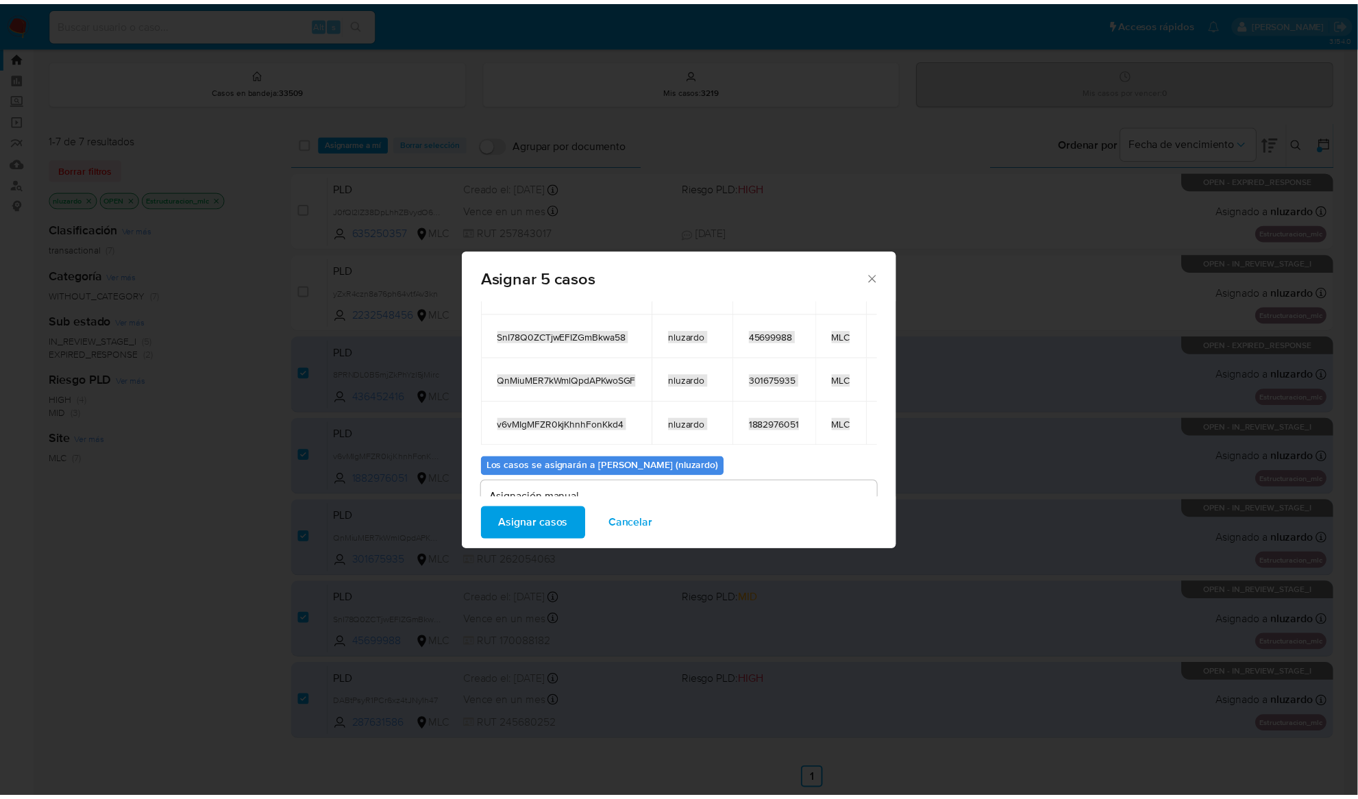
scroll to position [225, 0]
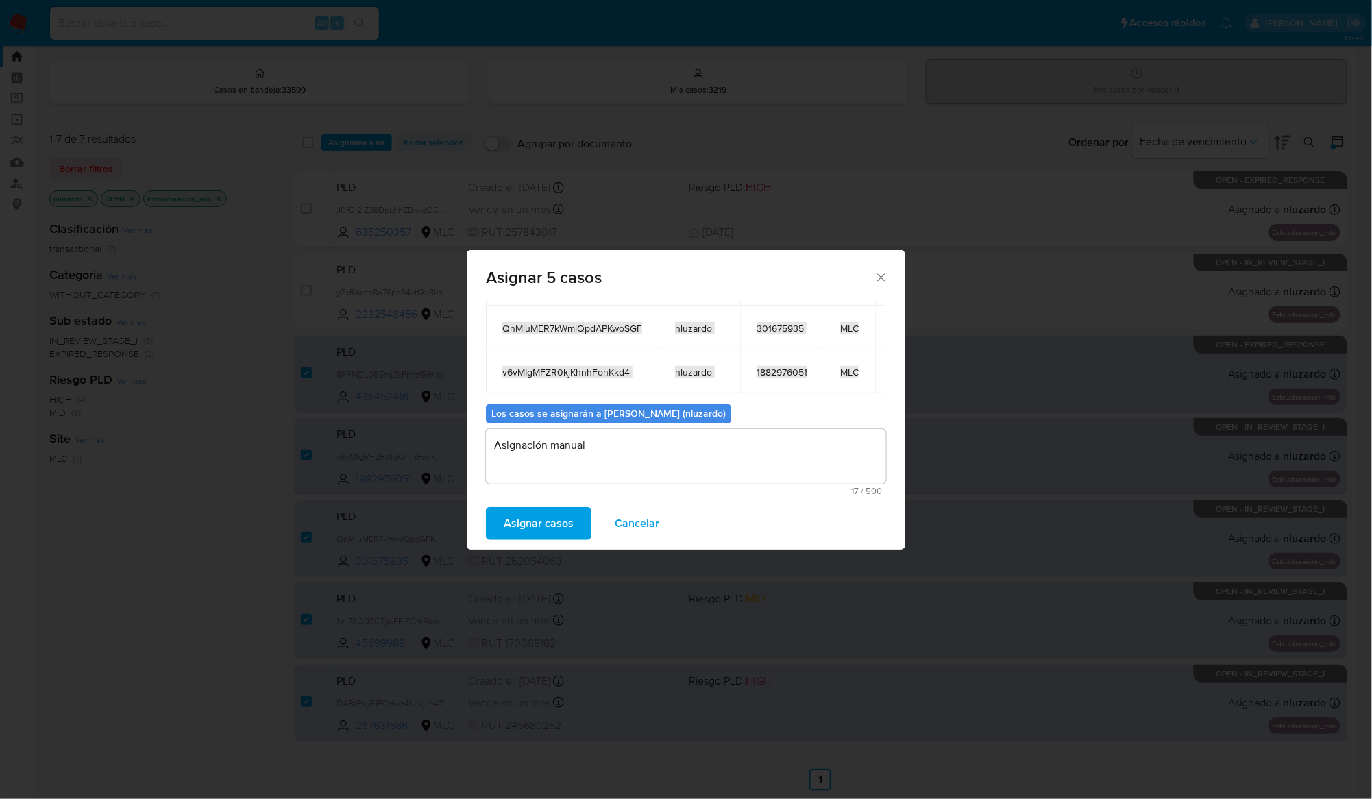
copy table "ID Propietario ID de usuario Site 8PRNDL0B5mjZkPhYzI5jMirc nluzardo 436452416 M…"
click at [626, 535] on span "Cancelar" at bounding box center [637, 524] width 45 height 30
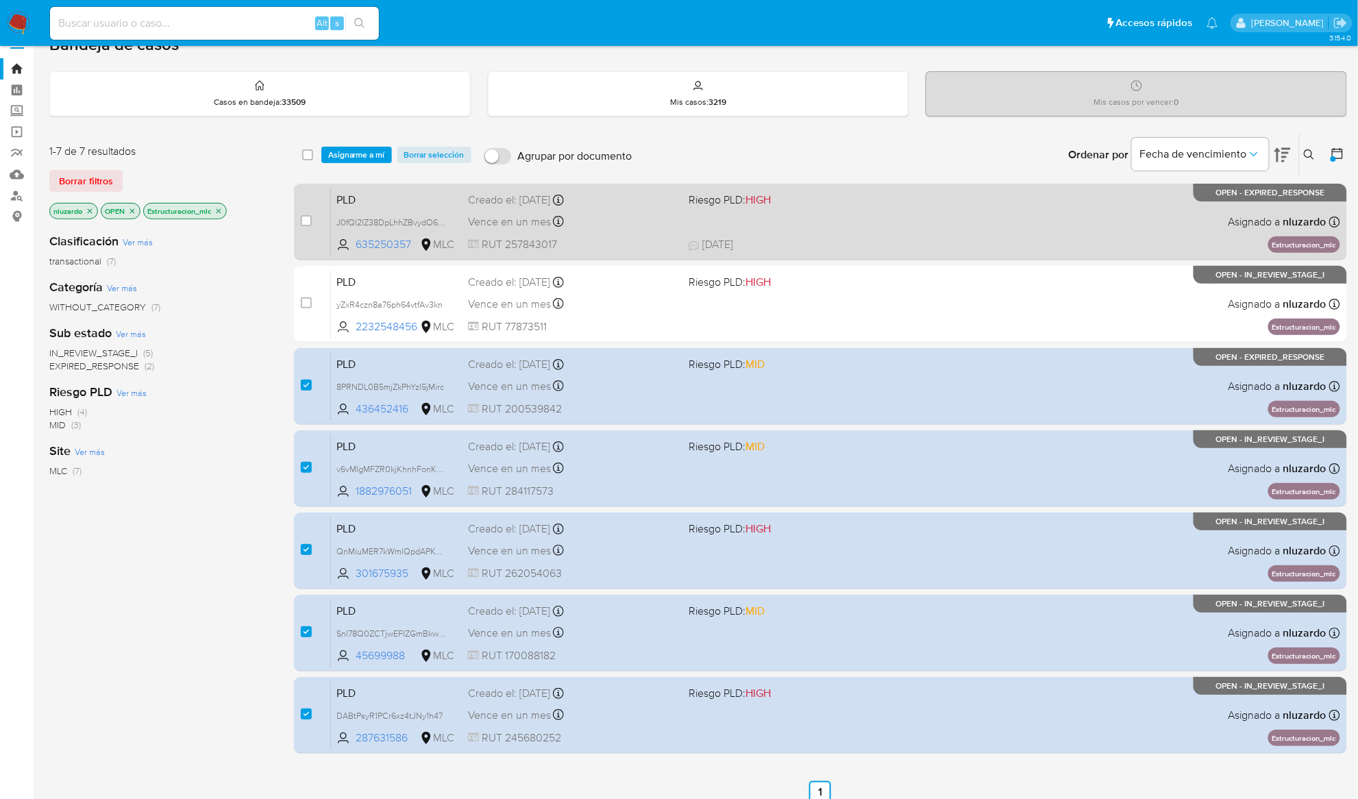
scroll to position [36, 0]
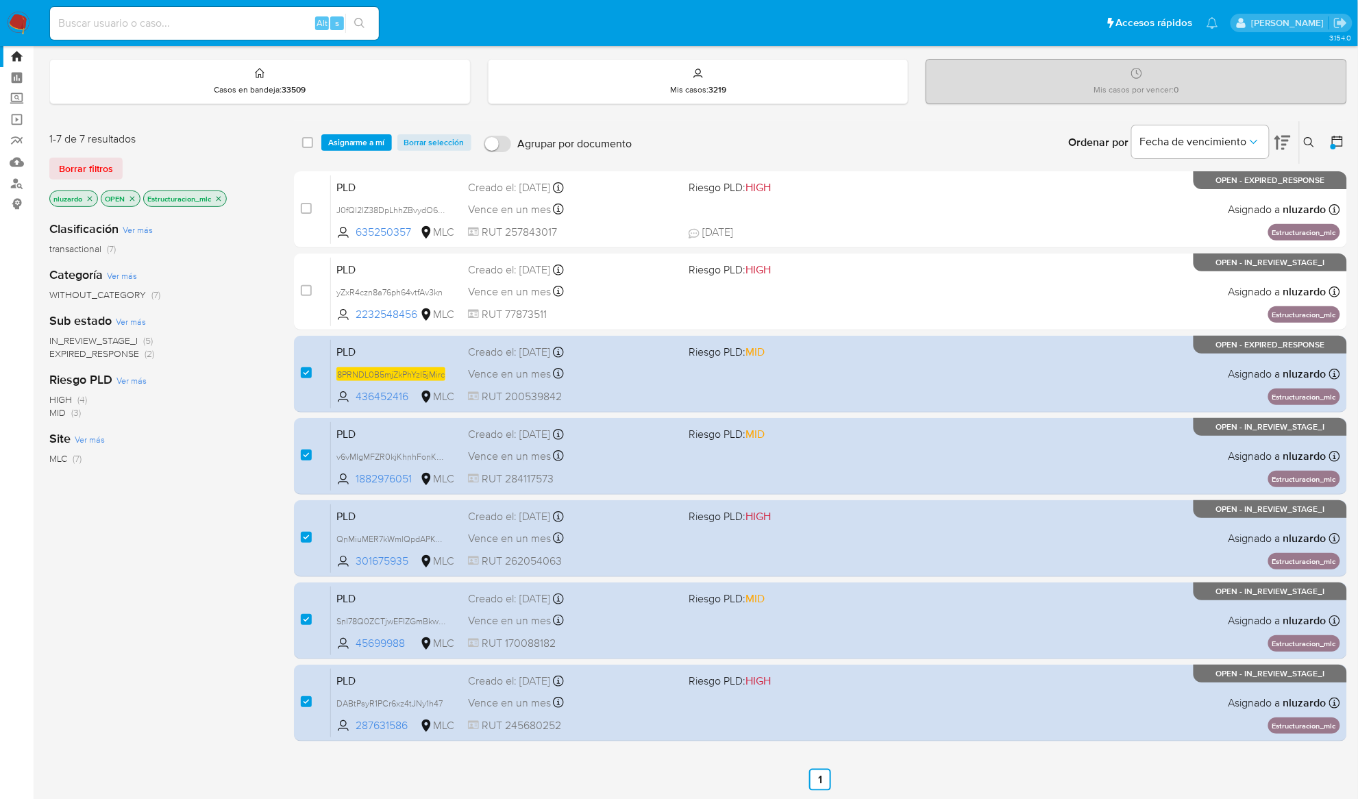
click at [220, 461] on div "MLC (7)" at bounding box center [160, 458] width 223 height 13
click at [286, 277] on div "1-7 de 7 resultados Borrar filtros nluzardo OPEN Estructuracion_mlc Clasificaci…" at bounding box center [698, 456] width 1298 height 670
click at [307, 137] on input "checkbox" at bounding box center [307, 142] width 11 height 11
checkbox input "true"
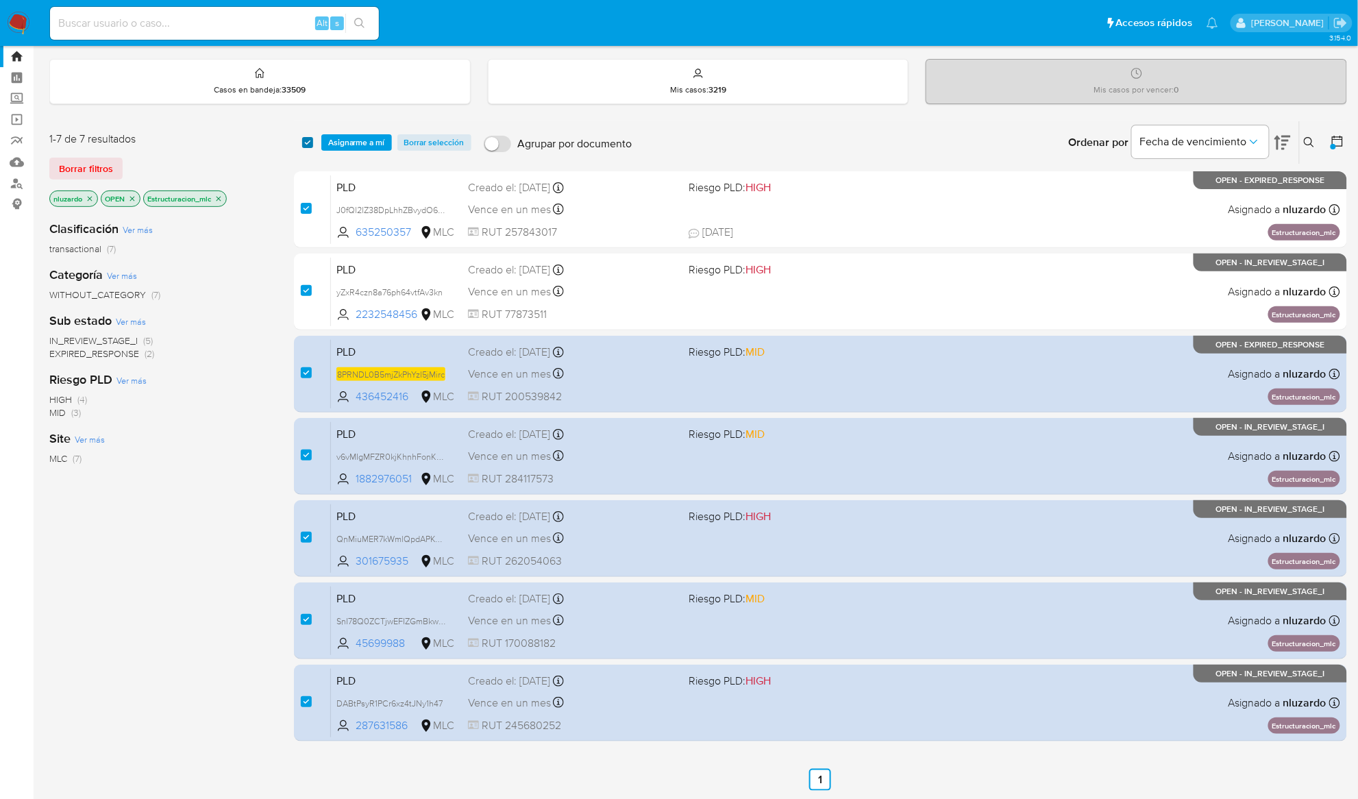
checkbox input "true"
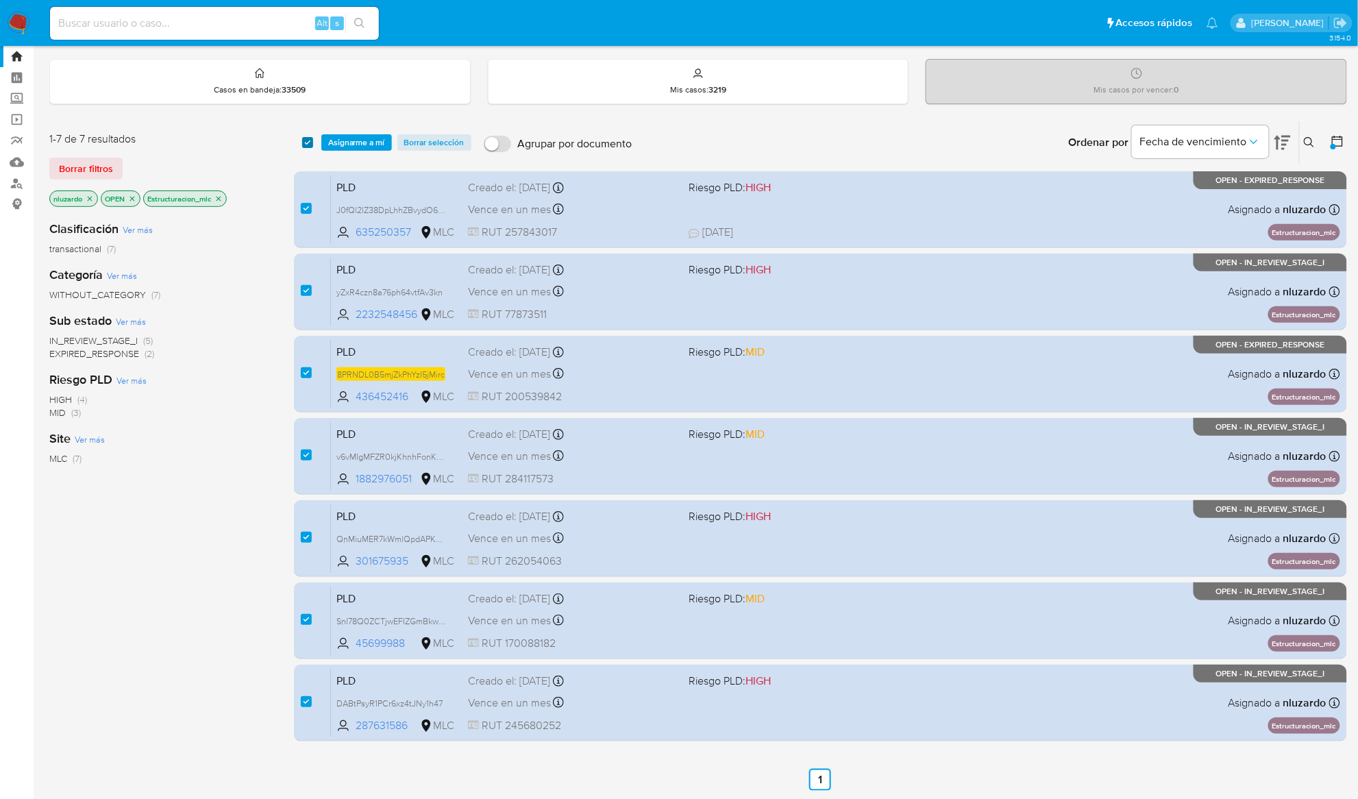
click at [308, 143] on input "checkbox" at bounding box center [307, 142] width 11 height 11
checkbox input "false"
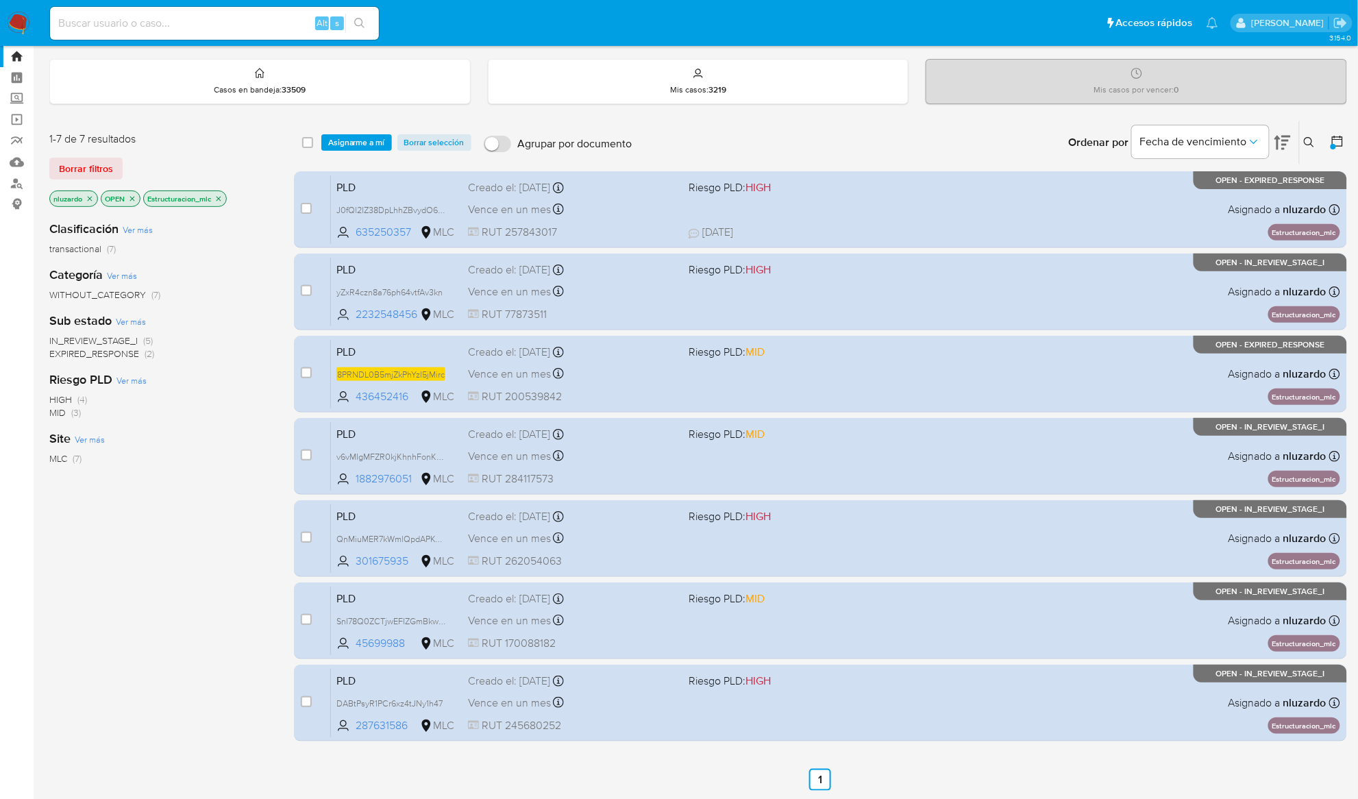
checkbox input "false"
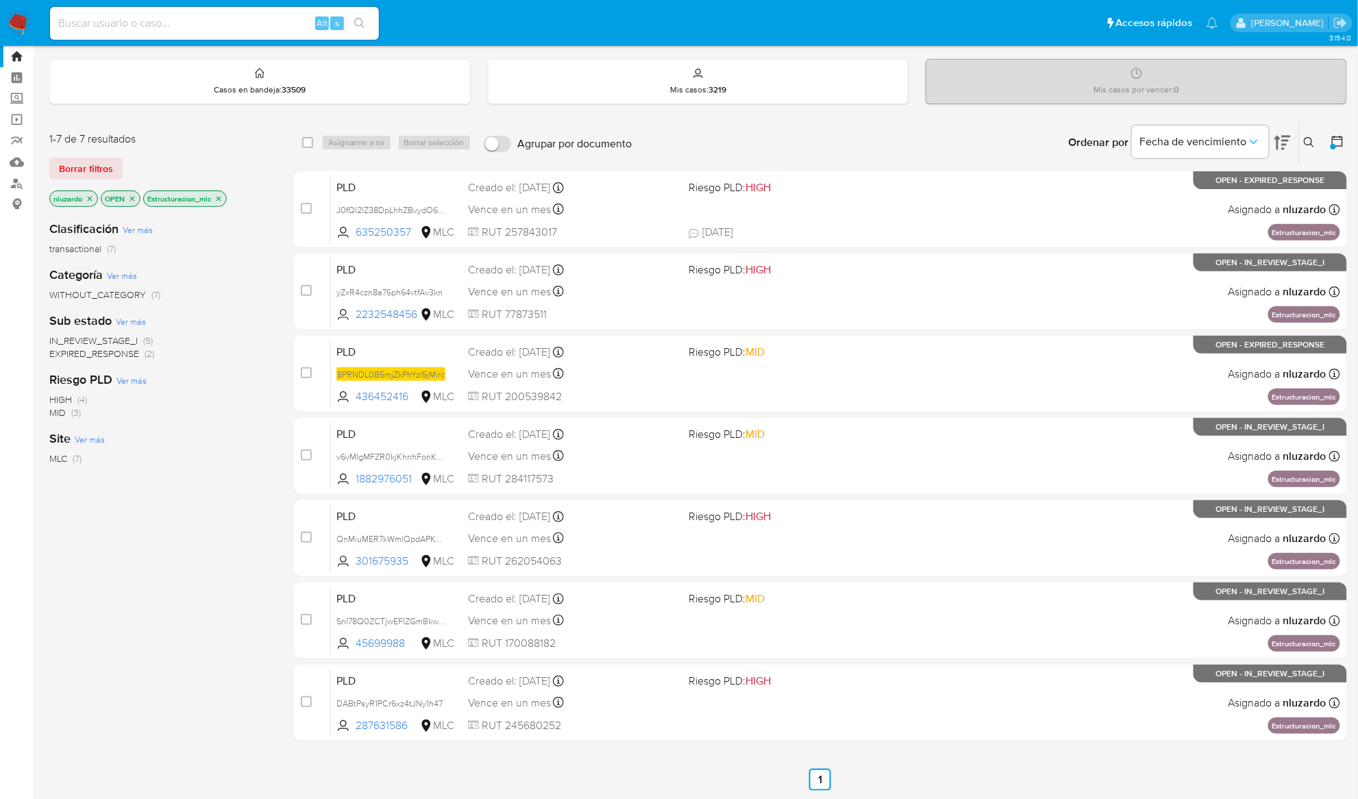
click at [269, 330] on div "Sub estado Ver más IN_REVIEW_STAGE_I (5) EXPIRED_RESPONSE (2)" at bounding box center [160, 337] width 223 height 48
click at [149, 493] on div "Clasificación Ver más transactional (7) Categoría Ver más WITHOUT_CATEGORY (7) …" at bounding box center [160, 443] width 223 height 466
click at [221, 639] on div "Clasificación Ver más transactional (7) Categoría Ver más WITHOUT_CATEGORY (7) …" at bounding box center [160, 443] width 223 height 466
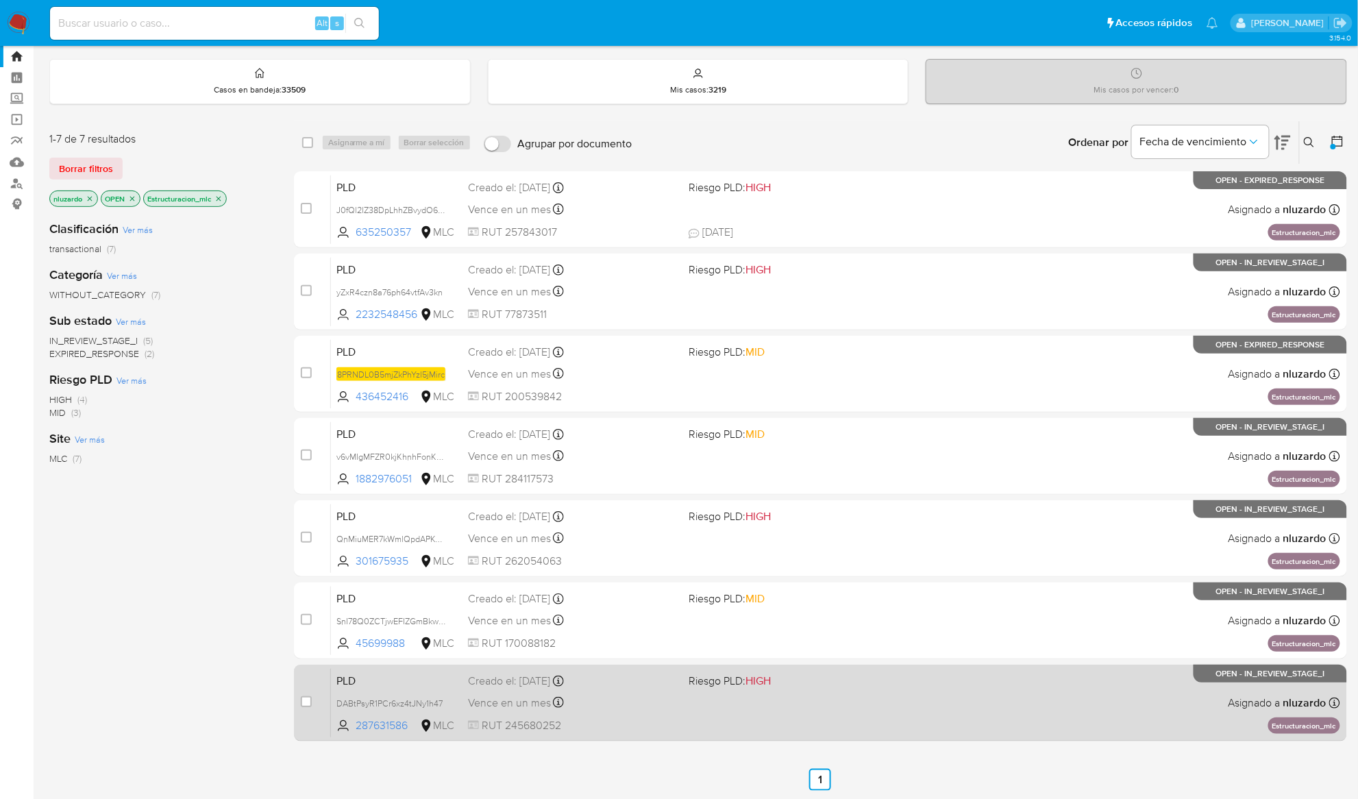
click at [702, 705] on div "PLD DABtPsyR1PCr6xz4tJNy1h47 287631586 MLC Riesgo PLD: HIGH Creado el: 12/06/20…" at bounding box center [835, 702] width 1009 height 69
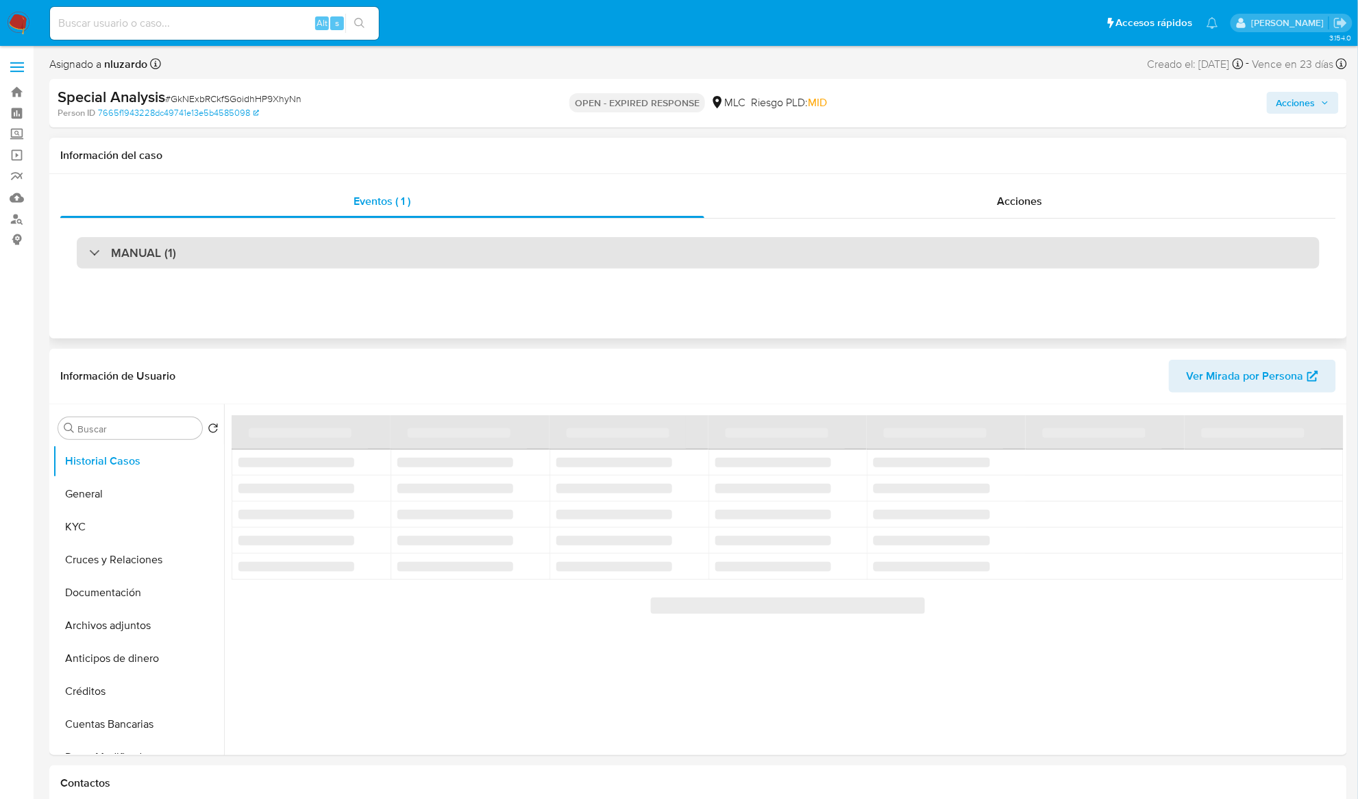
click at [154, 245] on h3 "MANUAL (1)" at bounding box center [143, 252] width 65 height 15
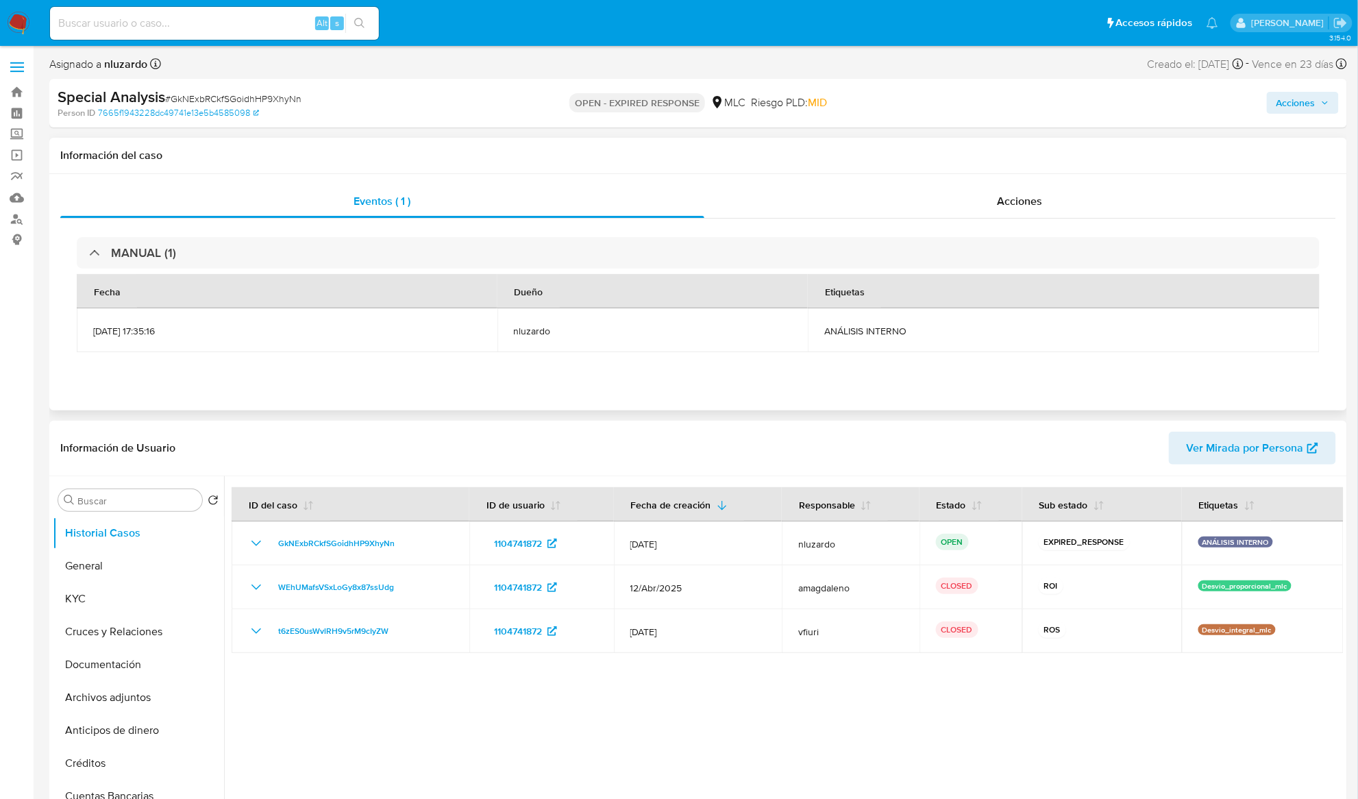
select select "10"
click at [891, 330] on span "ANÁLISIS INTERNO" at bounding box center [1063, 331] width 479 height 12
copy div "ANÁLISIS INTERNO"
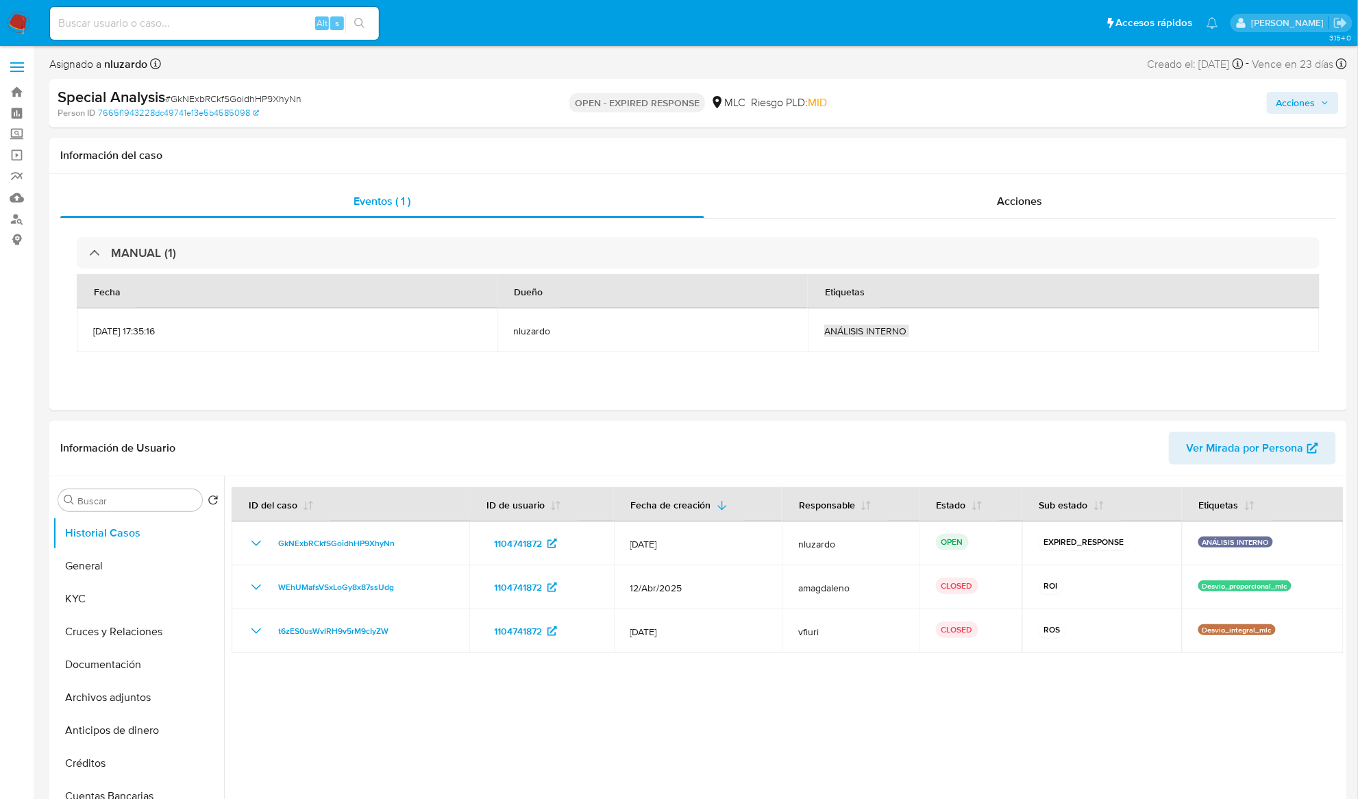
click at [291, 25] on input at bounding box center [214, 23] width 329 height 18
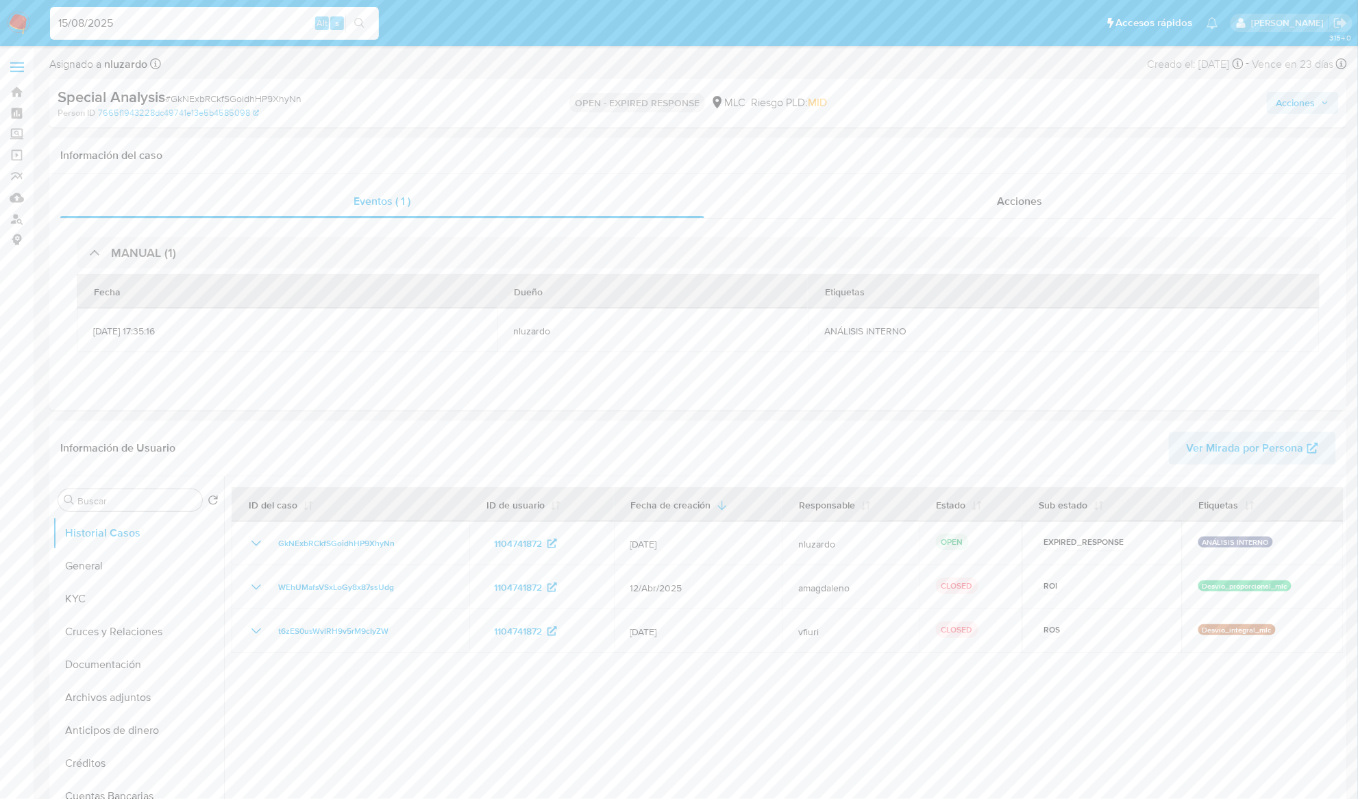
type input "15/08/2025"
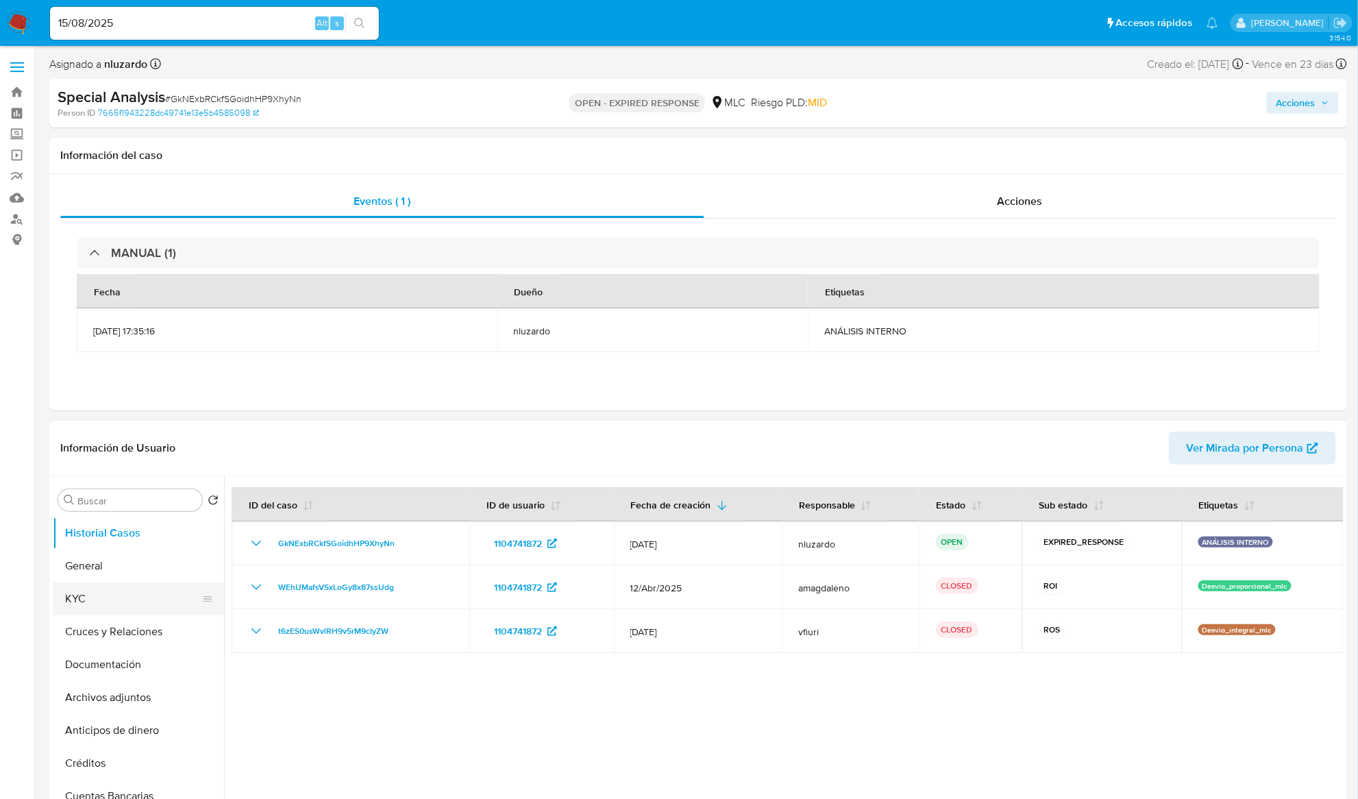
click at [122, 615] on button "Cruces y Relaciones" at bounding box center [138, 631] width 171 height 33
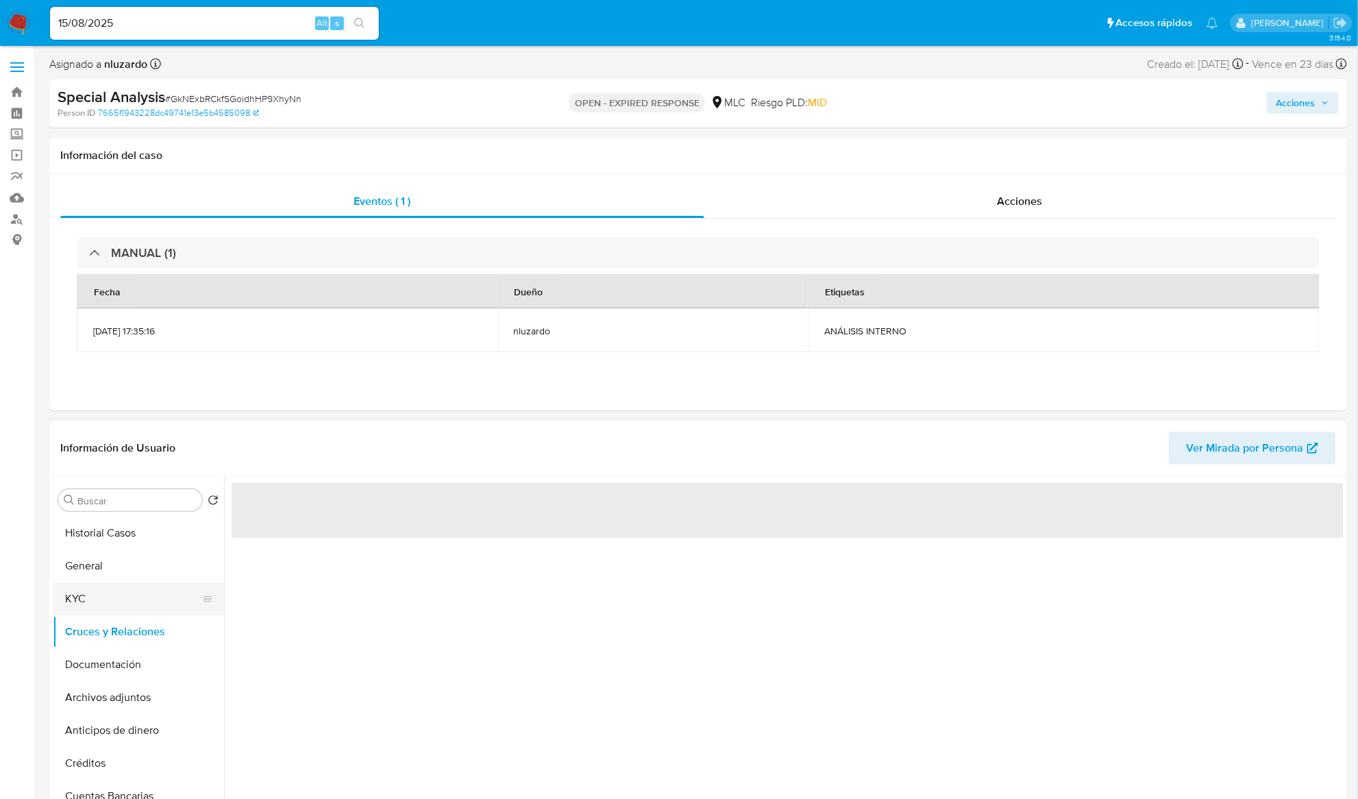
click at [122, 607] on button "KYC" at bounding box center [133, 599] width 160 height 33
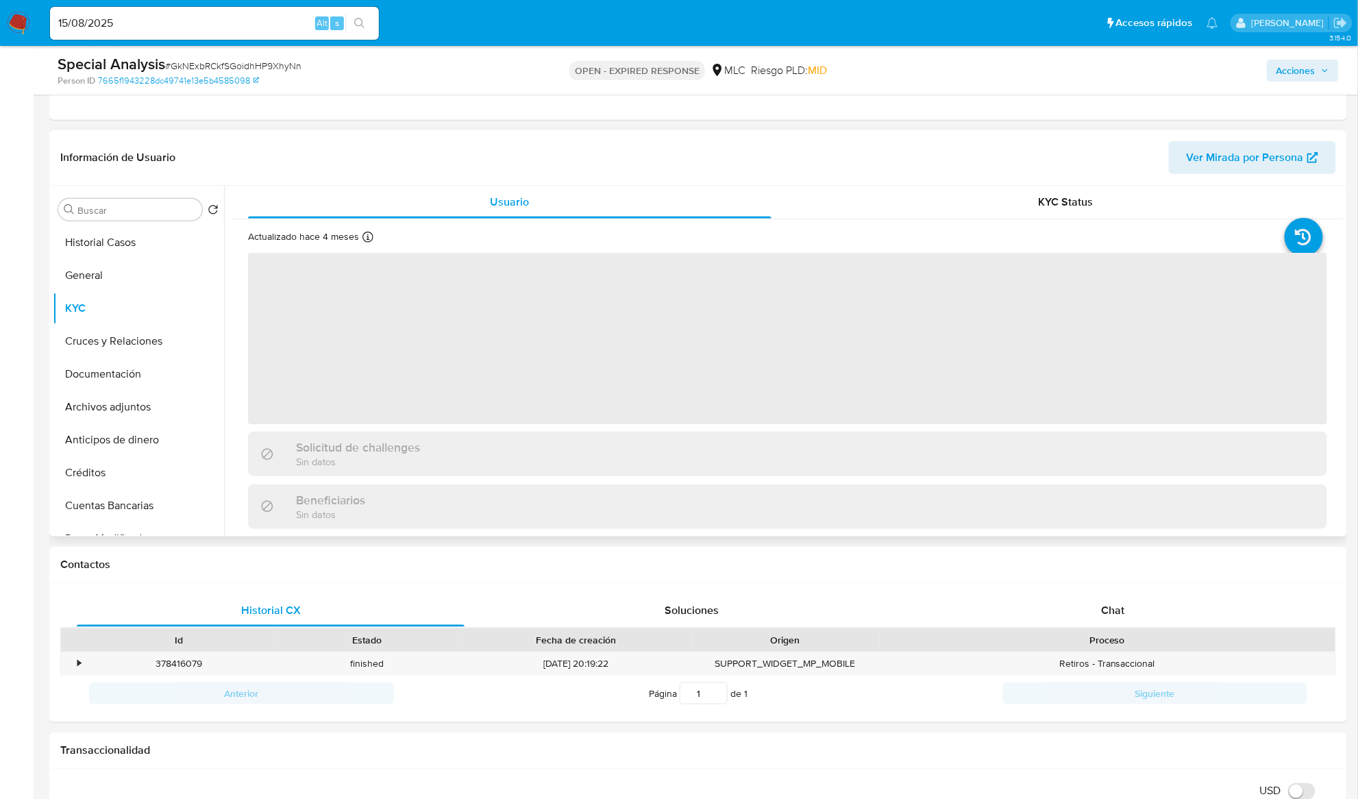
scroll to position [274, 0]
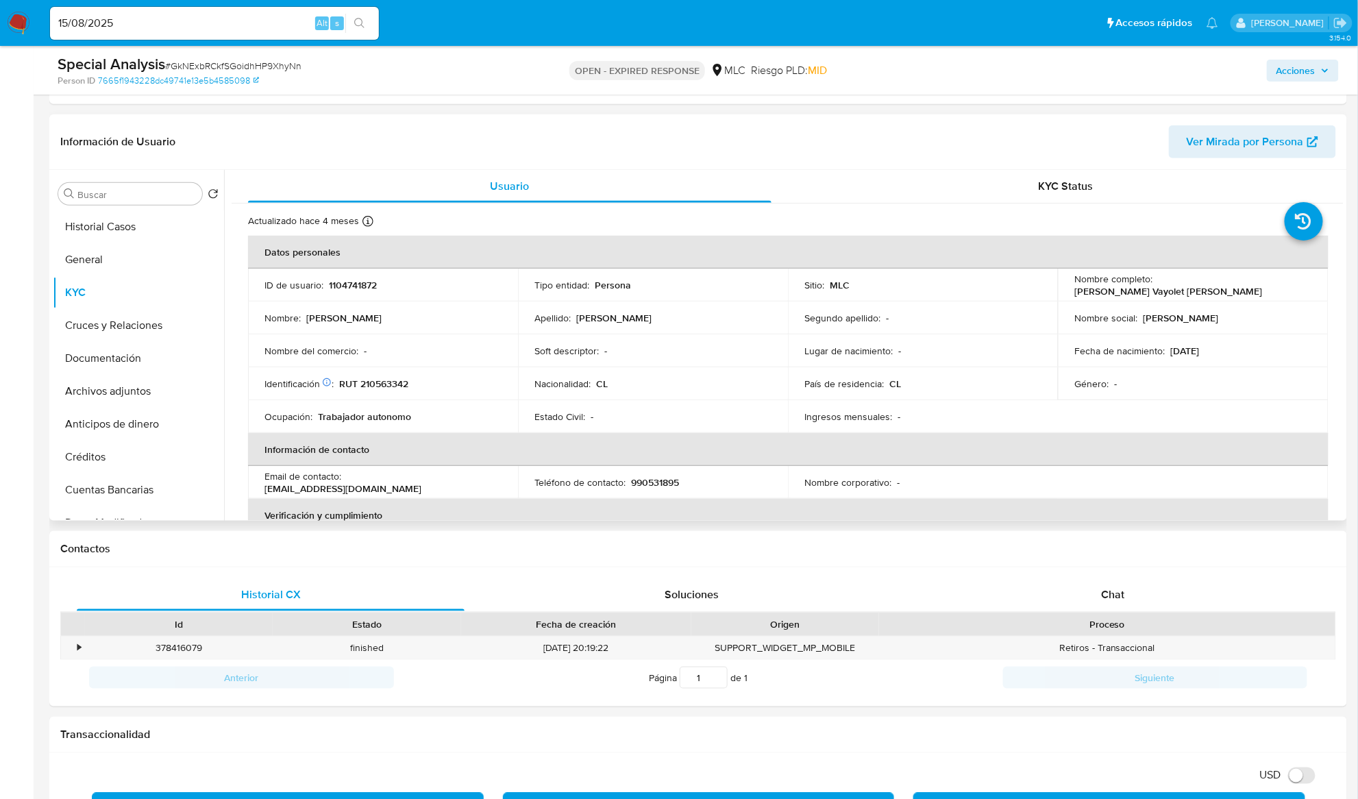
click at [1168, 285] on p "[PERSON_NAME] Vayolet [PERSON_NAME]" at bounding box center [1169, 291] width 188 height 12
drag, startPoint x: 1257, startPoint y: 289, endPoint x: 1283, endPoint y: 289, distance: 26.1
click at [1283, 289] on div "Nombre completo : Anaís Vayolet Moreno Fredez" at bounding box center [1193, 285] width 237 height 25
copy p "[PERSON_NAME]"
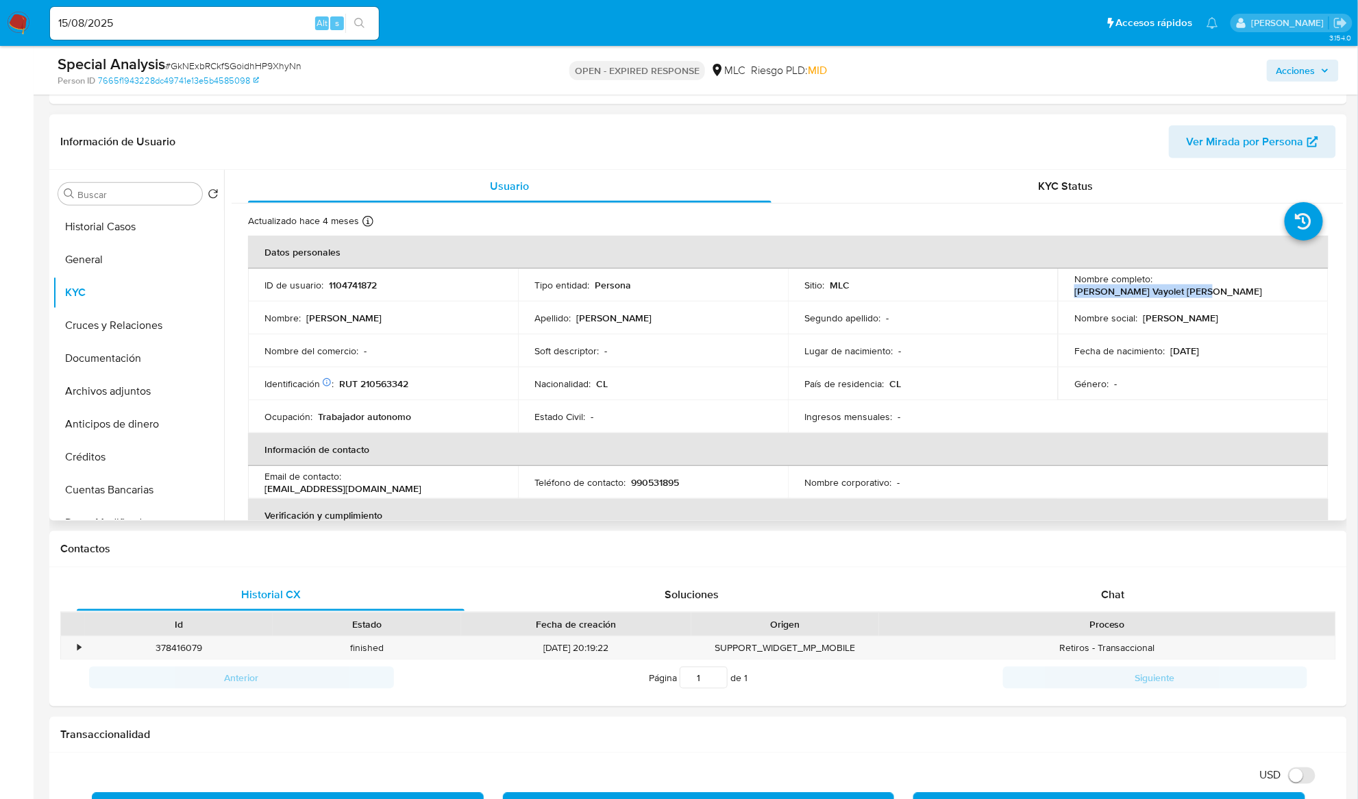
click at [692, 382] on tbody "ID de usuario : 1104741872 Tipo entidad : Persona Sitio : MLC Nombre completo :…" at bounding box center [788, 351] width 1081 height 164
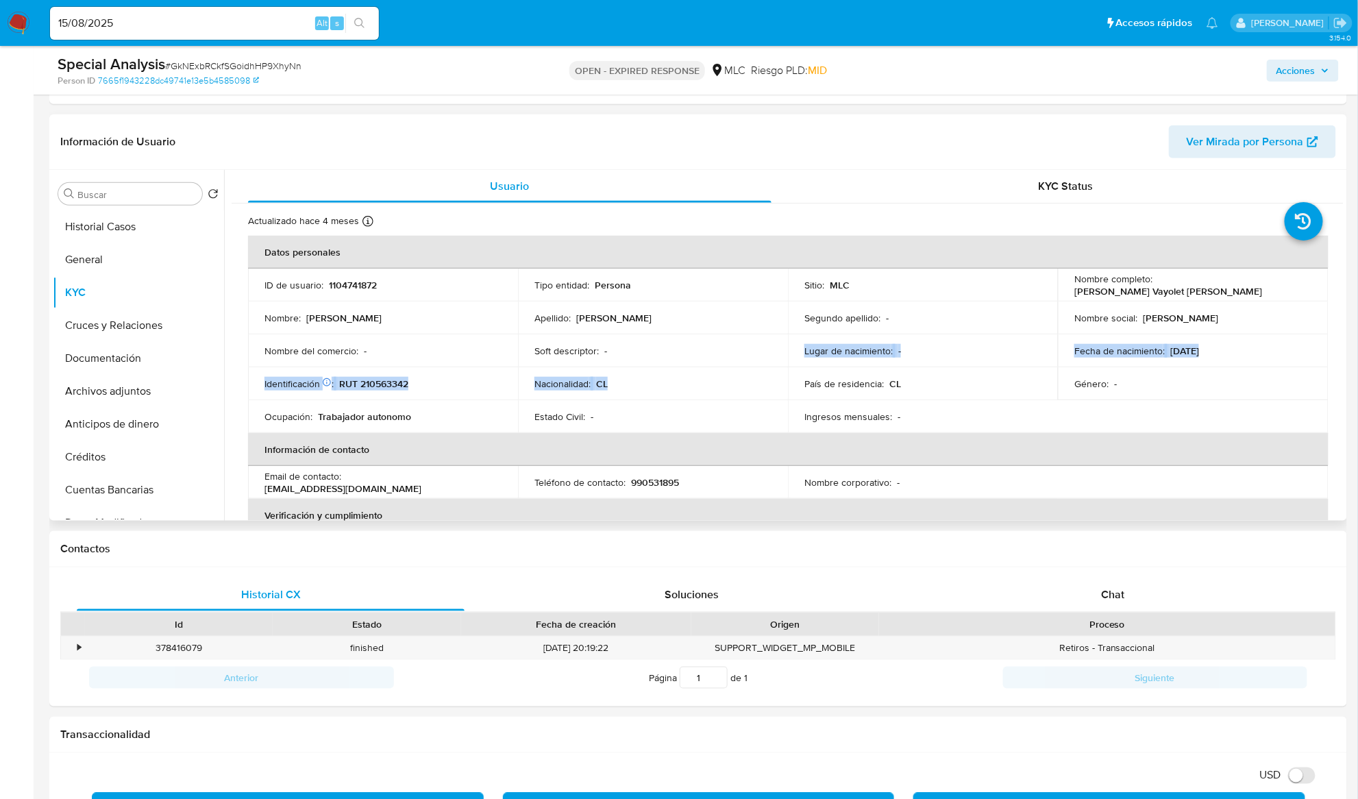
click at [387, 376] on td "Identificación Nº de serie: 531017323 : RUT 210563342" at bounding box center [383, 383] width 270 height 33
click at [392, 379] on p "RUT 210563342" at bounding box center [373, 384] width 69 height 12
copy p "210563342"
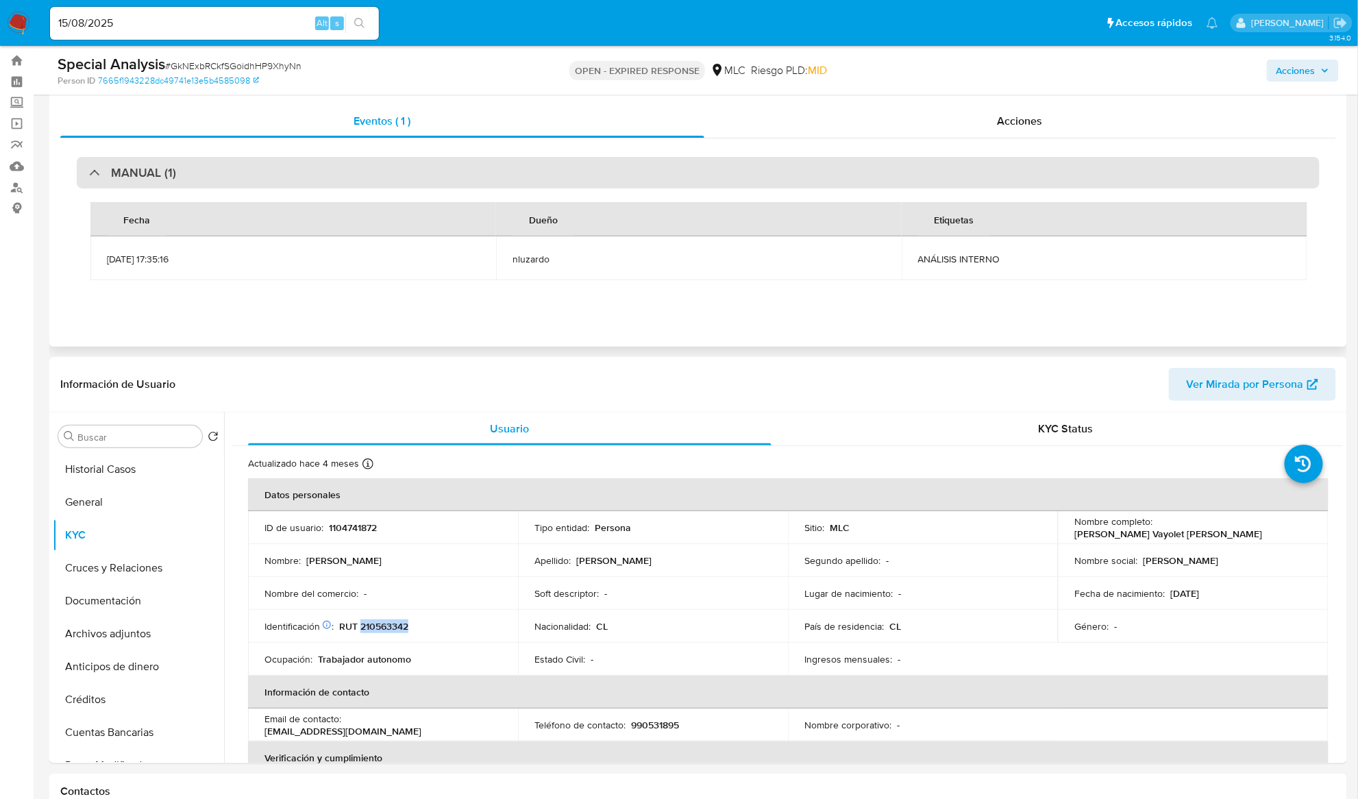
scroll to position [0, 0]
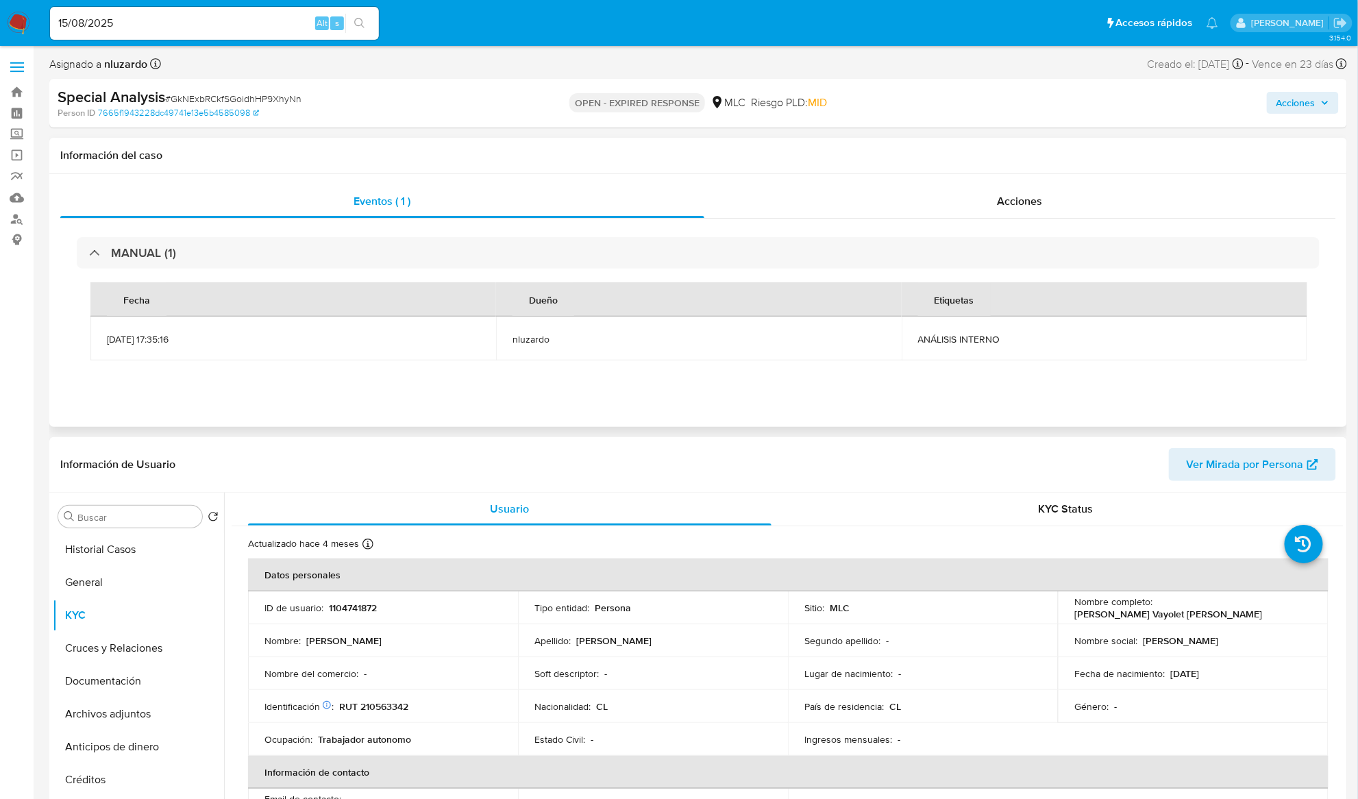
click at [975, 341] on span "ANÁLISIS INTERNO" at bounding box center [1104, 339] width 373 height 12
copy div "ANÁLISIS INTERNO"
click at [108, 521] on input "Buscar" at bounding box center [136, 517] width 119 height 12
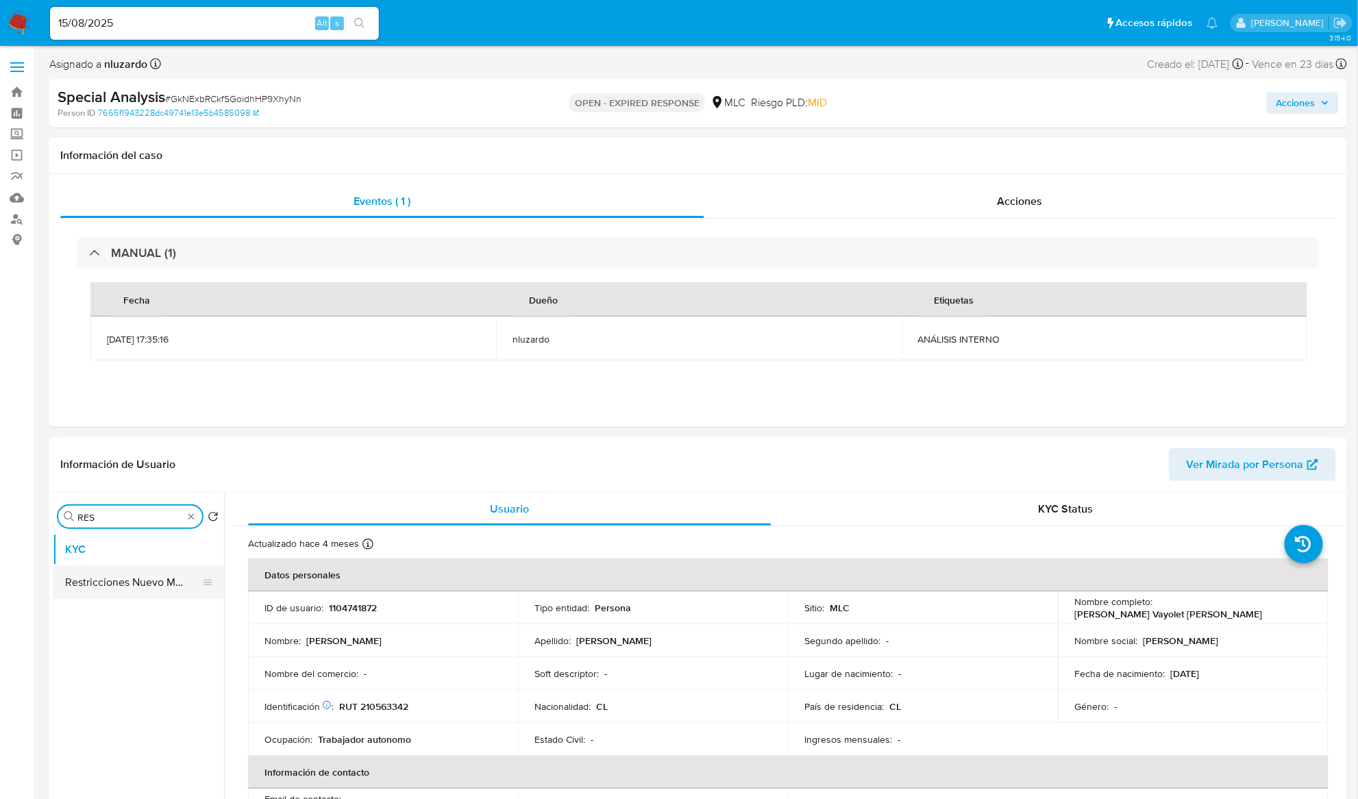
type input "RES"
click at [132, 585] on button "Restricciones Nuevo Mundo" at bounding box center [133, 582] width 160 height 33
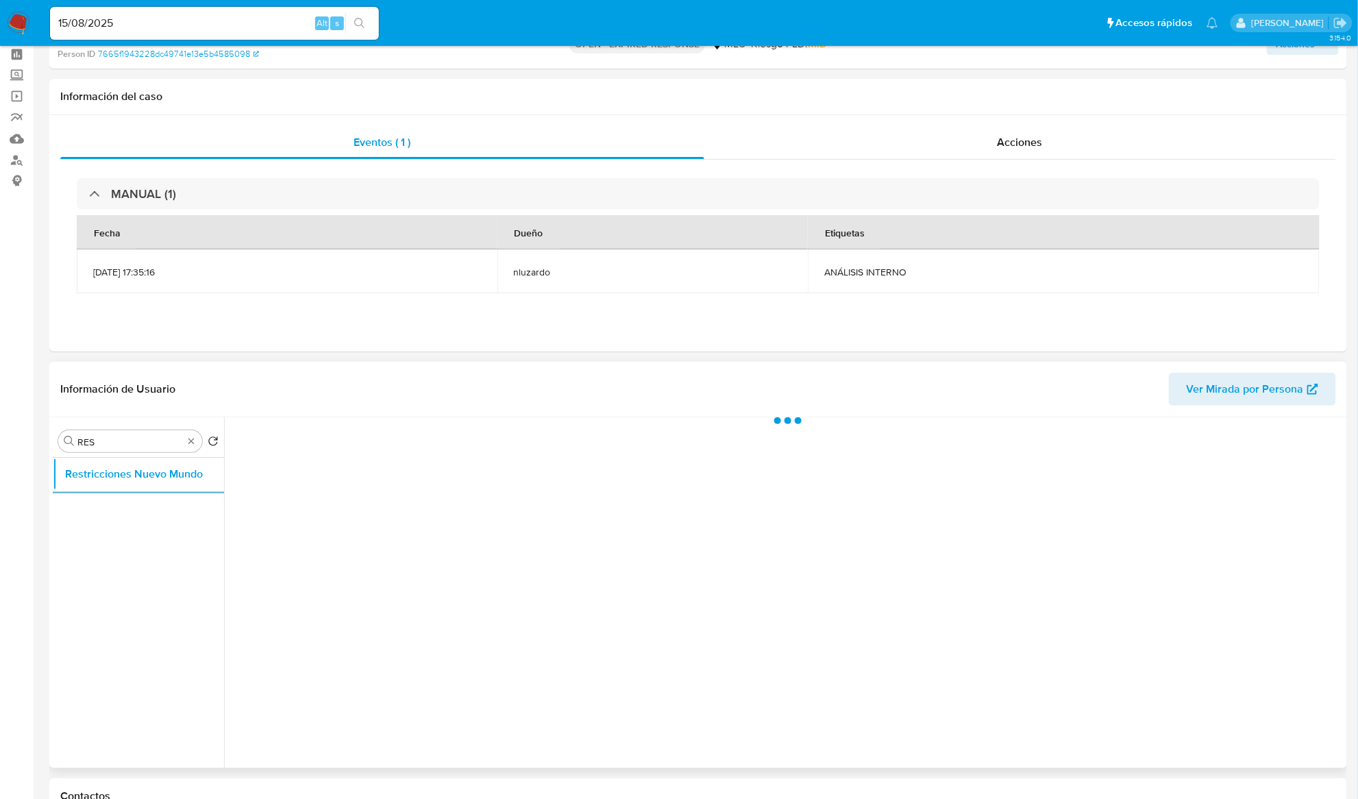
scroll to position [91, 0]
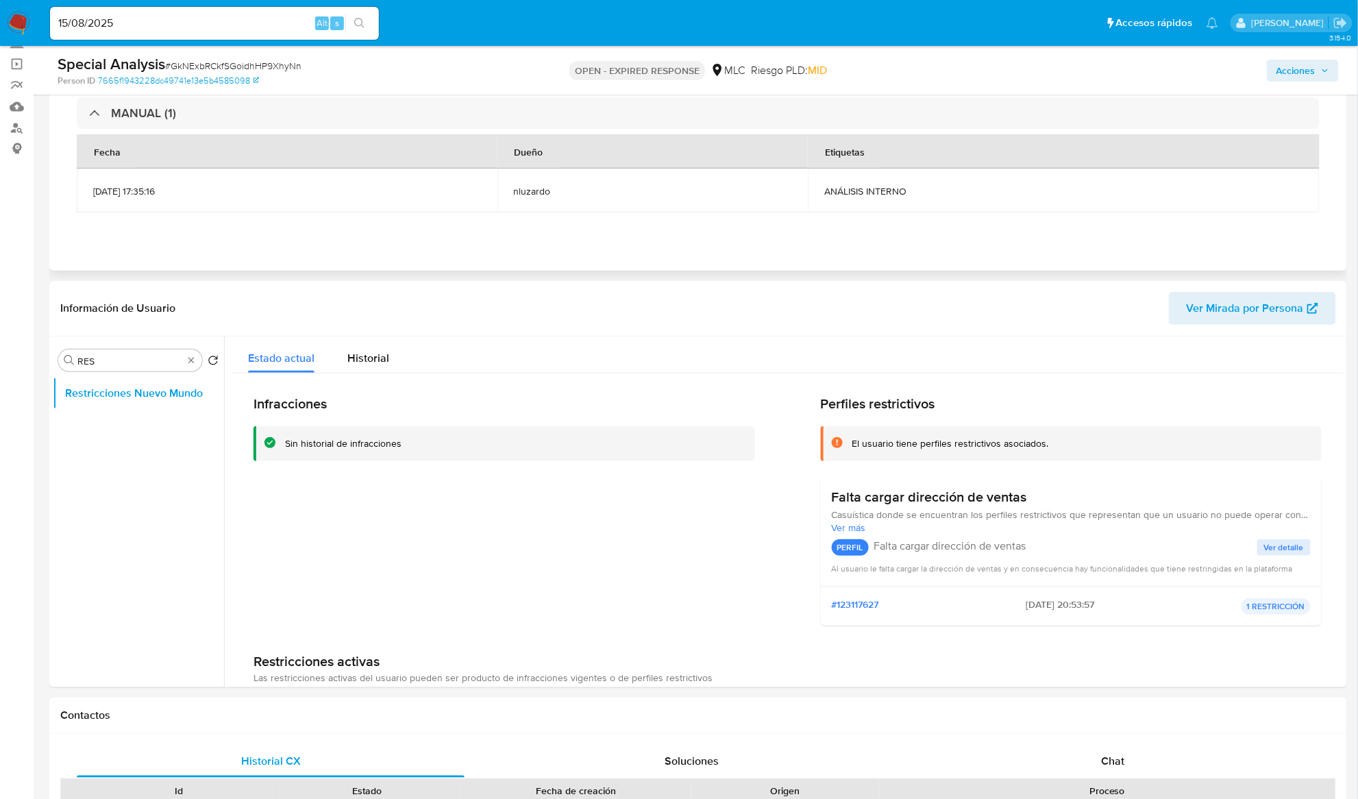
click at [886, 195] on span "ANÁLISIS INTERNO" at bounding box center [1063, 191] width 479 height 12
copy div "ANÁLISIS INTERNO"
click at [803, 69] on span "Riesgo PLD: MID" at bounding box center [789, 70] width 76 height 15
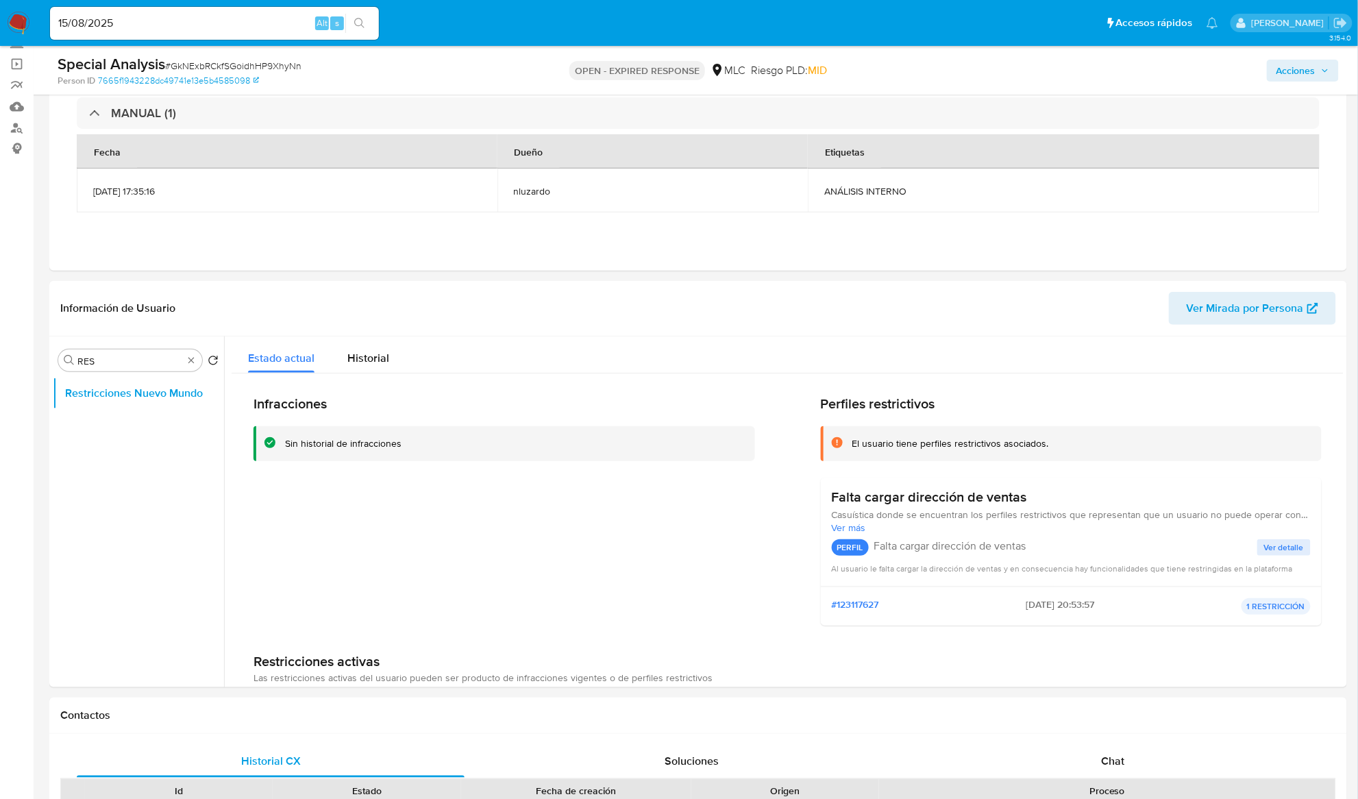
click at [803, 69] on span "Riesgo PLD: MID" at bounding box center [789, 70] width 76 height 15
click at [809, 70] on span "MID" at bounding box center [817, 70] width 19 height 16
copy span "MID"
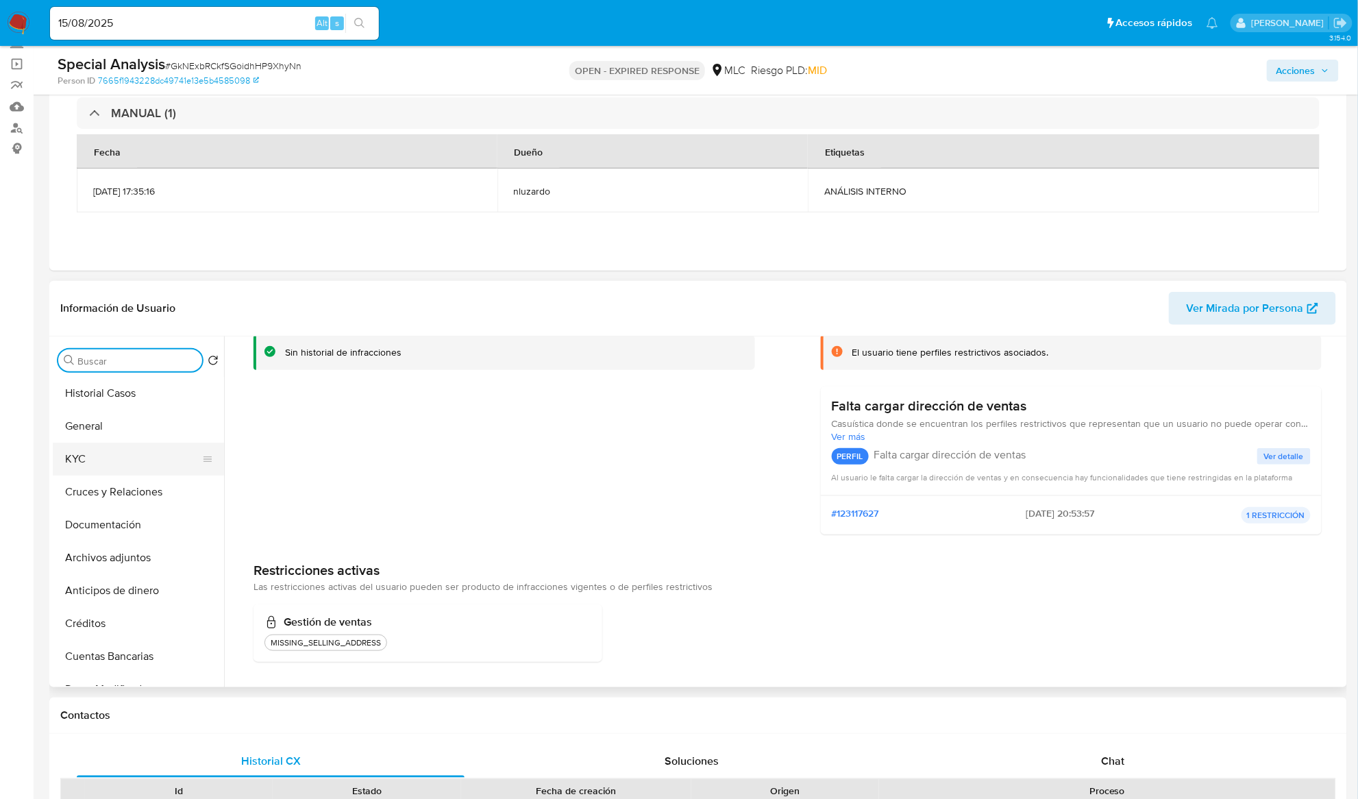
click at [130, 464] on button "KYC" at bounding box center [133, 459] width 160 height 33
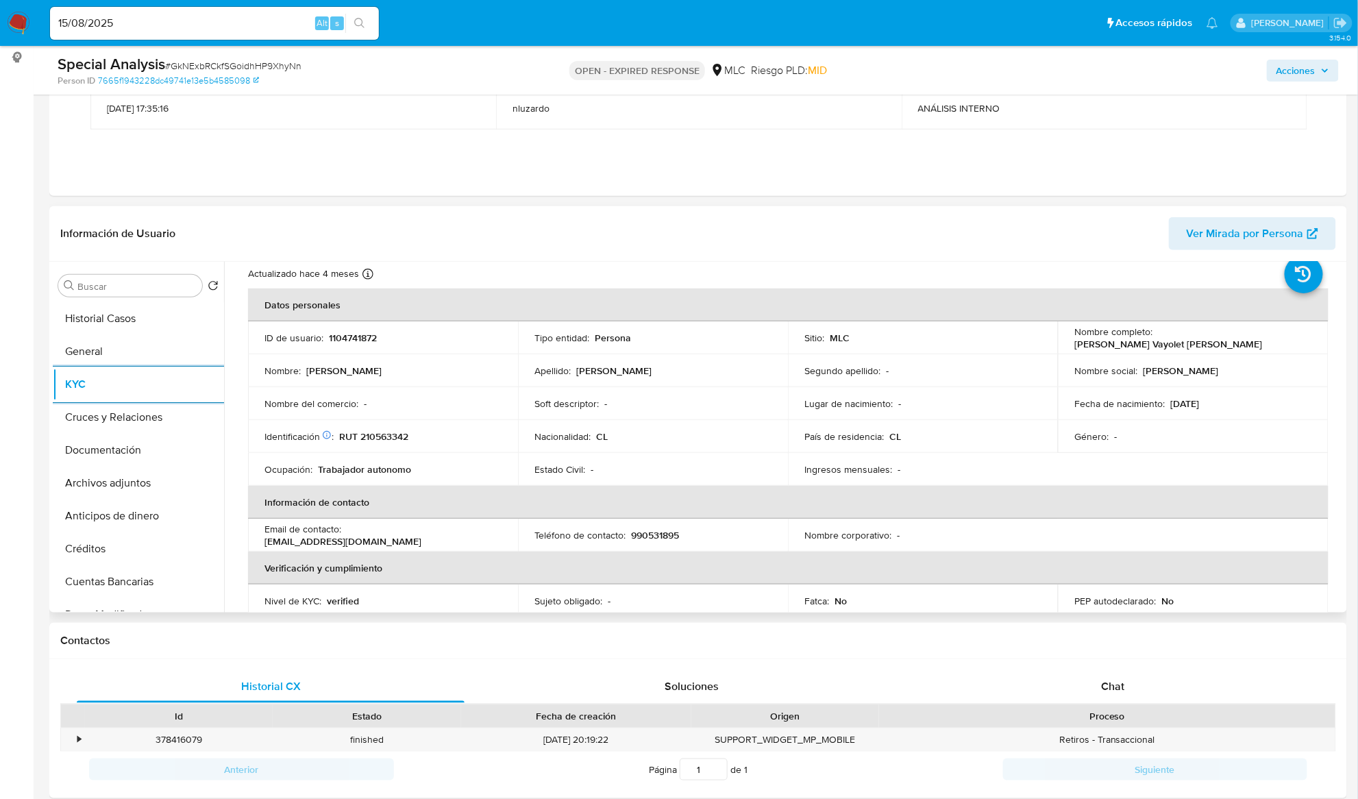
scroll to position [743, 0]
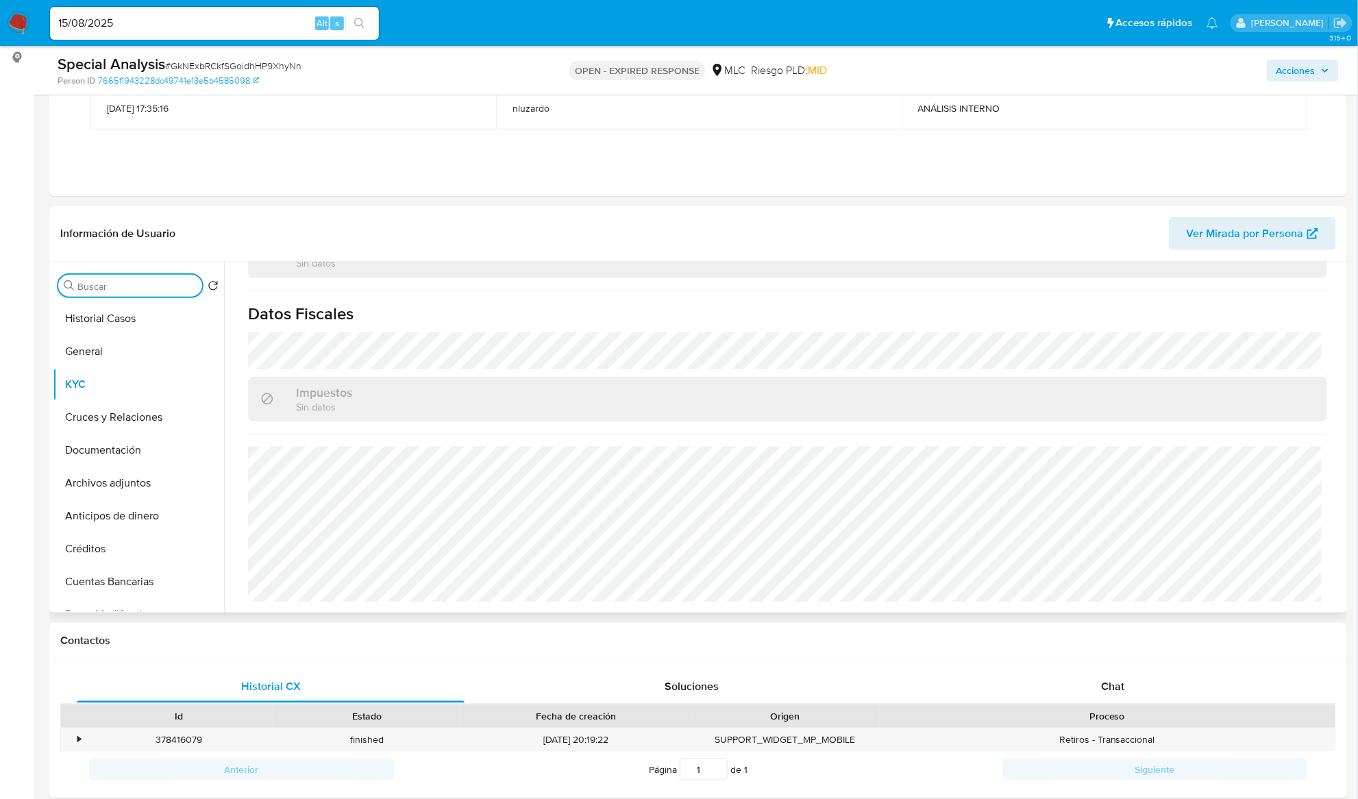
click at [96, 291] on input "Buscar" at bounding box center [136, 286] width 119 height 12
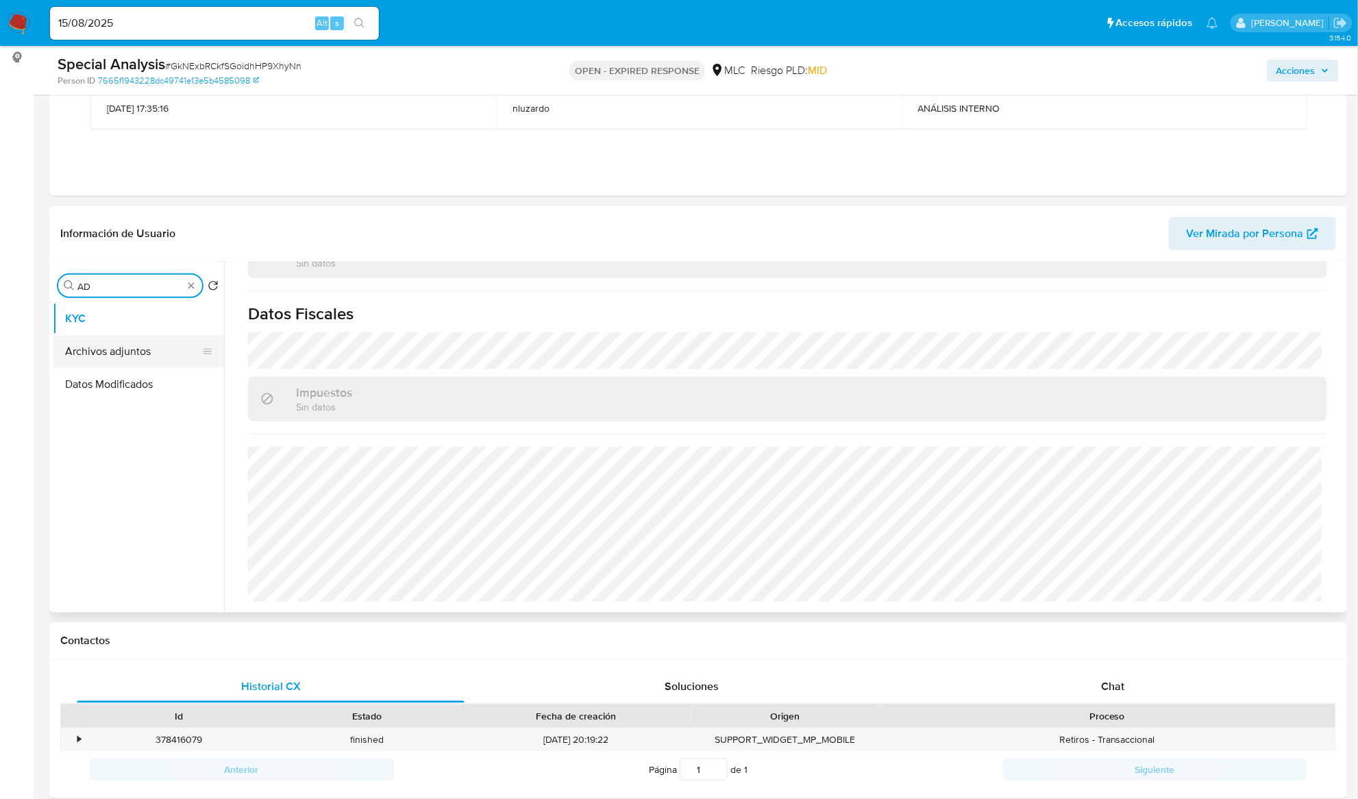
type input "AD"
click at [121, 351] on button "Archivos adjuntos" at bounding box center [133, 351] width 160 height 33
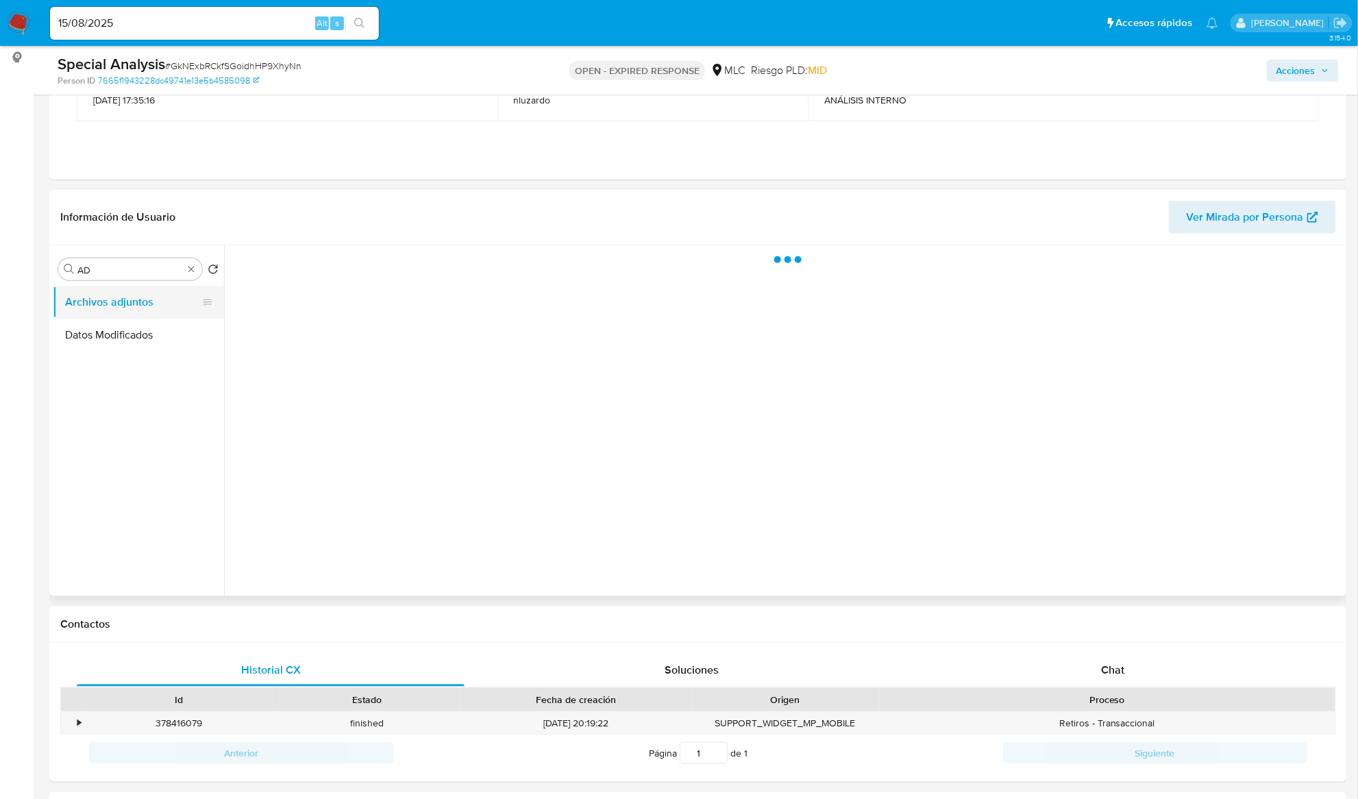
scroll to position [0, 0]
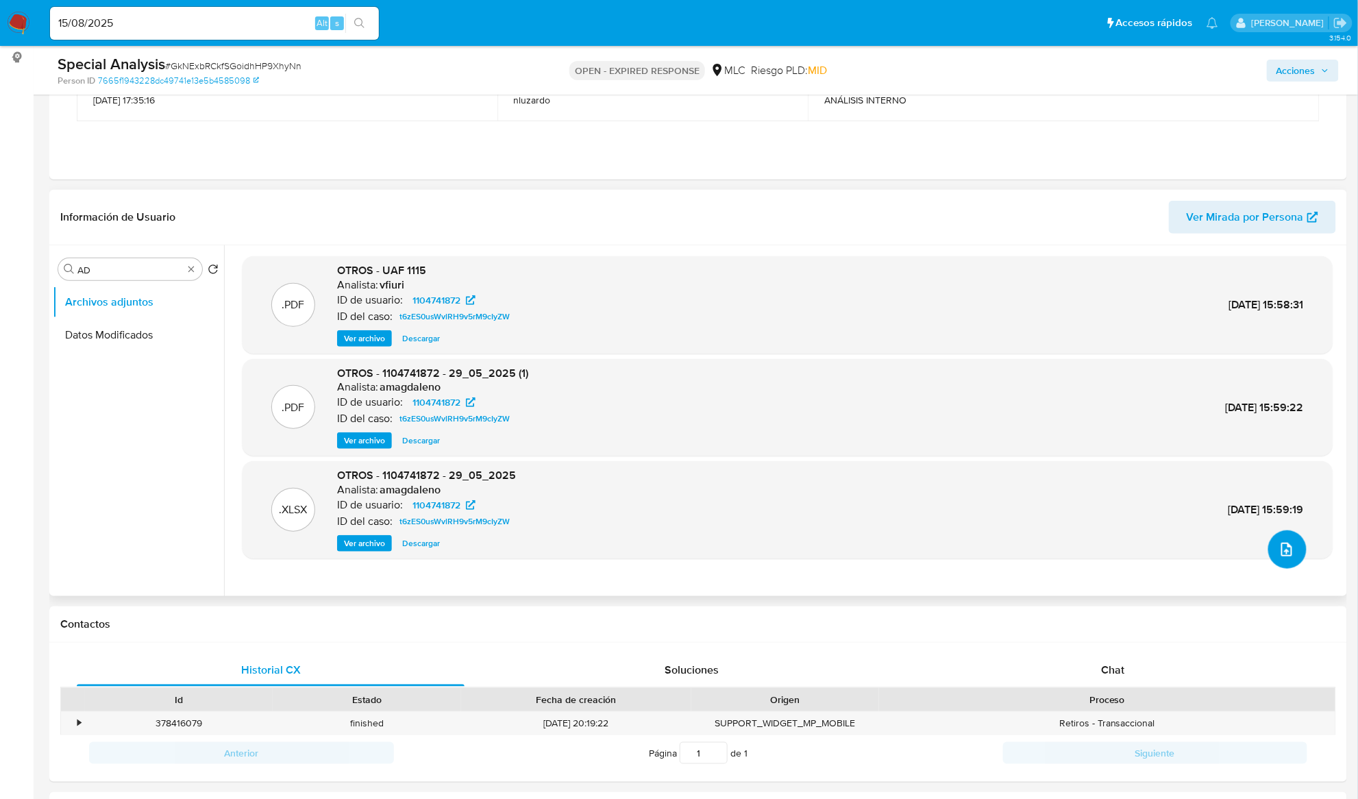
click at [1279, 543] on icon "upload-file" at bounding box center [1287, 549] width 16 height 16
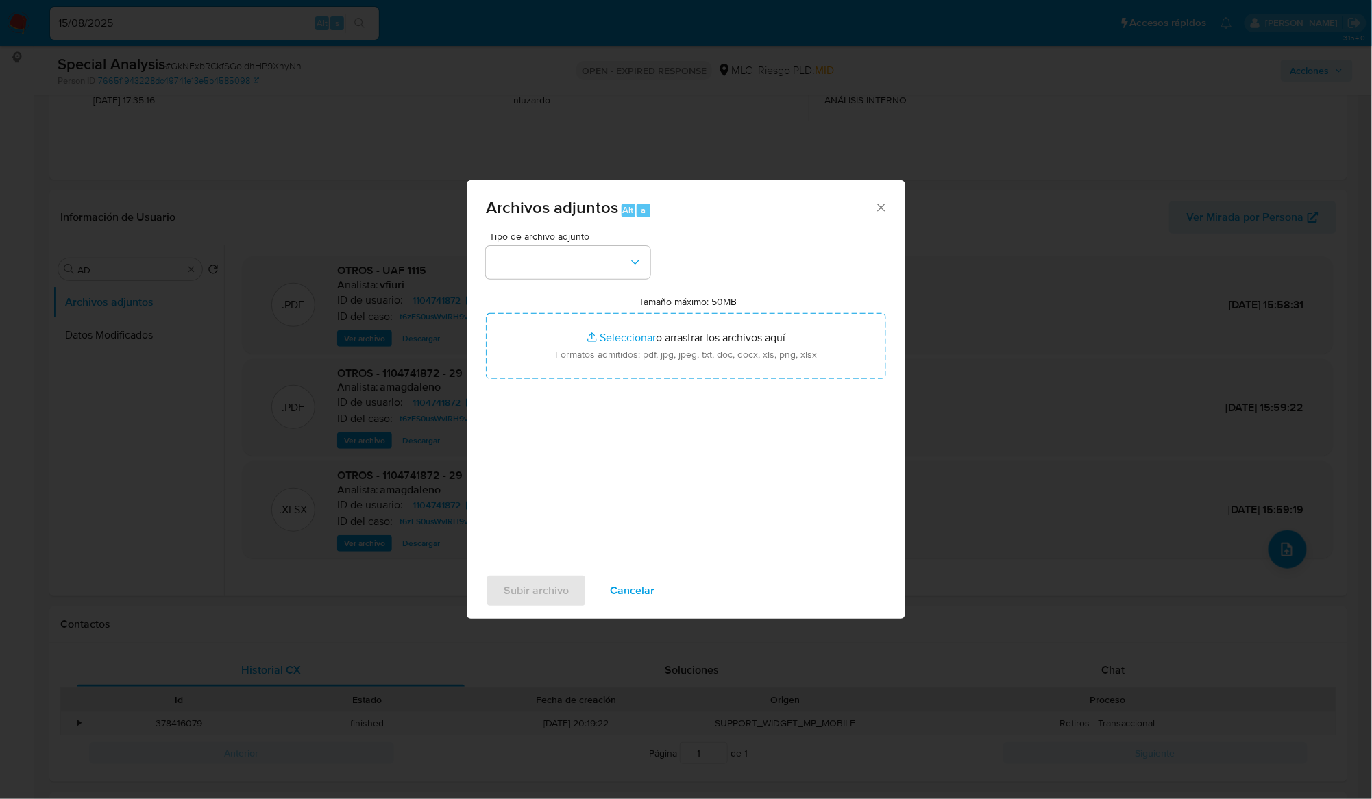
click at [667, 666] on div "Archivos adjuntos Alt a Tipo de archivo adjunto Tamaño máximo: 50MB Seleccionar…" at bounding box center [686, 399] width 1372 height 799
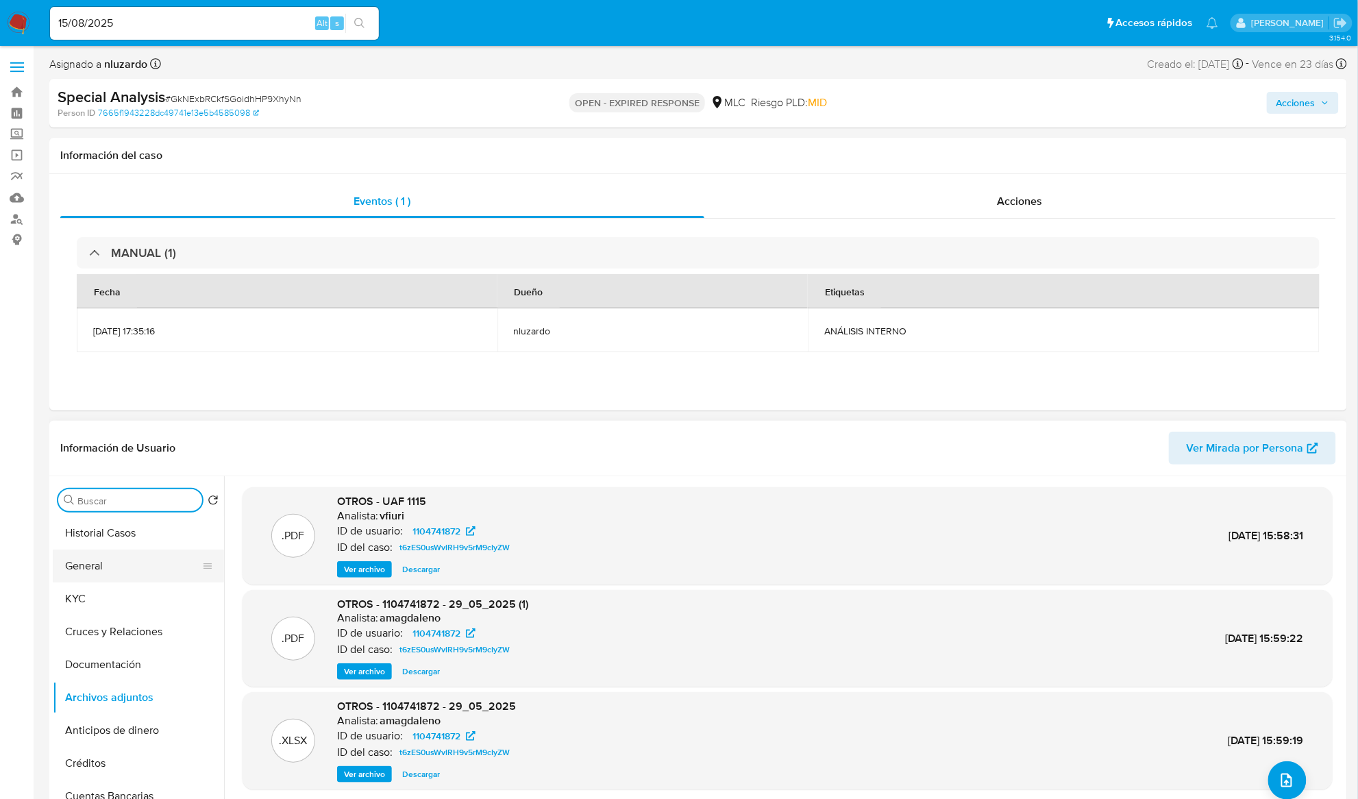
click at [129, 566] on button "General" at bounding box center [133, 566] width 160 height 33
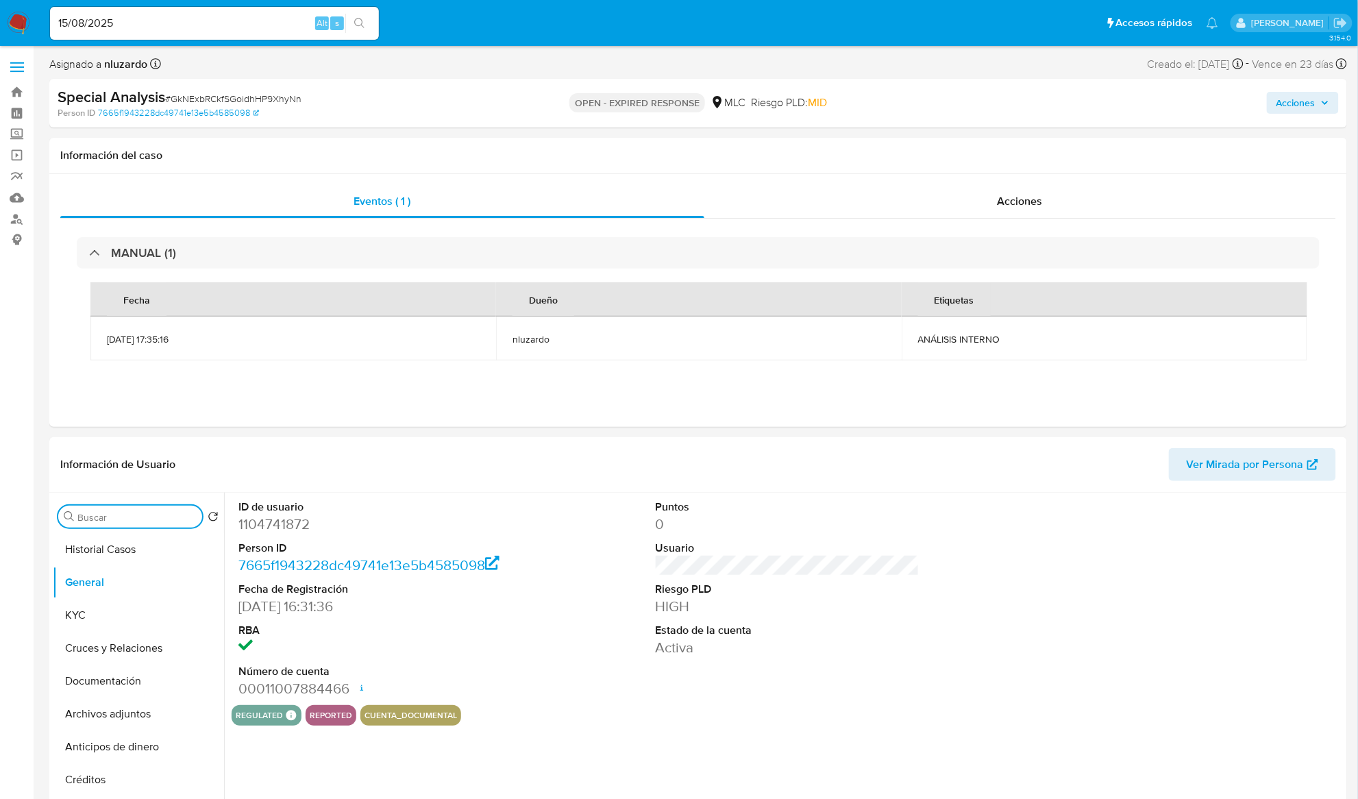
click at [113, 517] on input "Buscar" at bounding box center [136, 517] width 119 height 12
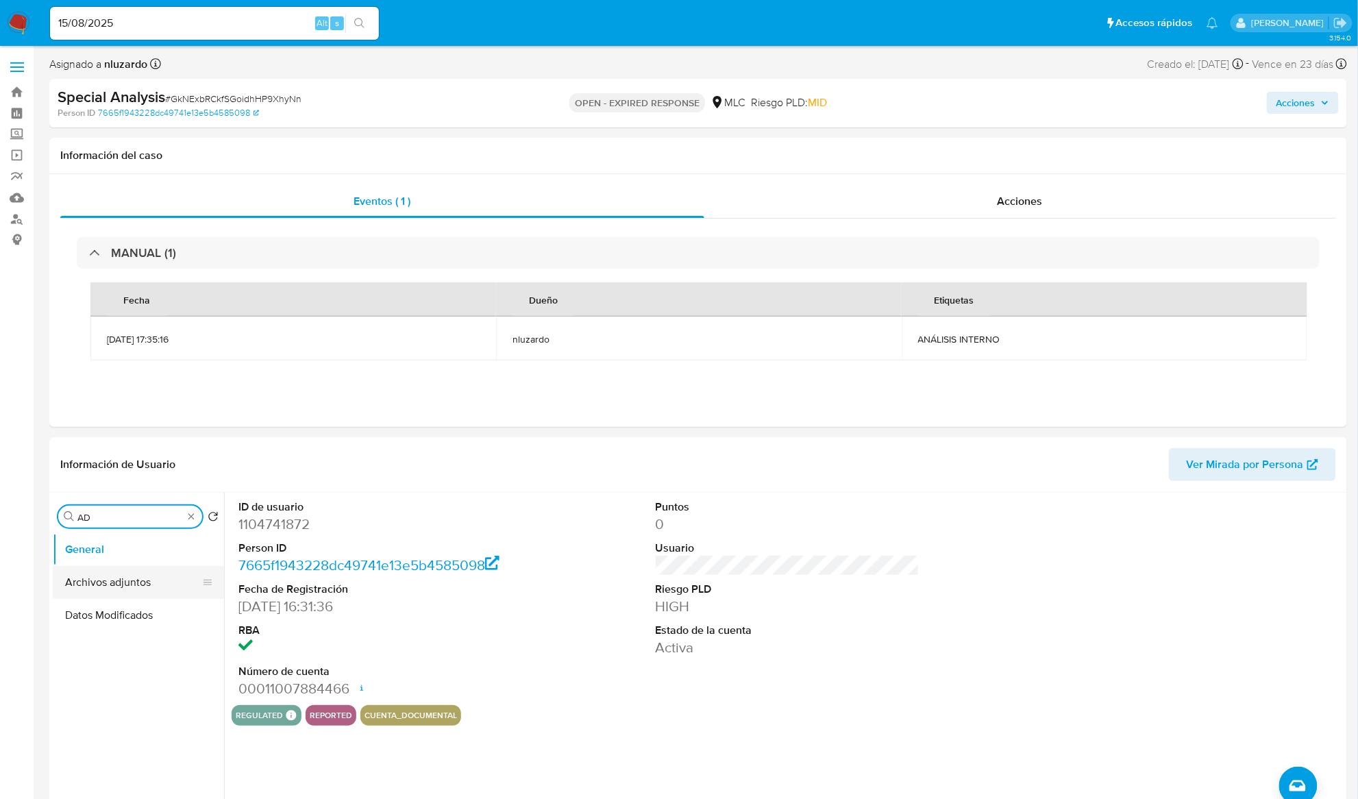
type input "AD"
click at [99, 585] on button "Archivos adjuntos" at bounding box center [133, 582] width 160 height 33
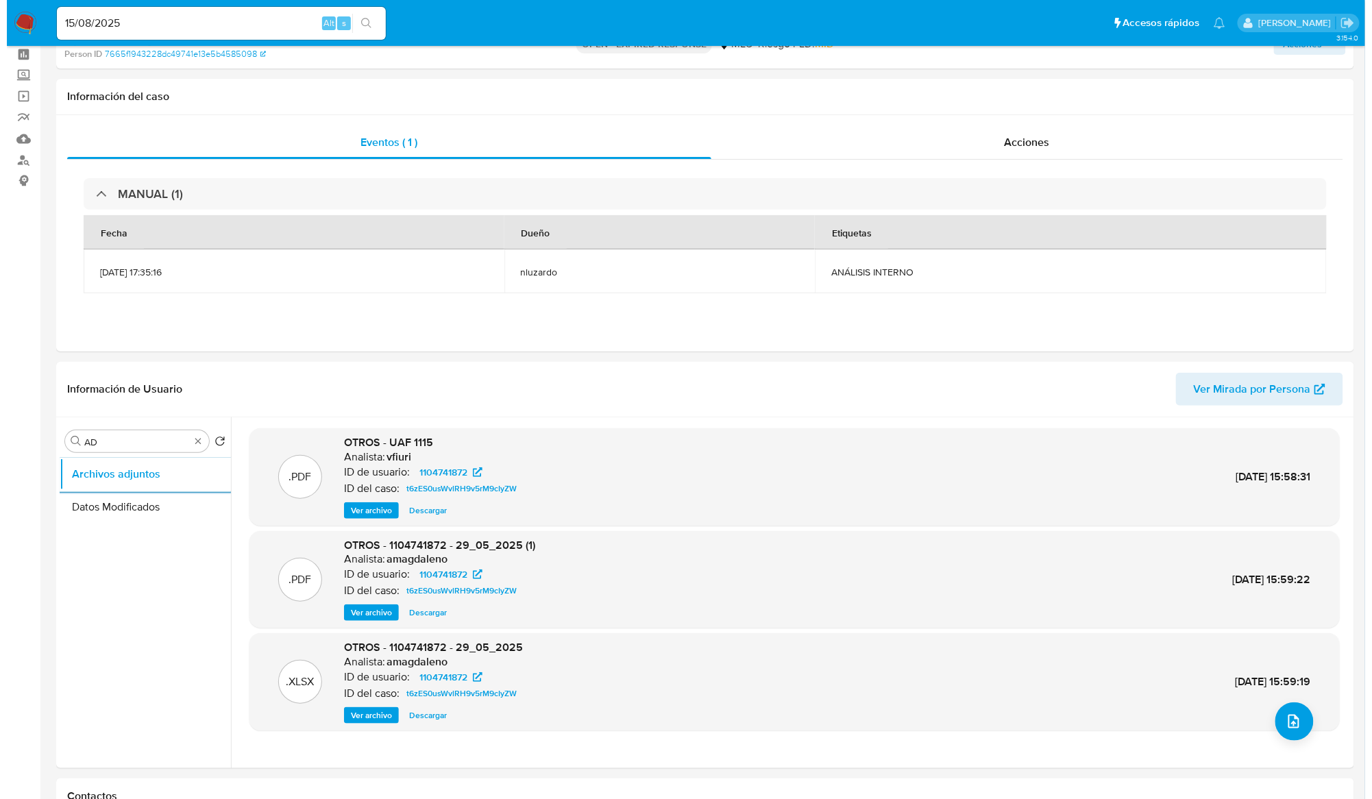
scroll to position [91, 0]
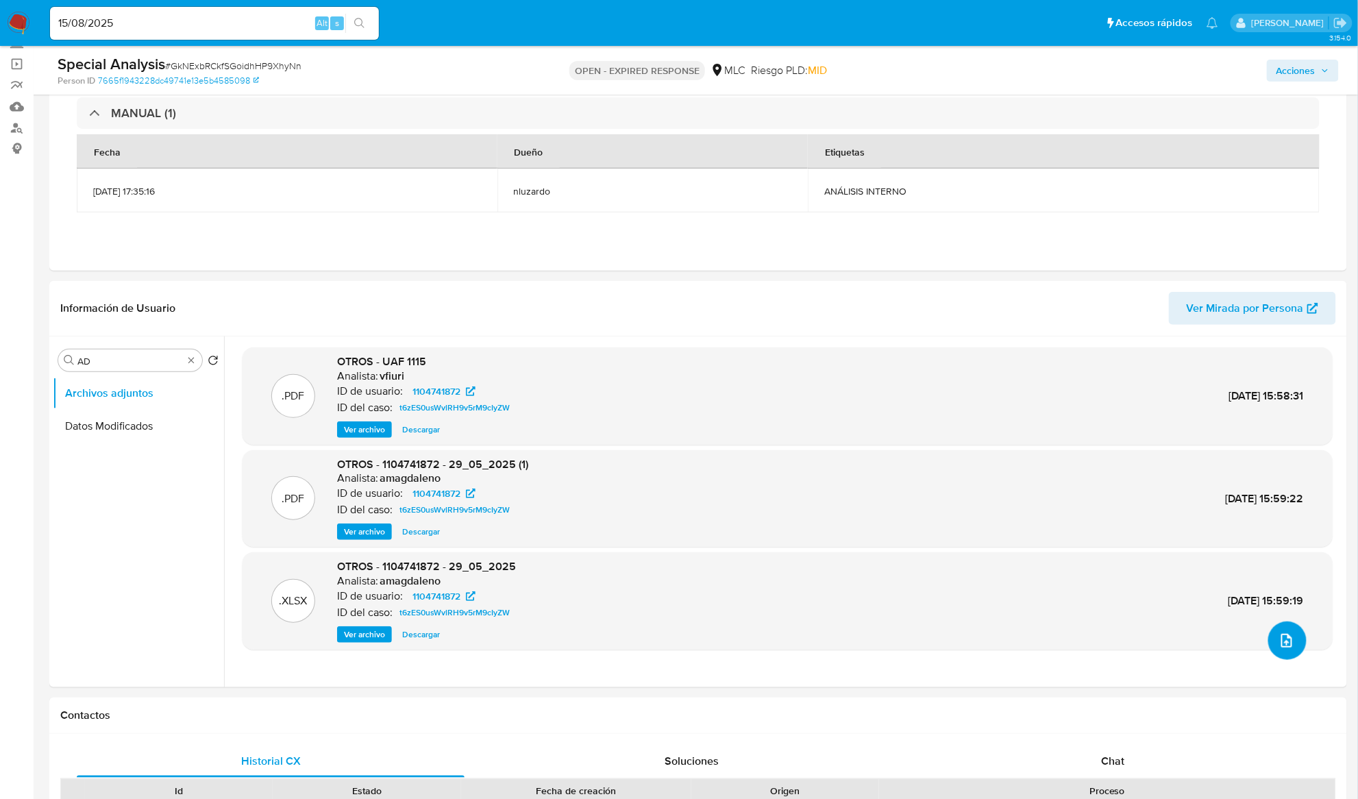
click at [1286, 637] on icon "upload-file" at bounding box center [1287, 641] width 16 height 16
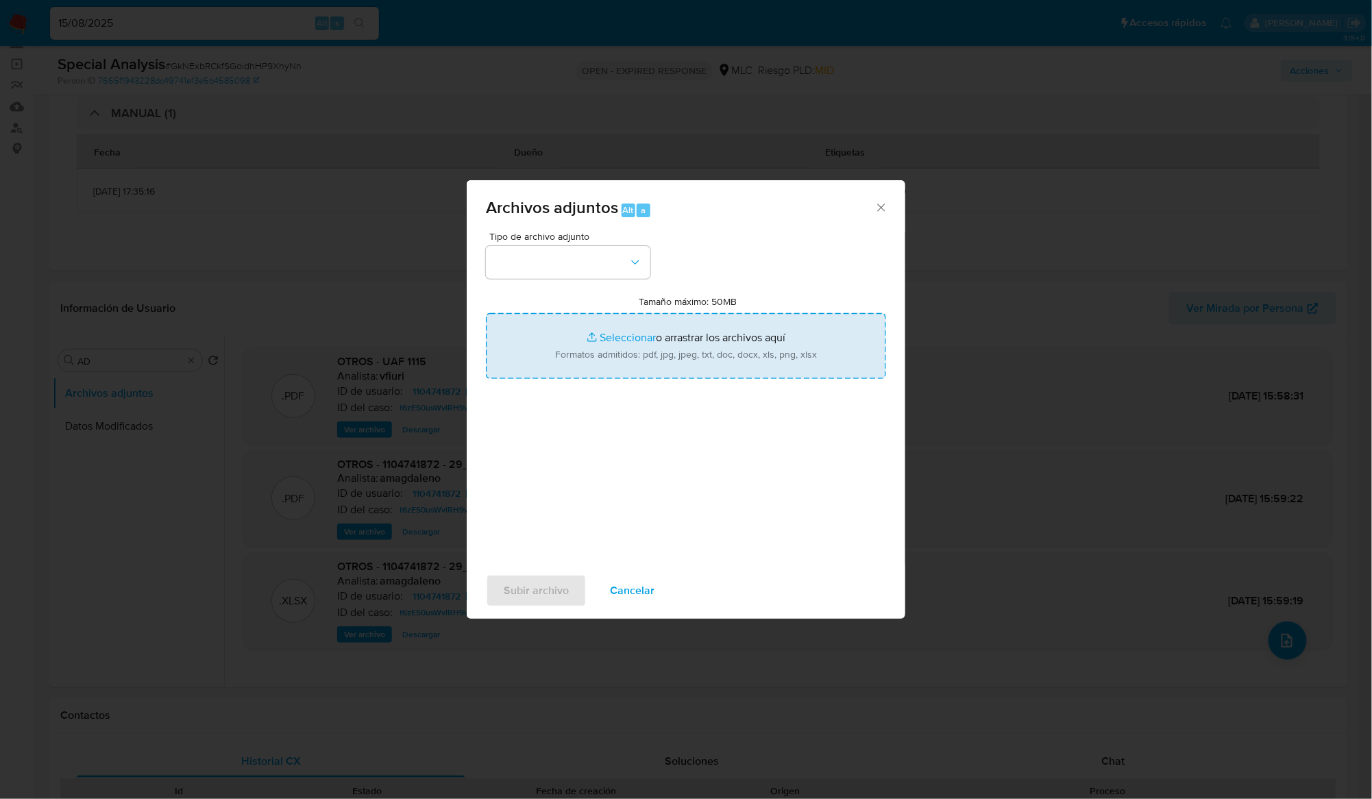
type input "C:\fakepath\1104741872 - Case Log.pdf"
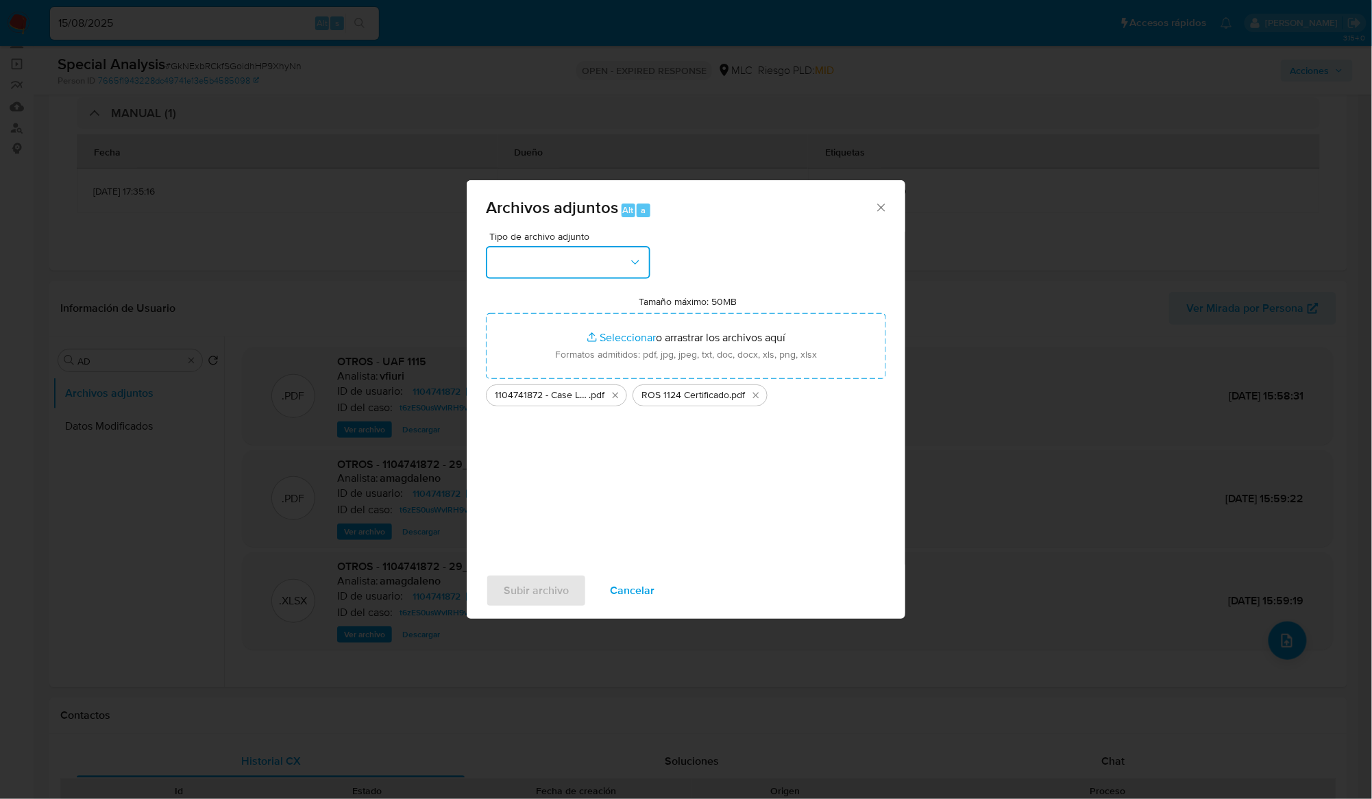
click at [639, 260] on icon "button" at bounding box center [635, 263] width 14 height 14
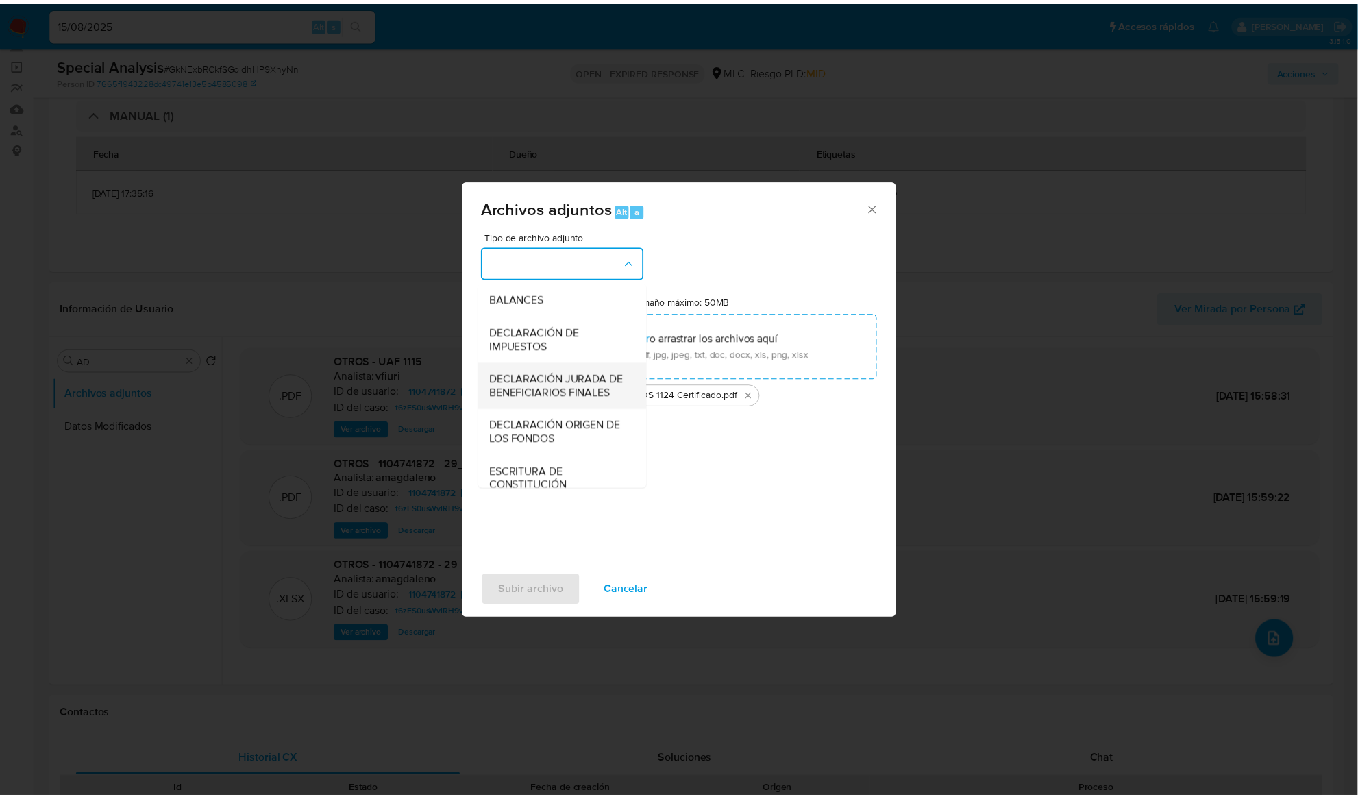
scroll to position [204, 0]
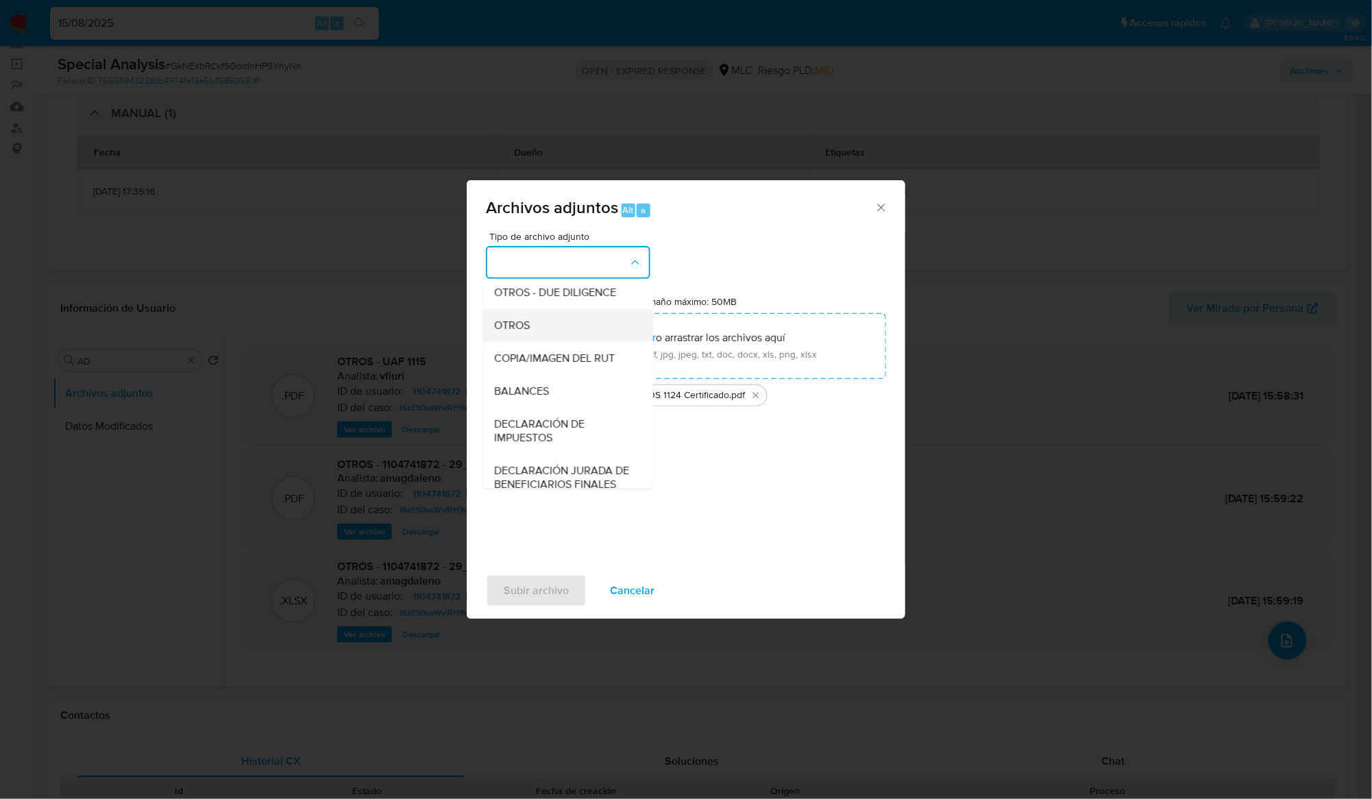
click at [555, 337] on div "OTROS" at bounding box center [564, 325] width 140 height 33
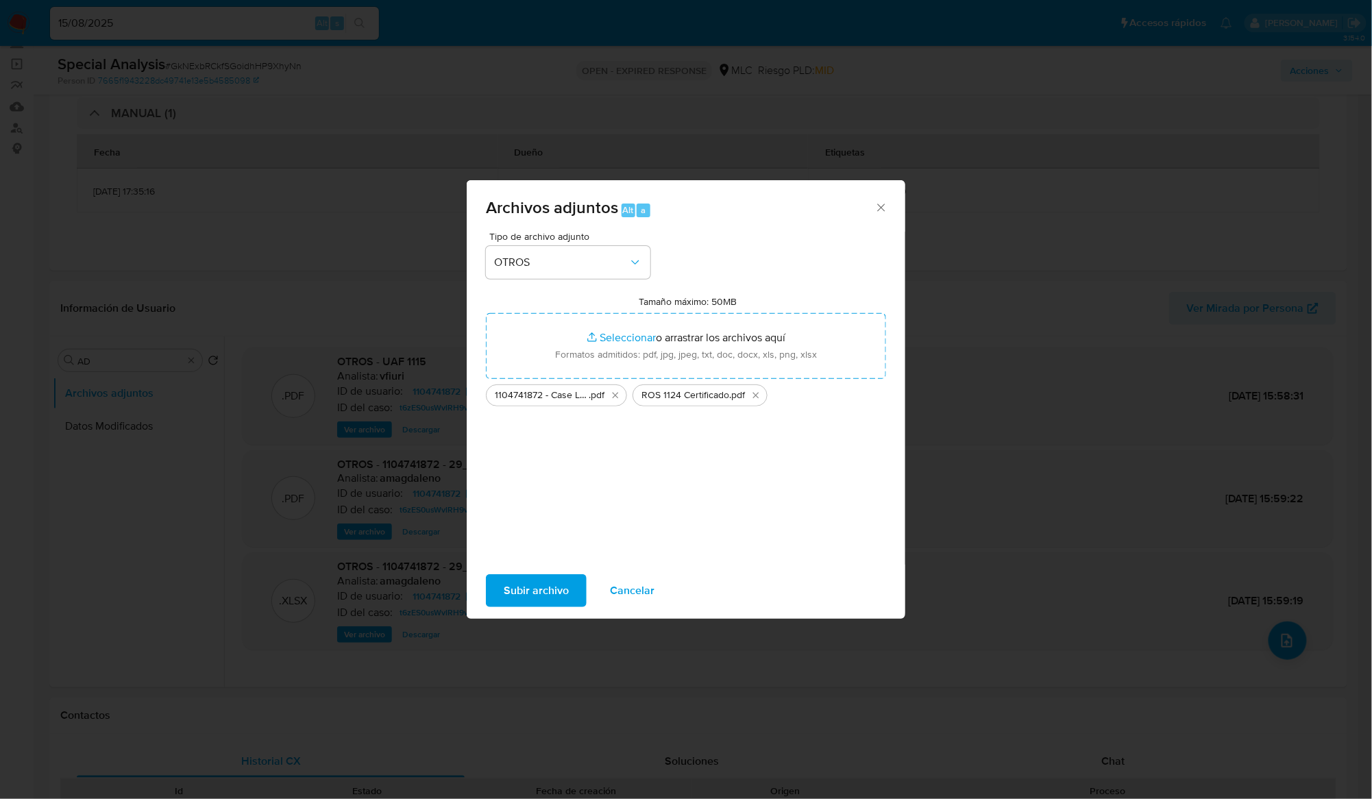
click at [541, 606] on span "Subir archivo" at bounding box center [536, 591] width 65 height 30
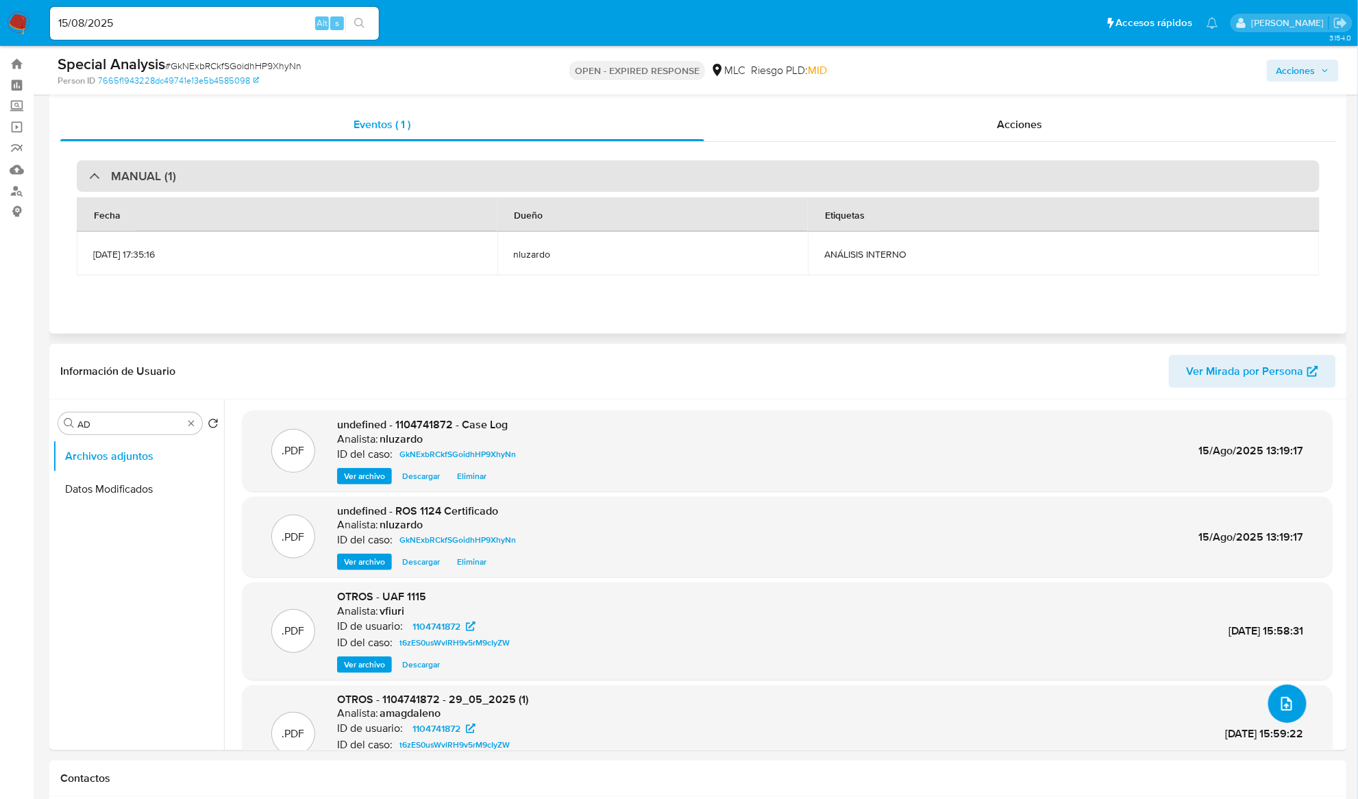
scroll to position [0, 0]
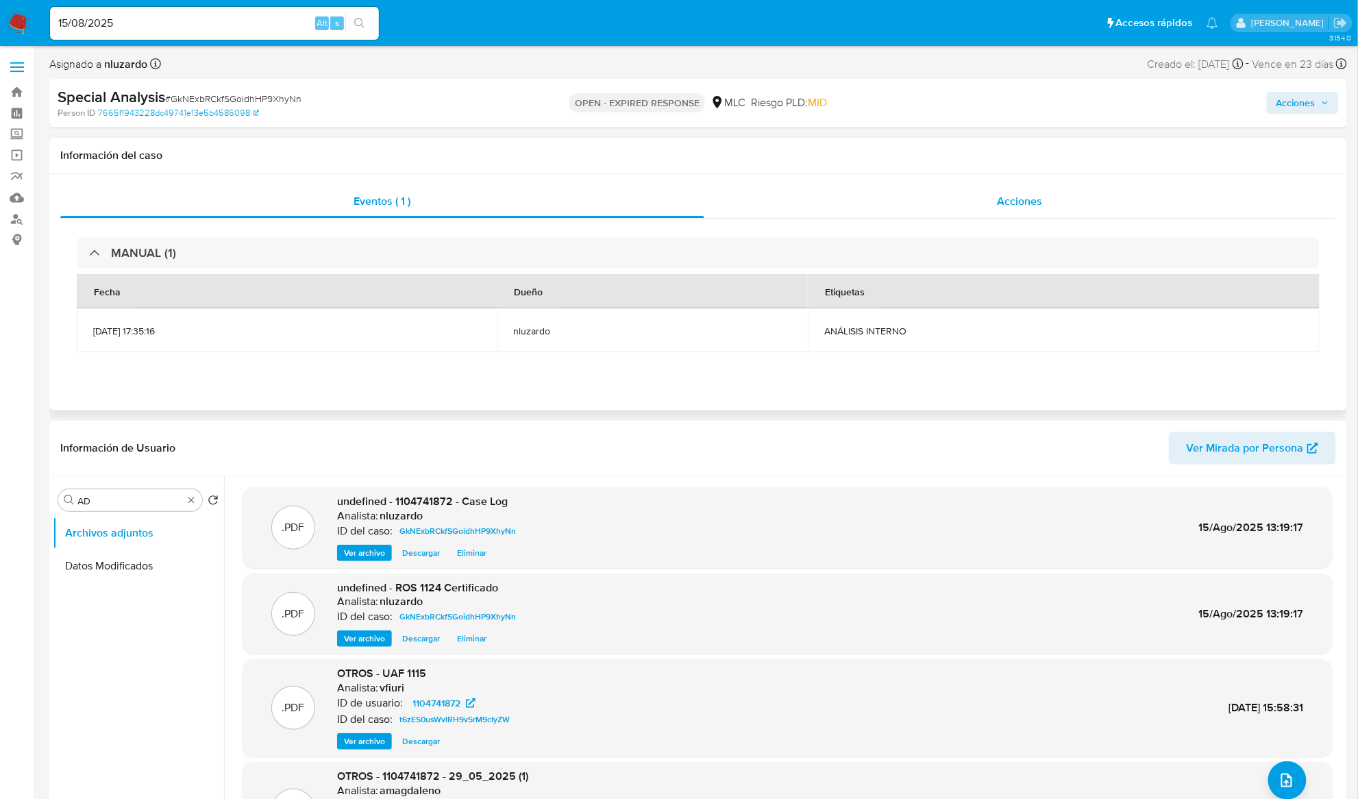
click at [1015, 190] on div "Acciones" at bounding box center [1021, 201] width 633 height 33
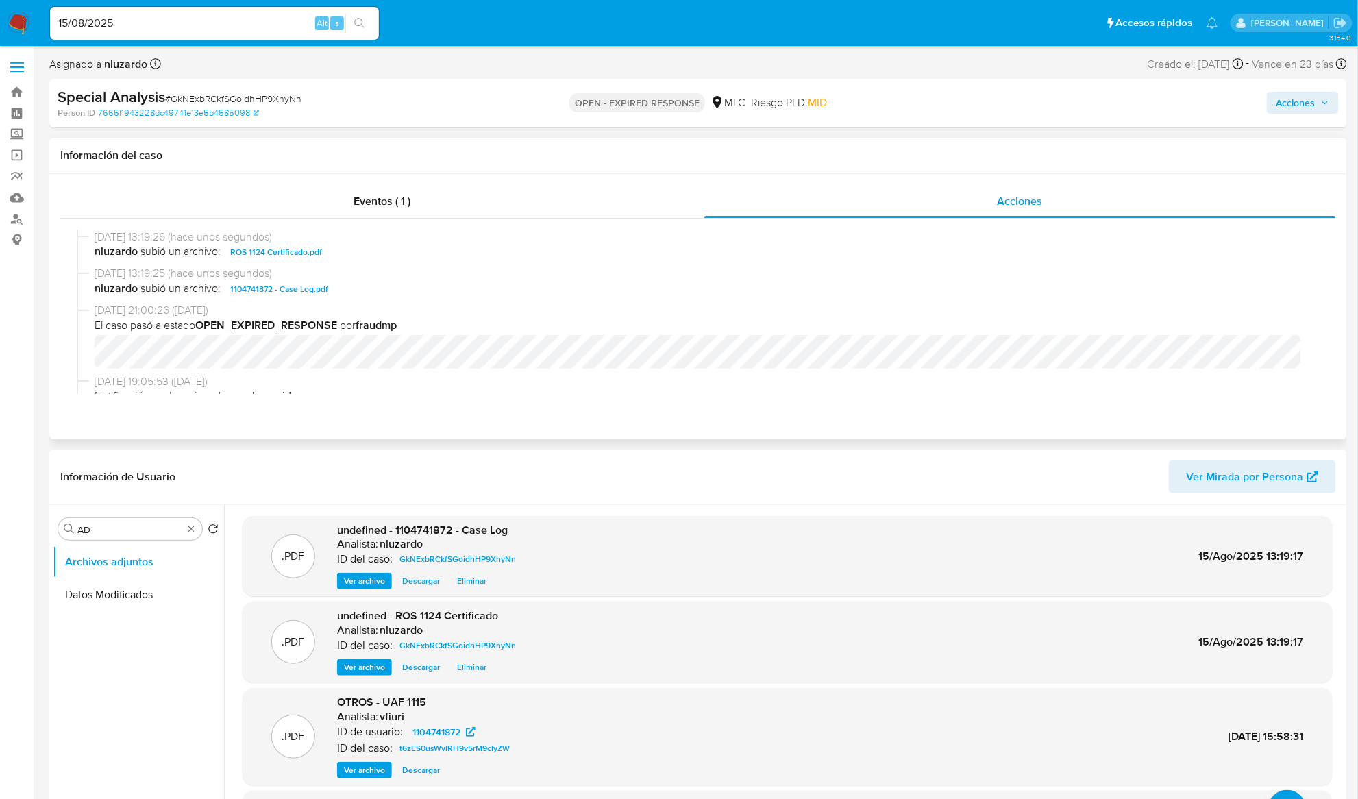
click at [335, 255] on span "nluzardo subió un archivo: ROS 1124 Certificado.pdf" at bounding box center [705, 252] width 1220 height 16
click at [335, 254] on span "nluzardo subió un archivo: ROS 1124 Certificado.pdf" at bounding box center [705, 252] width 1220 height 16
click at [344, 288] on span "nluzardo subió un archivo: 1104741872 - Case Log.pdf" at bounding box center [705, 289] width 1220 height 16
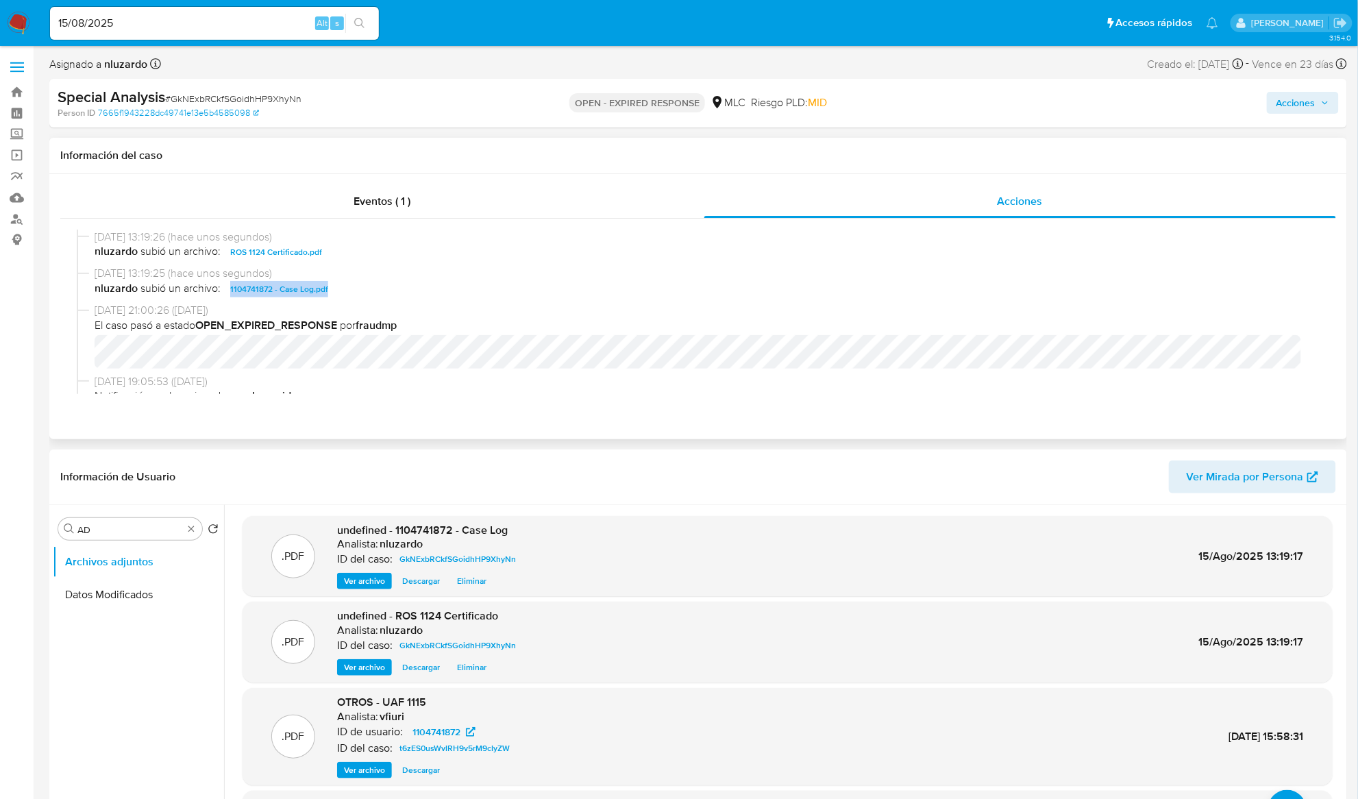
click at [344, 288] on span "nluzardo subió un archivo: 1104741872 - Case Log.pdf" at bounding box center [705, 289] width 1220 height 16
copy span "1104741872 - Case Log.pdf"
click at [1292, 104] on span "Acciones" at bounding box center [1296, 103] width 39 height 22
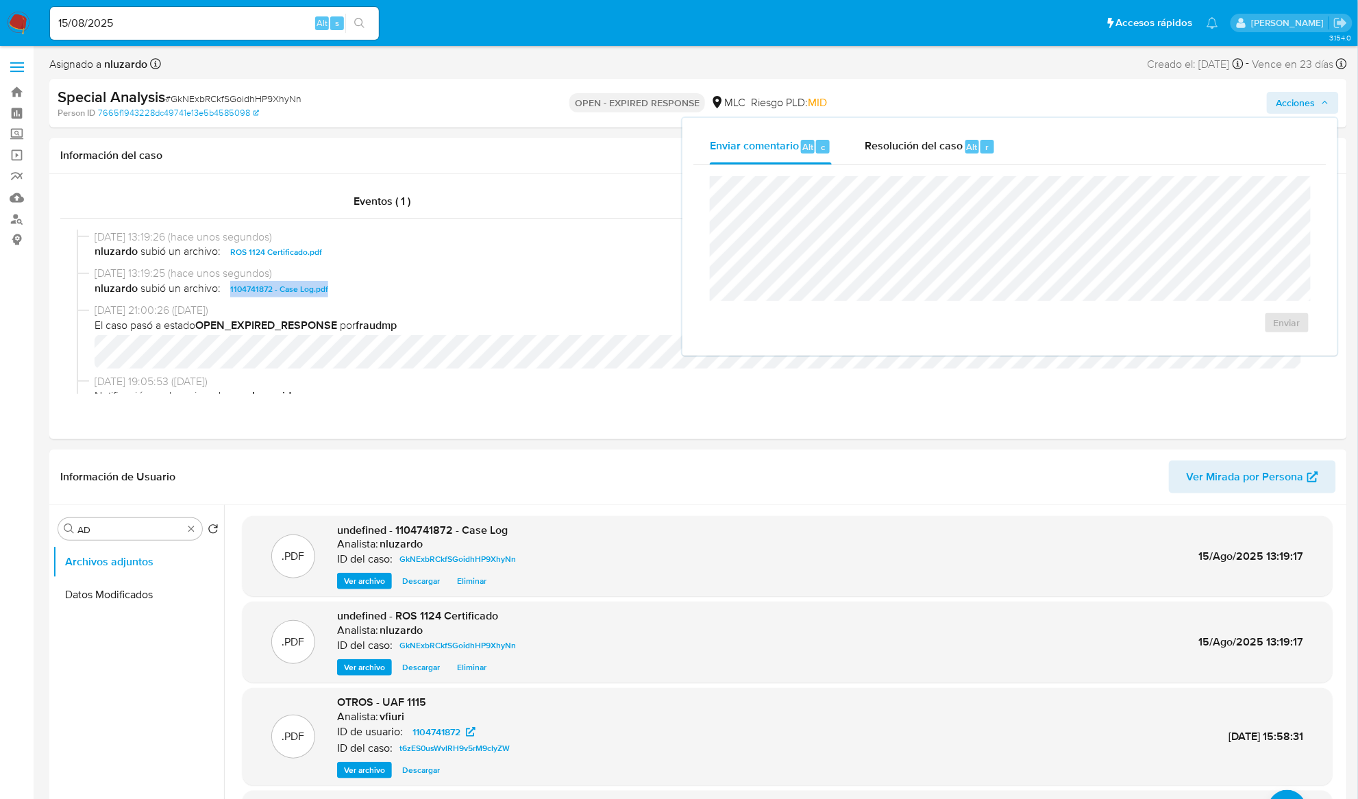
drag, startPoint x: 964, startPoint y: 133, endPoint x: 924, endPoint y: 168, distance: 52.9
click at [963, 134] on div "Resolución del caso Alt r" at bounding box center [930, 147] width 131 height 36
click at [360, 299] on div "15/08/2025 13:19:25 (hace unos segundos) nluzardo subió un archivo: 1104741872 …" at bounding box center [698, 284] width 1243 height 37
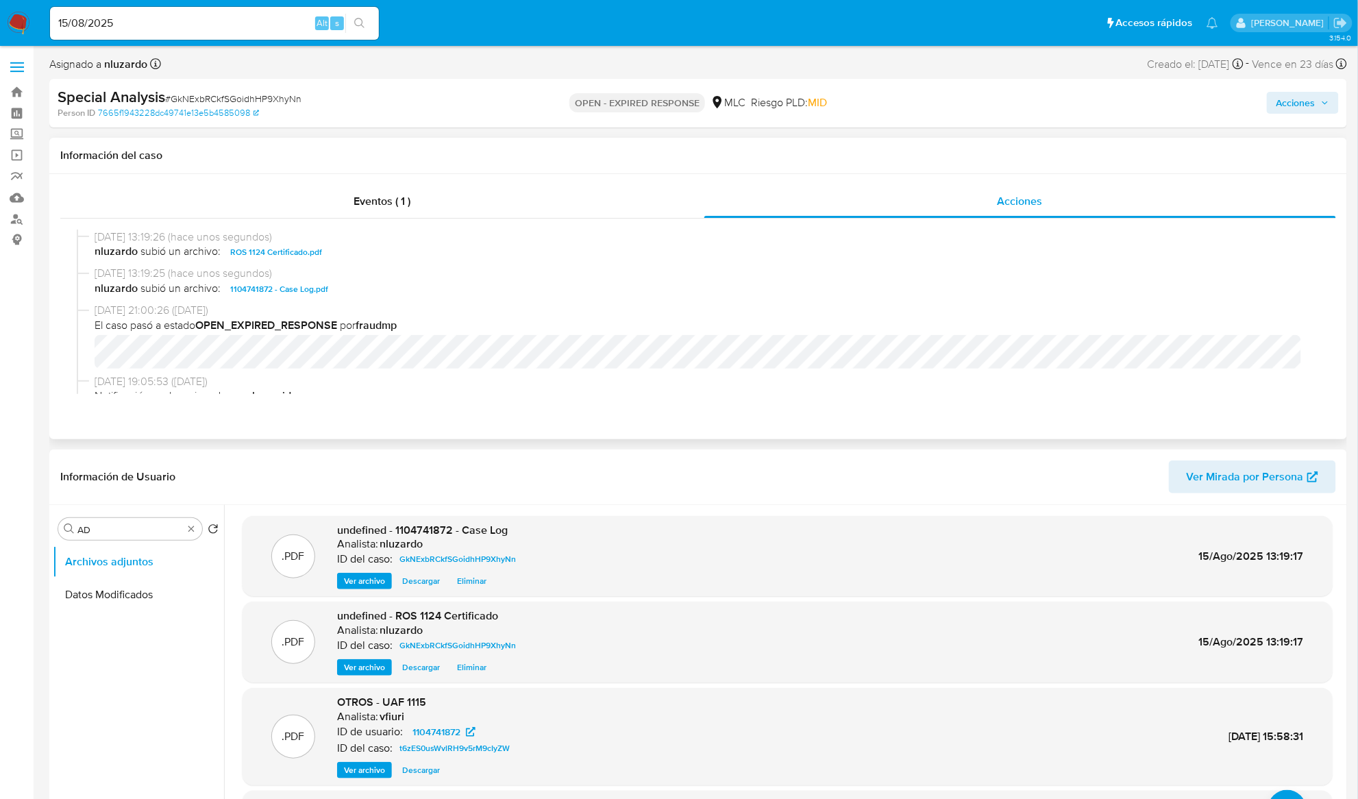
click at [360, 288] on span "nluzardo subió un archivo: 1104741872 - Case Log.pdf" at bounding box center [705, 289] width 1220 height 16
copy span "1104741872 - Case Log.pdf"
click at [1320, 108] on span "Acciones" at bounding box center [1303, 102] width 53 height 19
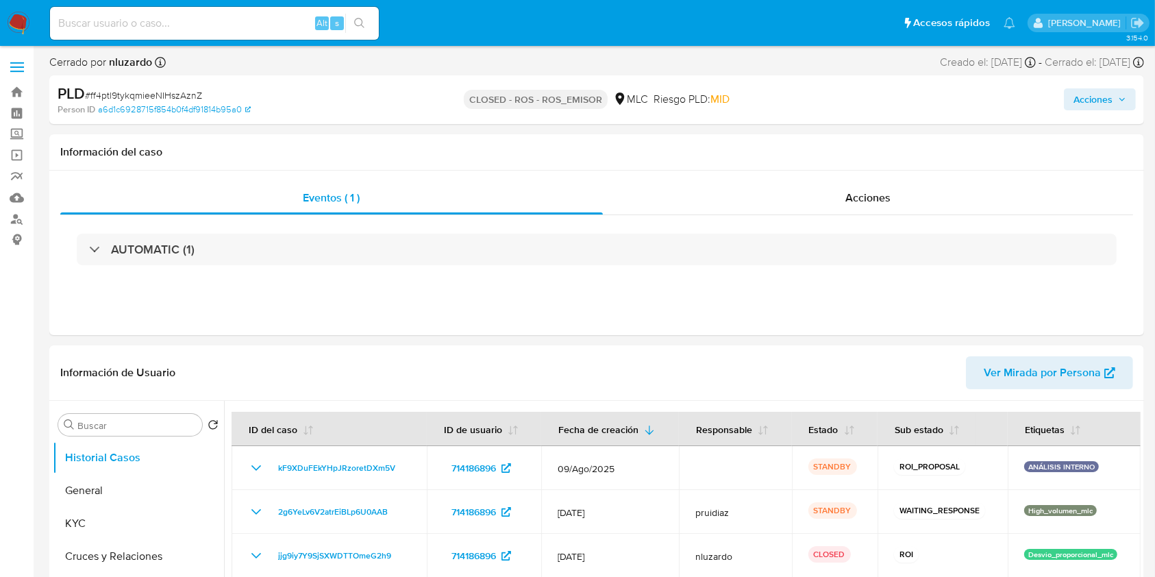
select select "10"
click at [846, 204] on span "Acciones" at bounding box center [868, 198] width 45 height 16
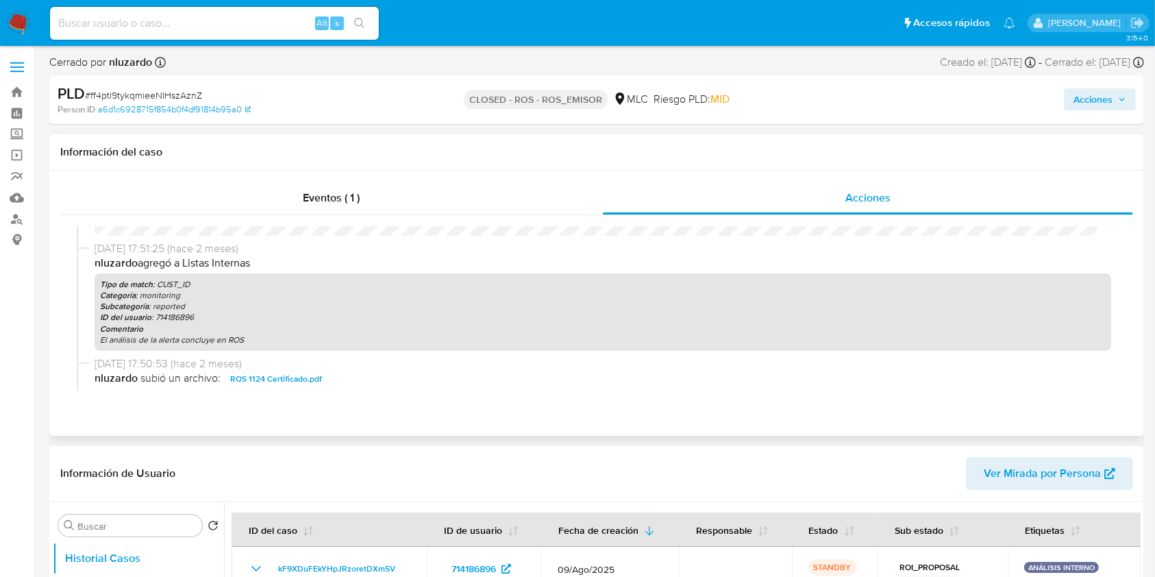
scroll to position [182, 0]
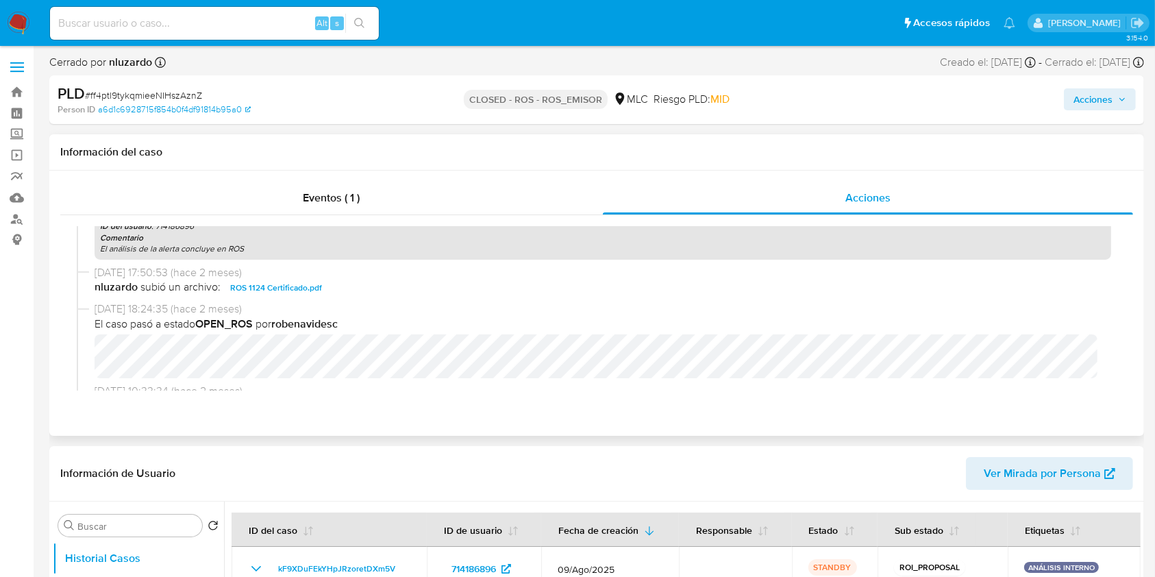
click at [291, 289] on span "ROS 1124 Certificado.pdf" at bounding box center [276, 288] width 92 height 16
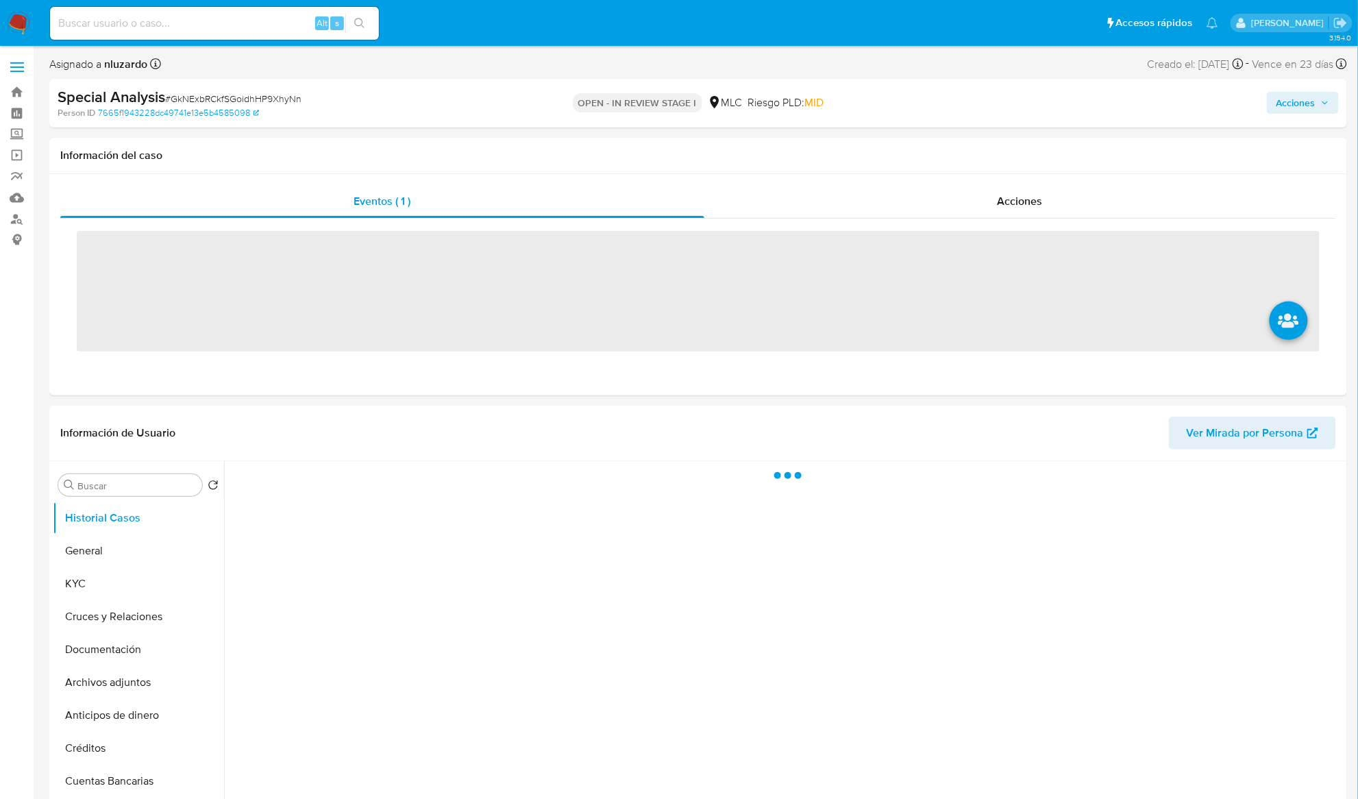
click at [1330, 111] on button "Acciones" at bounding box center [1303, 103] width 72 height 22
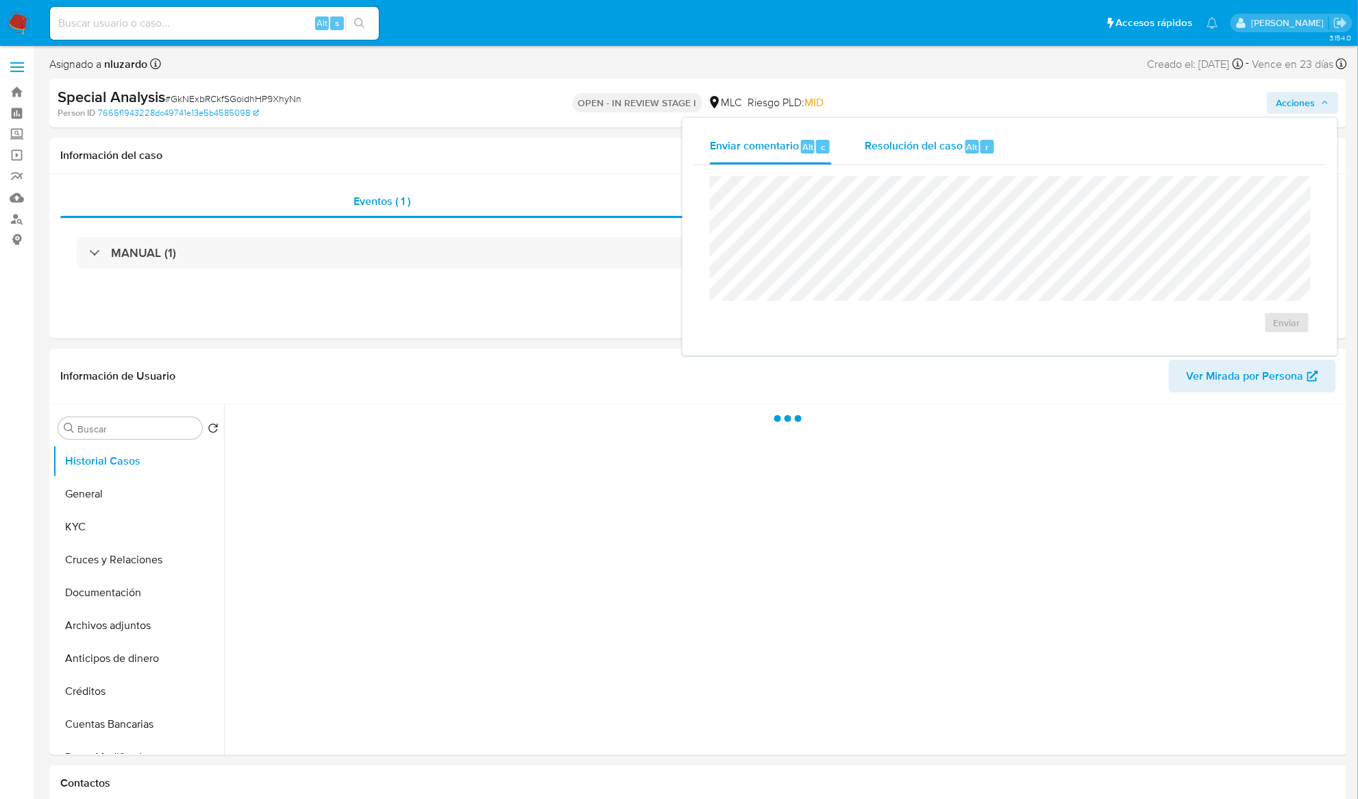
click at [974, 154] on div "Resolución del caso Alt r" at bounding box center [930, 147] width 131 height 36
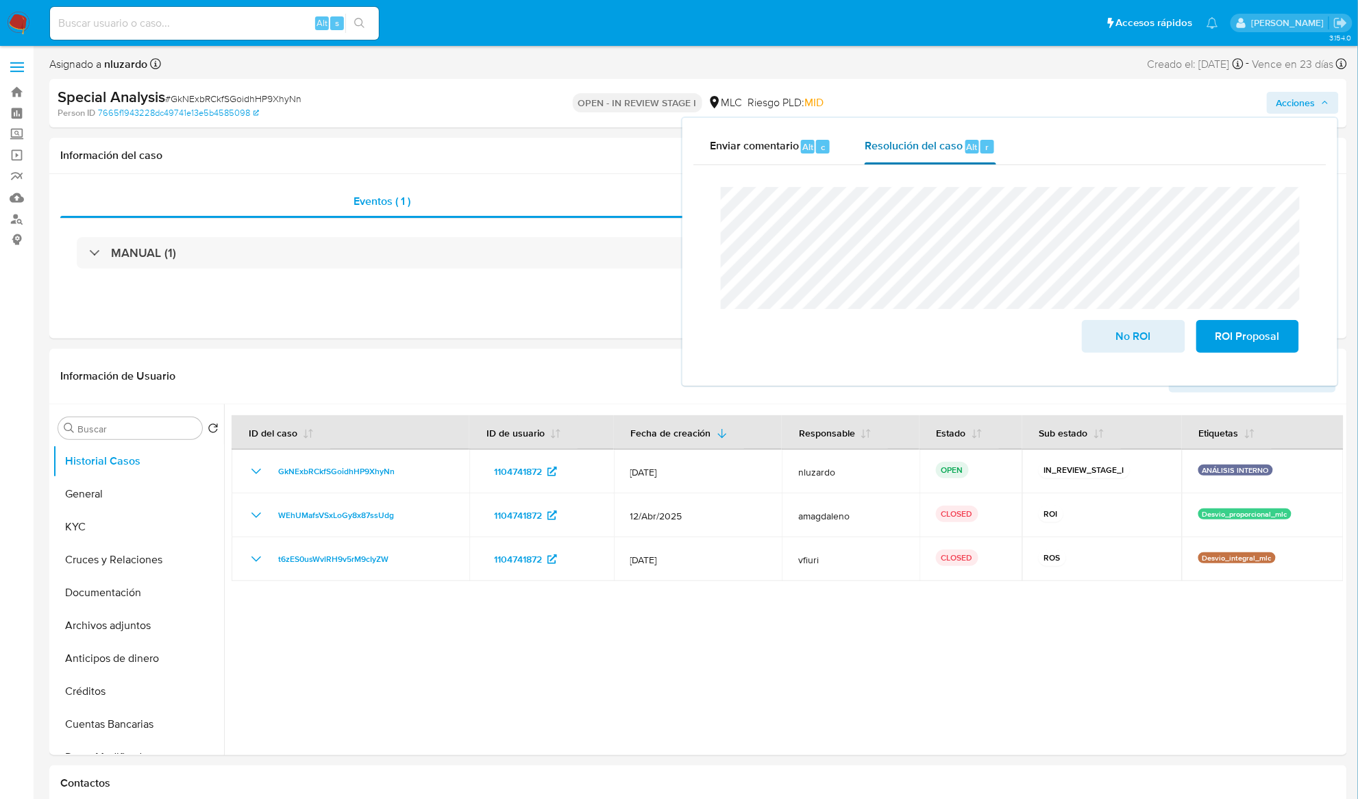
select select "10"
click at [1239, 341] on span "ROI Proposal" at bounding box center [1247, 336] width 67 height 30
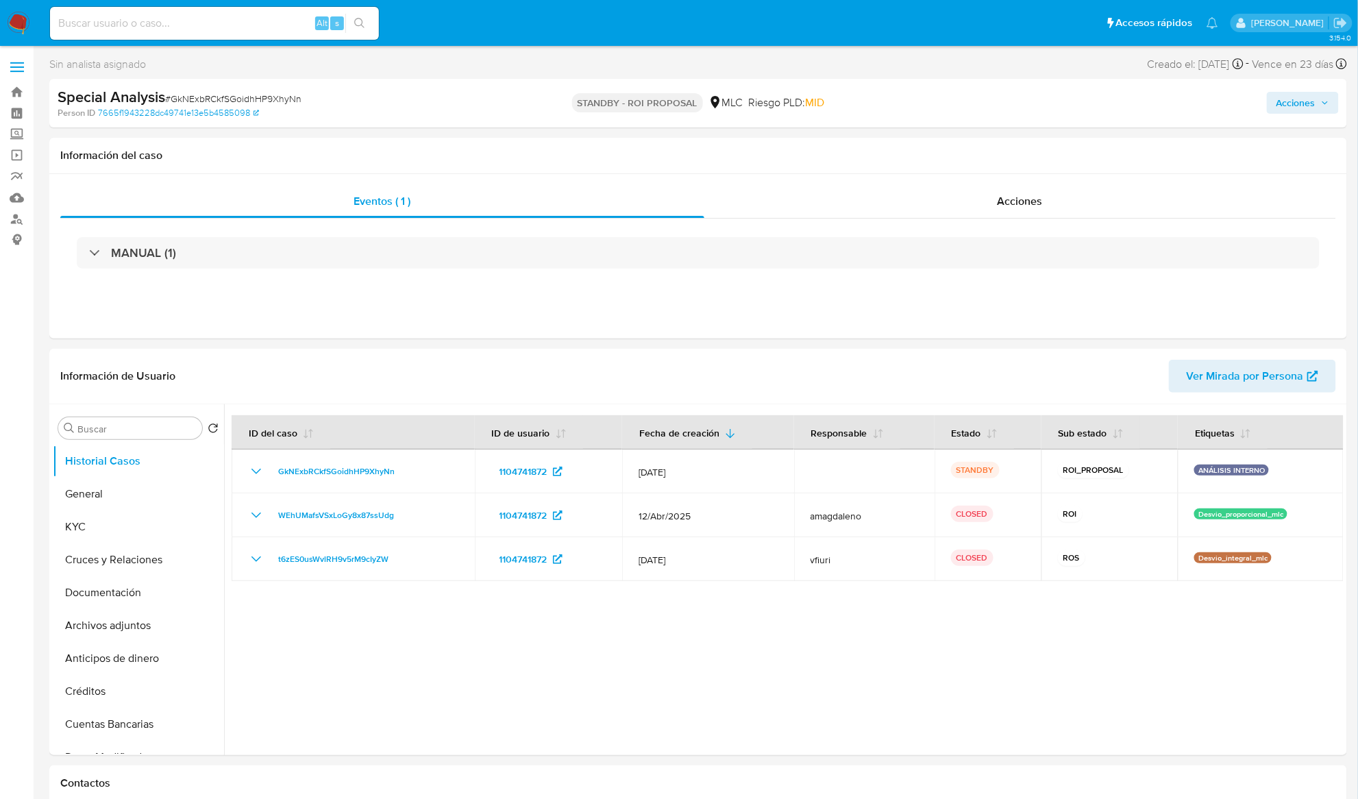
select select "10"
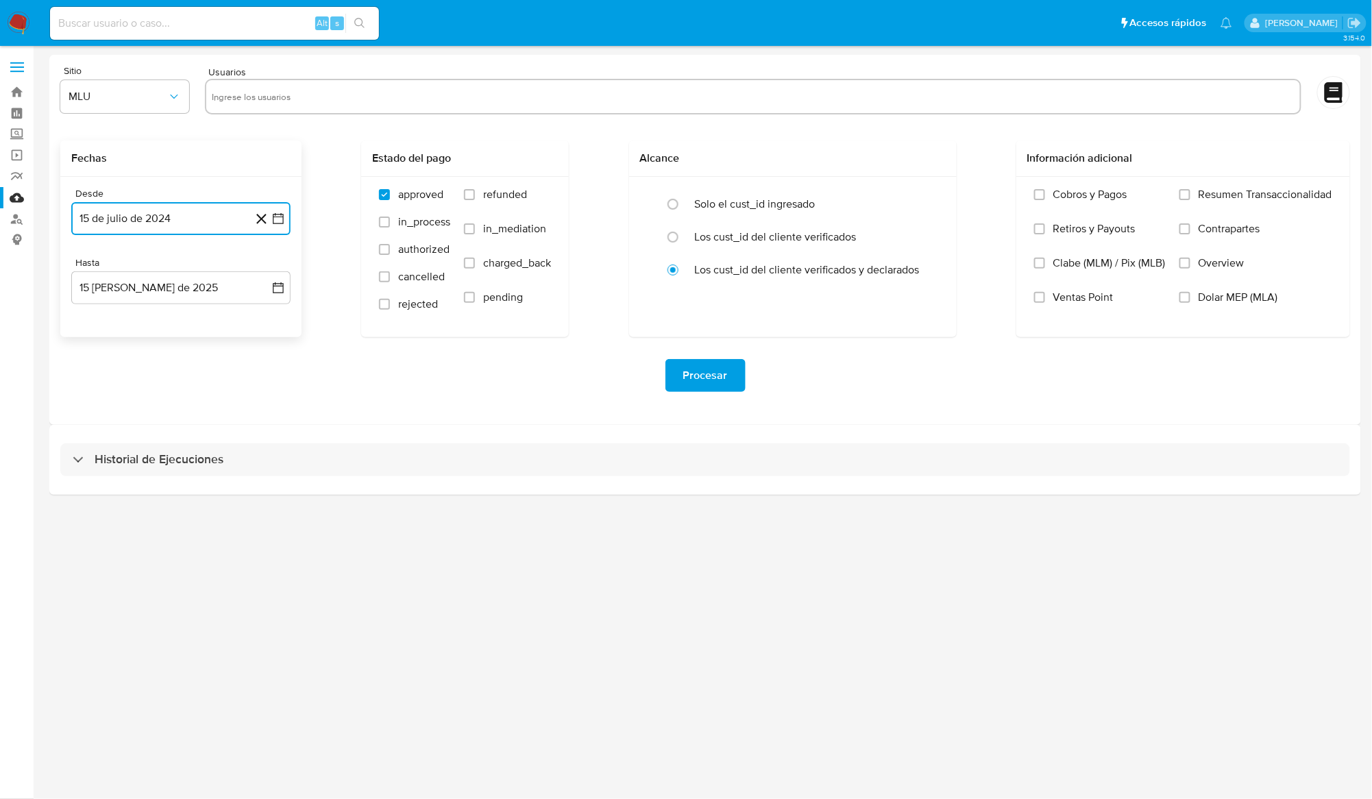
click at [157, 215] on button "15 de julio de 2024" at bounding box center [180, 218] width 219 height 33
click at [101, 433] on button "29" at bounding box center [99, 429] width 22 height 22
click at [176, 297] on button "15 de agosto de 2025" at bounding box center [180, 287] width 219 height 33
click at [95, 337] on icon "Mes anterior" at bounding box center [96, 338] width 16 height 16
click at [93, 502] on button "28" at bounding box center [99, 498] width 22 height 22
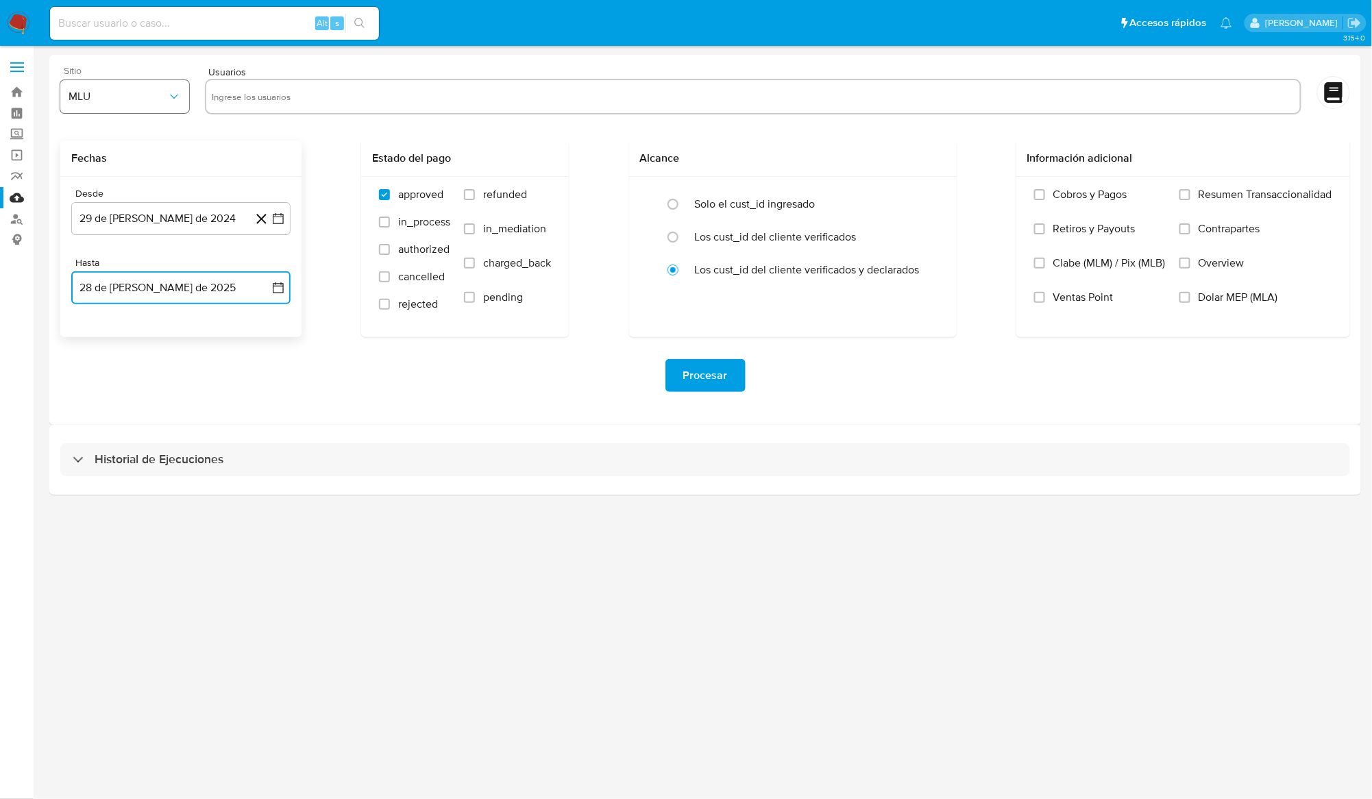
click at [140, 82] on button "MLU" at bounding box center [124, 96] width 129 height 33
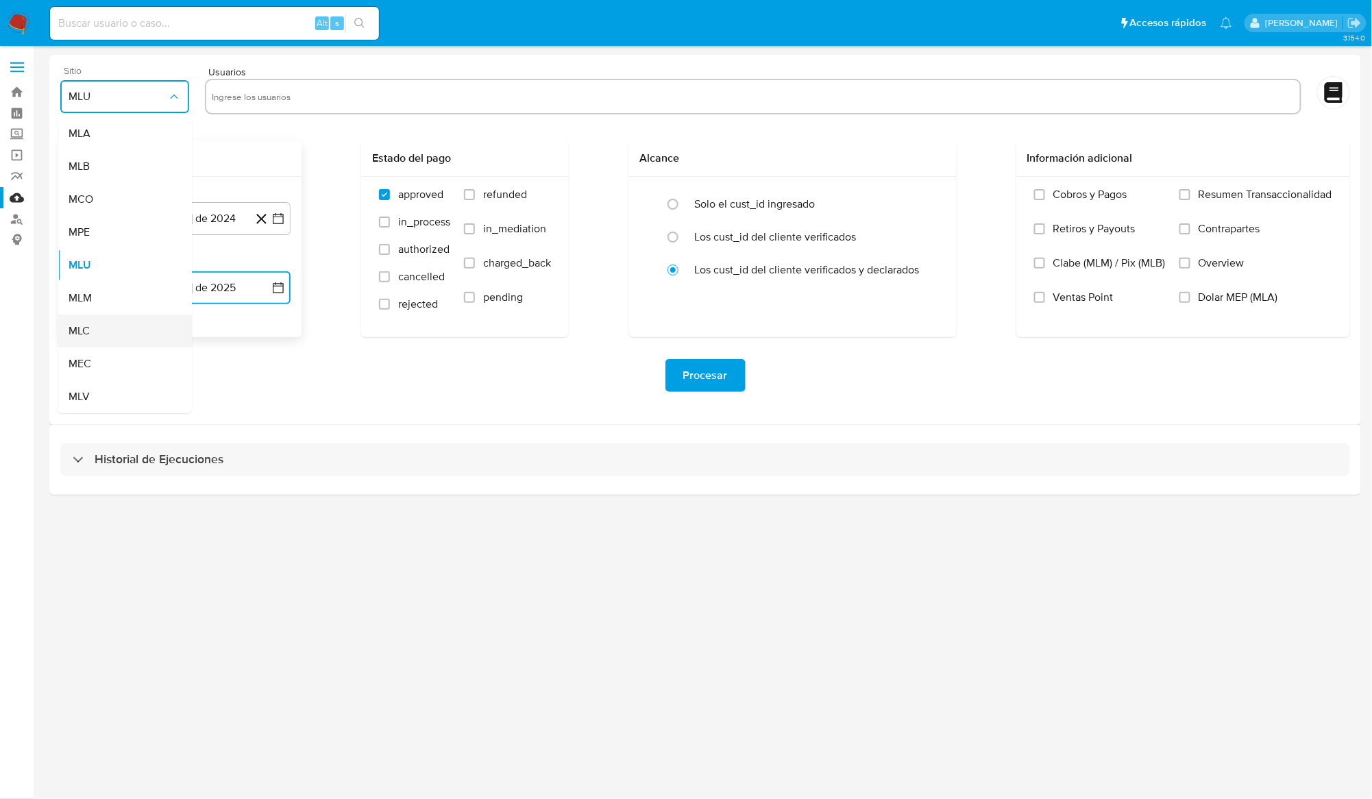
click at [95, 333] on div "MLC" at bounding box center [121, 331] width 104 height 33
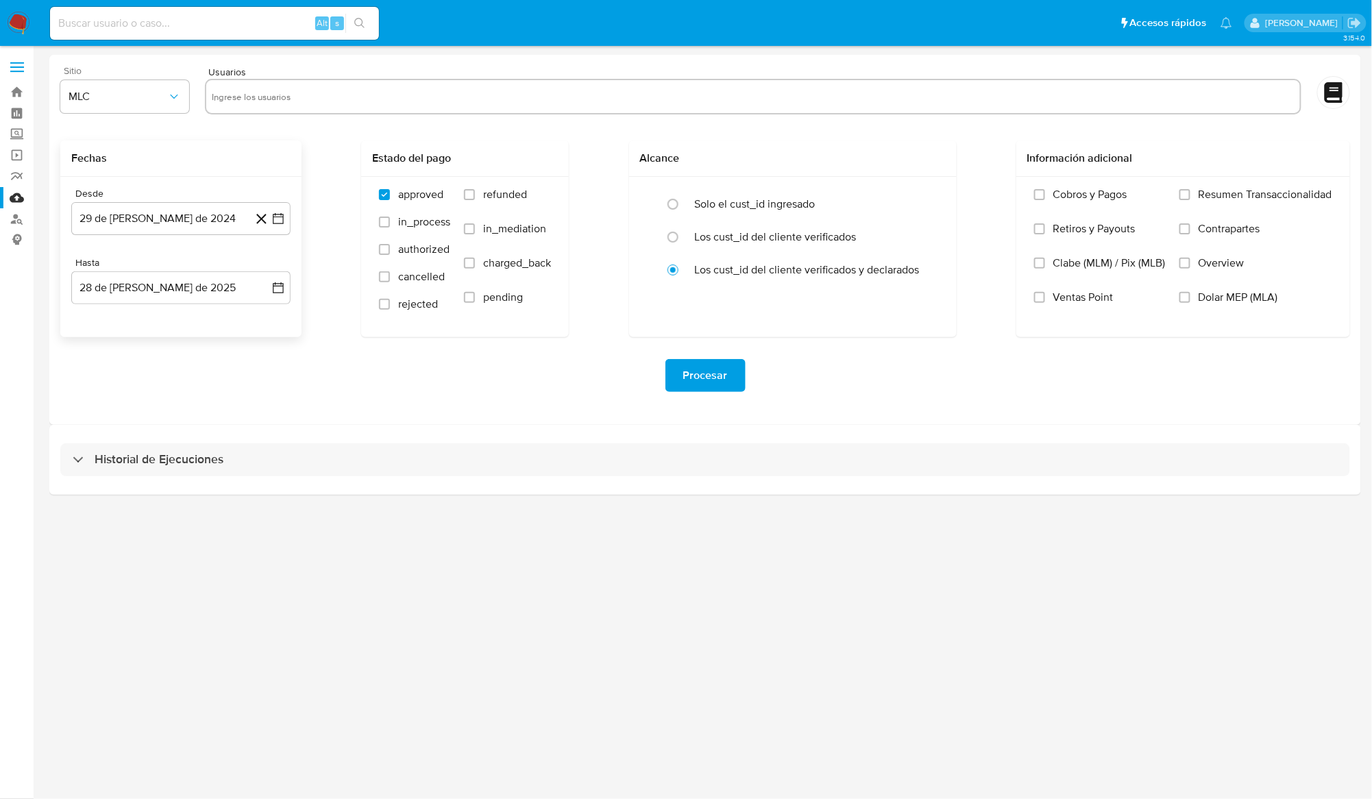
click at [440, 585] on div "3.154.0" at bounding box center [705, 422] width 1312 height 735
click at [263, 93] on input "text" at bounding box center [753, 97] width 1083 height 22
paste input "436452416, 287631586, 45699988, 301675935, 1882976051,"
type input "436452416, 287631586, 45699988, 301675935, 1882976051,"
click at [421, 357] on div "Procesar" at bounding box center [705, 375] width 1290 height 77
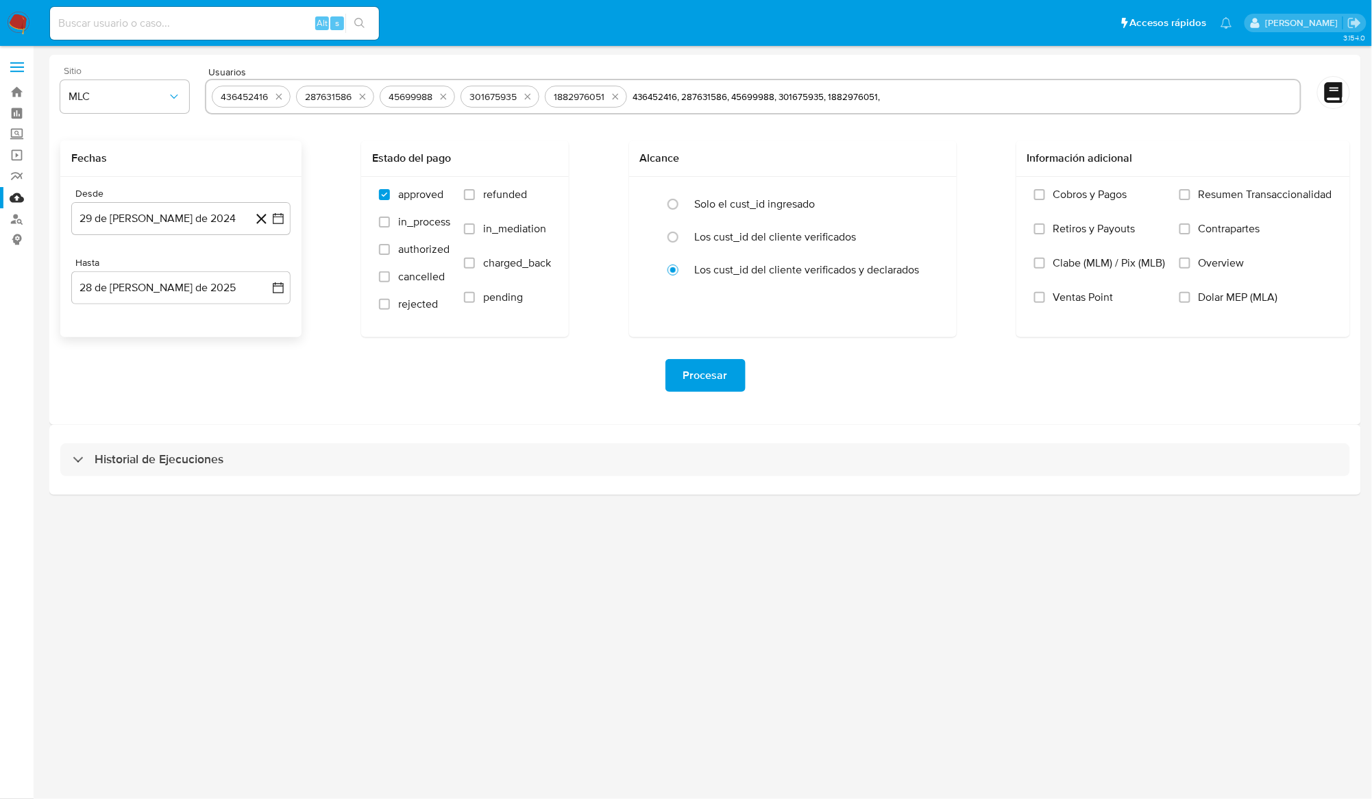
click at [692, 377] on span "Procesar" at bounding box center [705, 375] width 45 height 30
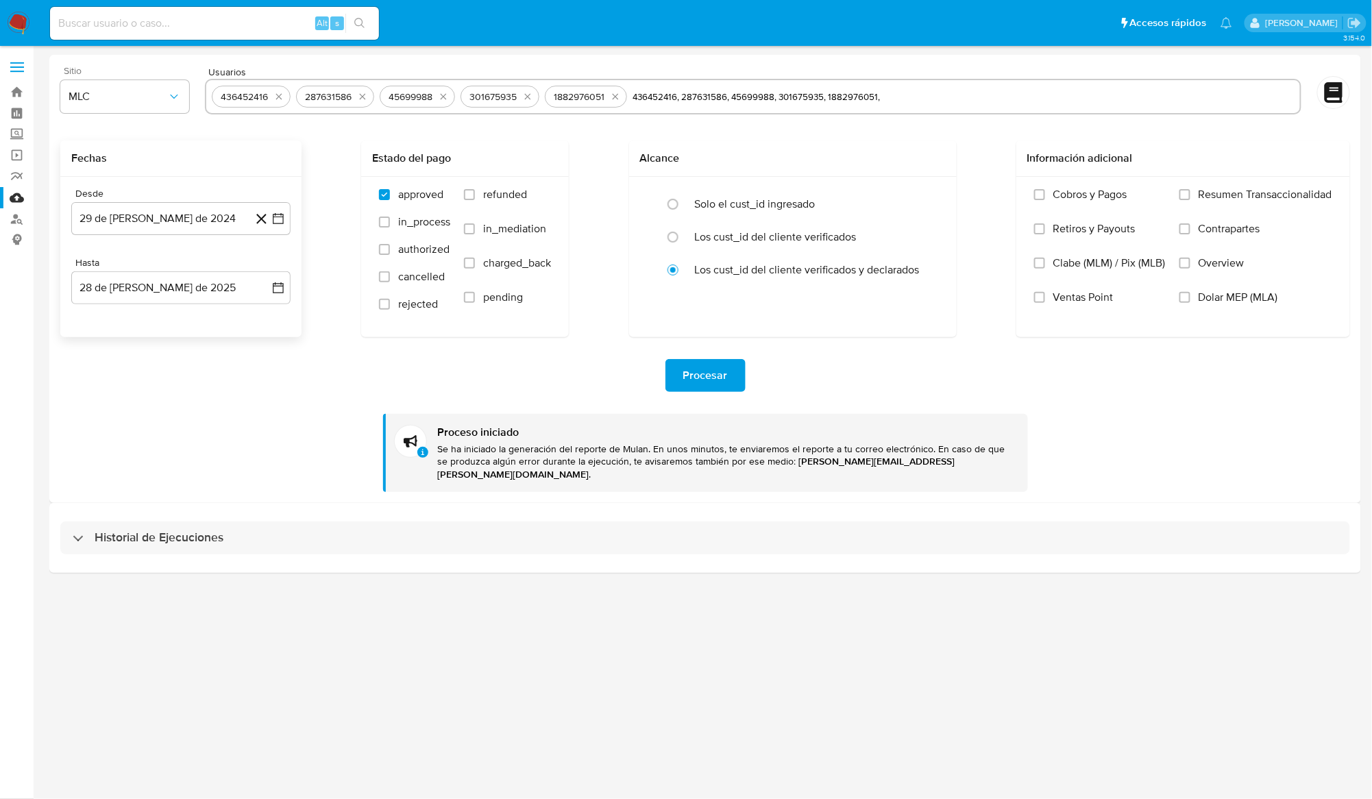
click at [230, 550] on div "Historial de Ejecuciones" at bounding box center [705, 538] width 1312 height 70
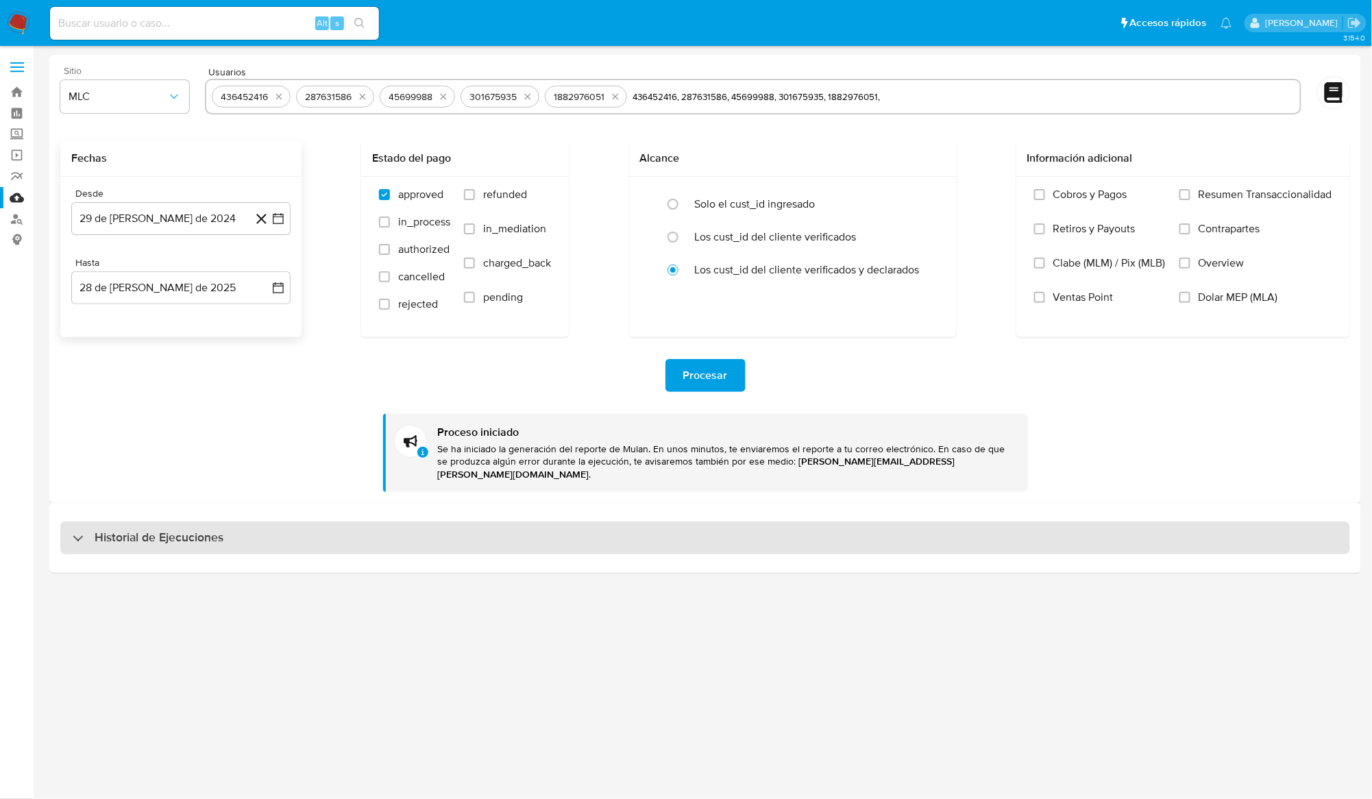
click at [234, 541] on div "Historial de Ejecuciones" at bounding box center [705, 538] width 1290 height 33
select select "10"
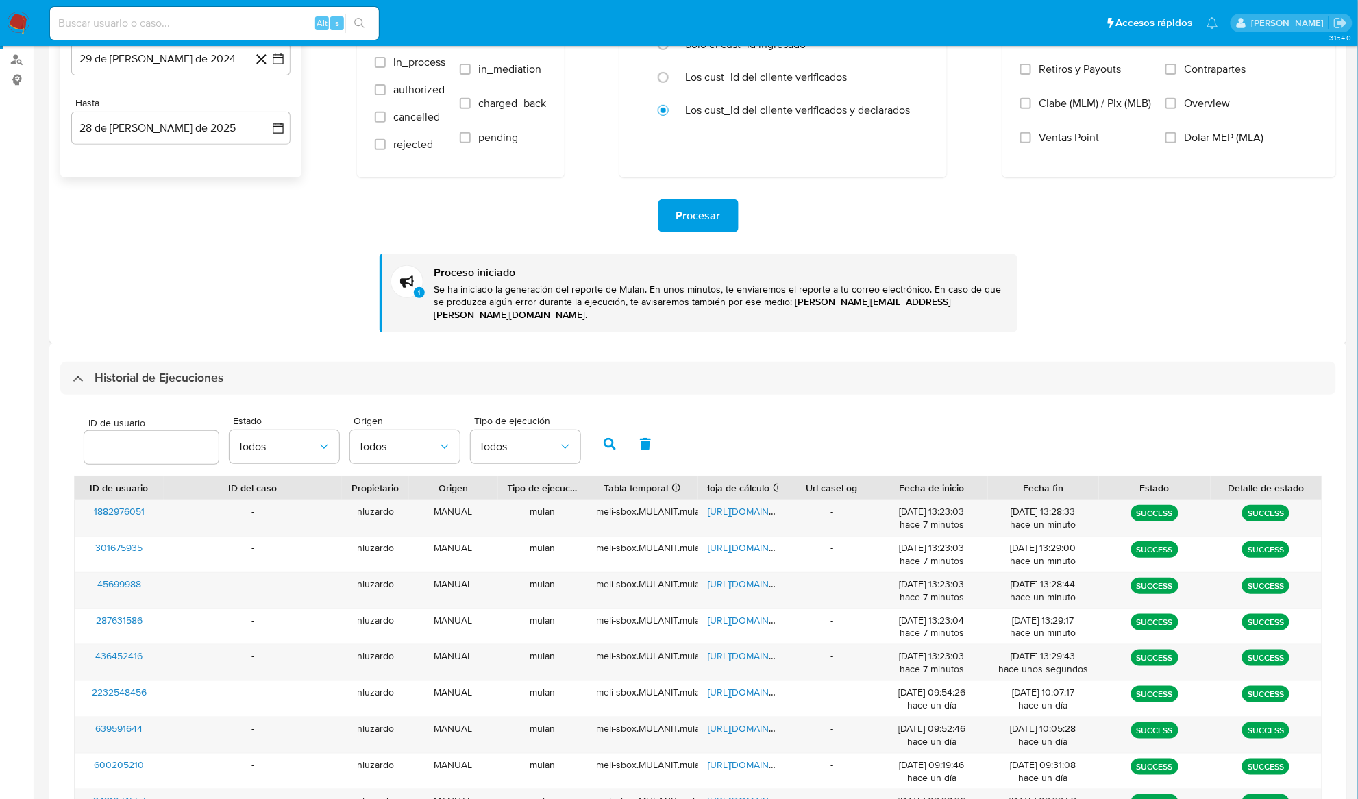
scroll to position [69, 0]
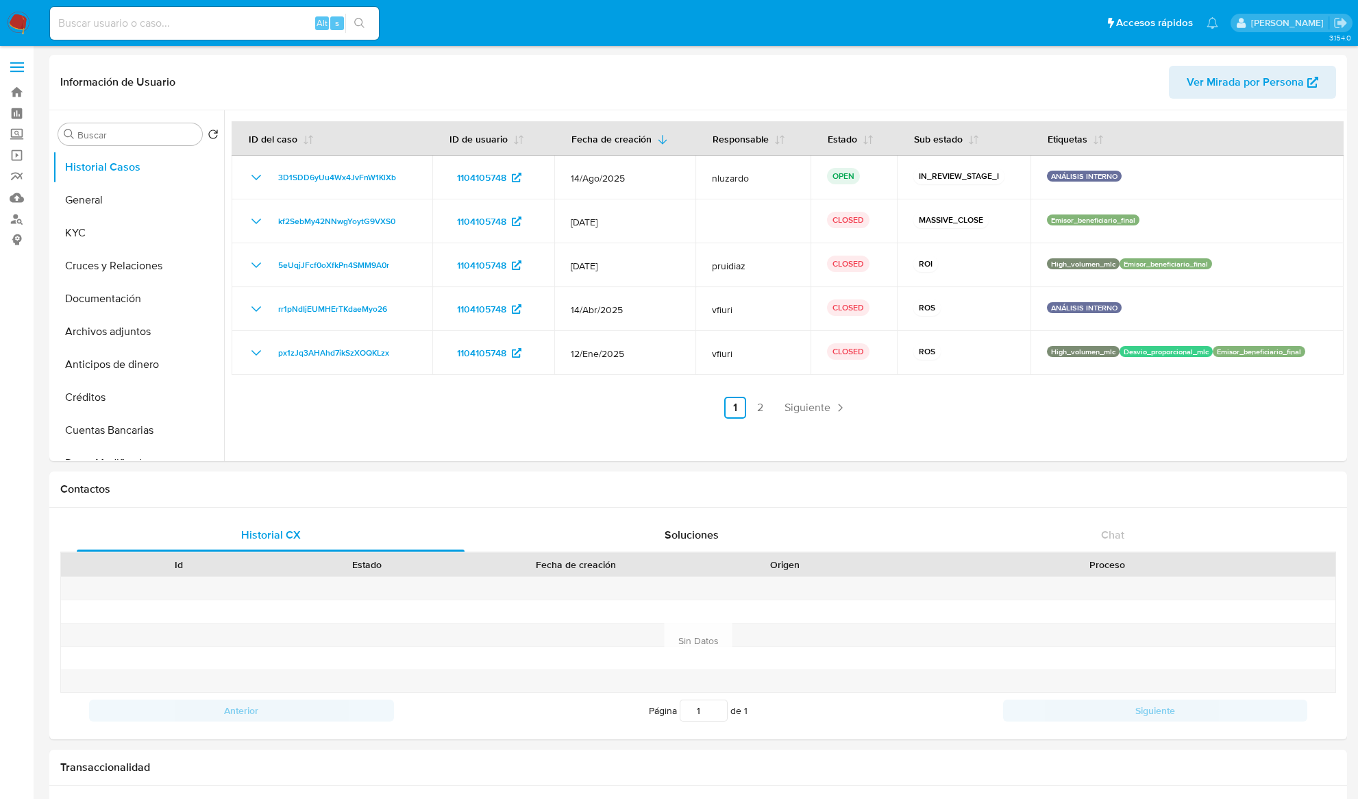
select select "10"
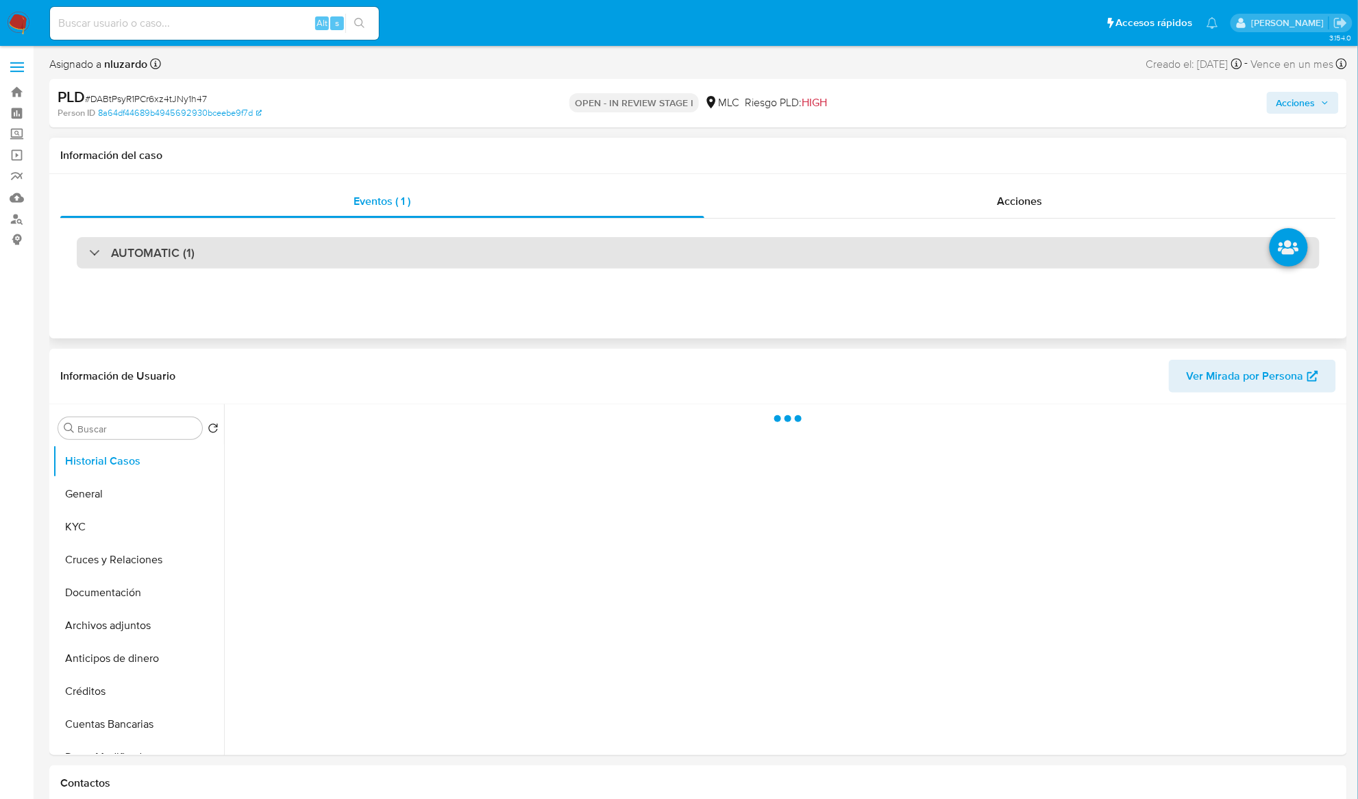
click at [228, 236] on div "AUTOMATIC (1)" at bounding box center [698, 253] width 1276 height 69
click at [223, 251] on div "AUTOMATIC (1)" at bounding box center [698, 253] width 1243 height 32
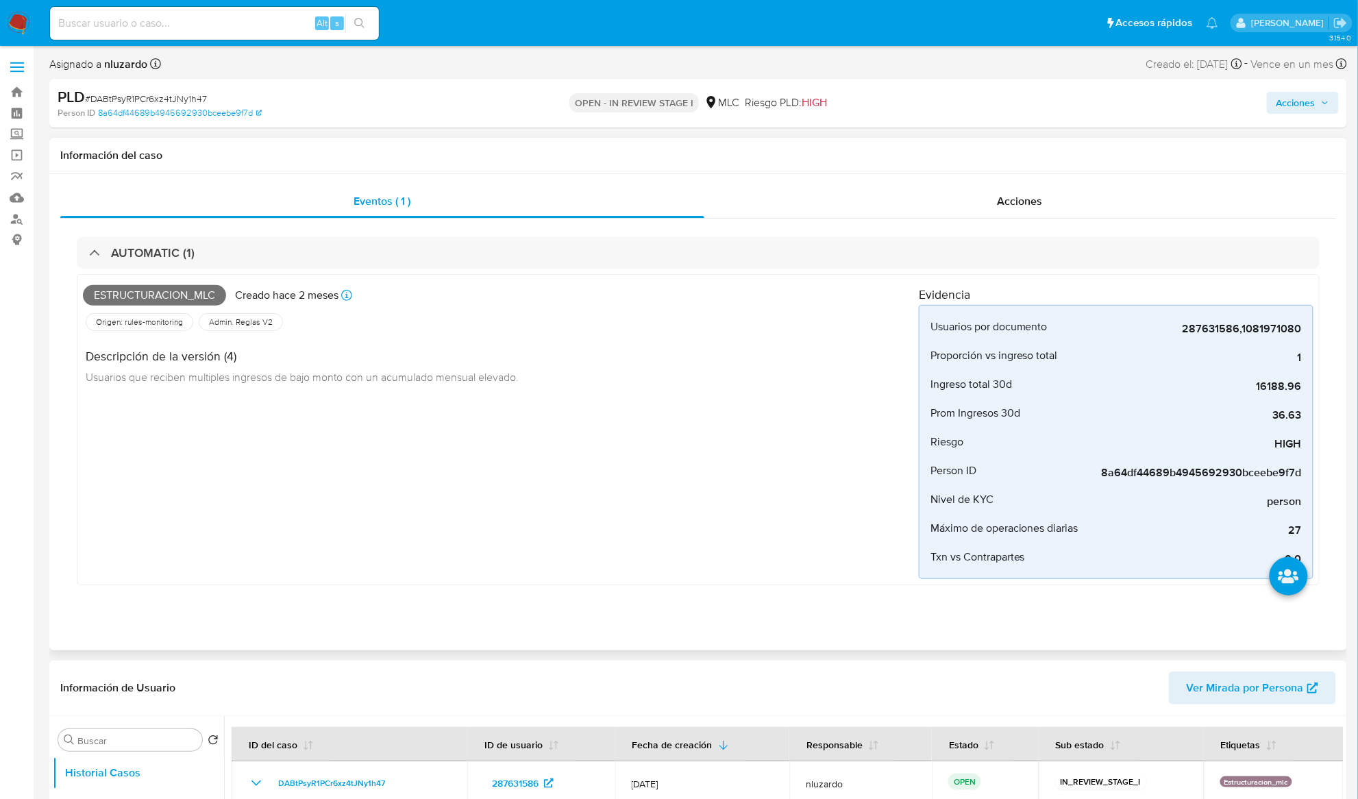
click at [191, 299] on span "Estructuracion_mlc" at bounding box center [154, 295] width 143 height 21
select select "10"
click at [191, 299] on span "Estructuracion_mlc" at bounding box center [154, 295] width 143 height 21
copy span "Estructuracion_mlc"
click at [250, 17] on input at bounding box center [214, 23] width 329 height 18
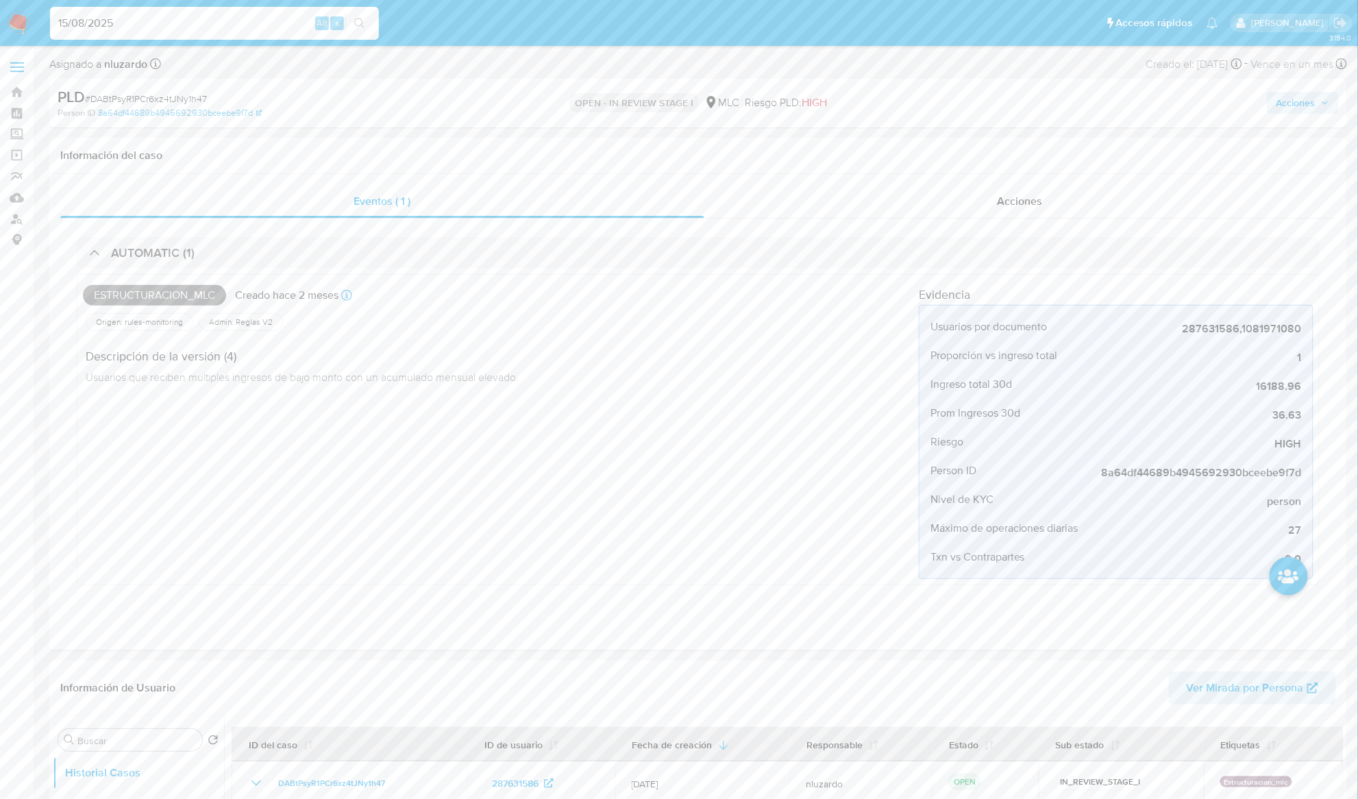
type input "15/08/2025"
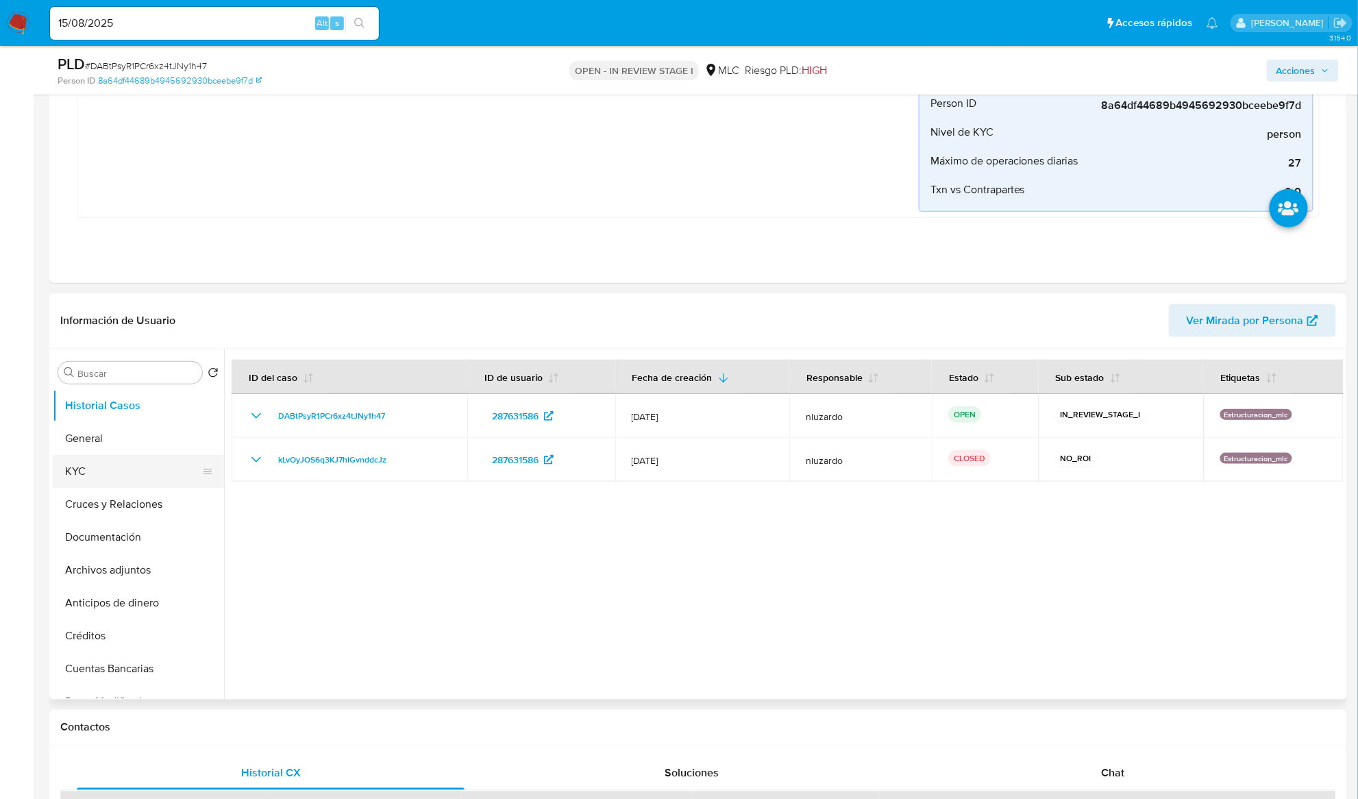
scroll to position [365, 0]
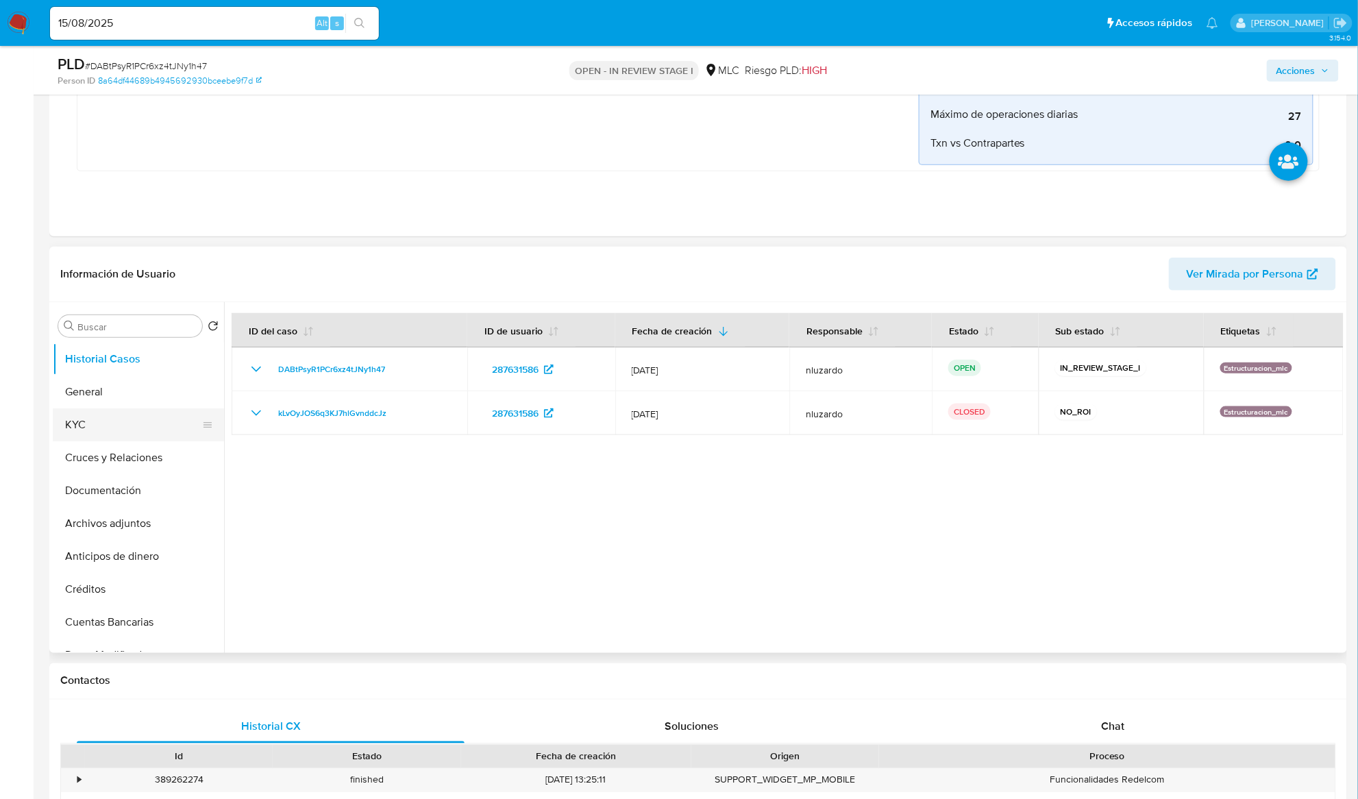
click at [111, 415] on button "KYC" at bounding box center [133, 424] width 160 height 33
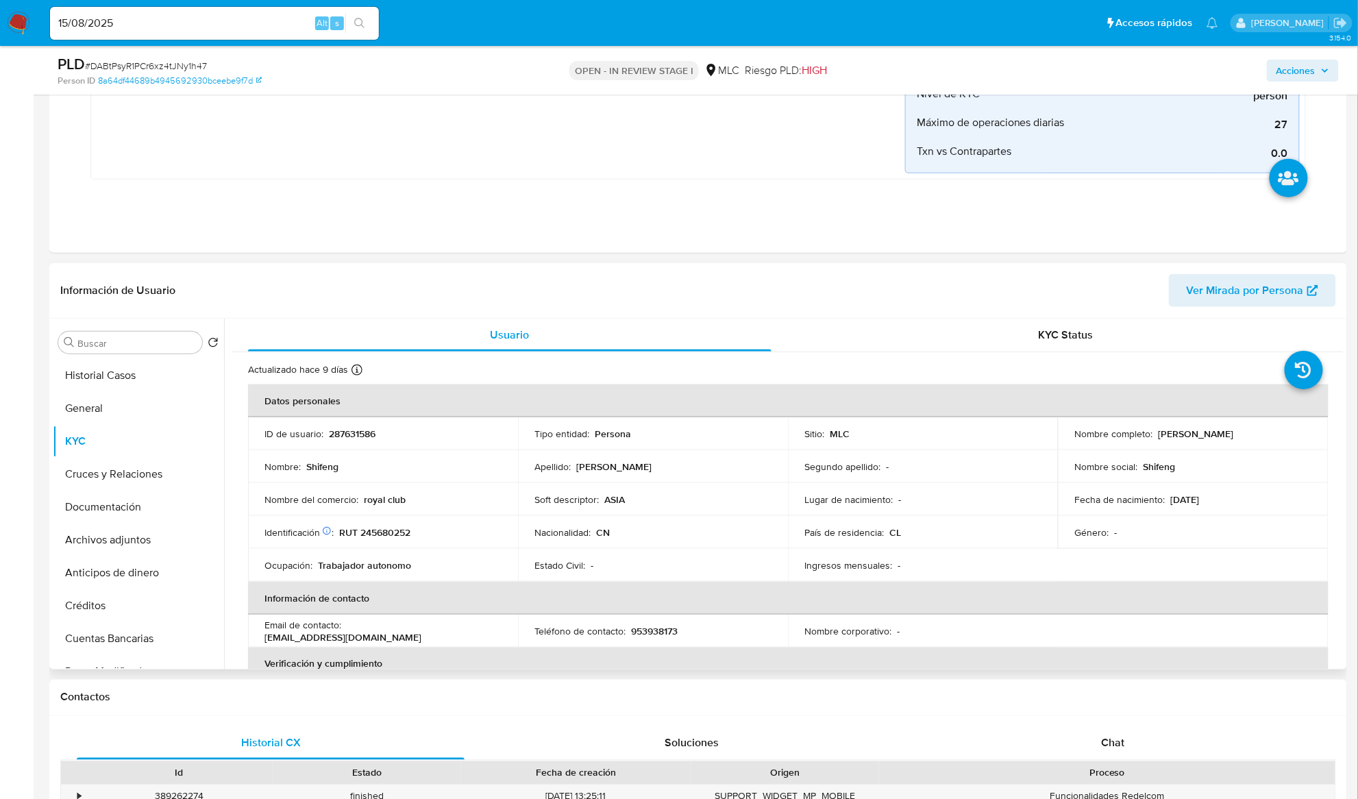
click at [1174, 434] on p "[PERSON_NAME]" at bounding box center [1195, 434] width 75 height 12
click at [1207, 437] on div "Nombre completo : [PERSON_NAME]" at bounding box center [1193, 434] width 237 height 12
copy p "[PERSON_NAME]"
click at [393, 535] on p "RUT 245680252" at bounding box center [374, 532] width 71 height 12
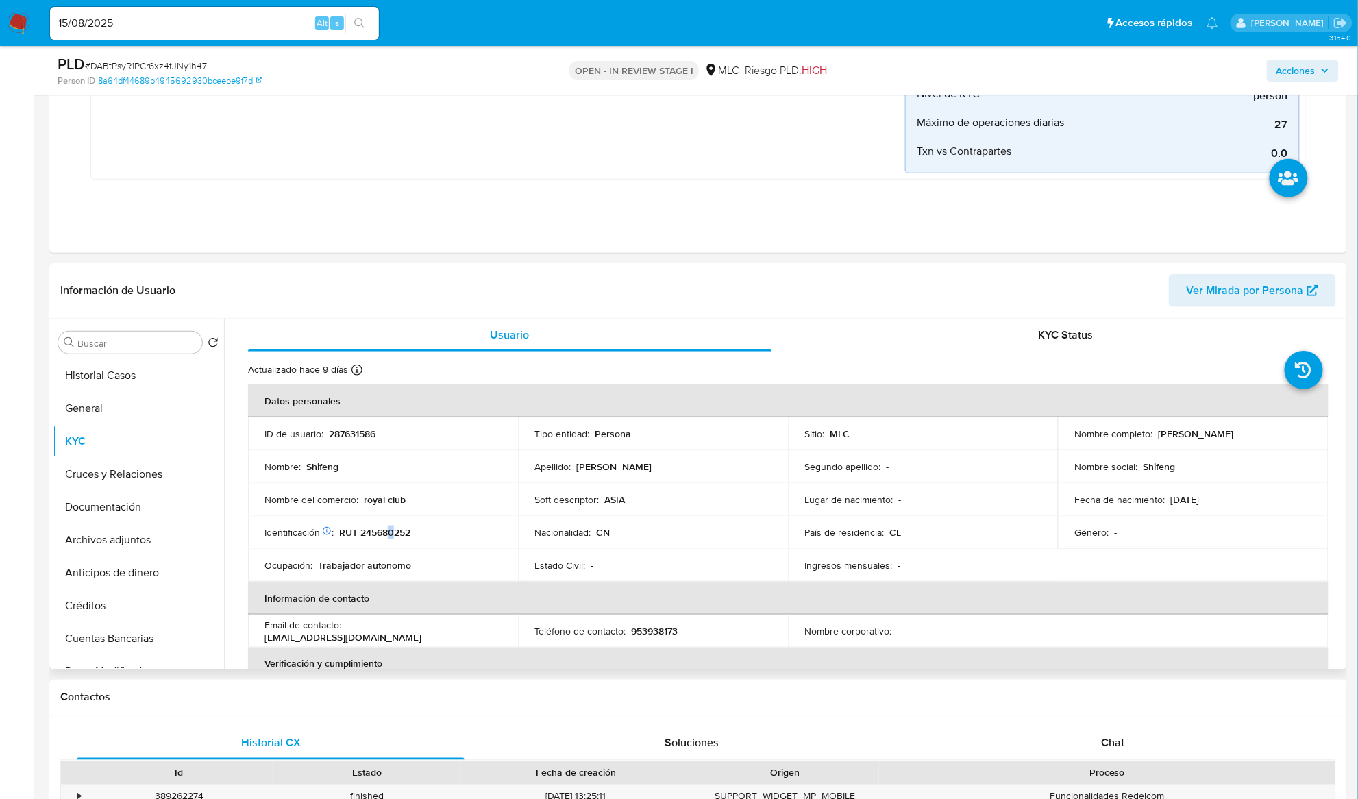
click at [393, 535] on p "RUT 245680252" at bounding box center [374, 532] width 71 height 12
click at [378, 530] on p "RUT 245680252" at bounding box center [374, 532] width 71 height 12
copy p "245680252"
drag, startPoint x: 1118, startPoint y: 425, endPoint x: 1227, endPoint y: 418, distance: 108.5
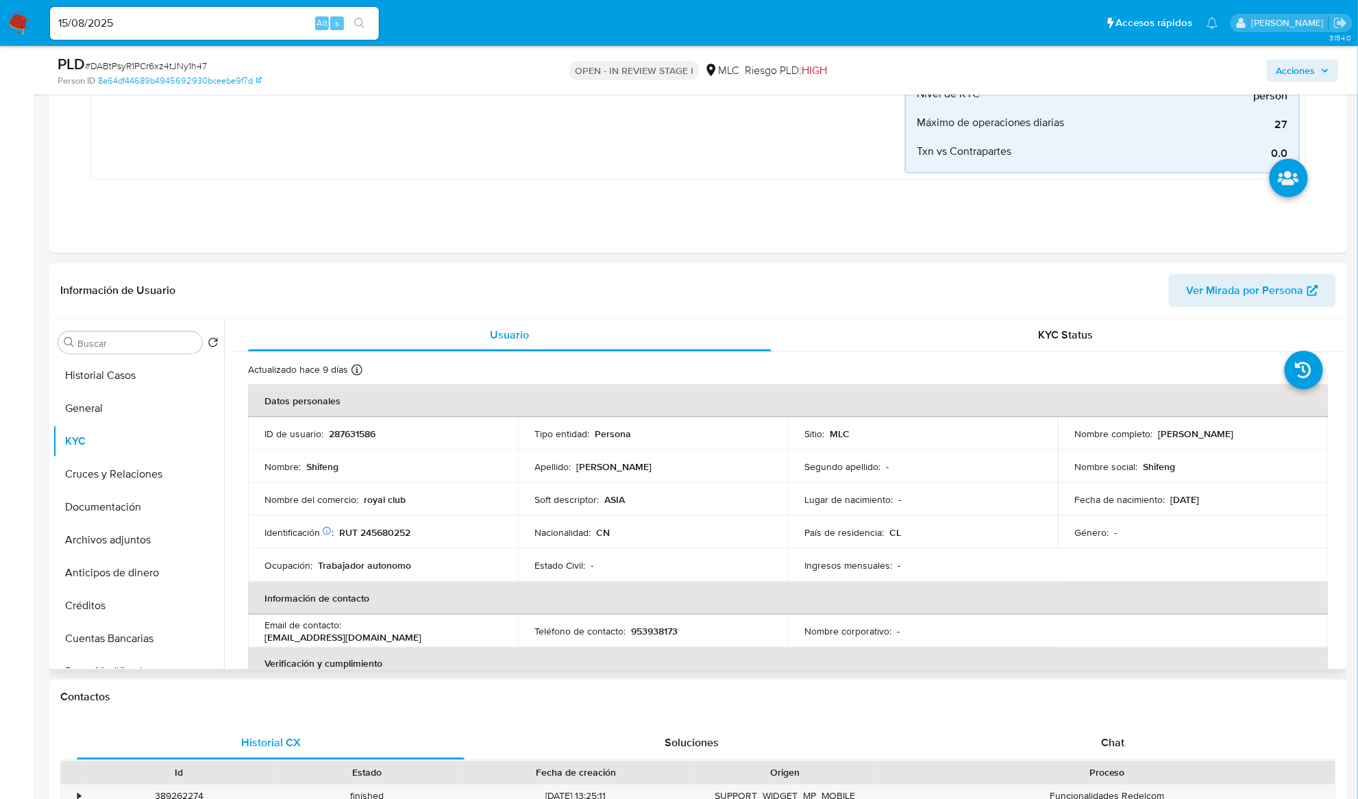
click at [1119, 425] on td "Nombre completo : [PERSON_NAME]" at bounding box center [1193, 433] width 270 height 33
click at [1341, 348] on div "Usuario KYC Status Actualizado hace 9 [PERSON_NAME] Creado: [DATE] 14:27:05 Act…" at bounding box center [784, 494] width 1120 height 351
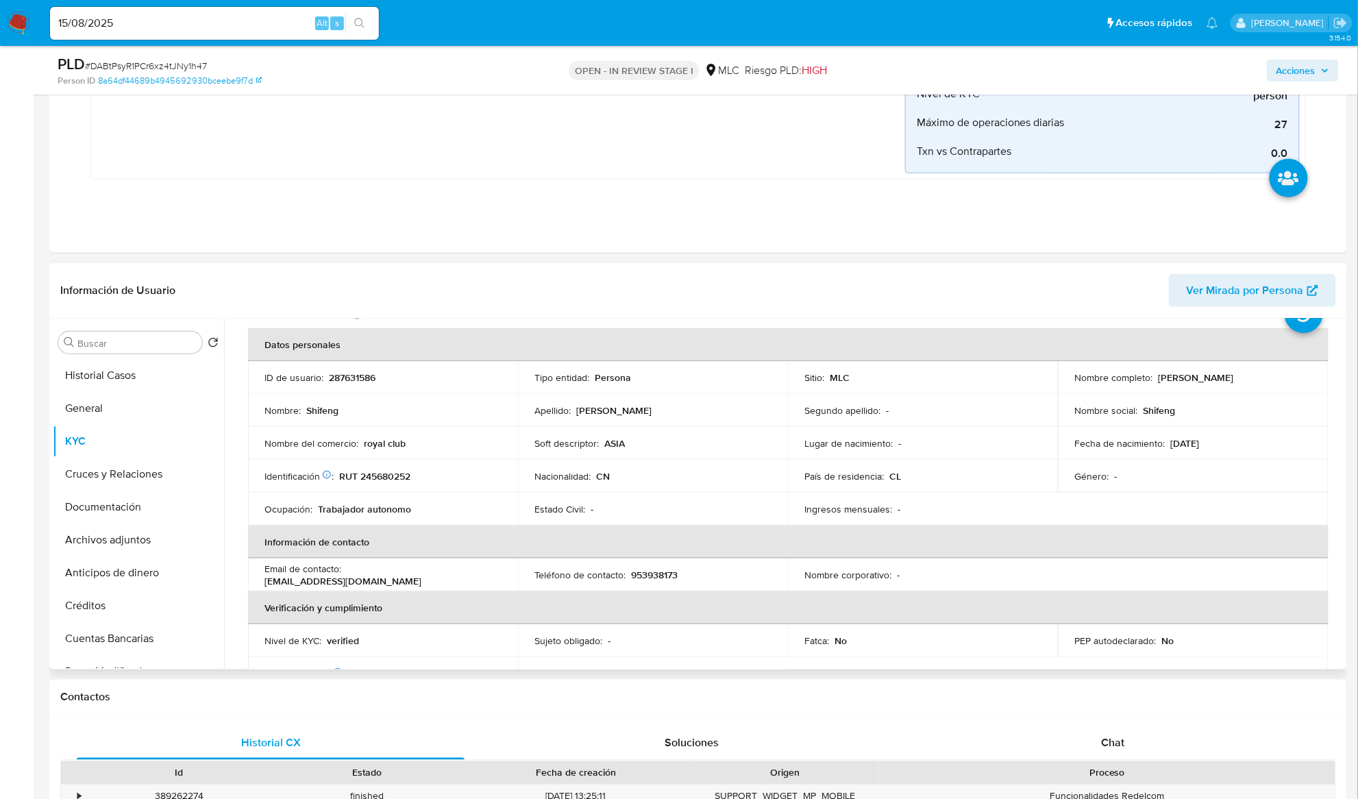
scroll to position [51, 0]
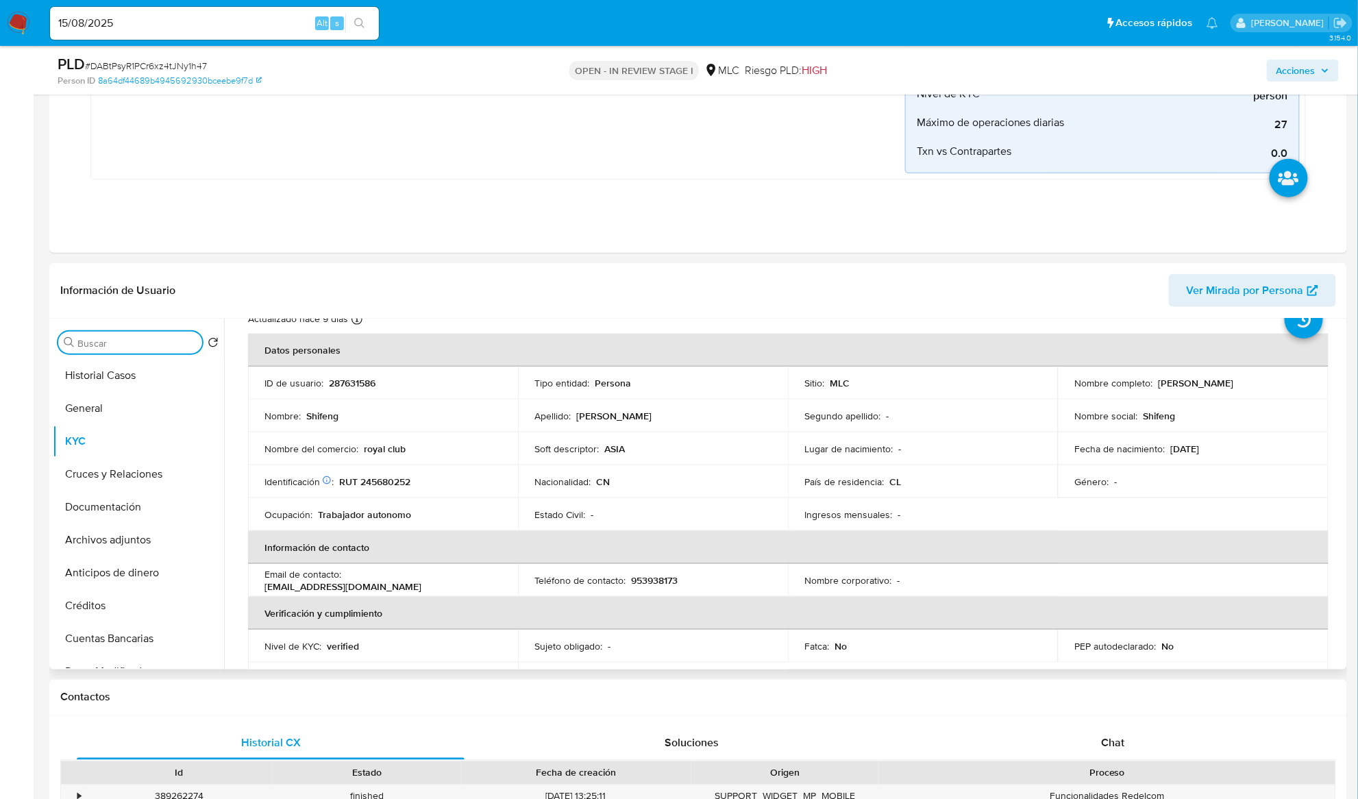
click at [151, 341] on input "Buscar" at bounding box center [136, 343] width 119 height 12
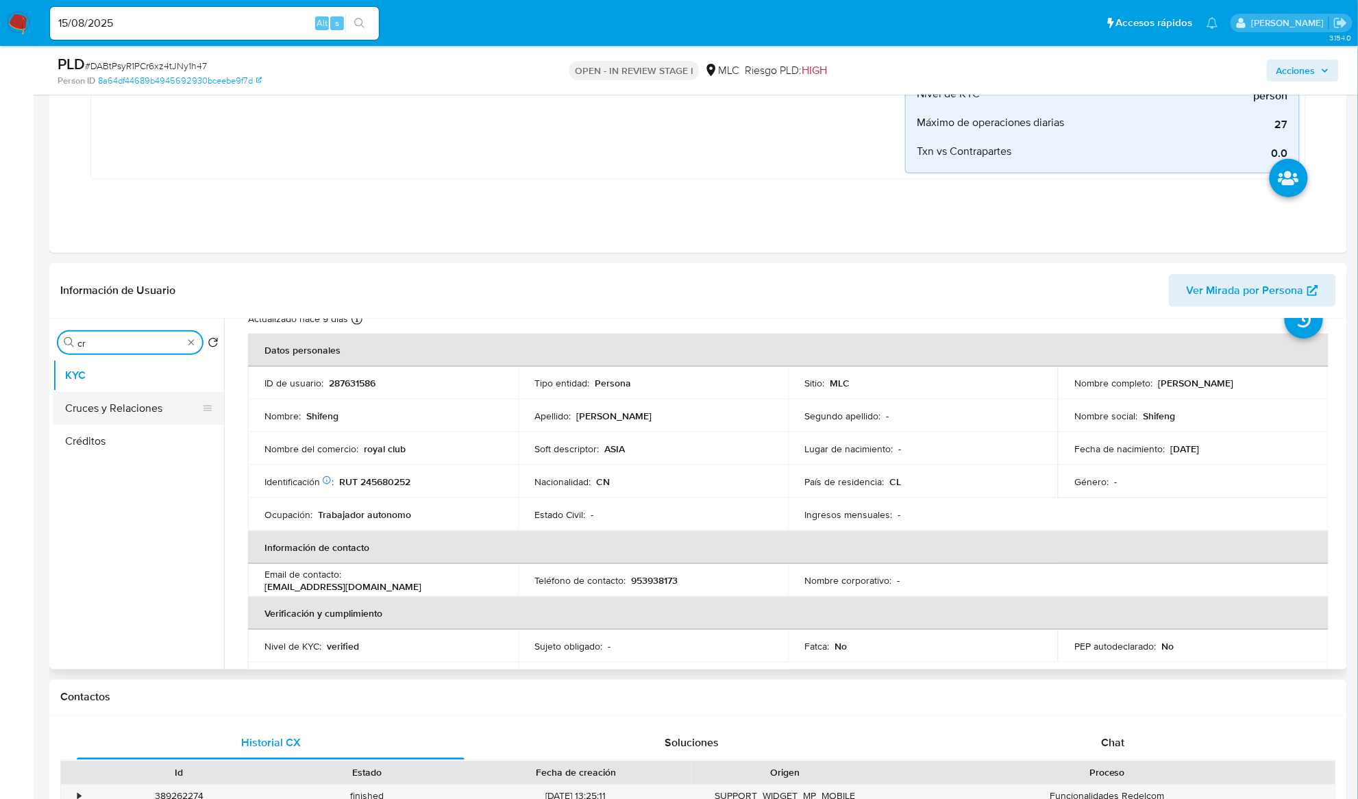
type input "cr"
click at [119, 404] on button "Cruces y Relaciones" at bounding box center [133, 408] width 160 height 33
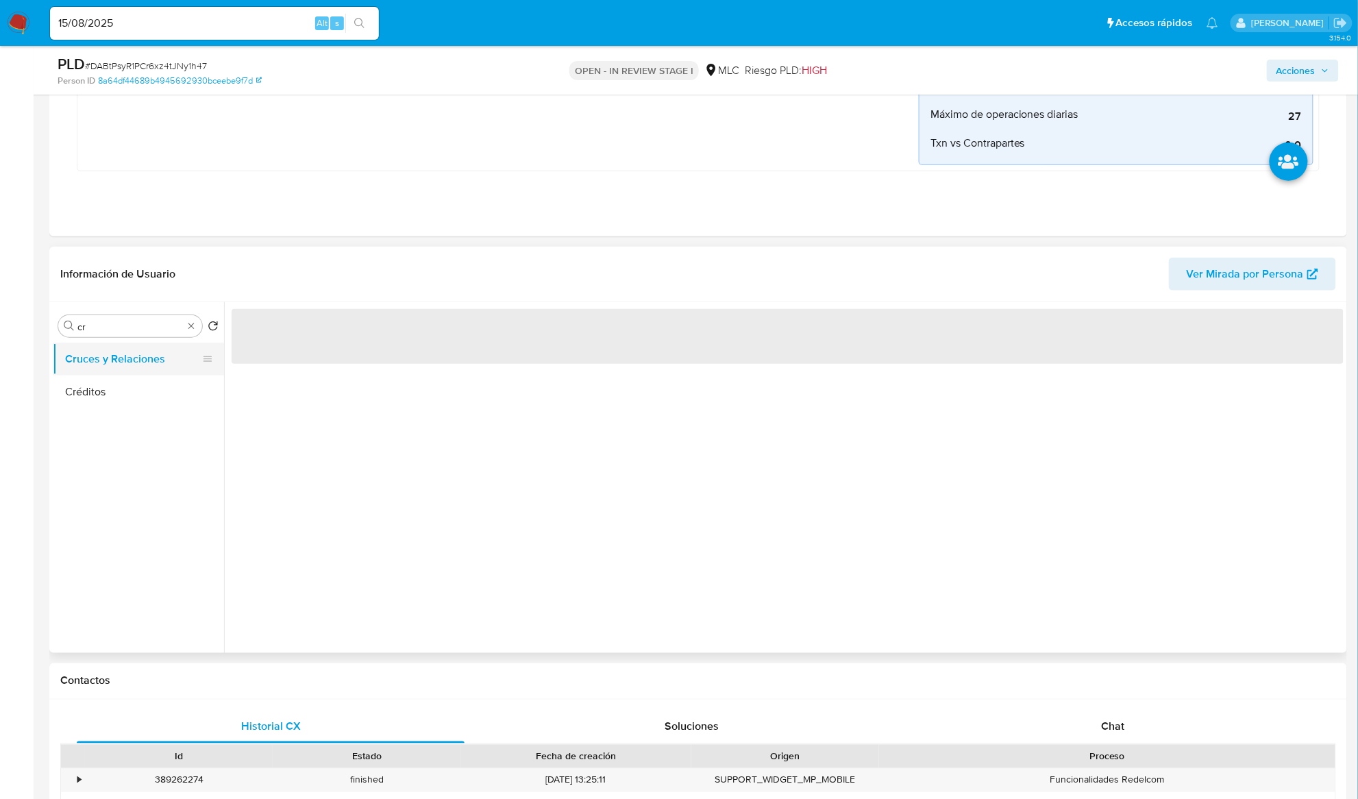
scroll to position [0, 0]
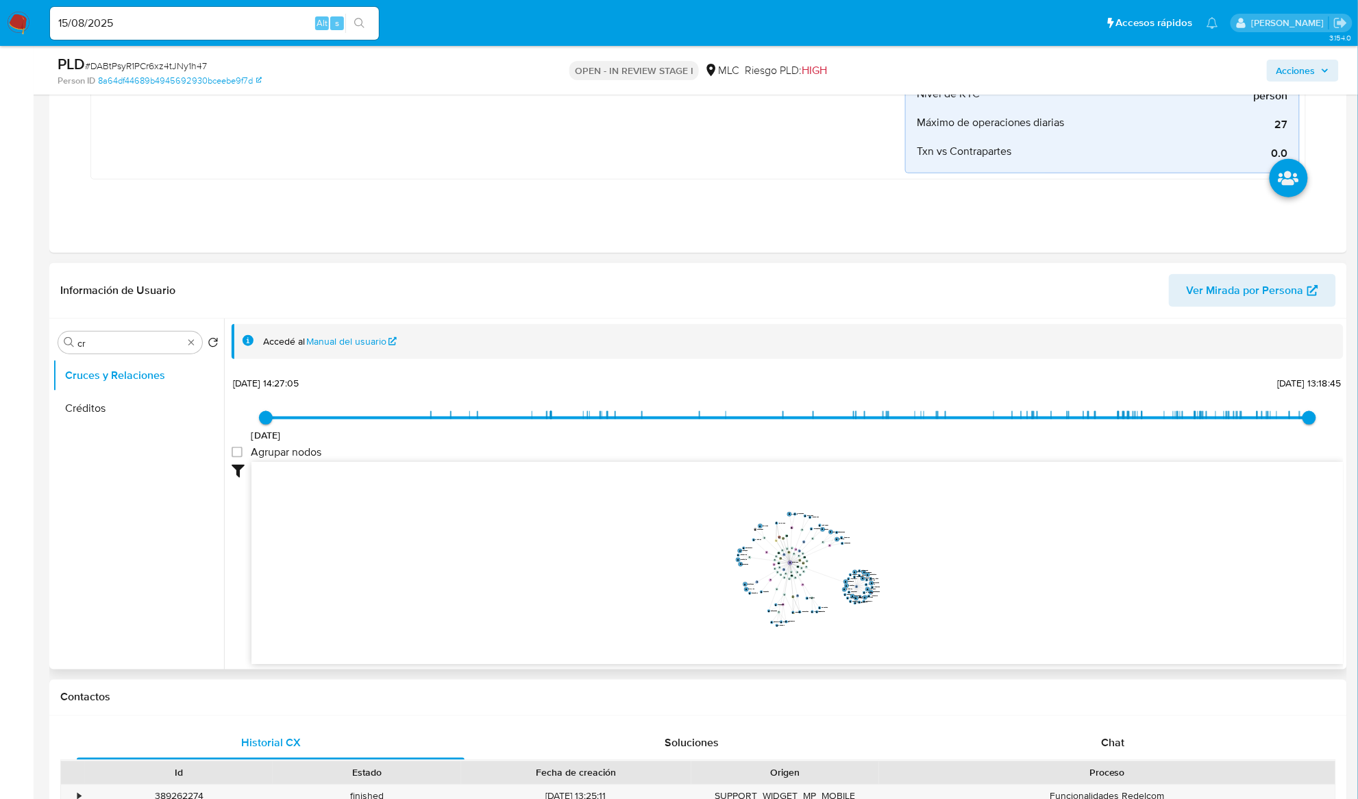
drag, startPoint x: 788, startPoint y: 566, endPoint x: 805, endPoint y: 583, distance: 23.3
click at [805, 583] on icon "phone-008d6082392bb8e6c01488b782b95512  user-287631586  287631586 person-8a64…" at bounding box center [798, 561] width 1092 height 199
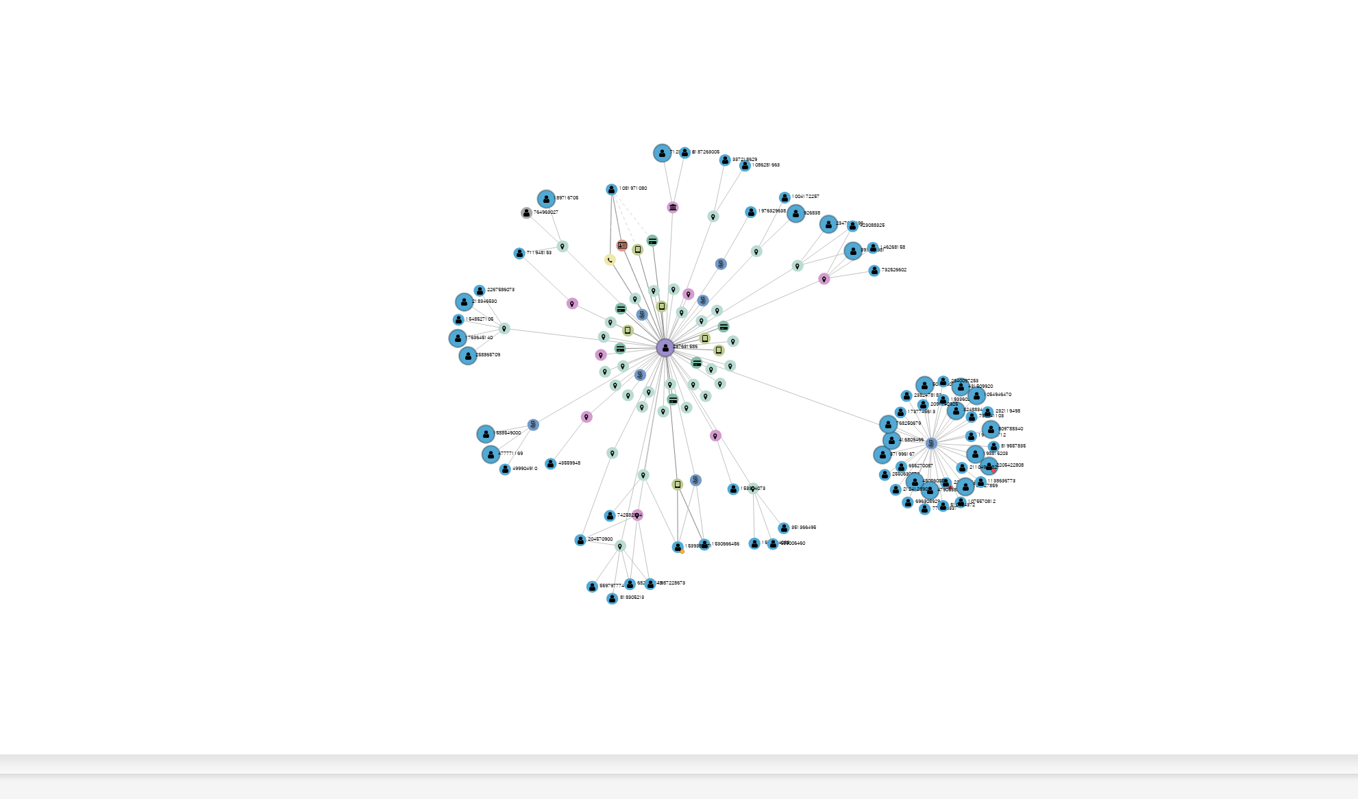
scroll to position [365, 0]
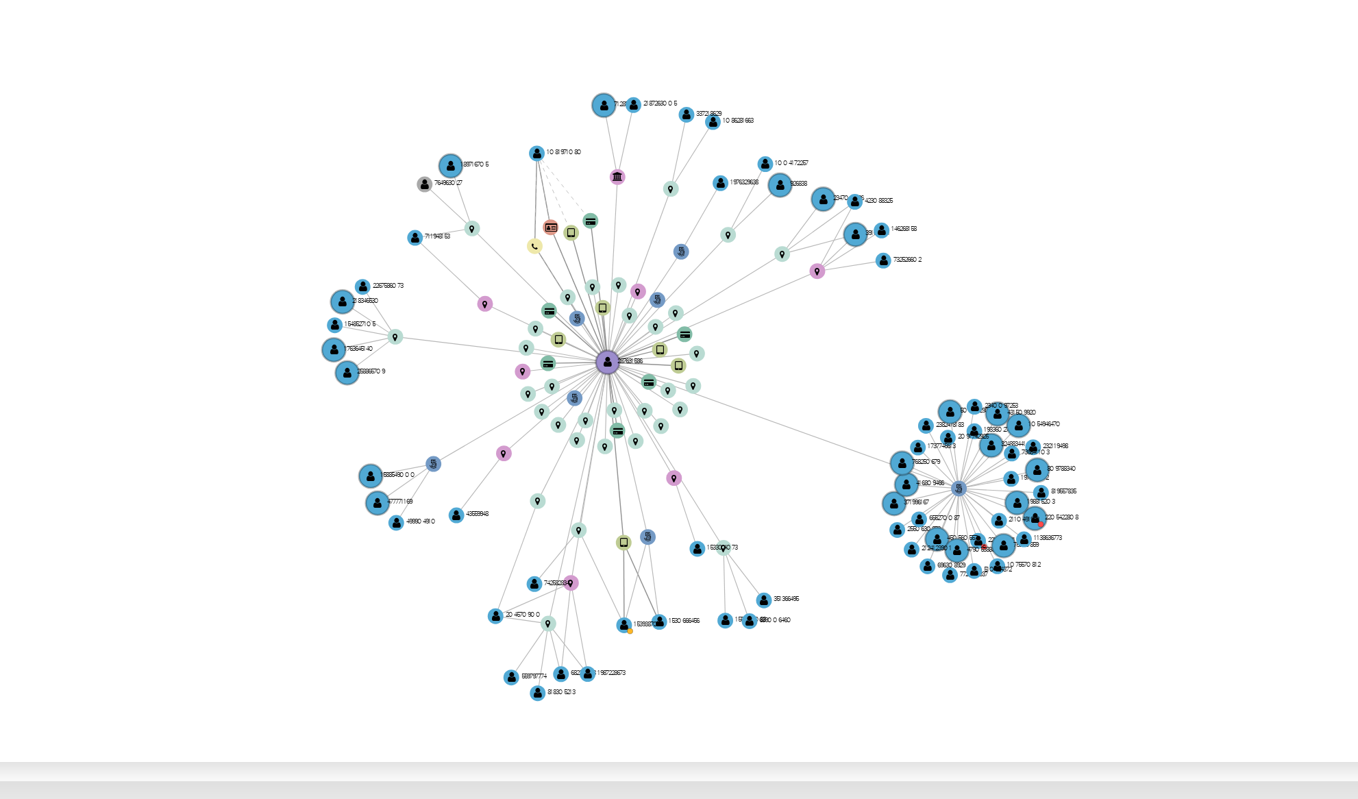
drag, startPoint x: 835, startPoint y: 590, endPoint x: 835, endPoint y: 609, distance: 18.5
click at [835, 609] on icon "phone-008d6082392bb8e6c01488b782b95512  user-287631586  287631586 person-8a64…" at bounding box center [798, 561] width 1092 height 199
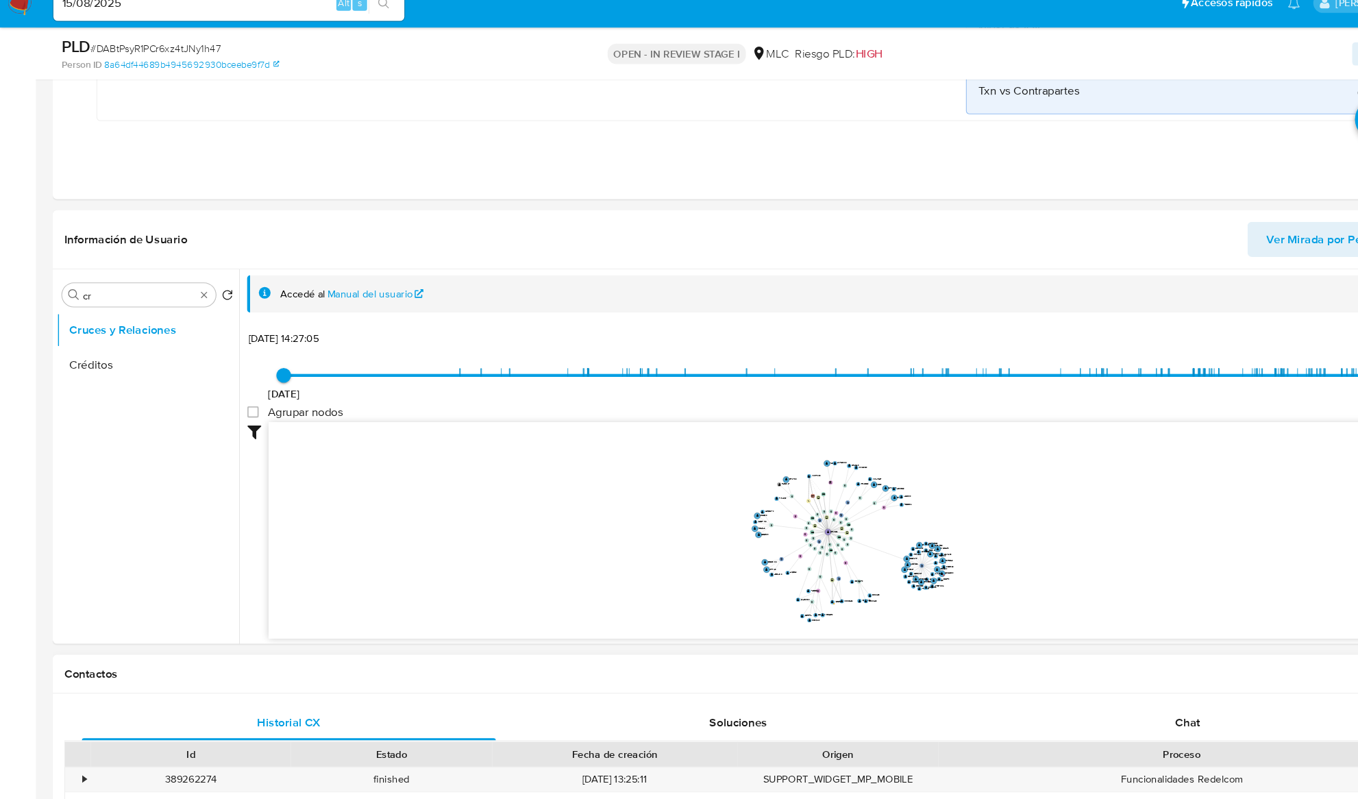
scroll to position [411, 0]
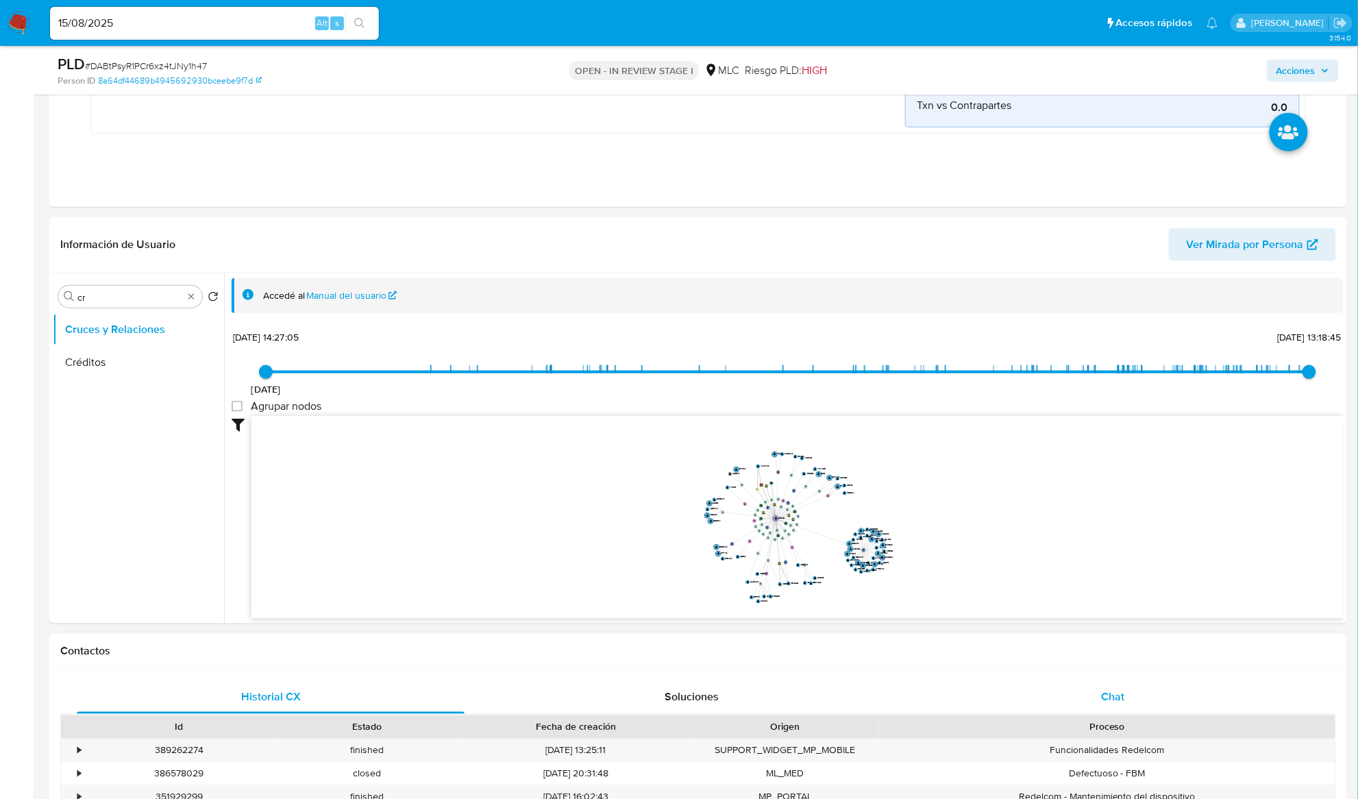
click at [1106, 710] on div "Chat" at bounding box center [1113, 697] width 388 height 33
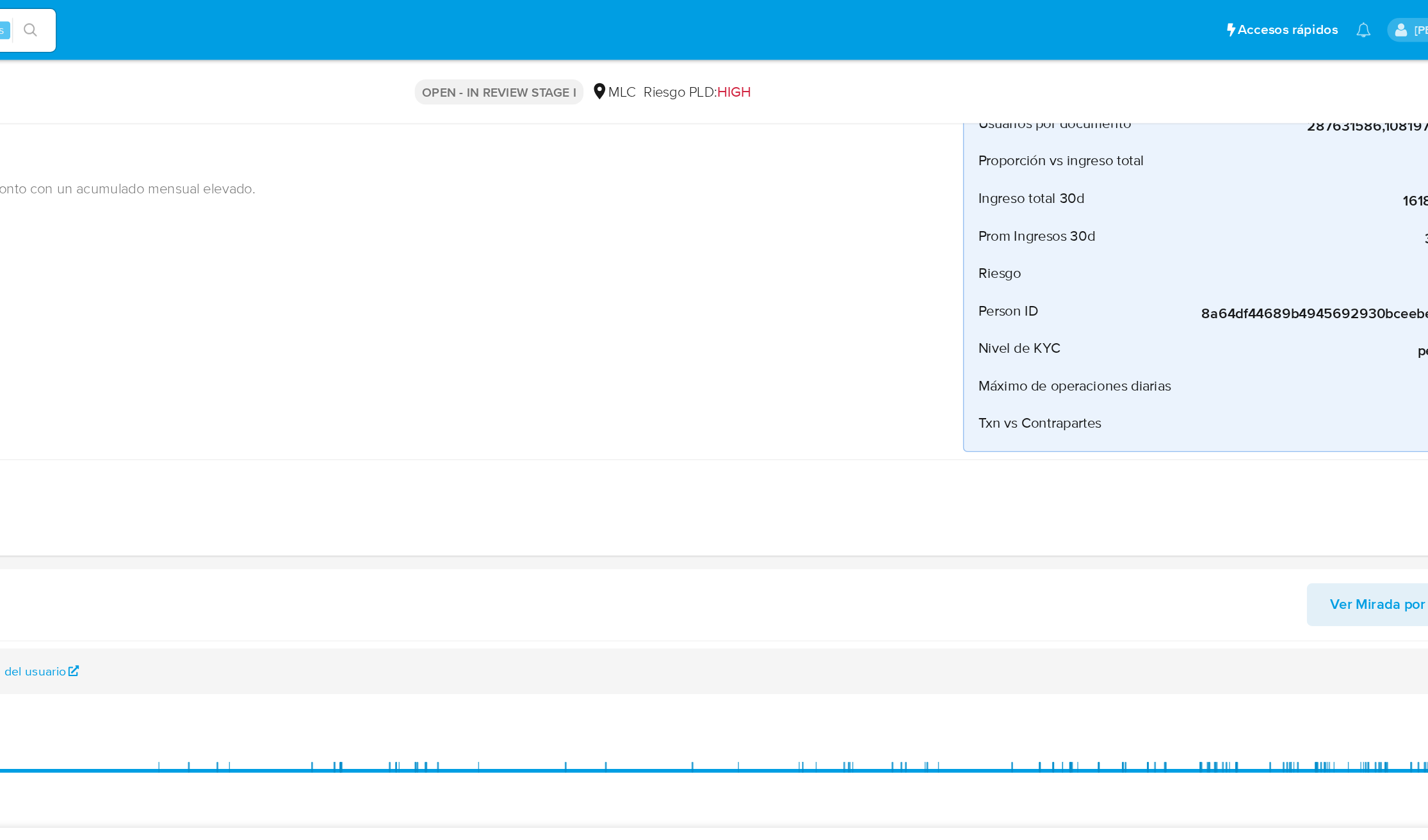
scroll to position [0, 0]
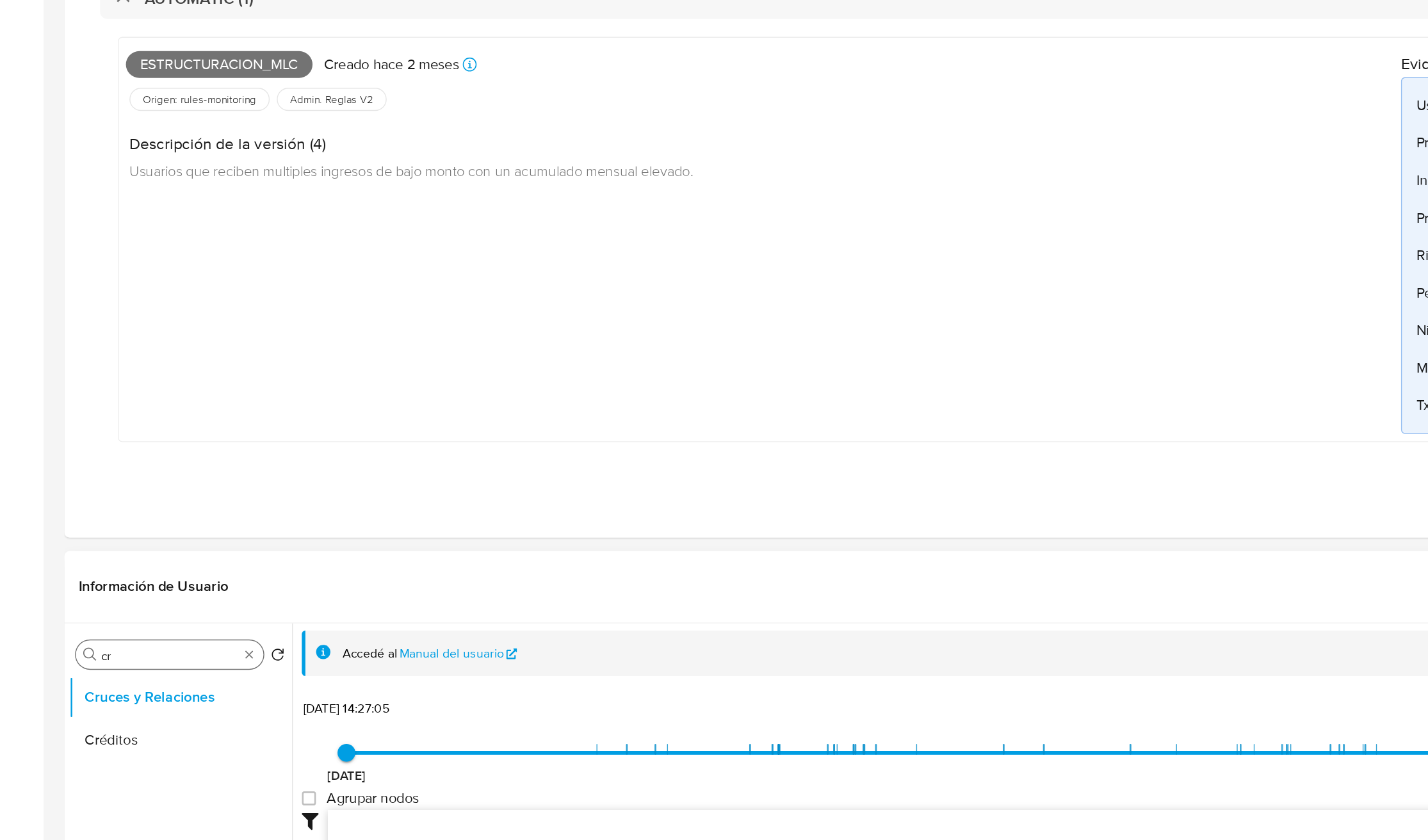
click at [84, 713] on input "cr" at bounding box center [121, 707] width 99 height 11
type input "doc"
click at [101, 746] on button "Documentación" at bounding box center [129, 768] width 160 height 31
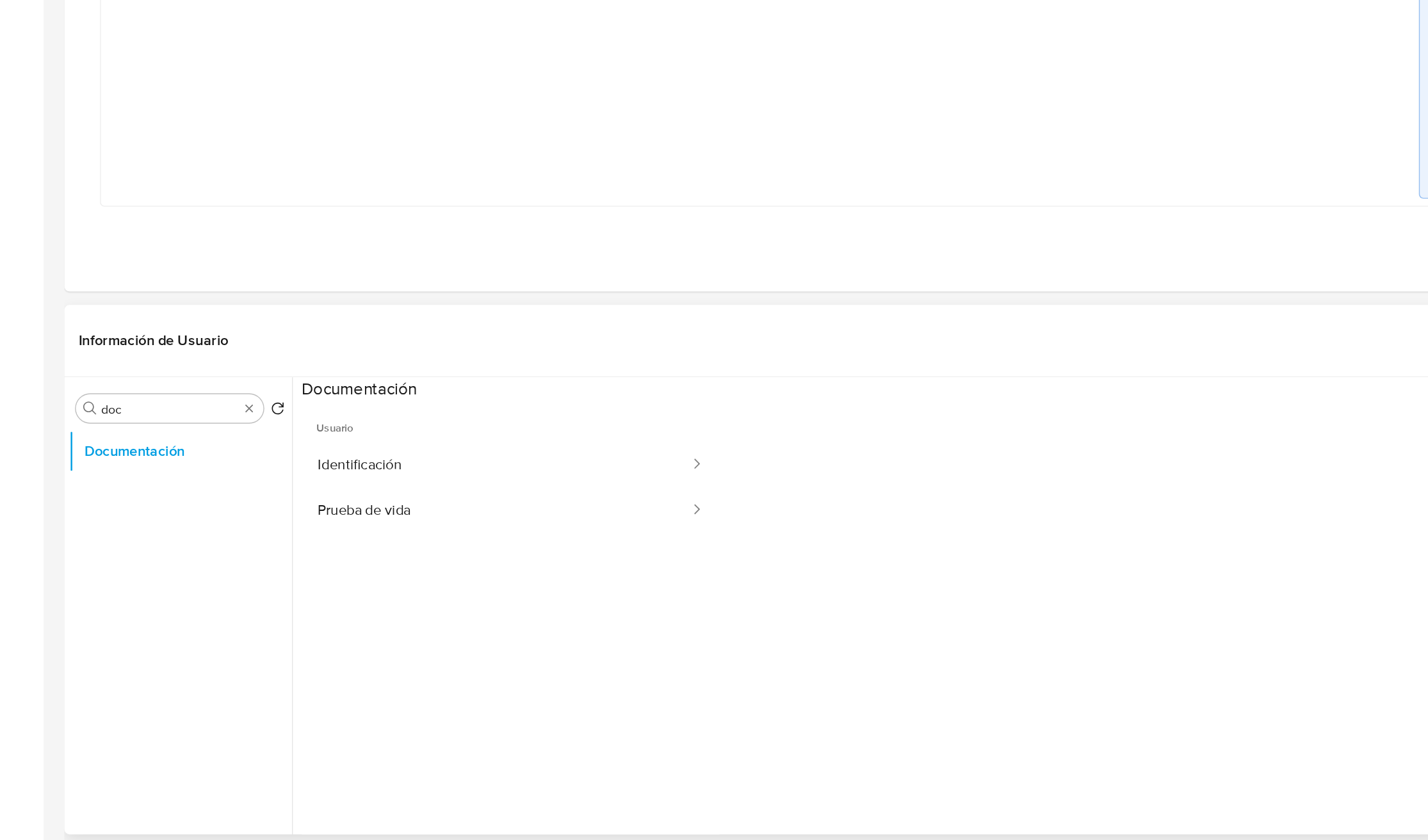
scroll to position [137, 0]
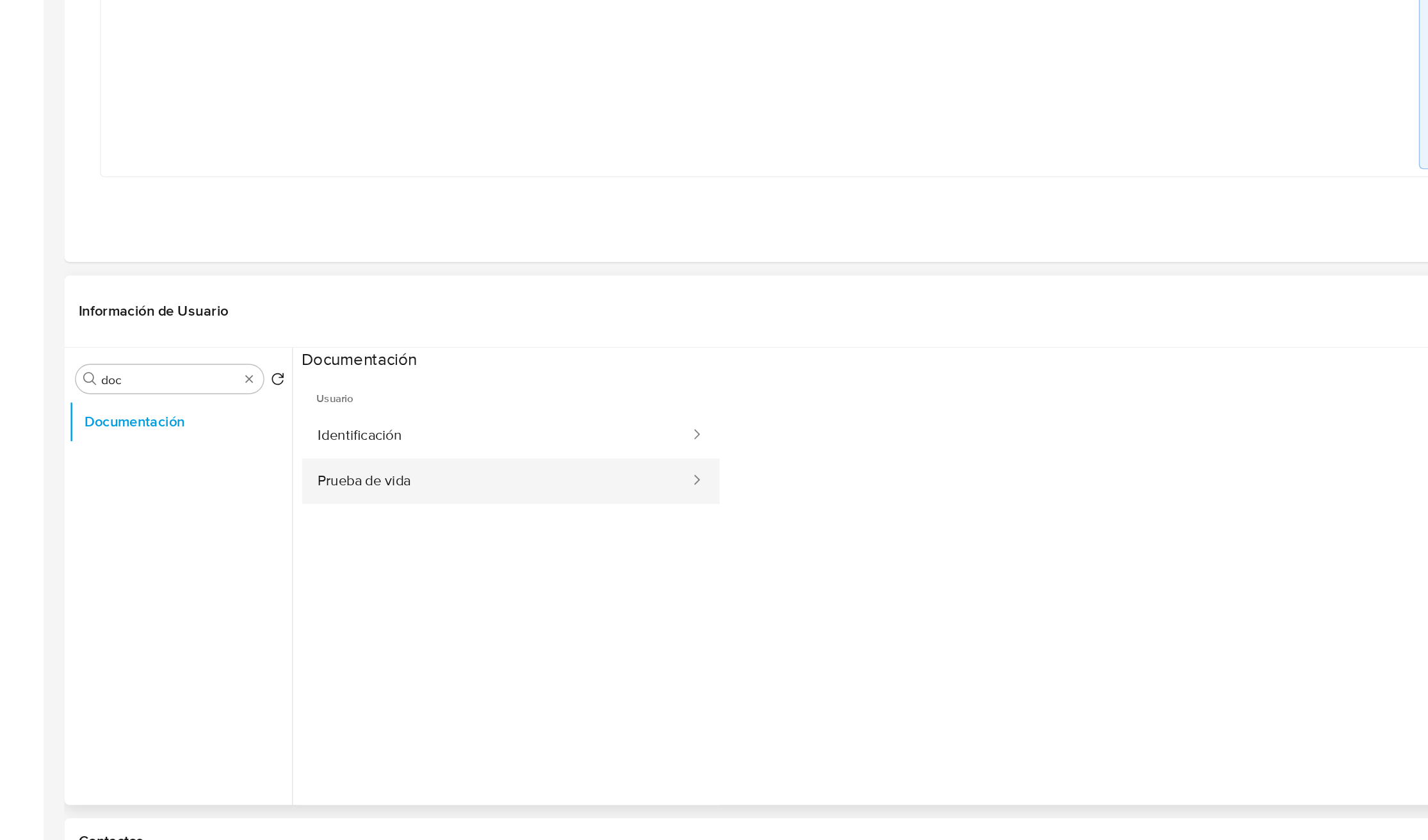
click at [422, 578] on button "Prueba de vida" at bounding box center [356, 582] width 279 height 33
